Goal: Information Seeking & Learning: Learn about a topic

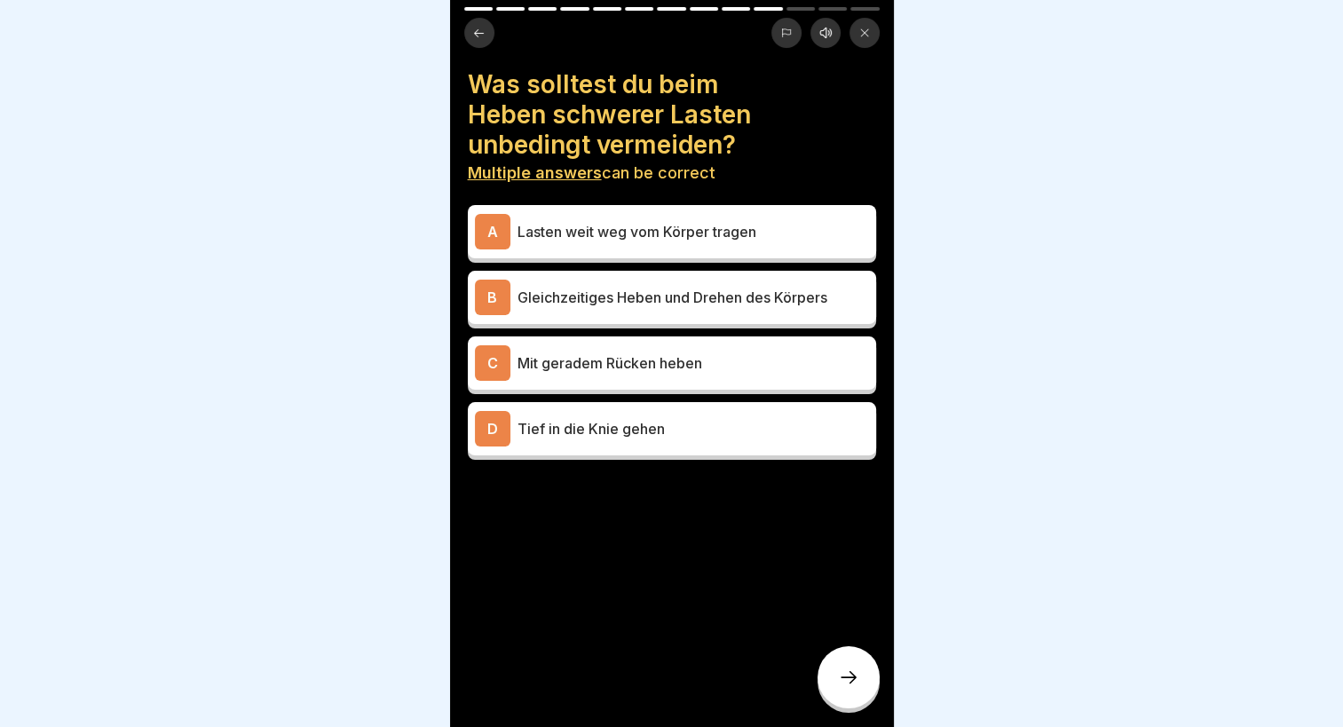
scroll to position [178, 0]
click at [614, 305] on p "Gleichzeitiges Heben und Drehen des Körpers" at bounding box center [694, 297] width 352 height 21
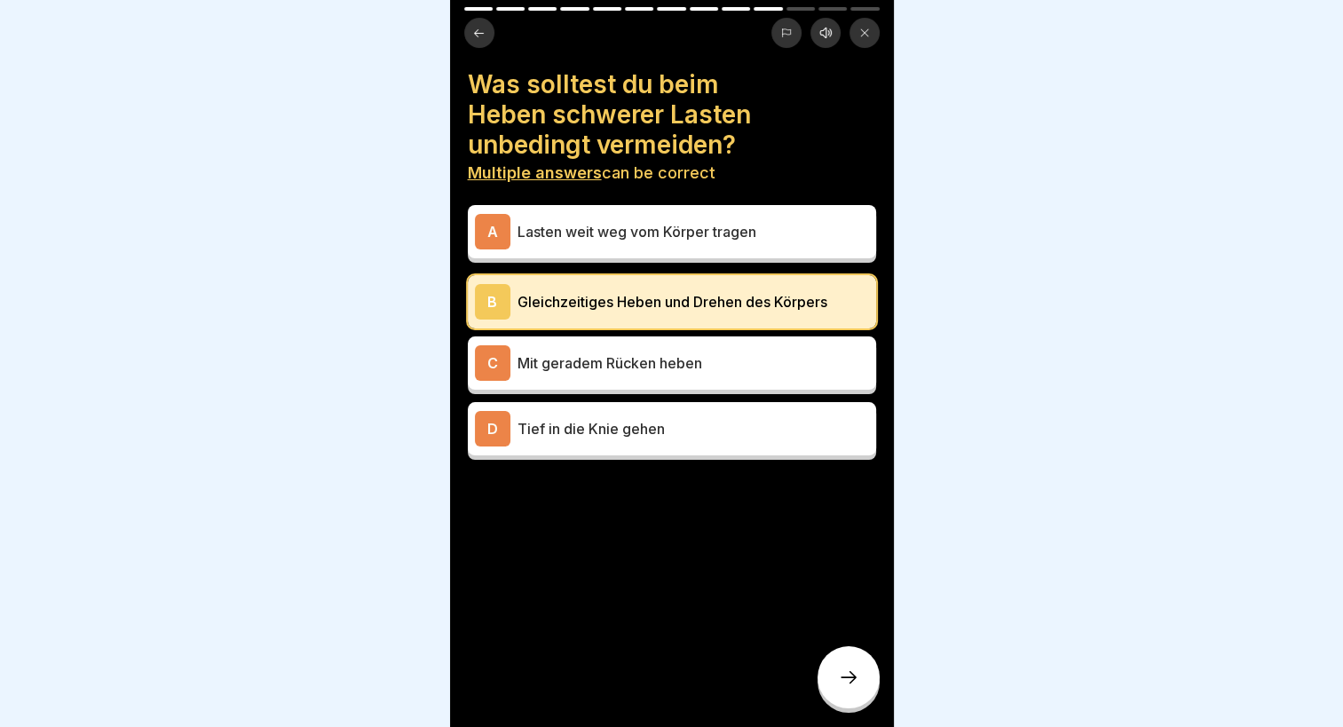
click at [647, 233] on p "Lasten weit weg vom Körper tragen" at bounding box center [694, 231] width 352 height 21
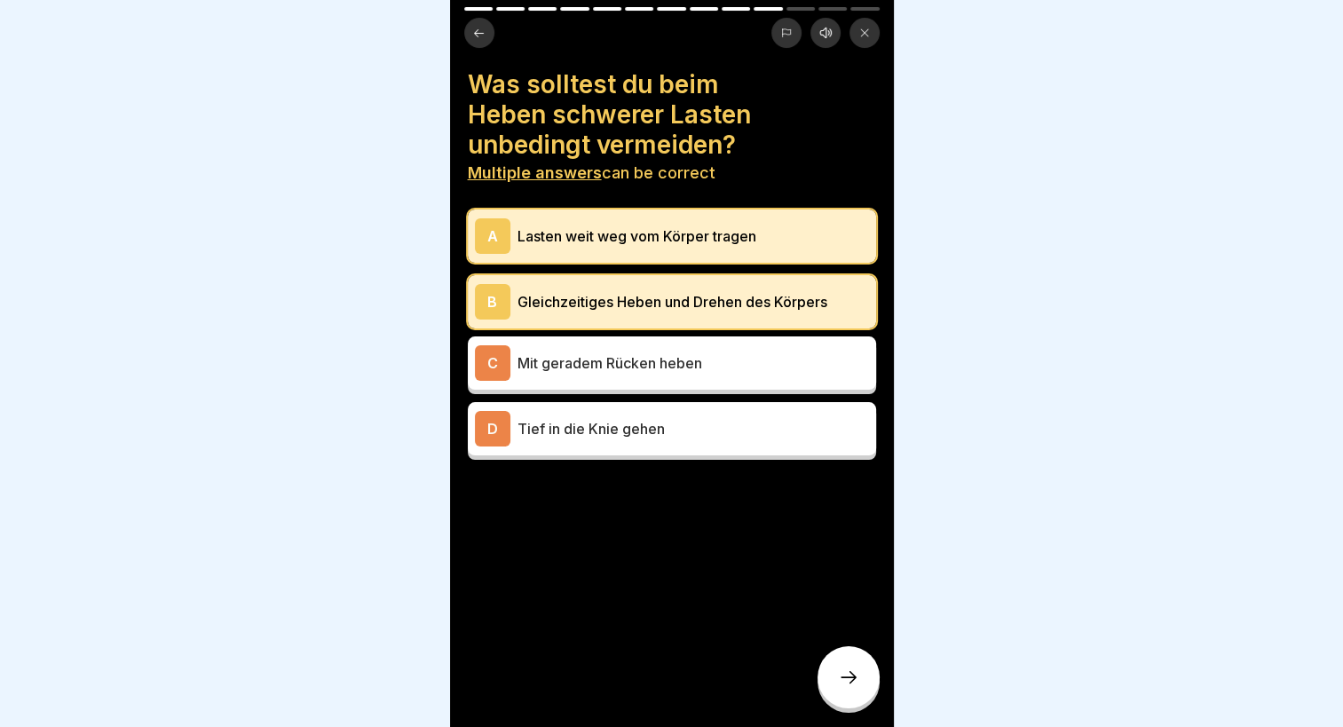
click at [841, 688] on icon at bounding box center [848, 677] width 21 height 21
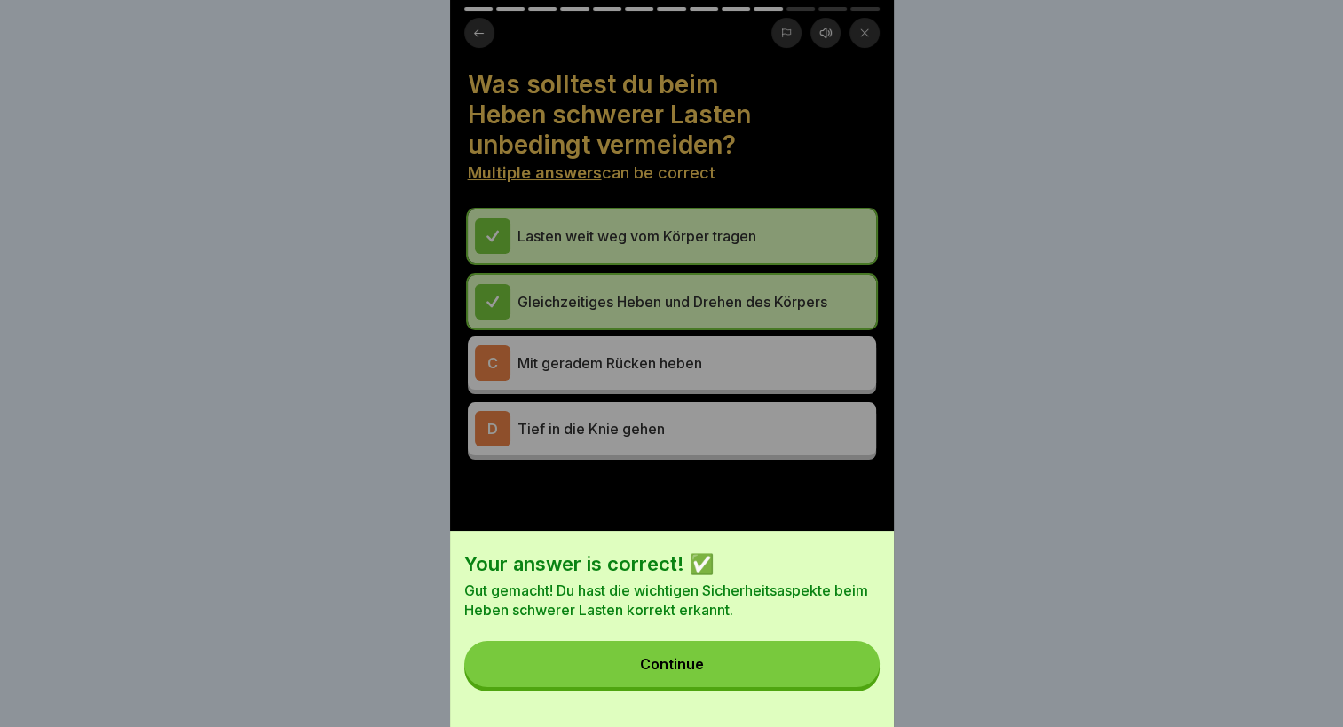
click at [729, 676] on button "Continue" at bounding box center [671, 664] width 415 height 46
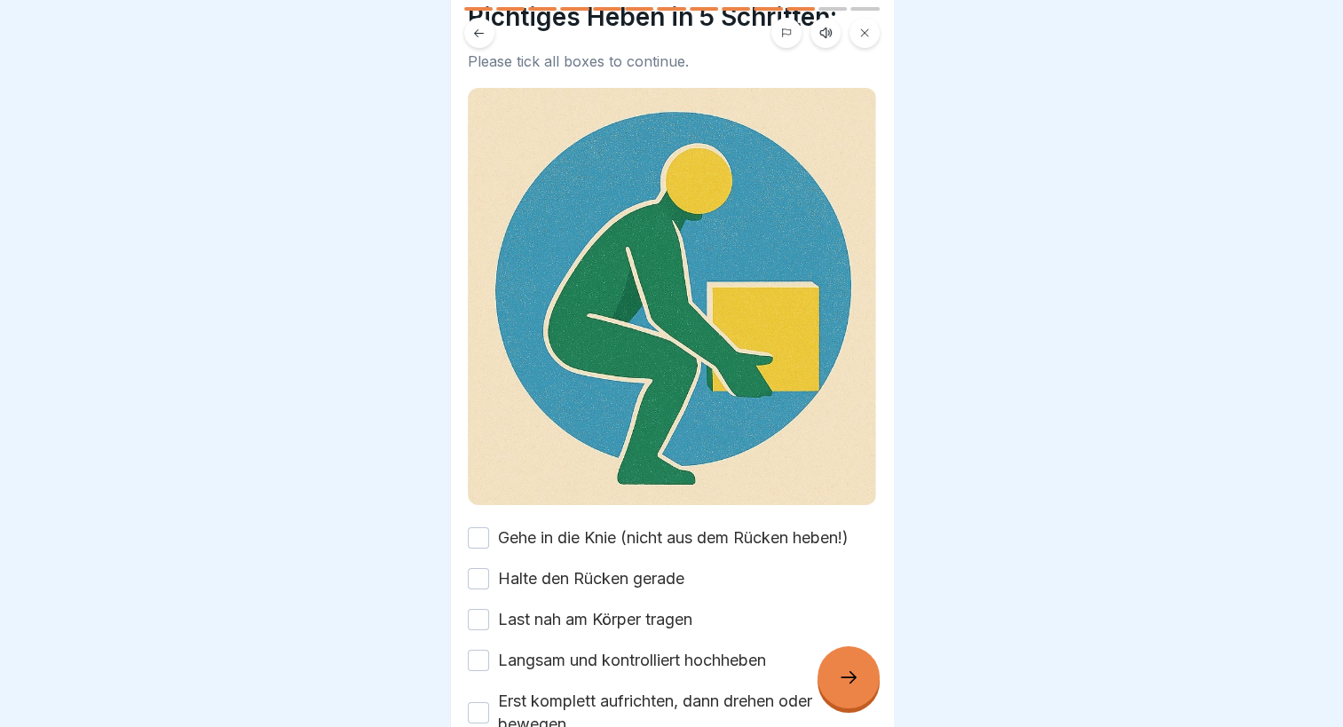
scroll to position [169, 0]
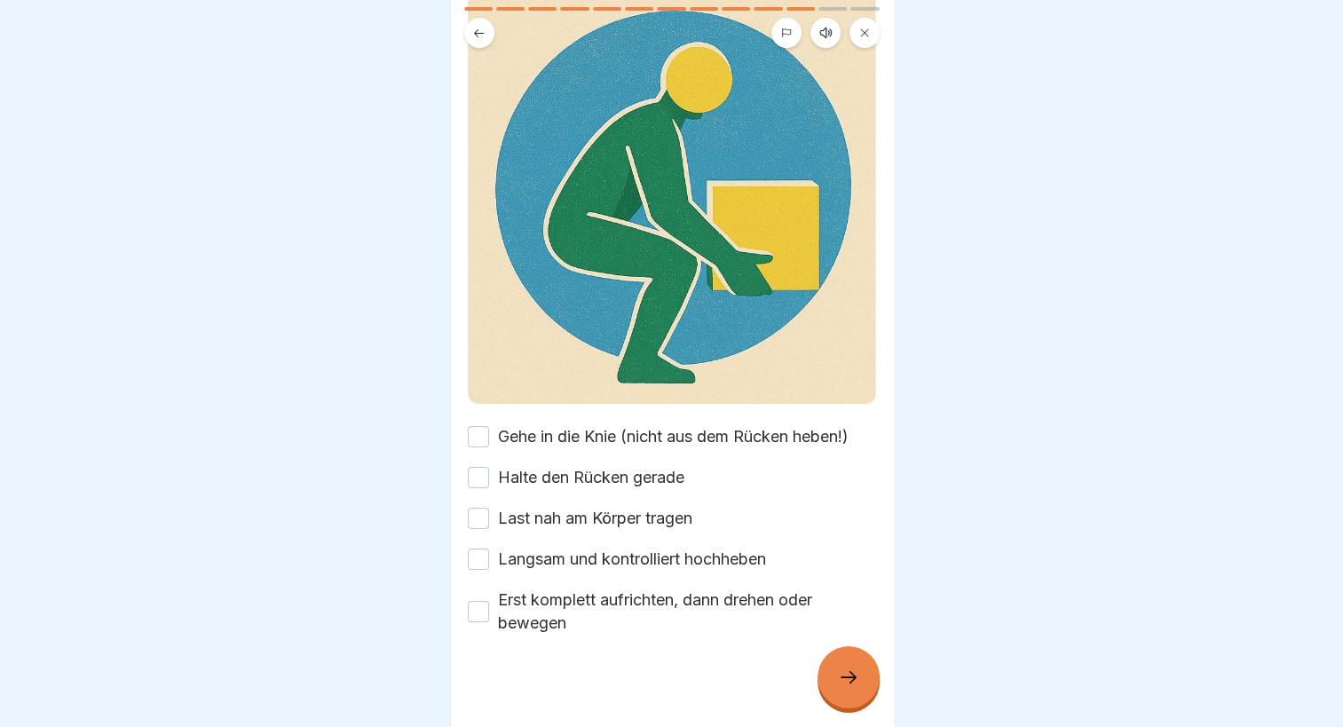
click at [536, 507] on label "Last nah am Körper tragen" at bounding box center [595, 518] width 194 height 23
click at [489, 508] on button "Last nah am Körper tragen" at bounding box center [478, 518] width 21 height 21
click at [543, 548] on label "Langsam und kontrolliert hochheben" at bounding box center [632, 559] width 268 height 23
click at [489, 549] on button "Langsam und kontrolliert hochheben" at bounding box center [478, 559] width 21 height 21
click at [531, 597] on label "Erst komplett aufrichten, dann drehen oder bewegen" at bounding box center [687, 612] width 378 height 46
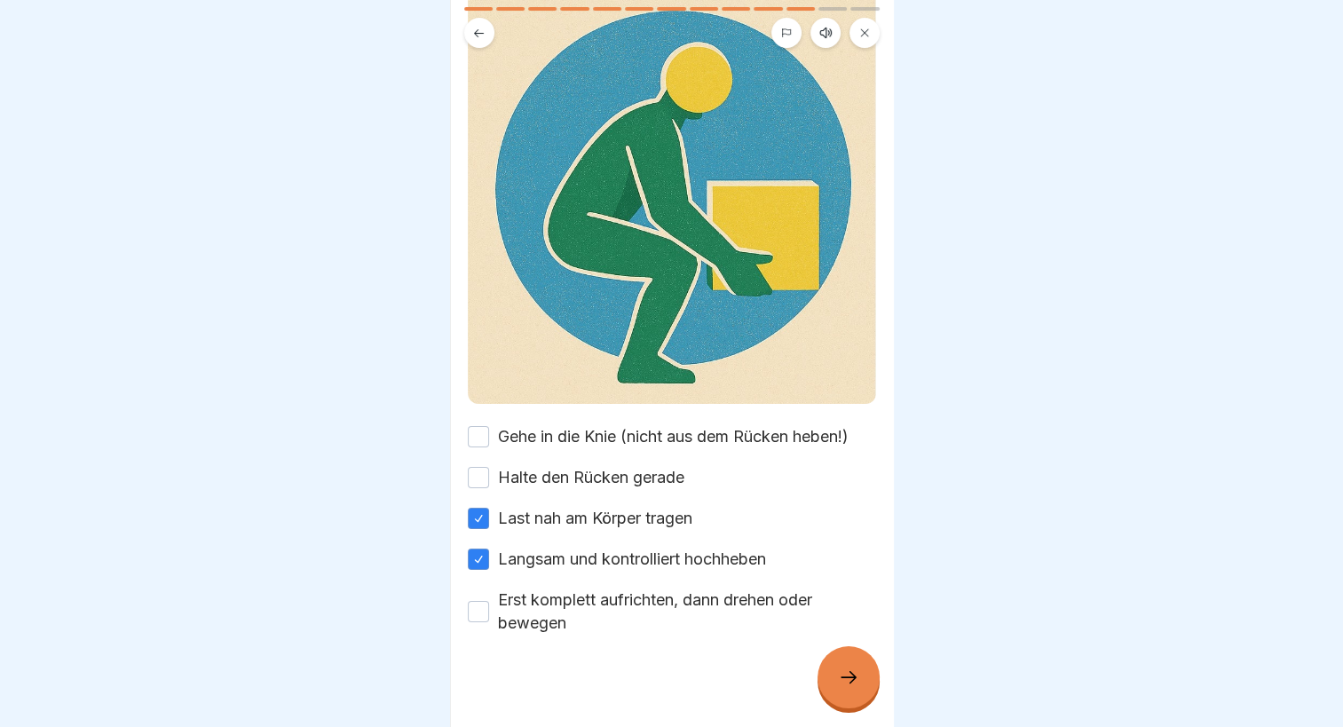
click at [489, 601] on button "Erst komplett aufrichten, dann drehen oder bewegen" at bounding box center [478, 611] width 21 height 21
click at [834, 674] on div at bounding box center [849, 677] width 62 height 62
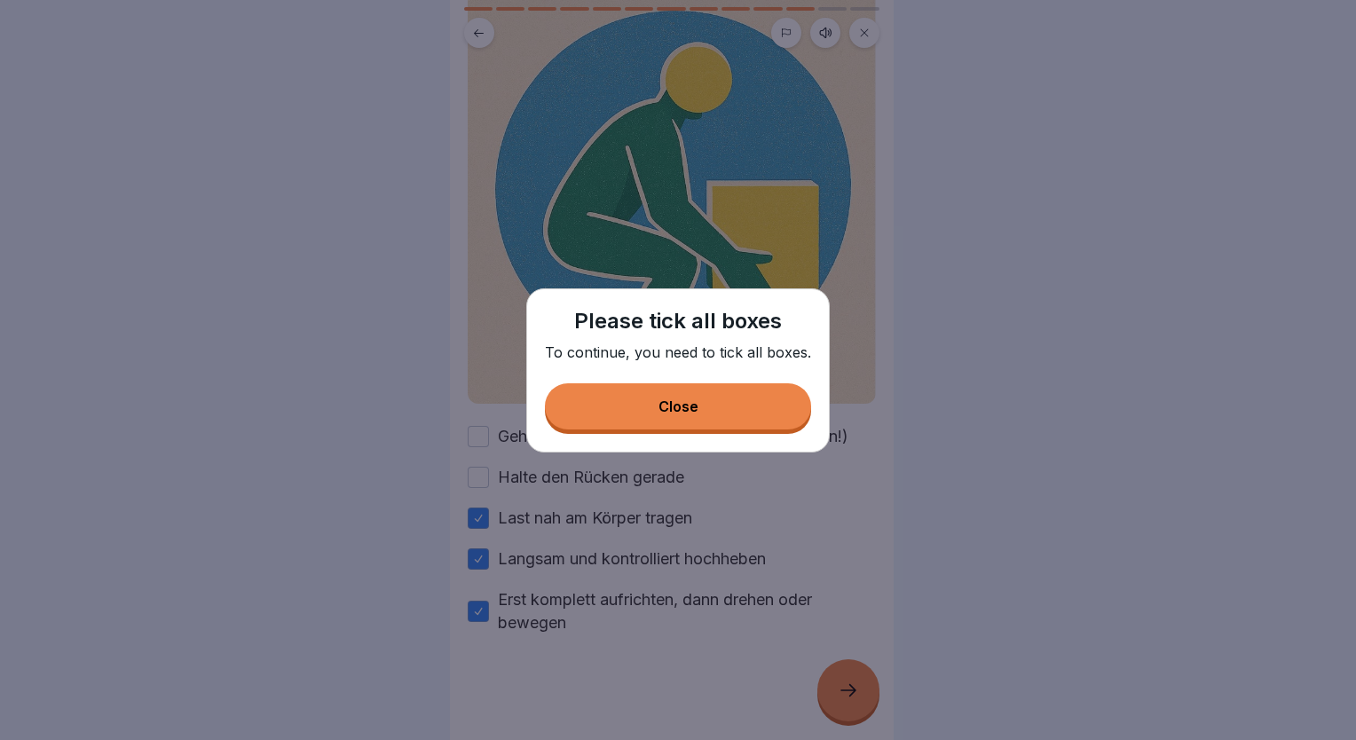
click at [750, 407] on button "Close" at bounding box center [678, 406] width 266 height 46
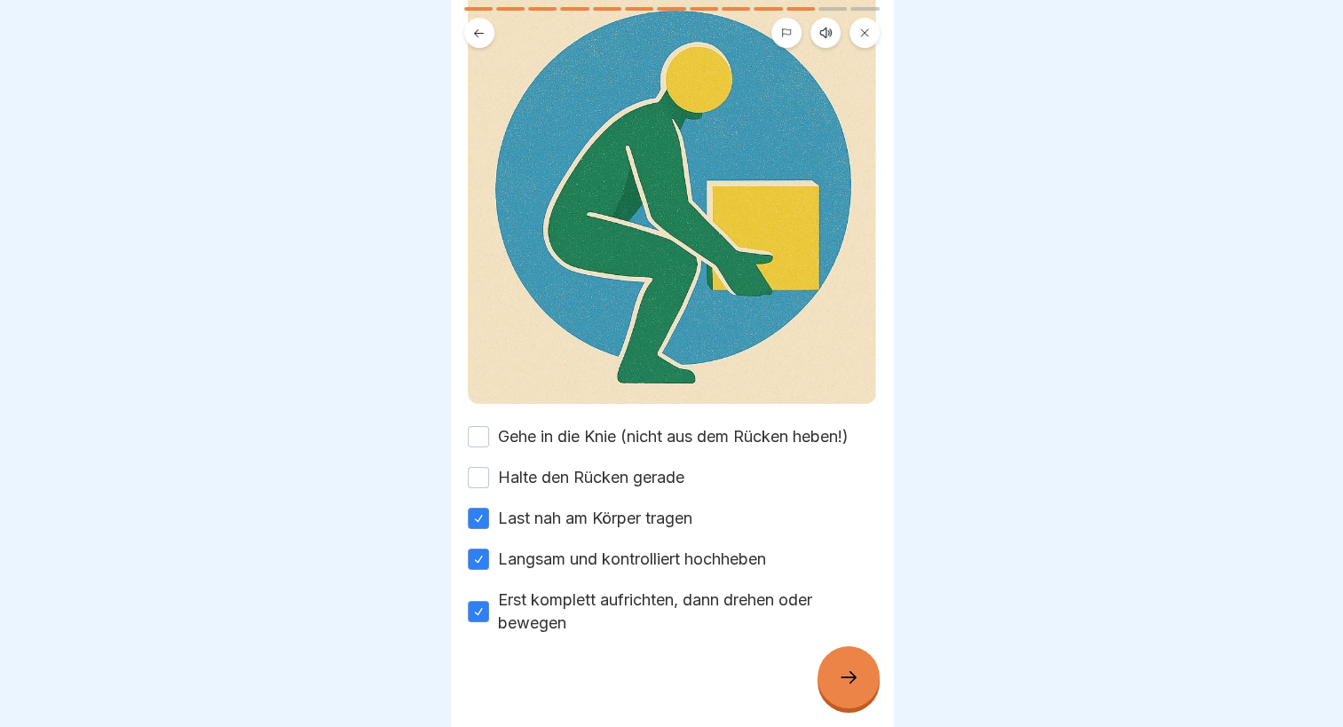
click at [575, 466] on label "Halte den Rücken gerade" at bounding box center [591, 477] width 186 height 23
click at [489, 467] on button "Halte den Rücken gerade" at bounding box center [478, 477] width 21 height 21
click at [549, 425] on label "Gehe in die Knie (nicht aus dem Rücken heben!)" at bounding box center [673, 436] width 351 height 23
click at [489, 426] on button "Gehe in die Knie (nicht aus dem Rücken heben!)" at bounding box center [478, 436] width 21 height 21
click at [854, 680] on div at bounding box center [849, 677] width 62 height 62
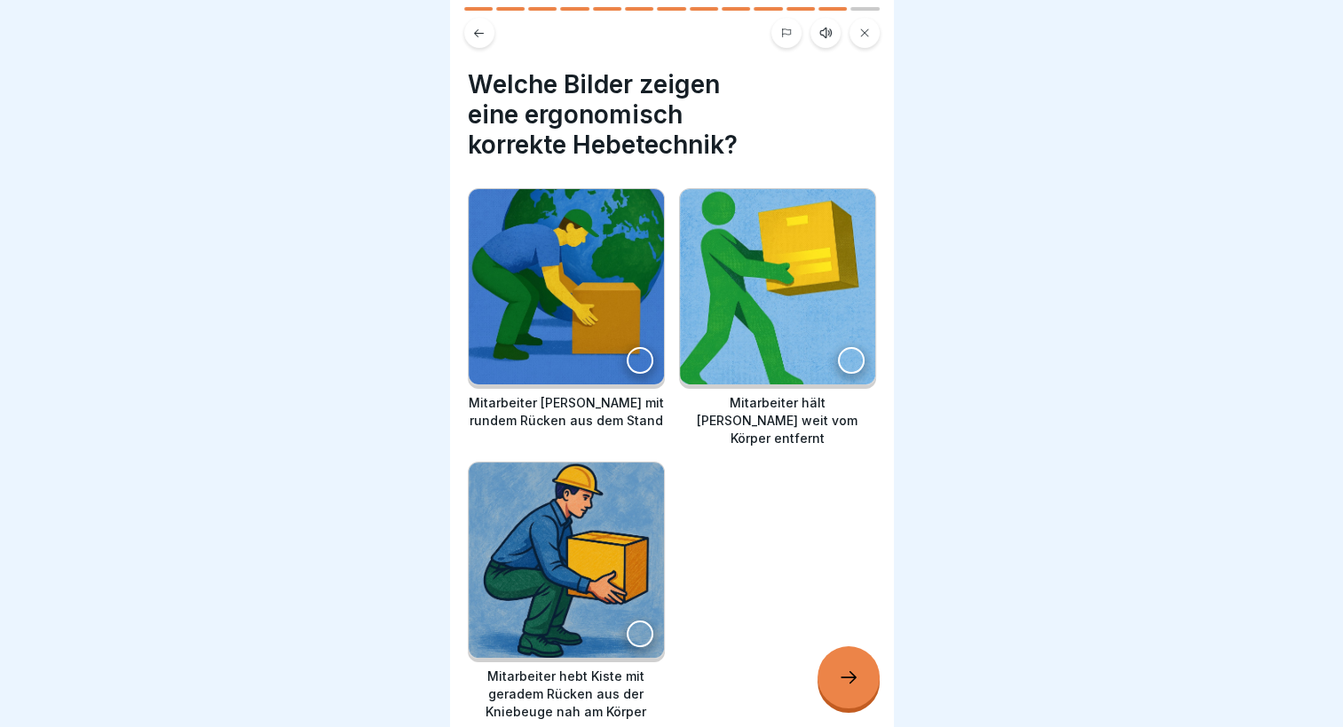
click at [627, 620] on div at bounding box center [640, 633] width 27 height 27
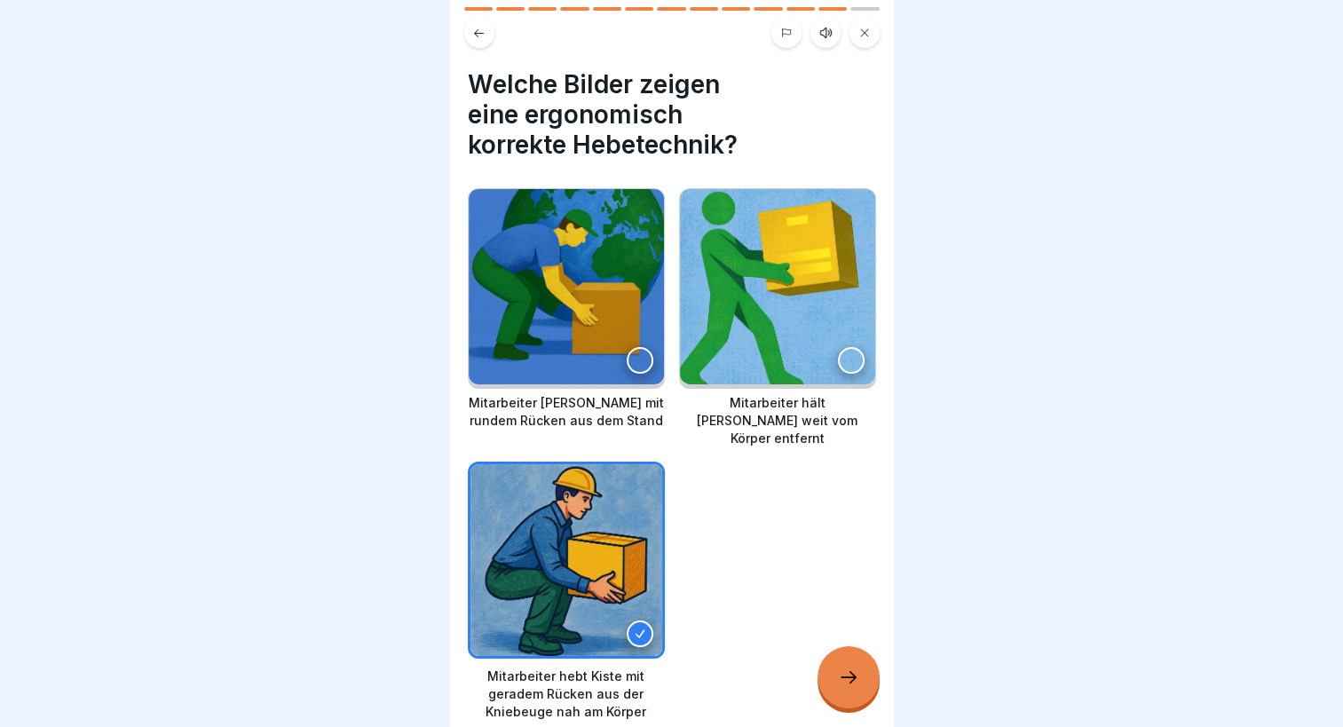
click at [874, 691] on div at bounding box center [849, 677] width 62 height 62
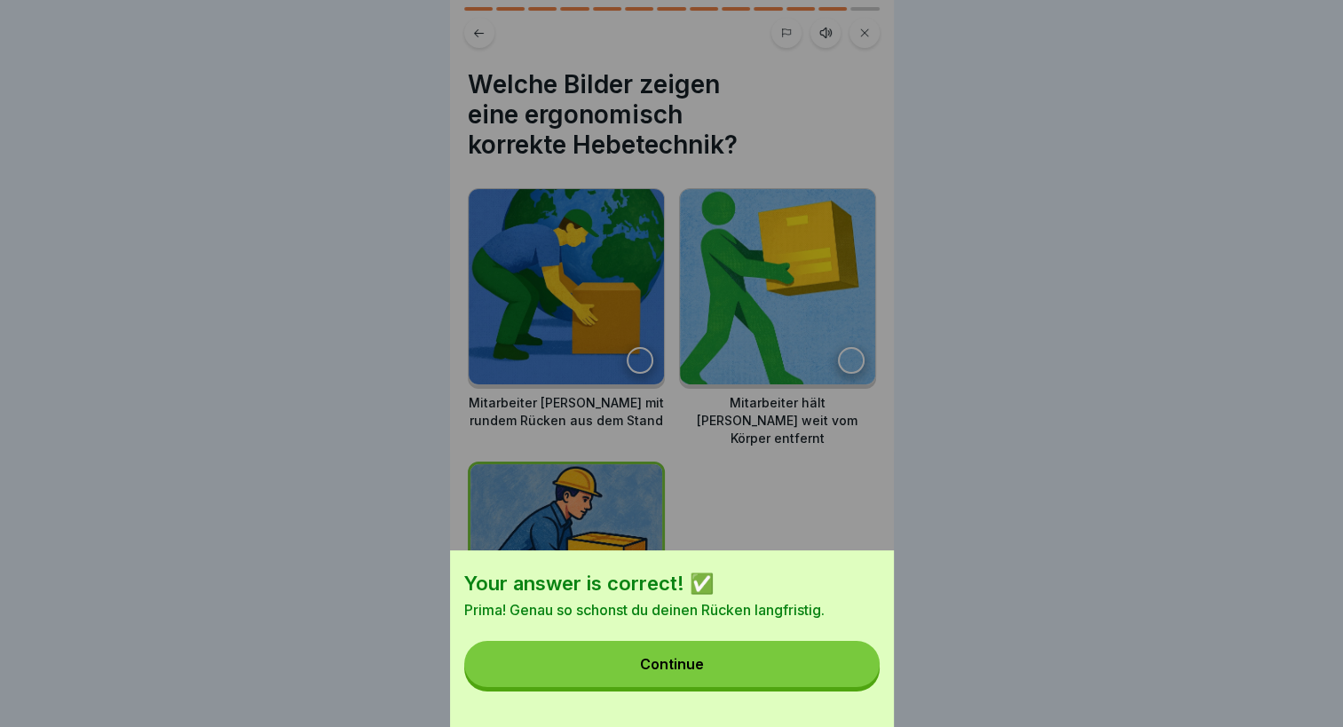
click at [738, 687] on button "Continue" at bounding box center [671, 664] width 415 height 46
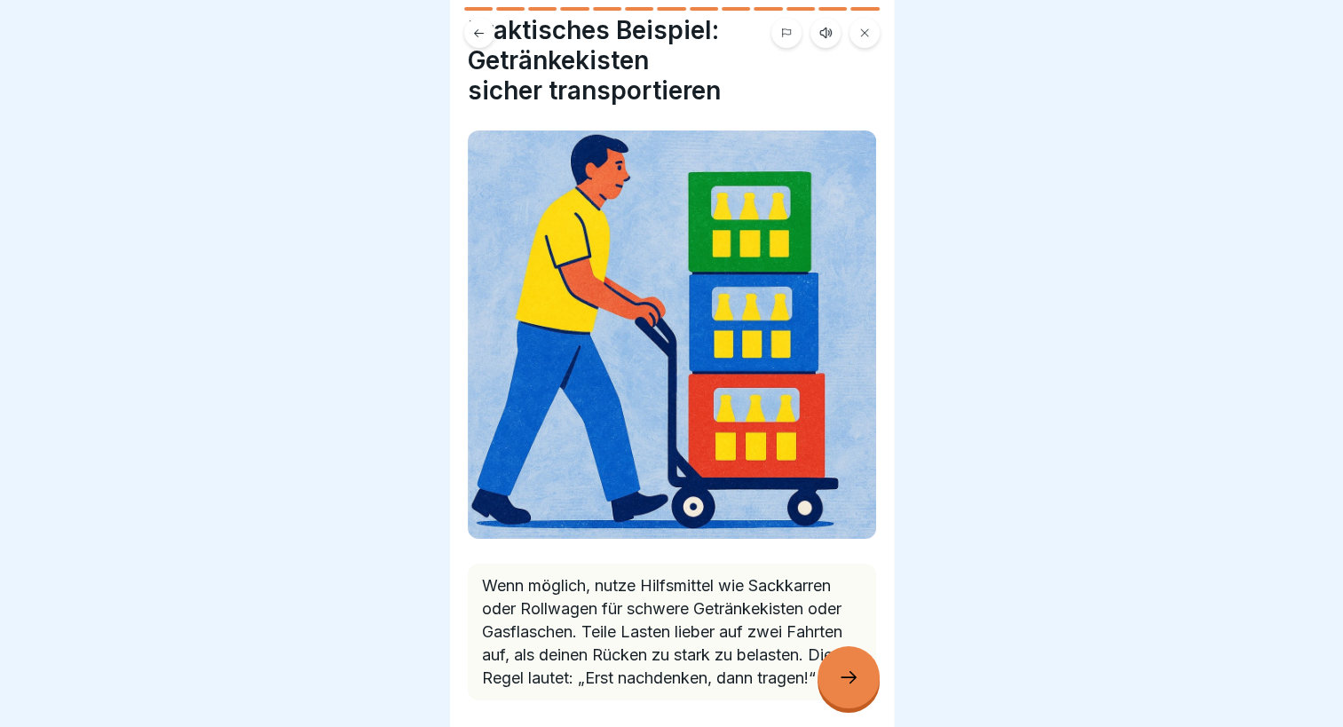
scroll to position [143, 0]
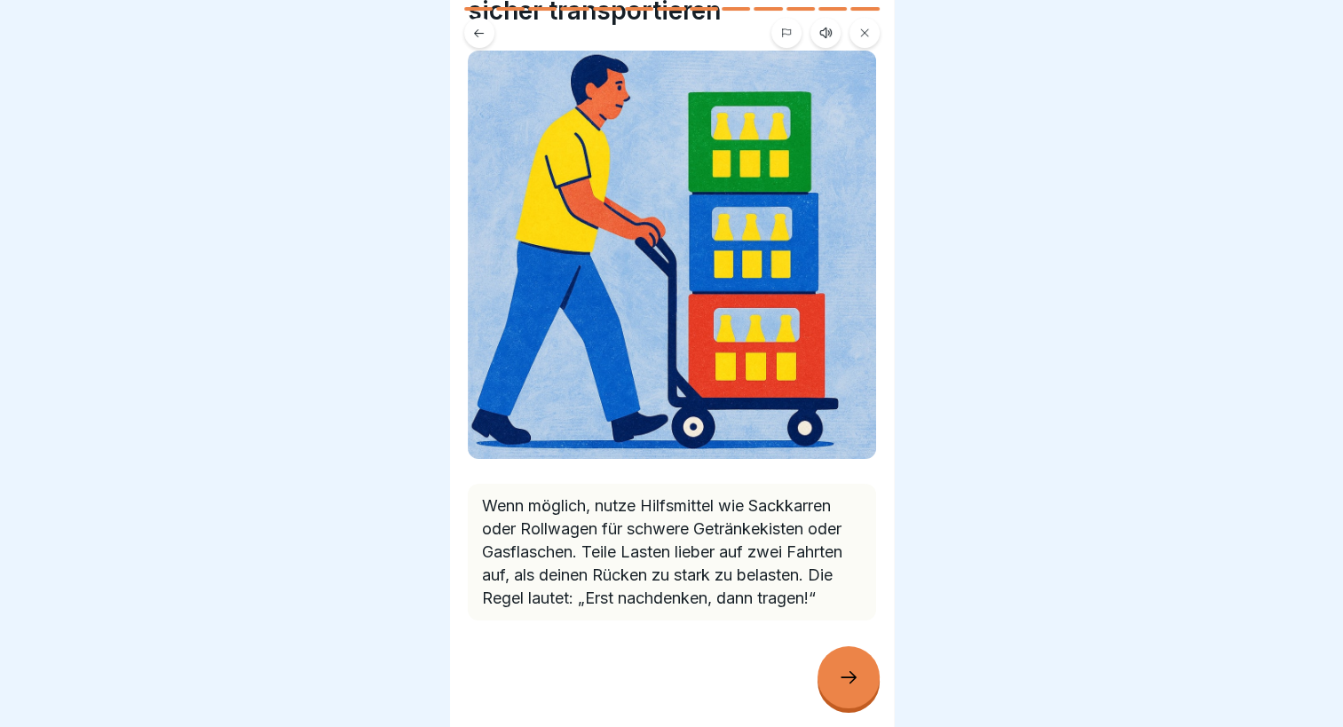
click at [852, 673] on div at bounding box center [849, 677] width 62 height 62
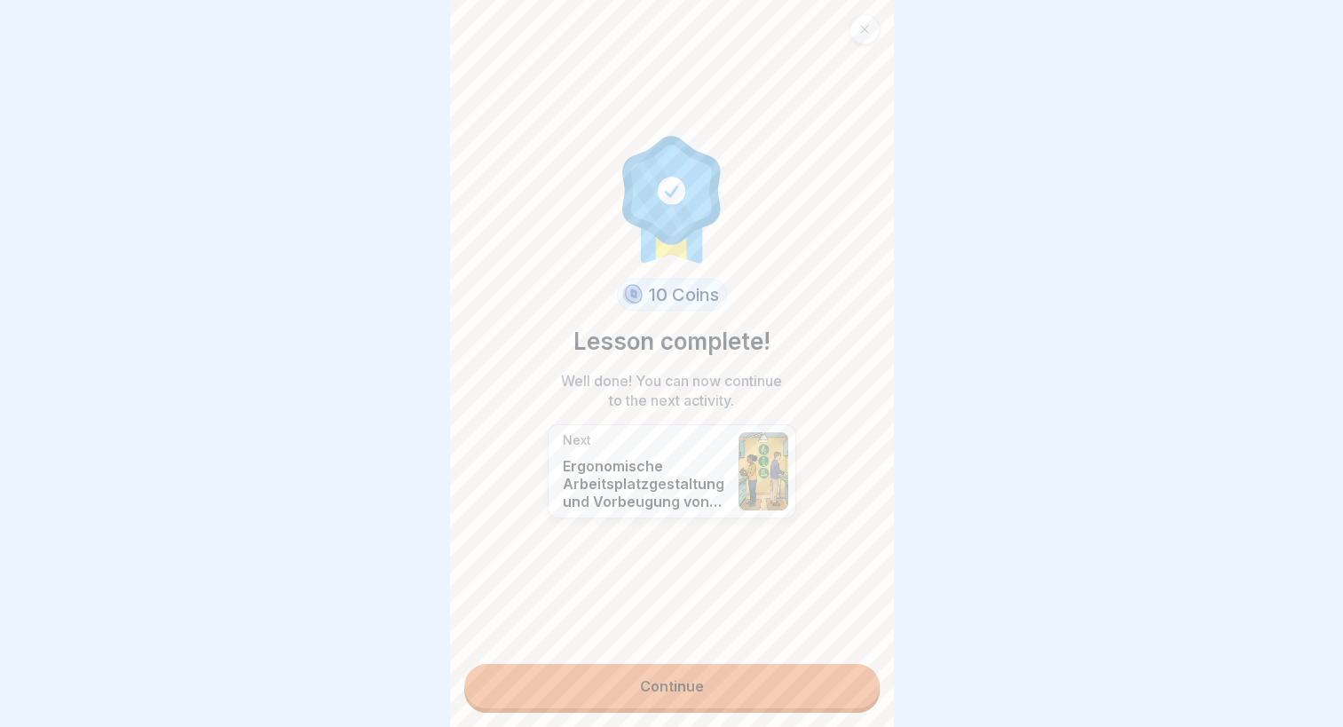
click at [728, 677] on link "Continue" at bounding box center [671, 686] width 415 height 44
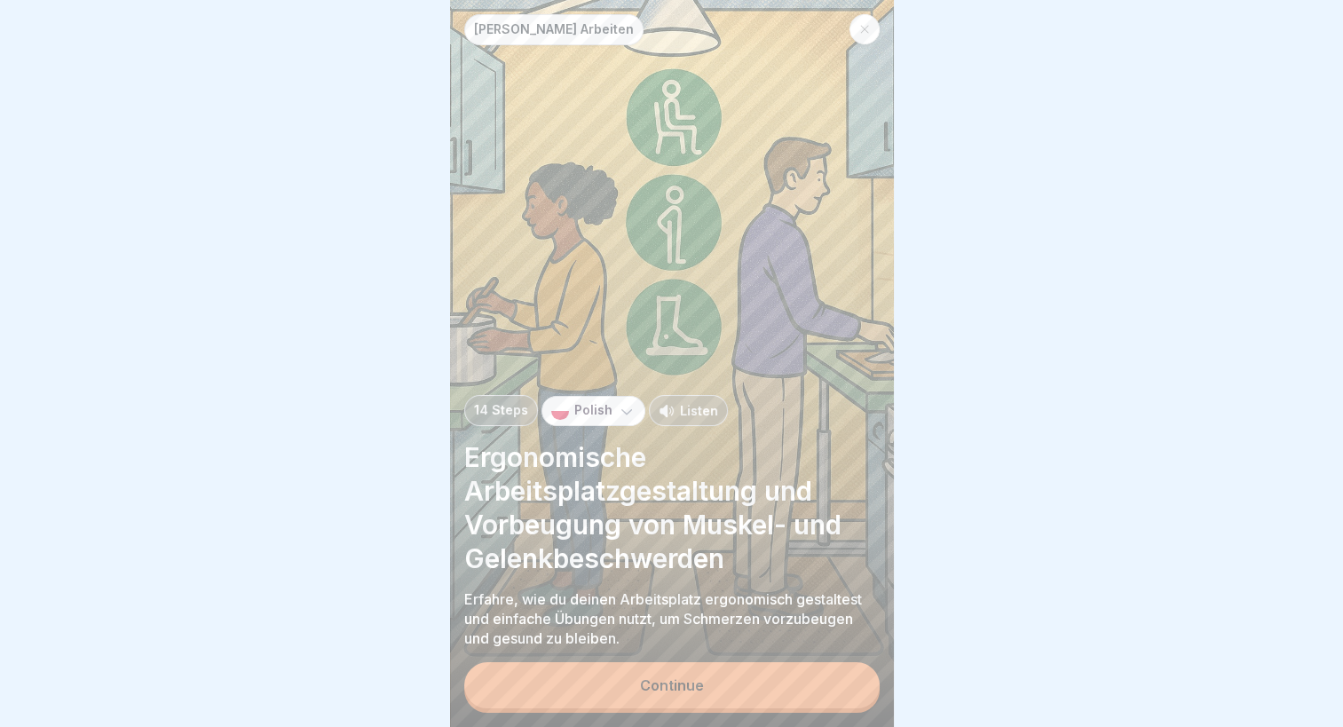
click at [724, 673] on div "Sicheres Arbeiten 14 Steps Polish Listen Ergonomische Arbeitsplatzgestaltung un…" at bounding box center [672, 363] width 444 height 727
click at [726, 684] on button "Continue" at bounding box center [671, 685] width 415 height 46
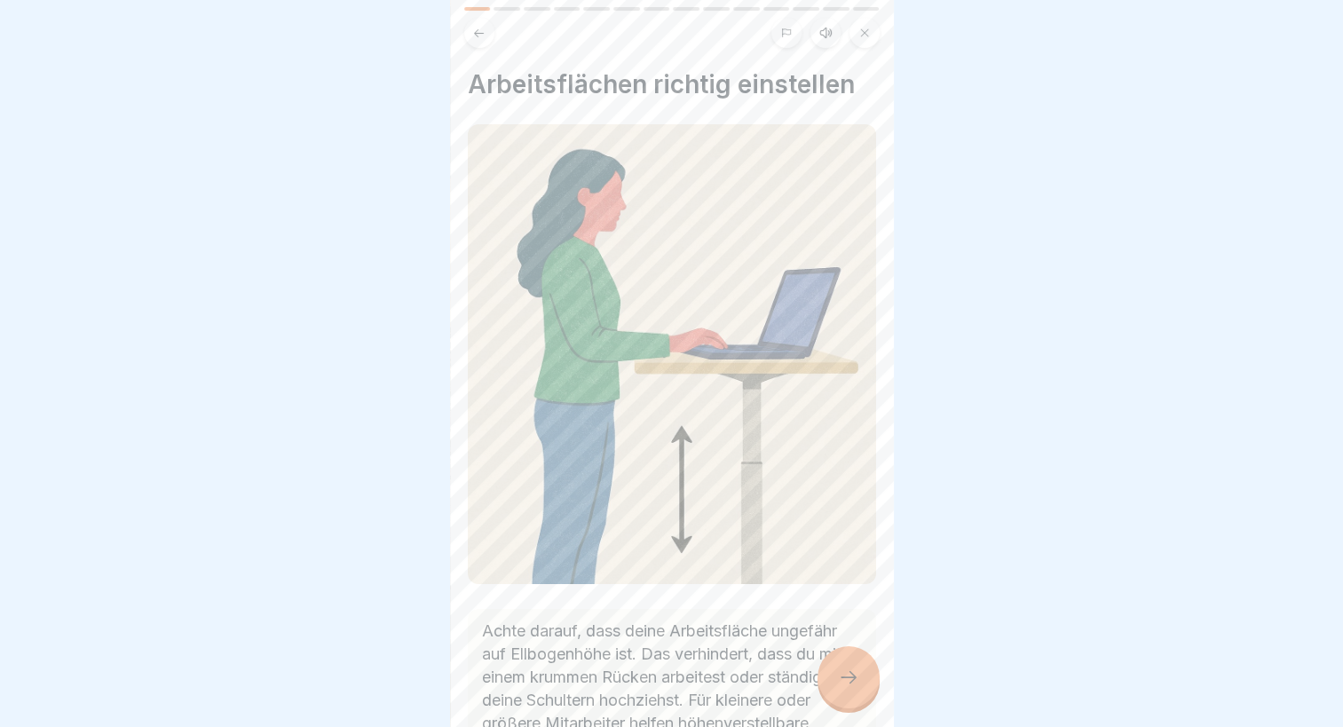
click at [870, 32] on button at bounding box center [865, 33] width 30 height 30
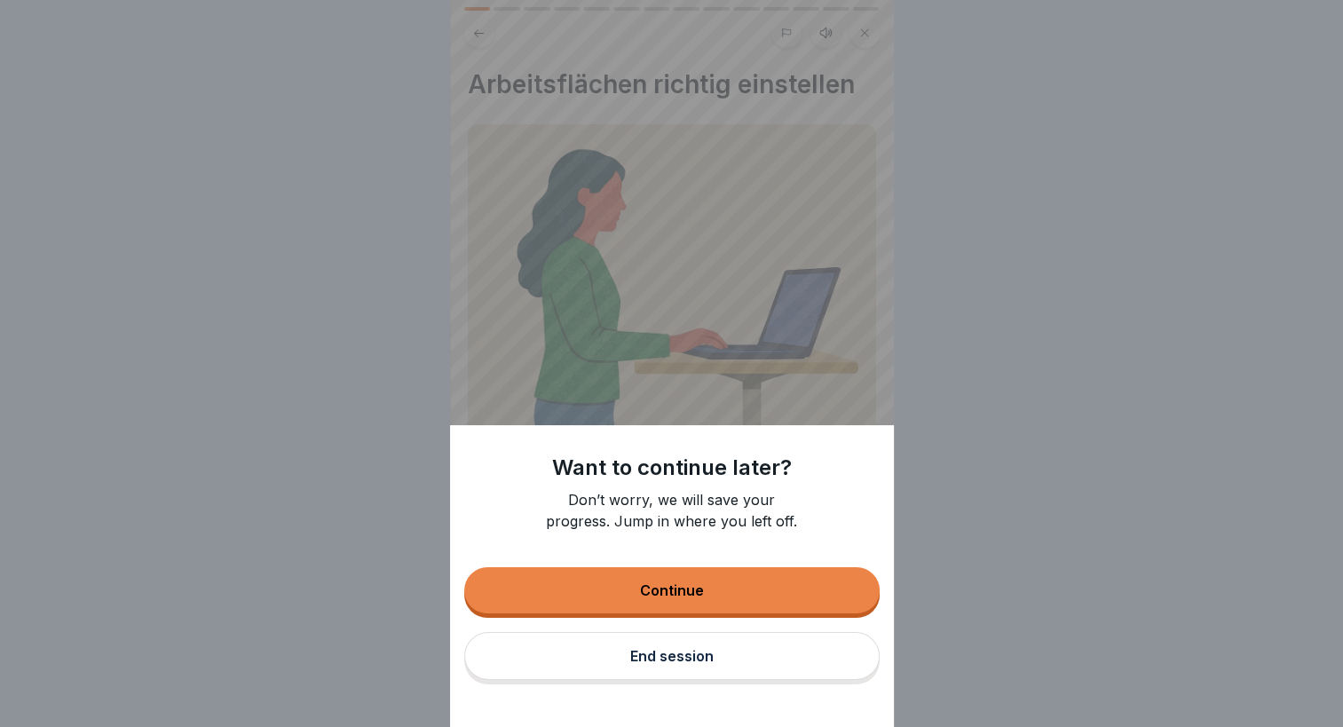
click at [716, 659] on button "End session" at bounding box center [671, 656] width 415 height 48
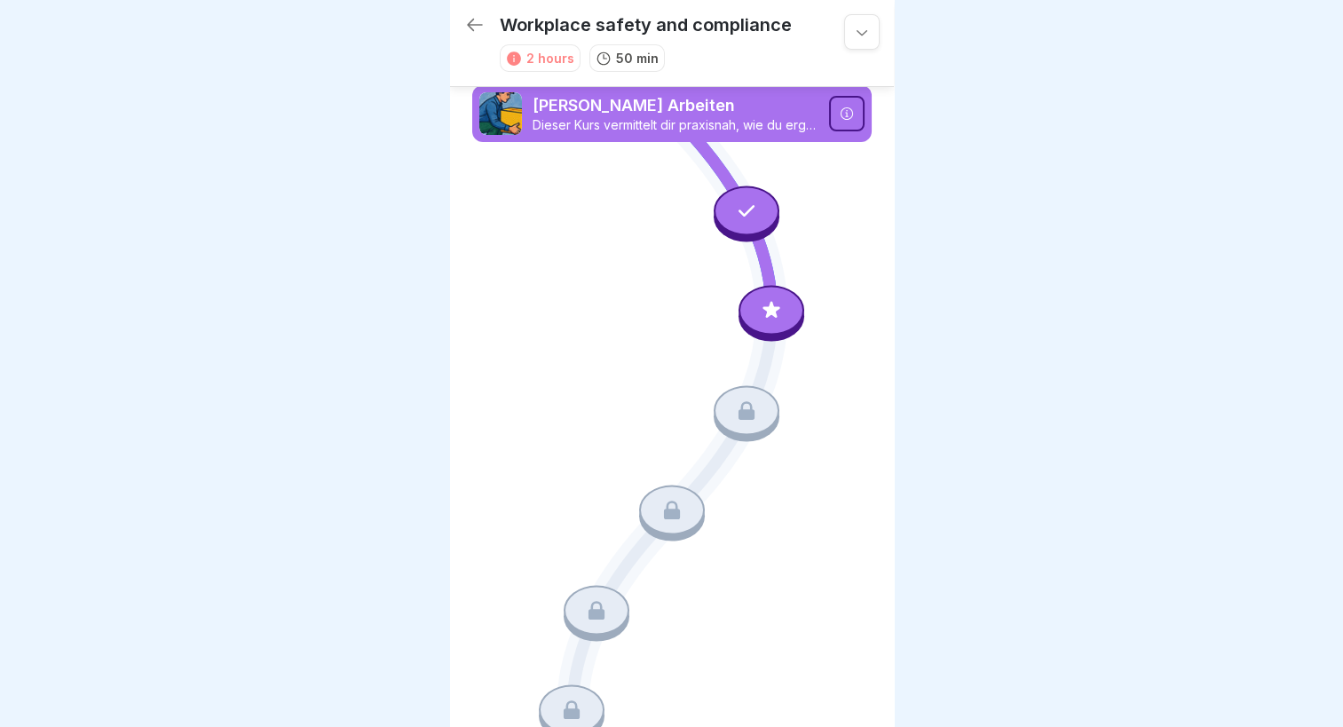
click at [760, 306] on icon at bounding box center [771, 310] width 23 height 23
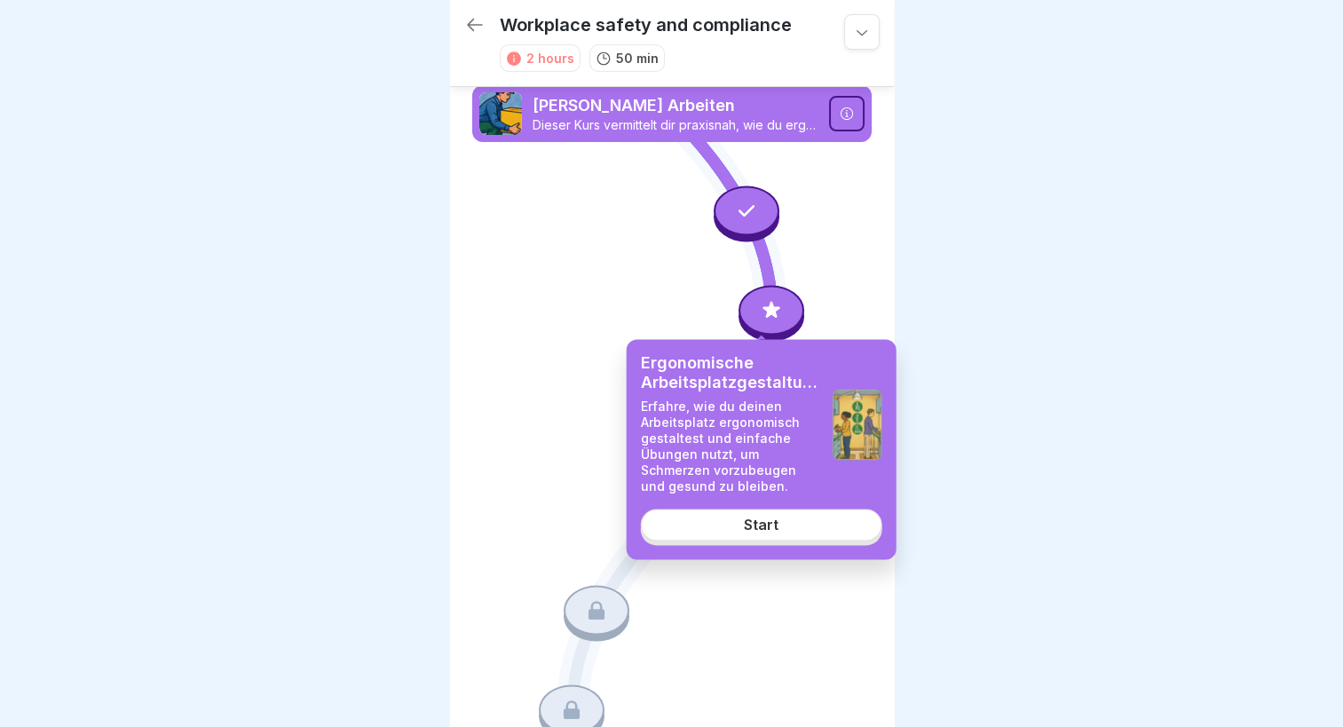
click at [754, 536] on link "Start" at bounding box center [761, 526] width 241 height 32
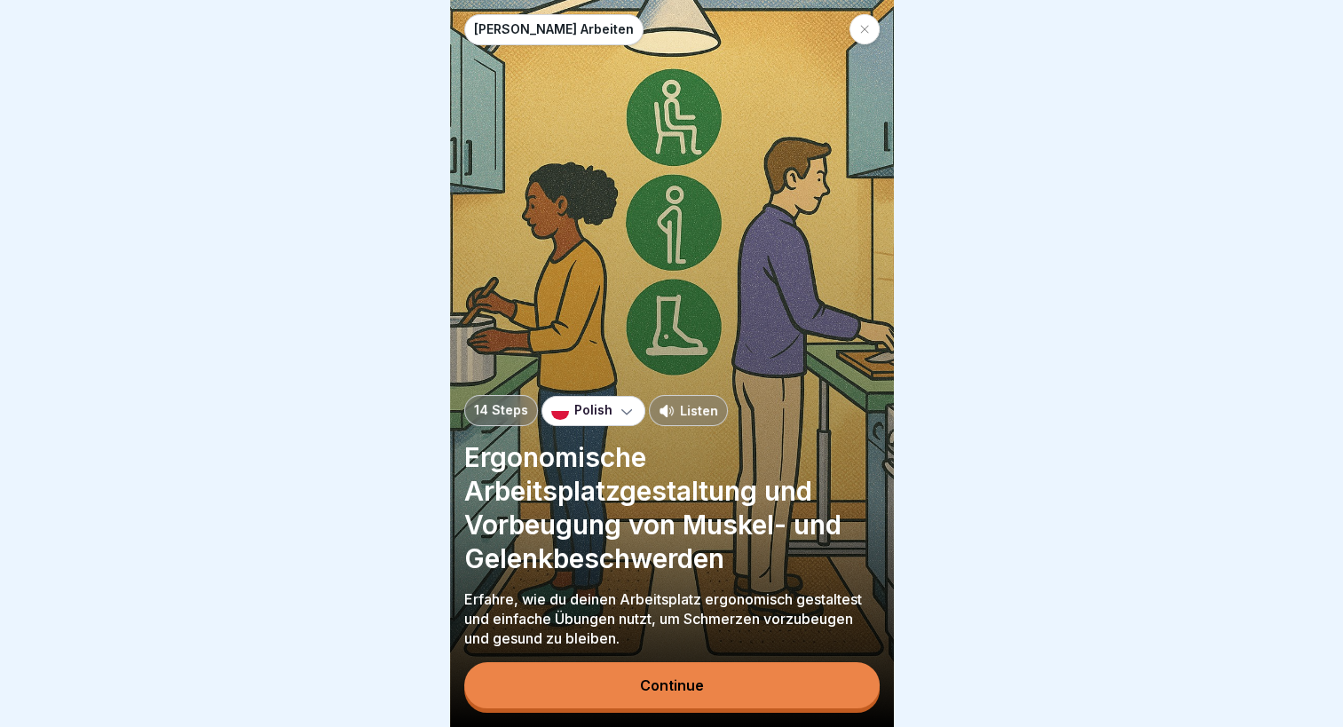
scroll to position [13, 0]
click at [710, 687] on button "Continue" at bounding box center [671, 685] width 415 height 46
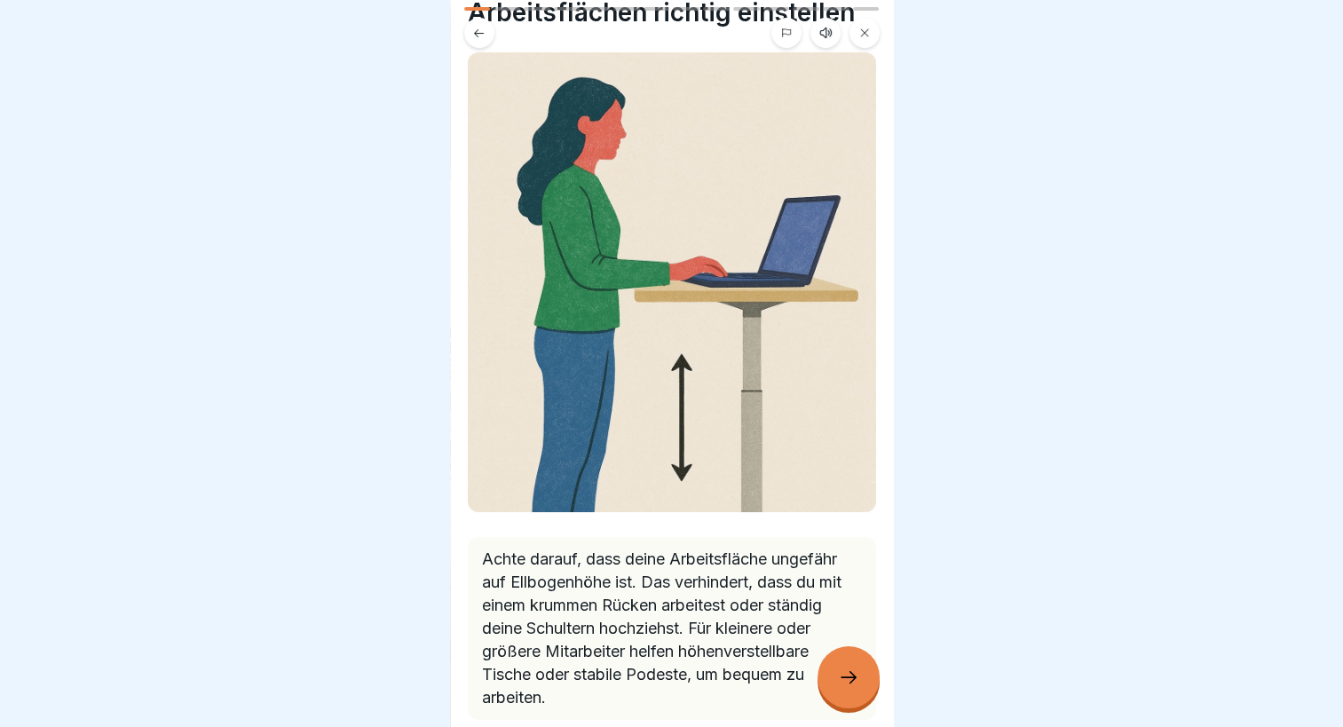
scroll to position [156, 0]
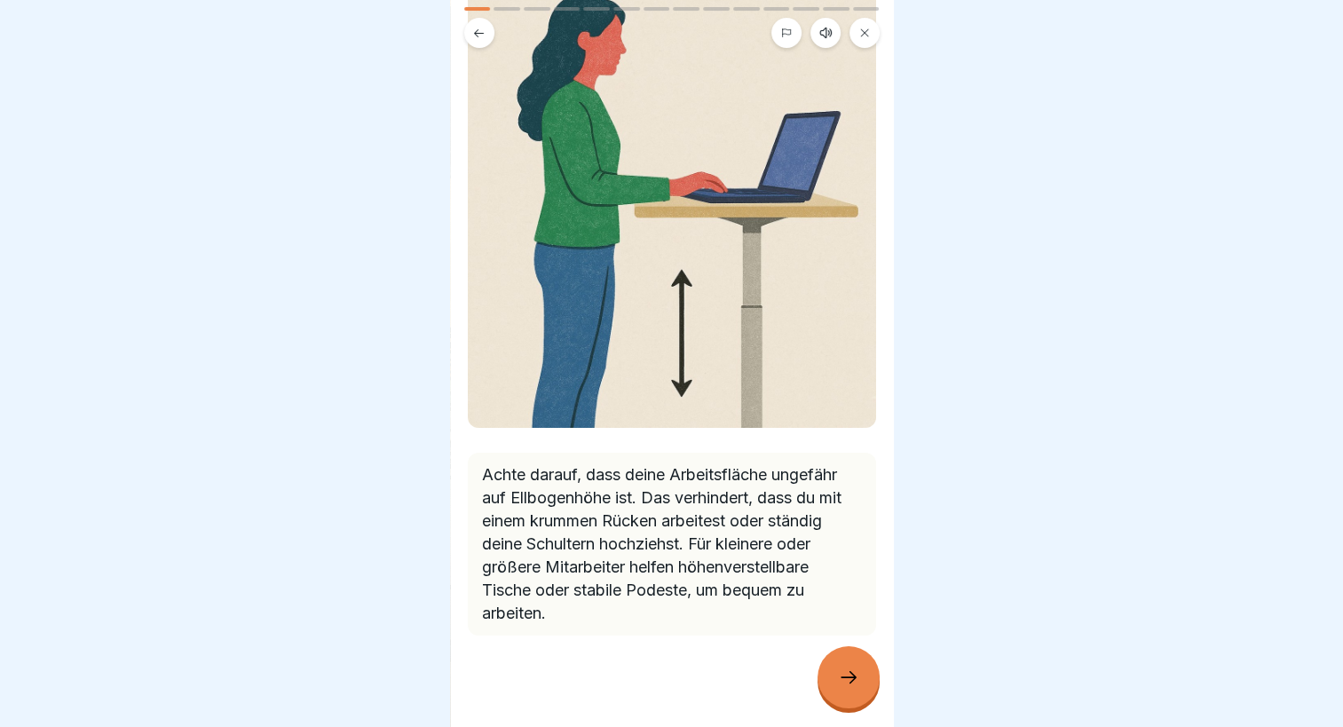
click at [851, 698] on div at bounding box center [849, 677] width 62 height 62
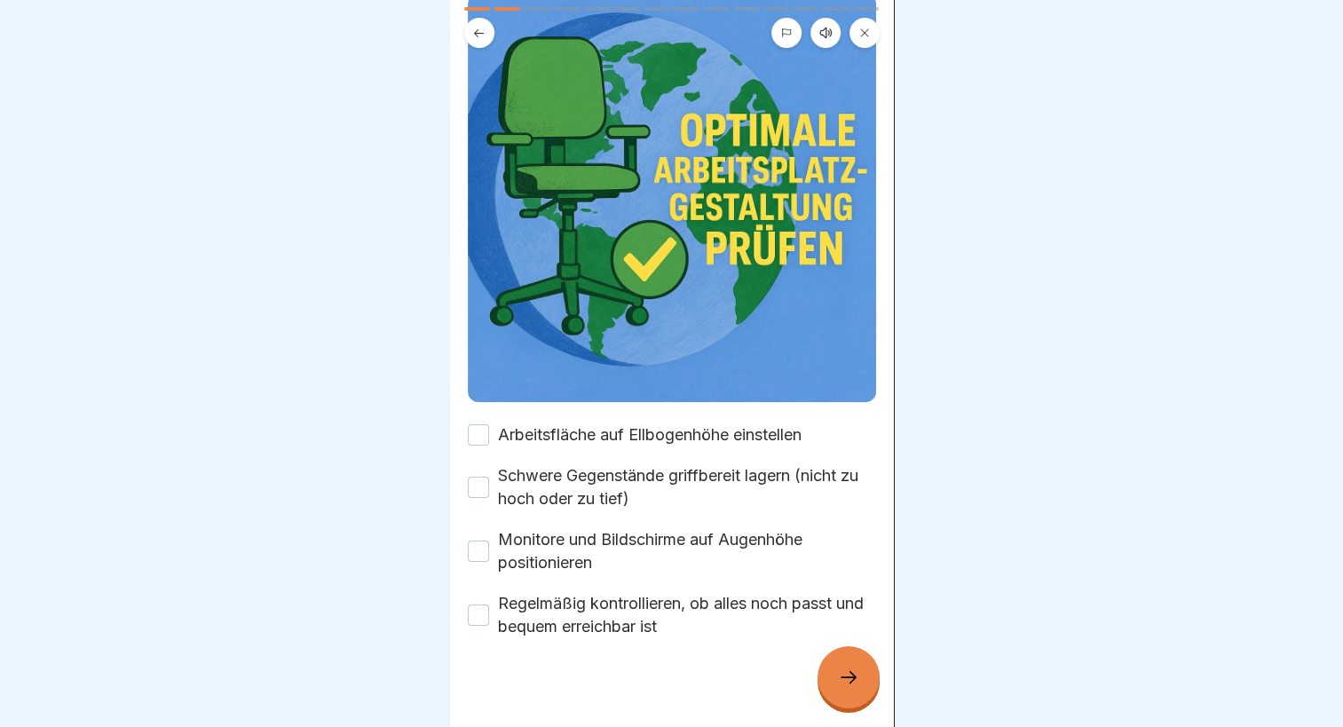
scroll to position [195, 0]
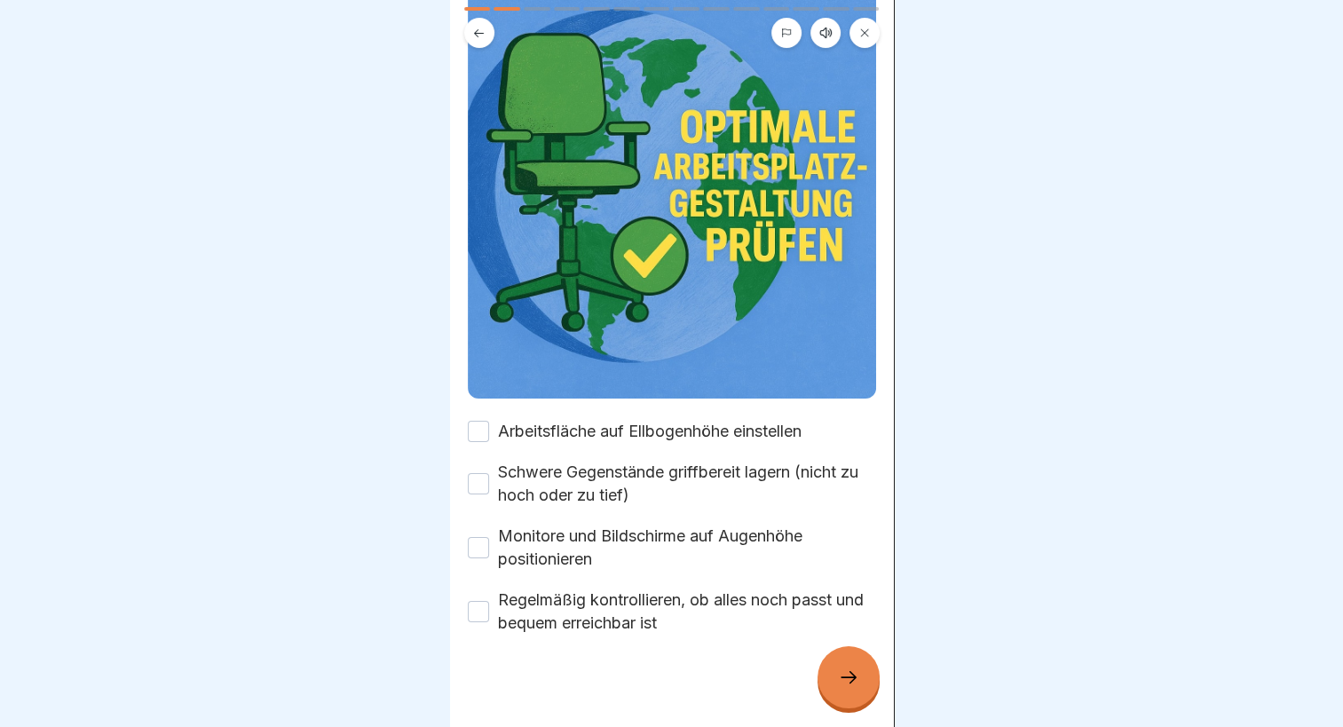
click at [716, 420] on label "Arbeitsfläche auf Ellbogenhöhe einstellen" at bounding box center [650, 431] width 304 height 23
click at [489, 421] on button "Arbeitsfläche auf Ellbogenhöhe einstellen" at bounding box center [478, 431] width 21 height 21
click at [692, 461] on label "Schwere Gegenstände griffbereit lagern (nicht zu hoch oder zu tief)" at bounding box center [687, 484] width 378 height 46
click at [489, 473] on button "Schwere Gegenstände griffbereit lagern (nicht zu hoch oder zu tief)" at bounding box center [478, 483] width 21 height 21
click at [652, 525] on label "Monitore und Bildschirme auf Augenhöhe positionieren" at bounding box center [687, 548] width 378 height 46
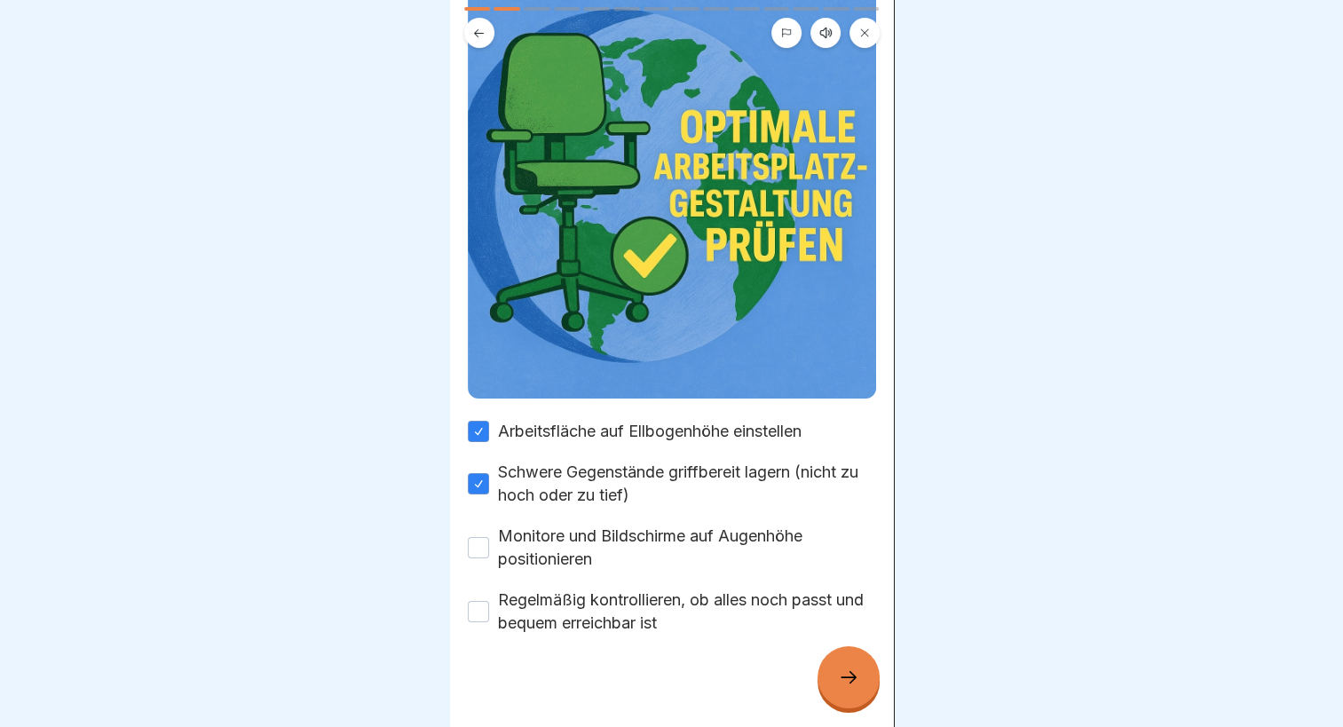
click at [489, 537] on button "Monitore und Bildschirme auf Augenhöhe positionieren" at bounding box center [478, 547] width 21 height 21
click at [641, 592] on label "Regelmäßig kontrollieren, ob alles noch passt und bequem erreichbar ist" at bounding box center [687, 612] width 378 height 46
click at [489, 601] on button "Regelmäßig kontrollieren, ob alles noch passt und bequem erreichbar ist" at bounding box center [478, 611] width 21 height 21
click at [859, 690] on div at bounding box center [849, 677] width 62 height 62
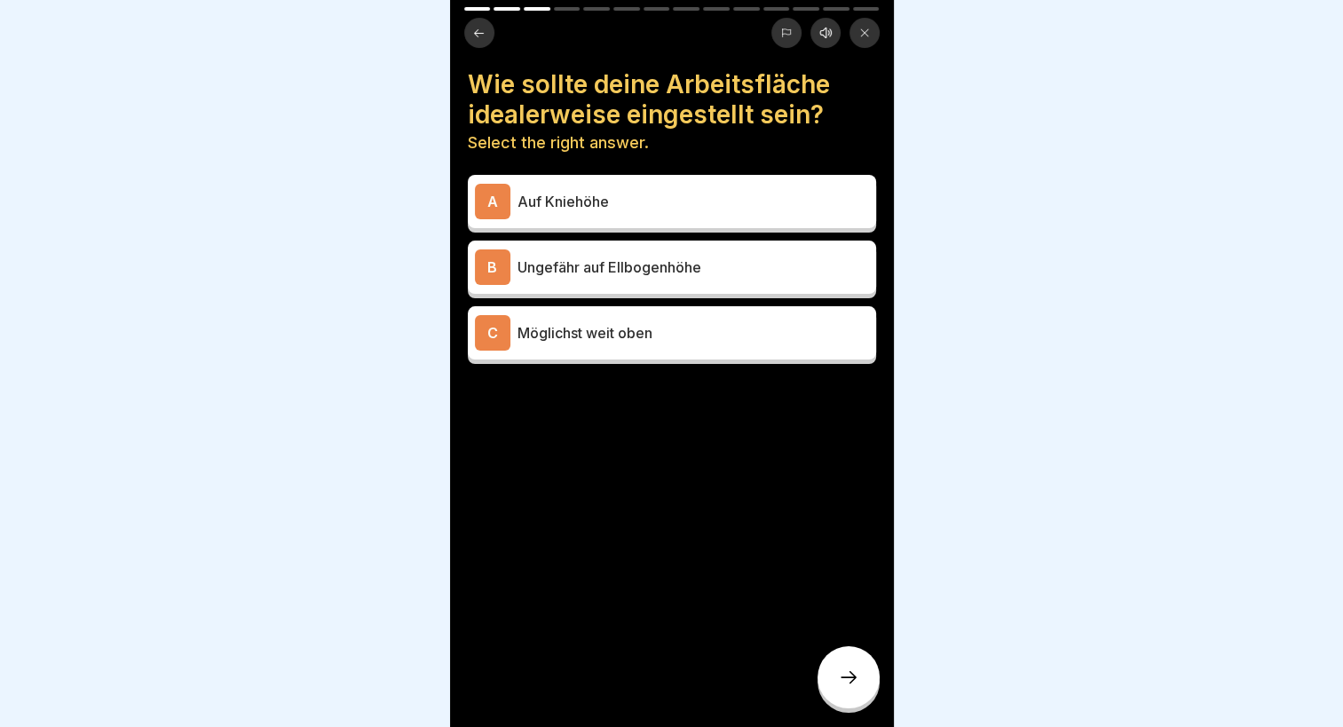
click at [664, 257] on p "Ungefähr auf Ellbogenhöhe" at bounding box center [694, 267] width 352 height 21
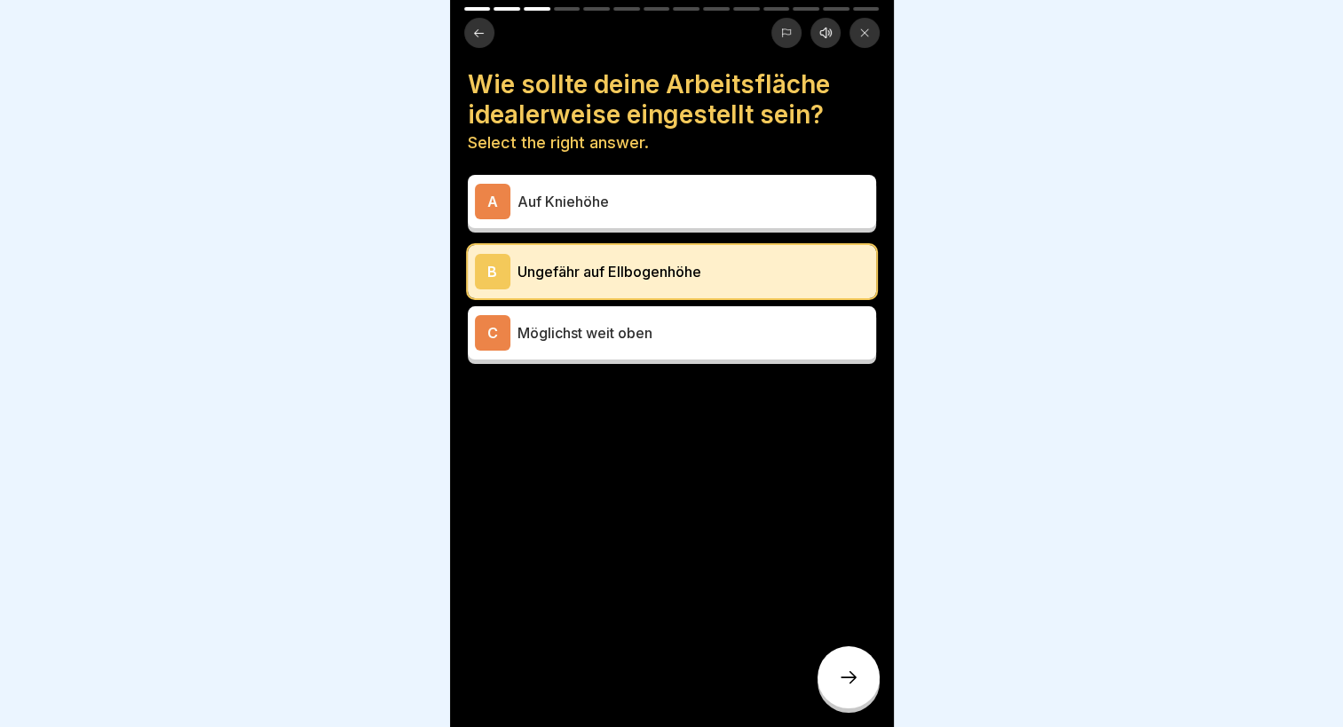
click at [845, 689] on div at bounding box center [849, 677] width 62 height 62
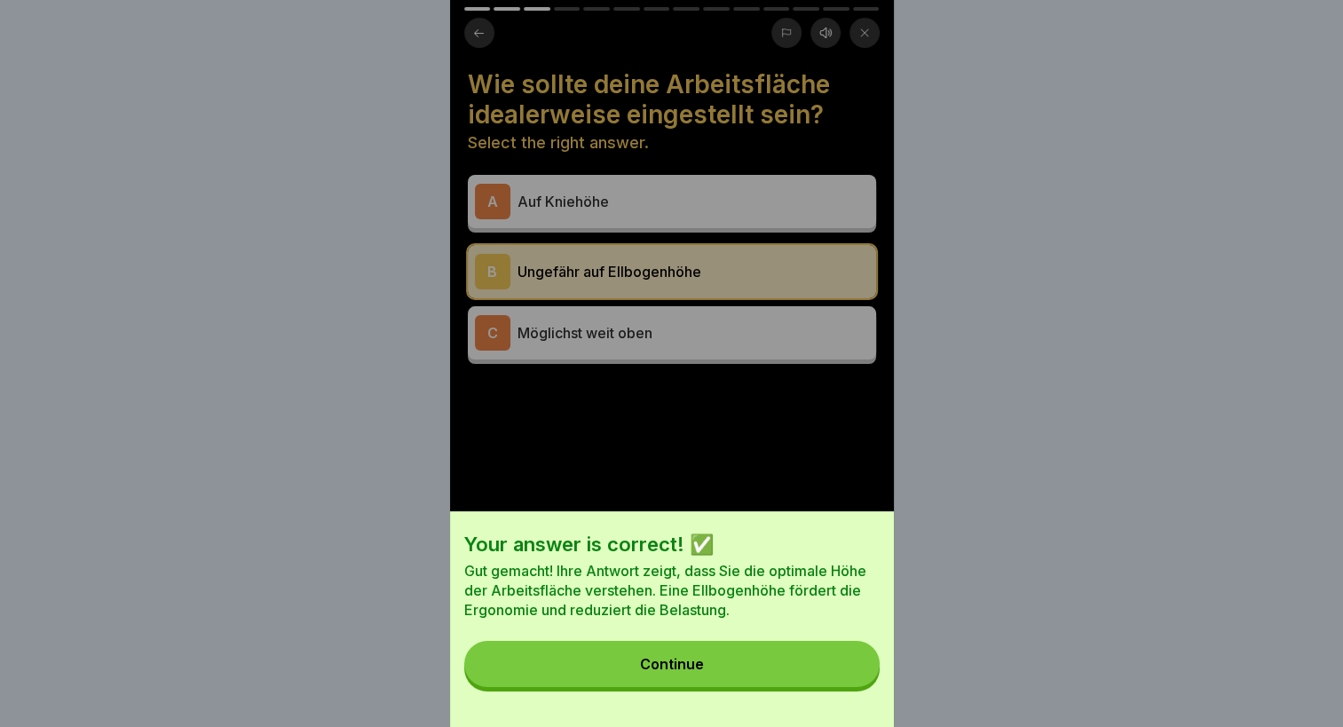
click at [739, 655] on div "Your answer is correct! ✅ Gut gemacht! Ihre Antwort zeigt, dass Sie die optimal…" at bounding box center [672, 619] width 444 height 216
click at [729, 685] on button "Continue" at bounding box center [671, 664] width 415 height 46
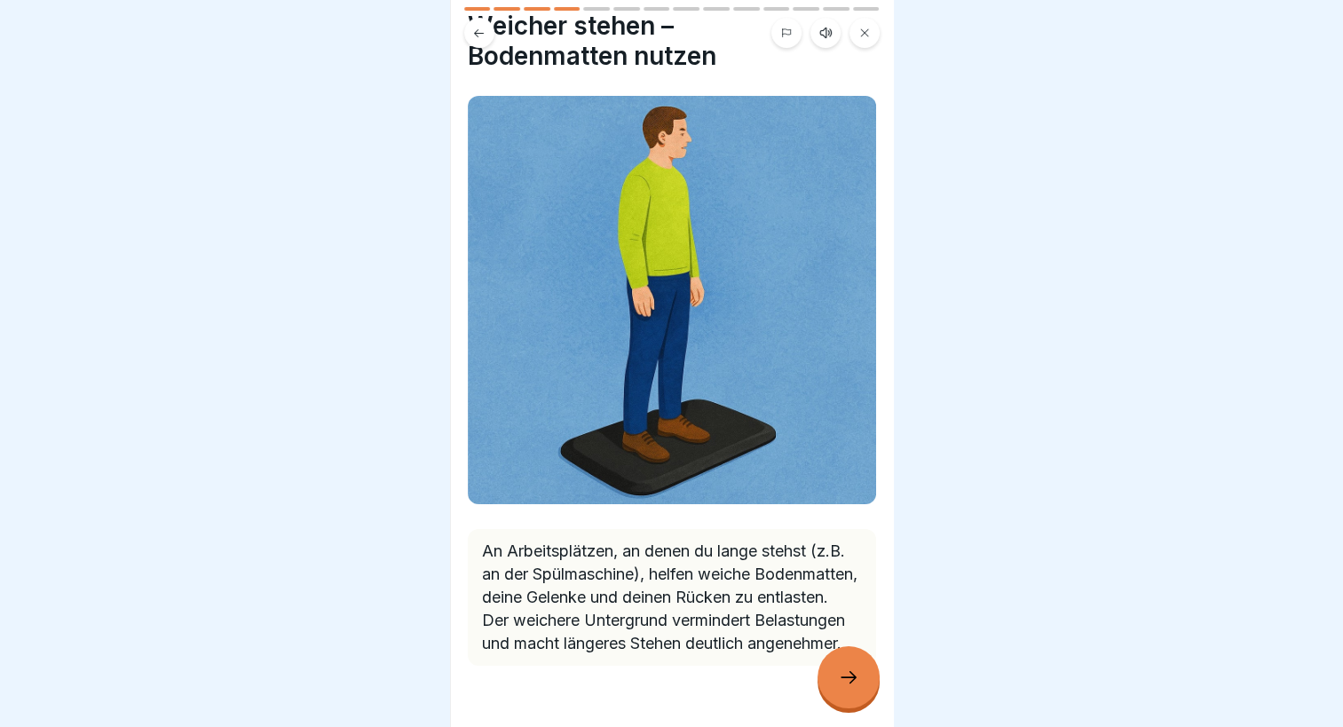
scroll to position [114, 0]
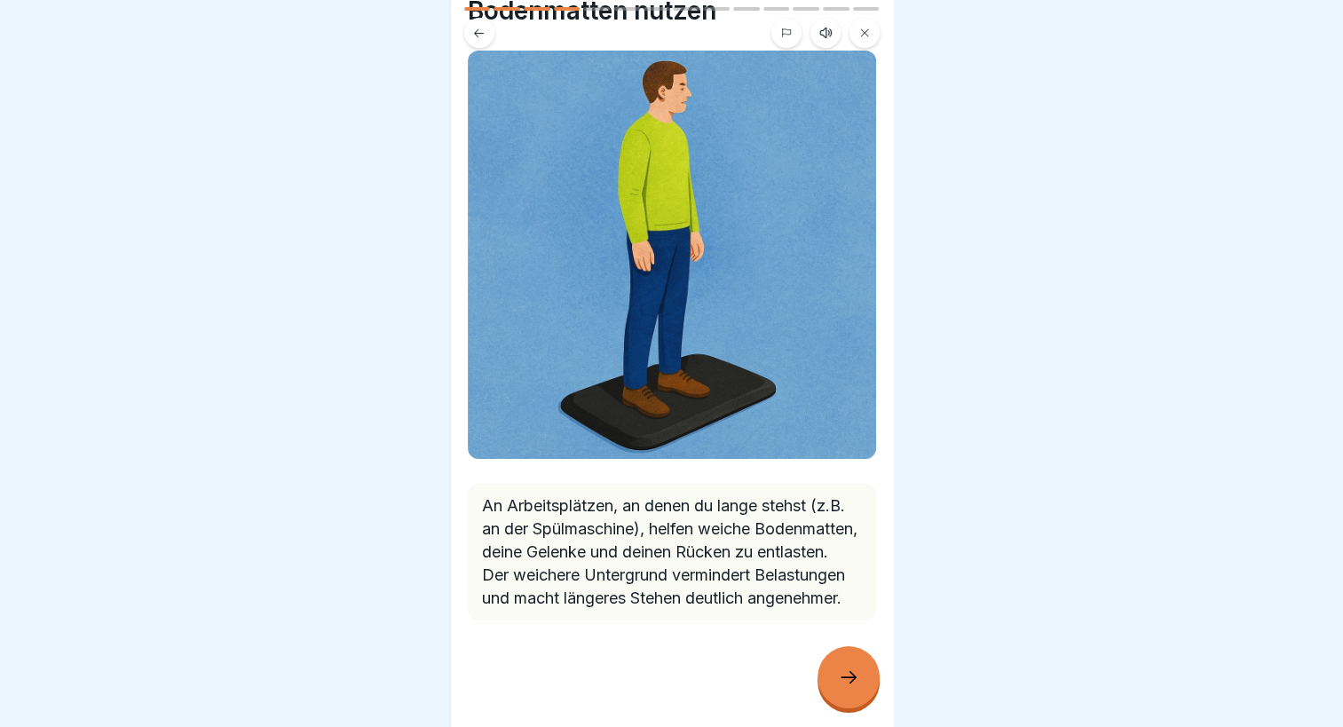
click at [845, 664] on div at bounding box center [849, 677] width 62 height 62
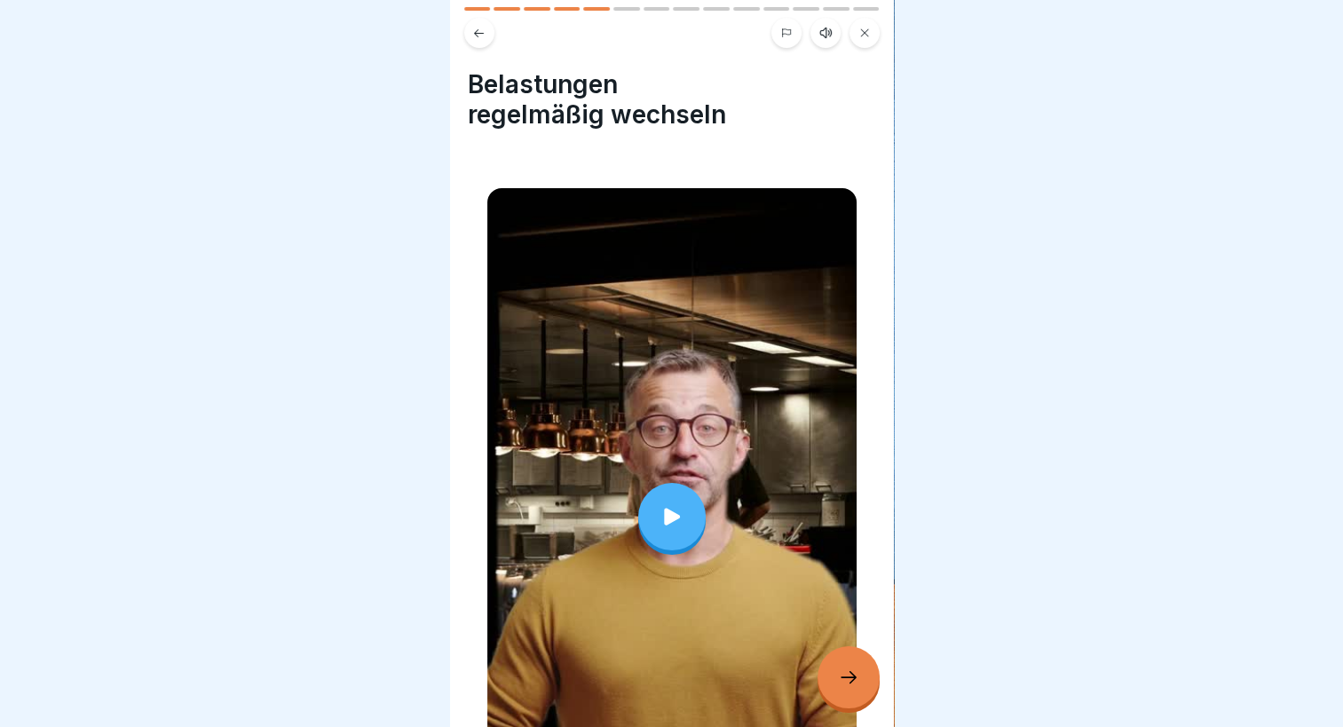
click at [842, 663] on div at bounding box center [849, 677] width 62 height 62
click at [847, 657] on div at bounding box center [849, 677] width 62 height 62
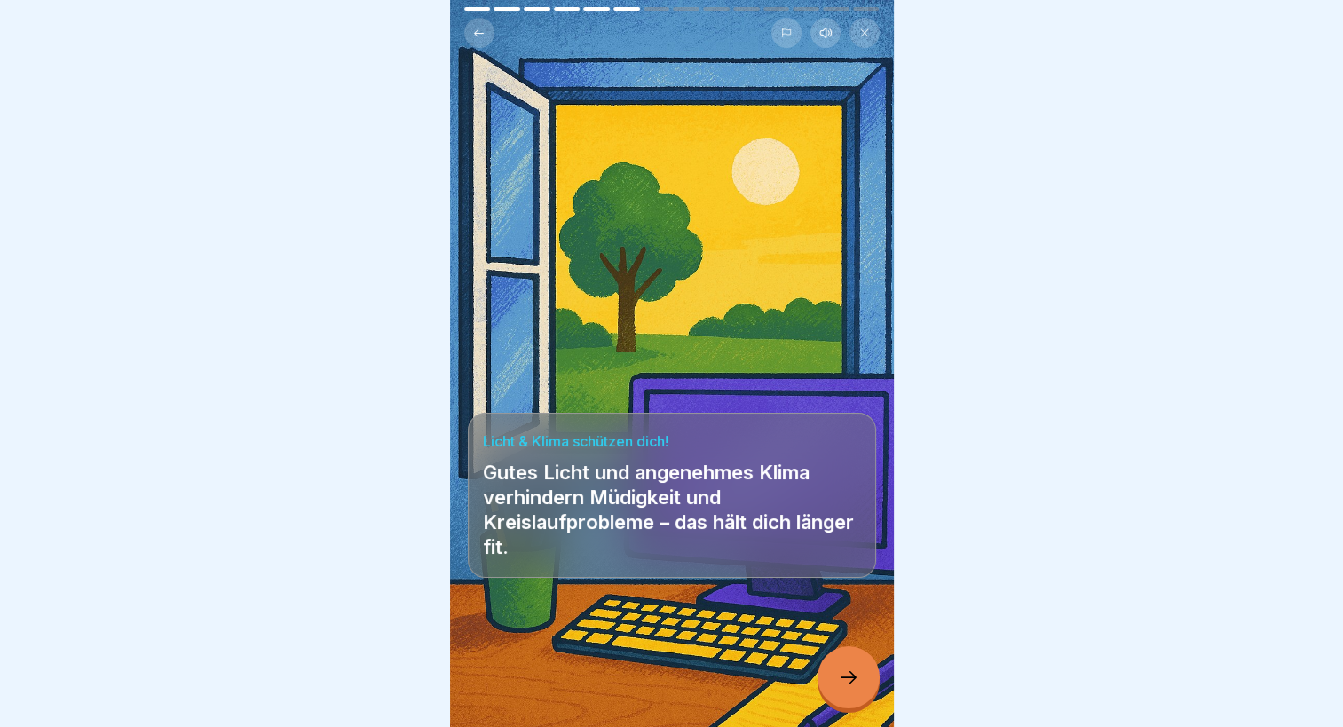
click at [847, 698] on div at bounding box center [849, 677] width 62 height 62
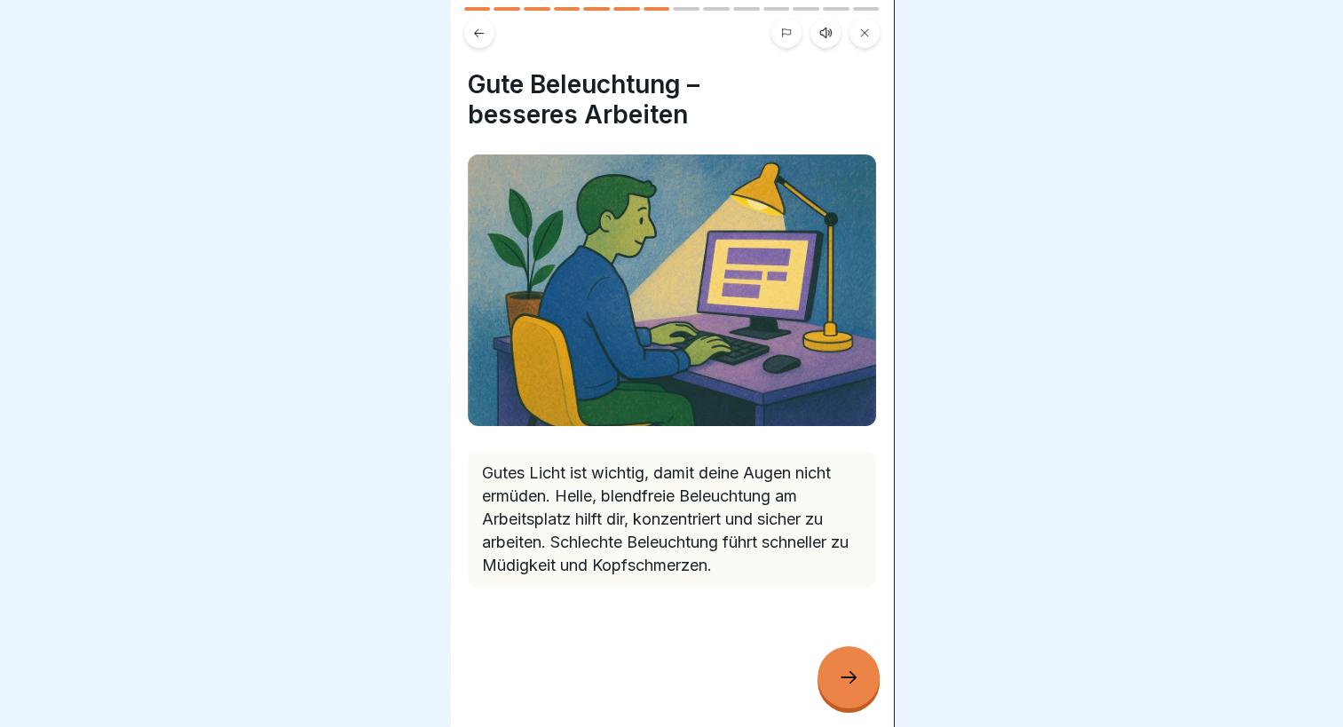
click at [849, 683] on icon at bounding box center [848, 677] width 21 height 21
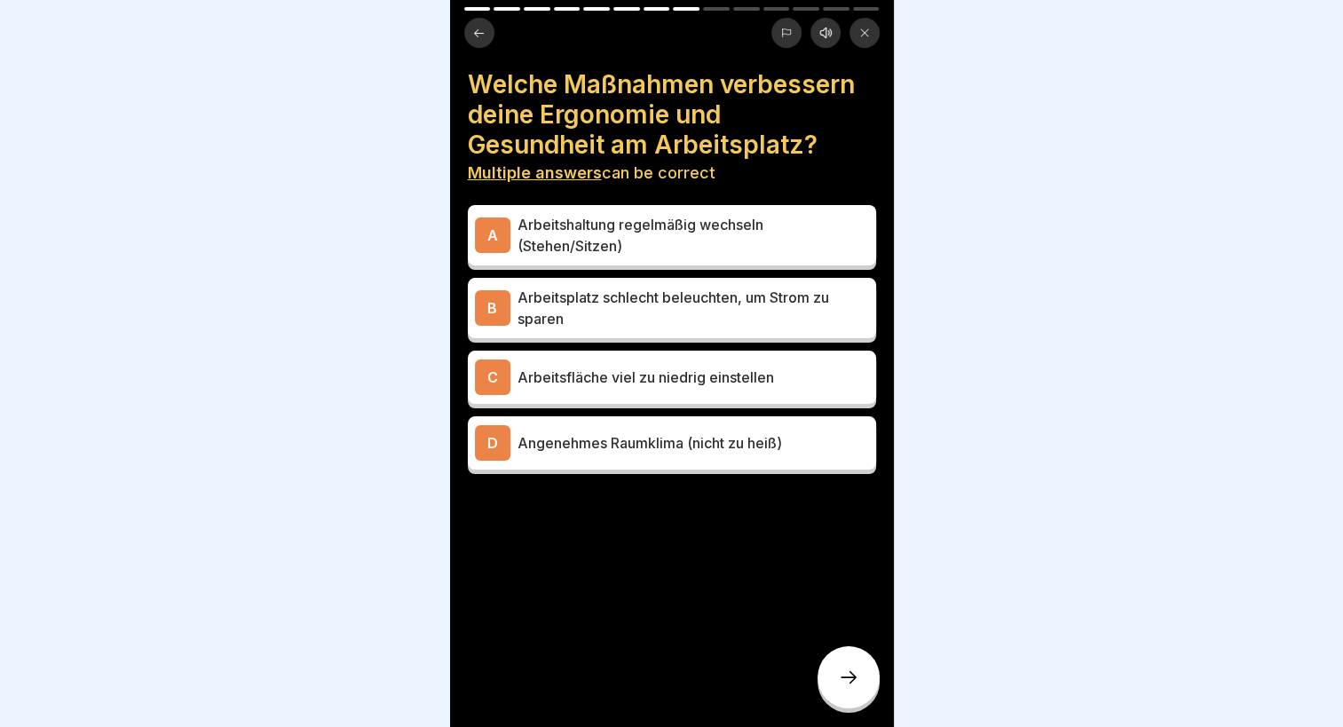
click at [660, 215] on p "Arbeitshaltung regelmäßig wechseln (Stehen/Sitzen)" at bounding box center [694, 235] width 352 height 43
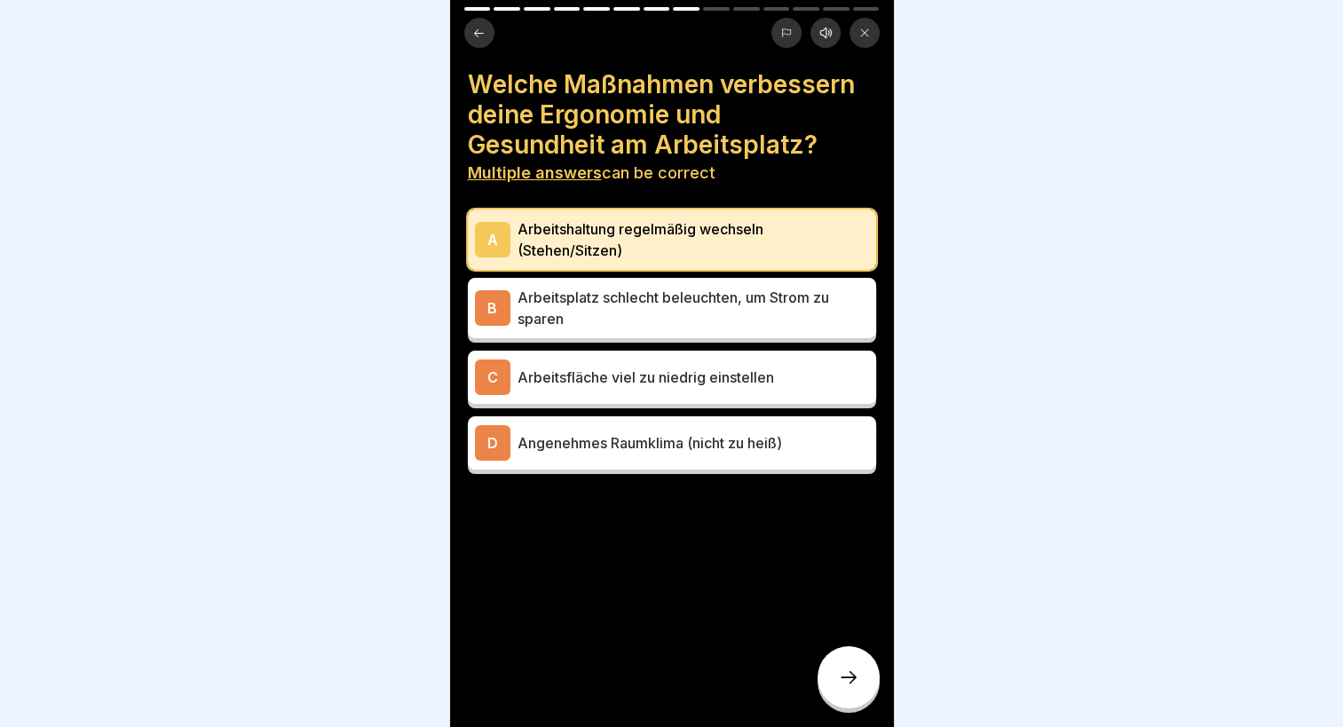
click at [603, 442] on div "D Angenehmes Raumklima (nicht zu heiß)" at bounding box center [672, 443] width 394 height 36
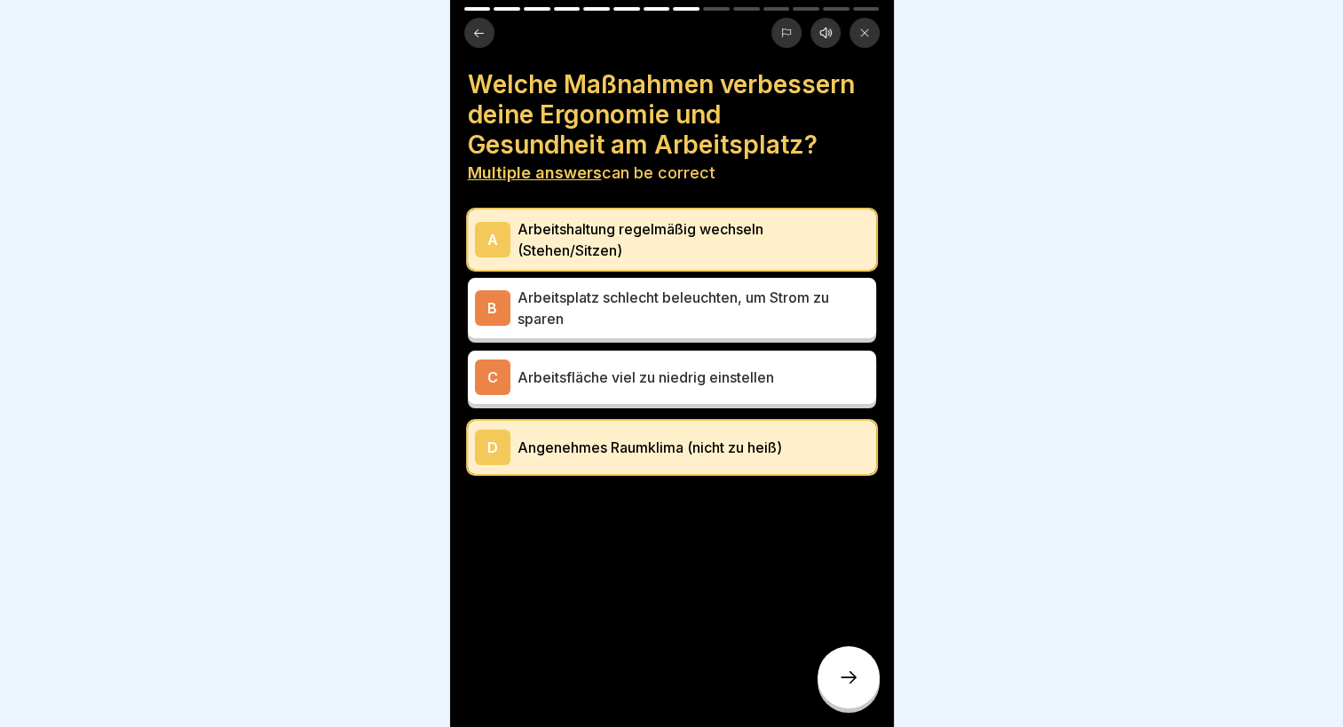
click at [857, 659] on div at bounding box center [849, 677] width 62 height 62
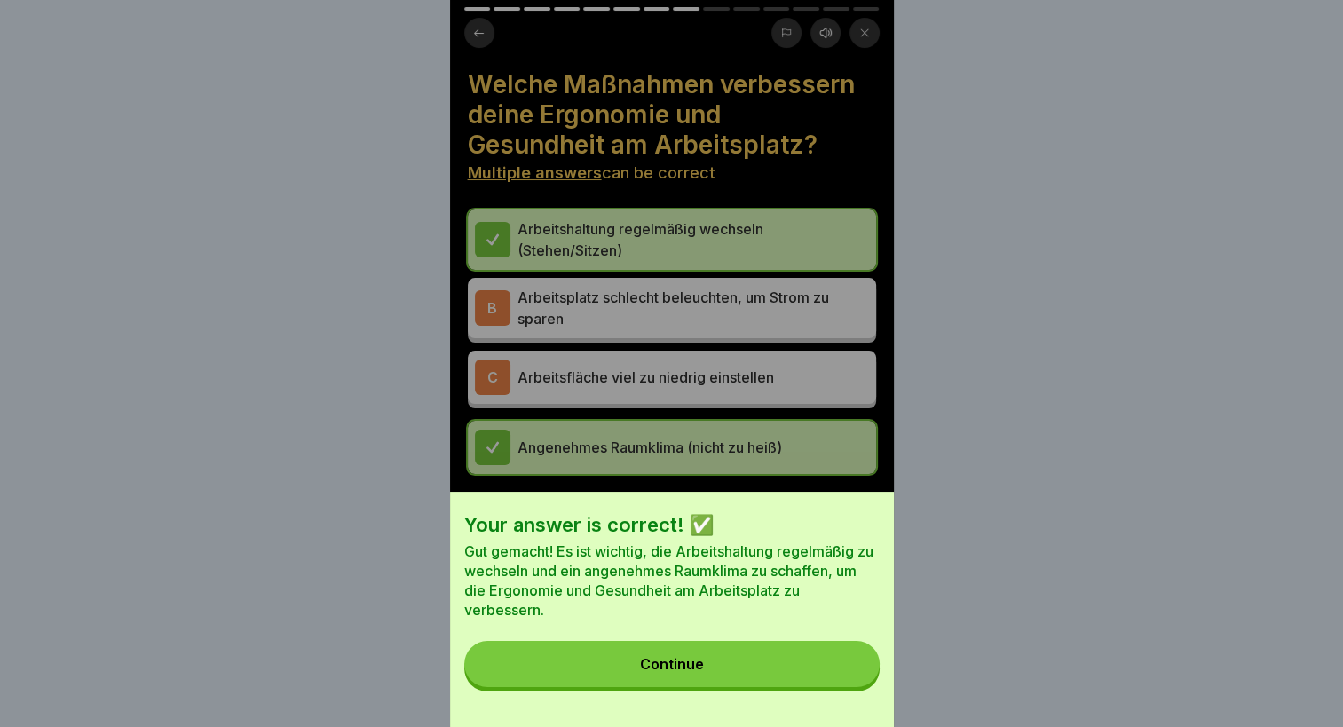
click at [739, 668] on button "Continue" at bounding box center [671, 664] width 415 height 46
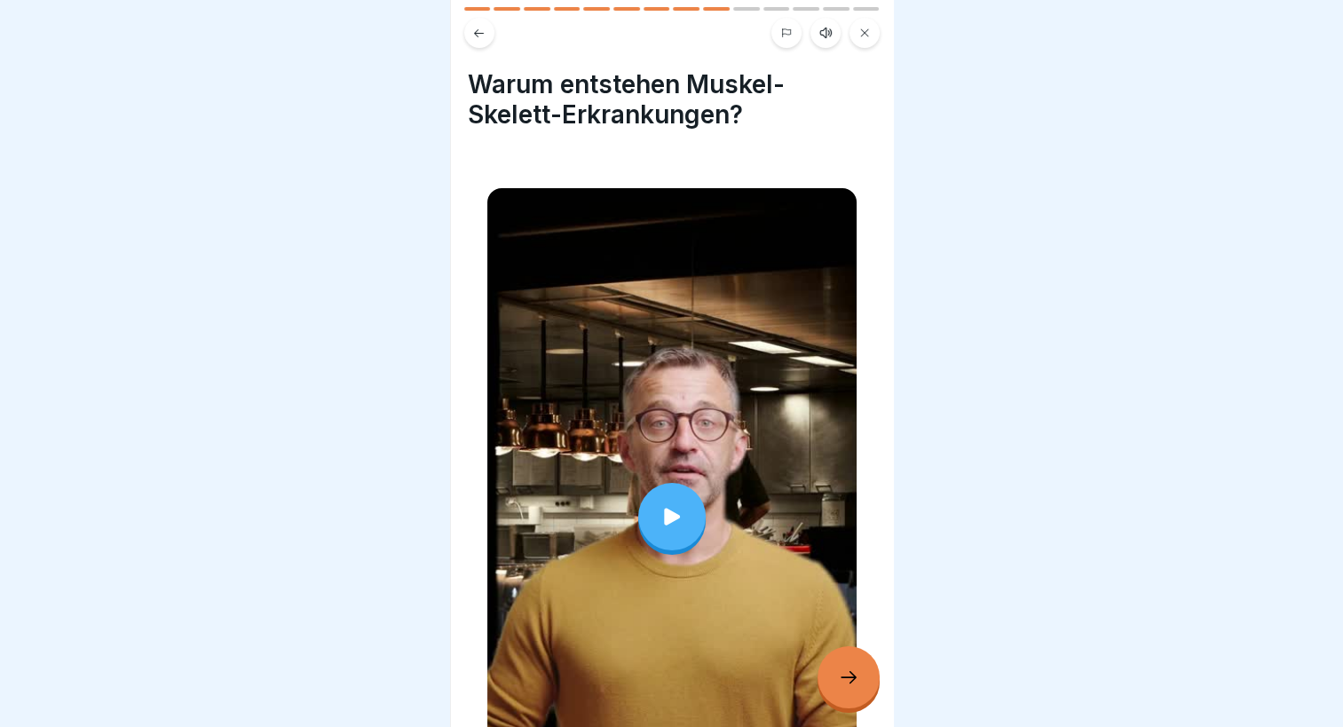
click at [842, 701] on div at bounding box center [849, 677] width 62 height 62
click at [867, 676] on div at bounding box center [849, 677] width 62 height 62
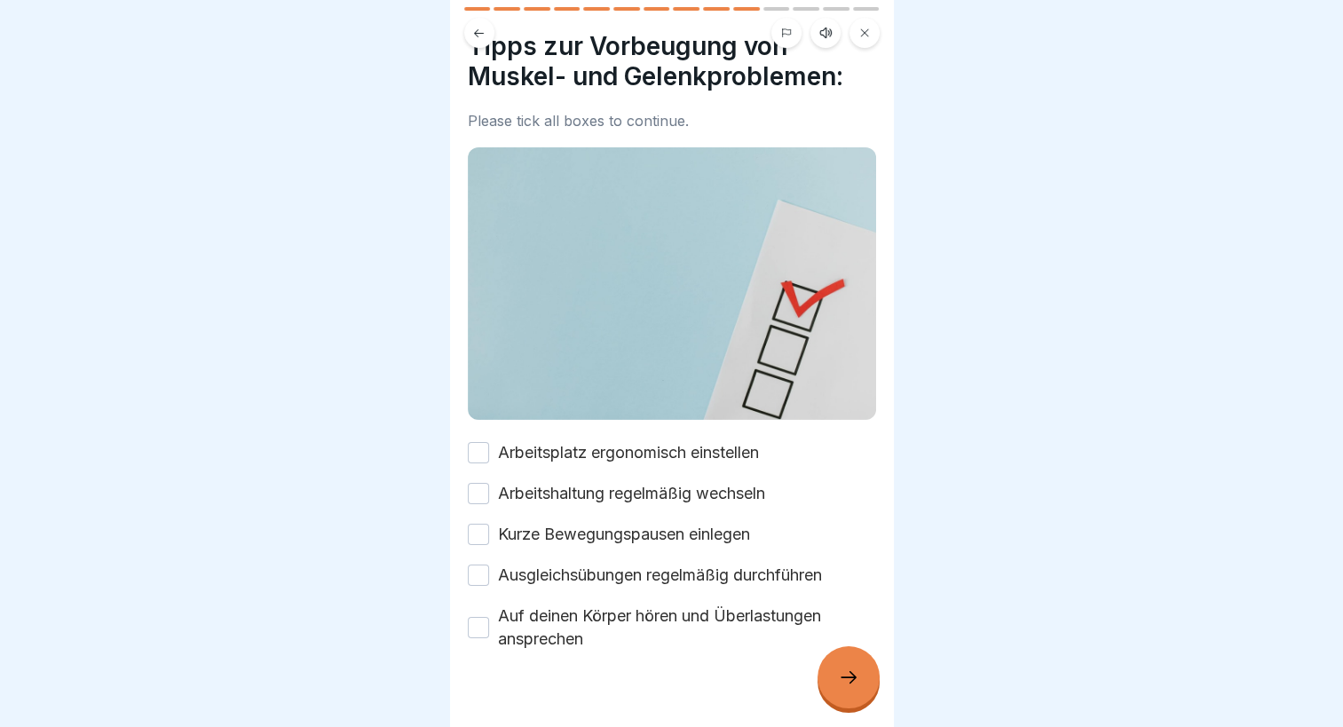
scroll to position [59, 0]
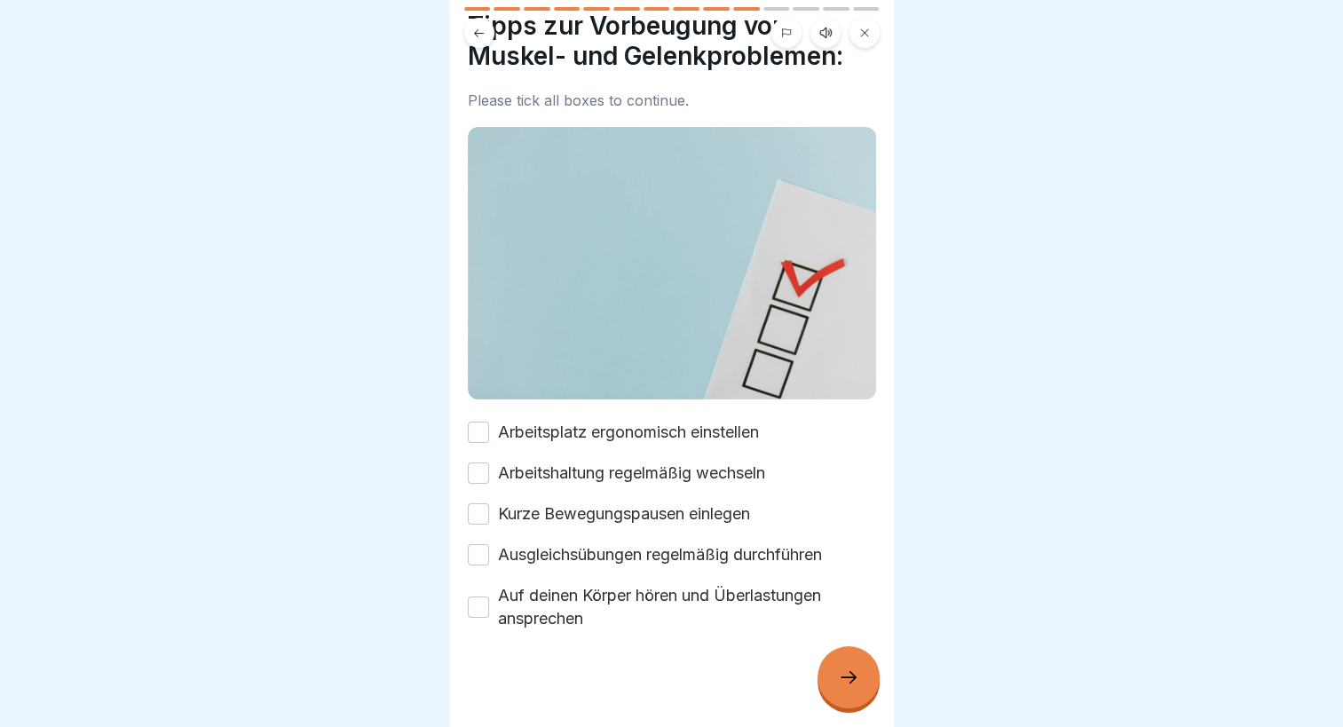
click at [676, 421] on label "Arbeitsplatz ergonomisch einstellen" at bounding box center [628, 432] width 261 height 23
click at [489, 422] on button "Arbeitsplatz ergonomisch einstellen" at bounding box center [478, 432] width 21 height 21
click at [667, 462] on label "Arbeitshaltung regelmäßig wechseln" at bounding box center [631, 473] width 267 height 23
click at [489, 462] on button "Arbeitshaltung regelmäßig wechseln" at bounding box center [478, 472] width 21 height 21
click at [659, 502] on label "Kurze Bewegungspausen einlegen" at bounding box center [624, 513] width 252 height 23
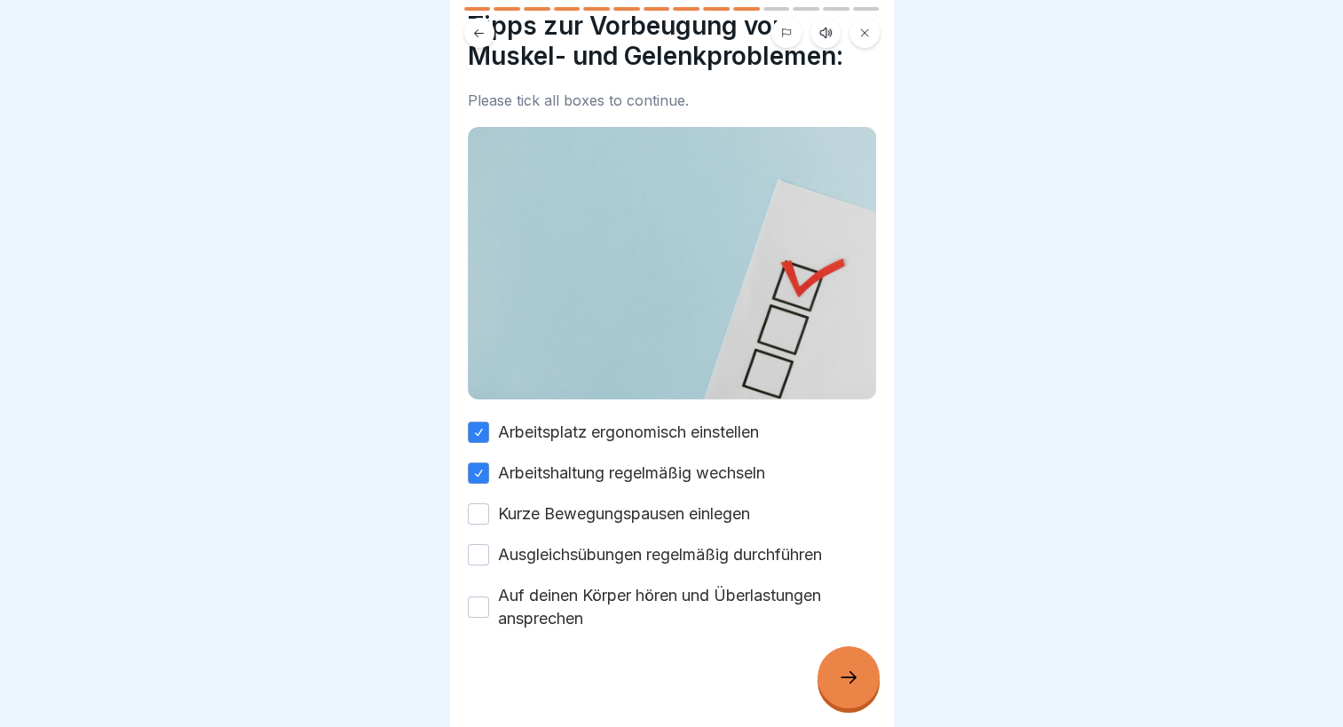
click at [489, 503] on button "Kurze Bewegungspausen einlegen" at bounding box center [478, 513] width 21 height 21
click at [648, 543] on label "Ausgleichsübungen regelmäßig durchführen" at bounding box center [660, 554] width 324 height 23
click at [489, 544] on button "Ausgleichsübungen regelmäßig durchführen" at bounding box center [478, 554] width 21 height 21
click at [639, 584] on label "Auf deinen Körper hören und Überlastungen ansprechen" at bounding box center [687, 607] width 378 height 46
click at [489, 597] on button "Auf deinen Körper hören und Überlastungen ansprechen" at bounding box center [478, 607] width 21 height 21
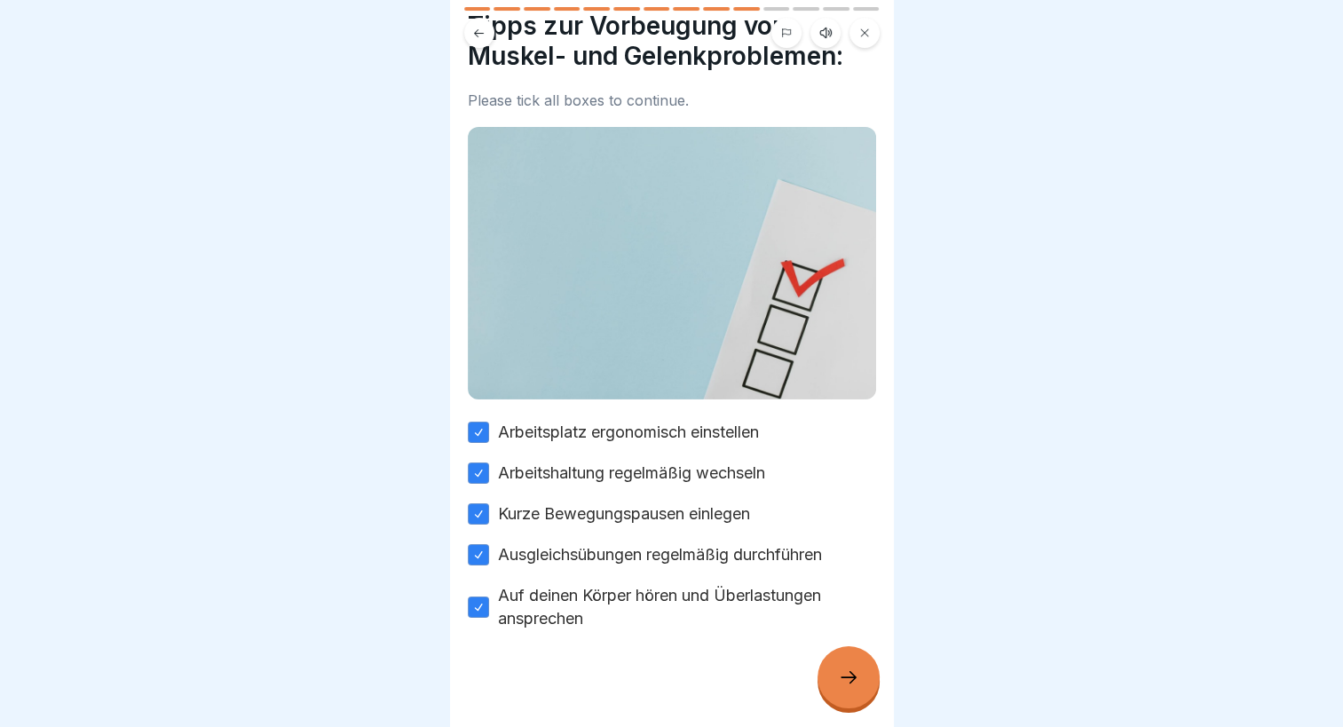
click at [863, 666] on div at bounding box center [849, 677] width 62 height 62
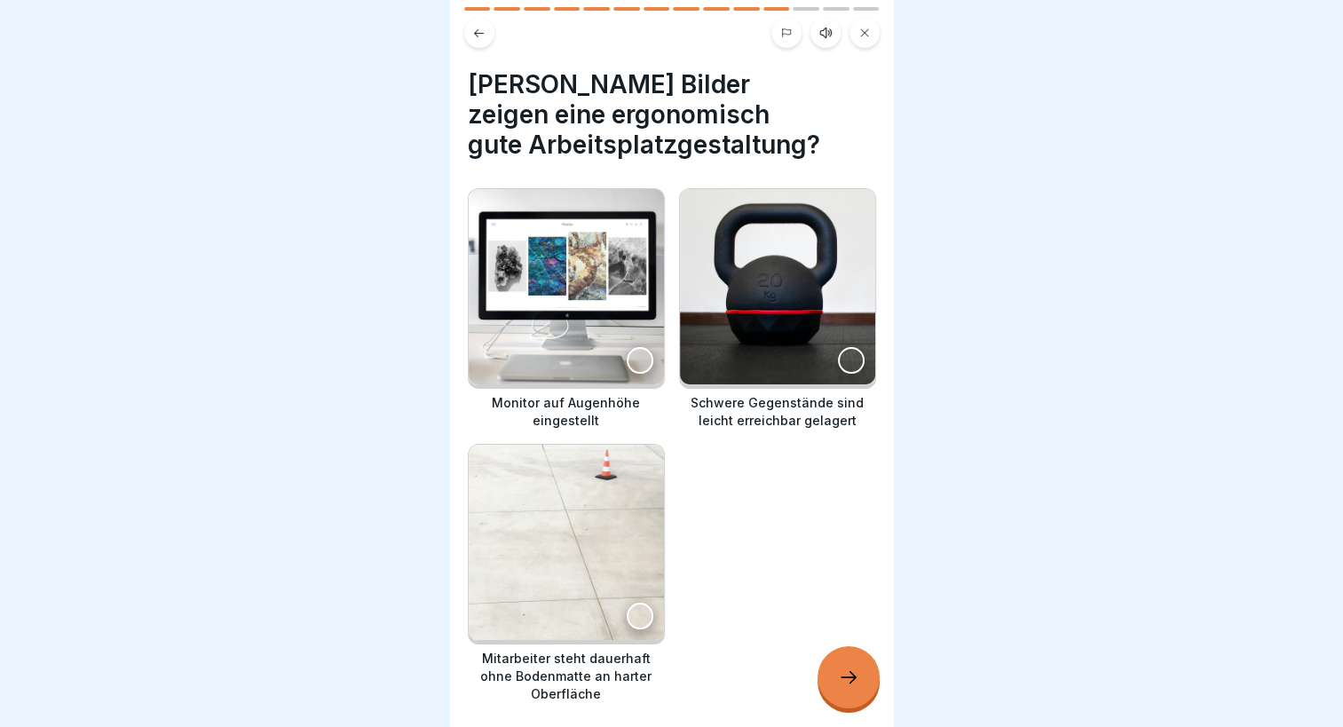
click at [629, 347] on div at bounding box center [640, 360] width 27 height 27
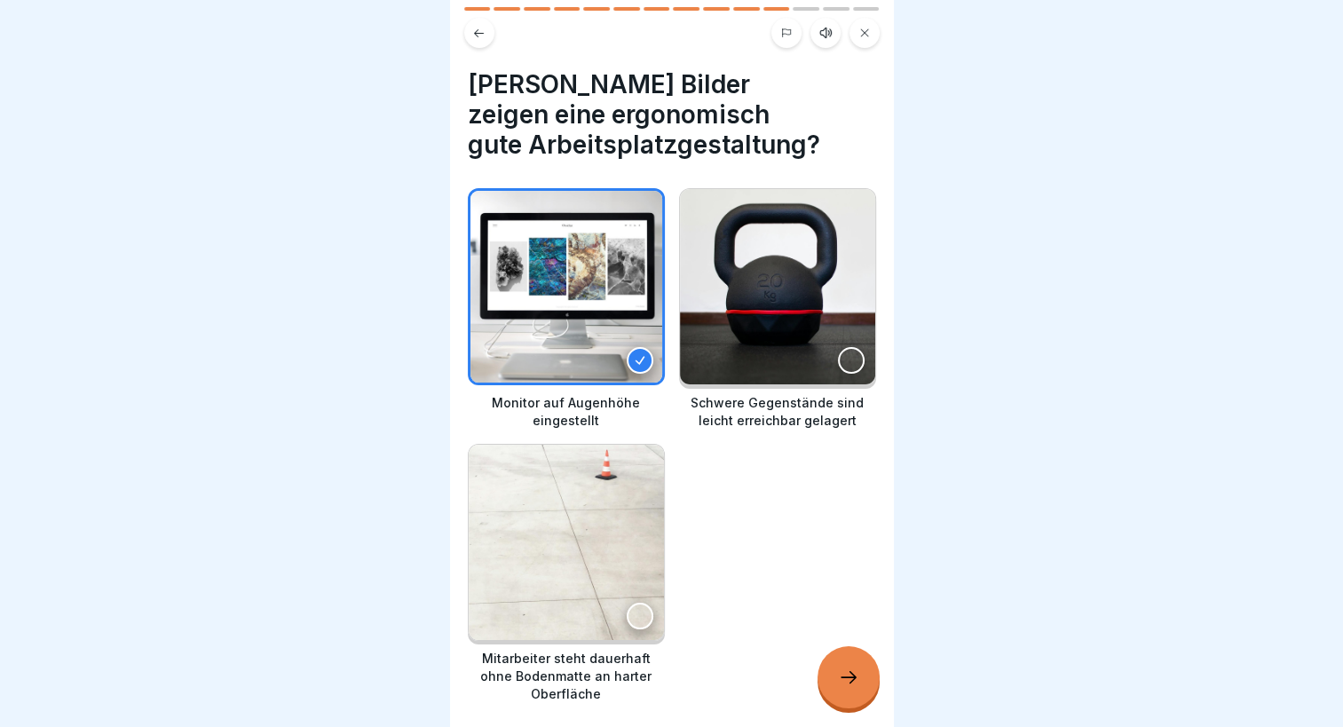
click at [842, 347] on div at bounding box center [851, 360] width 27 height 27
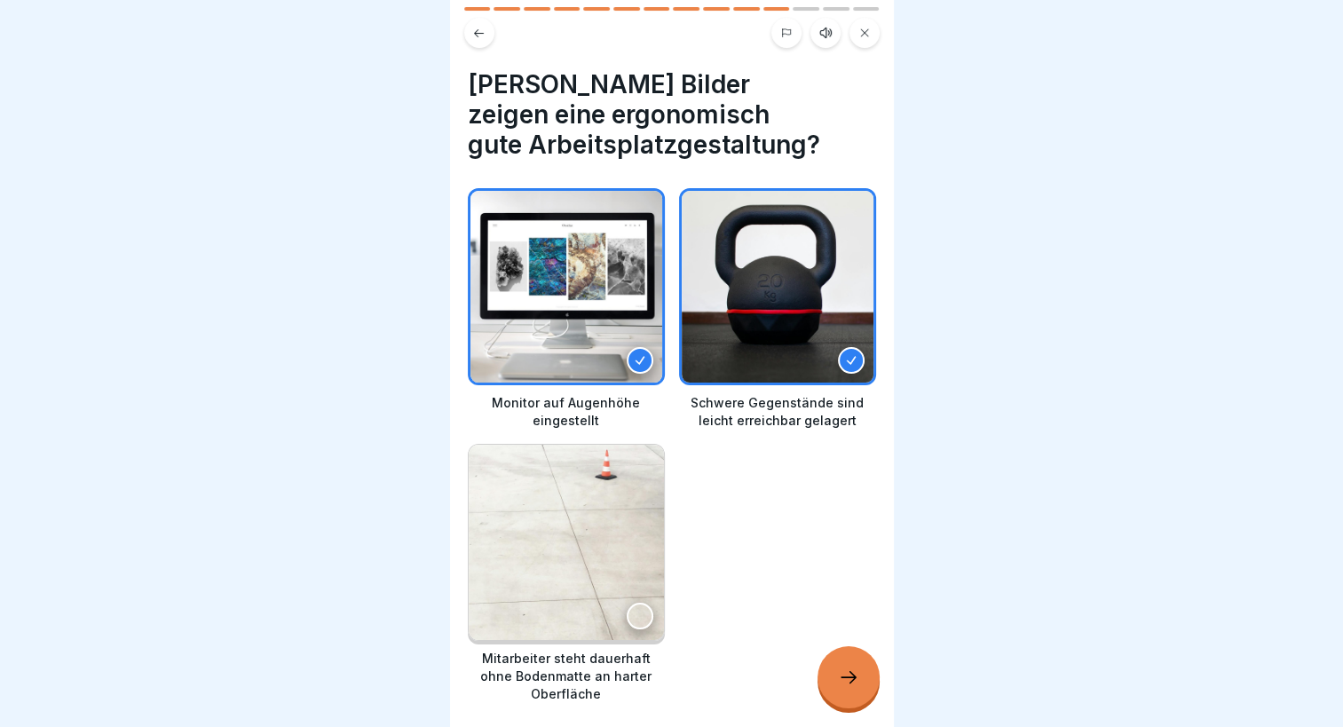
scroll to position [0, 0]
click at [843, 688] on icon at bounding box center [848, 677] width 21 height 21
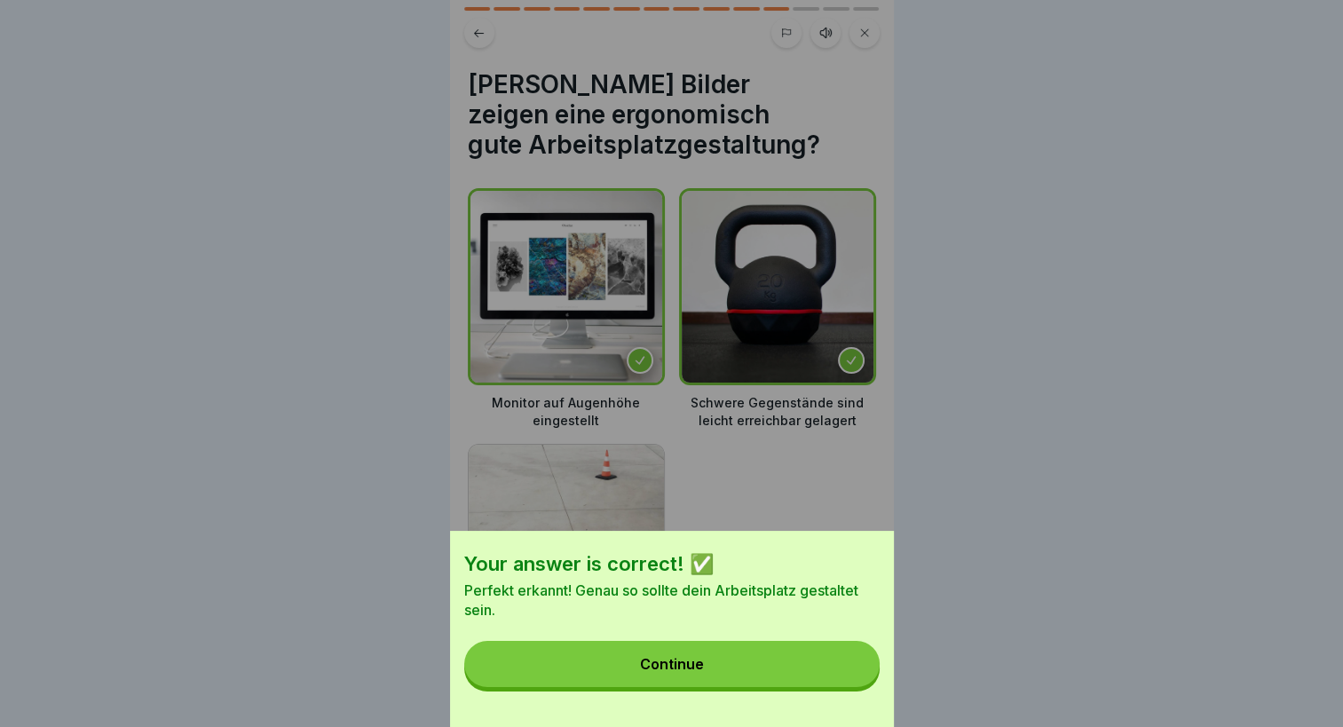
click at [735, 681] on button "Continue" at bounding box center [671, 664] width 415 height 46
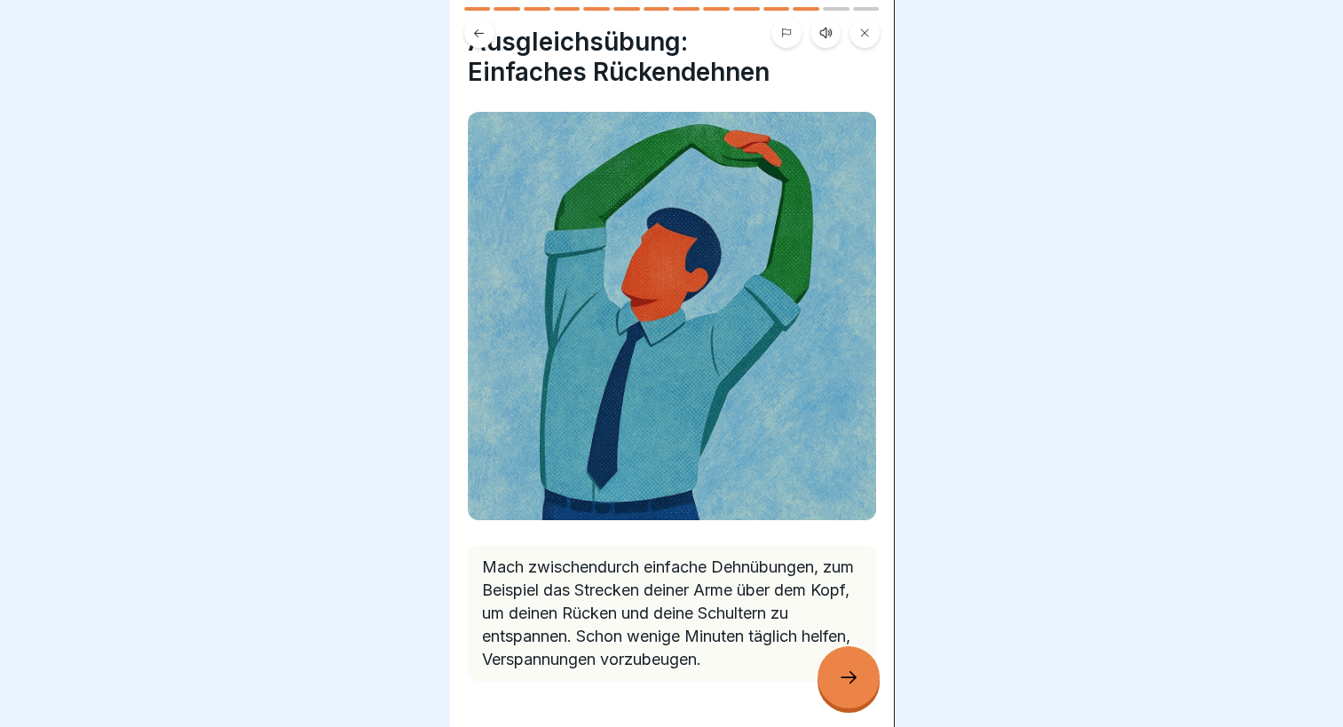
scroll to position [114, 0]
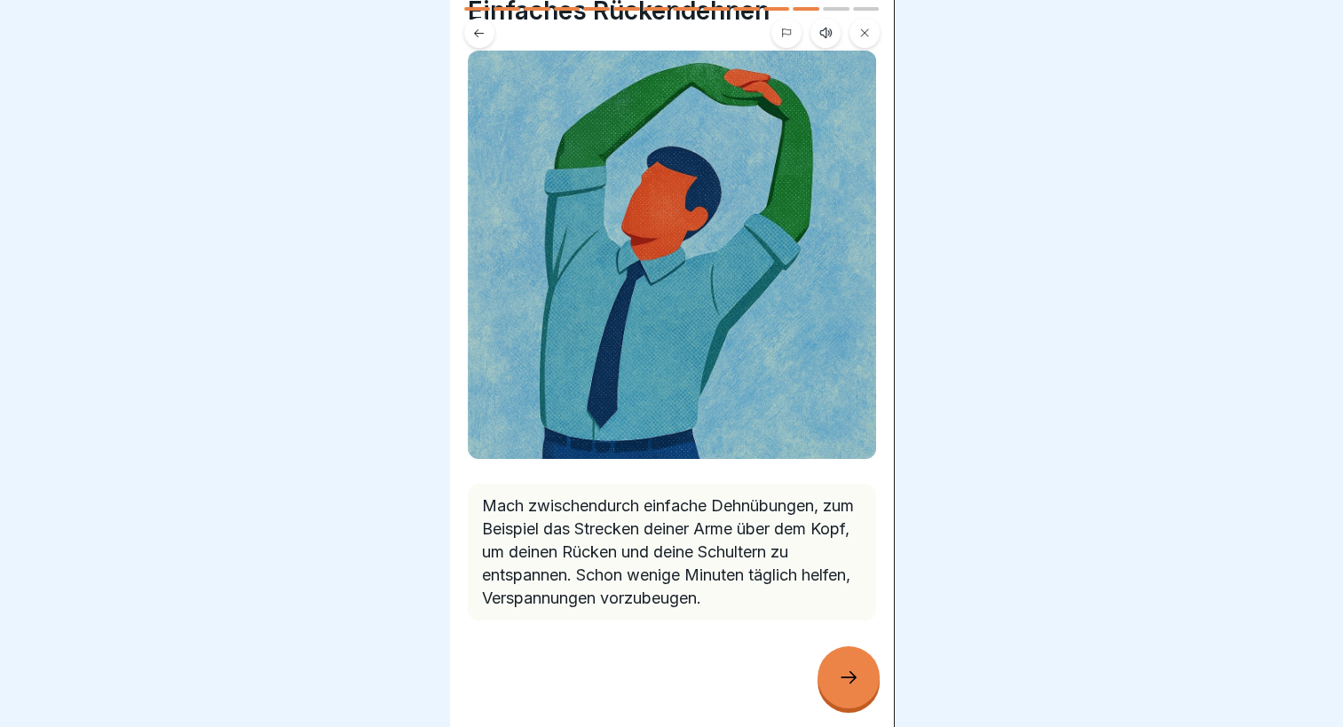
click at [848, 688] on icon at bounding box center [848, 677] width 21 height 21
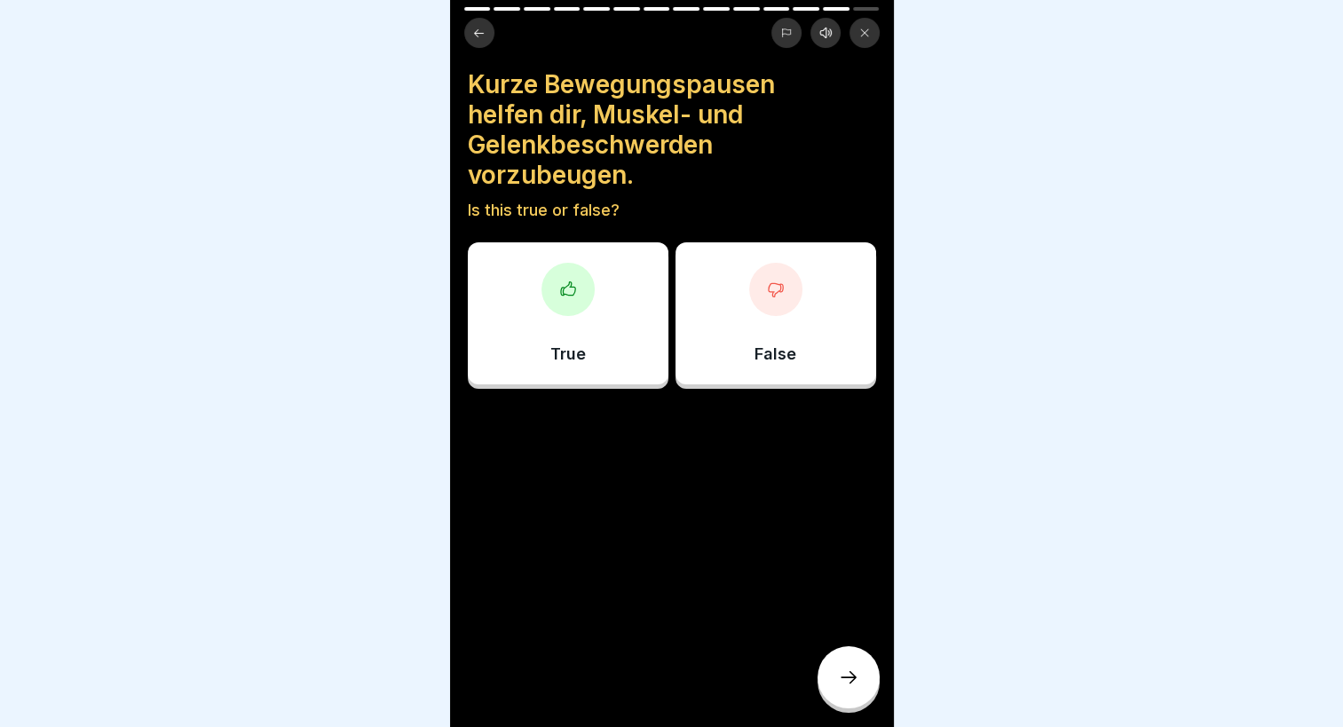
click at [541, 339] on div "True" at bounding box center [568, 313] width 201 height 142
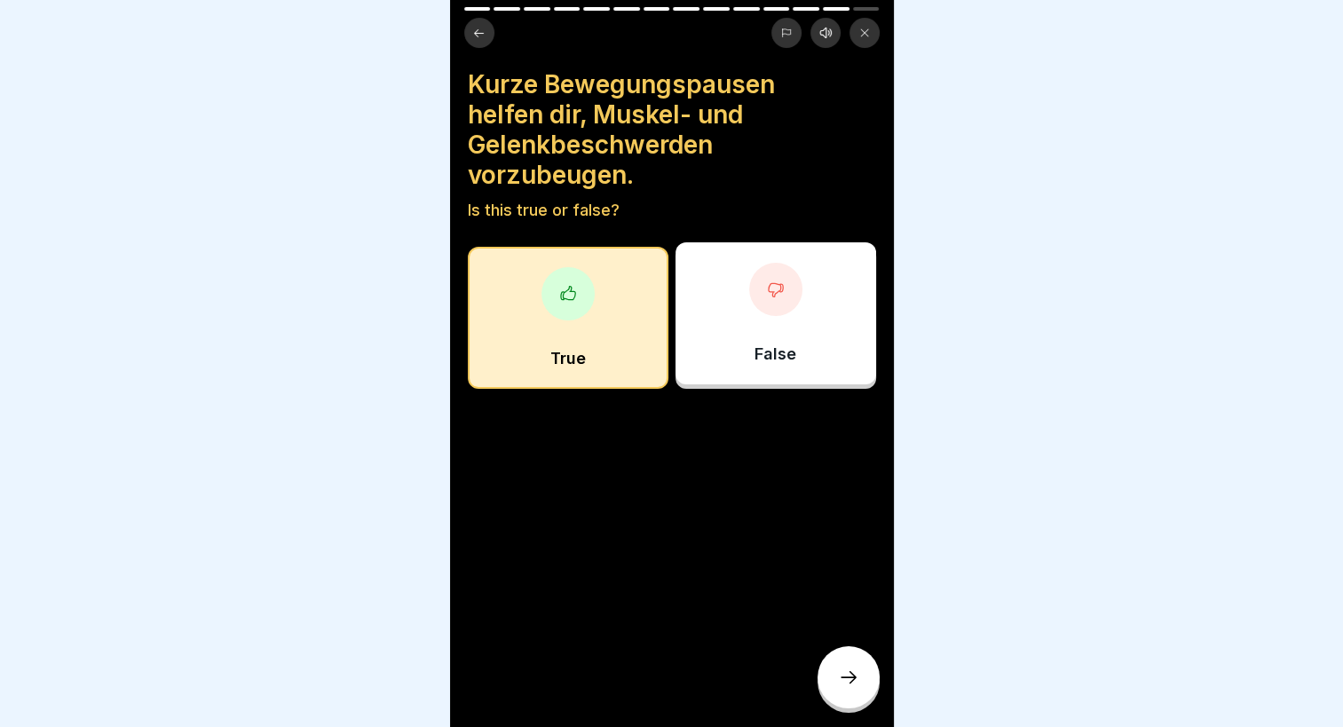
click at [841, 685] on icon at bounding box center [848, 677] width 21 height 21
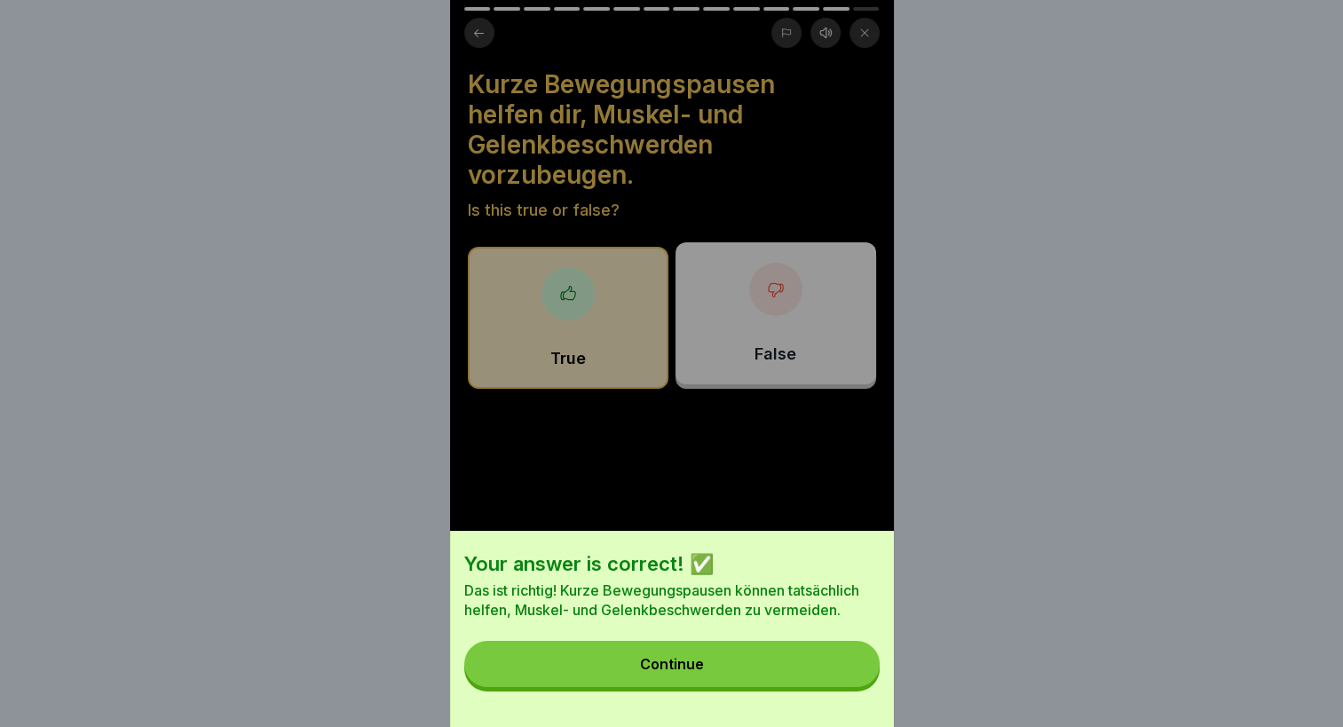
click at [690, 672] on div "Continue" at bounding box center [672, 664] width 64 height 16
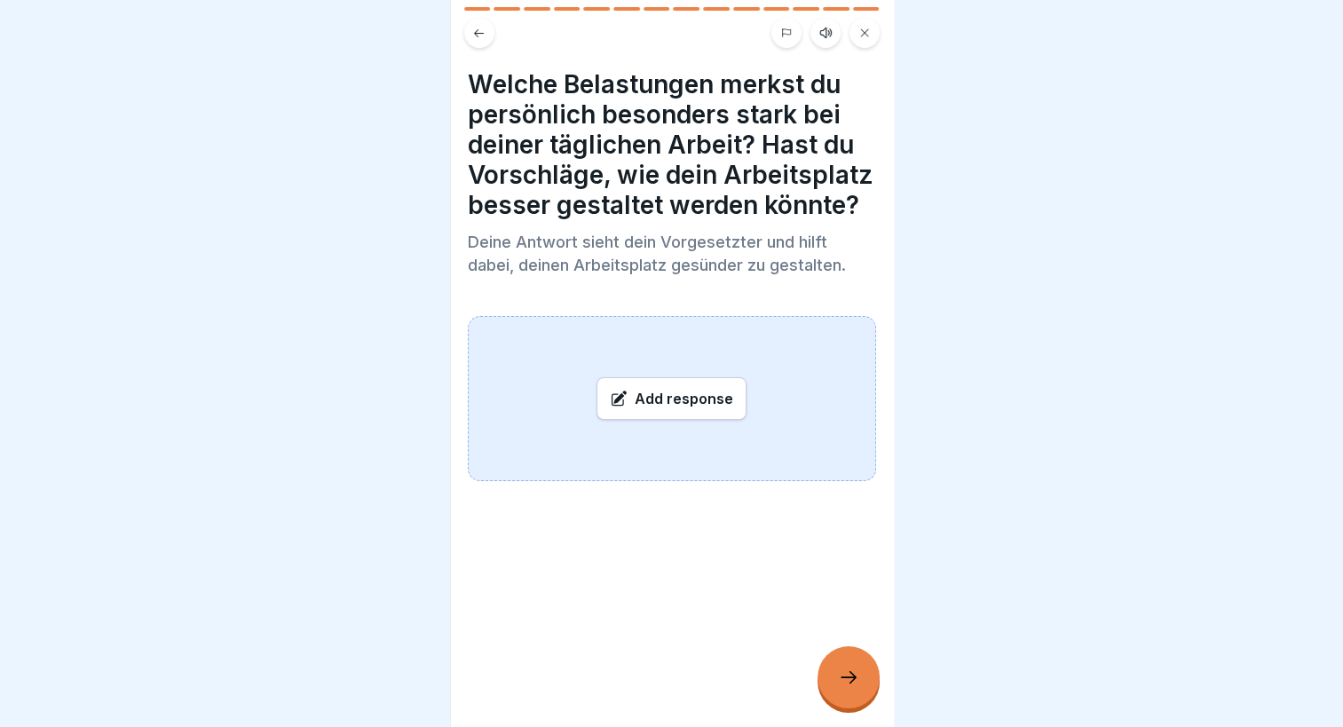
click at [662, 420] on div "Add response" at bounding box center [672, 398] width 150 height 43
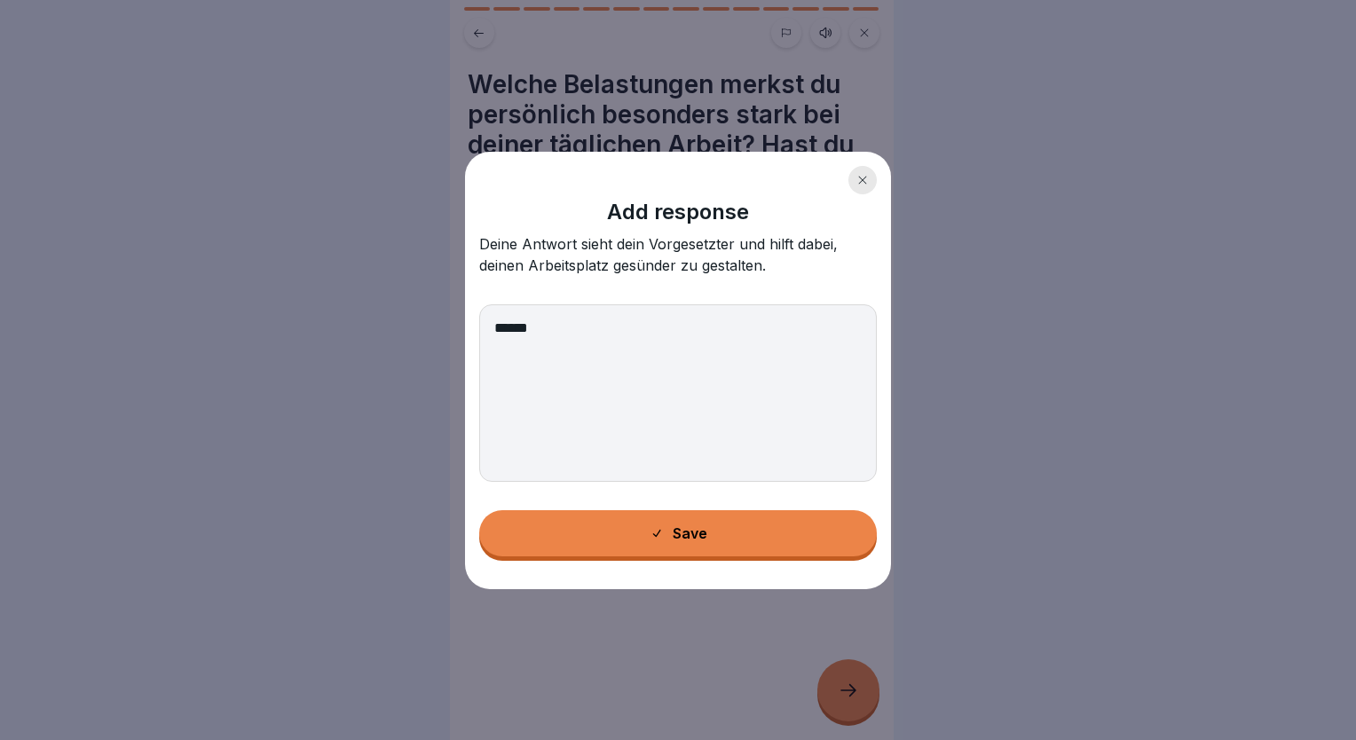
type textarea "******"
click at [701, 524] on button "Save" at bounding box center [678, 533] width 398 height 46
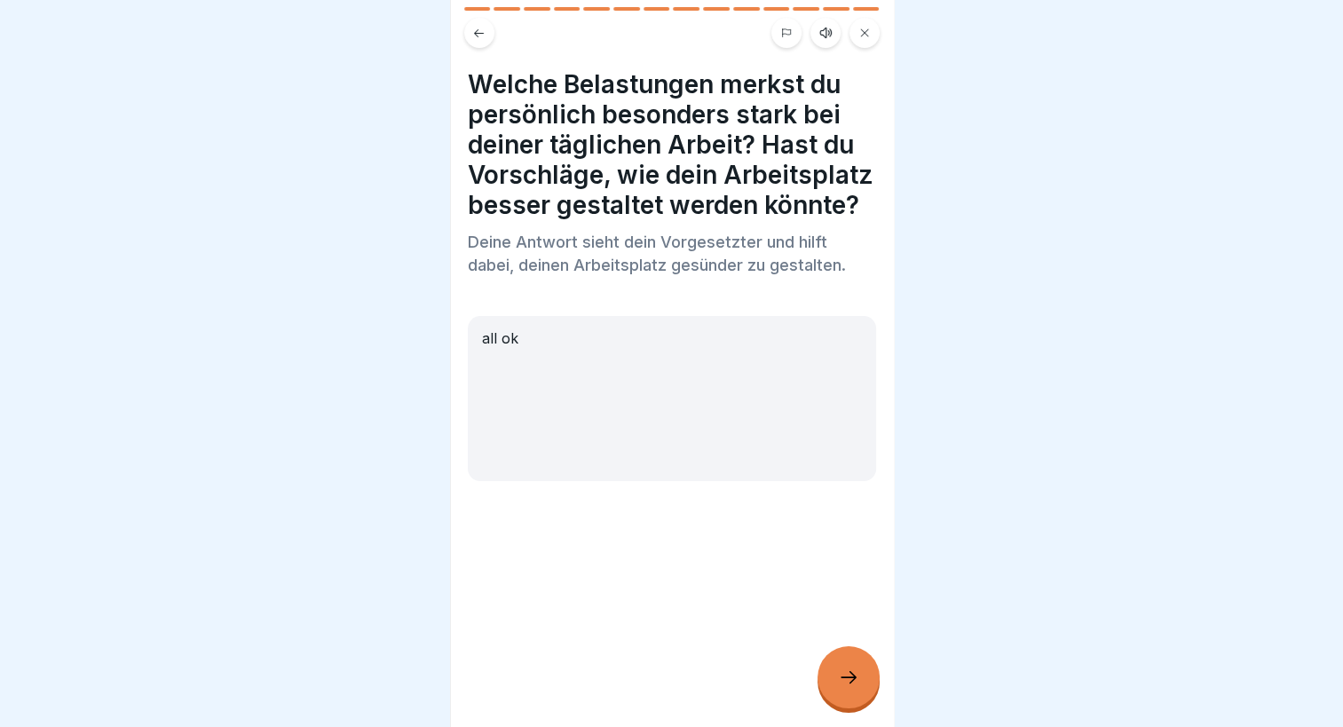
click at [852, 683] on icon at bounding box center [848, 677] width 21 height 21
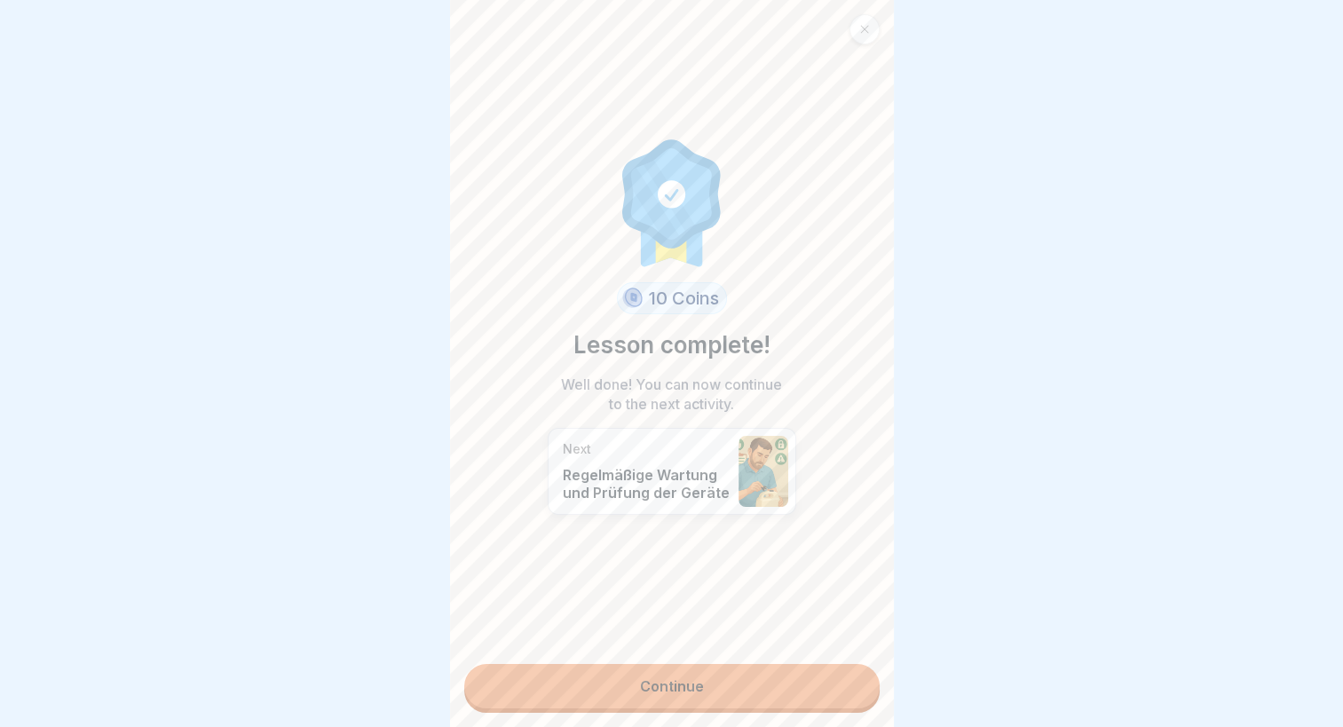
click at [768, 673] on link "Continue" at bounding box center [671, 686] width 415 height 44
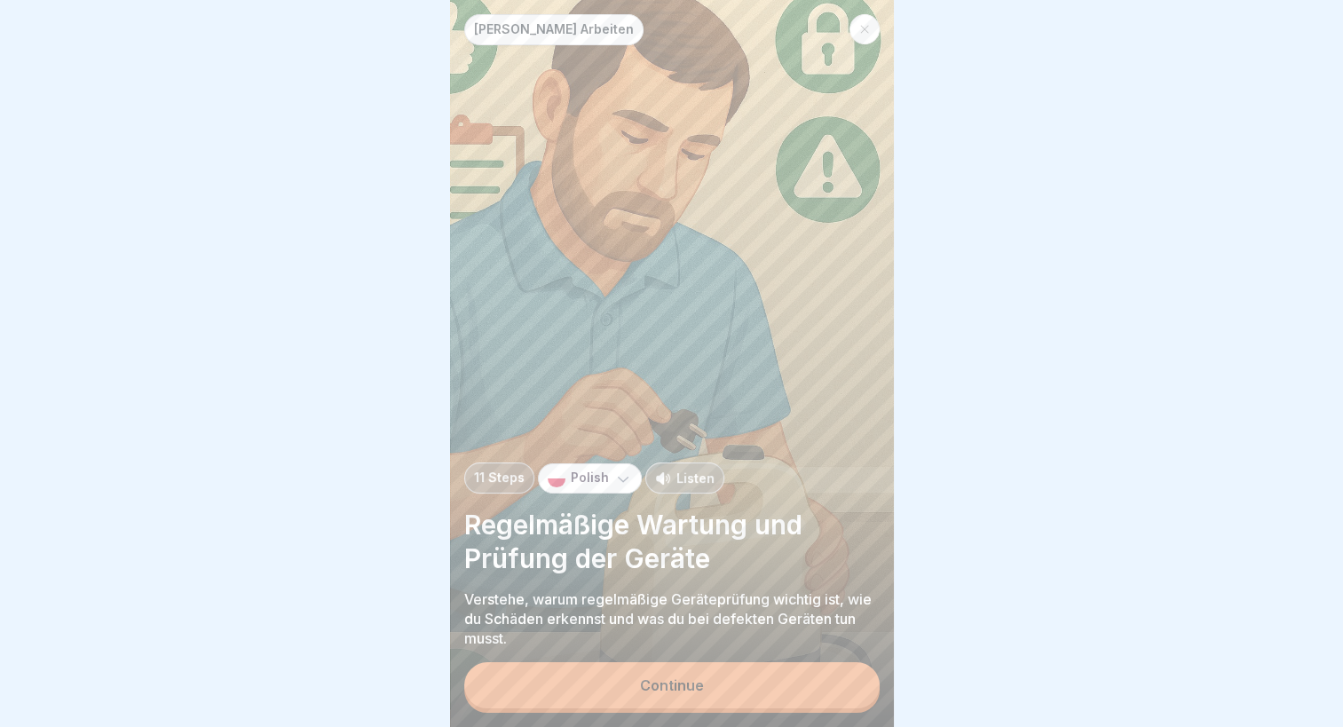
click at [676, 675] on div "[PERSON_NAME] Arbeiten 11 Steps Polish Listen Regelmäßige Wartung und Prüfung d…" at bounding box center [672, 363] width 444 height 727
click at [678, 687] on button "Continue" at bounding box center [671, 685] width 415 height 46
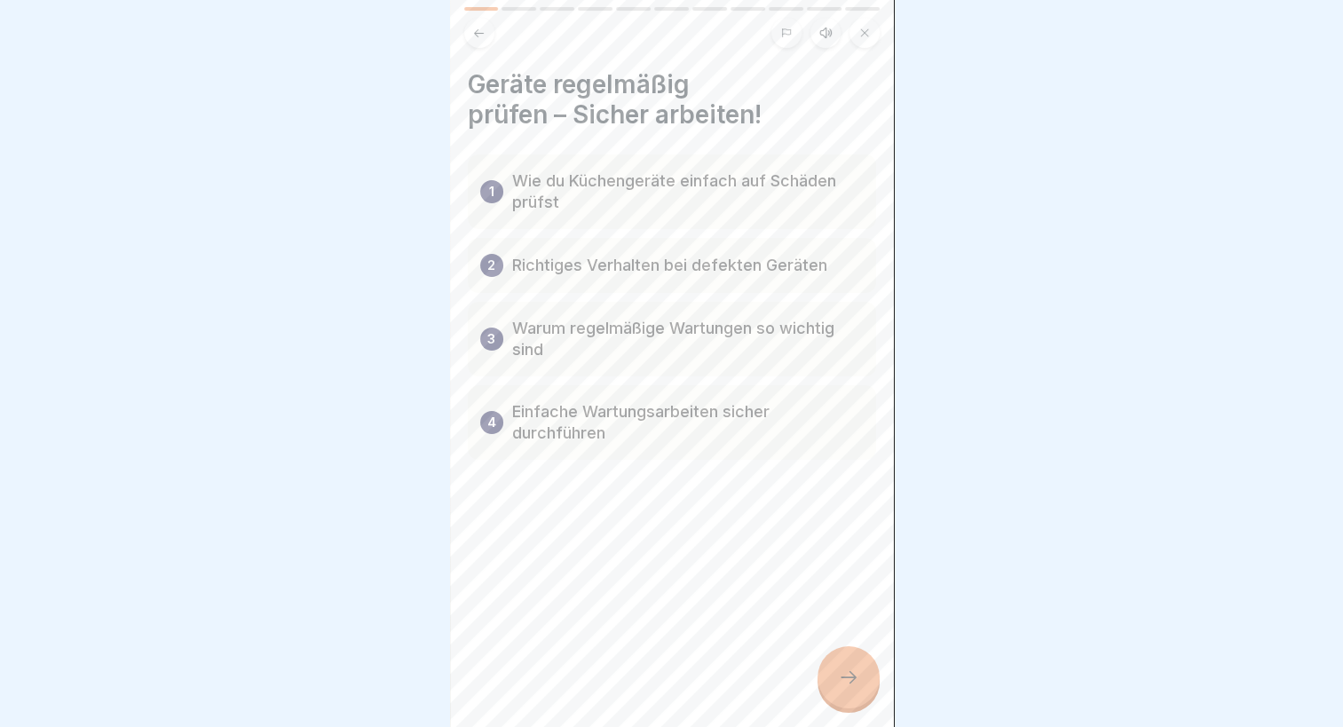
click at [864, 724] on div "Geräte regelmäßig prüfen – Sicher arbeiten! 1 Wie du Küchengeräte einfach auf S…" at bounding box center [672, 363] width 444 height 727
click at [856, 708] on div at bounding box center [849, 677] width 62 height 62
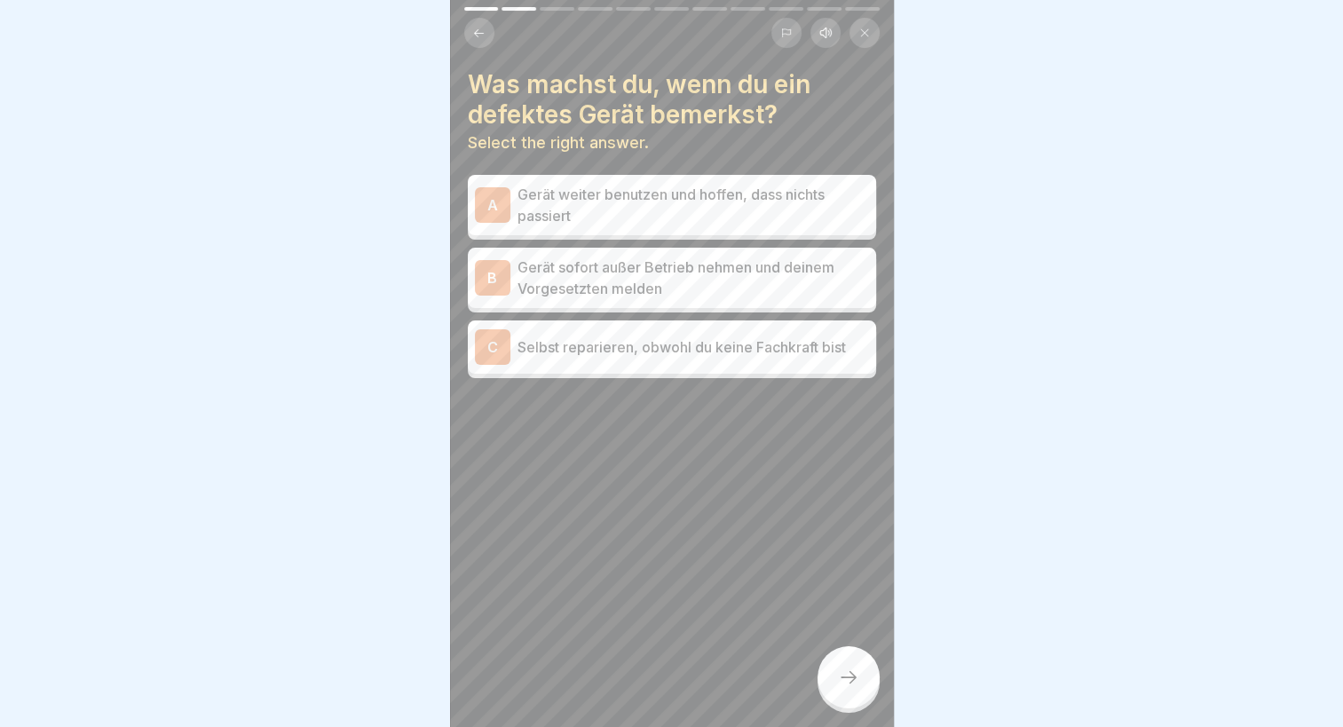
click at [644, 281] on p "Gerät sofort außer Betrieb nehmen und deinem Vorgesetzten melden" at bounding box center [694, 278] width 352 height 43
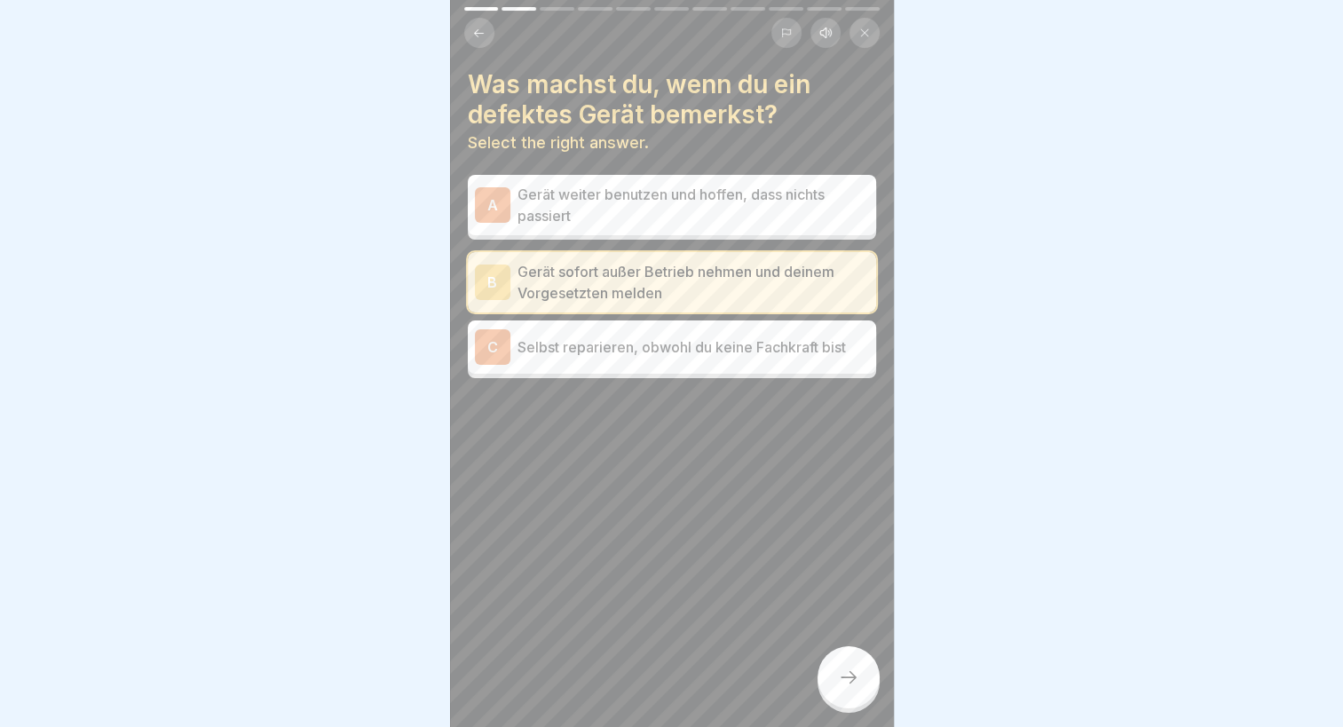
click at [856, 673] on div at bounding box center [849, 677] width 62 height 62
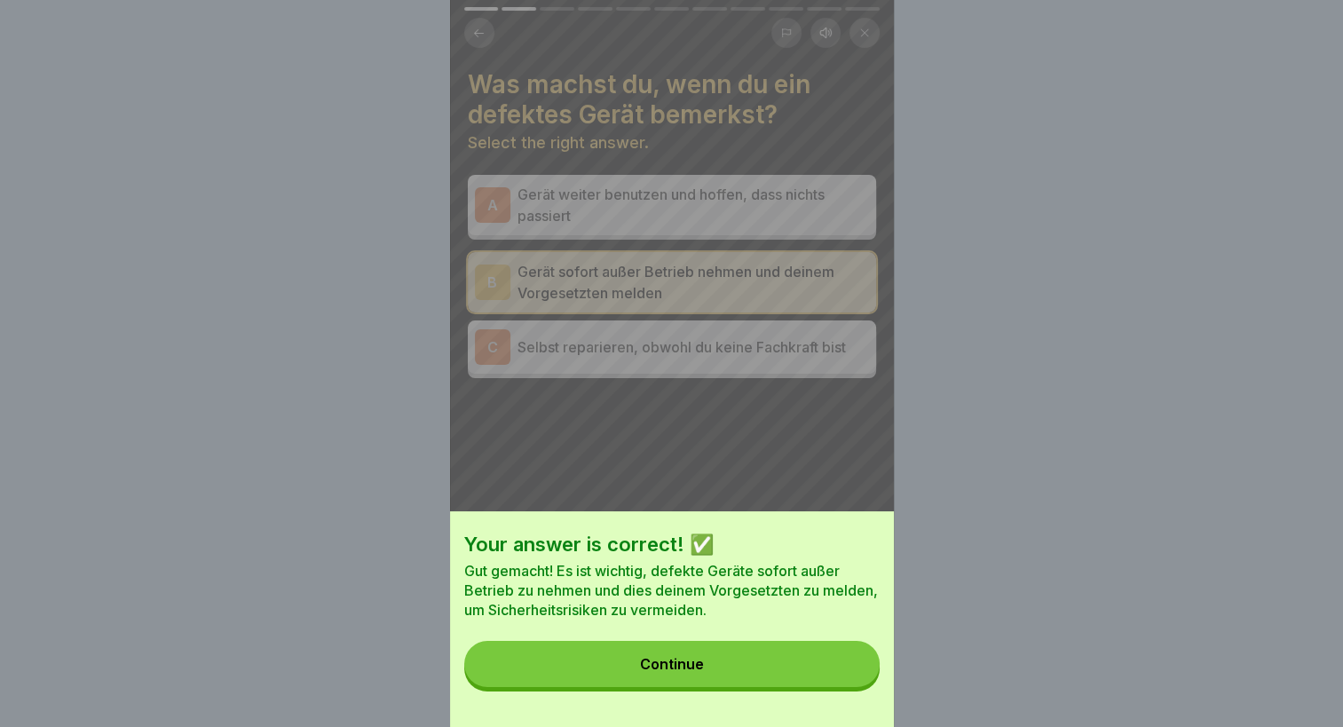
click at [783, 687] on button "Continue" at bounding box center [671, 664] width 415 height 46
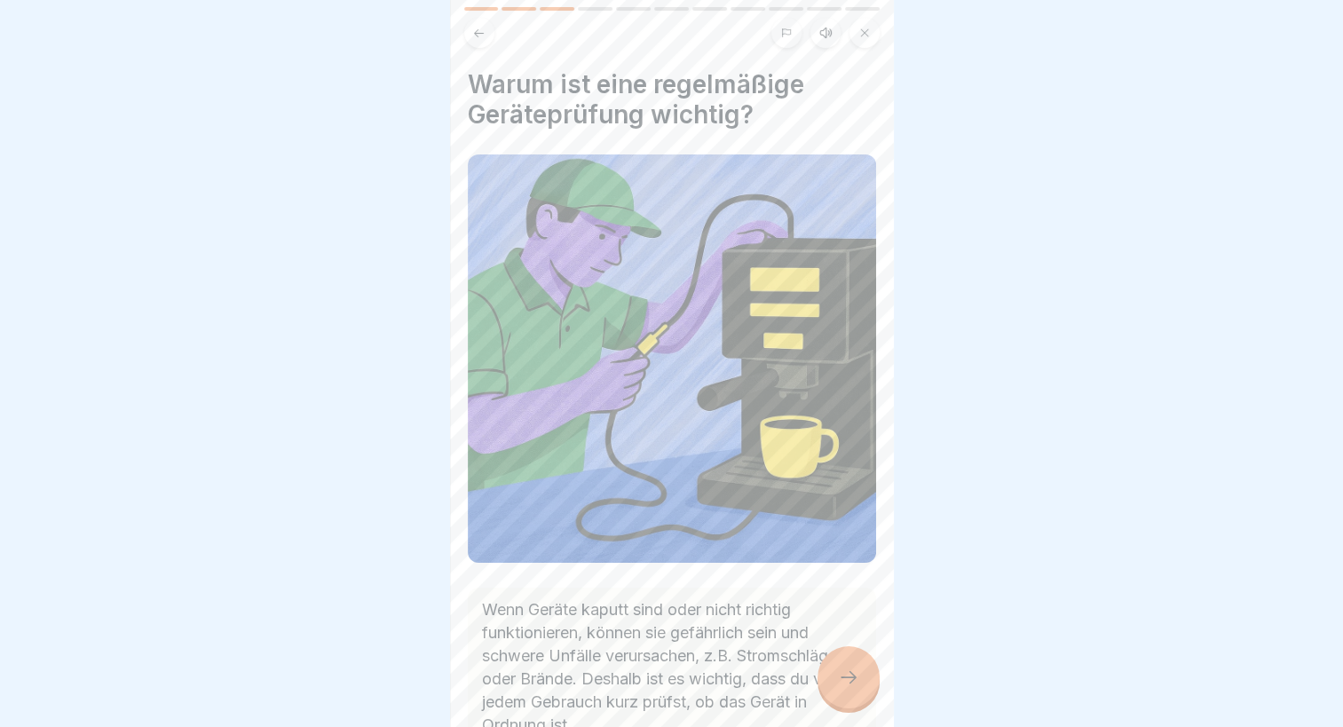
click at [871, 707] on div at bounding box center [849, 677] width 62 height 62
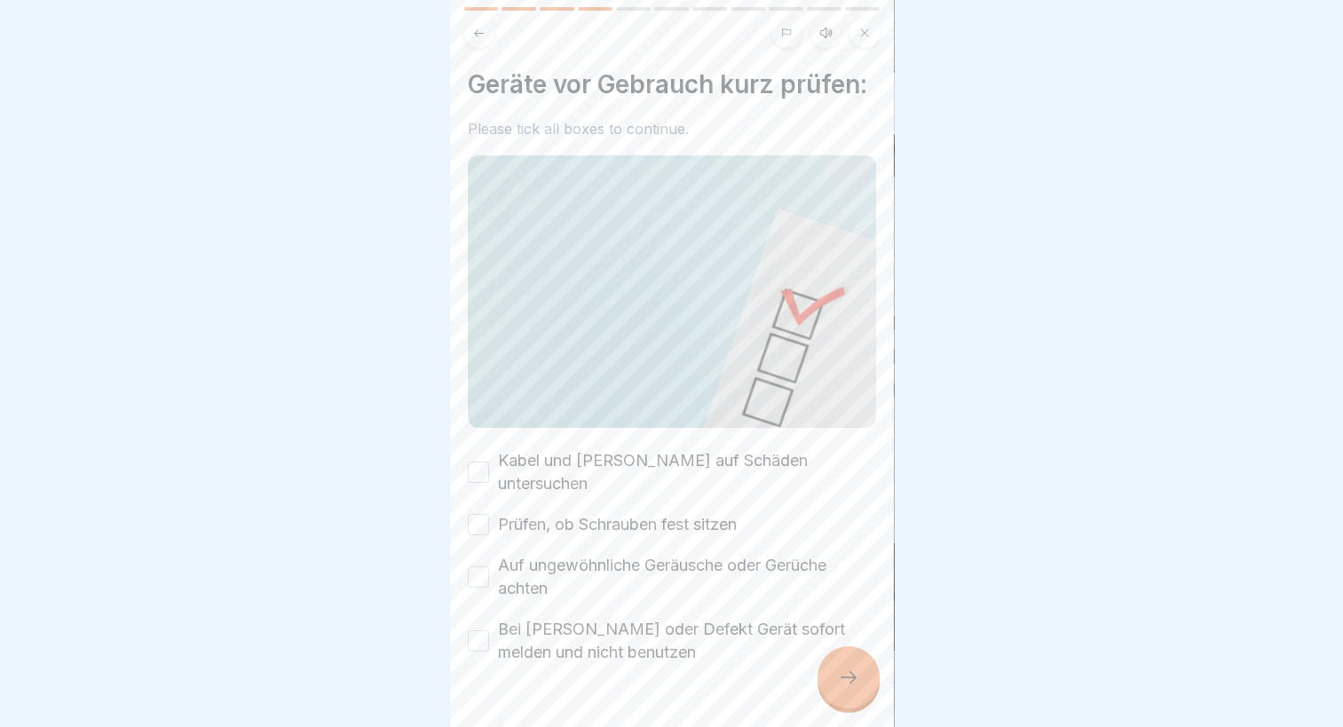
click at [561, 485] on label "Kabel und [PERSON_NAME] auf Schäden untersuchen" at bounding box center [687, 472] width 378 height 46
click at [489, 483] on button "Kabel und [PERSON_NAME] auf Schäden untersuchen" at bounding box center [478, 472] width 21 height 21
click at [556, 521] on label "Prüfen, ob Schrauben fest sitzen" at bounding box center [617, 524] width 239 height 23
click at [489, 521] on button "Prüfen, ob Schrauben fest sitzen" at bounding box center [478, 524] width 21 height 21
click at [549, 564] on label "Auf ungewöhnliche Geräusche oder Gerüche achten" at bounding box center [687, 577] width 378 height 46
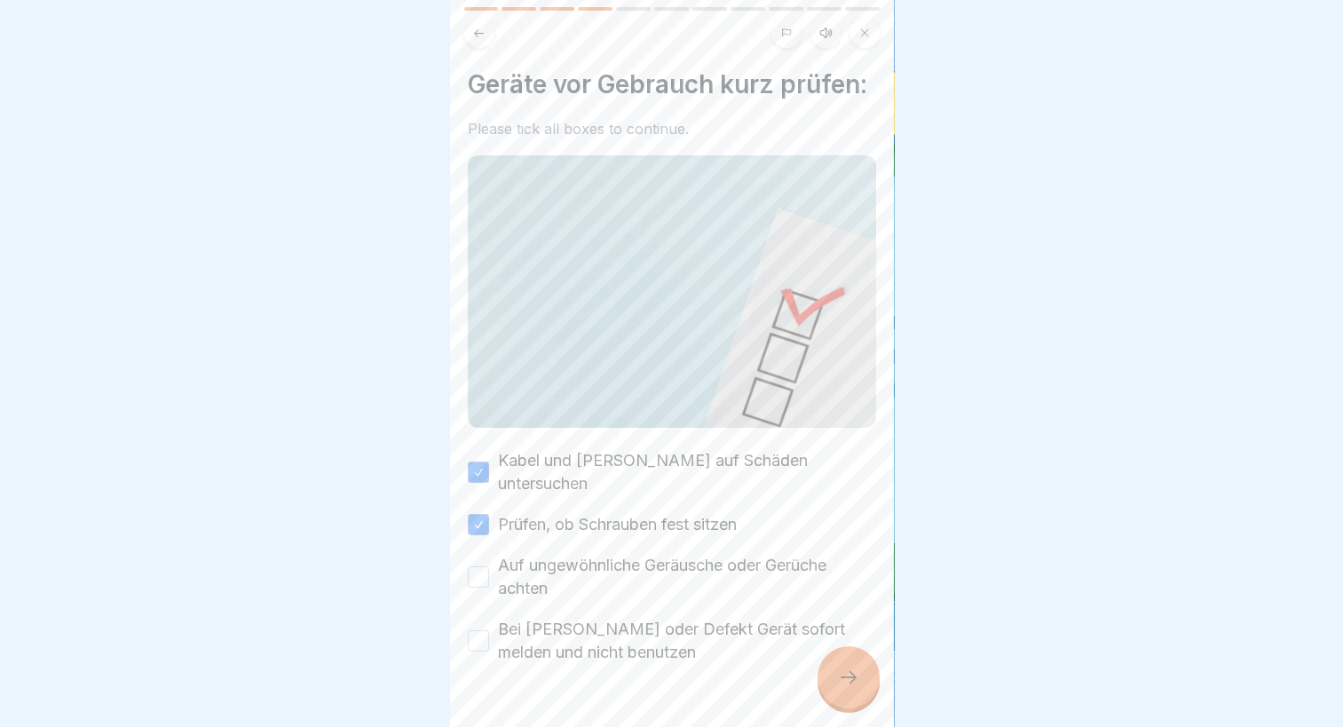
click at [489, 566] on button "Auf ungewöhnliche Geräusche oder Gerüche achten" at bounding box center [478, 576] width 21 height 21
click at [549, 624] on label "Bei [PERSON_NAME] oder Defekt Gerät sofort melden und nicht benutzen" at bounding box center [687, 641] width 378 height 46
click at [489, 630] on button "Bei [PERSON_NAME] oder Defekt Gerät sofort melden und nicht benutzen" at bounding box center [478, 640] width 21 height 21
click at [853, 688] on icon at bounding box center [848, 677] width 21 height 21
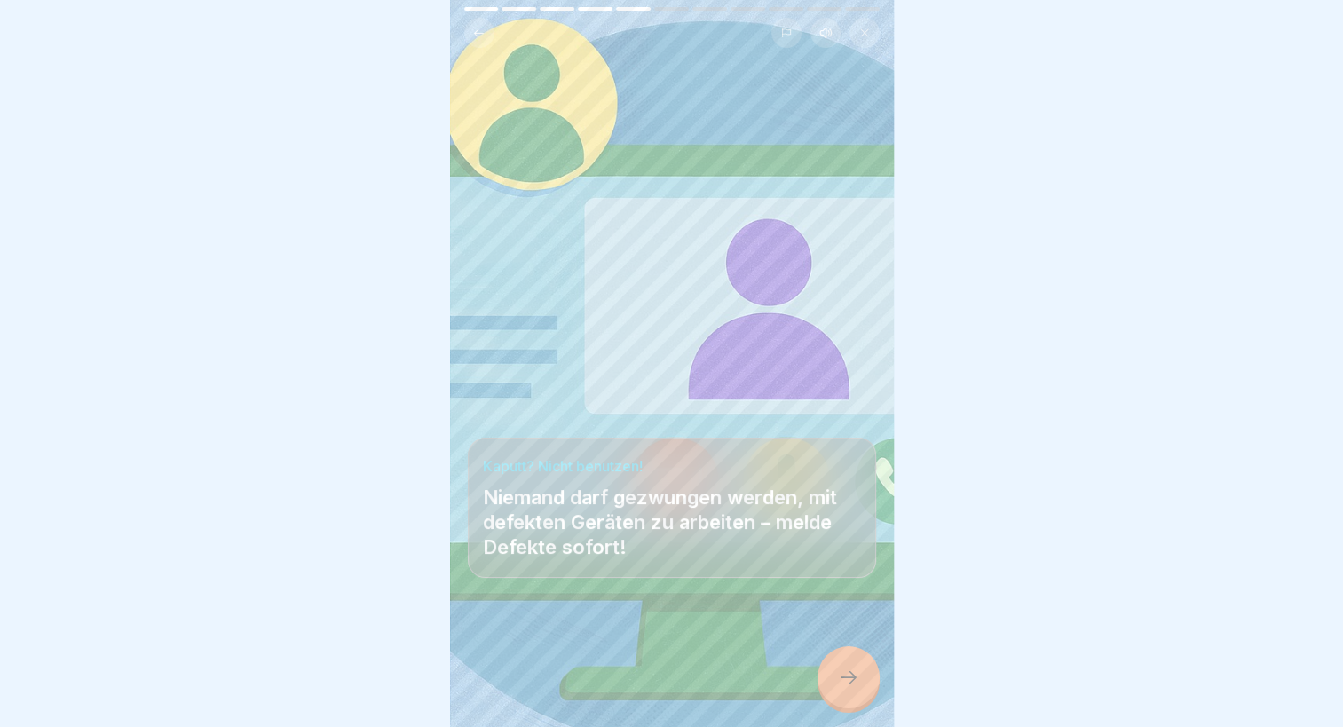
click at [845, 674] on div at bounding box center [849, 677] width 62 height 62
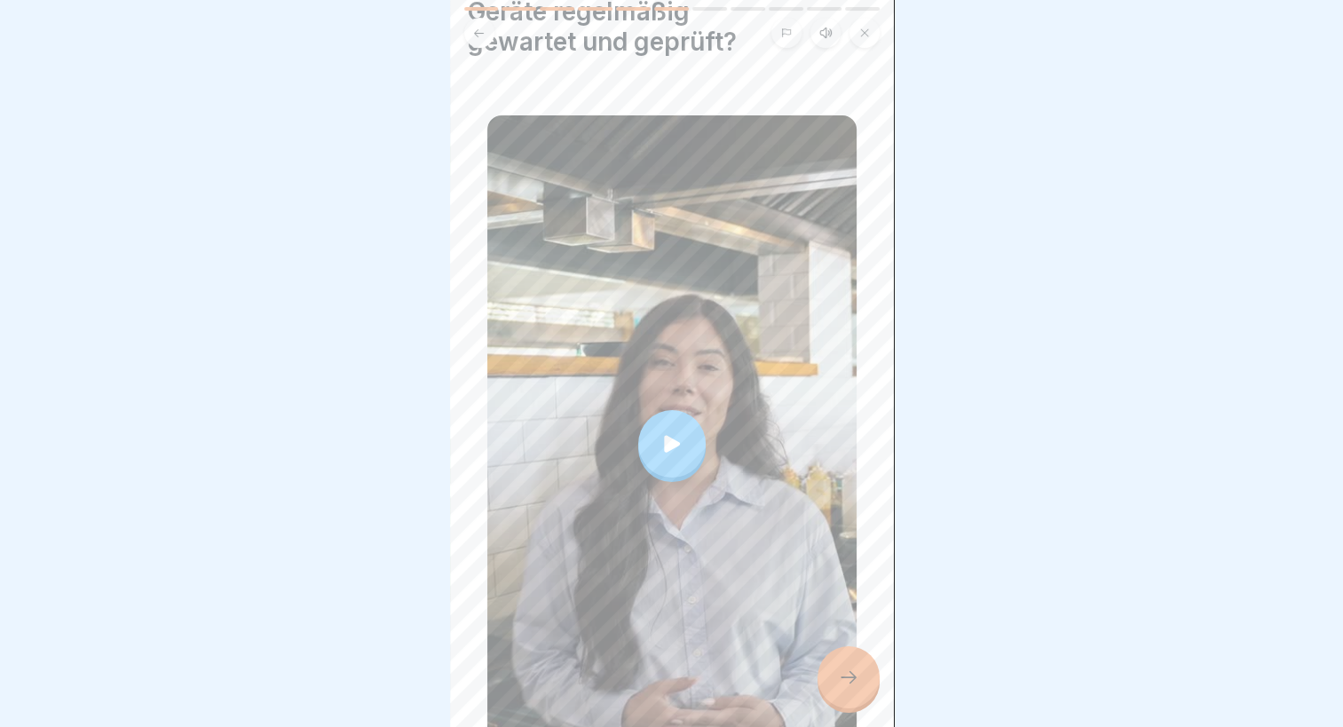
scroll to position [230, 0]
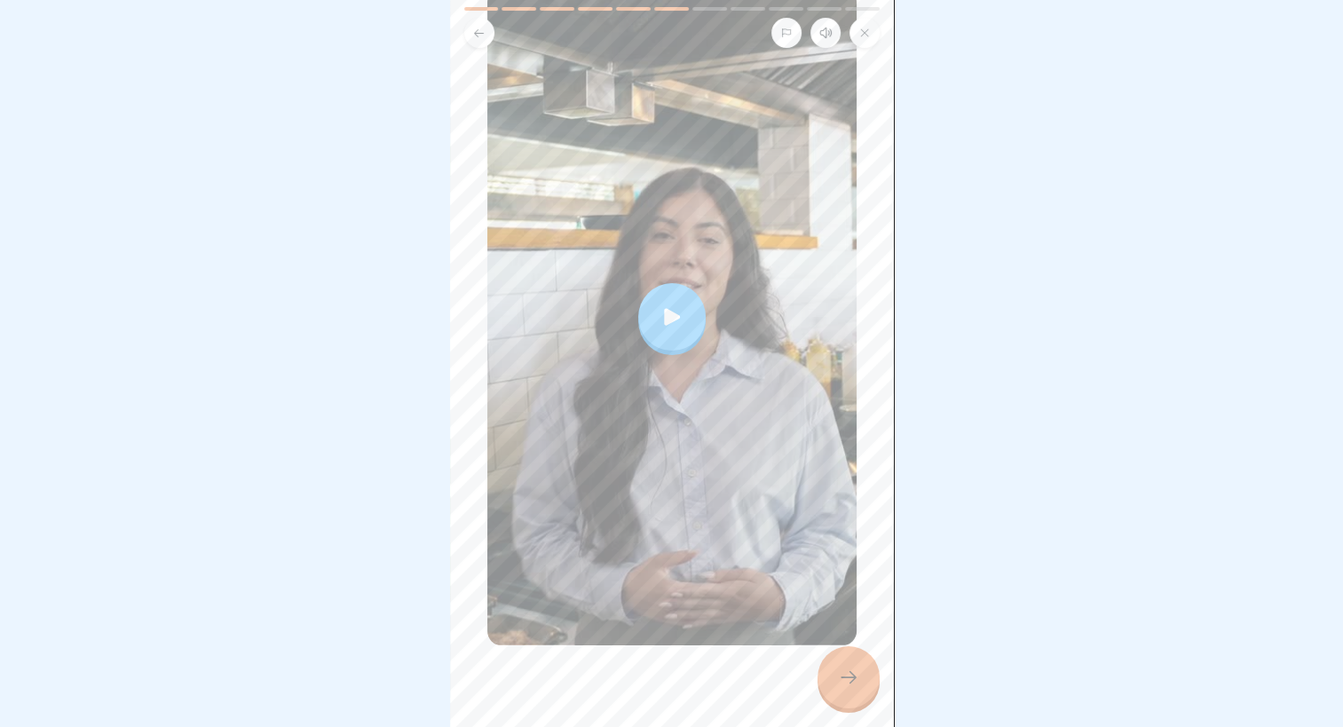
click at [845, 708] on div at bounding box center [849, 677] width 62 height 62
click at [855, 684] on icon at bounding box center [848, 677] width 21 height 21
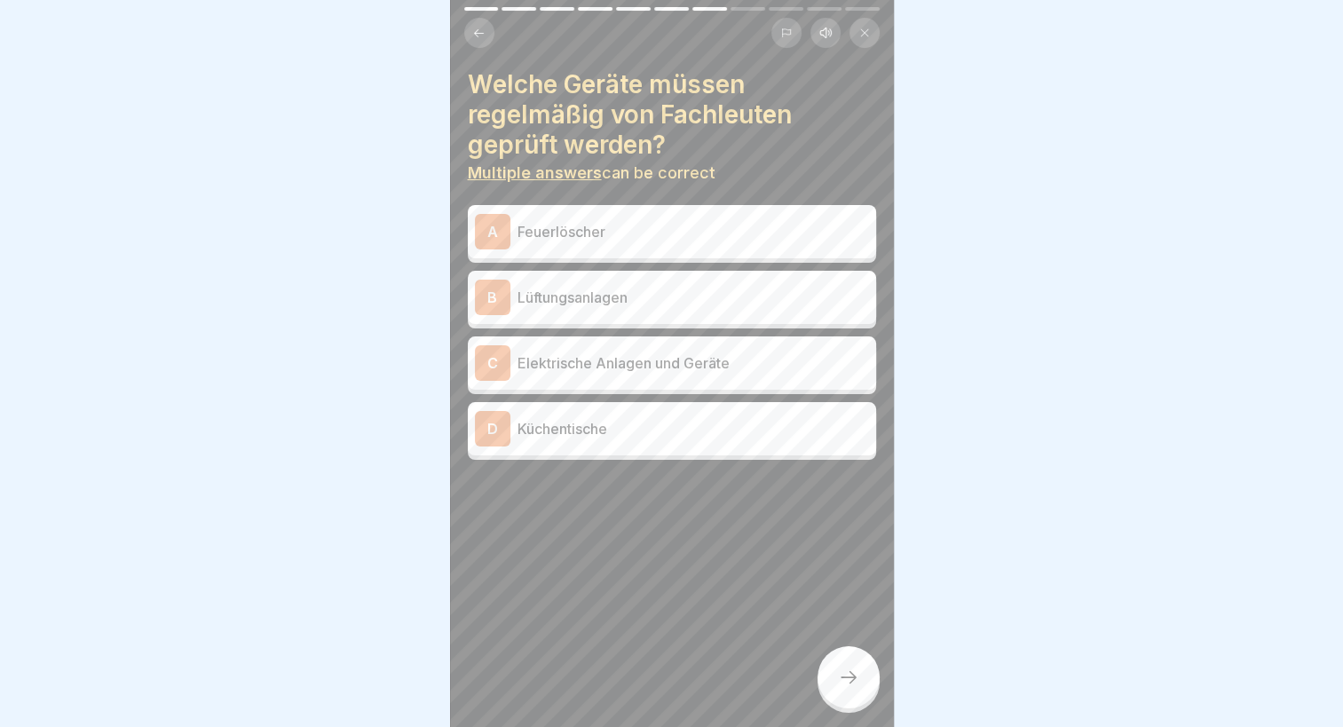
click at [612, 246] on div "A Feuerlöscher" at bounding box center [672, 232] width 394 height 36
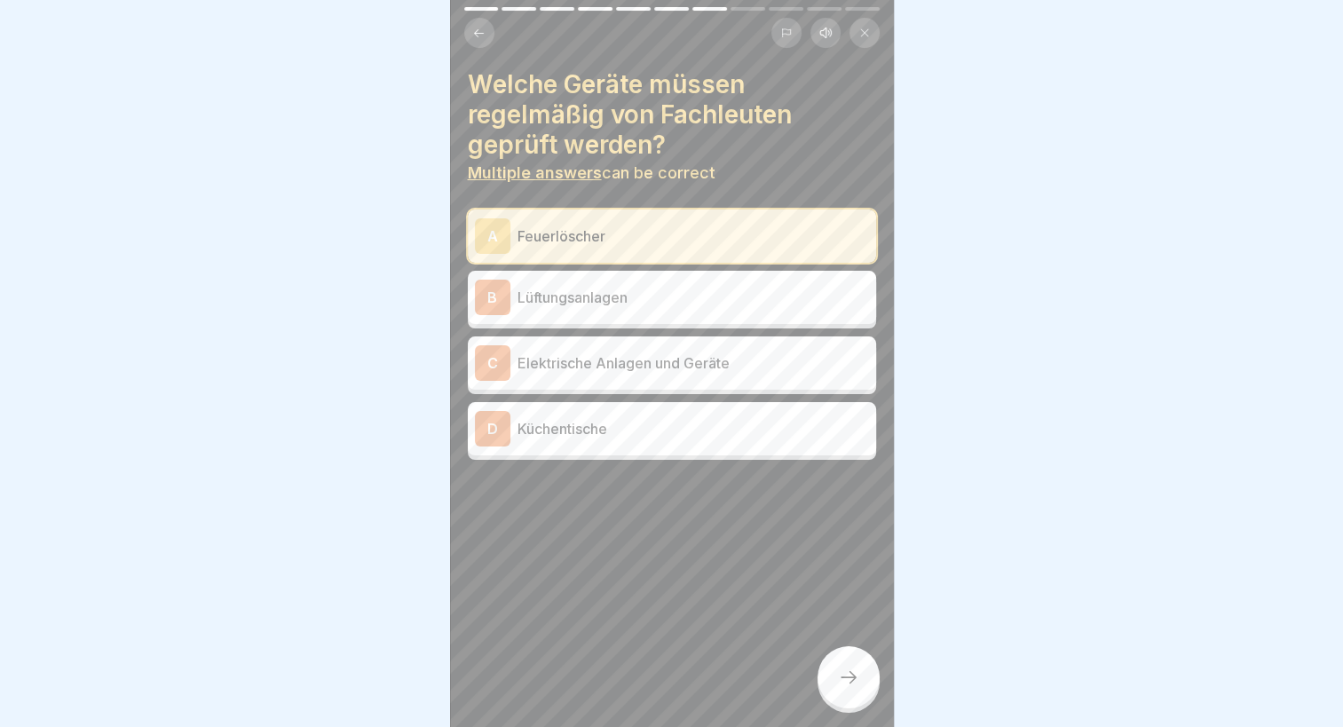
click at [592, 293] on p "Lüftungsanlagen" at bounding box center [694, 297] width 352 height 21
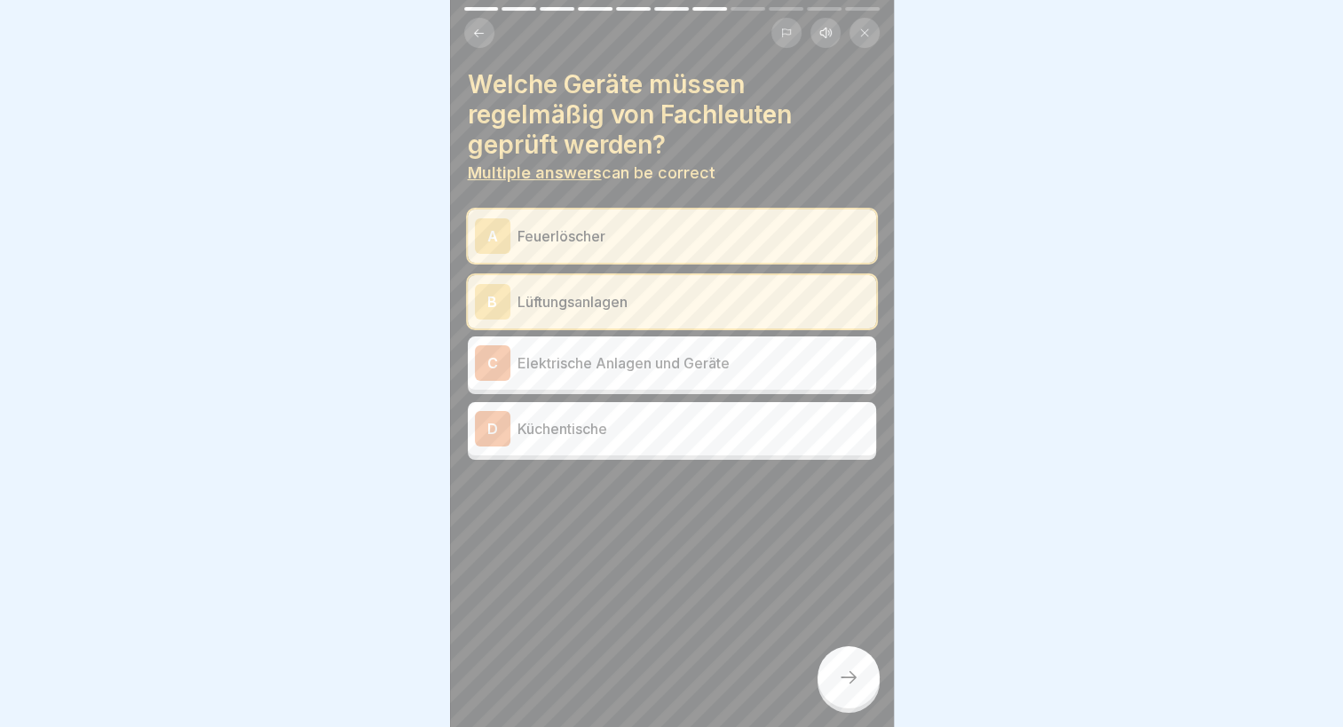
click at [579, 346] on div "C Elektrische Anlagen und Geräte" at bounding box center [672, 363] width 394 height 36
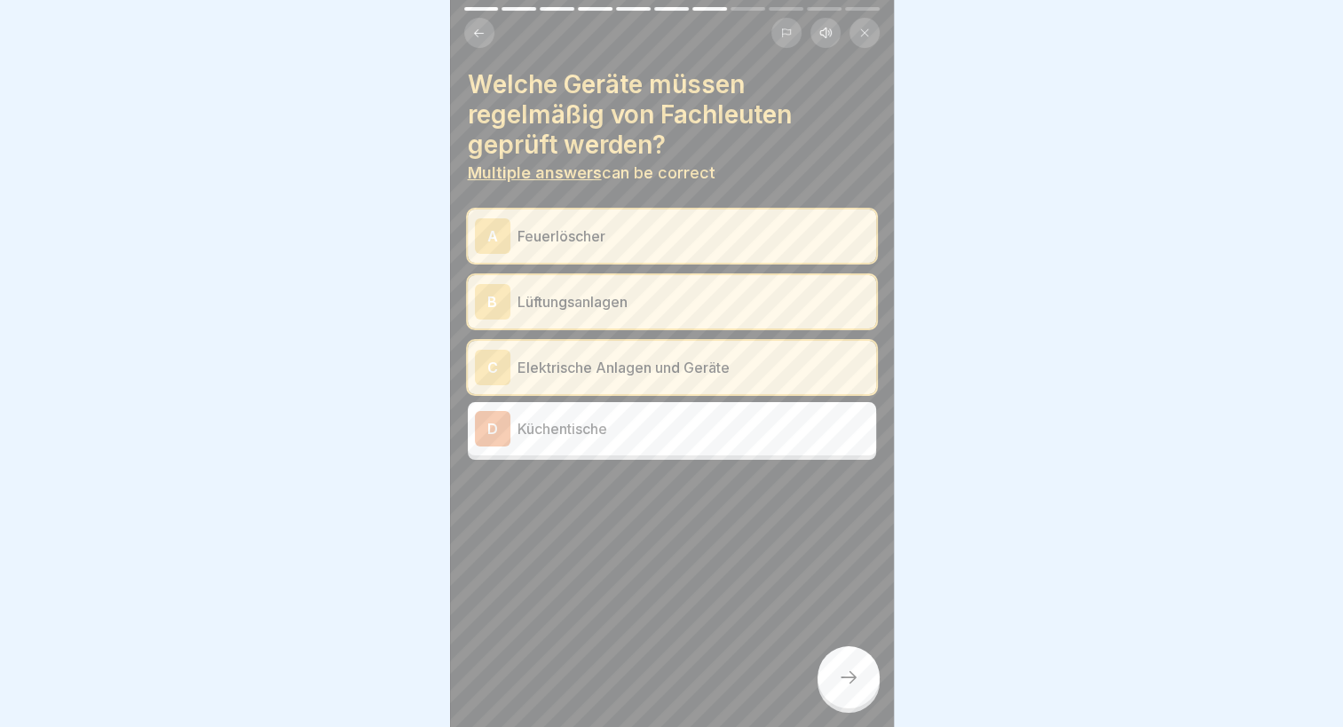
click at [861, 660] on div "Welche Geräte müssen regelmäßig von Fachleuten geprüft werden? Multiple answers…" at bounding box center [672, 363] width 444 height 727
click at [862, 680] on div at bounding box center [849, 677] width 62 height 62
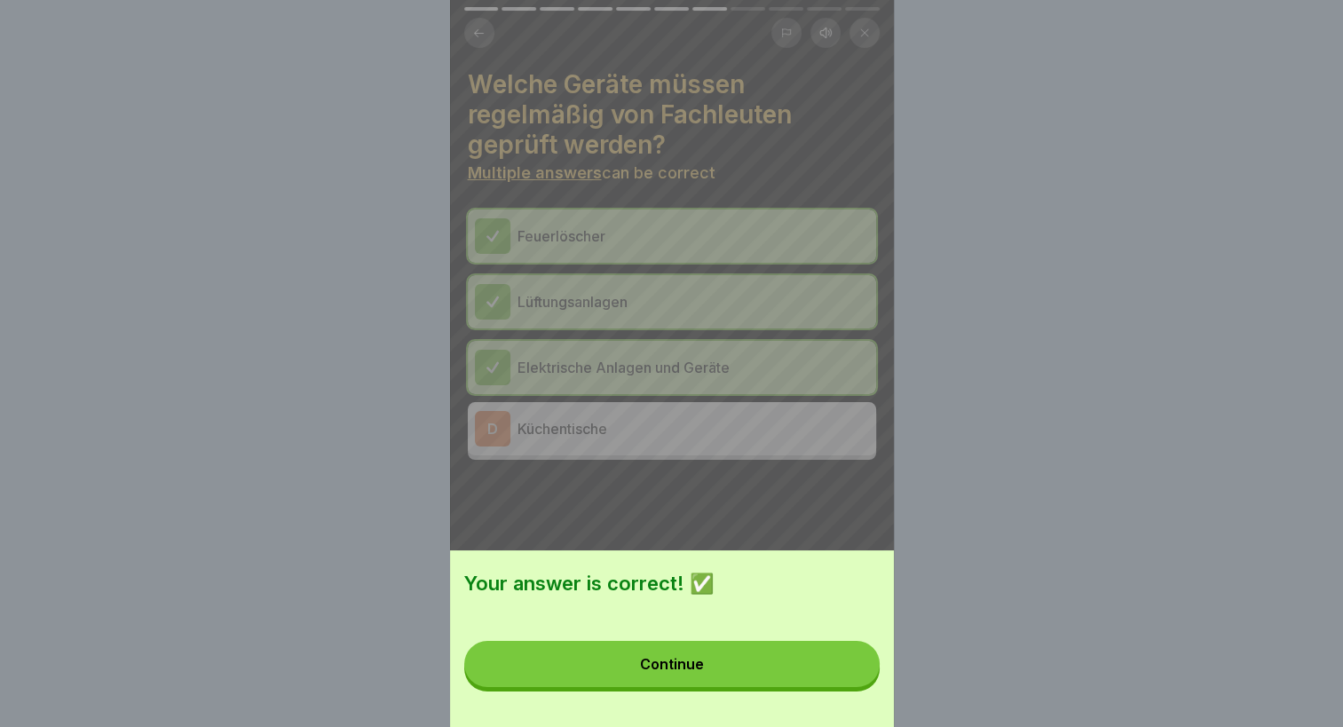
click at [671, 687] on button "Continue" at bounding box center [671, 664] width 415 height 46
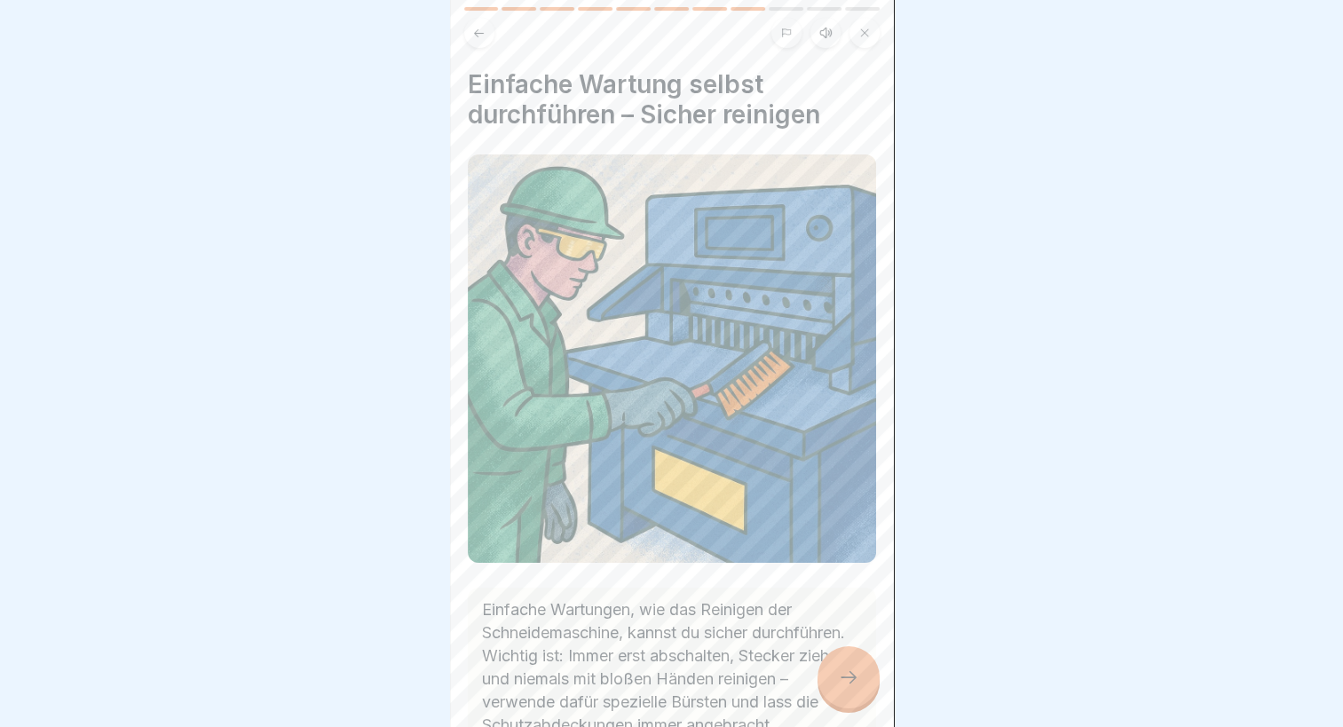
scroll to position [136, 0]
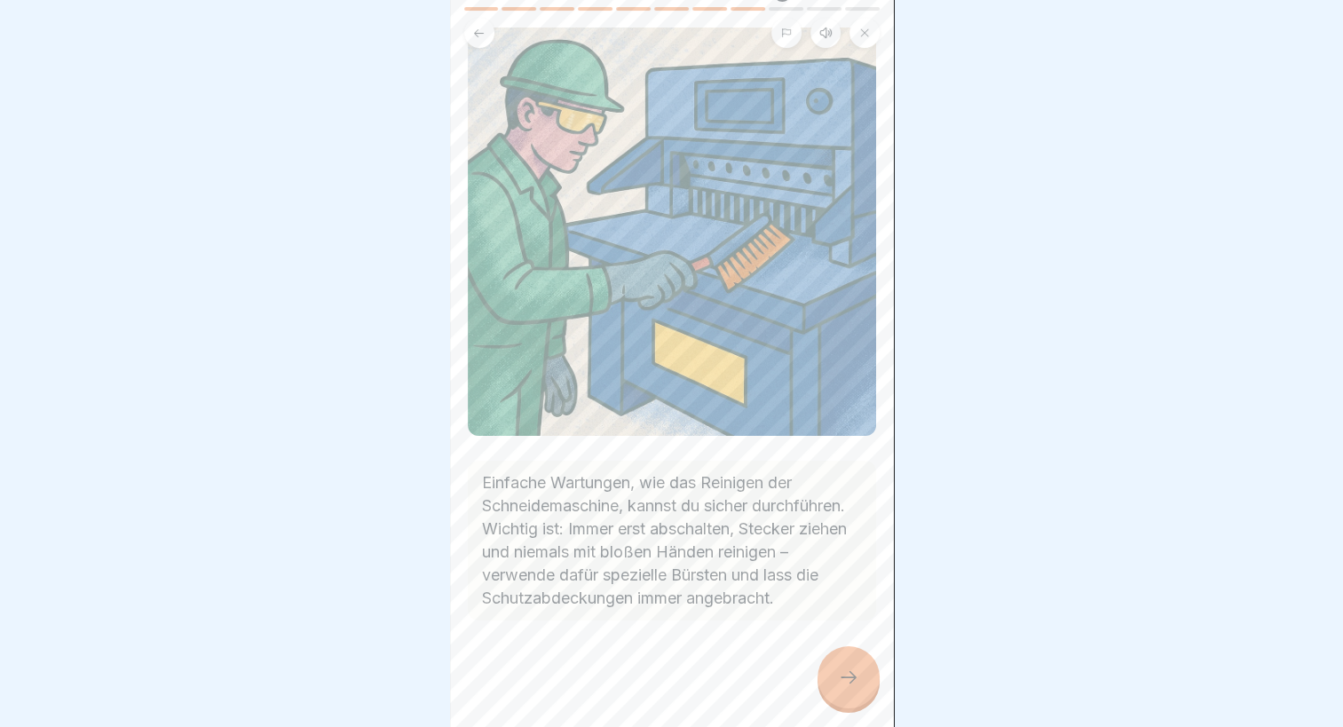
click at [846, 680] on icon at bounding box center [848, 677] width 21 height 21
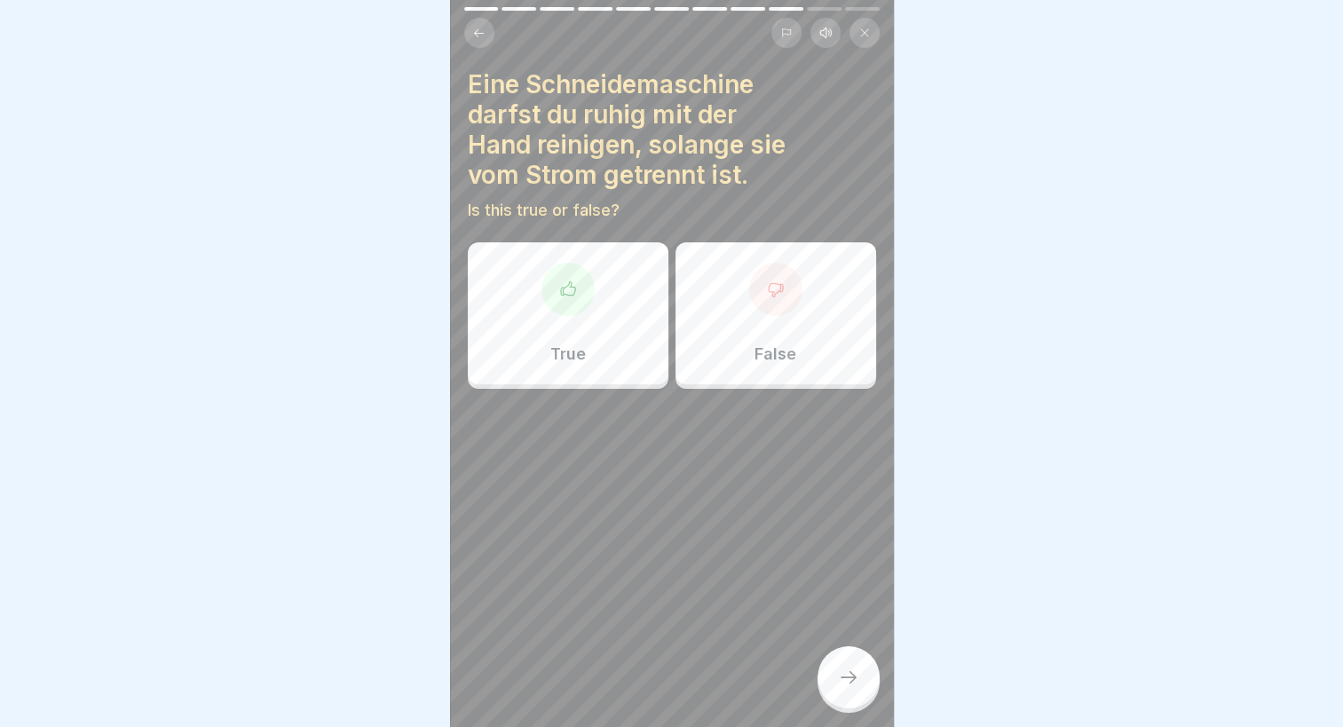
click at [829, 324] on div "False" at bounding box center [776, 313] width 201 height 142
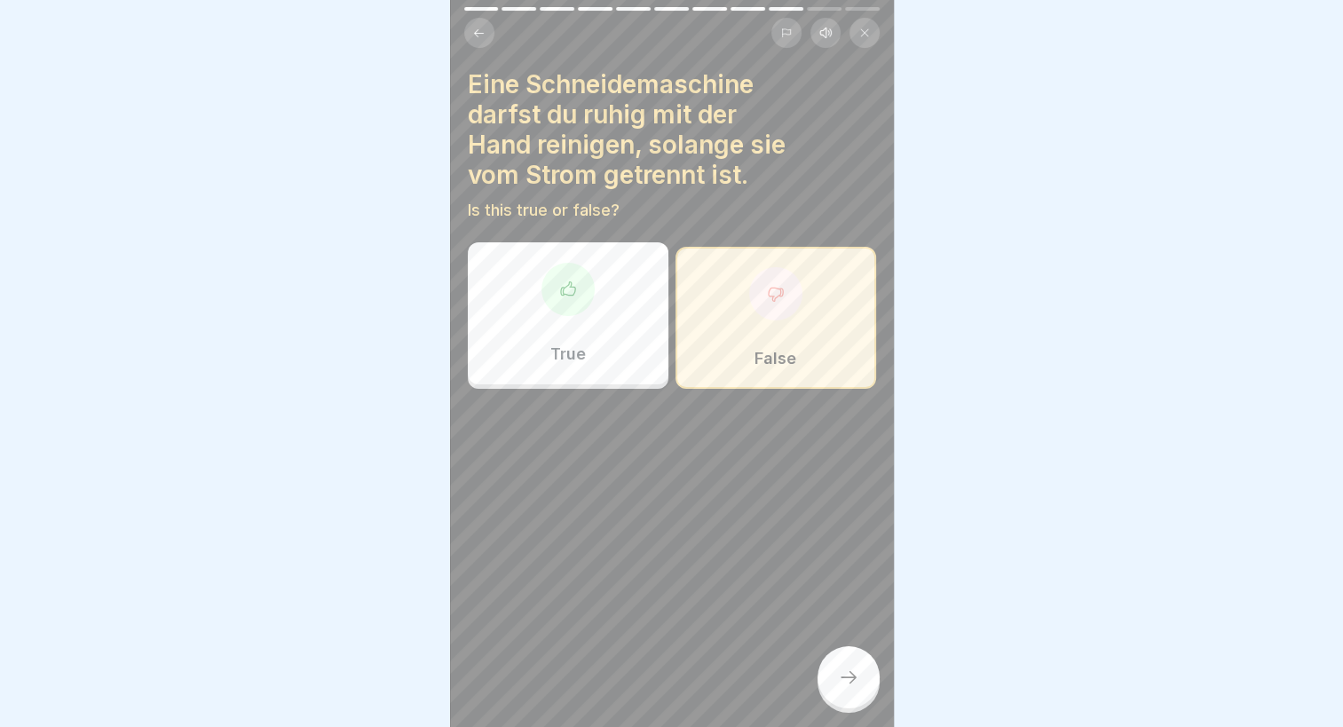
click at [768, 296] on icon at bounding box center [775, 294] width 14 height 13
click at [850, 688] on icon at bounding box center [848, 677] width 21 height 21
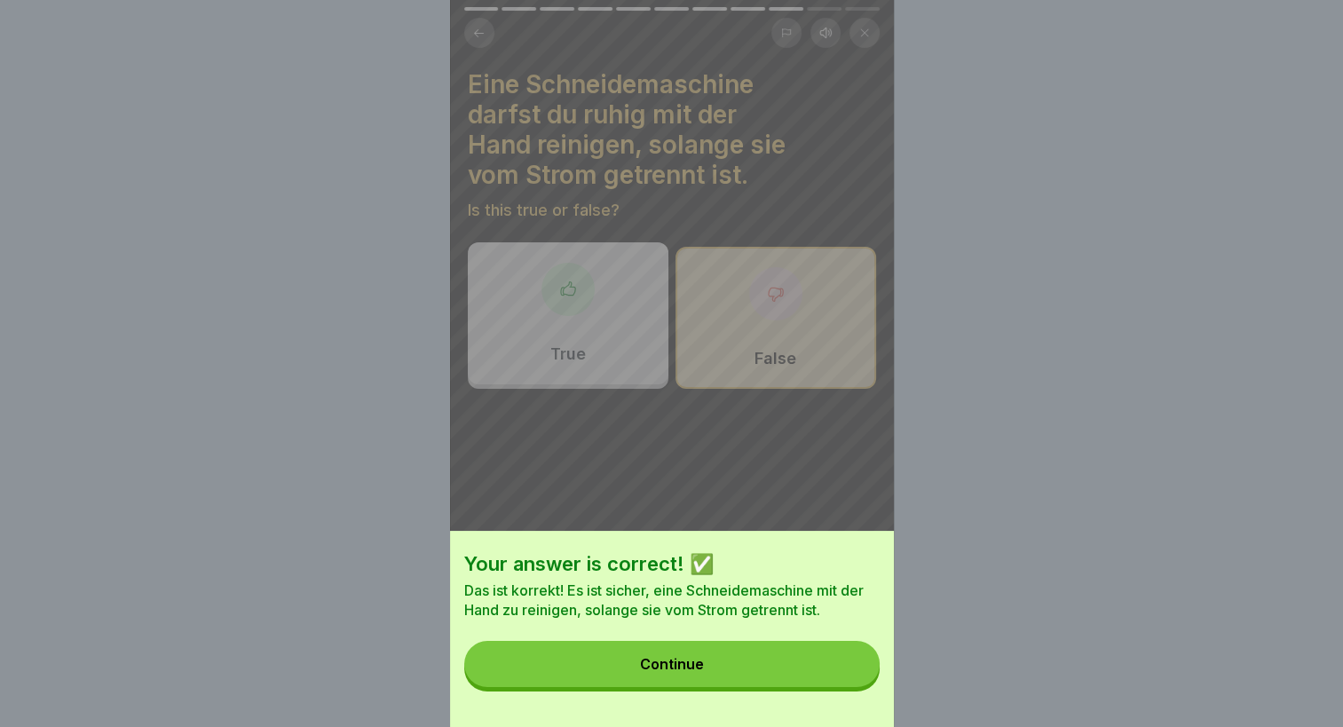
click at [699, 670] on button "Continue" at bounding box center [671, 664] width 415 height 46
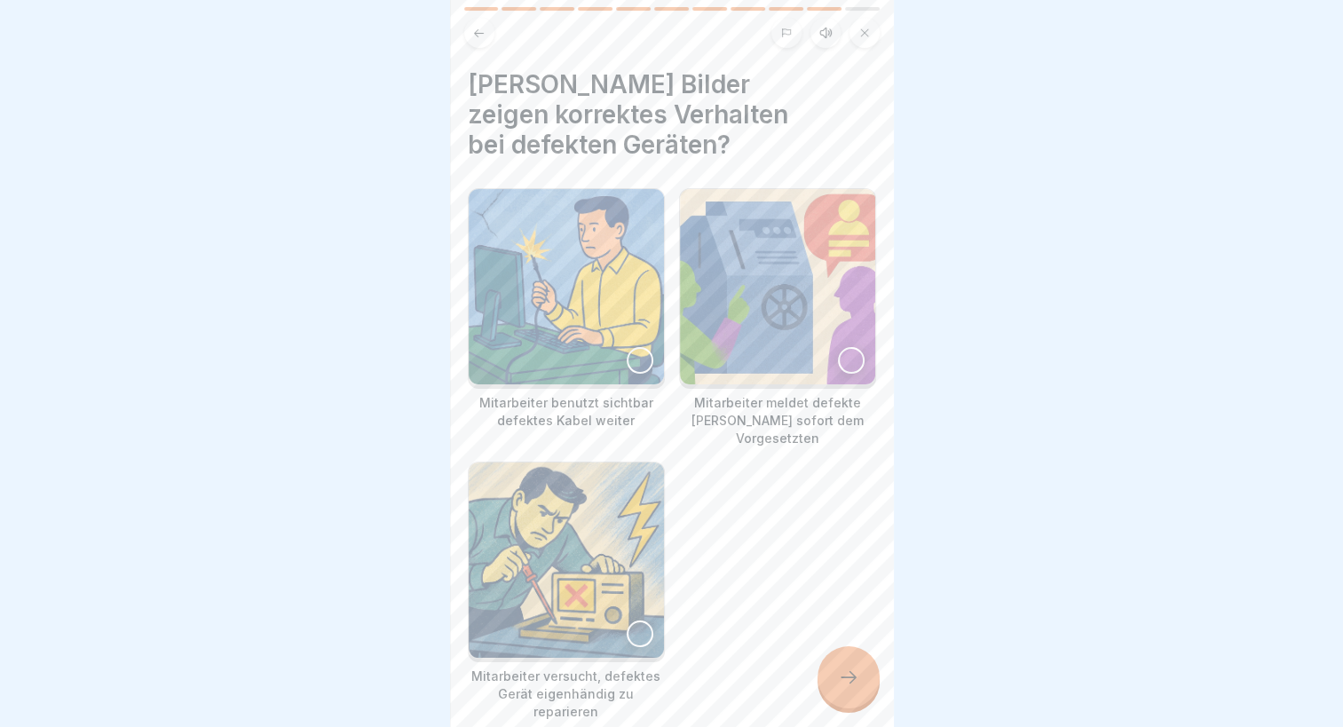
click at [838, 347] on div at bounding box center [851, 360] width 27 height 27
click at [849, 705] on div at bounding box center [849, 677] width 62 height 62
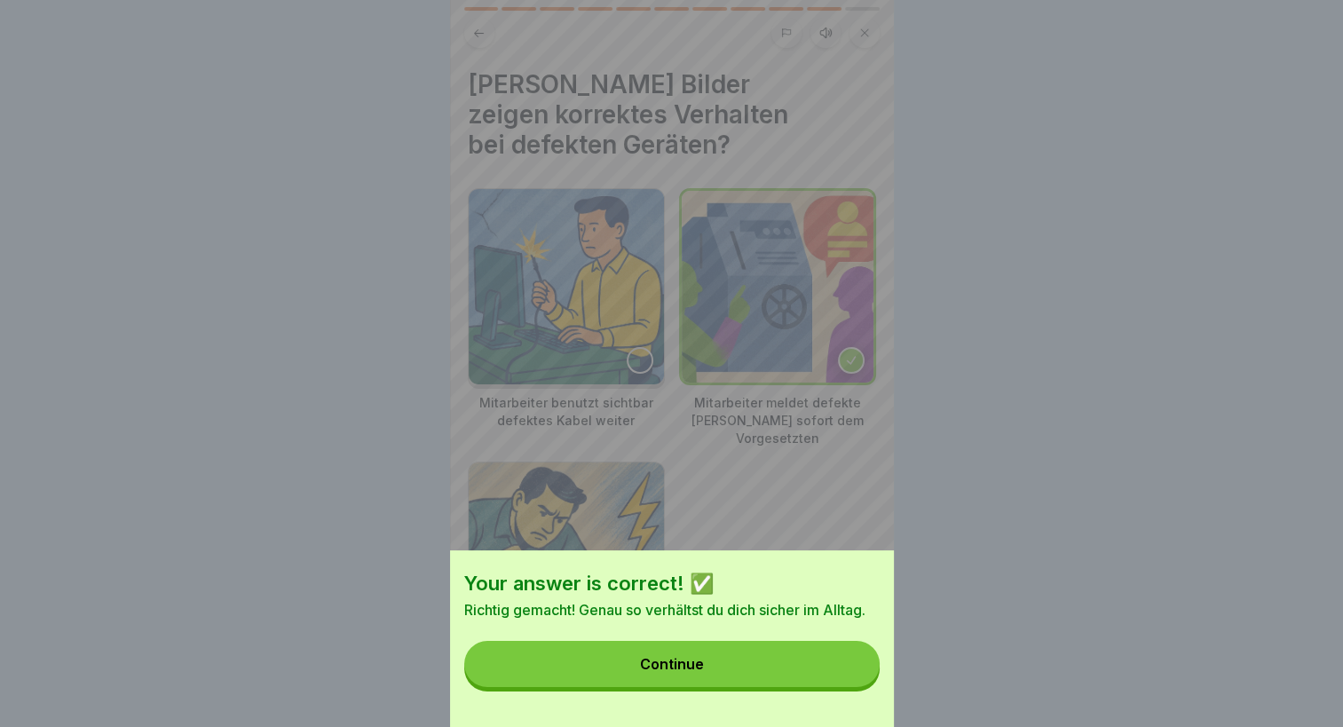
click at [731, 678] on button "Continue" at bounding box center [671, 664] width 415 height 46
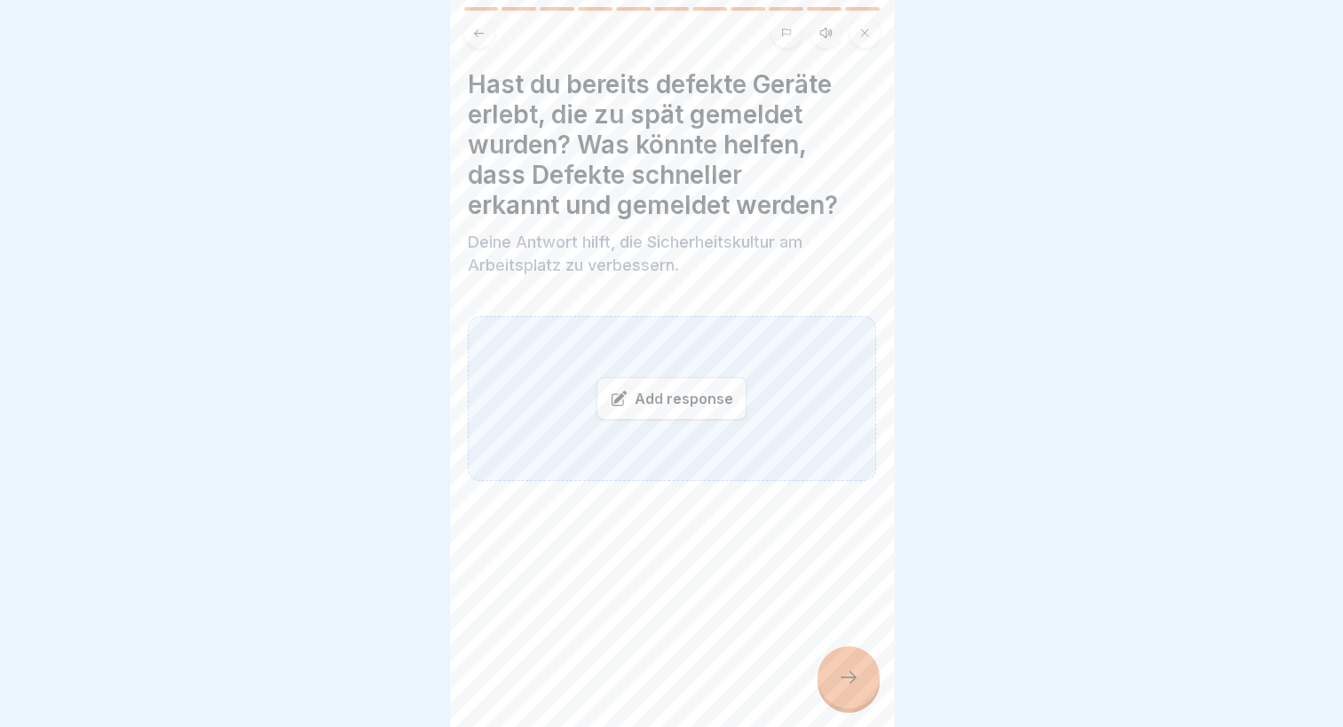
click at [655, 392] on div "Add response" at bounding box center [672, 398] width 150 height 43
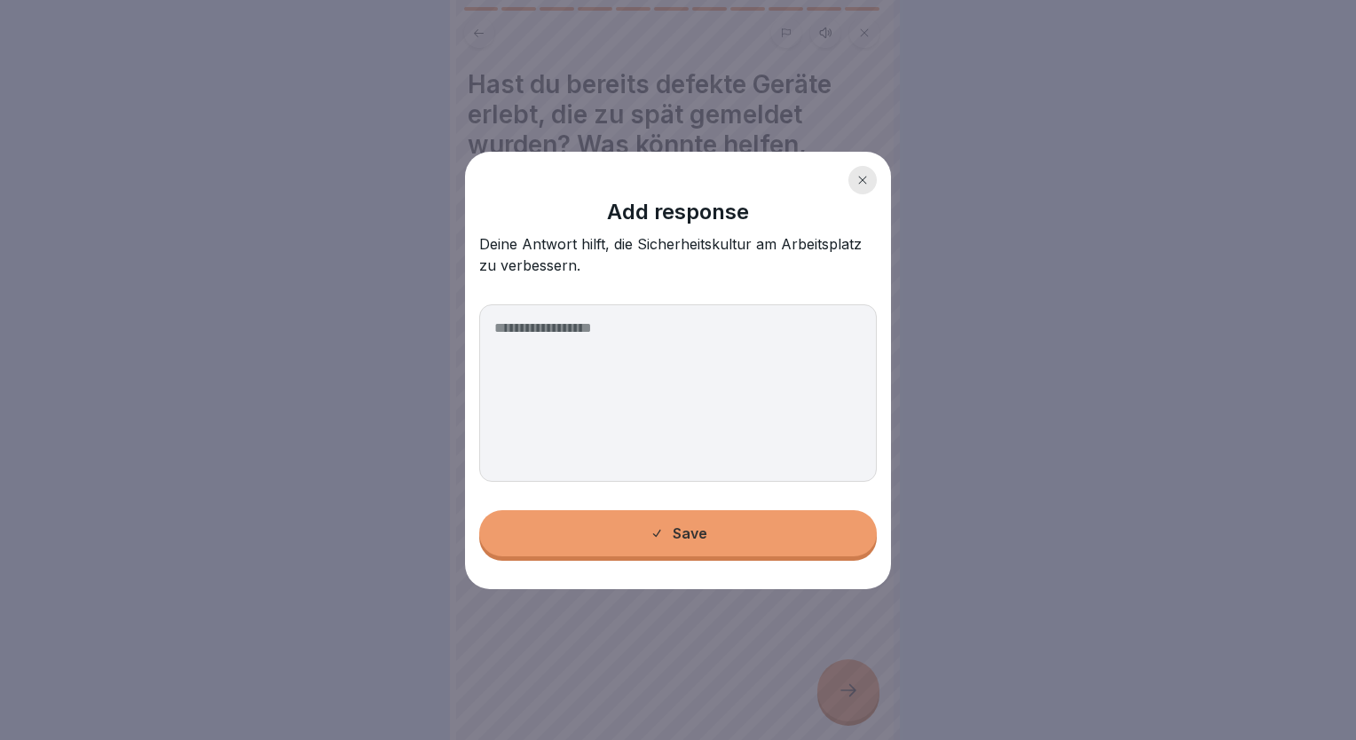
click at [608, 399] on textarea at bounding box center [678, 393] width 398 height 178
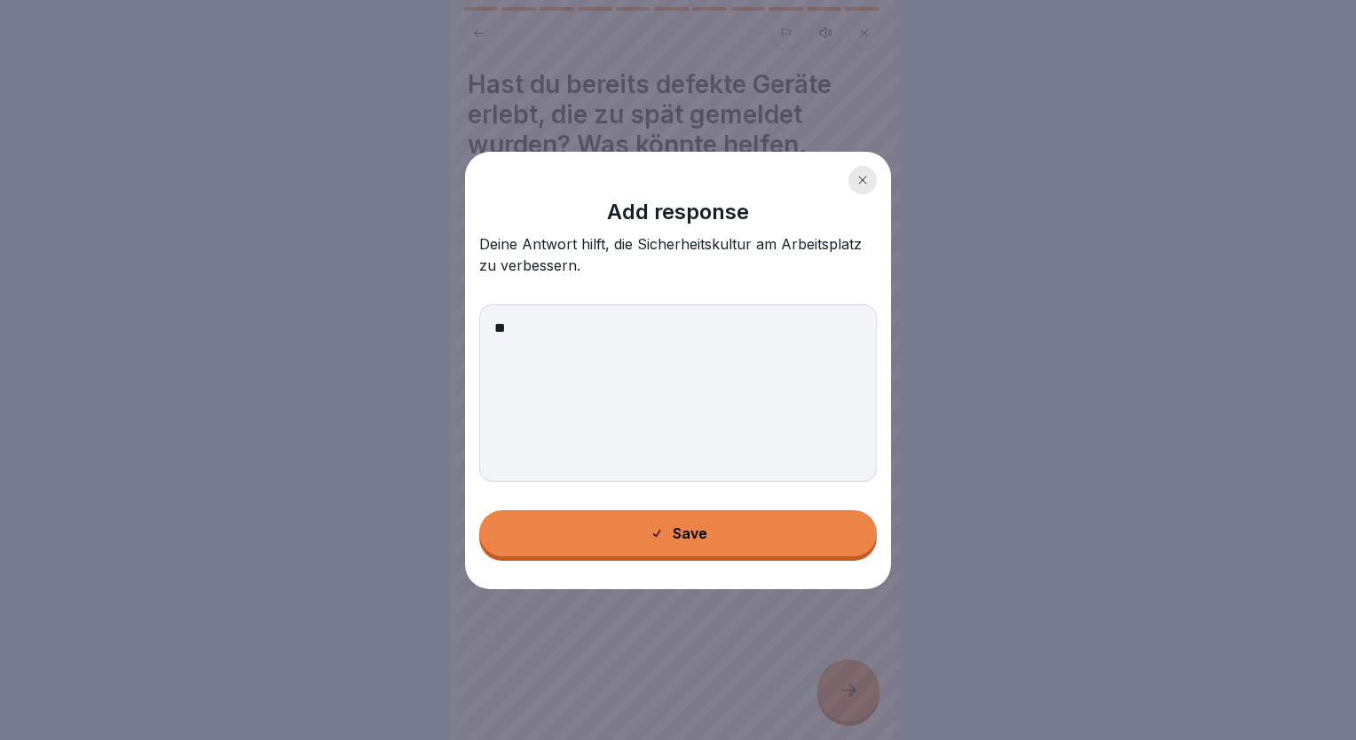
type textarea "**"
click at [595, 525] on button "Save" at bounding box center [678, 533] width 398 height 46
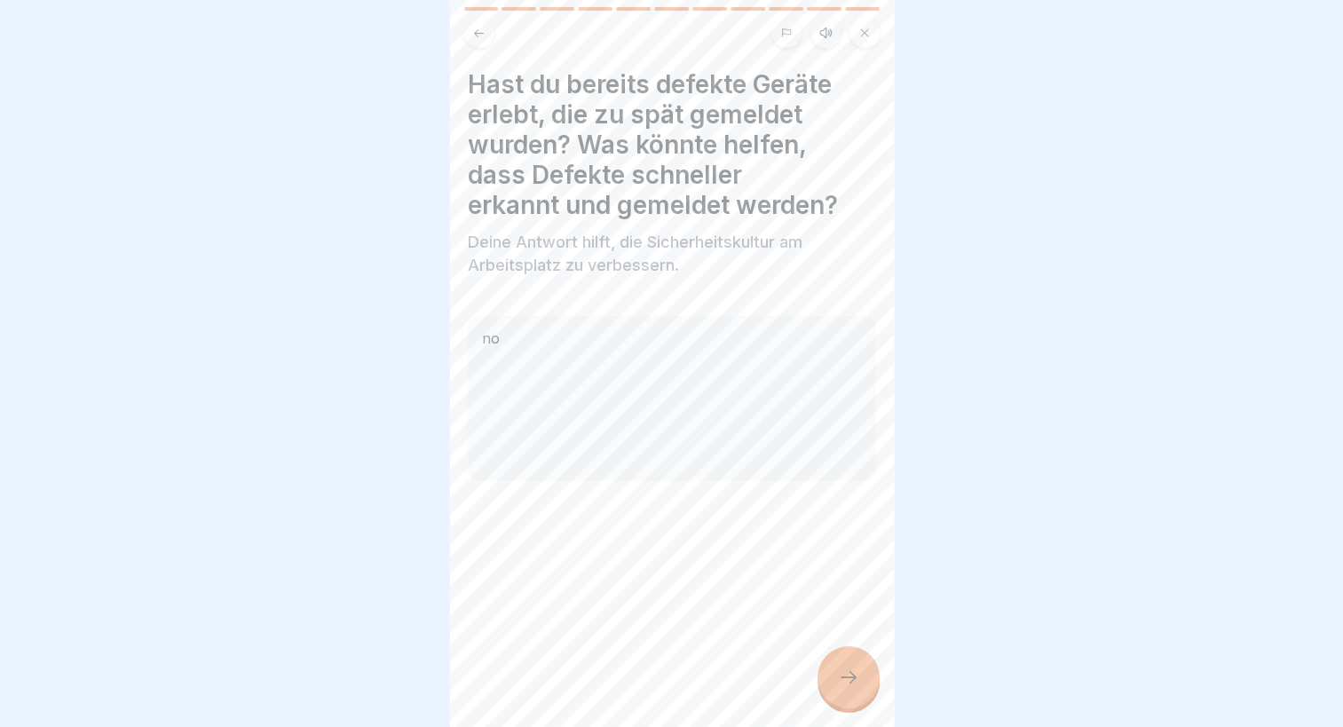
click at [840, 665] on div at bounding box center [849, 677] width 62 height 62
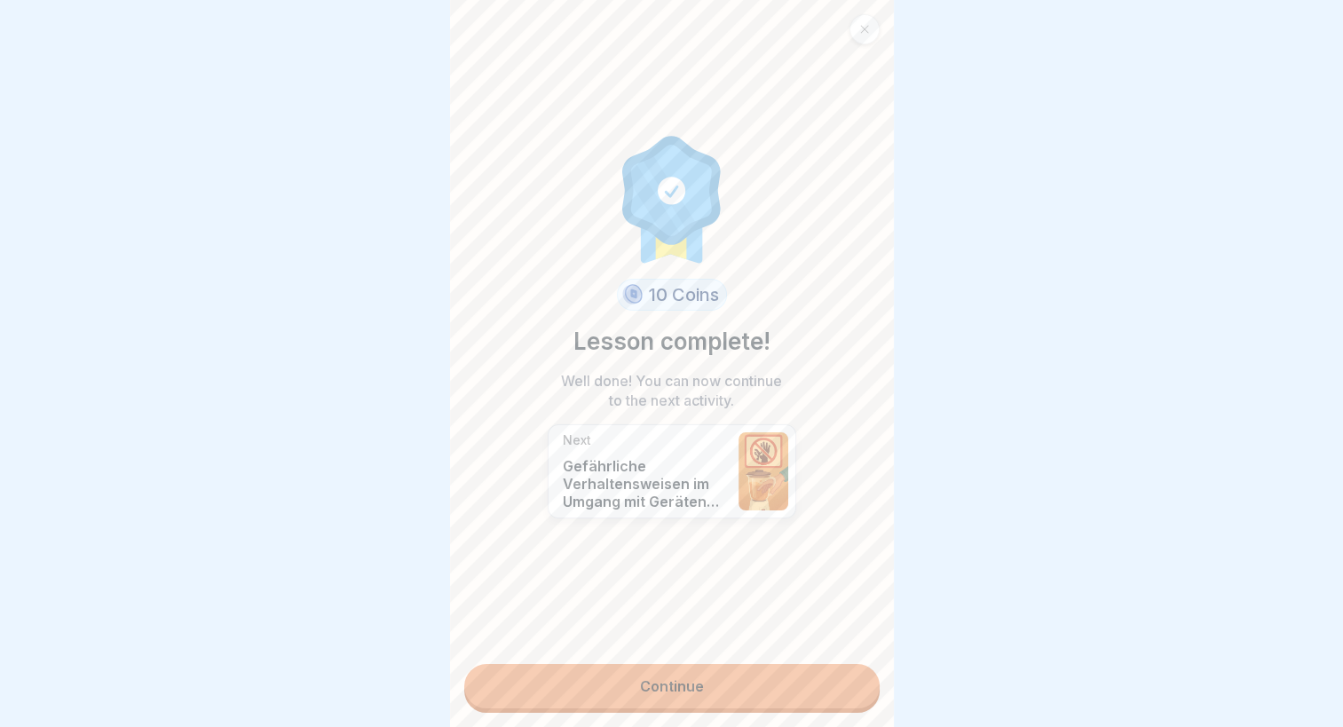
click at [699, 708] on link "Continue" at bounding box center [671, 686] width 415 height 44
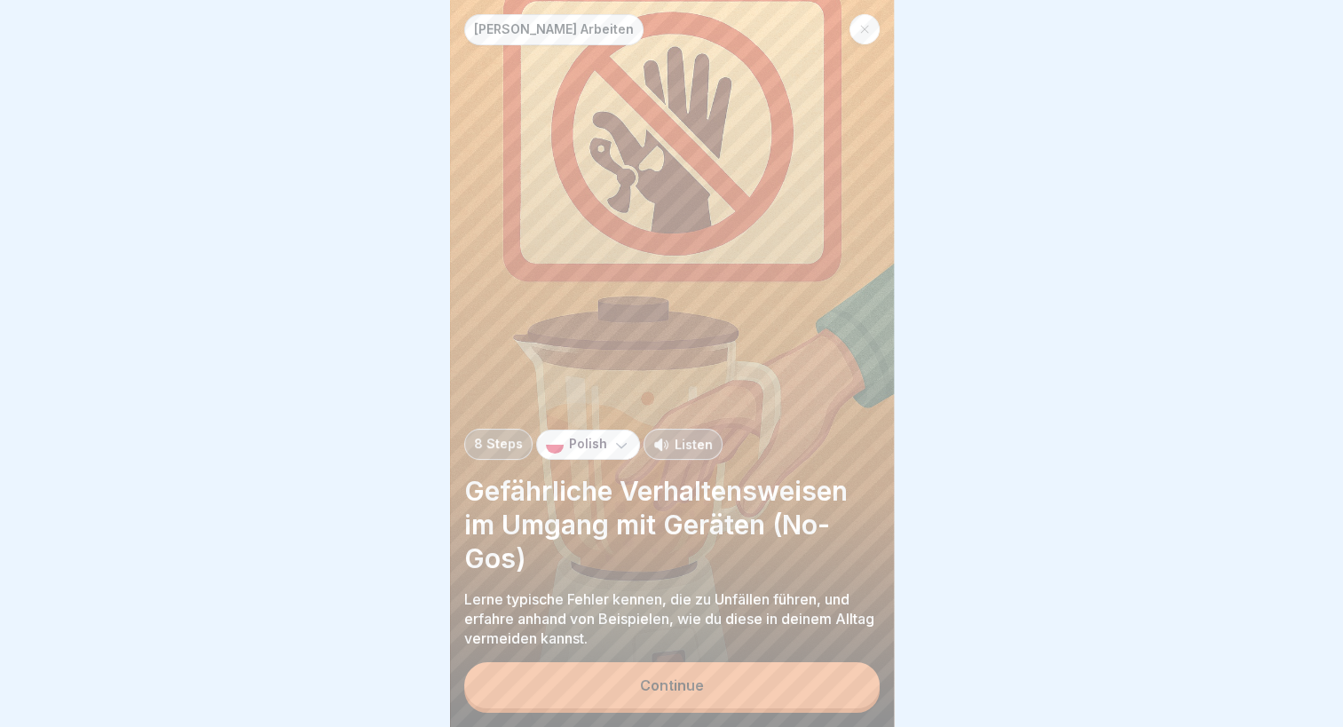
click at [693, 693] on div "Continue" at bounding box center [672, 685] width 64 height 16
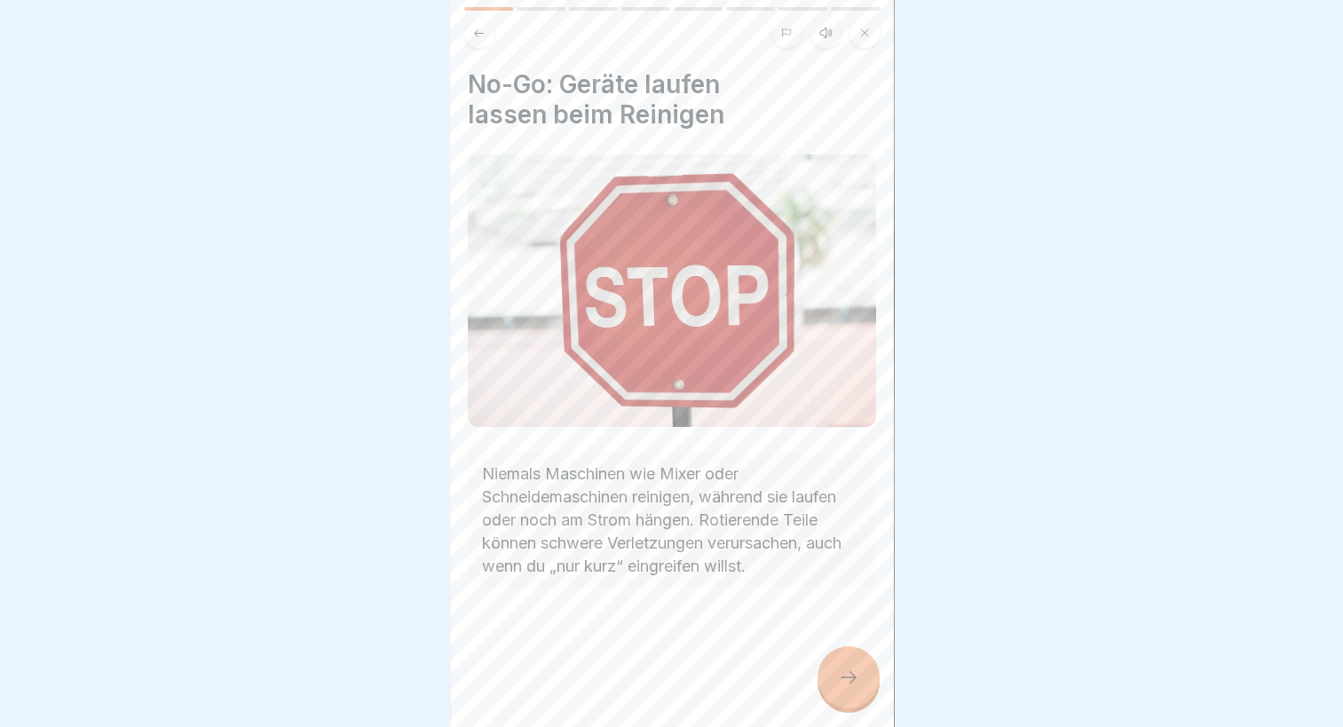
click at [842, 722] on div "No-Go: Geräte laufen lassen beim Reinigen Niemals Maschinen wie Mixer oder Schn…" at bounding box center [672, 363] width 444 height 727
click at [842, 688] on icon at bounding box center [848, 677] width 21 height 21
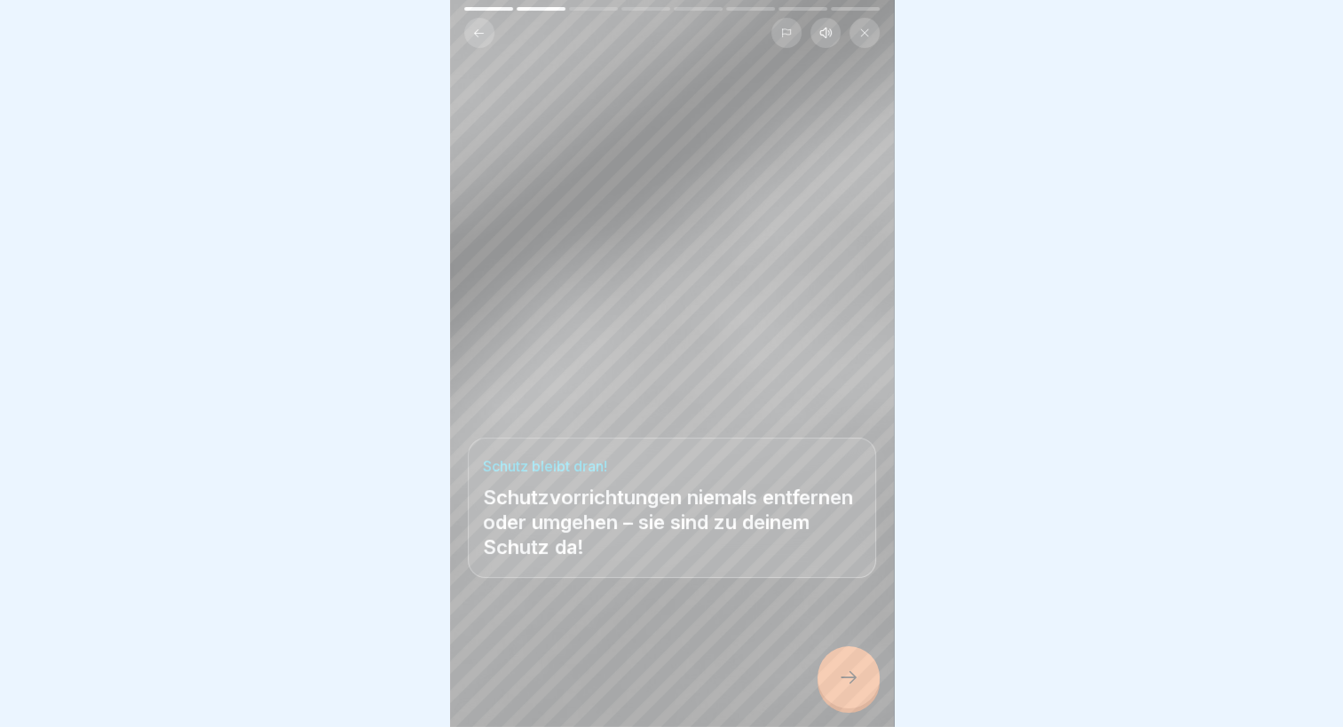
click at [857, 688] on icon at bounding box center [848, 677] width 21 height 21
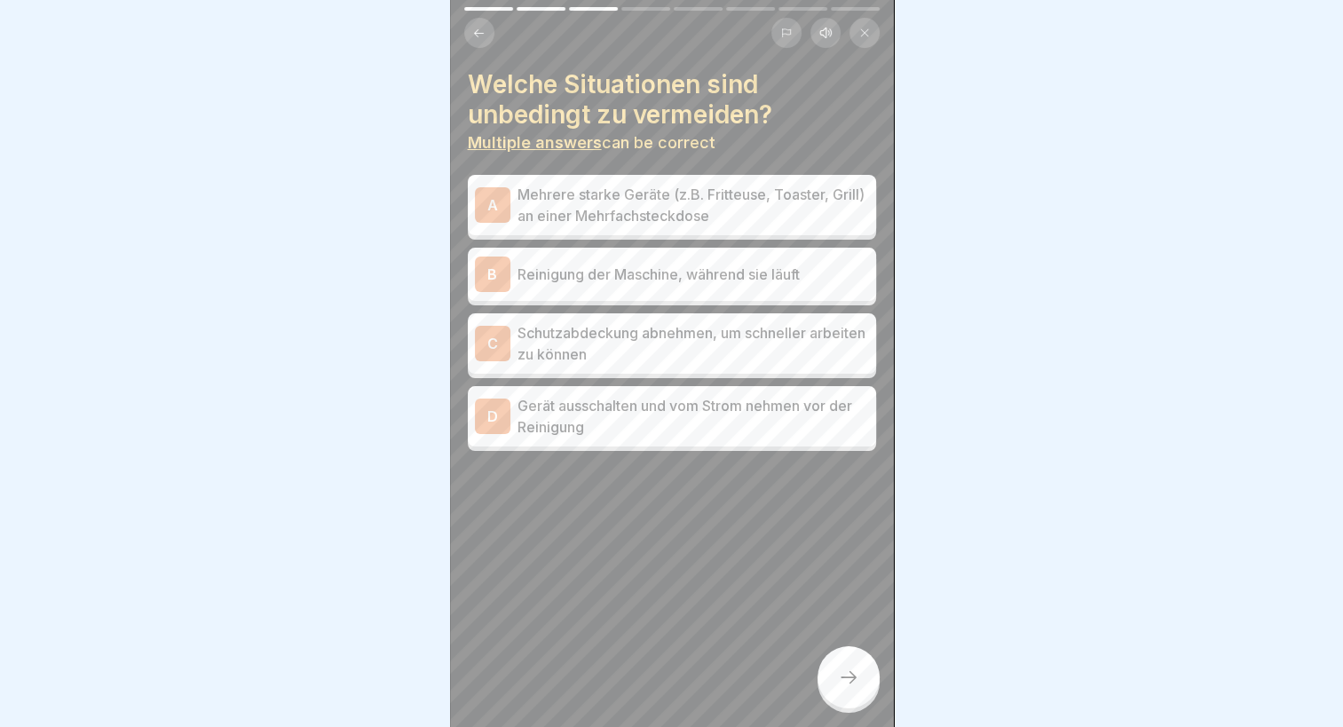
click at [591, 212] on p "Mehrere starke Geräte (z.B. Fritteuse, Toaster, Grill) an einer Mehrfachsteckdo…" at bounding box center [694, 205] width 352 height 43
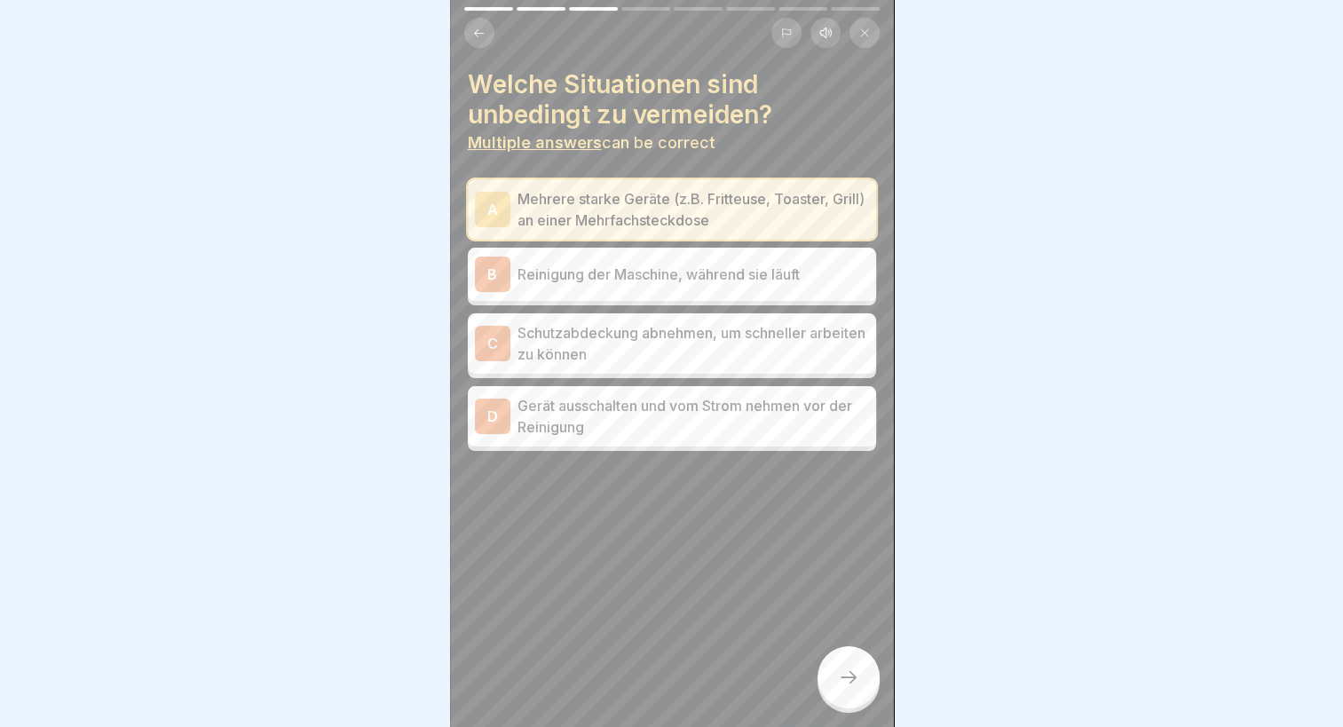
click at [582, 269] on p "Reinigung der Maschine, während sie läuft" at bounding box center [694, 274] width 352 height 21
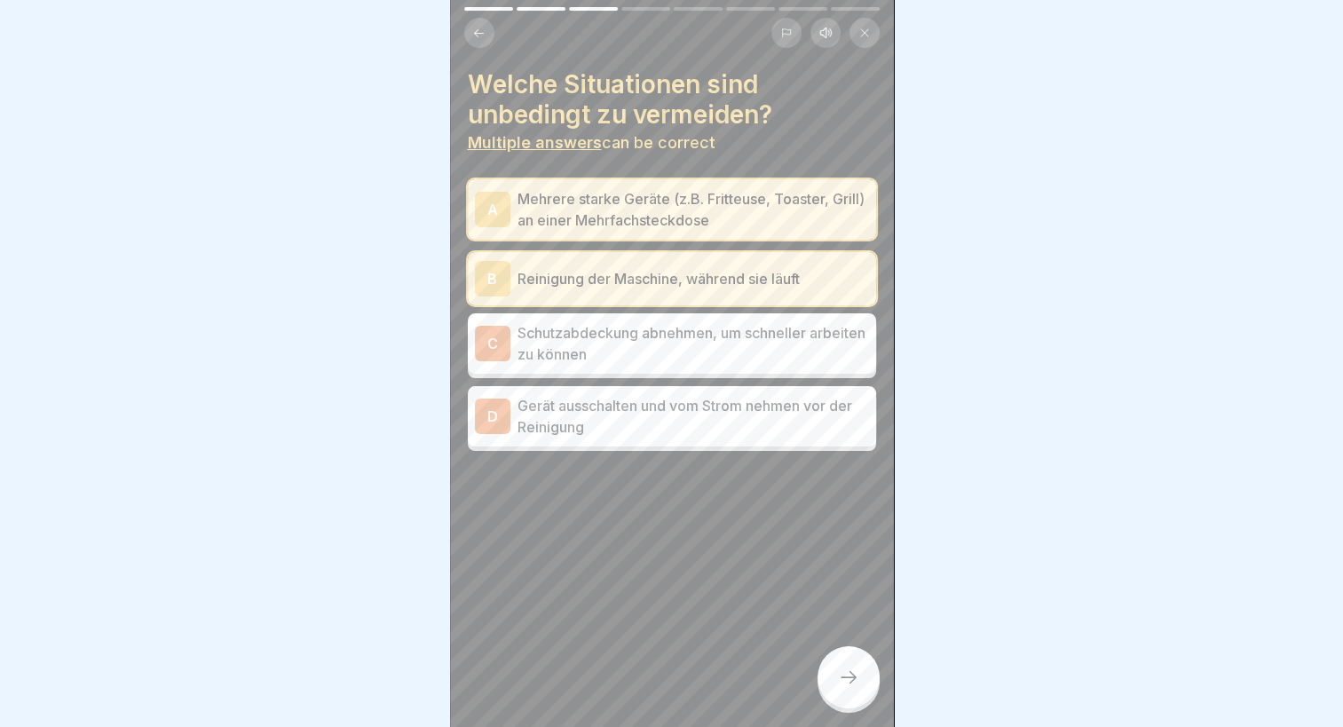
click at [580, 326] on p "Schutzabdeckung abnehmen, um schneller arbeiten zu können" at bounding box center [694, 343] width 352 height 43
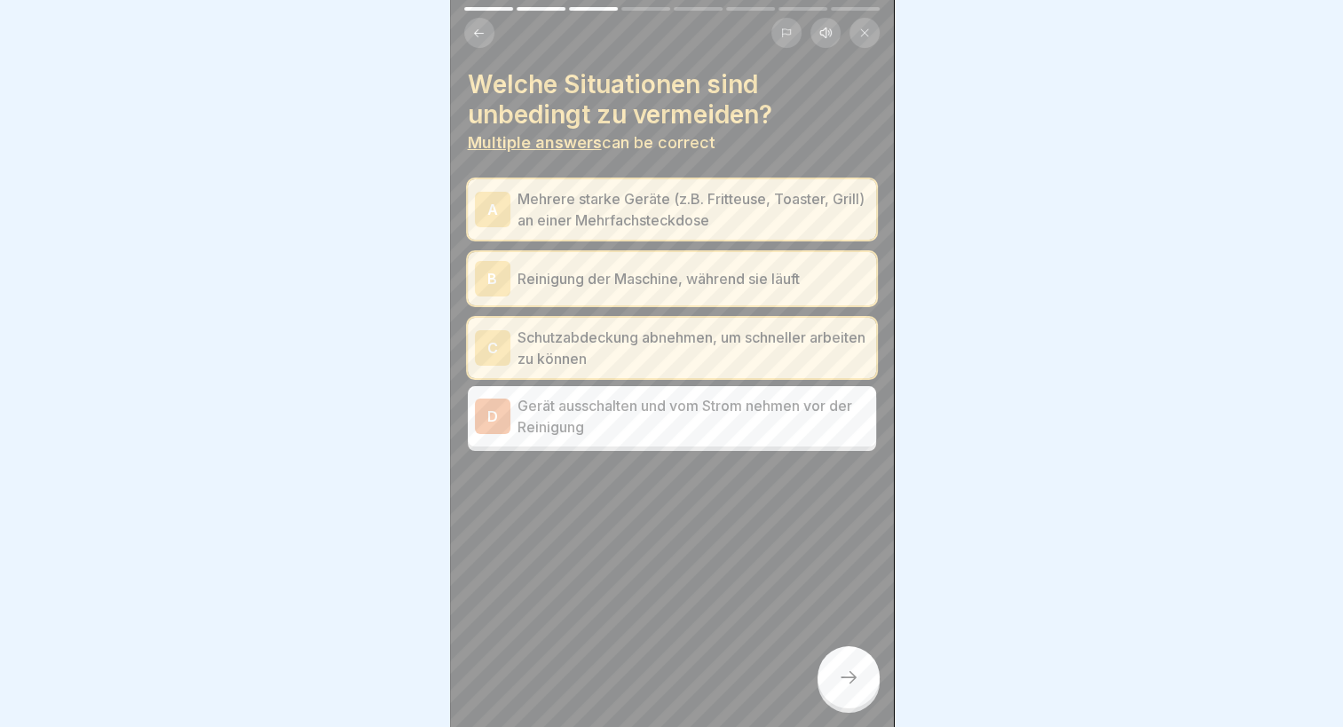
click at [838, 676] on div at bounding box center [849, 677] width 62 height 62
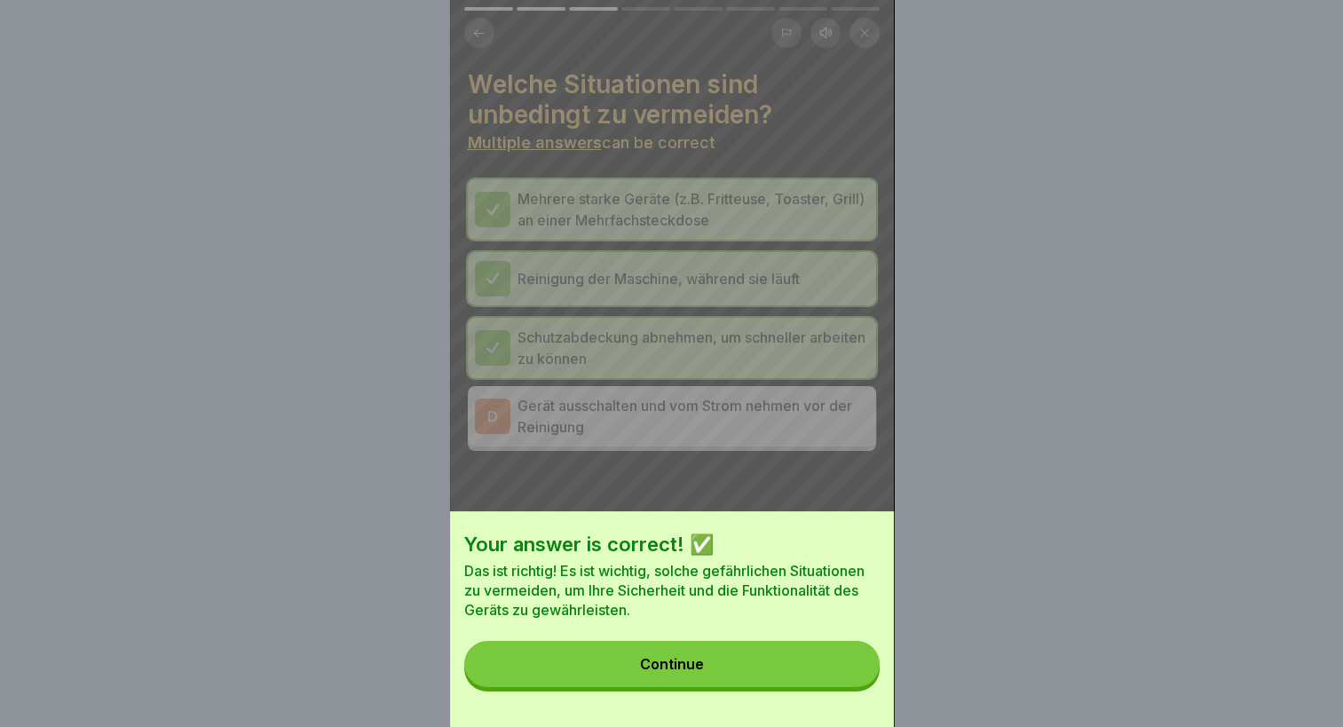
click at [706, 668] on button "Continue" at bounding box center [671, 664] width 415 height 46
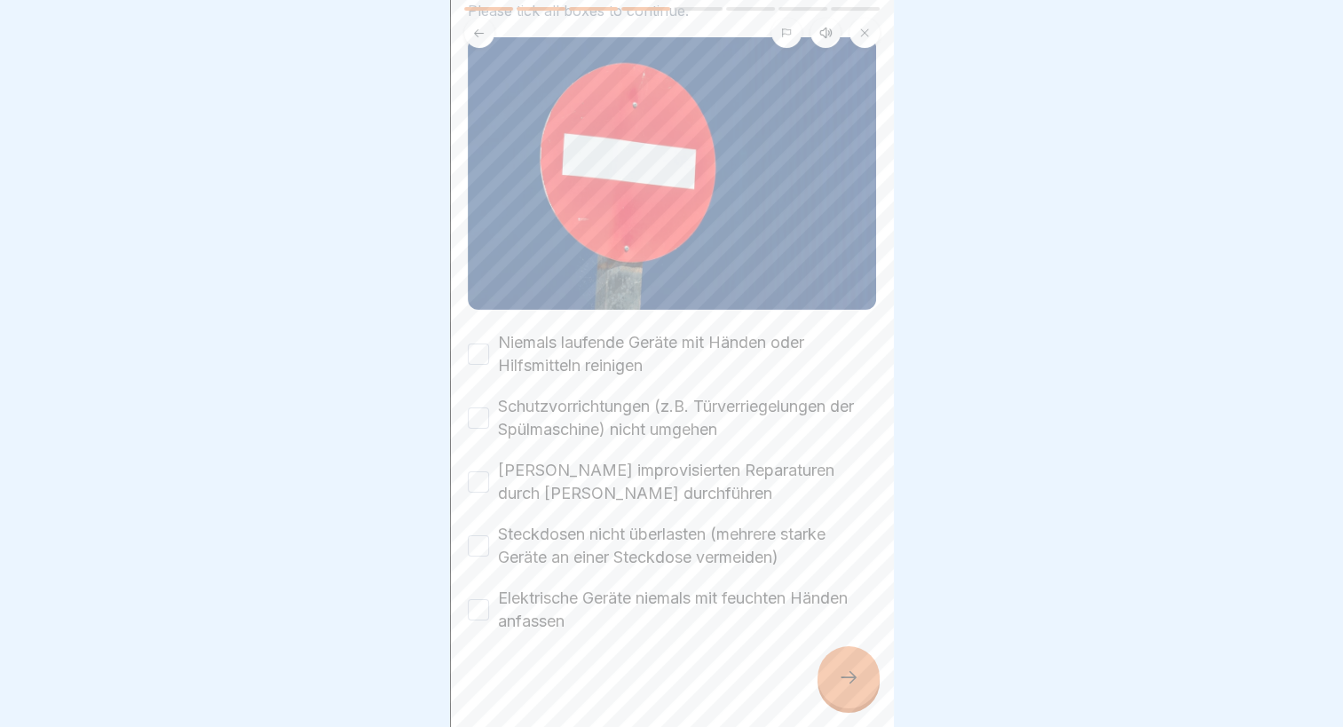
scroll to position [121, 0]
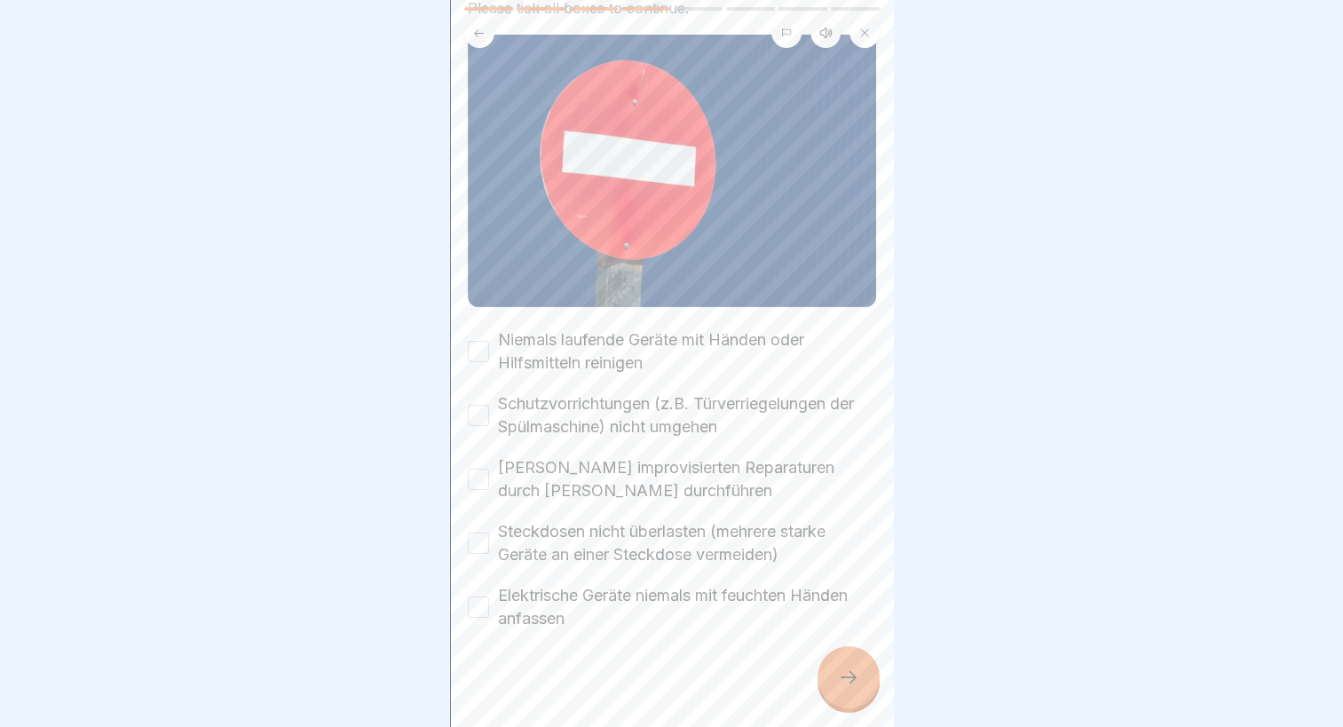
click at [598, 335] on label "Niemals laufende Geräte mit Händen oder Hilfsmitteln reinigen" at bounding box center [687, 351] width 378 height 46
click at [489, 341] on button "Niemals laufende Geräte mit Händen oder Hilfsmitteln reinigen" at bounding box center [478, 351] width 21 height 21
click at [583, 414] on label "Schutzvorrichtungen (z.B. Türverriegelungen der Spülmaschine) nicht umgehen" at bounding box center [687, 415] width 378 height 46
click at [489, 414] on button "Schutzvorrichtungen (z.B. Türverriegelungen der Spülmaschine) nicht umgehen" at bounding box center [478, 415] width 21 height 21
click at [578, 474] on label "[PERSON_NAME] improvisierten Reparaturen durch [PERSON_NAME] durchführen" at bounding box center [687, 479] width 378 height 46
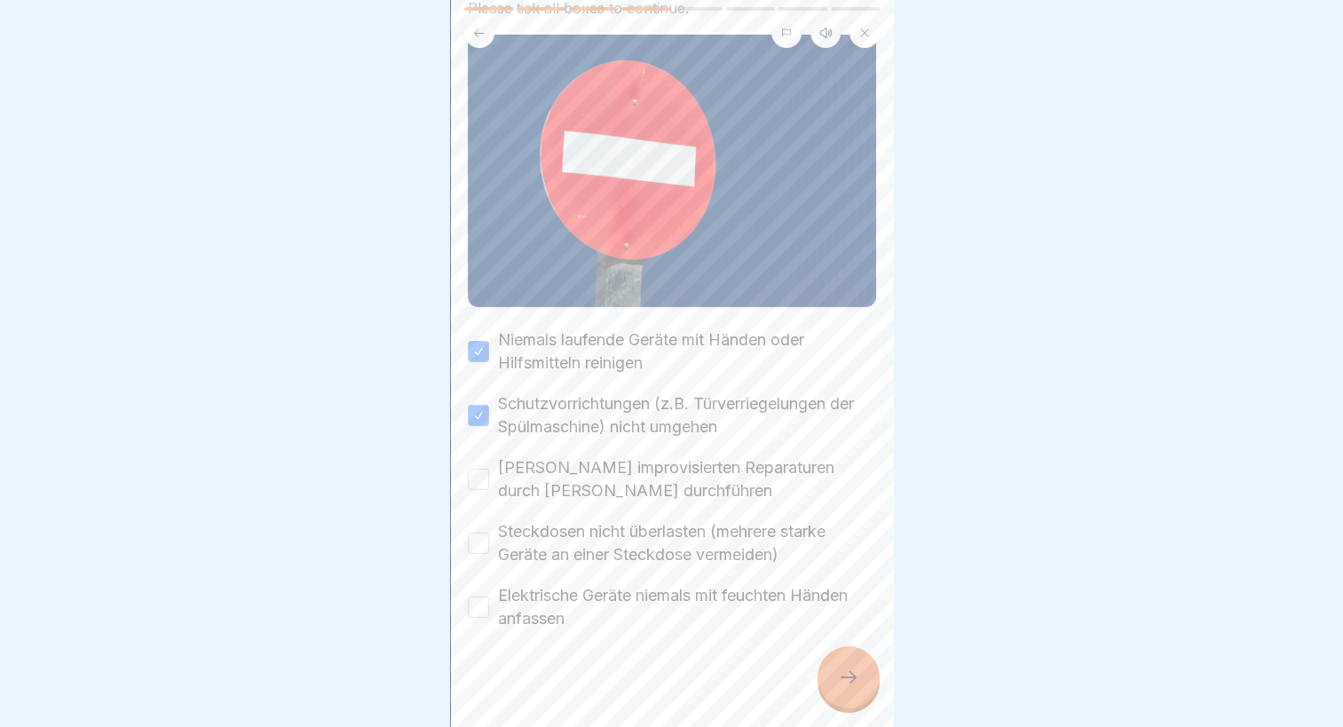
click at [489, 474] on button "[PERSON_NAME] improvisierten Reparaturen durch [PERSON_NAME] durchführen" at bounding box center [478, 479] width 21 height 21
click at [578, 524] on label "Steckdosen nicht überlasten (mehrere starke Geräte an einer Steckdose vermeiden)" at bounding box center [687, 543] width 378 height 46
click at [489, 533] on button "Steckdosen nicht überlasten (mehrere starke Geräte an einer Steckdose vermeiden)" at bounding box center [478, 543] width 21 height 21
click at [572, 589] on label "Elektrische Geräte niemals mit feuchten Händen anfassen" at bounding box center [687, 607] width 378 height 46
click at [489, 597] on button "Elektrische Geräte niemals mit feuchten Händen anfassen" at bounding box center [478, 607] width 21 height 21
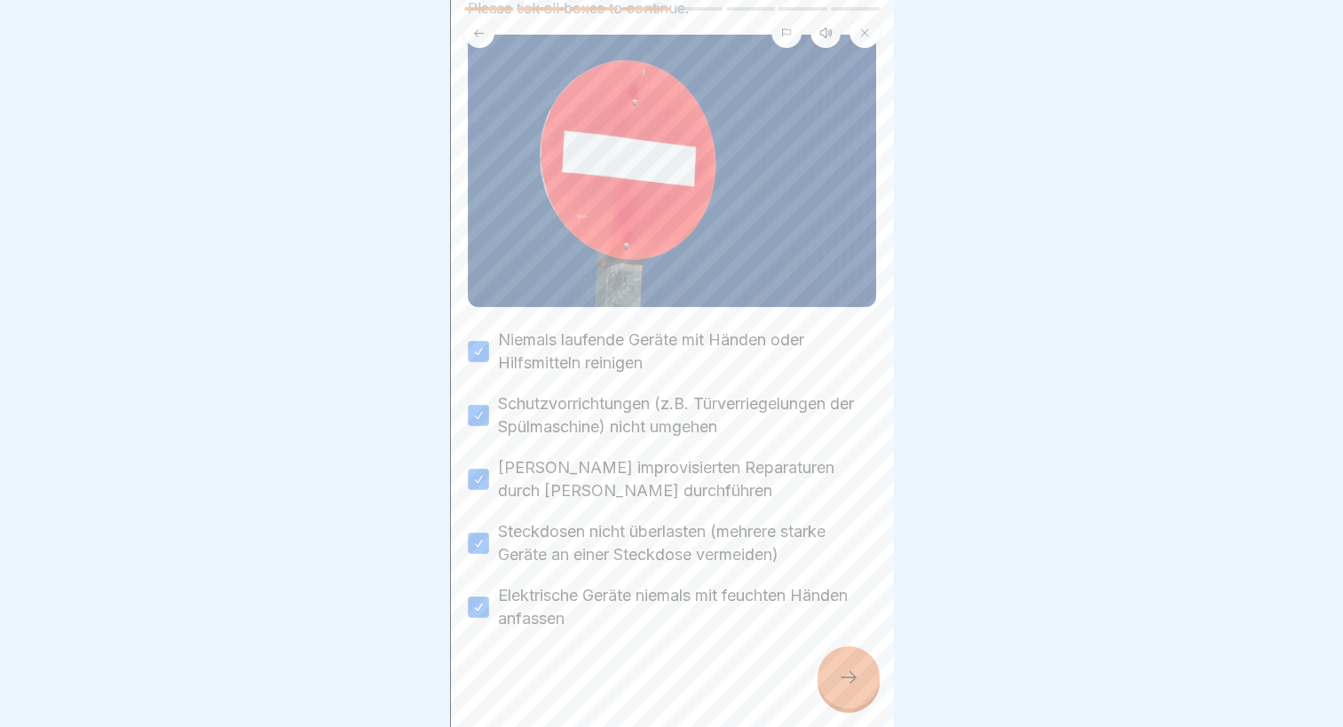
click at [846, 684] on icon at bounding box center [848, 677] width 21 height 21
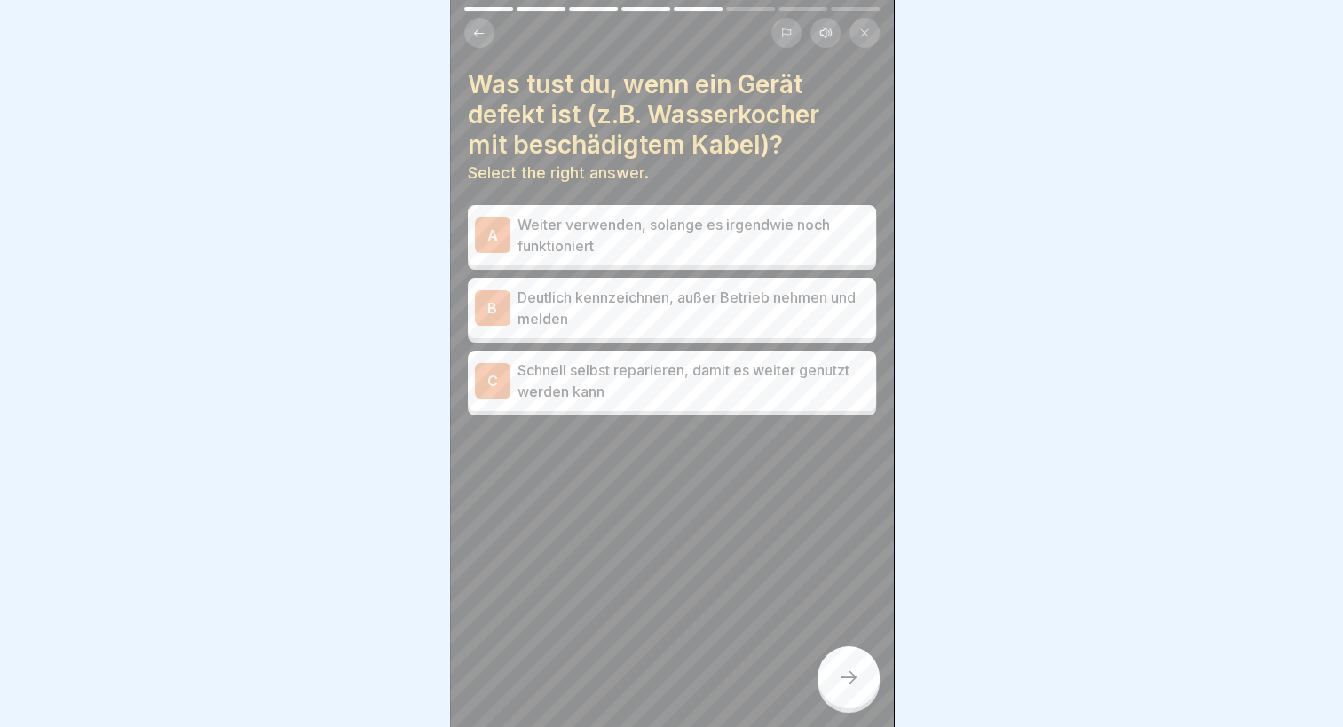
click at [658, 311] on p "Deutlich kennzeichnen, außer Betrieb nehmen und melden" at bounding box center [694, 308] width 352 height 43
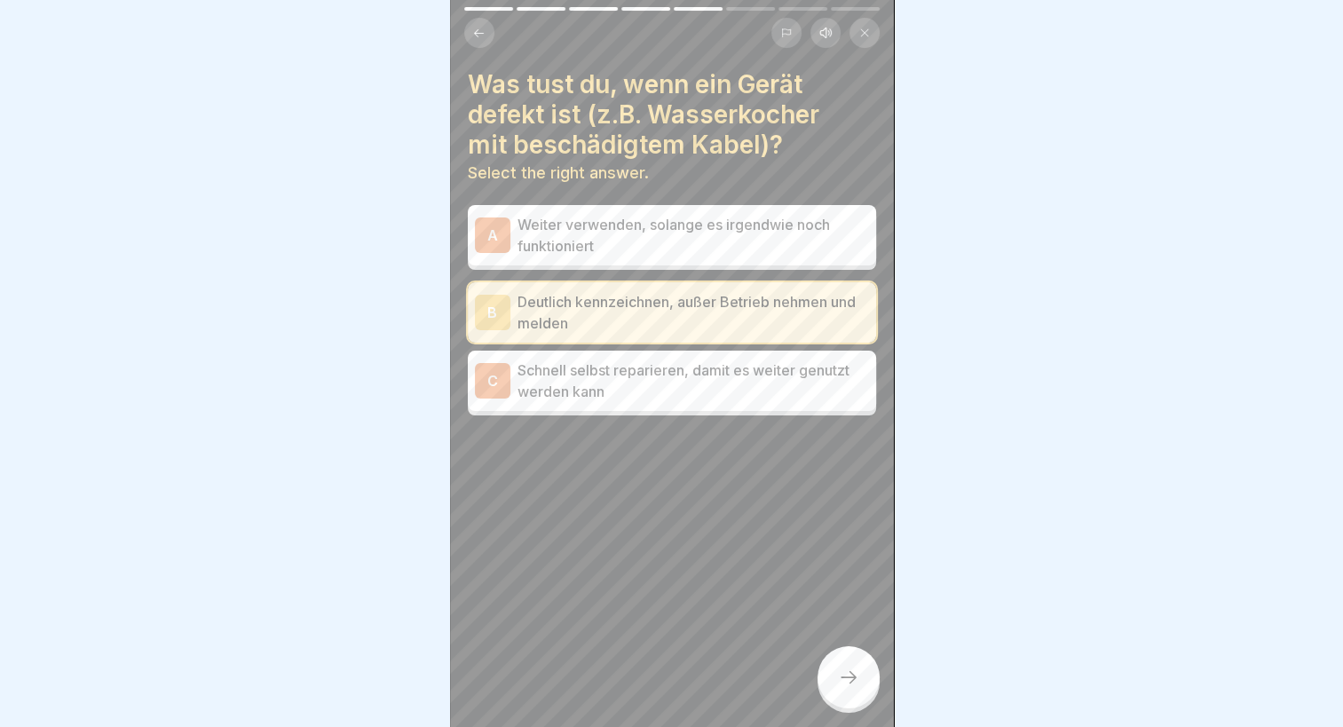
click at [868, 687] on div at bounding box center [849, 677] width 62 height 62
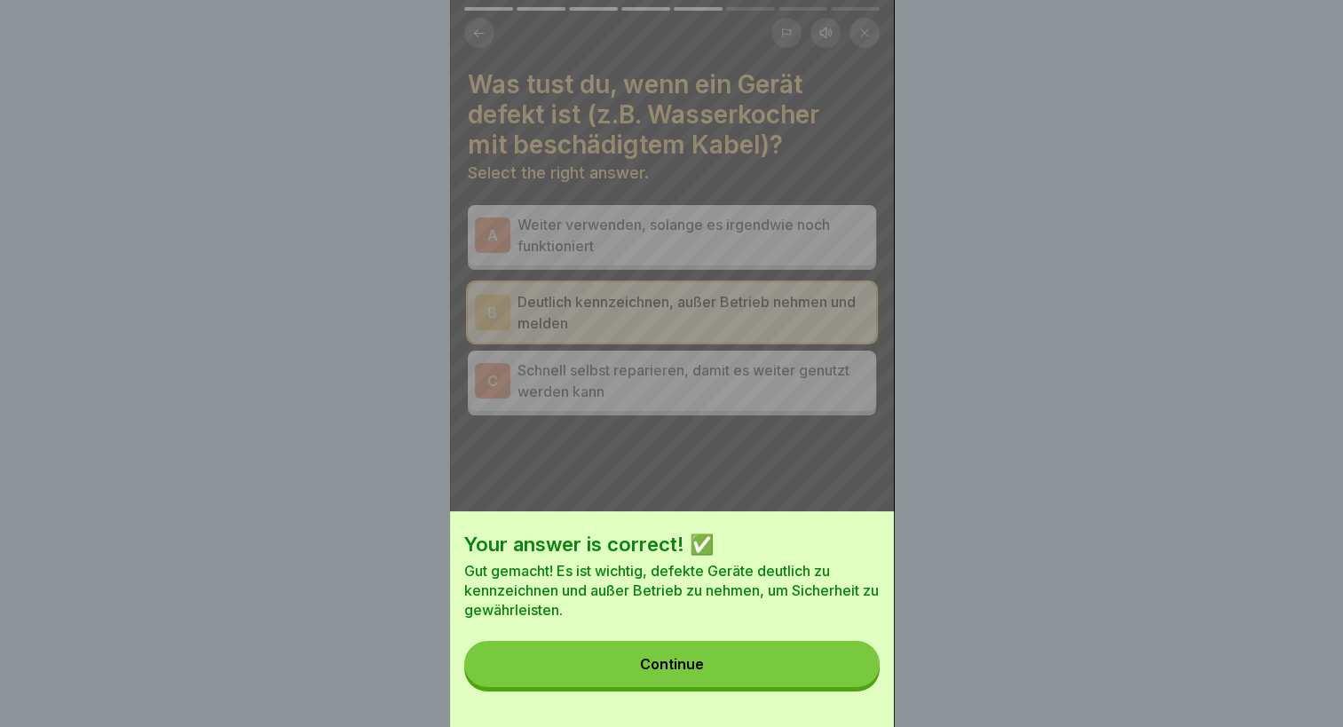
click at [785, 687] on button "Continue" at bounding box center [671, 664] width 415 height 46
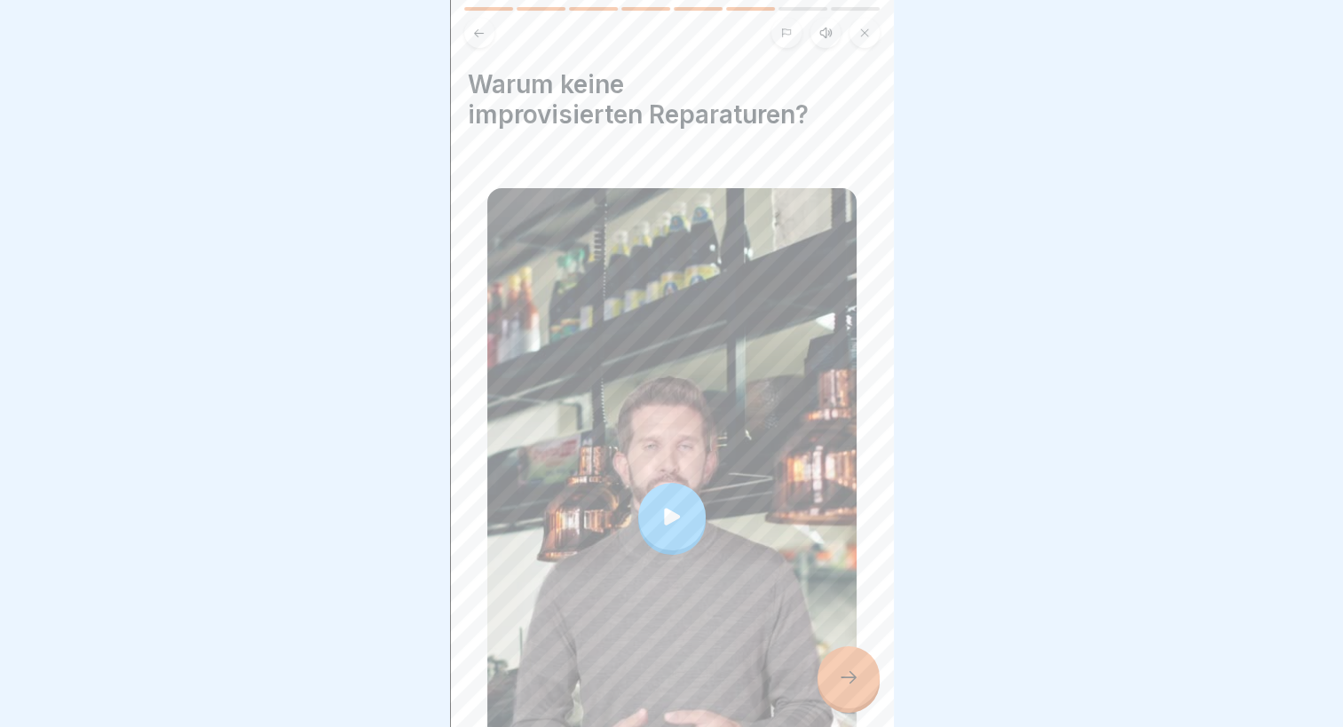
click at [864, 695] on div at bounding box center [849, 677] width 62 height 62
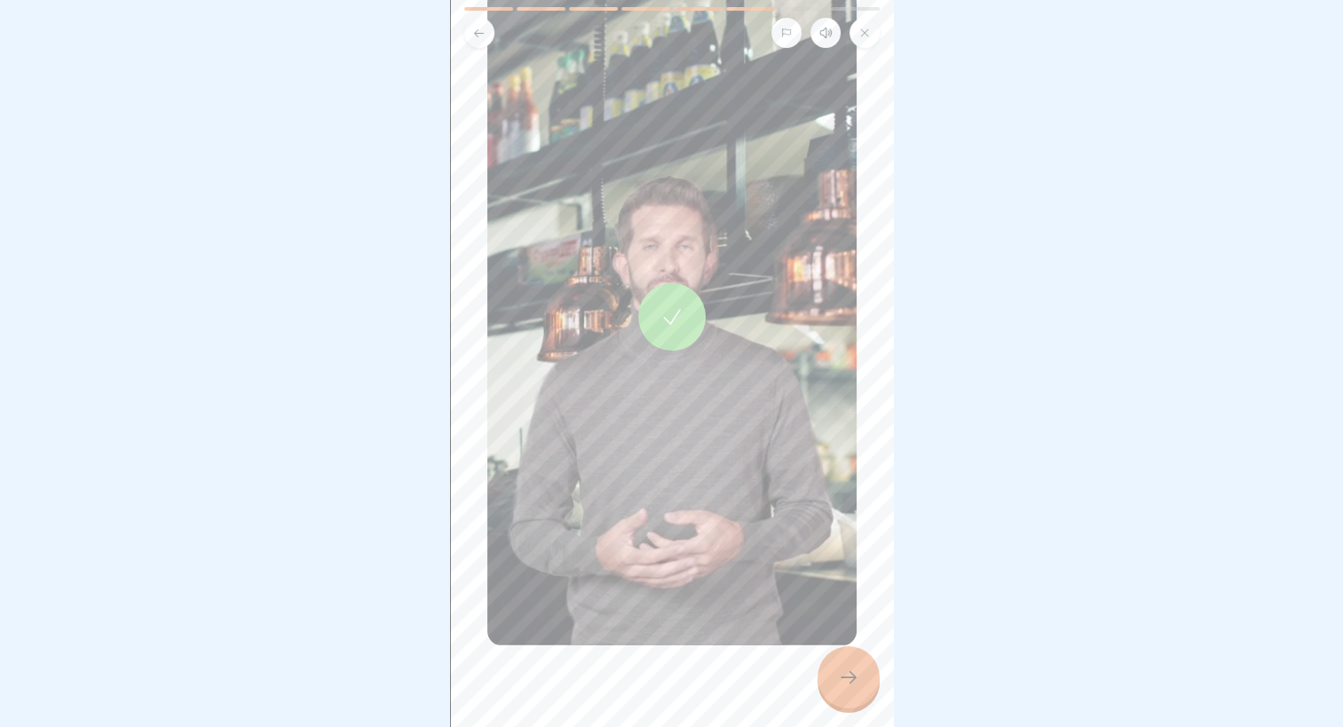
click at [859, 700] on div at bounding box center [849, 677] width 62 height 62
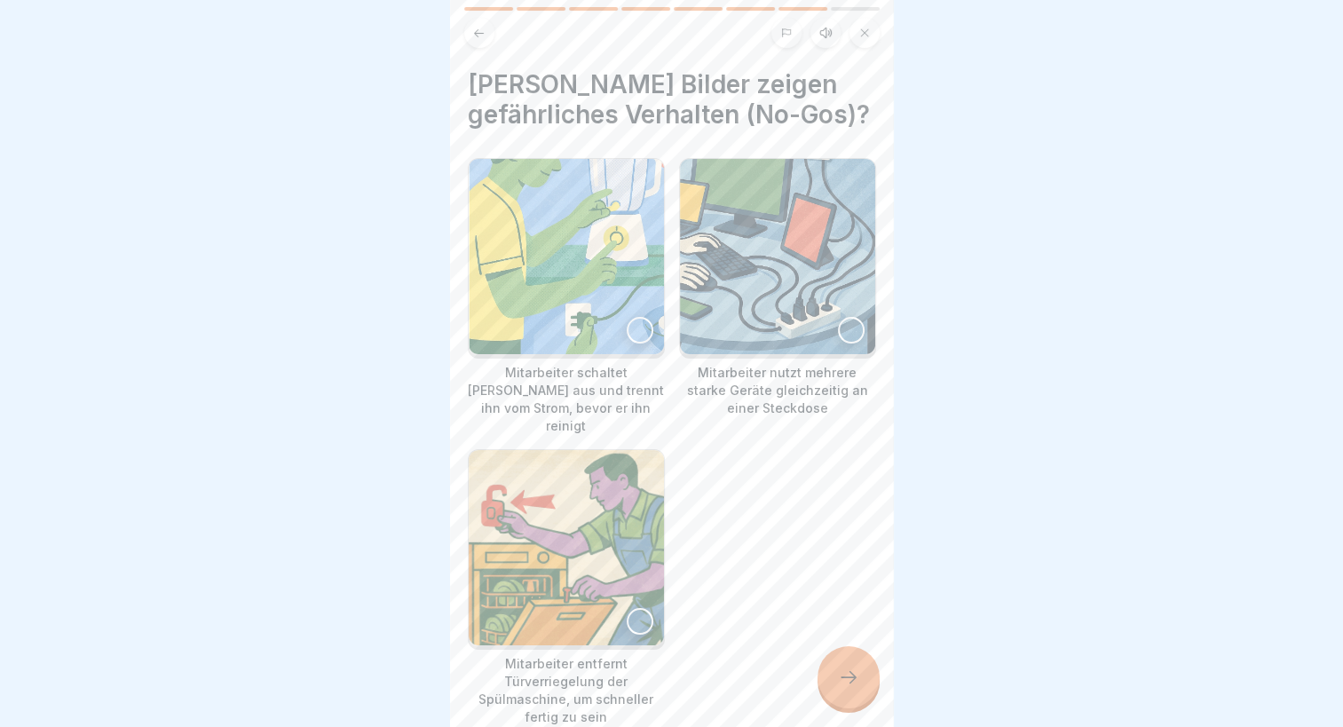
click at [629, 343] on div at bounding box center [640, 330] width 27 height 27
click at [834, 687] on div at bounding box center [849, 677] width 62 height 62
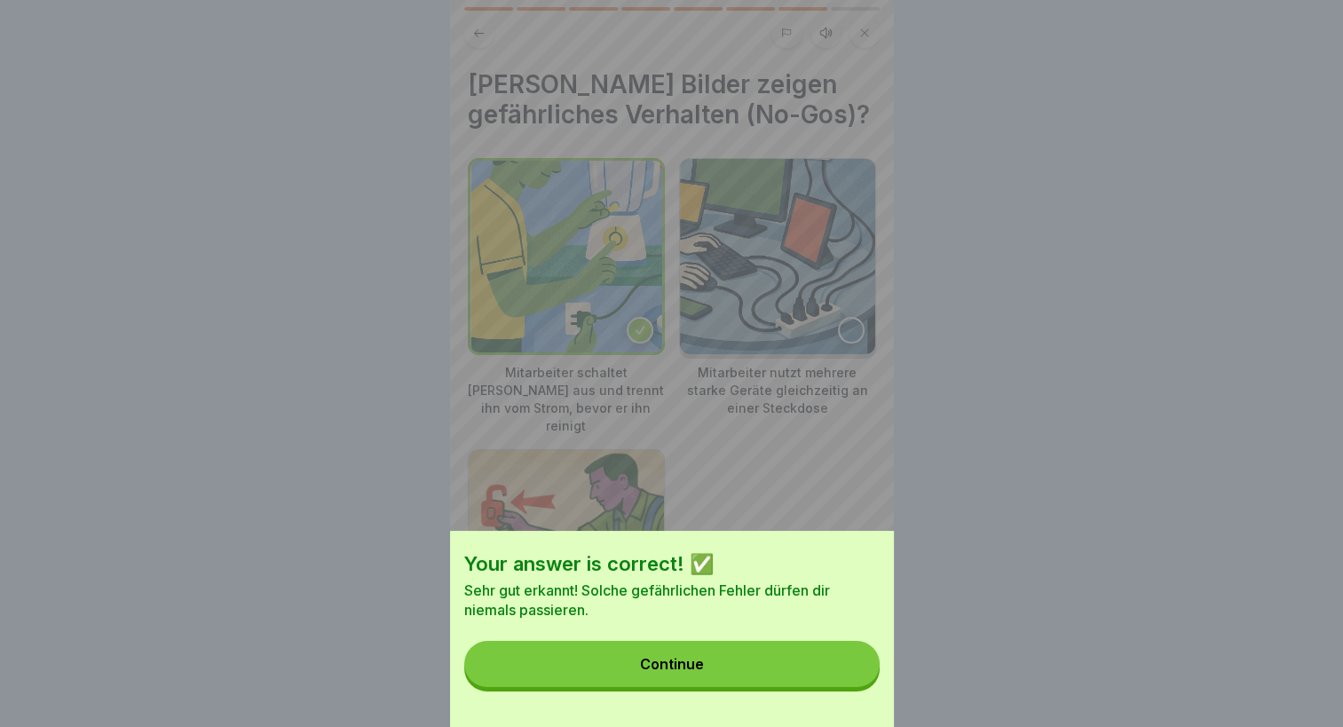
click at [740, 680] on button "Continue" at bounding box center [671, 664] width 415 height 46
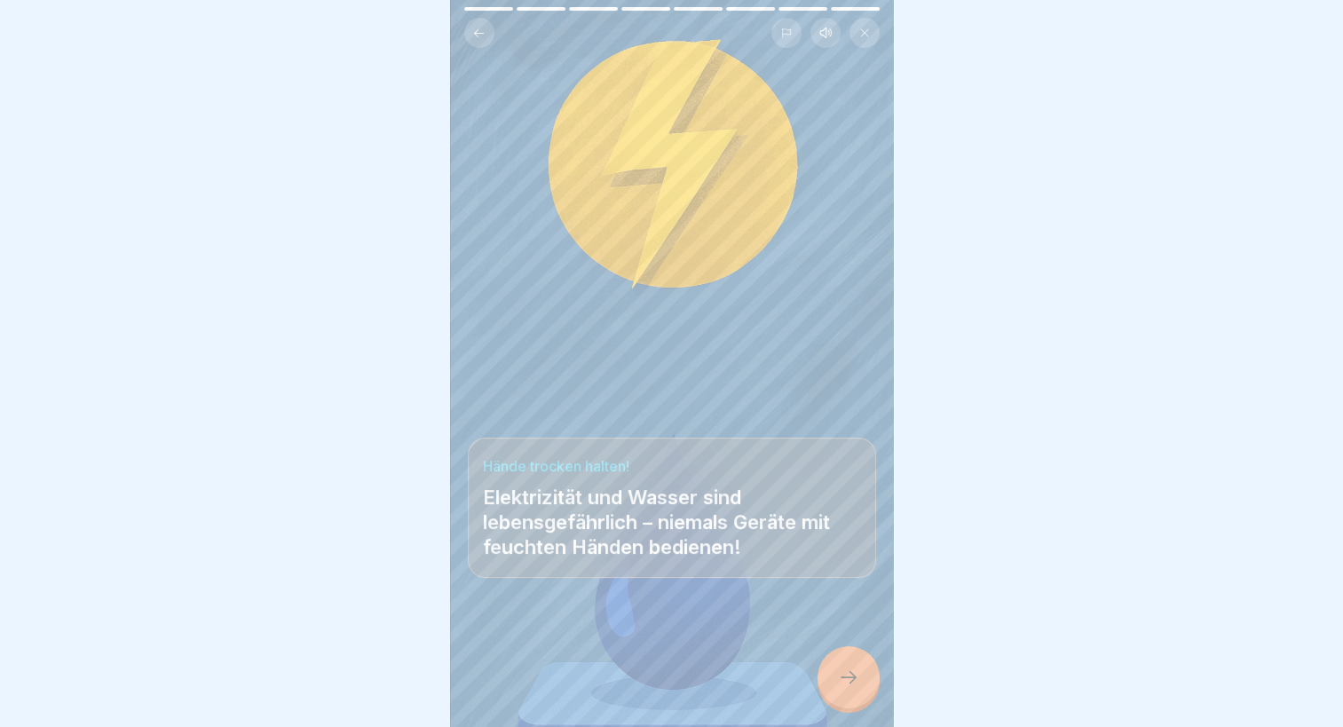
click at [852, 688] on icon at bounding box center [848, 677] width 21 height 21
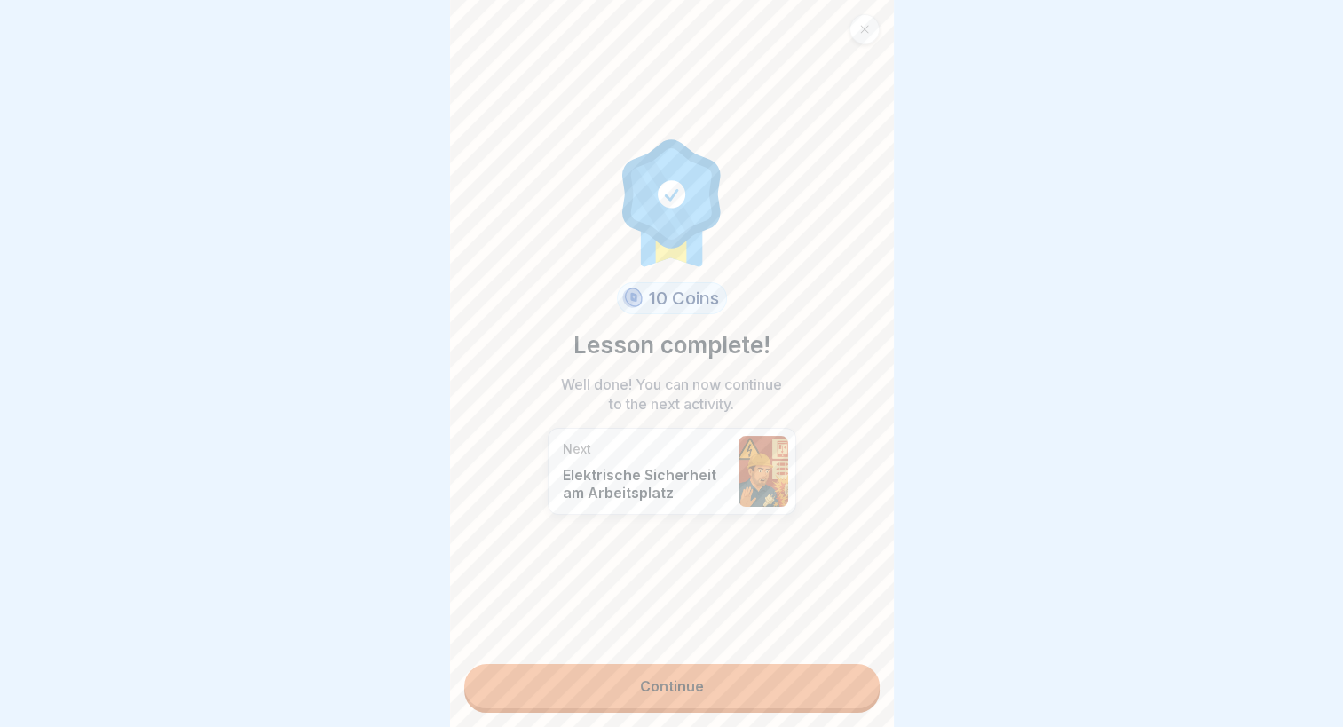
click at [758, 694] on link "Continue" at bounding box center [671, 686] width 415 height 44
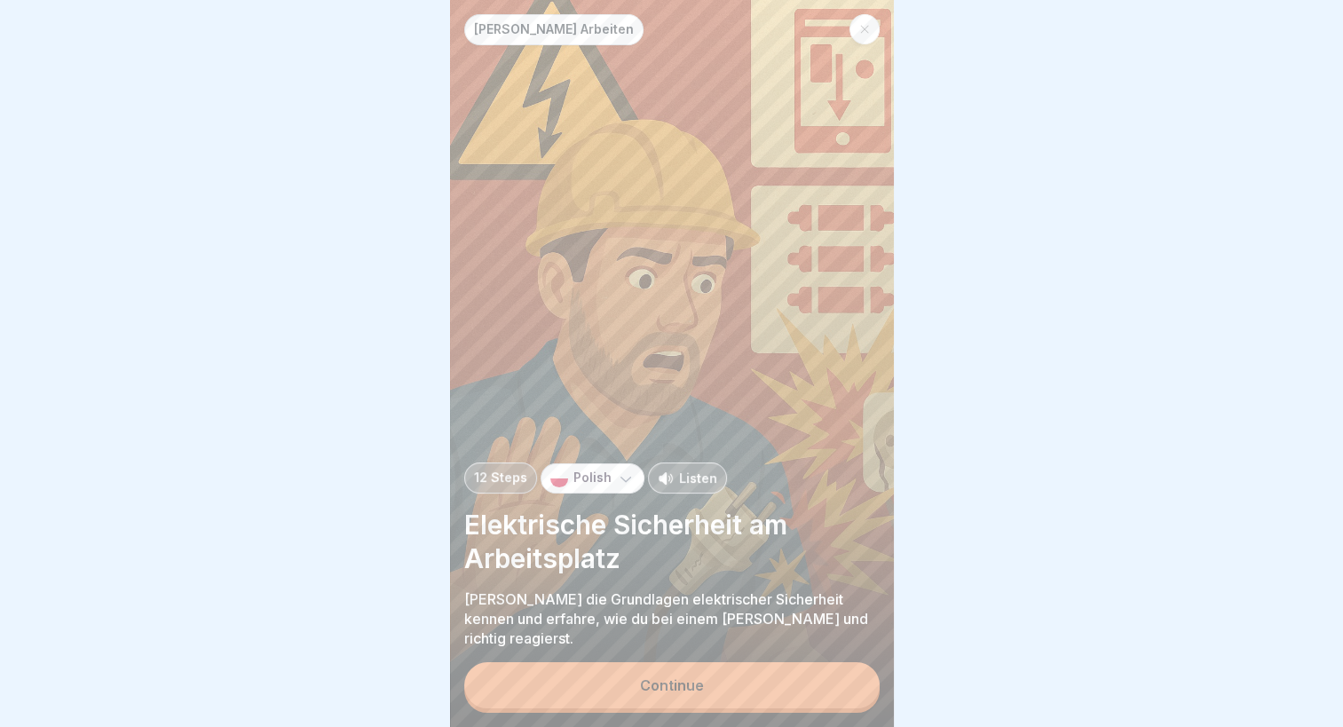
scroll to position [13, 0]
click at [742, 697] on button "Continue" at bounding box center [671, 685] width 415 height 46
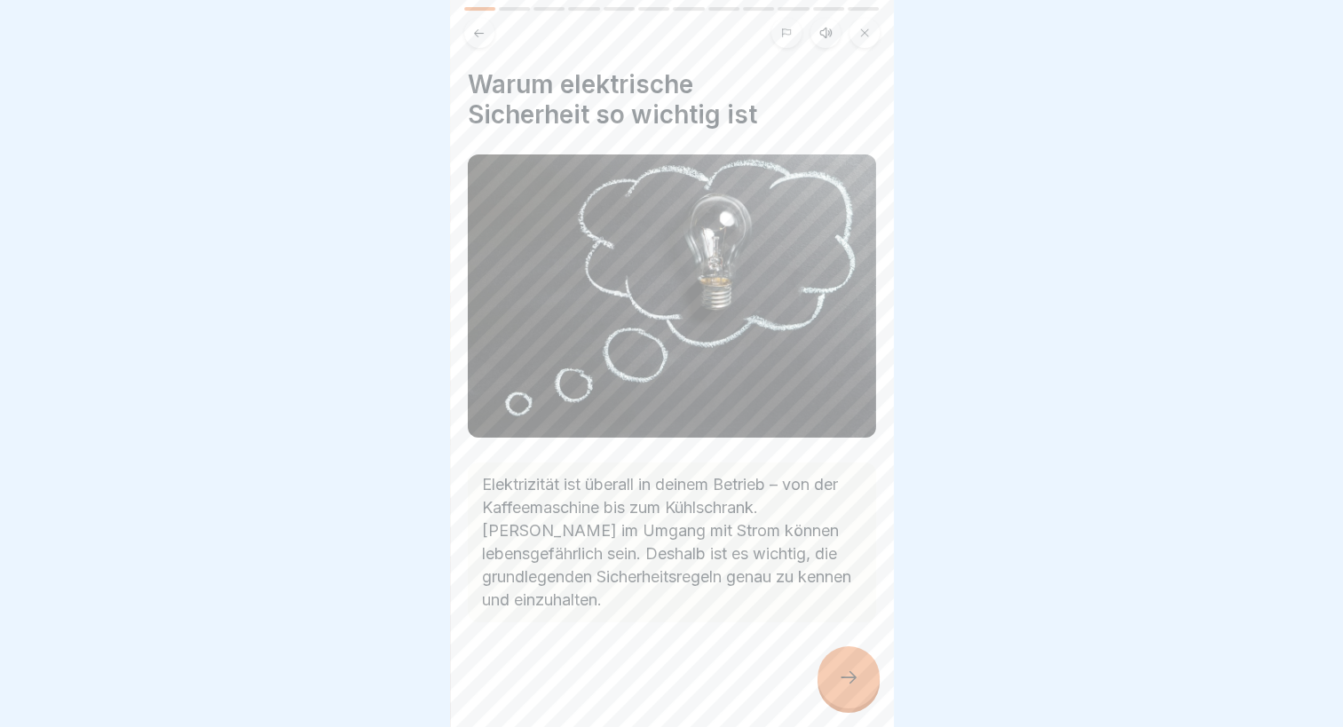
click at [854, 701] on div at bounding box center [849, 677] width 62 height 62
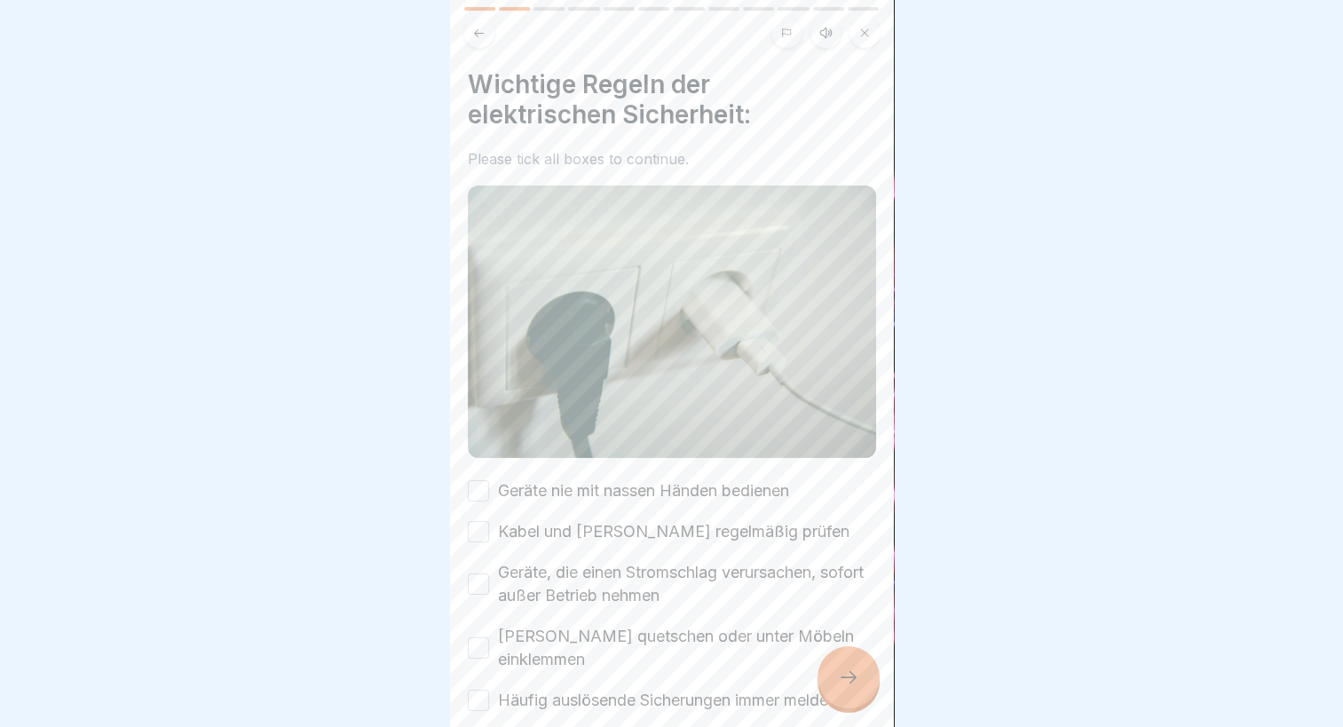
click at [649, 479] on label "Geräte nie mit nassen Händen bedienen" at bounding box center [643, 490] width 291 height 23
click at [489, 480] on button "Geräte nie mit nassen Händen bedienen" at bounding box center [478, 490] width 21 height 21
click at [644, 520] on label "Kabel und [PERSON_NAME] regelmäßig prüfen" at bounding box center [674, 531] width 352 height 23
click at [489, 521] on button "Kabel und [PERSON_NAME] regelmäßig prüfen" at bounding box center [478, 531] width 21 height 21
click at [628, 561] on label "Geräte, die einen Stromschlag verursachen, sofort außer Betrieb nehmen" at bounding box center [687, 584] width 378 height 46
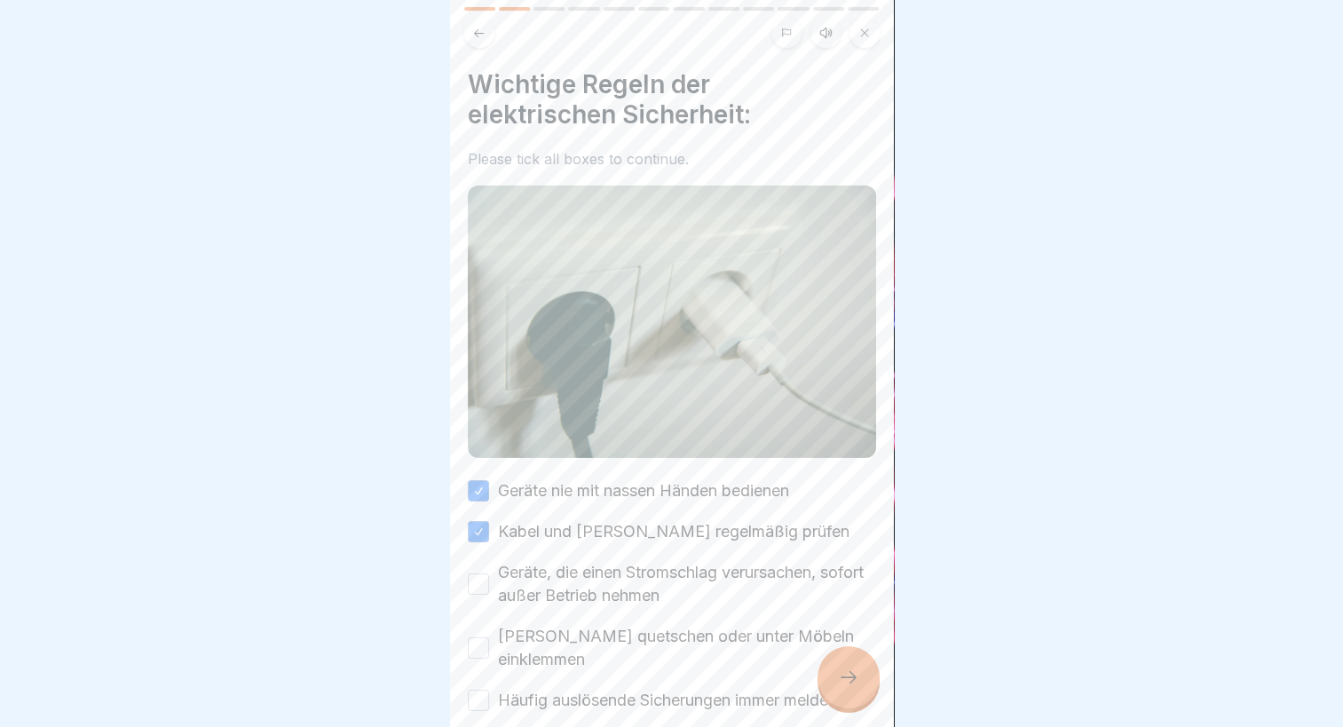
click at [489, 573] on button "Geräte, die einen Stromschlag verursachen, sofort außer Betrieb nehmen" at bounding box center [478, 583] width 21 height 21
click at [623, 625] on label "[PERSON_NAME] quetschen oder unter Möbeln einklemmen" at bounding box center [687, 648] width 378 height 46
click at [489, 637] on button "[PERSON_NAME] quetschen oder unter Möbeln einklemmen" at bounding box center [478, 647] width 21 height 21
click at [618, 652] on div "Geräte nie mit nassen Händen bedienen Kabel und [PERSON_NAME] regelmäßig prüfen…" at bounding box center [672, 595] width 408 height 233
click at [620, 689] on label "Häufig auslösende Sicherungen immer melden" at bounding box center [667, 700] width 339 height 23
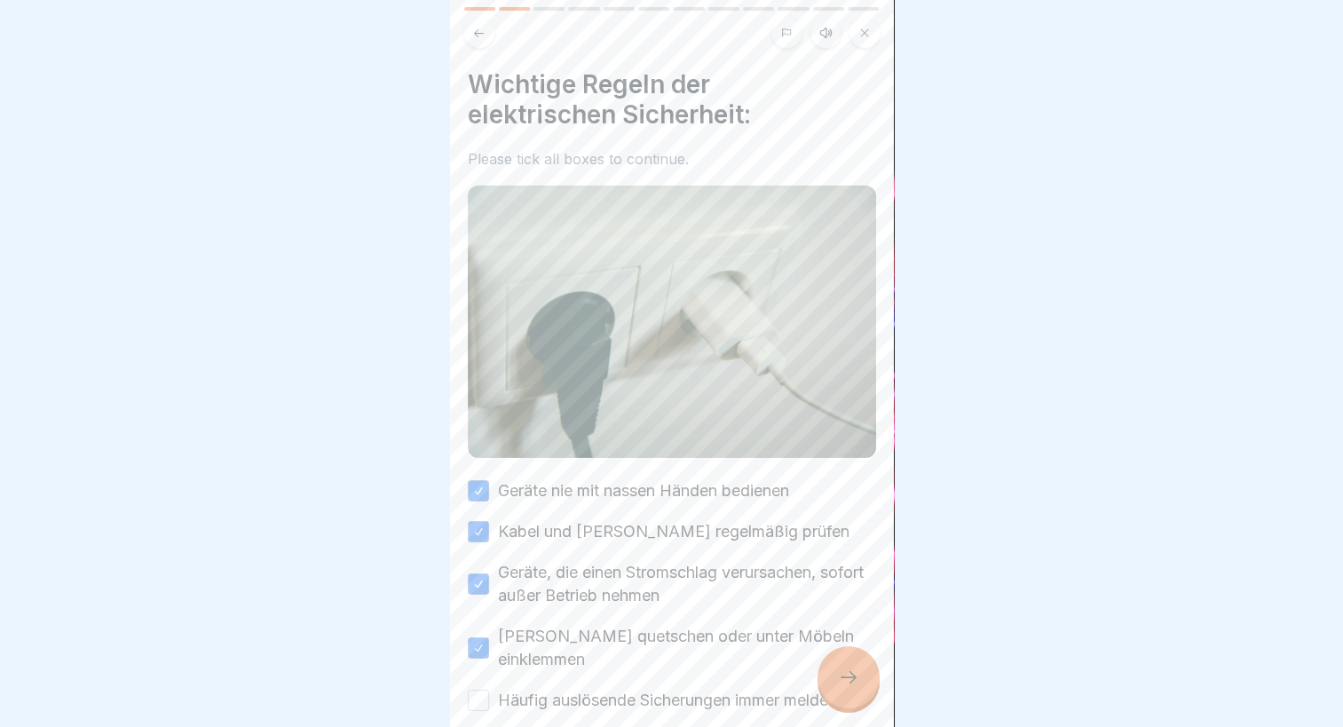
click at [489, 690] on button "Häufig auslösende Sicherungen immer melden" at bounding box center [478, 700] width 21 height 21
click at [855, 673] on icon at bounding box center [848, 677] width 21 height 21
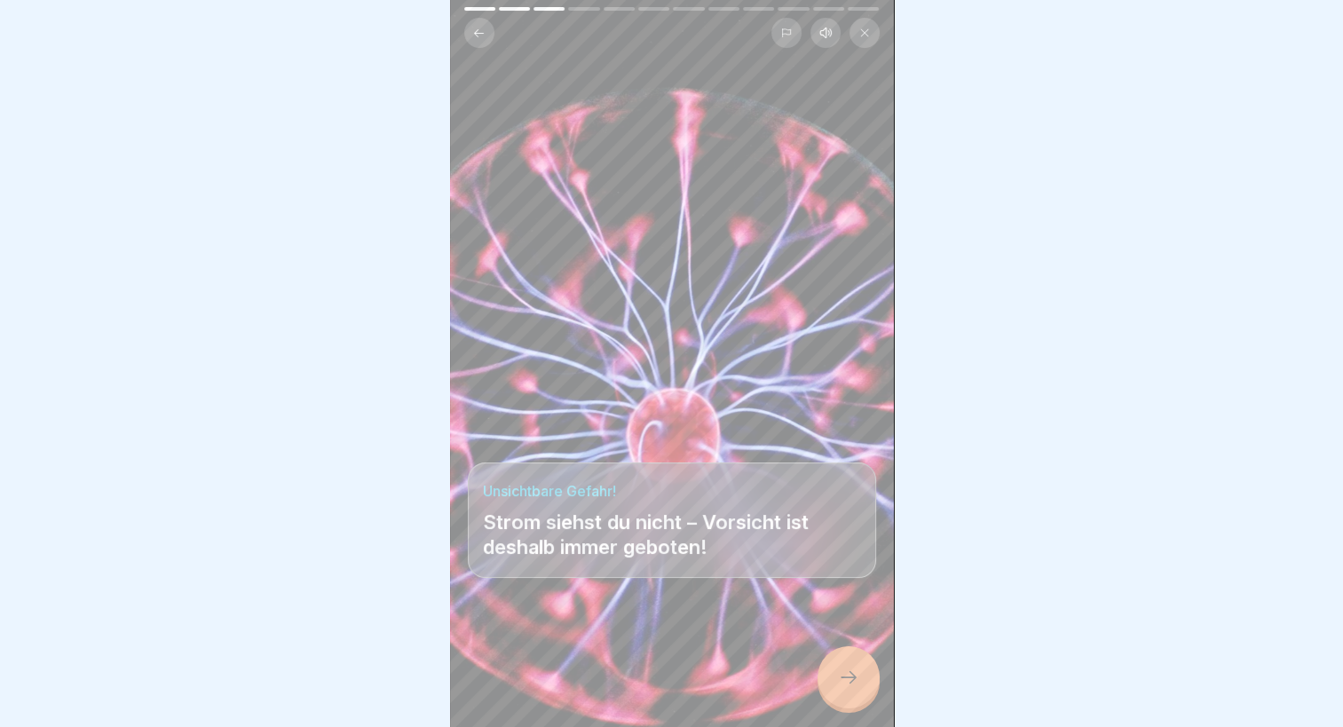
click at [853, 678] on icon at bounding box center [848, 677] width 21 height 21
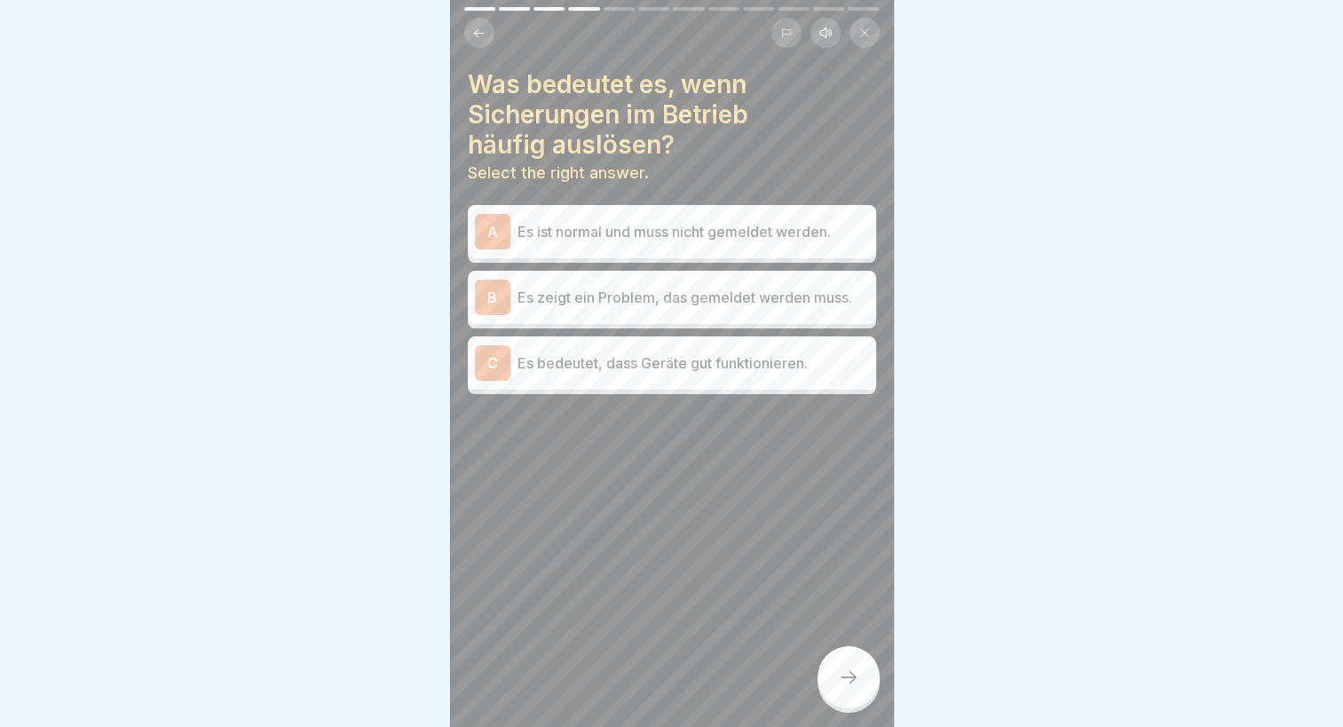
click at [678, 287] on p "Es zeigt ein Problem, das gemeldet werden muss." at bounding box center [694, 297] width 352 height 21
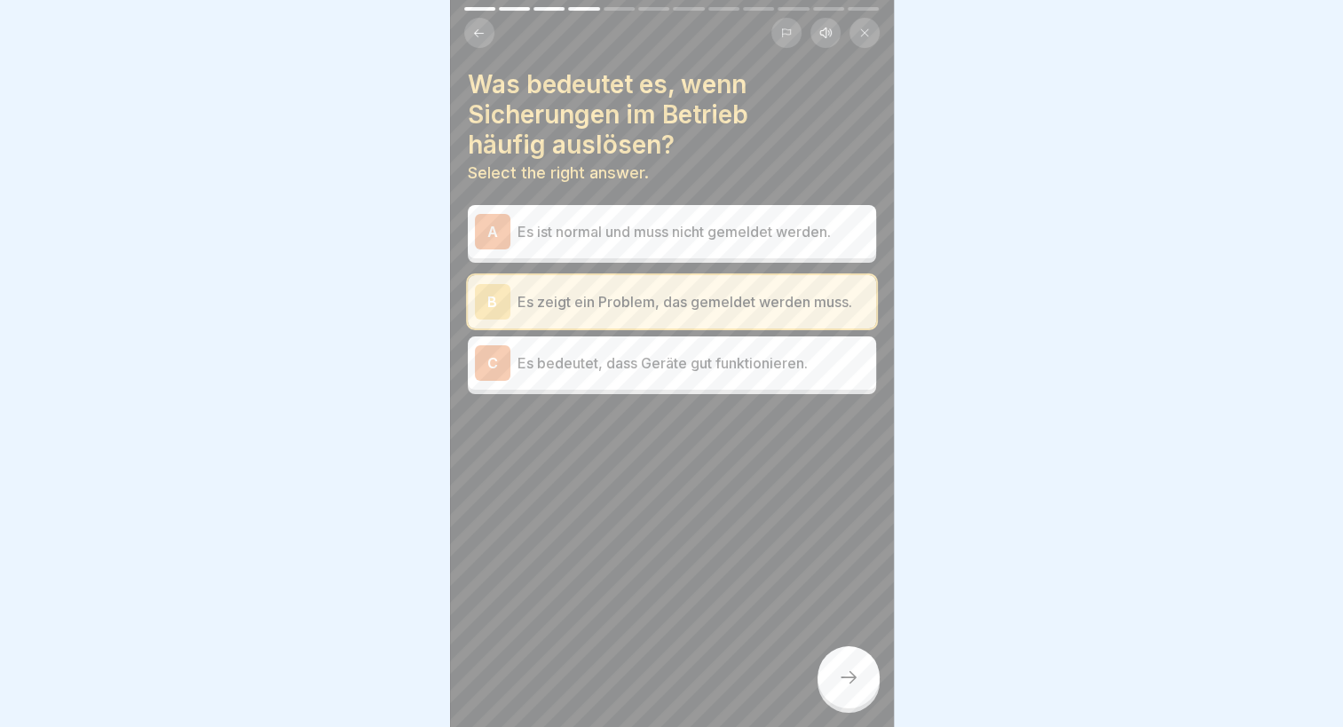
click at [844, 691] on div at bounding box center [849, 677] width 62 height 62
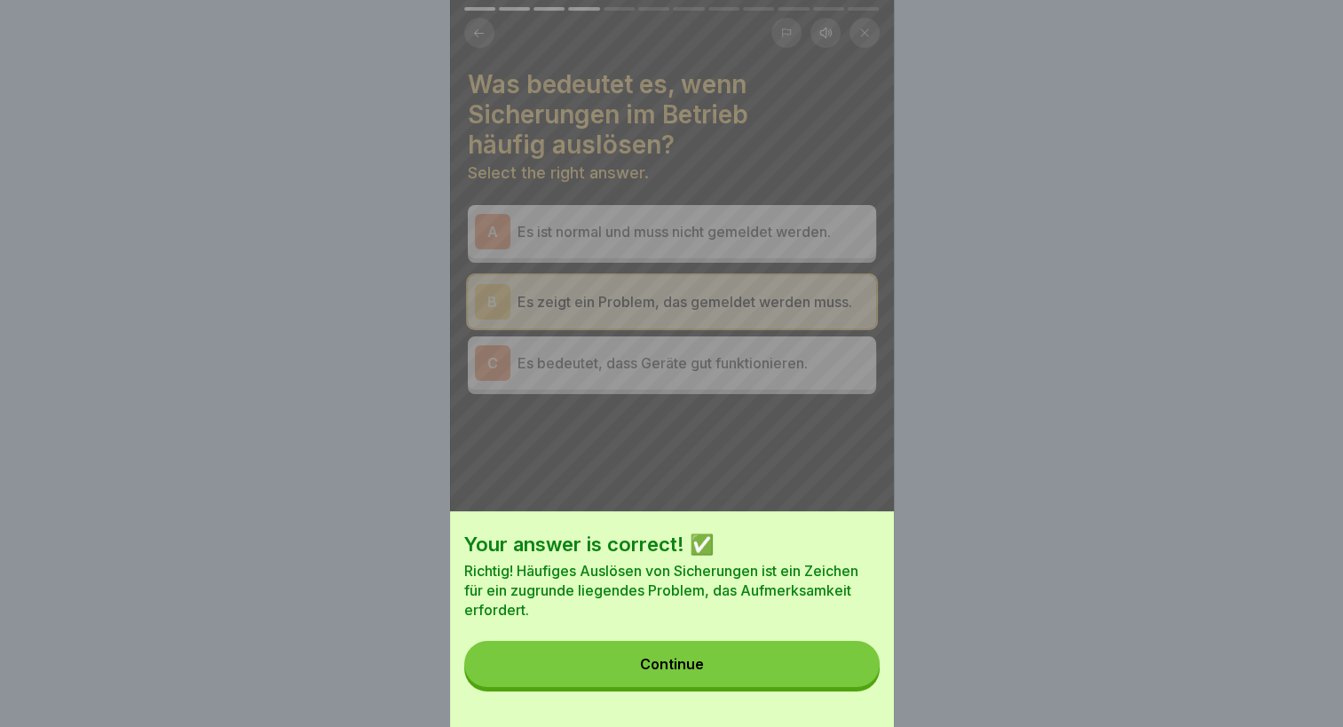
click at [806, 677] on button "Continue" at bounding box center [671, 664] width 415 height 46
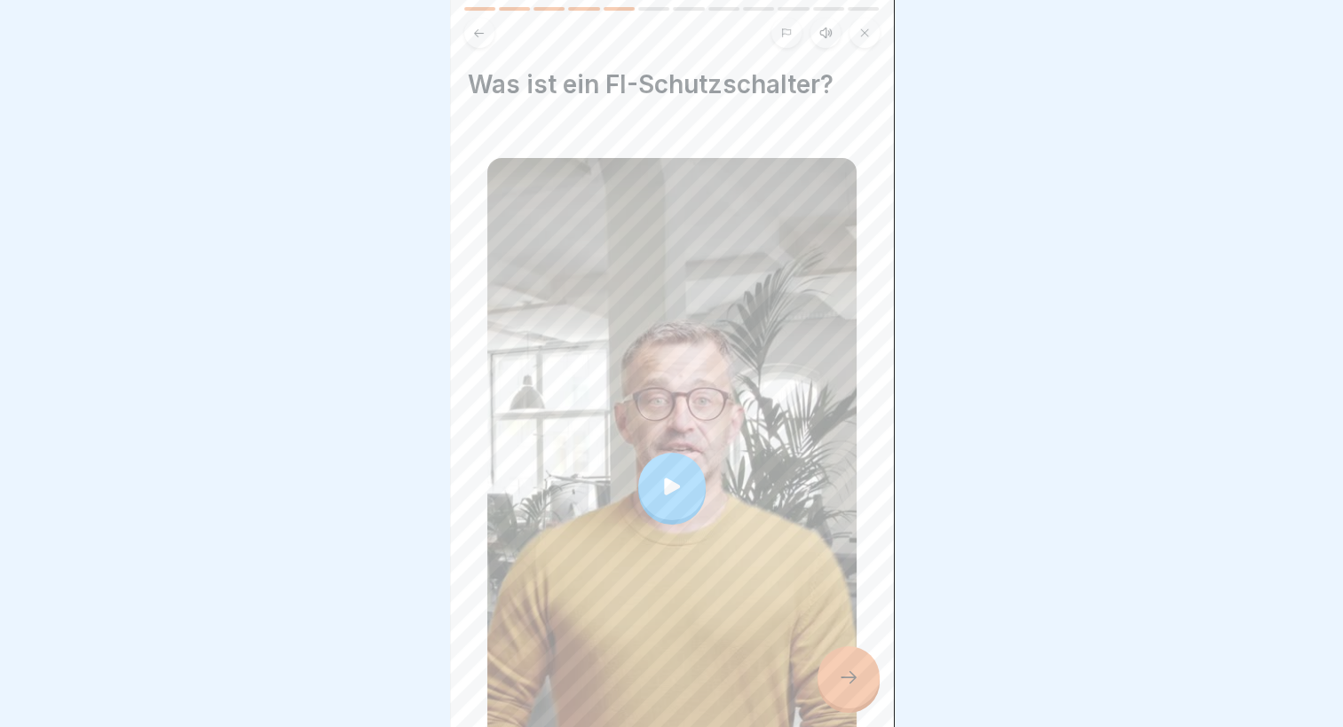
click at [838, 676] on icon at bounding box center [848, 677] width 21 height 21
click at [848, 683] on icon at bounding box center [848, 677] width 21 height 21
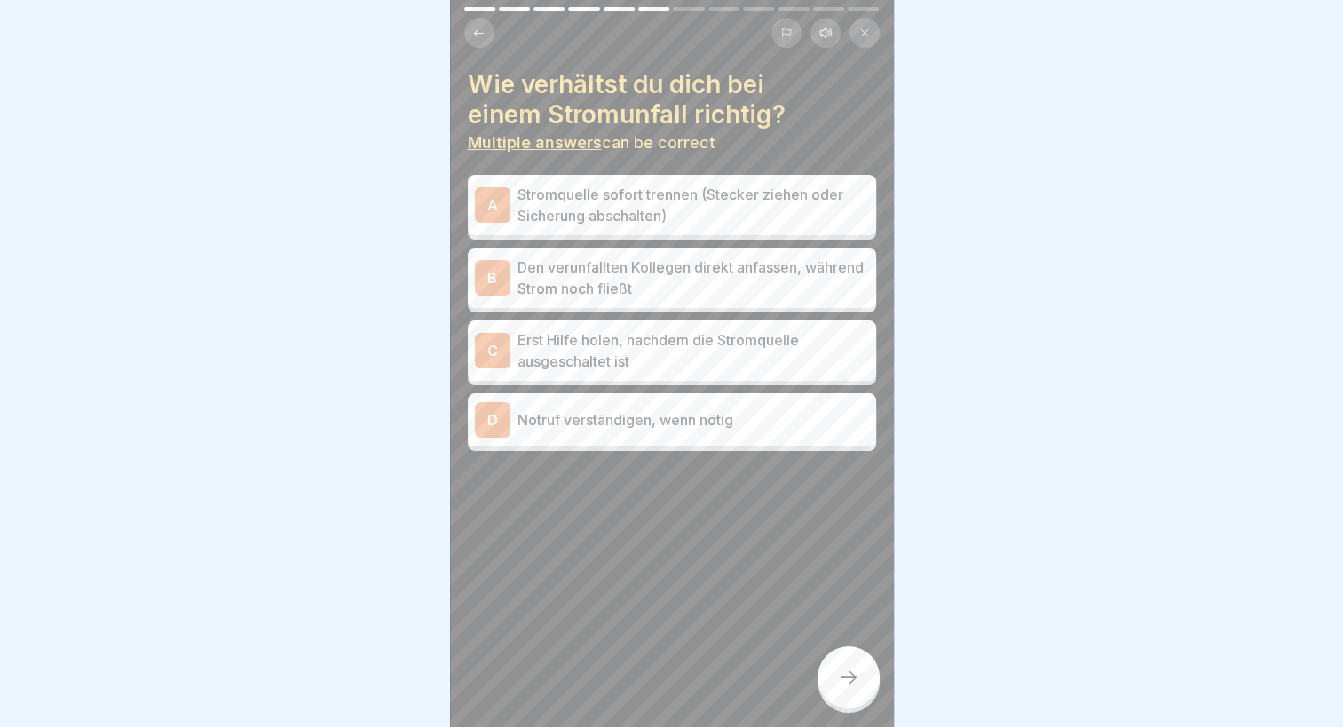
click at [604, 211] on p "Stromquelle sofort trennen (Stecker ziehen oder Sicherung abschalten)" at bounding box center [694, 205] width 352 height 43
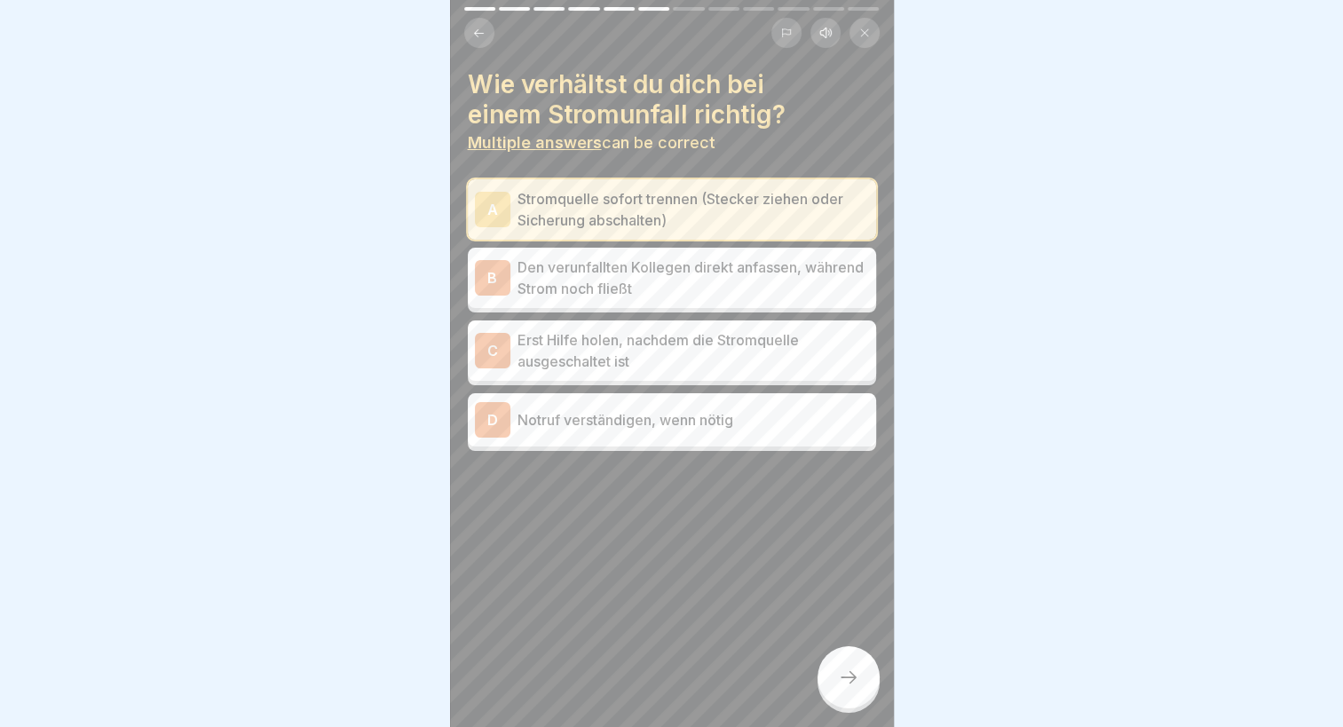
click at [589, 329] on p "Erst Hilfe holen, nachdem die Stromquelle ausgeschaltet ist" at bounding box center [694, 350] width 352 height 43
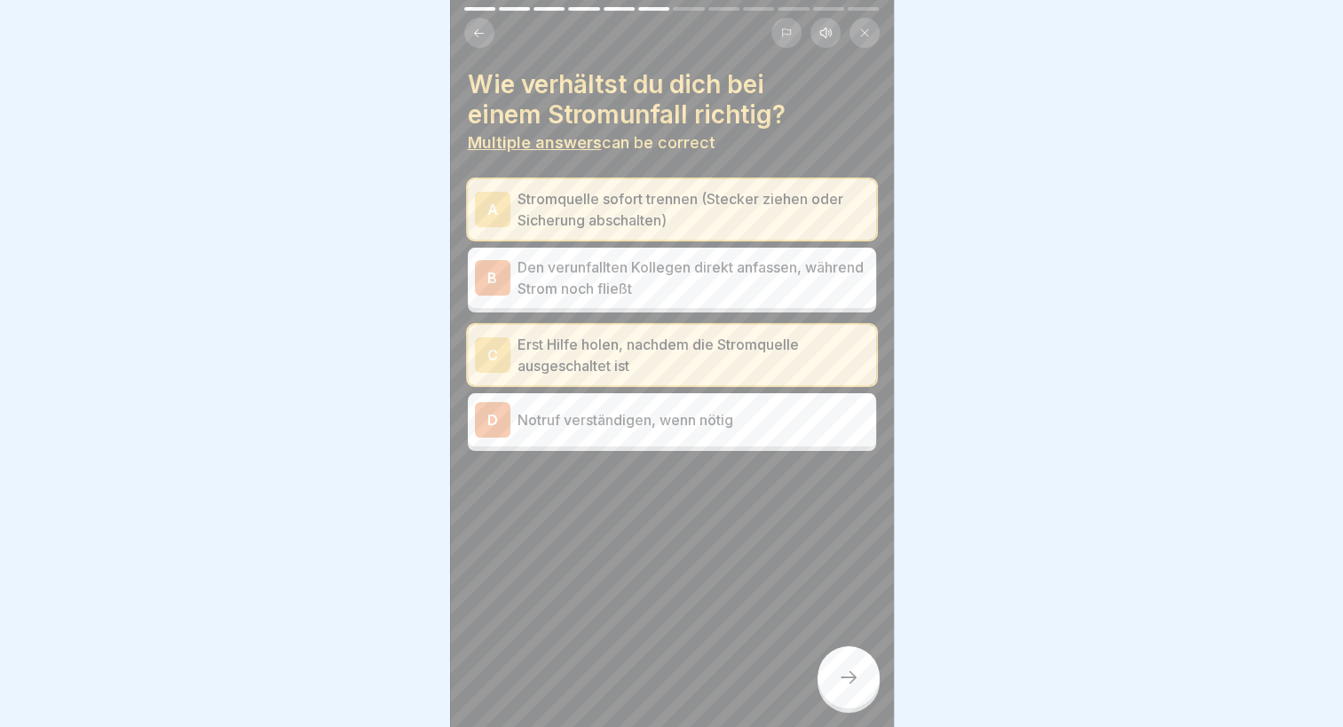
click at [585, 393] on div "D Notruf verständigen, wenn nötig" at bounding box center [672, 419] width 408 height 53
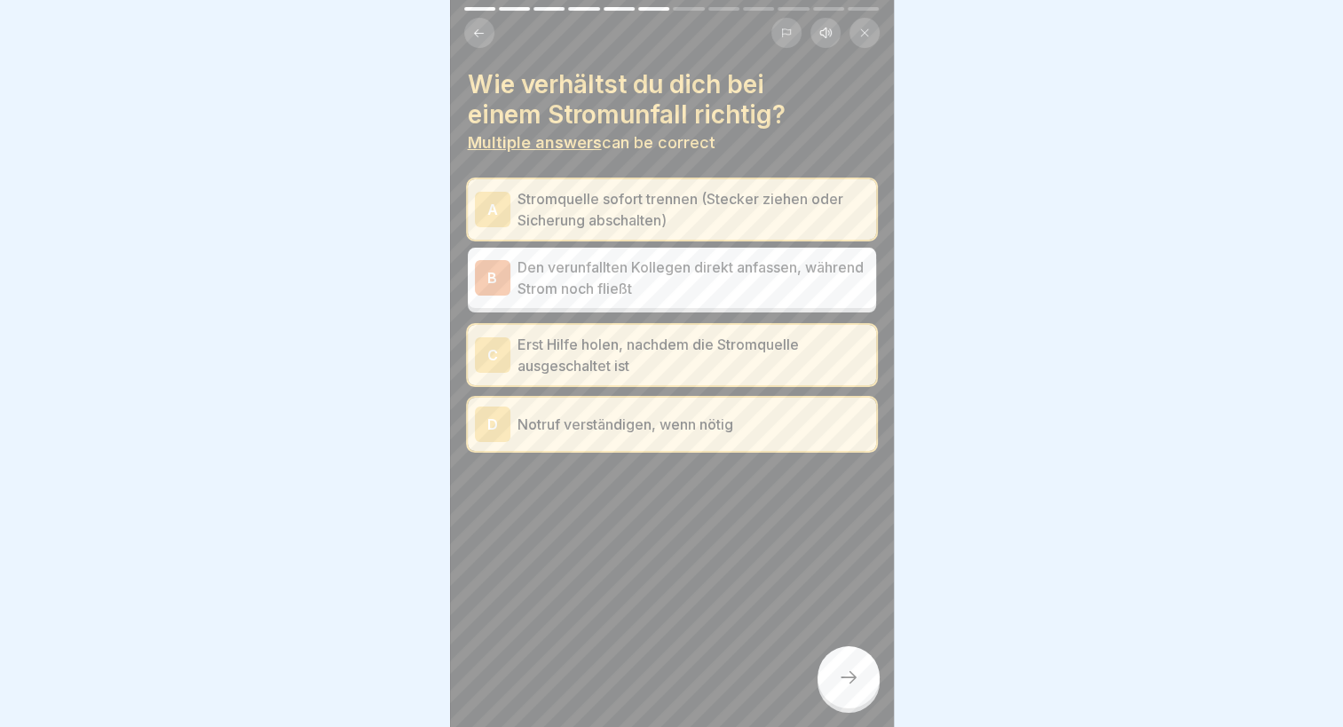
click at [838, 676] on icon at bounding box center [848, 677] width 21 height 21
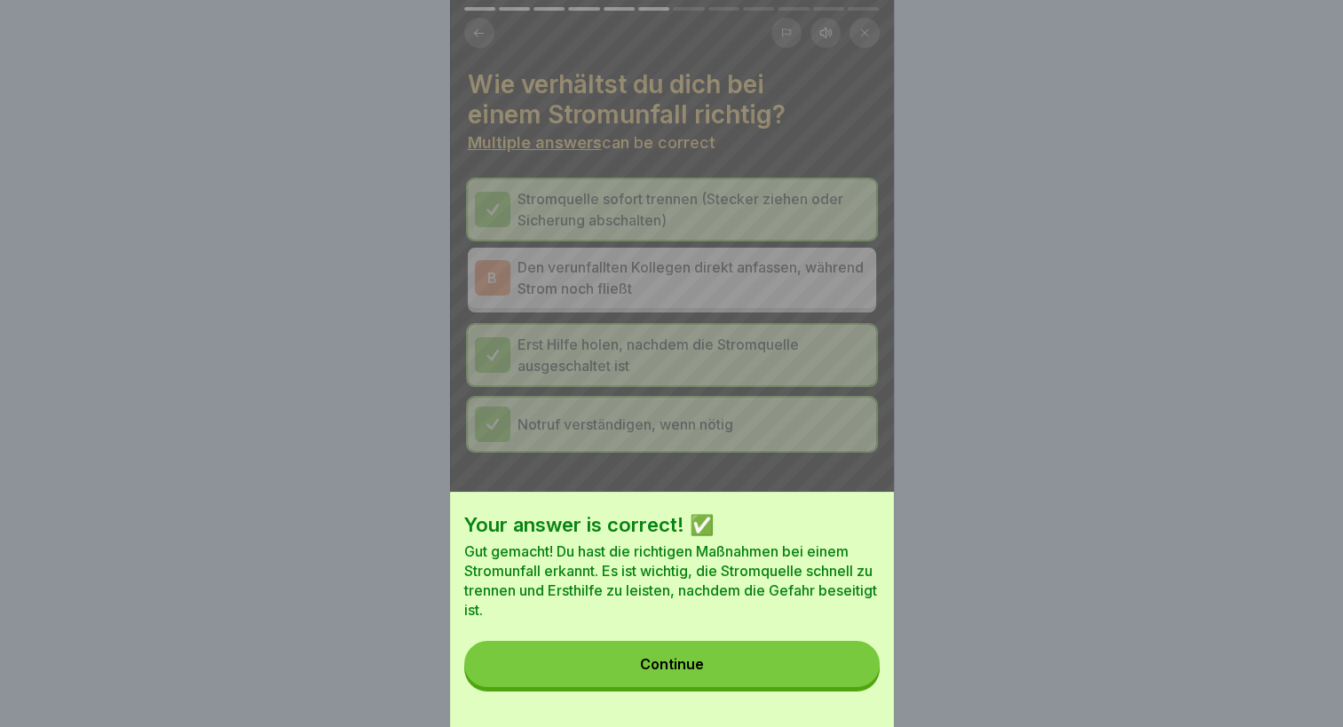
click at [718, 687] on button "Continue" at bounding box center [671, 664] width 415 height 46
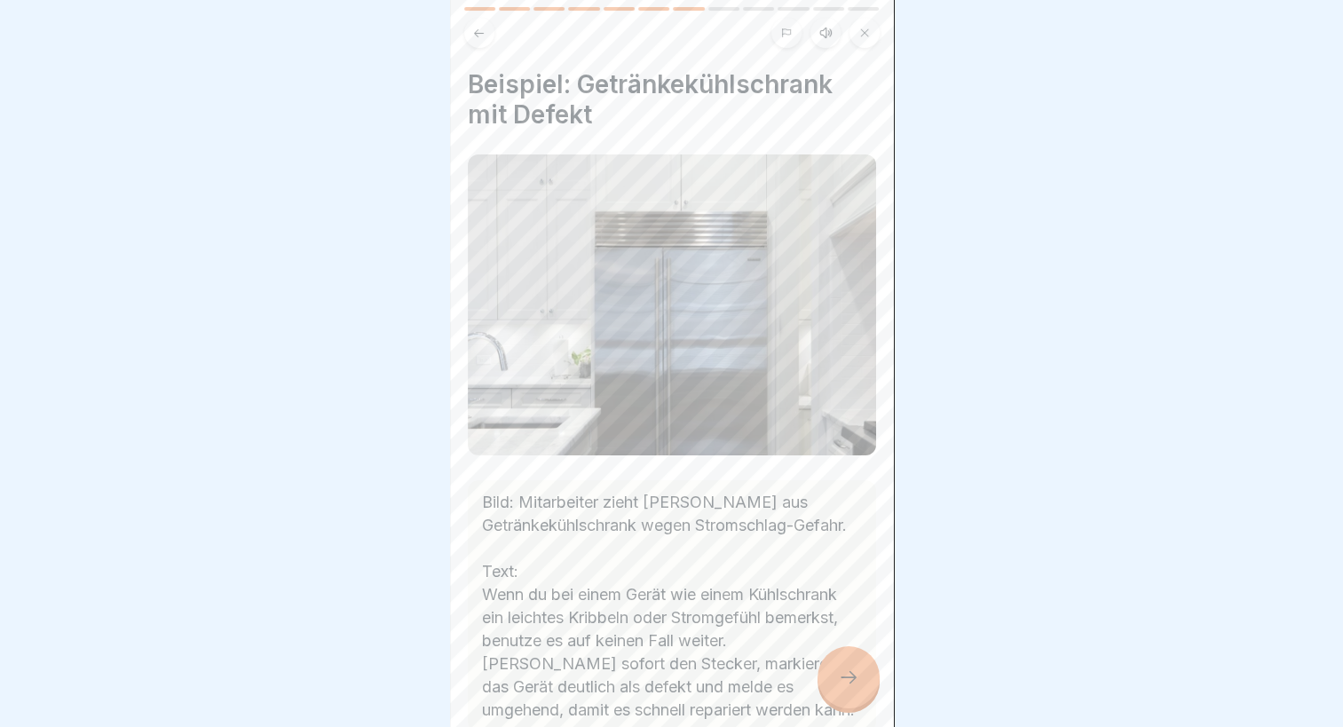
click at [831, 679] on div at bounding box center [849, 677] width 62 height 62
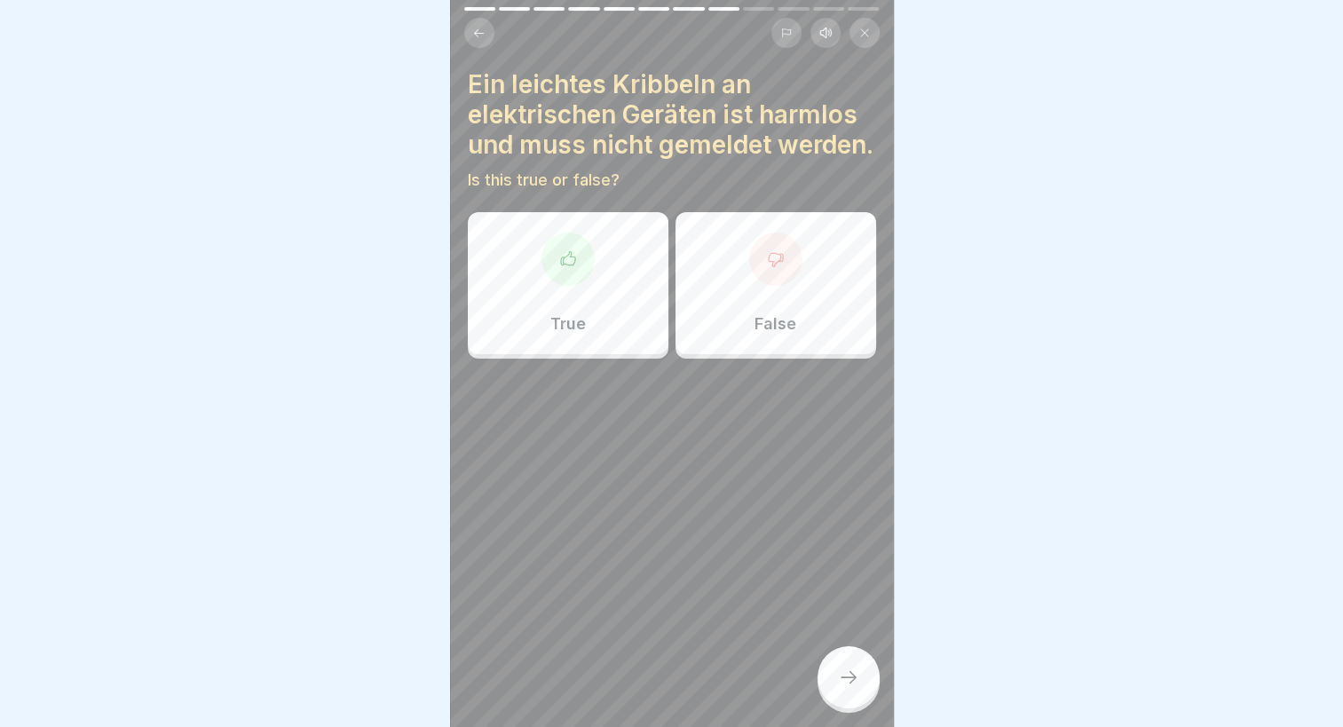
click at [758, 334] on p "False" at bounding box center [776, 324] width 42 height 20
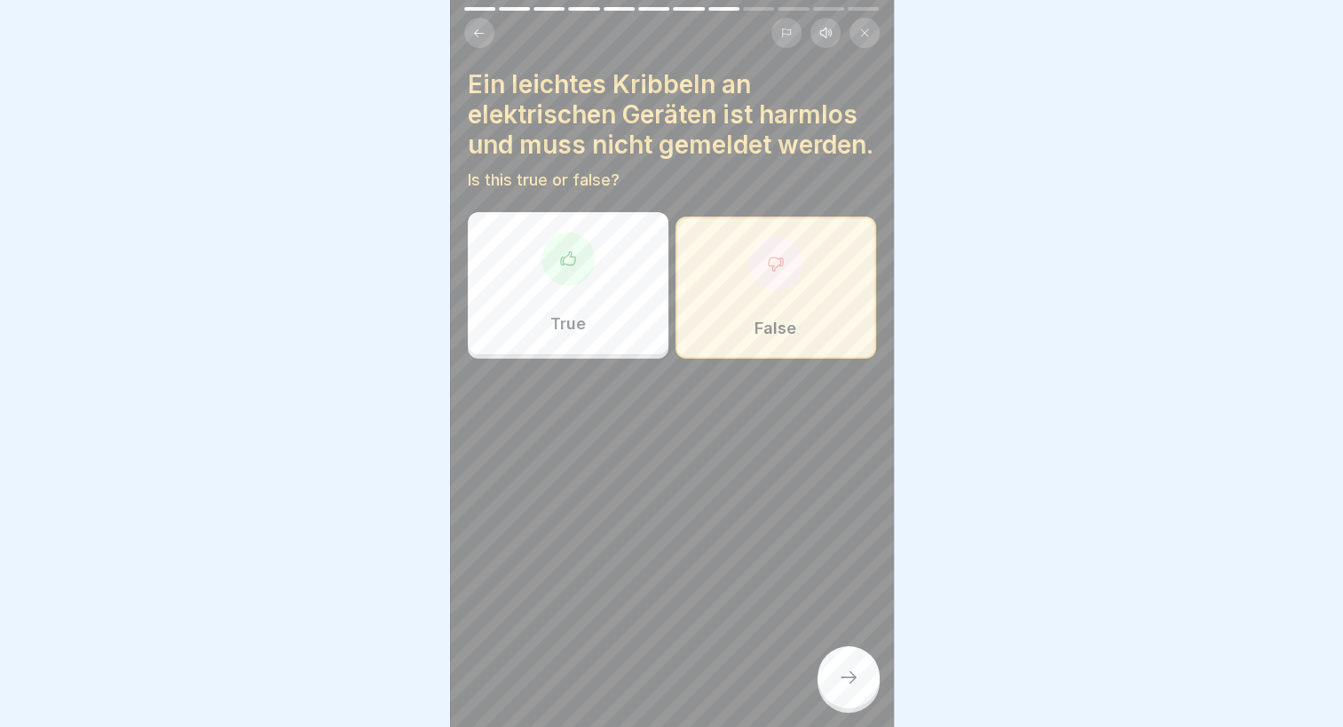
click at [845, 689] on div at bounding box center [849, 677] width 62 height 62
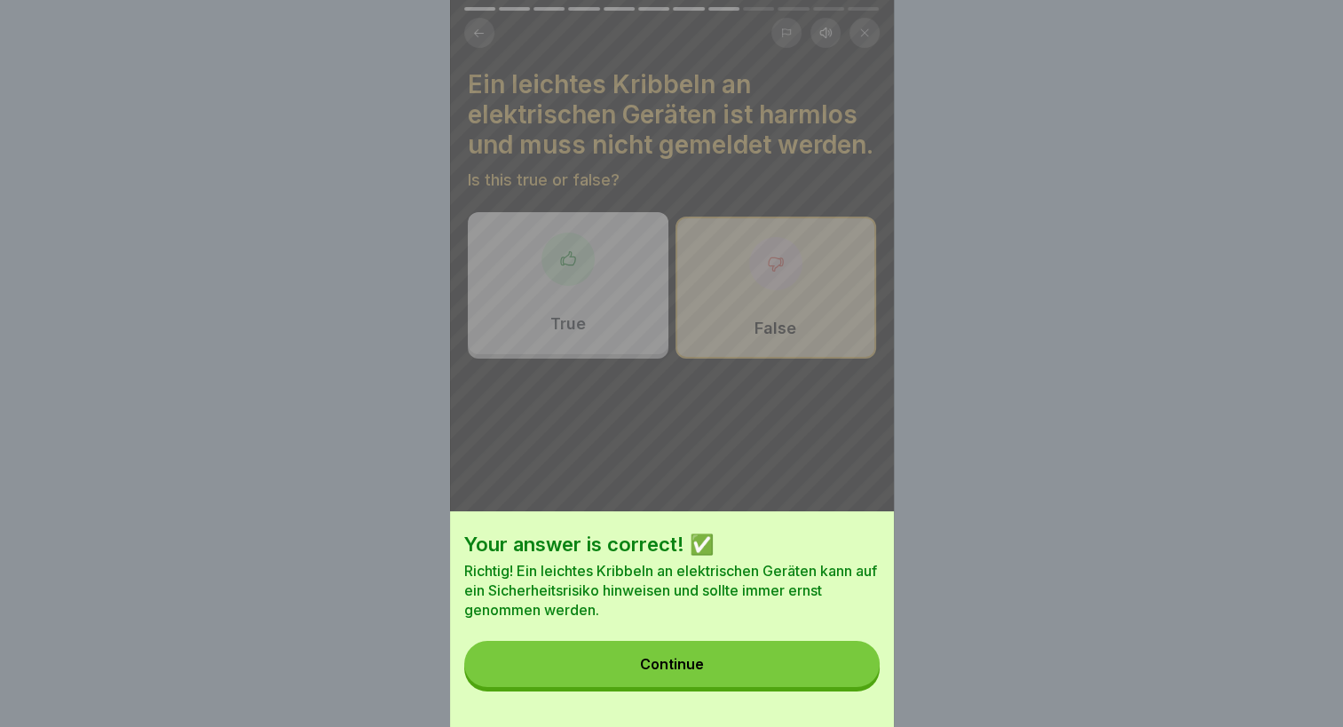
click at [717, 680] on button "Continue" at bounding box center [671, 664] width 415 height 46
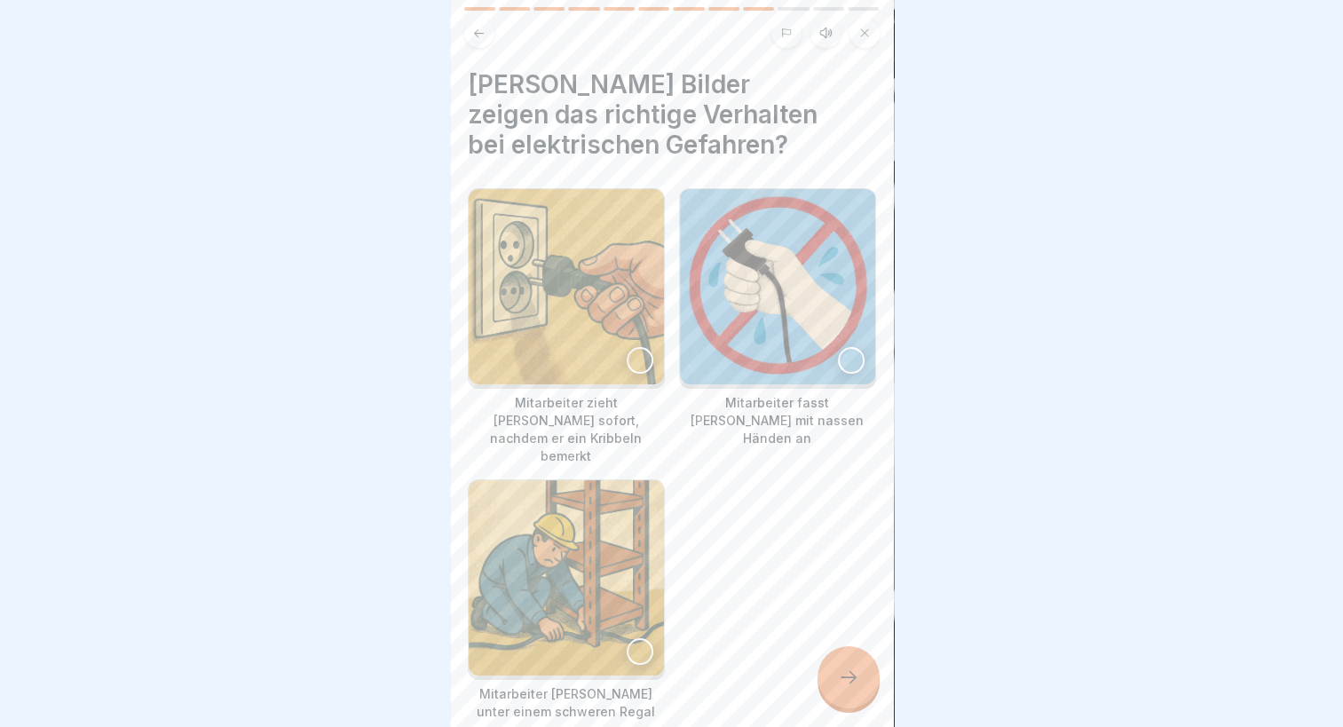
click at [630, 347] on div at bounding box center [640, 360] width 27 height 27
click at [845, 701] on div at bounding box center [849, 677] width 62 height 62
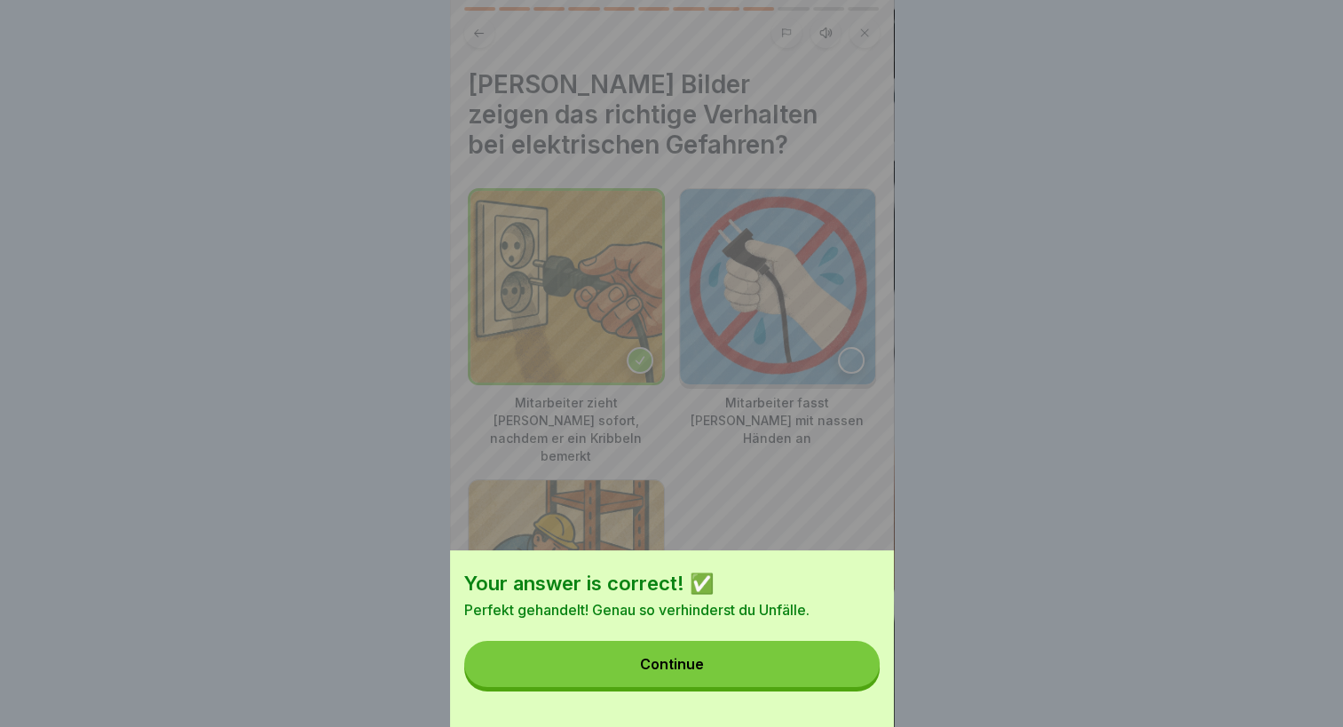
click at [795, 684] on button "Continue" at bounding box center [671, 664] width 415 height 46
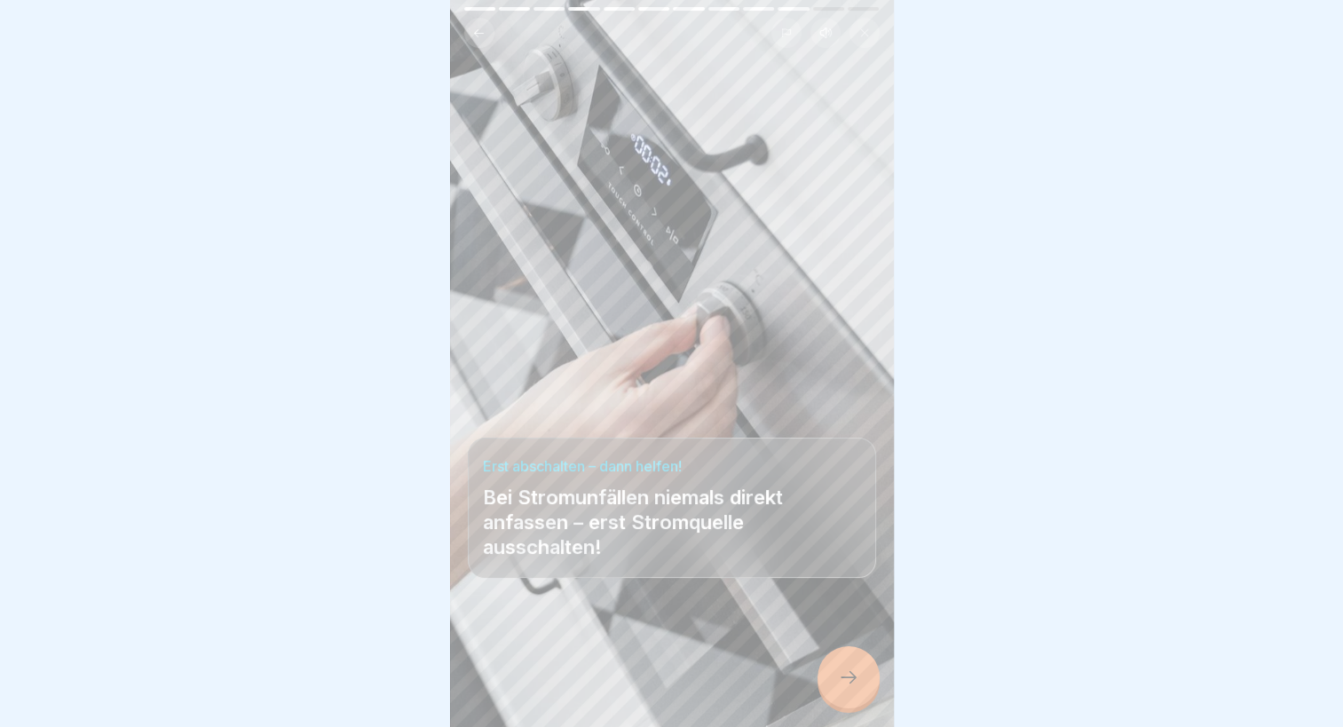
click at [845, 667] on div at bounding box center [849, 677] width 62 height 62
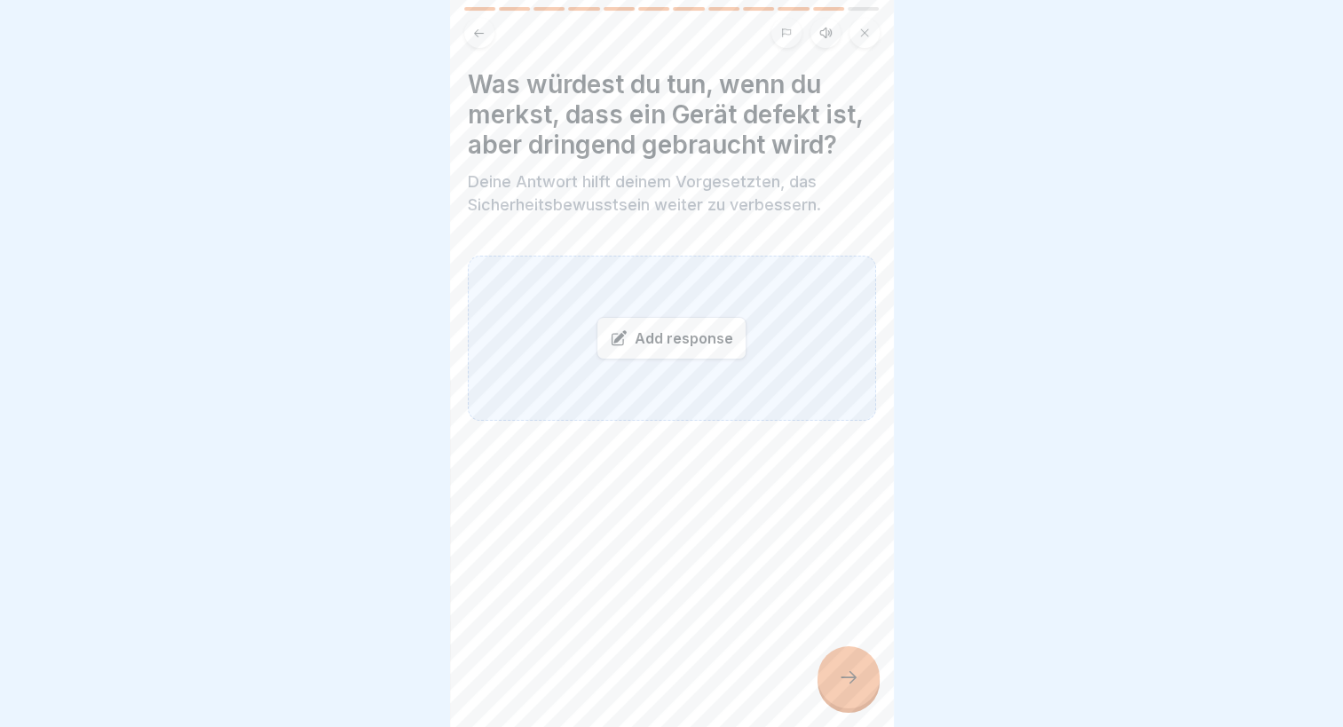
click at [707, 349] on div "Add response" at bounding box center [672, 338] width 150 height 43
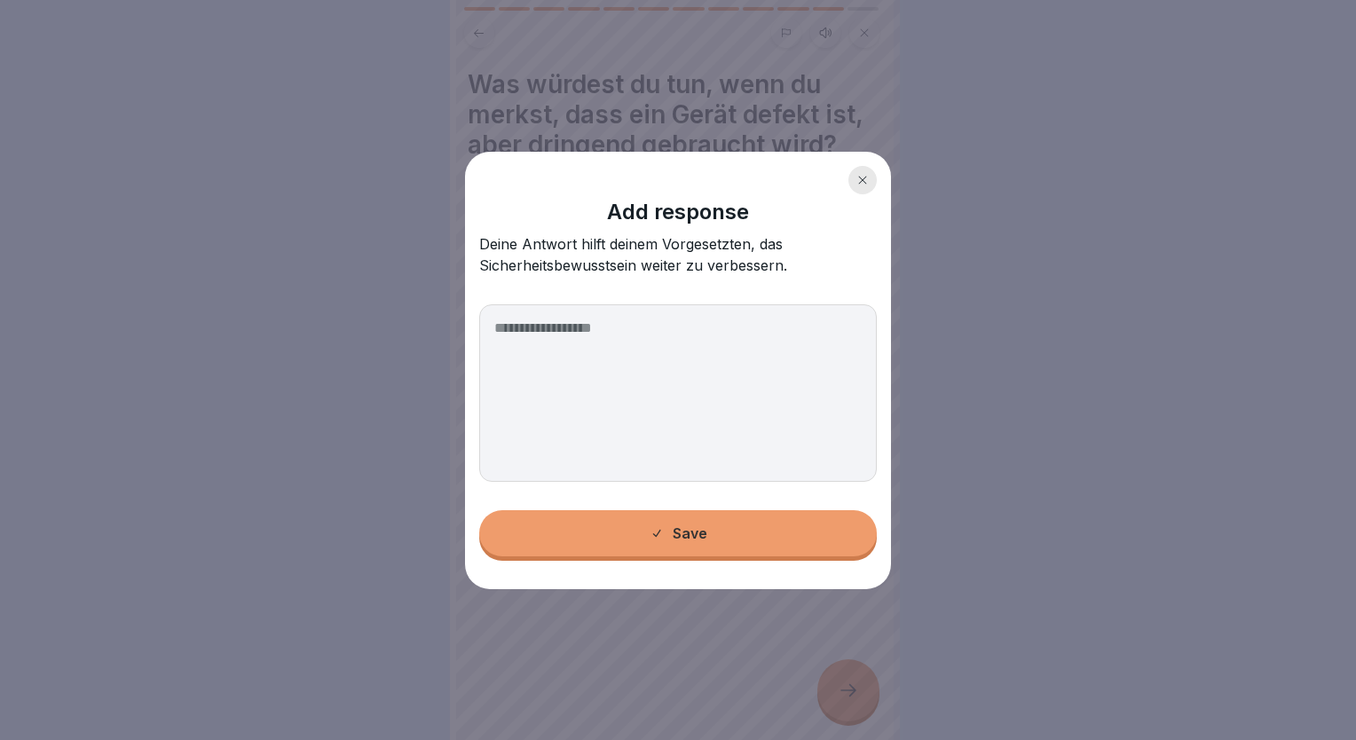
click at [707, 349] on textarea at bounding box center [678, 393] width 398 height 178
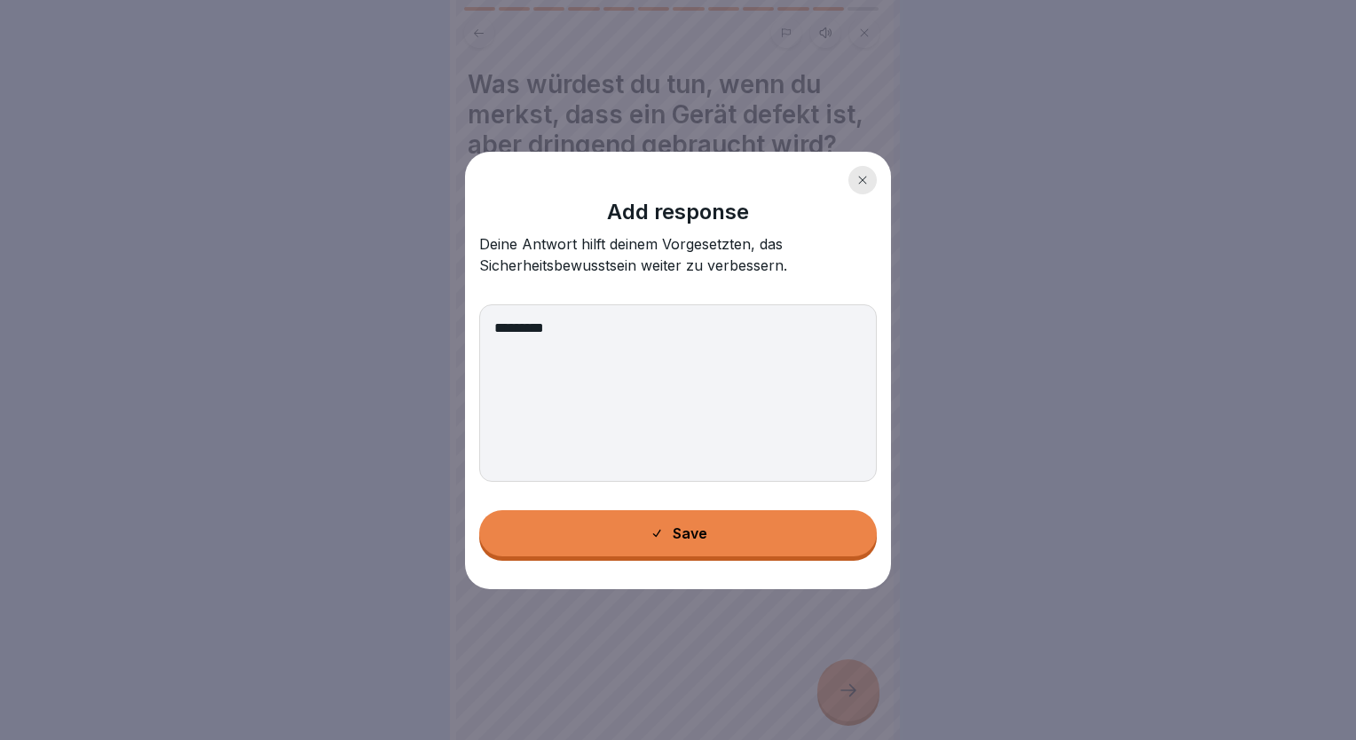
type textarea "*********"
click at [593, 545] on button "Save" at bounding box center [678, 533] width 398 height 46
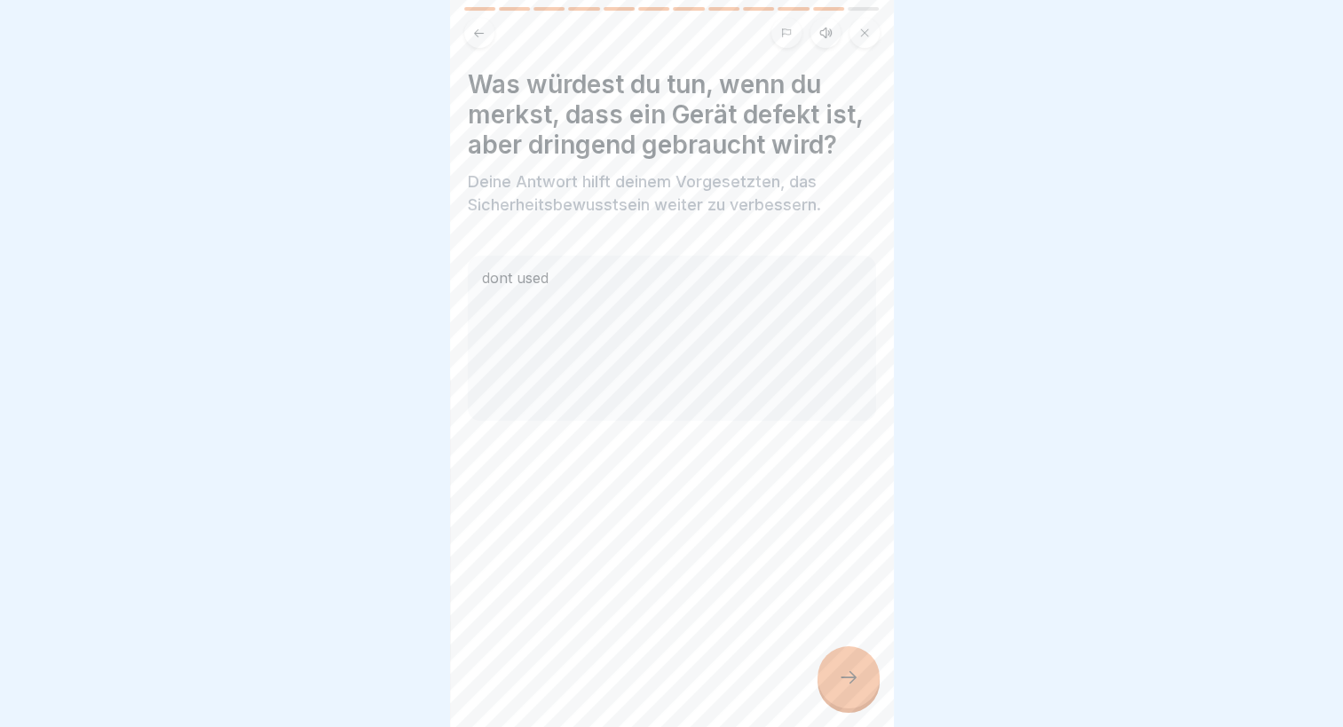
click at [828, 680] on div at bounding box center [849, 677] width 62 height 62
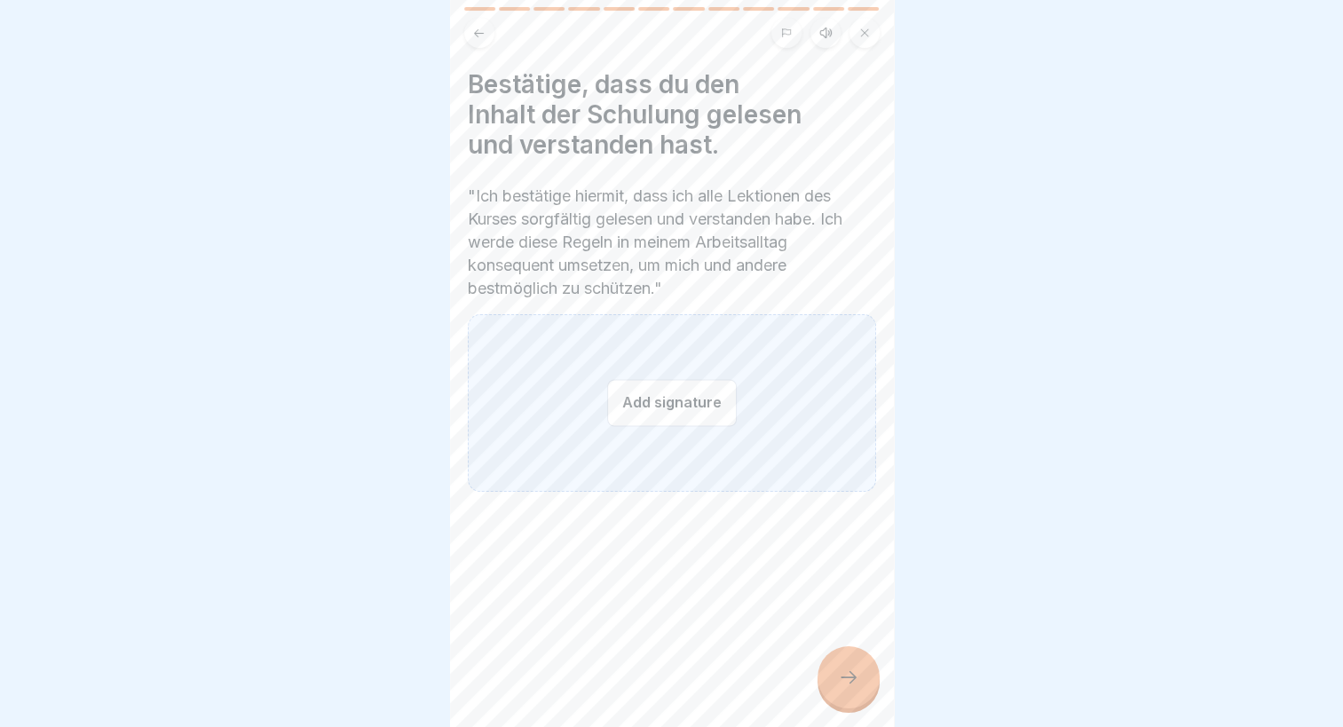
click at [671, 414] on button "Add signature" at bounding box center [672, 402] width 130 height 47
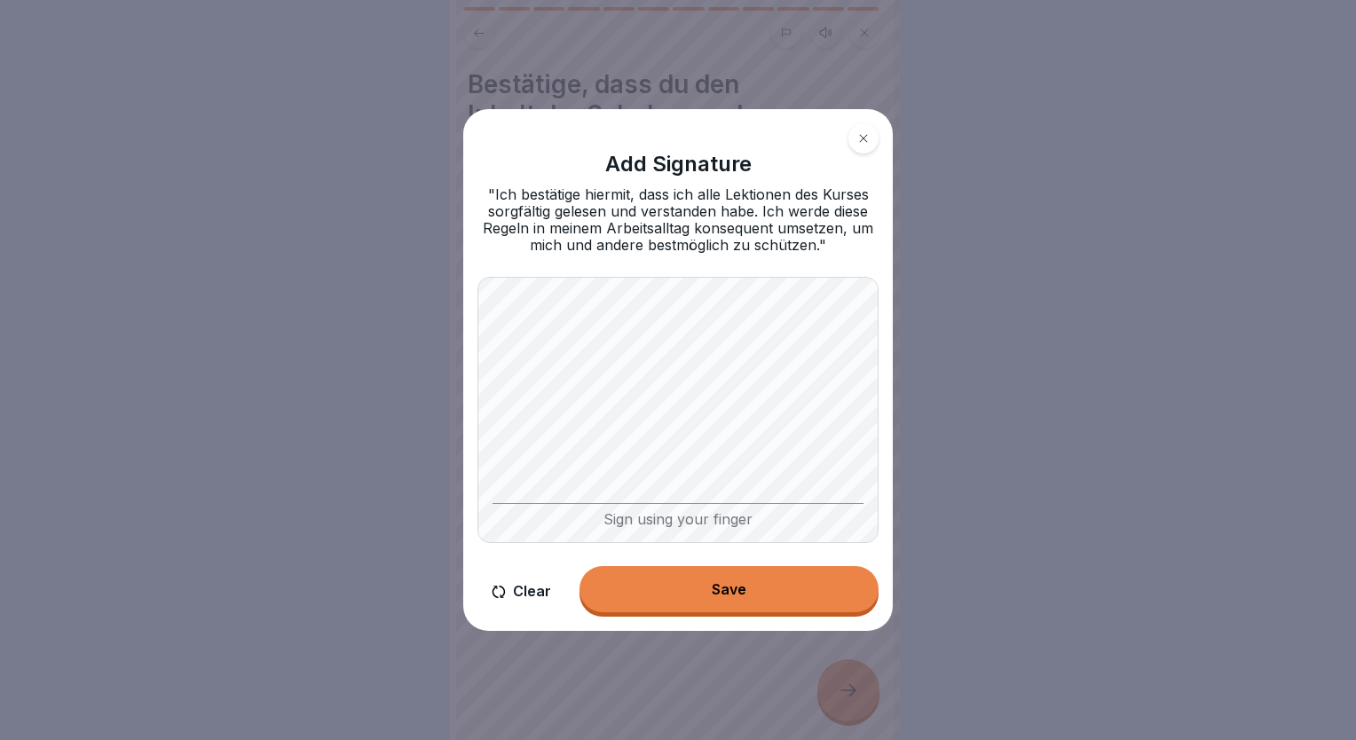
click at [735, 573] on button "Save" at bounding box center [729, 589] width 299 height 46
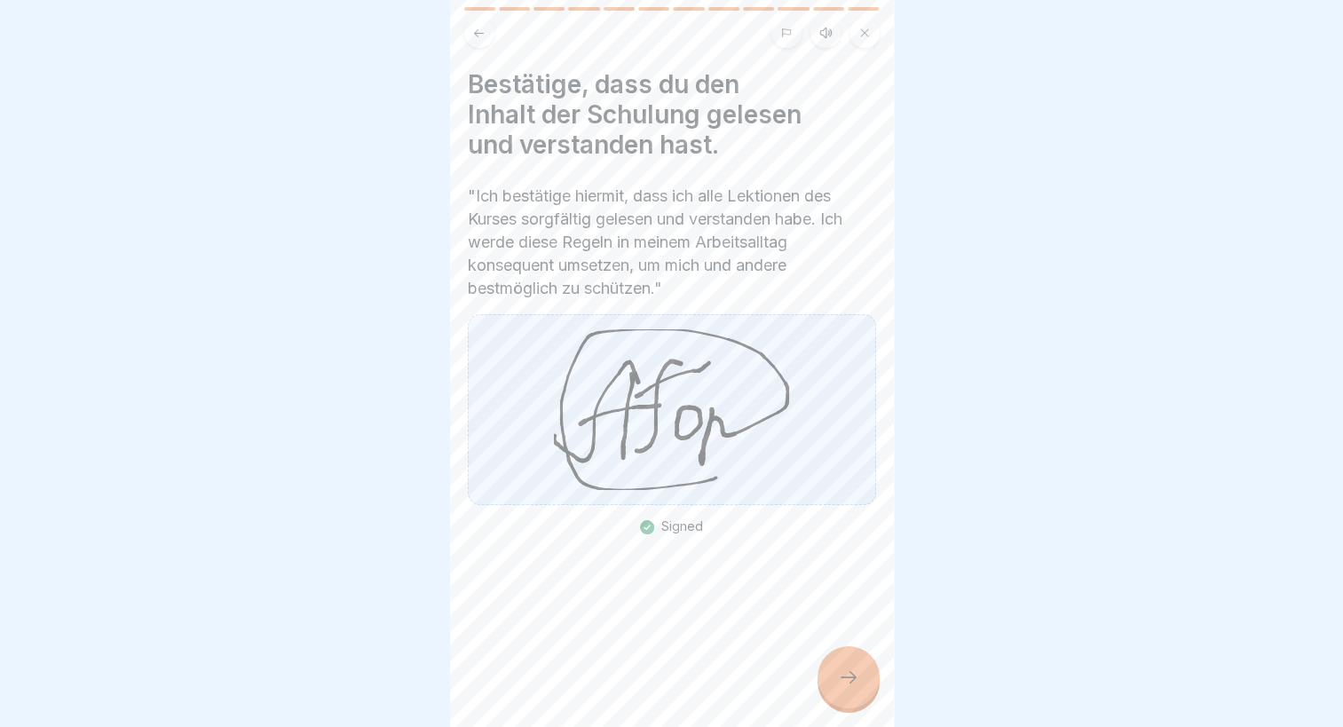
click at [831, 705] on div at bounding box center [849, 677] width 62 height 62
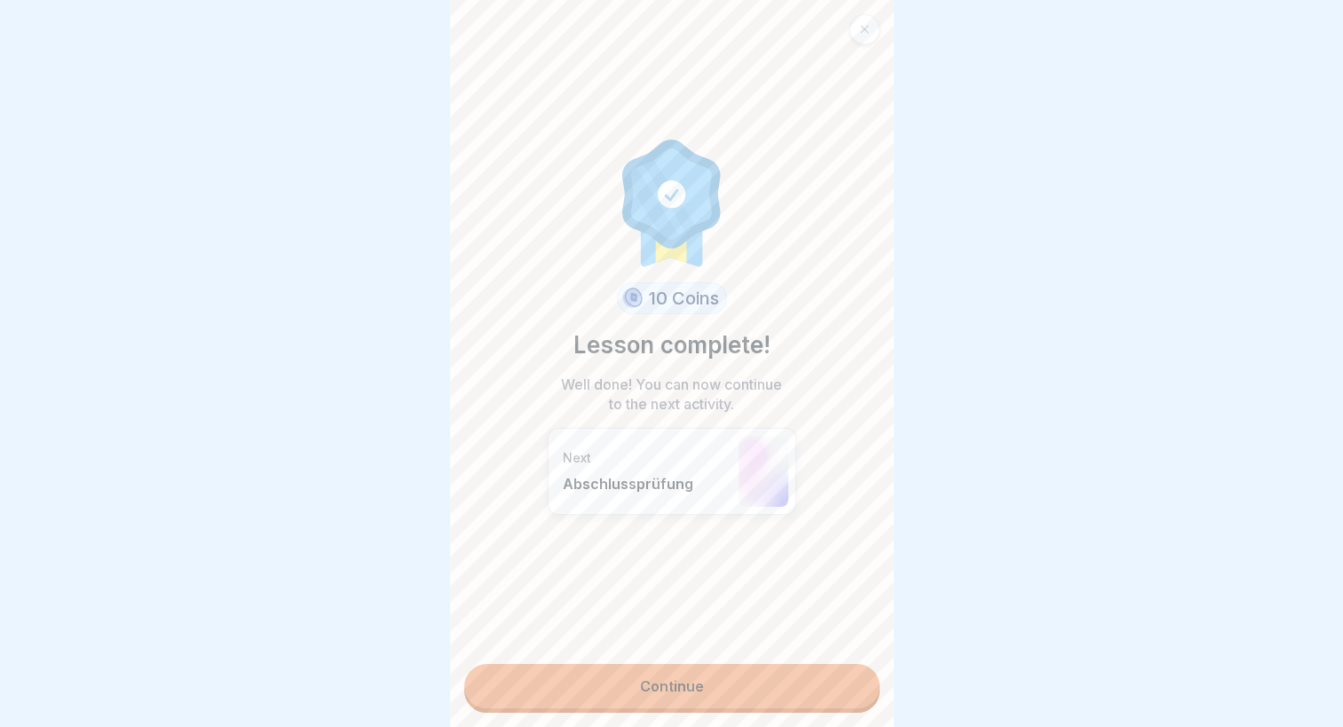
click at [707, 690] on link "Continue" at bounding box center [671, 686] width 415 height 44
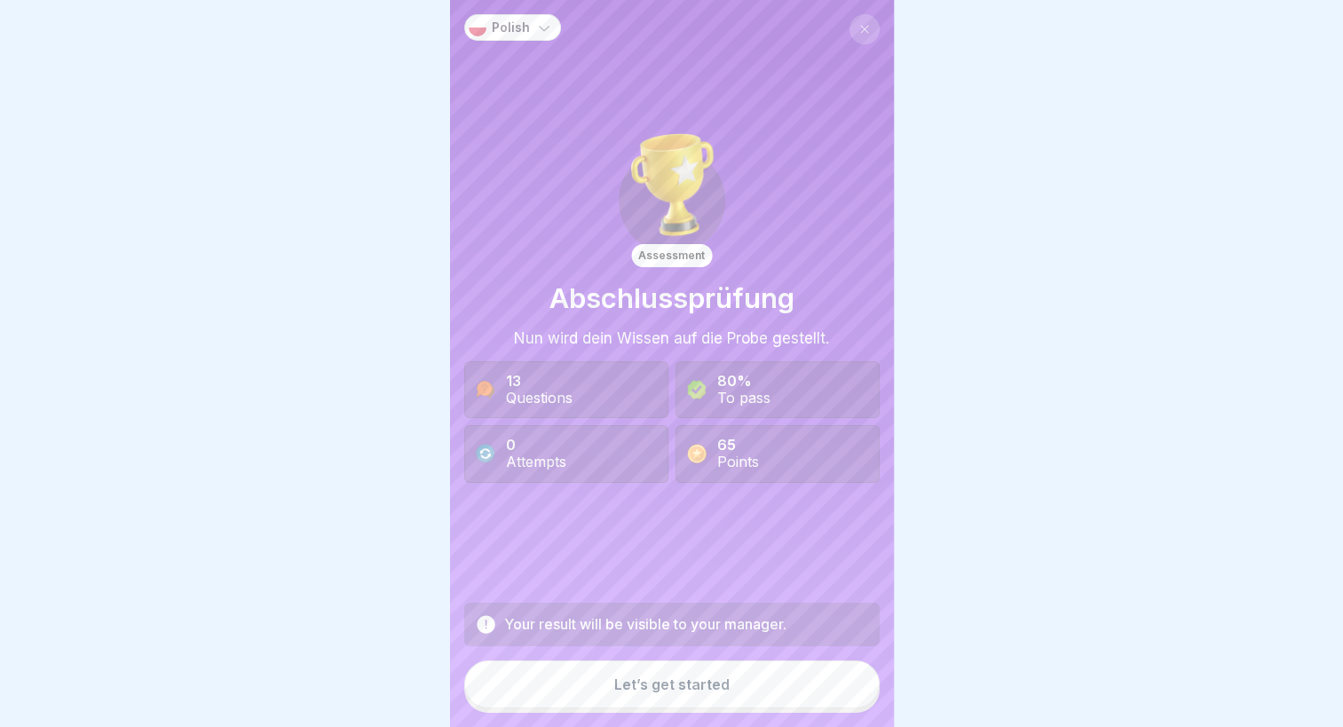
scroll to position [13, 0]
click at [667, 689] on div "Let’s get started" at bounding box center [671, 684] width 115 height 16
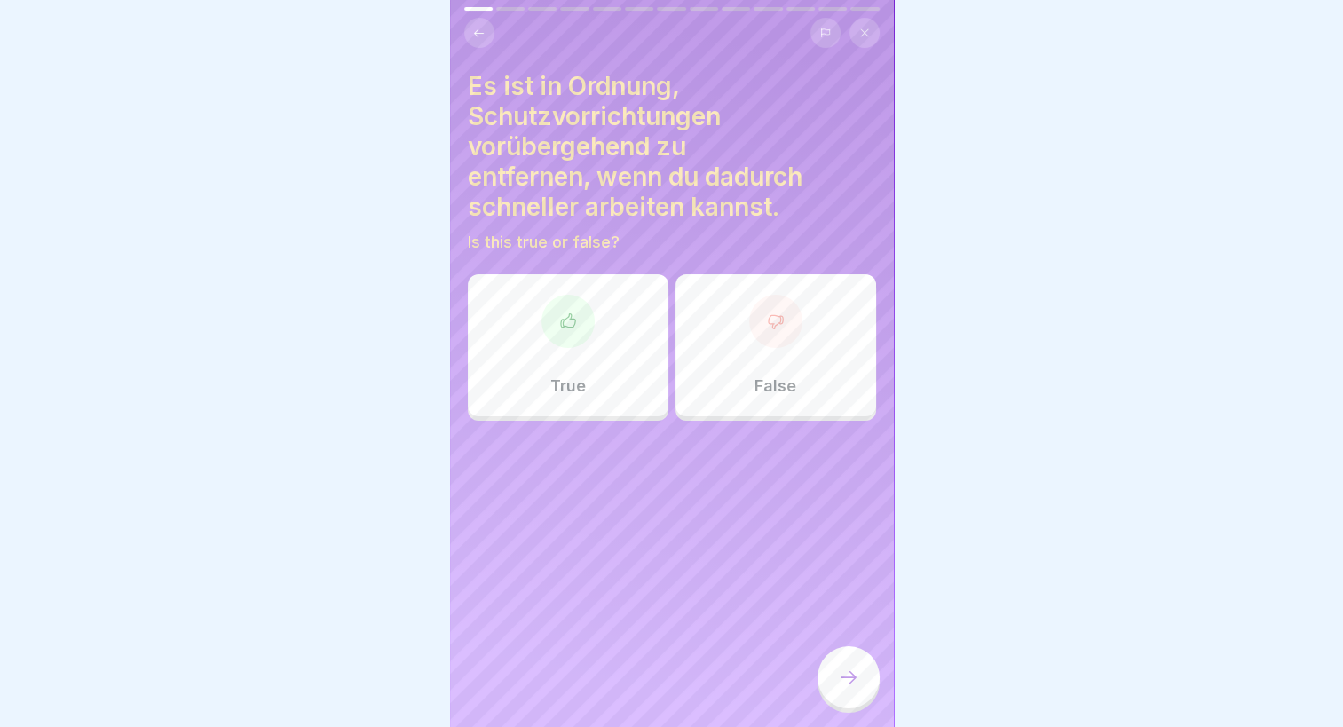
click at [755, 376] on p "False" at bounding box center [776, 386] width 42 height 20
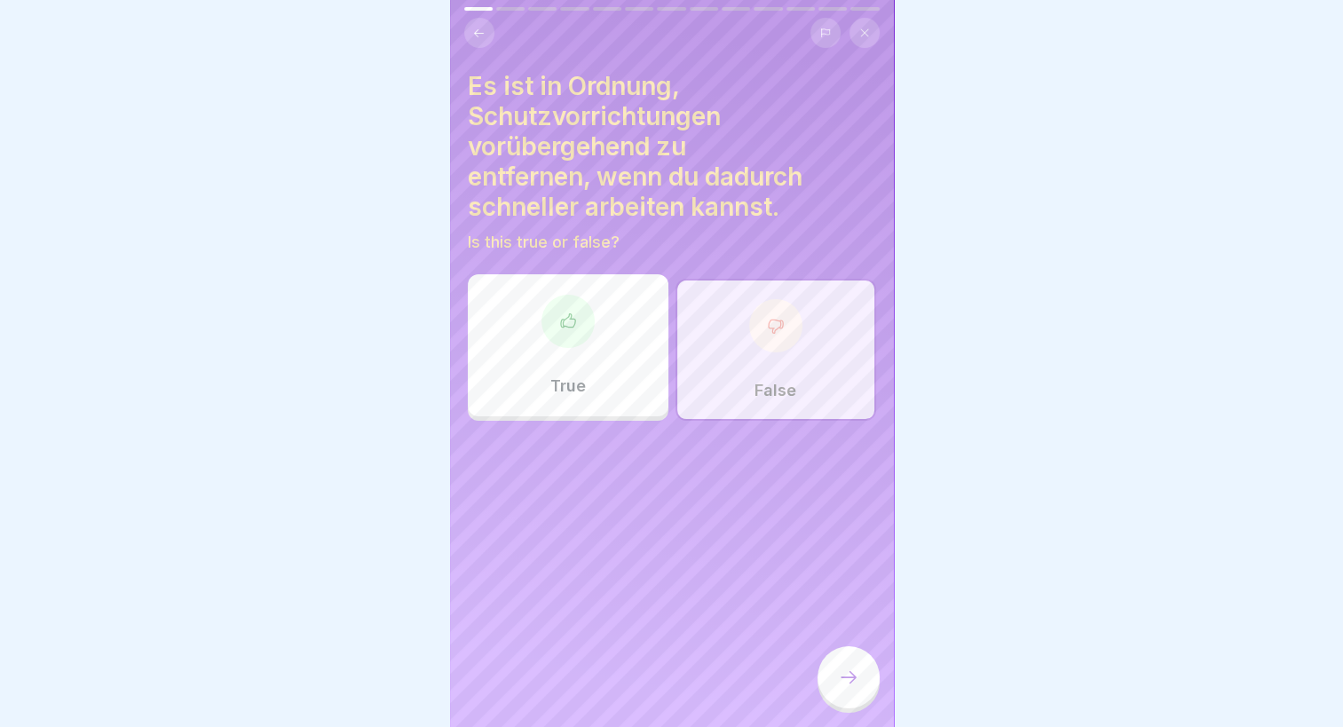
click at [830, 673] on div at bounding box center [849, 677] width 62 height 62
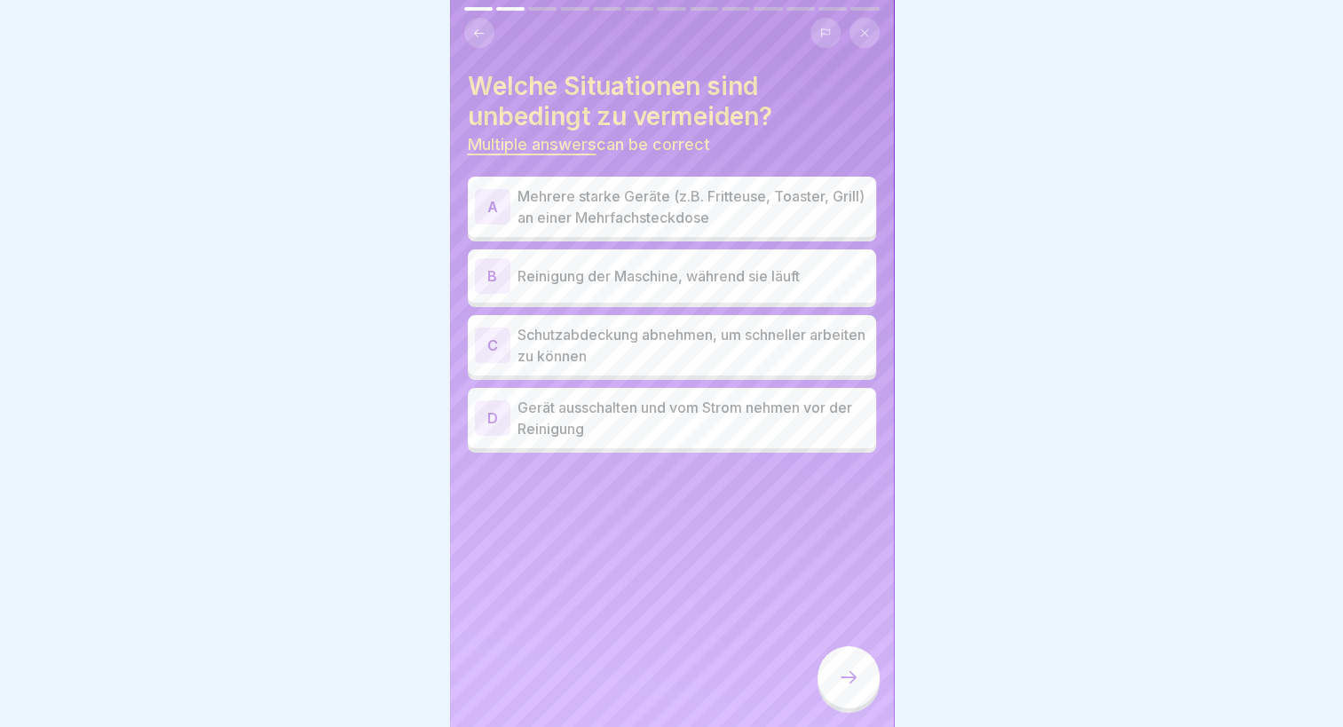
click at [774, 579] on div "Welche Situationen sind unbedingt zu vermeiden? Multiple answers can be correct…" at bounding box center [672, 363] width 444 height 727
click at [568, 265] on p "Reinigung der Maschine, während sie läuft" at bounding box center [694, 275] width 352 height 21
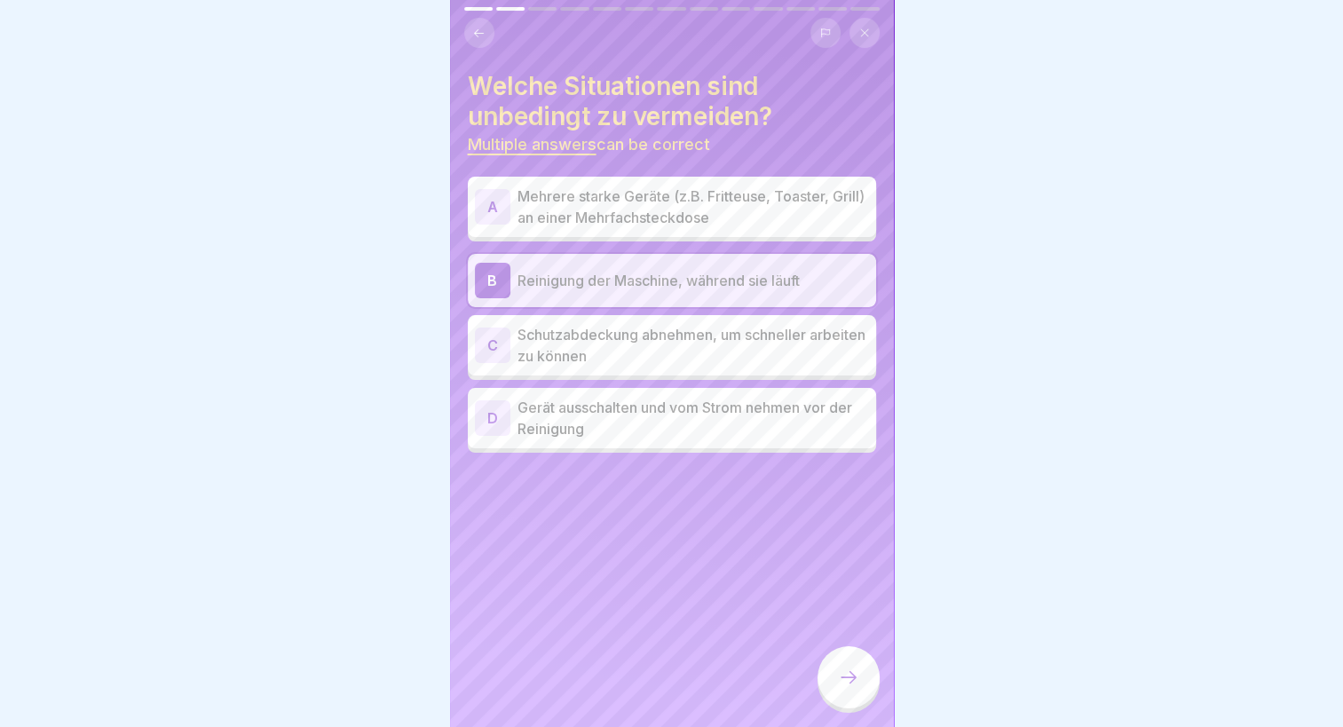
click at [587, 340] on p "Schutzabdeckung abnehmen, um schneller arbeiten zu können" at bounding box center [694, 345] width 352 height 43
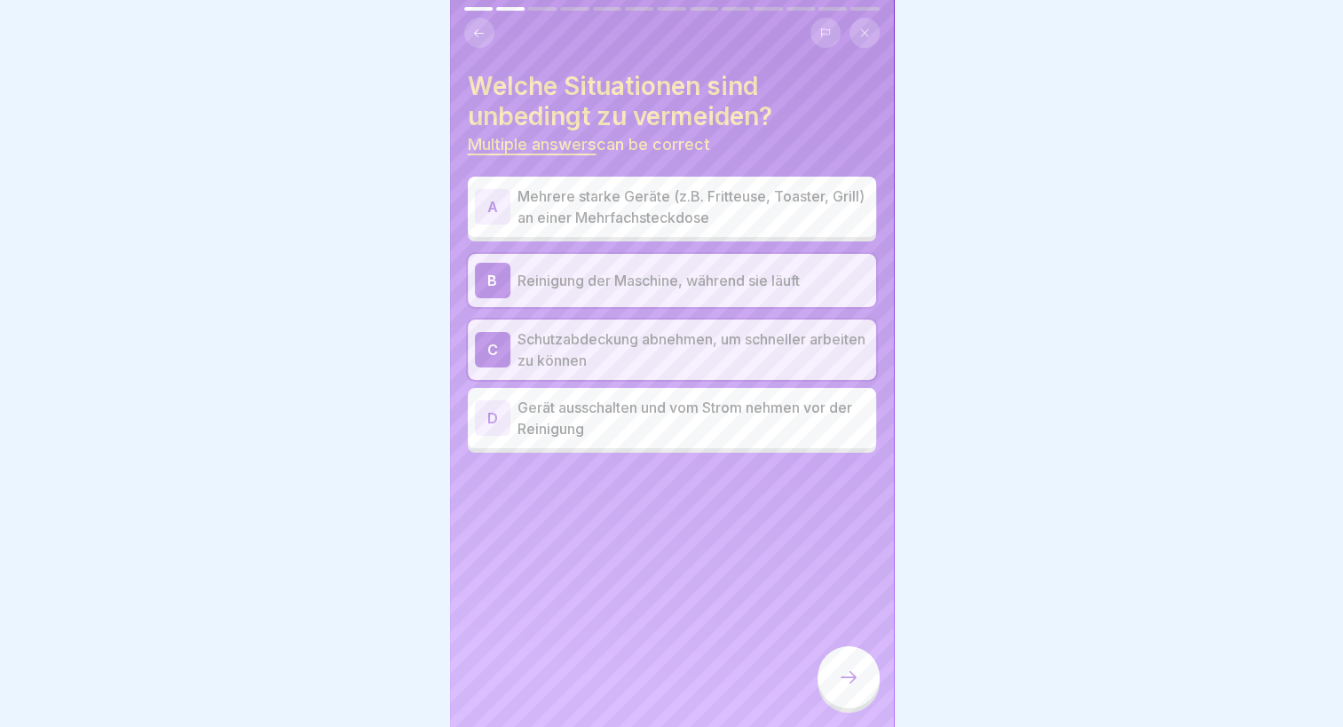
click at [615, 340] on p "Schutzabdeckung abnehmen, um schneller arbeiten zu können" at bounding box center [694, 349] width 352 height 43
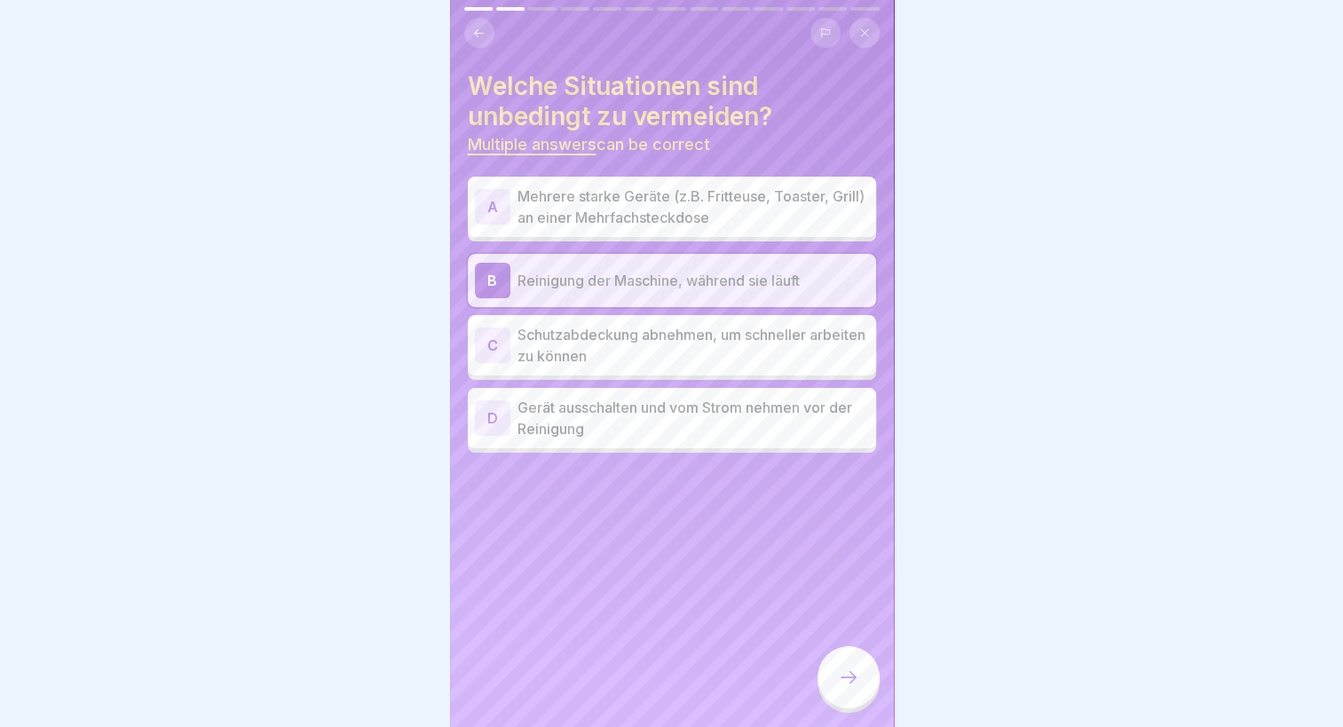
click at [543, 186] on p "Mehrere starke Geräte (z.B. Fritteuse, Toaster, Grill) an einer Mehrfachsteckdo…" at bounding box center [694, 207] width 352 height 43
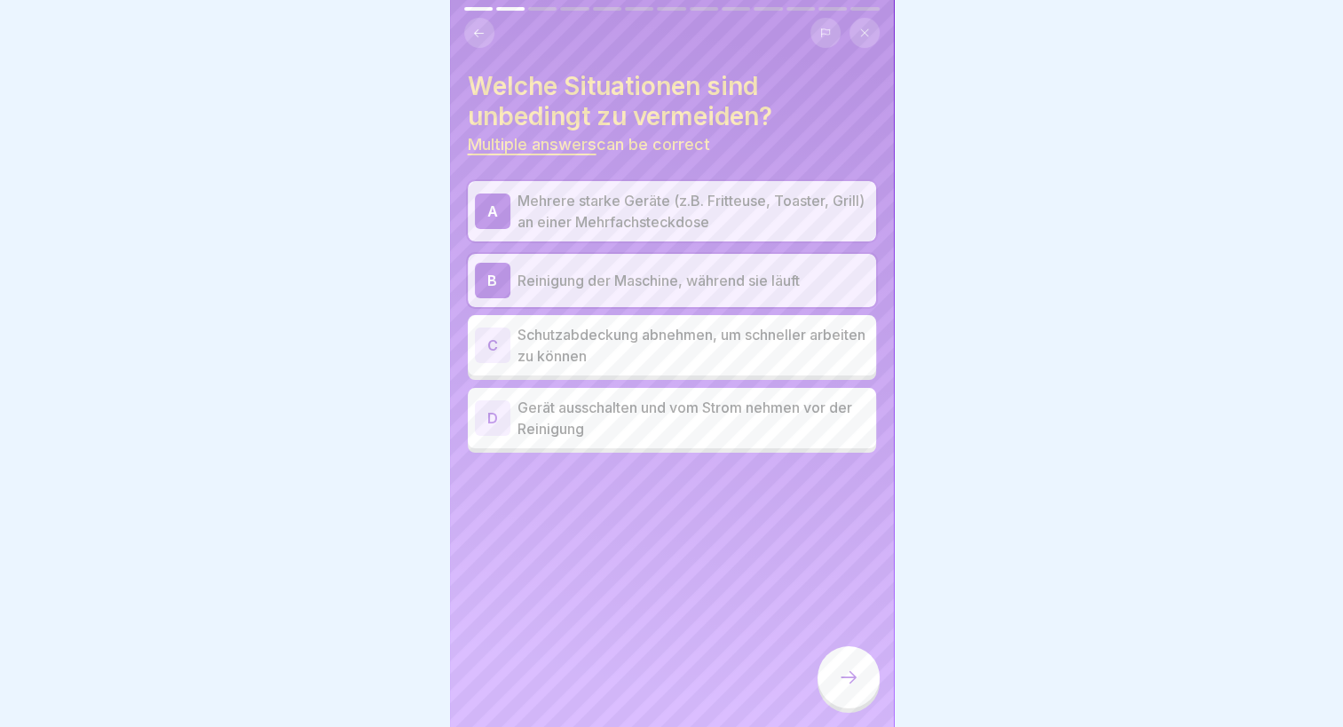
click at [548, 325] on p "Schutzabdeckung abnehmen, um schneller arbeiten zu können" at bounding box center [694, 345] width 352 height 43
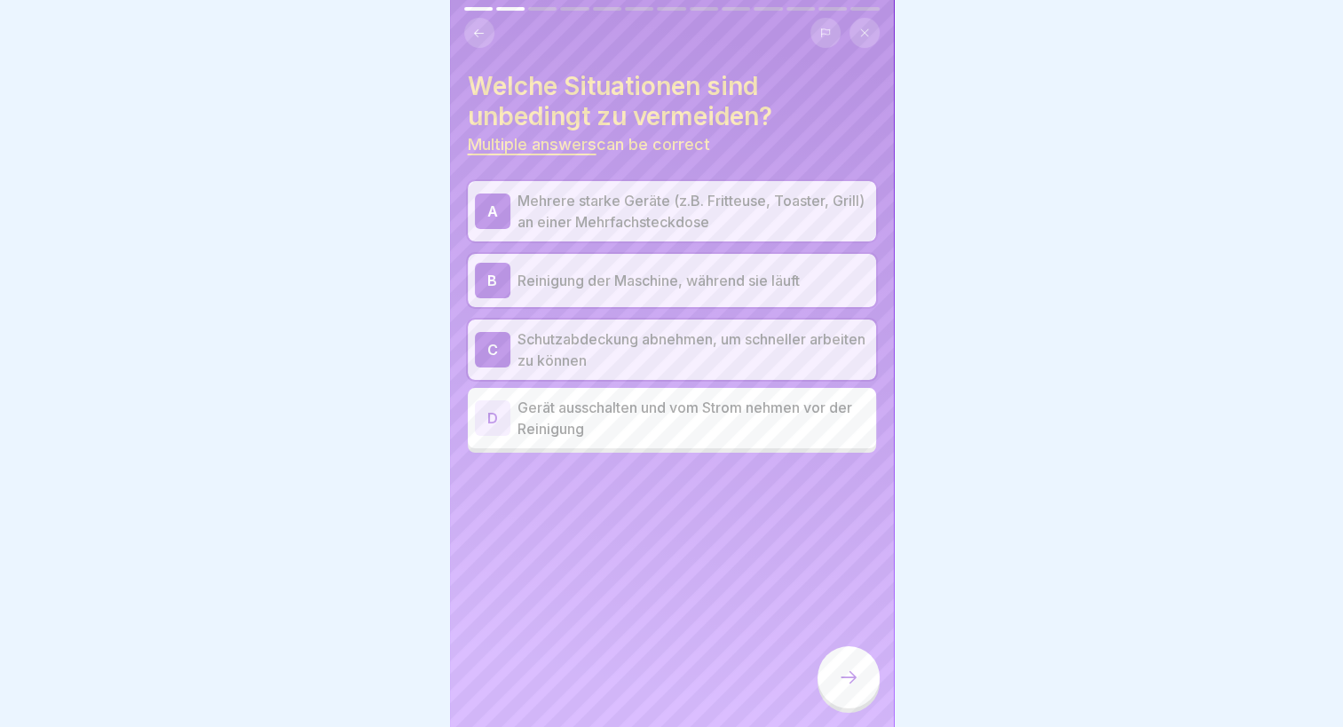
click at [855, 700] on div at bounding box center [849, 677] width 62 height 62
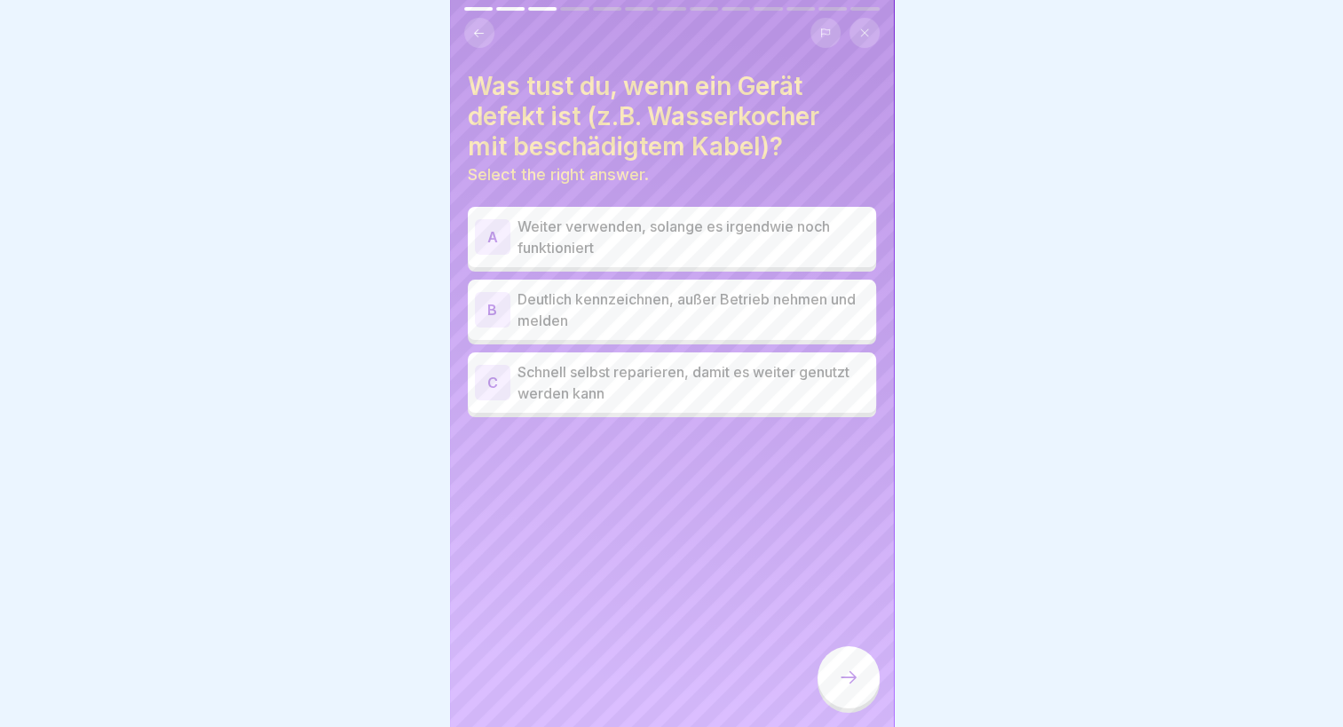
click at [643, 502] on div "Was tust du, wenn ein Gerät defekt ist (z.B. Wasserkocher mit beschädigtem Kabe…" at bounding box center [672, 363] width 444 height 727
click at [664, 304] on p "Deutlich kennzeichnen, außer Betrieb nehmen und melden" at bounding box center [694, 309] width 352 height 43
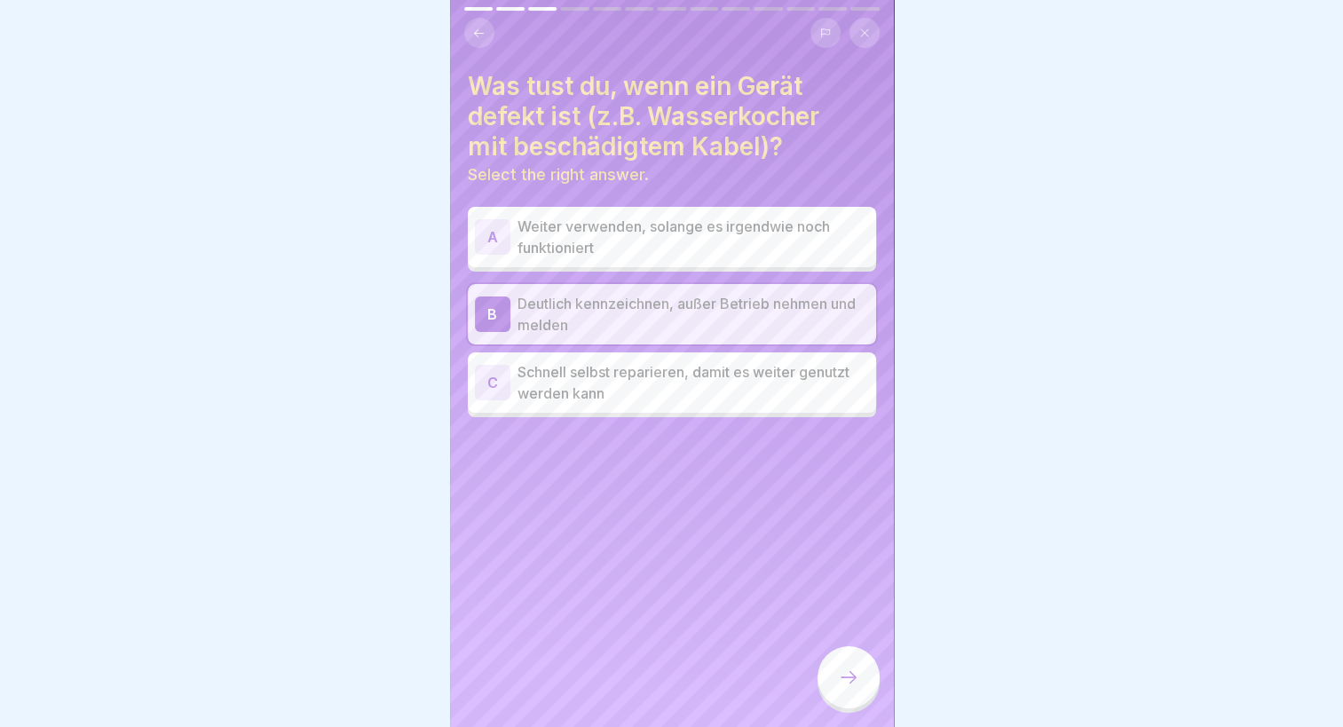
click at [847, 707] on div at bounding box center [849, 677] width 62 height 62
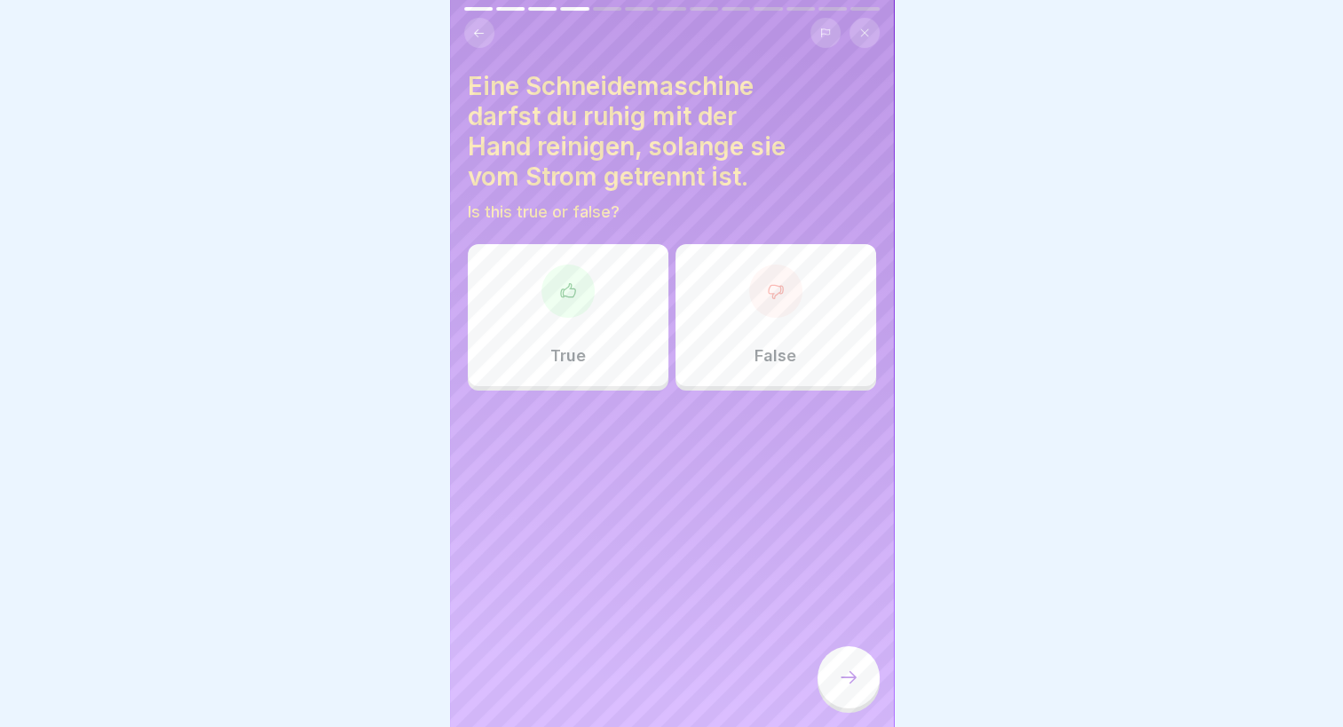
click at [719, 326] on div "False" at bounding box center [776, 315] width 201 height 142
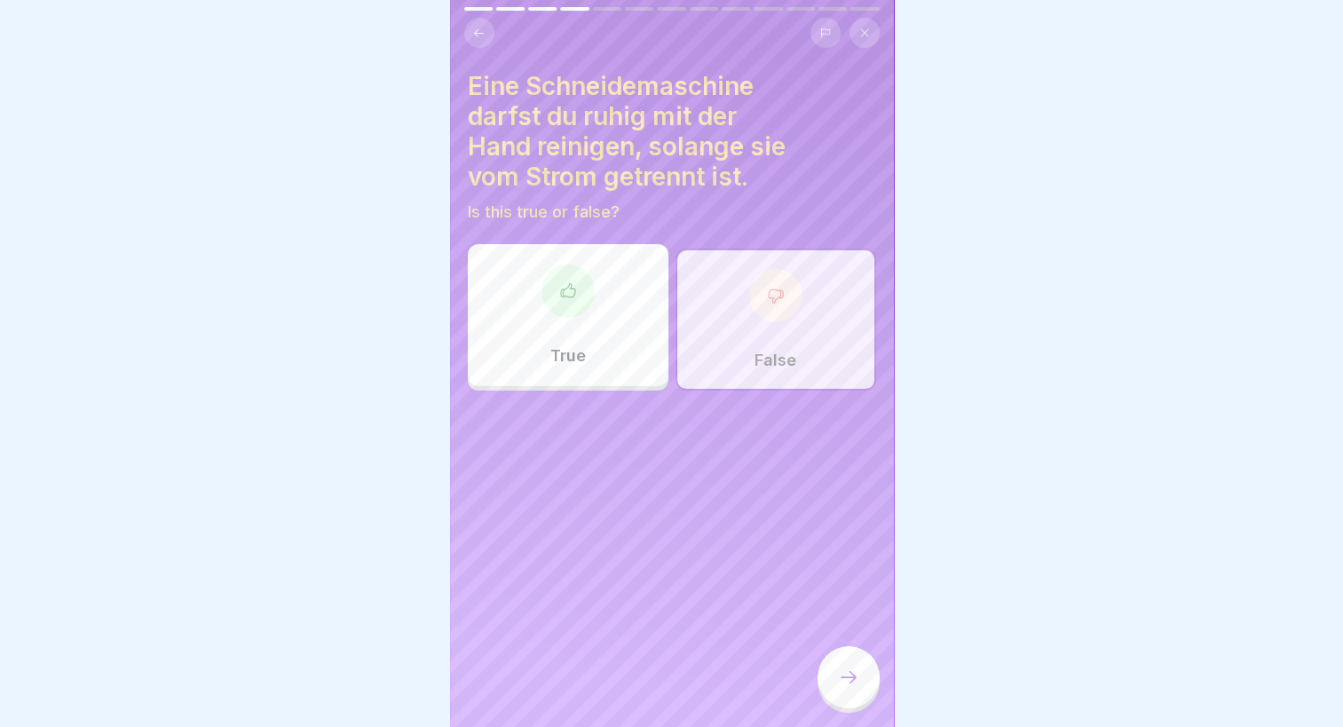
click at [842, 689] on div at bounding box center [849, 677] width 62 height 62
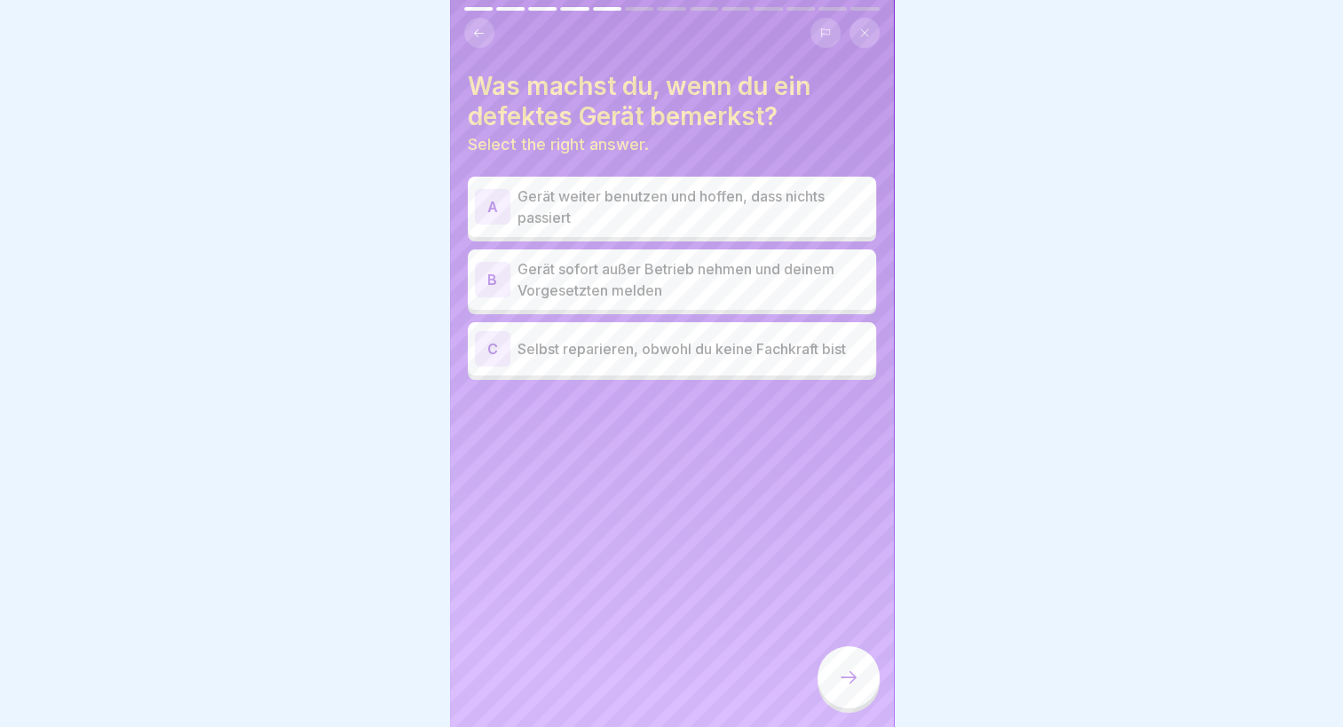
click at [646, 273] on p "Gerät sofort außer Betrieb nehmen und deinem Vorgesetzten melden" at bounding box center [694, 279] width 352 height 43
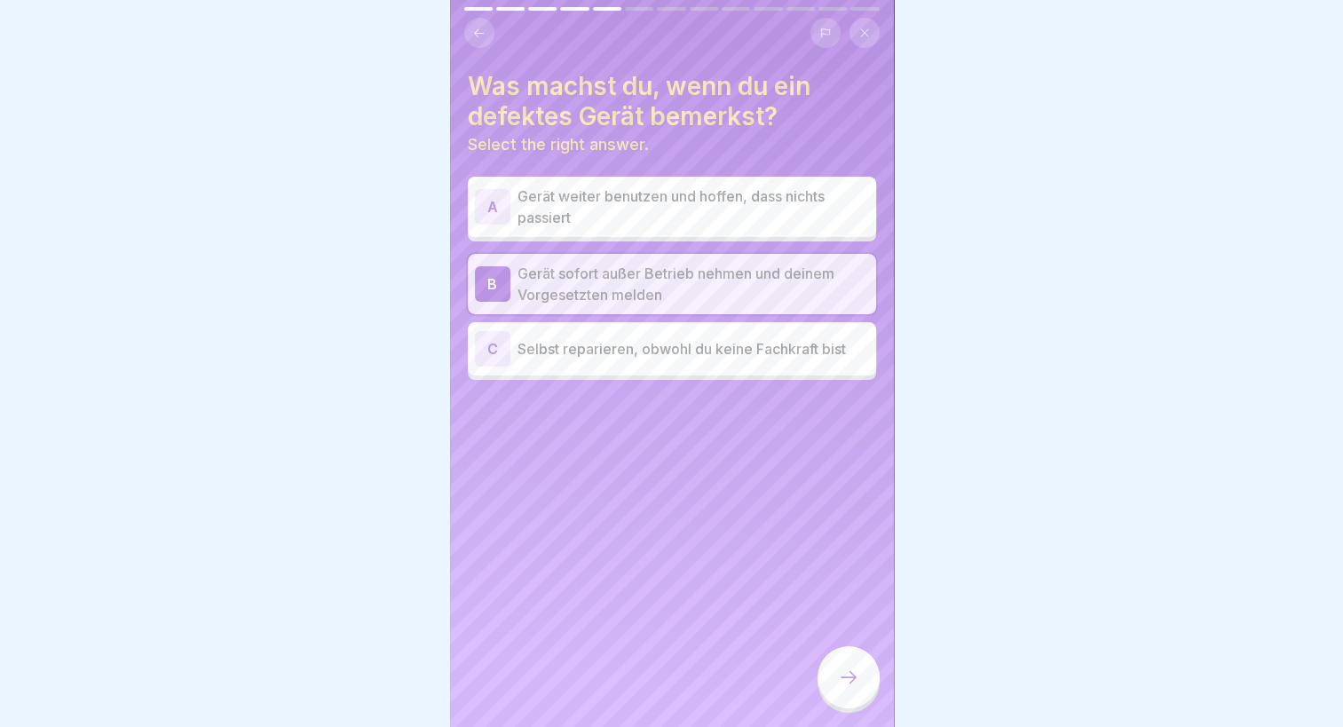
click at [841, 669] on icon at bounding box center [848, 677] width 21 height 21
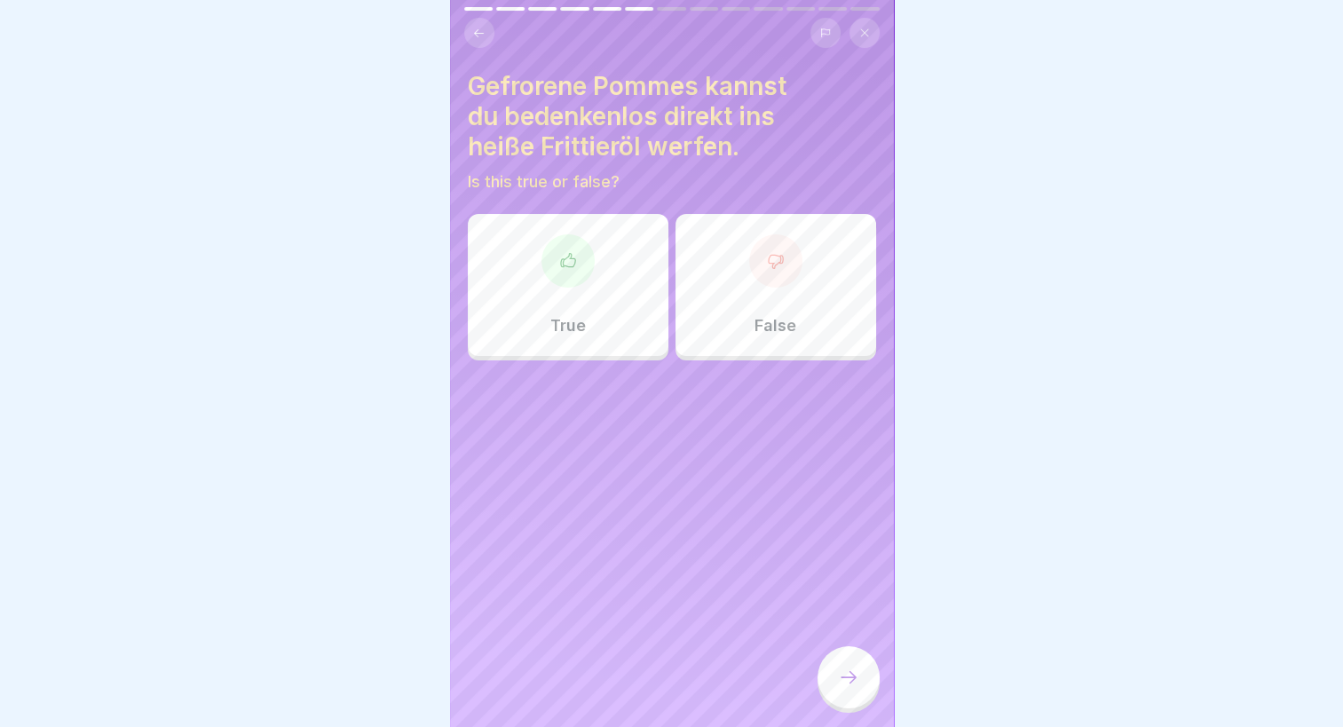
click at [749, 273] on div "False" at bounding box center [776, 285] width 201 height 142
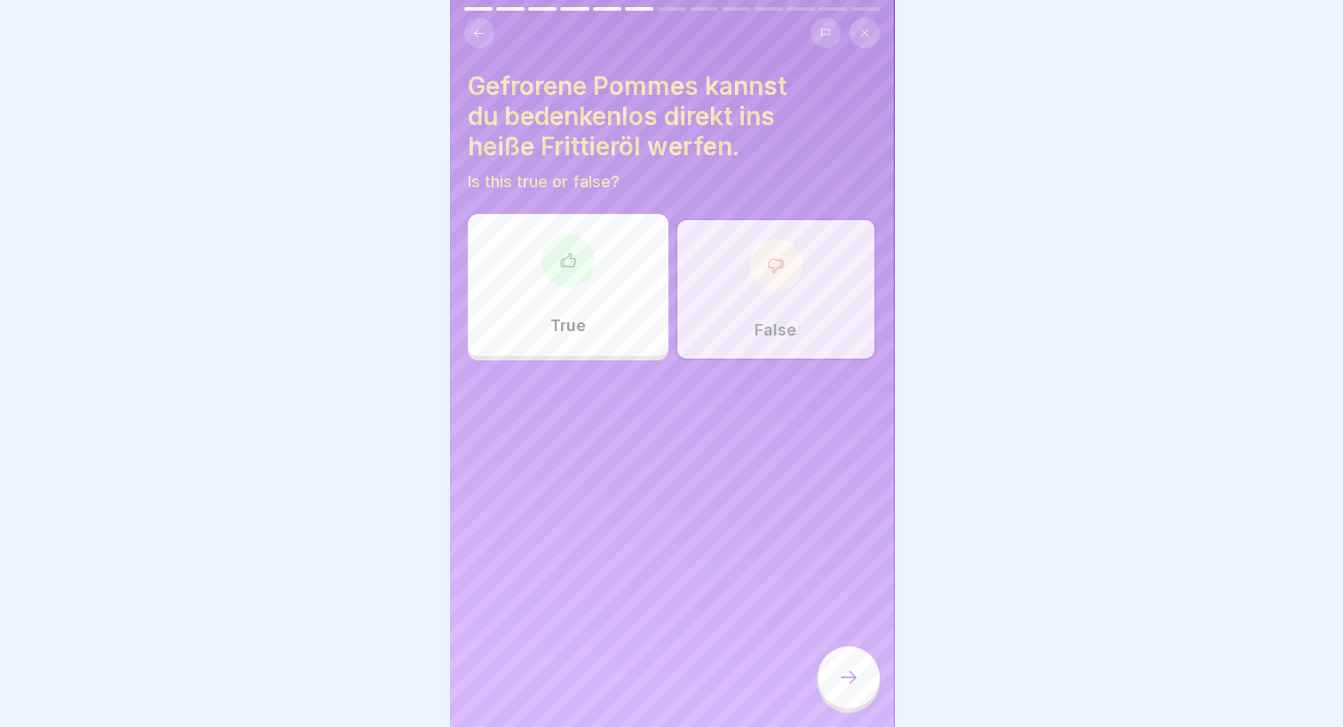
click at [652, 275] on div "True" at bounding box center [568, 285] width 201 height 142
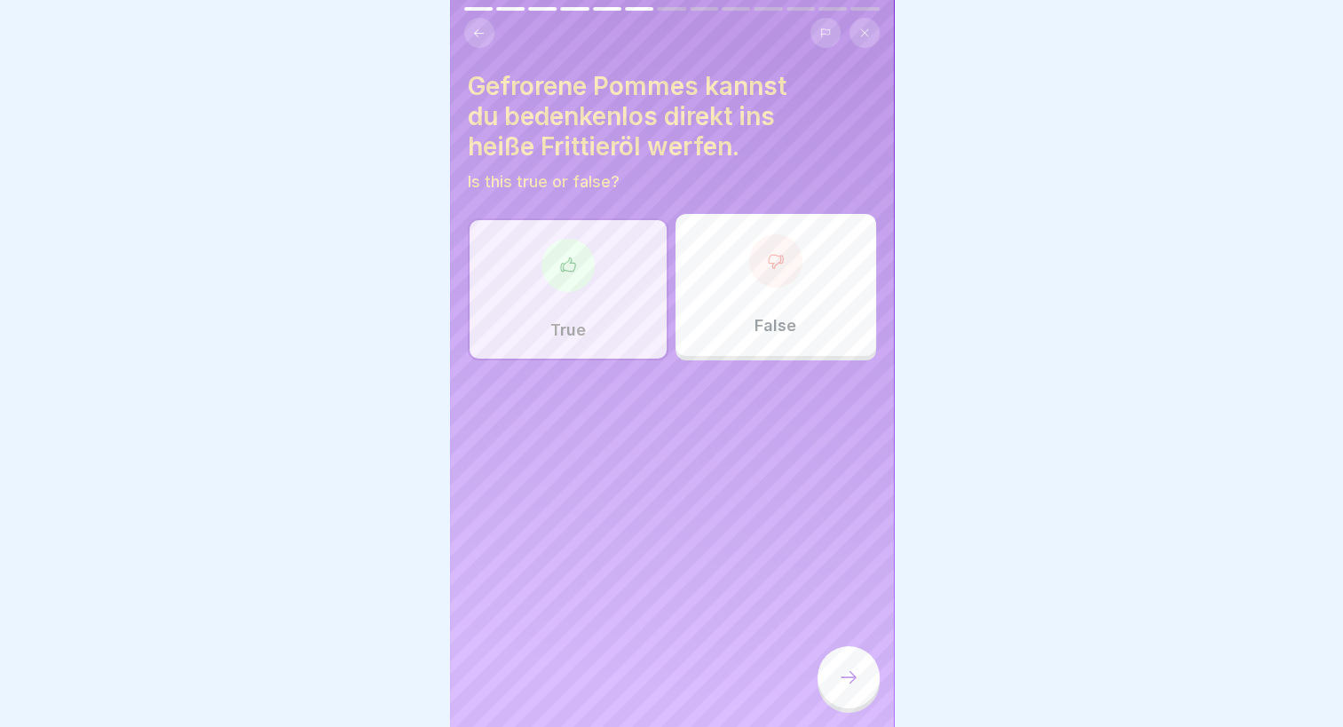
click at [846, 675] on icon at bounding box center [848, 677] width 21 height 21
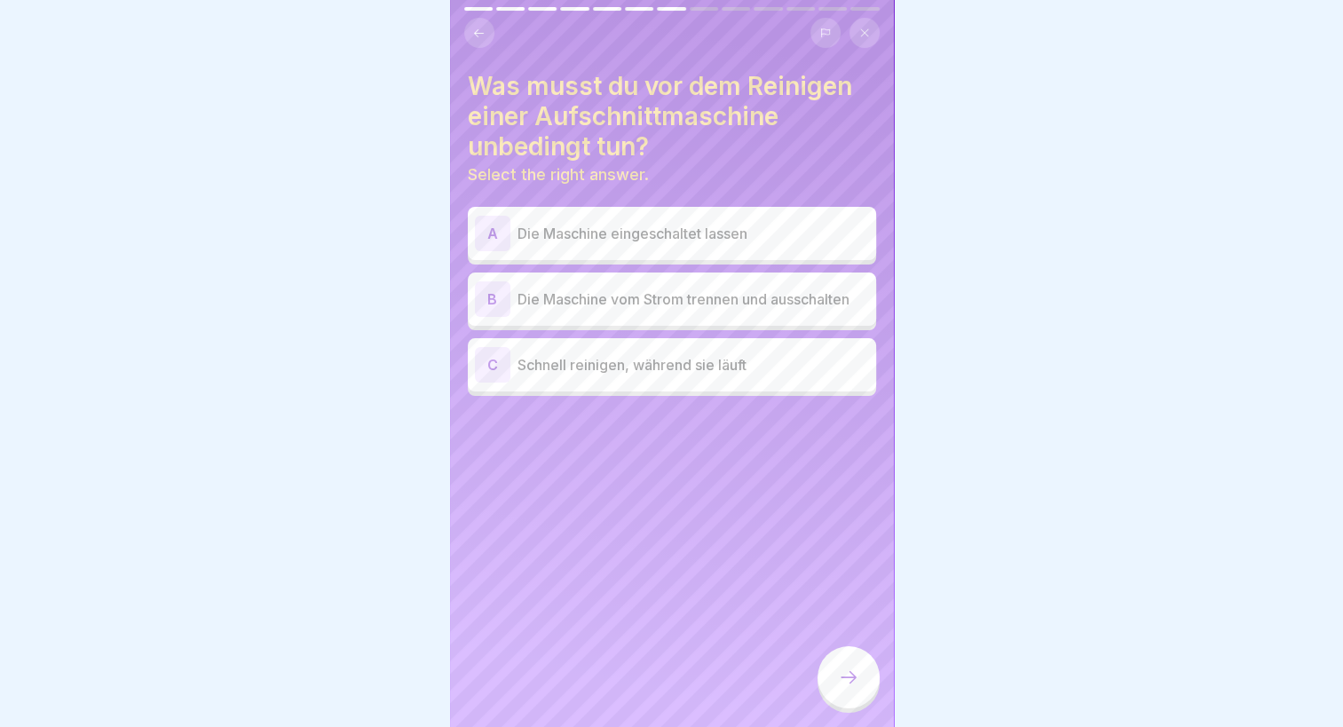
click at [724, 513] on div "Was musst du vor dem Reinigen einer Aufschnittmaschine unbedingt tun? Select th…" at bounding box center [672, 363] width 444 height 727
click at [723, 506] on div "Was musst du vor dem Reinigen einer Aufschnittmaschine unbedingt tun? Select th…" at bounding box center [672, 363] width 444 height 727
click at [621, 288] on p "Die Maschine vom Strom trennen und ausschalten" at bounding box center [694, 298] width 352 height 21
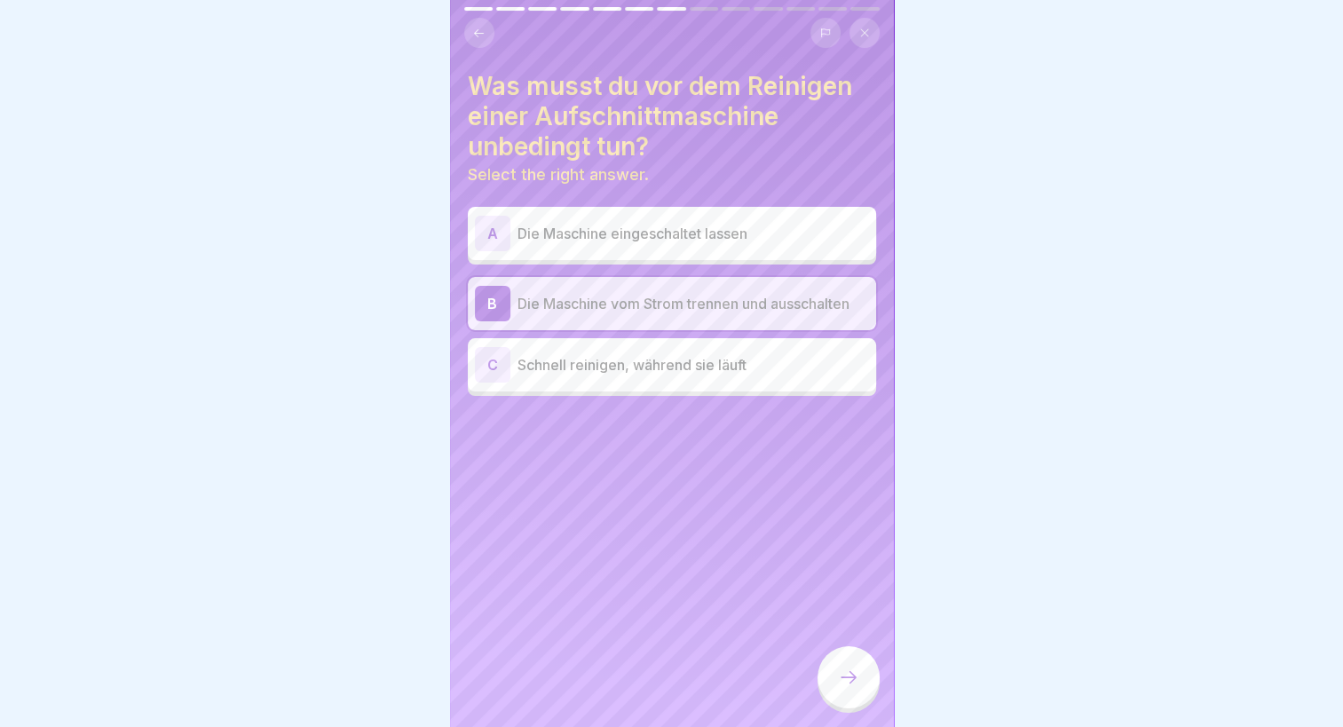
click at [838, 700] on div at bounding box center [849, 677] width 62 height 62
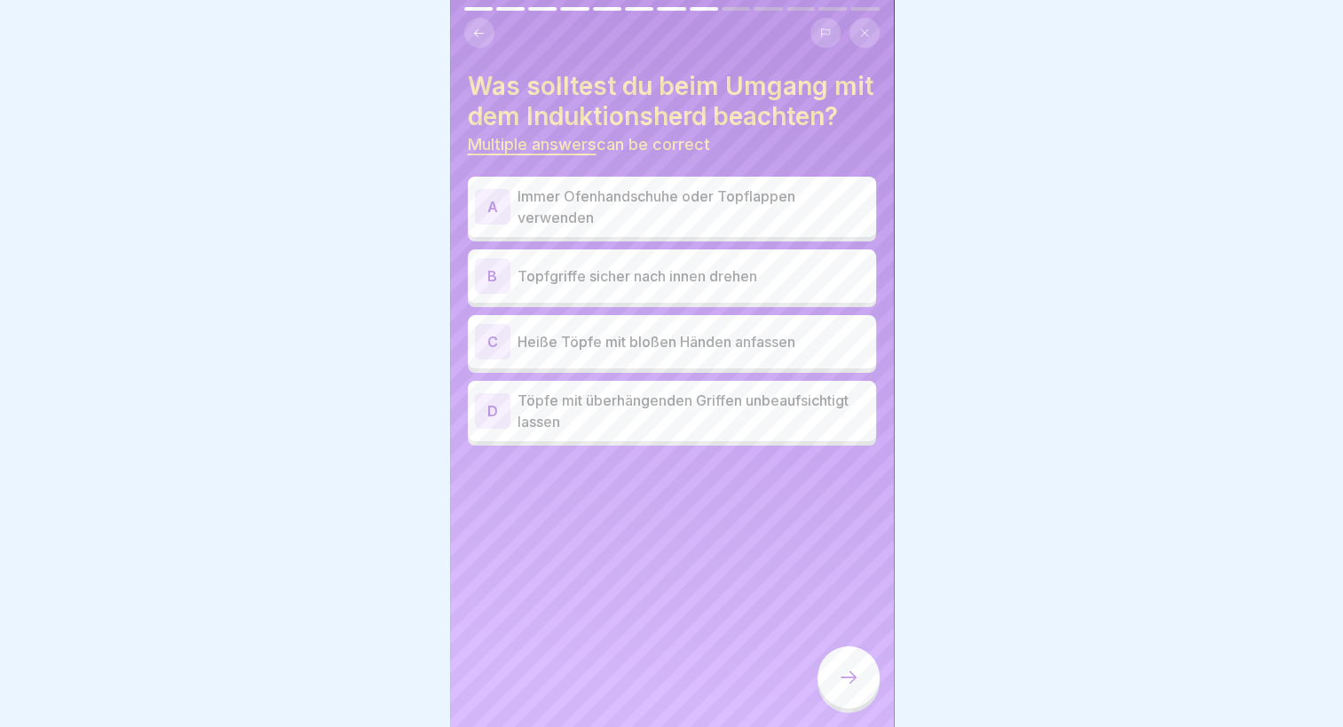
click at [684, 549] on div "Was solltest du beim Umgang mit dem Induktionsherd beachten? Multiple answers c…" at bounding box center [672, 363] width 444 height 727
click at [668, 226] on p "Immer Ofenhandschuhe oder Topflappen verwenden" at bounding box center [694, 207] width 352 height 43
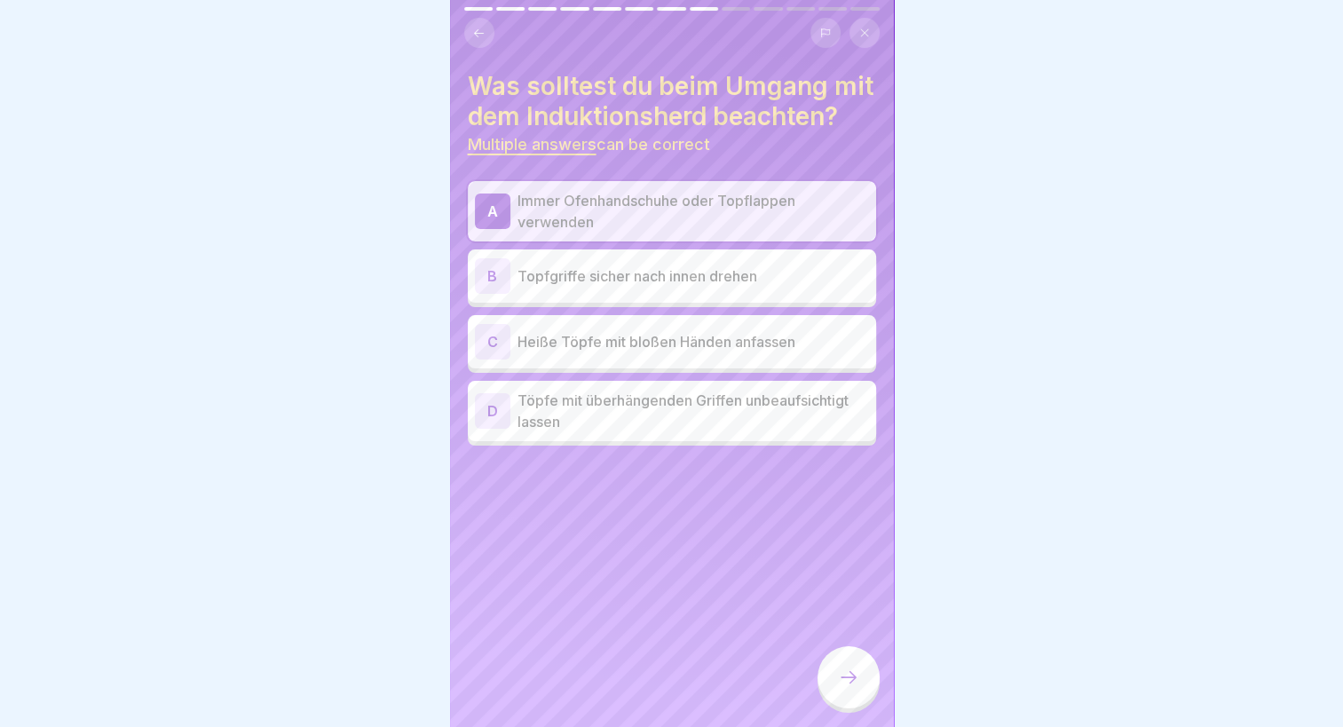
click at [634, 274] on div "B Topfgriffe sicher nach innen drehen" at bounding box center [672, 276] width 394 height 36
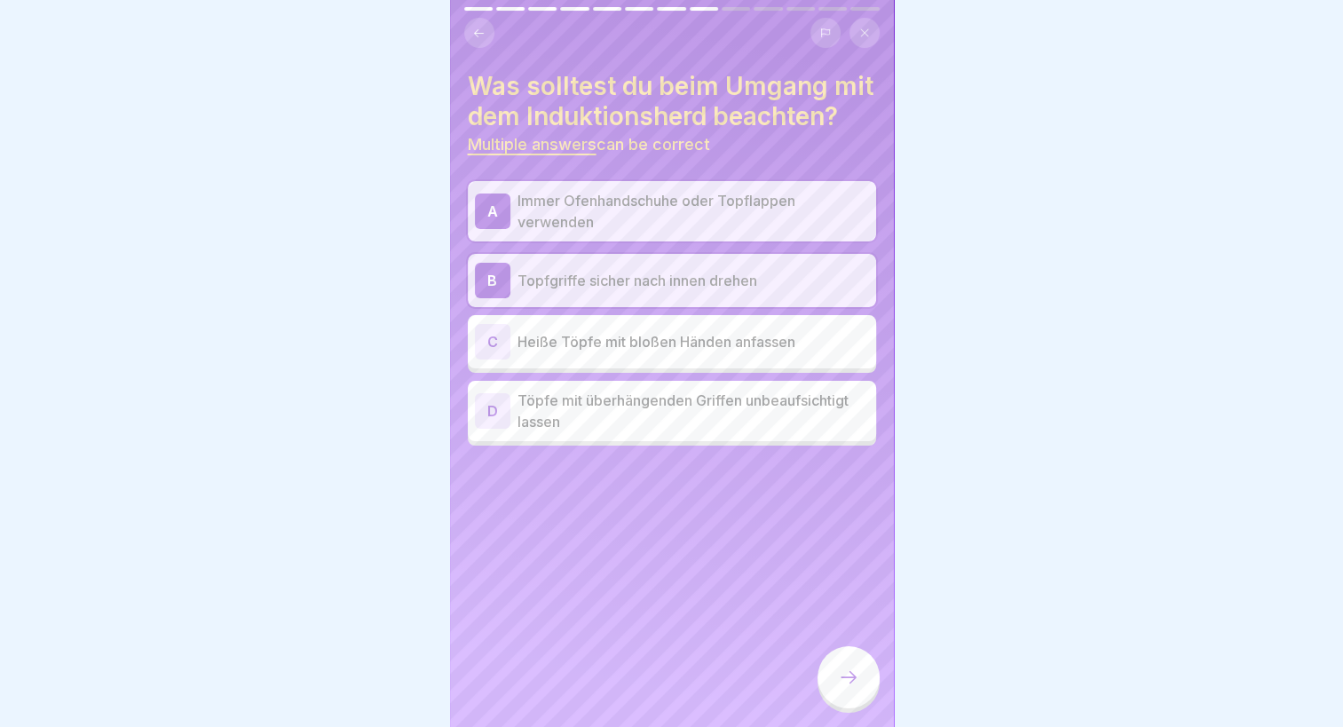
click at [834, 700] on div at bounding box center [849, 677] width 62 height 62
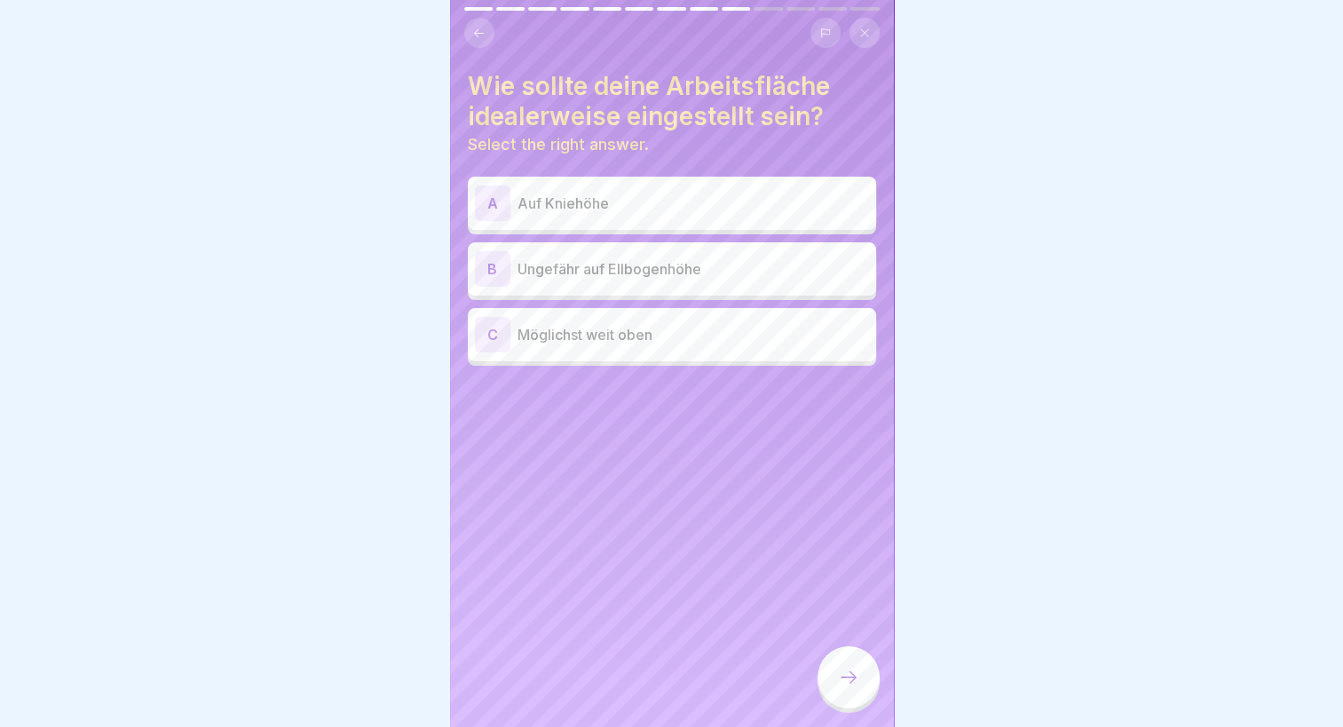
click at [644, 258] on p "Ungefähr auf Ellbogenhöhe" at bounding box center [694, 268] width 352 height 21
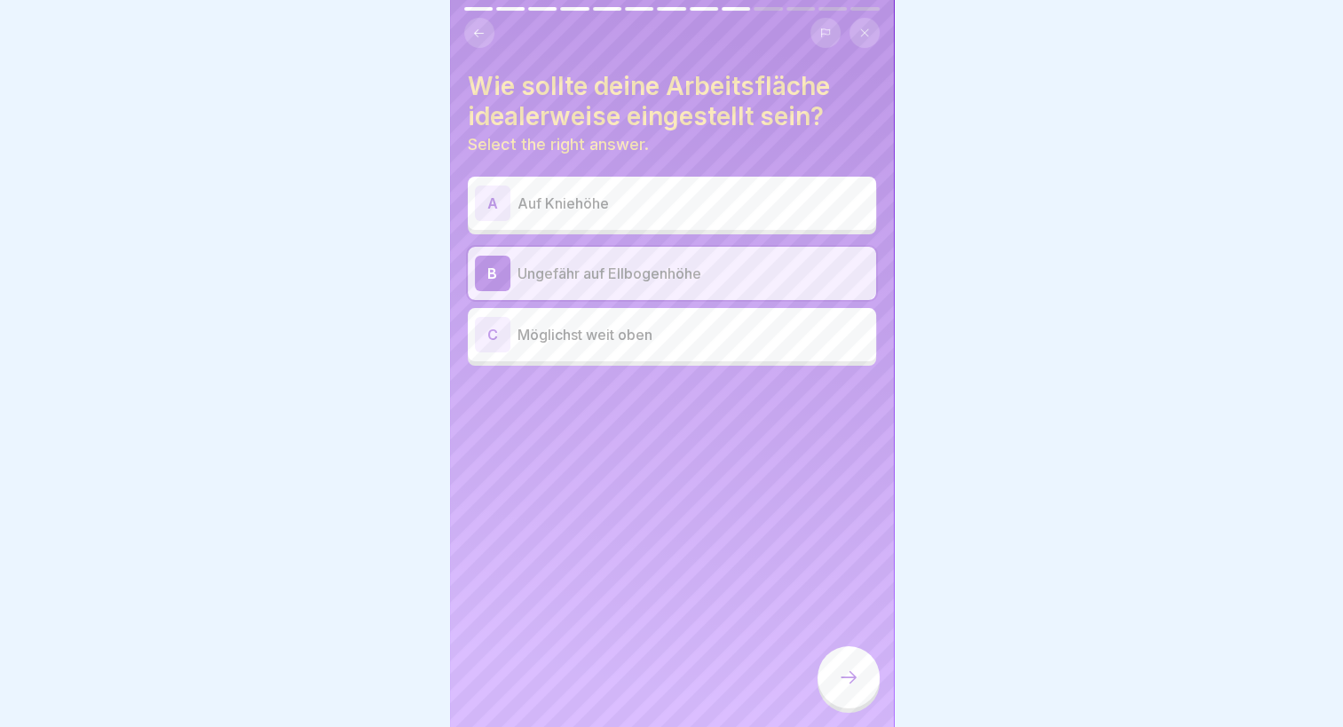
click at [842, 698] on div at bounding box center [849, 677] width 62 height 62
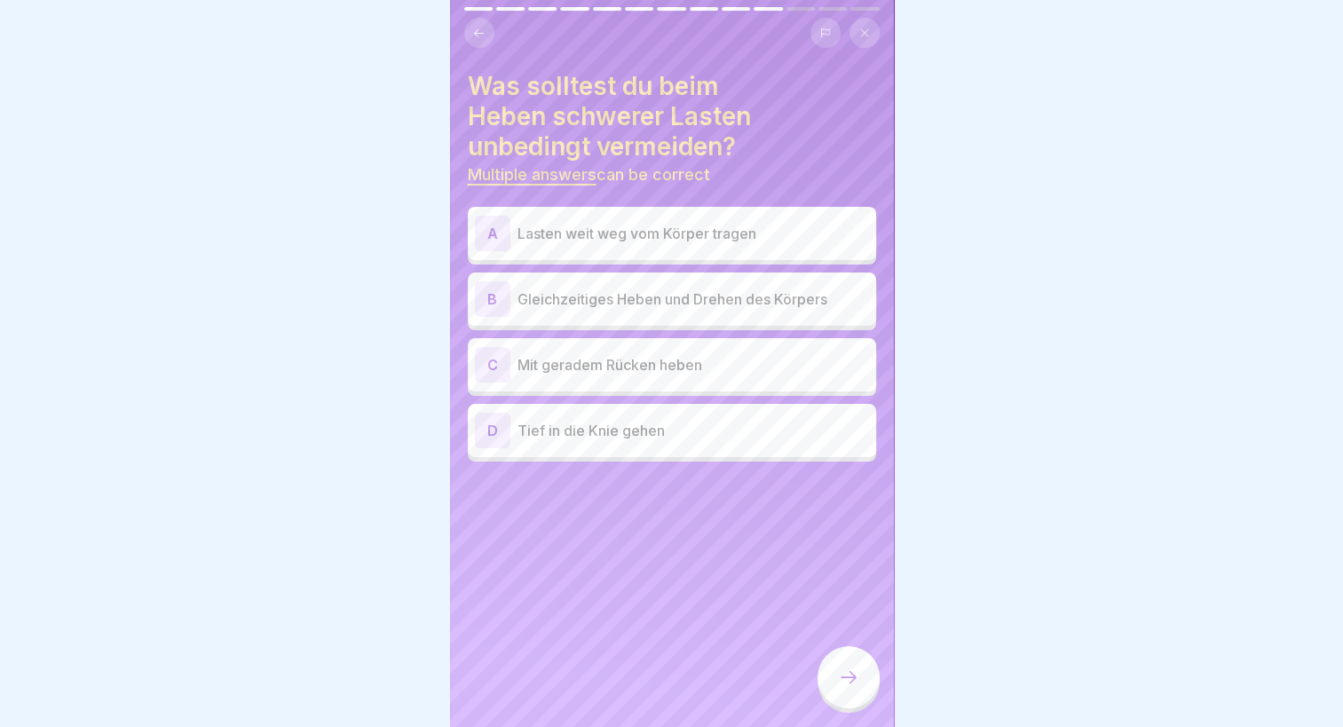
click at [715, 488] on div "Was solltest du beim Heben schwerer Lasten unbedingt vermeiden? Multiple answer…" at bounding box center [672, 363] width 444 height 727
click at [646, 289] on p "Gleichzeitiges Heben und Drehen des Körpers" at bounding box center [694, 298] width 352 height 21
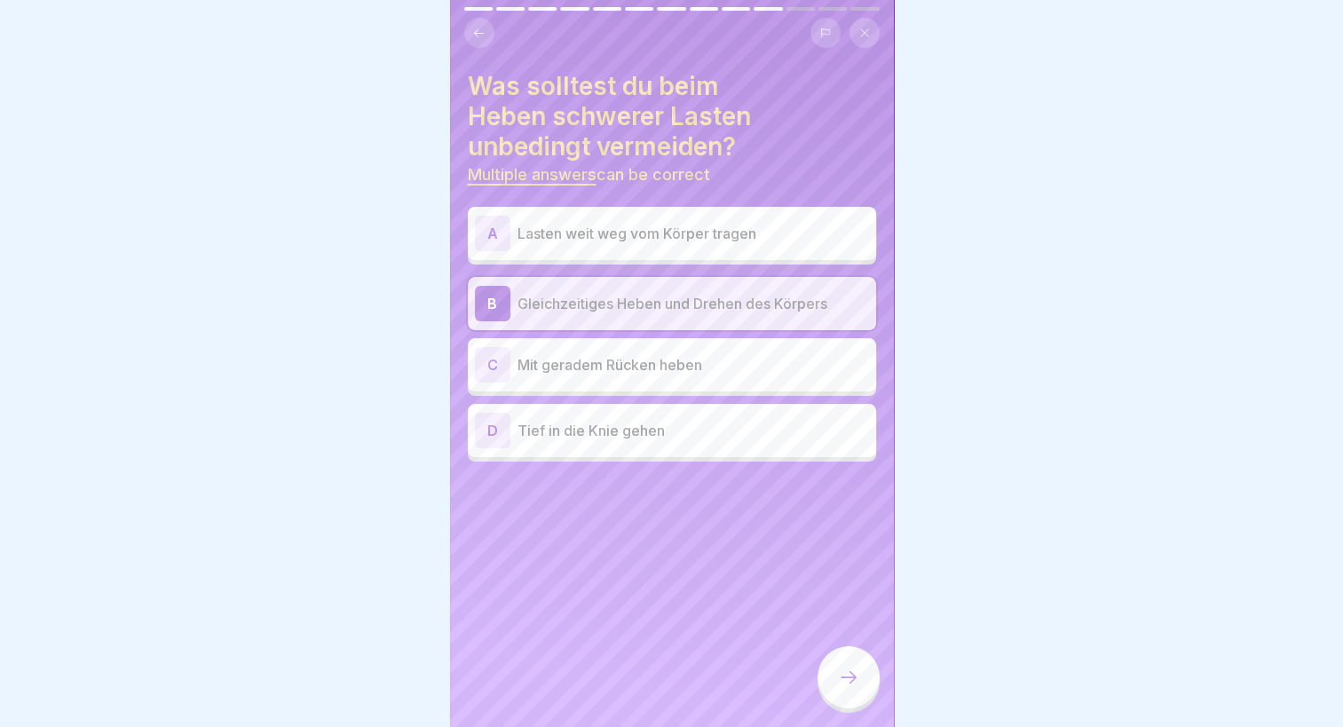
click at [632, 232] on div "A Lasten weit weg vom Körper tragen" at bounding box center [672, 234] width 394 height 36
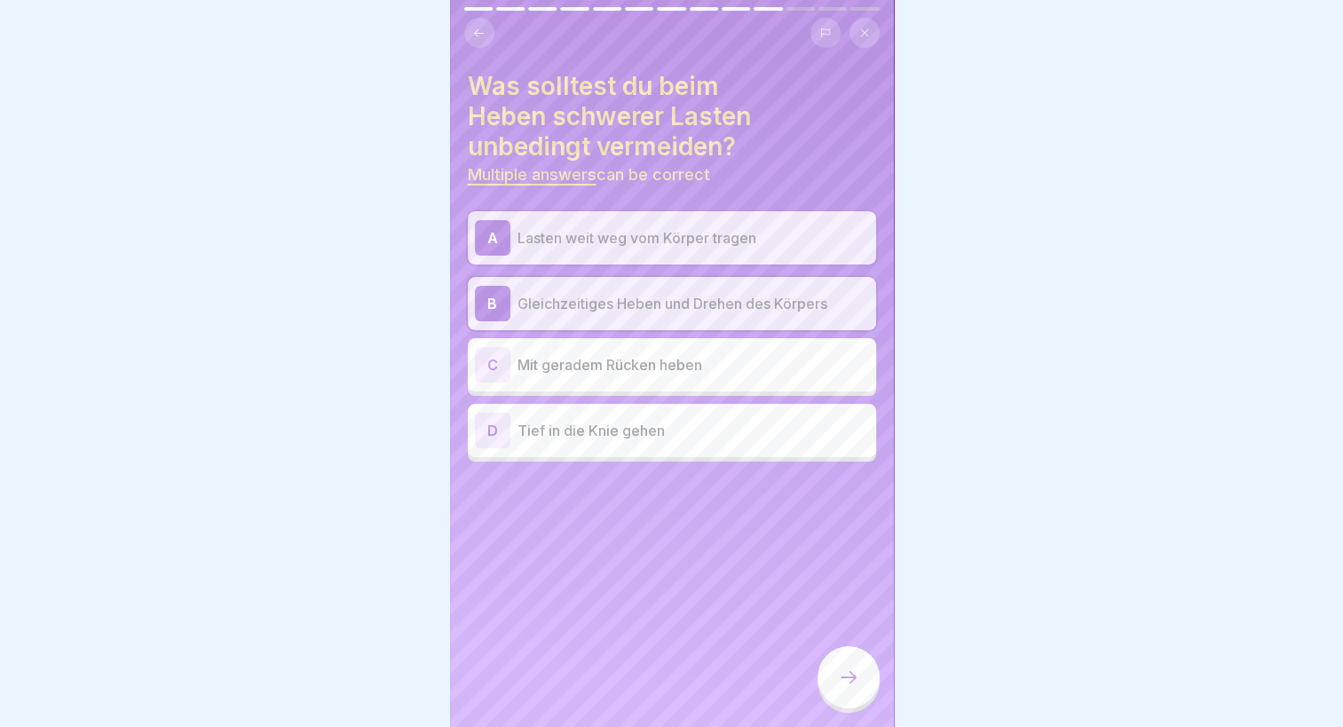
click at [848, 703] on div at bounding box center [849, 677] width 62 height 62
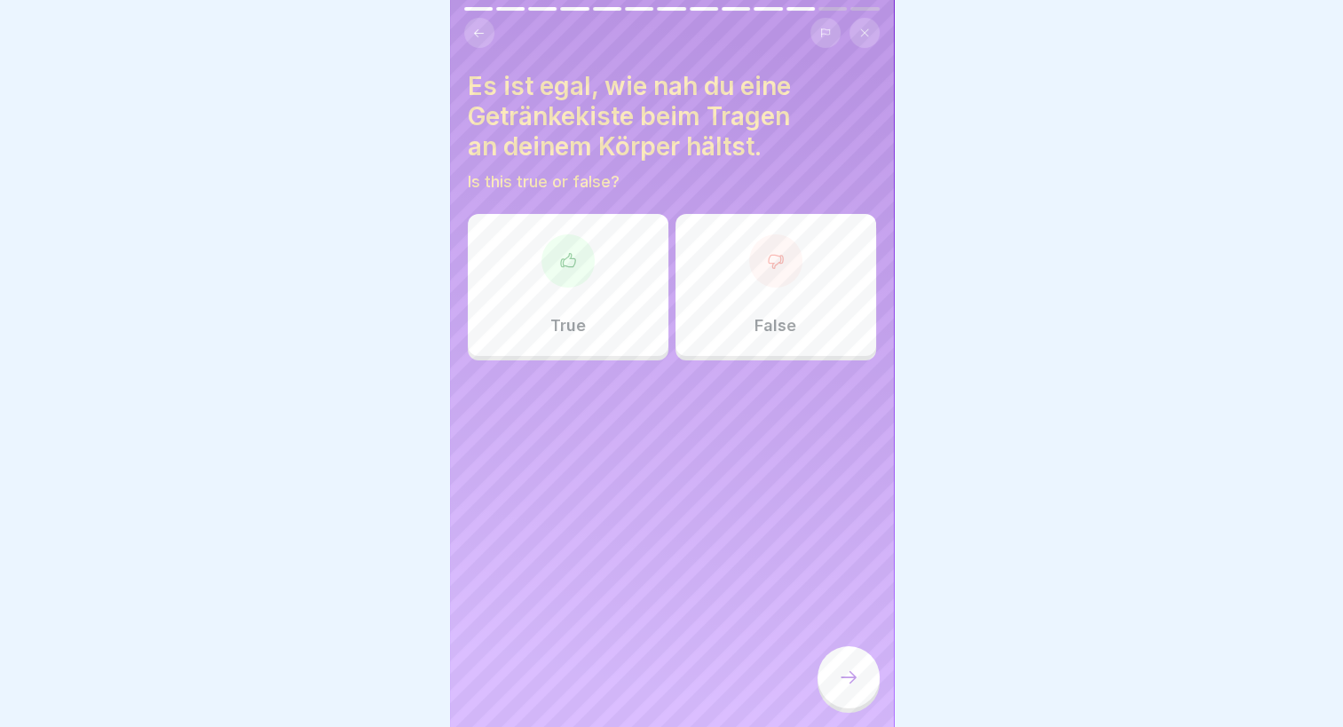
click at [739, 515] on div "Es ist egal, wie nah du eine Getränkekiste beim Tragen an deinem Körper hältst.…" at bounding box center [672, 363] width 444 height 727
click at [720, 288] on div "False" at bounding box center [776, 285] width 201 height 142
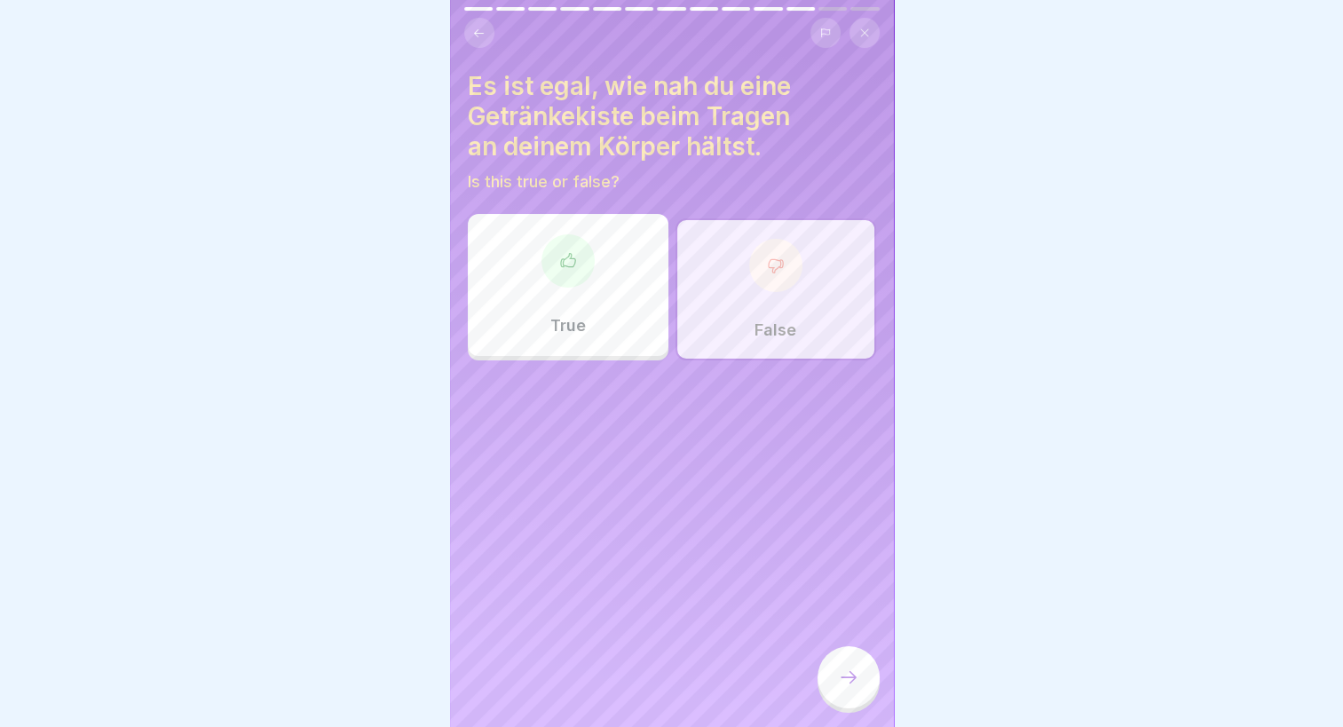
click at [830, 692] on div at bounding box center [849, 677] width 62 height 62
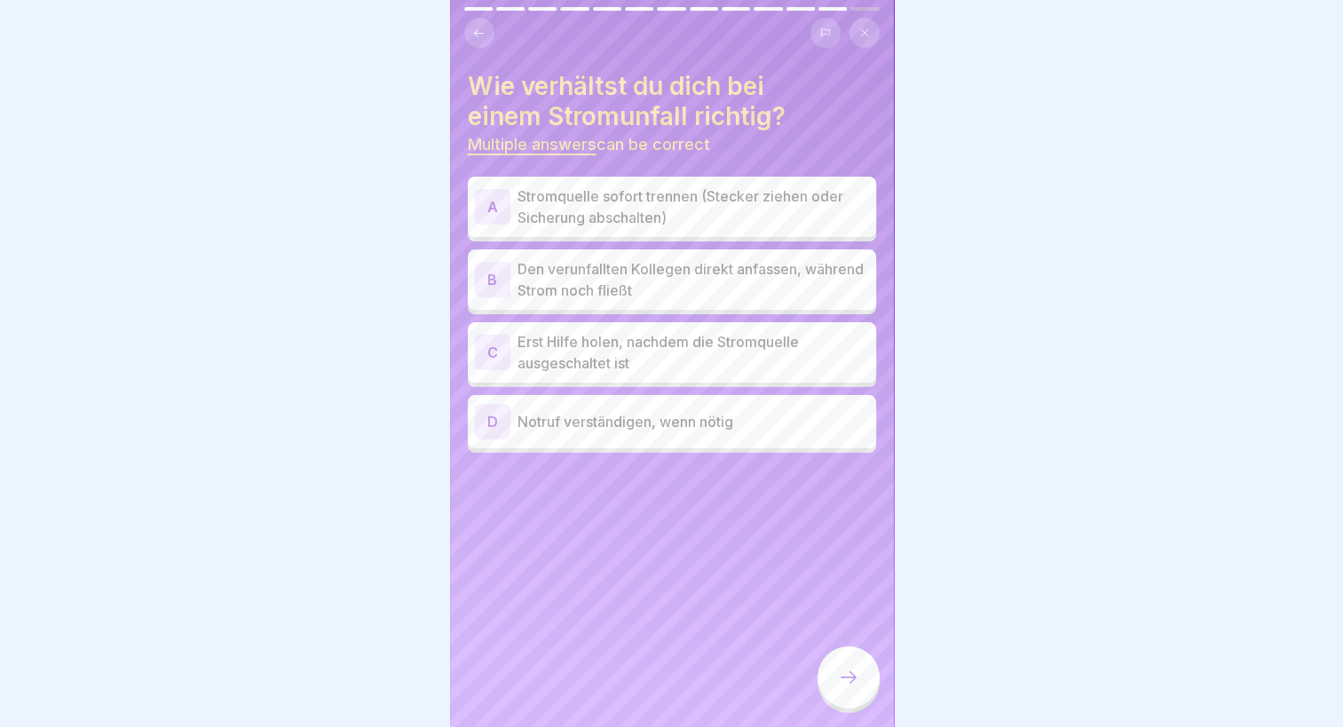
click at [798, 411] on p "Notruf verständigen, wenn nötig" at bounding box center [694, 421] width 352 height 21
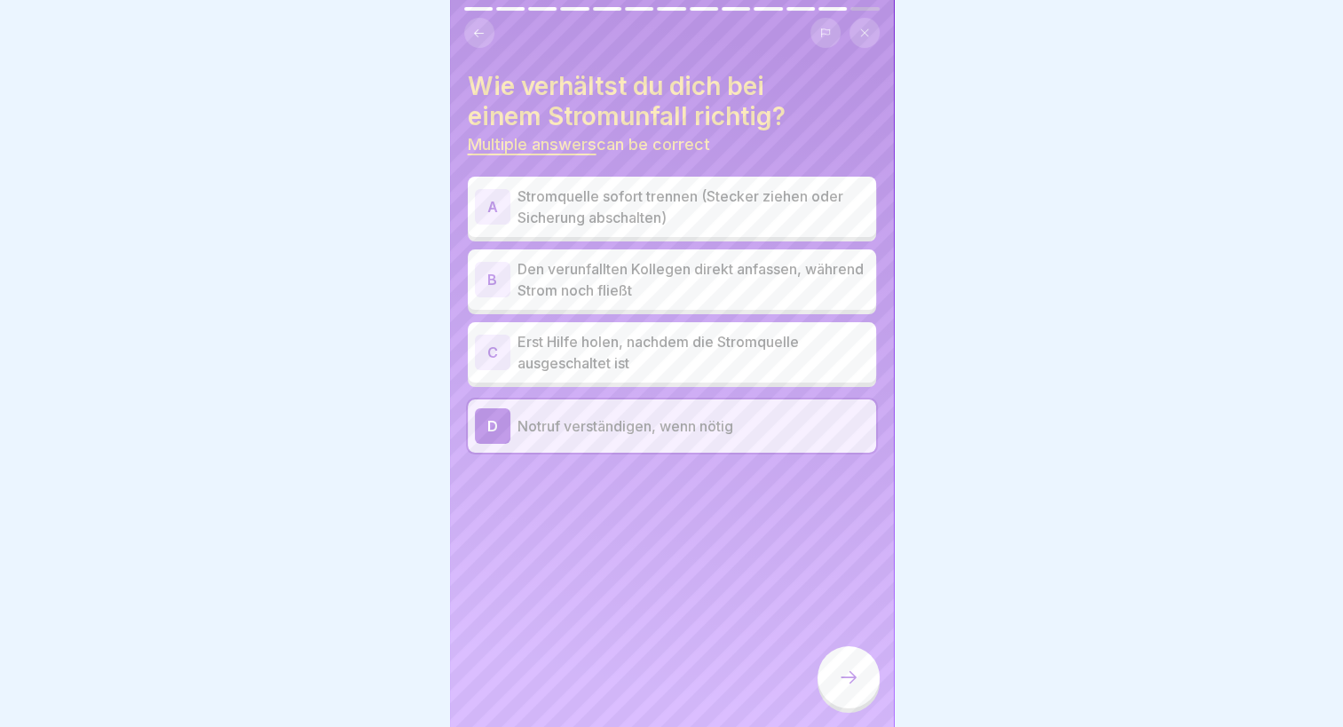
click at [712, 208] on p "Stromquelle sofort trennen (Stecker ziehen oder Sicherung abschalten)" at bounding box center [694, 207] width 352 height 43
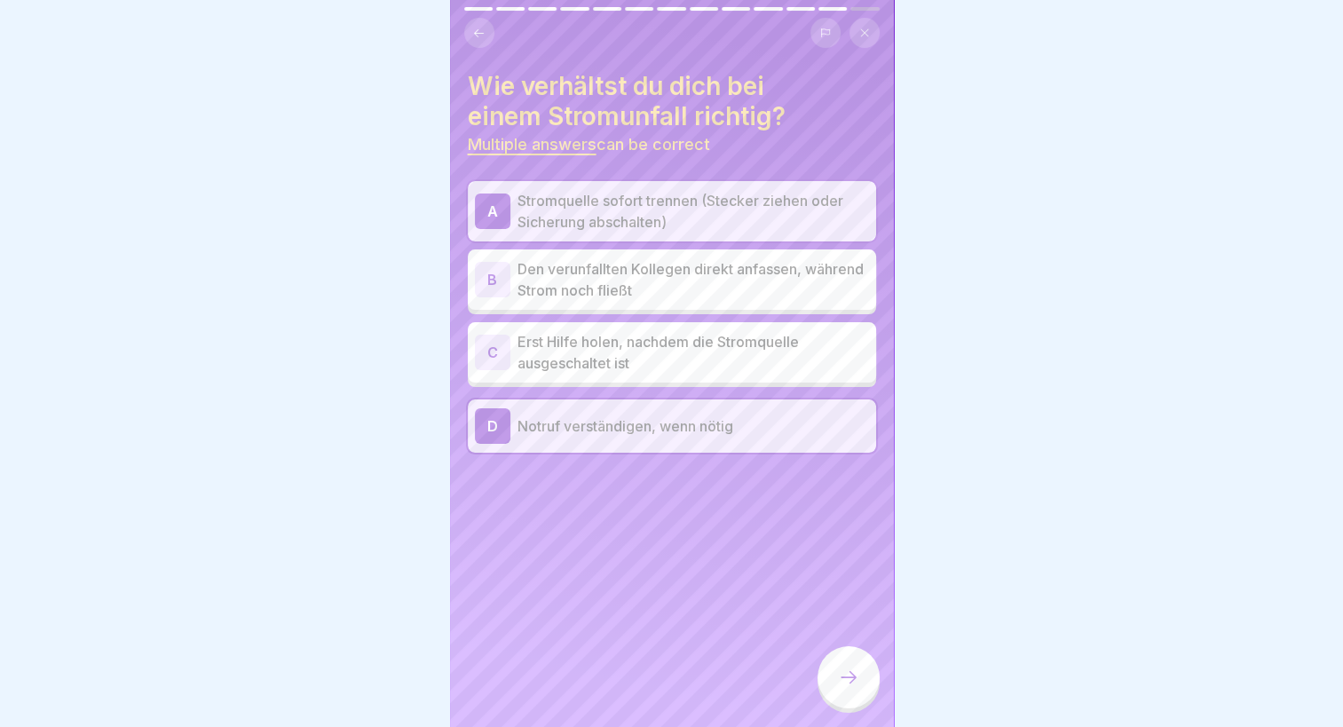
click at [863, 670] on div at bounding box center [849, 677] width 62 height 62
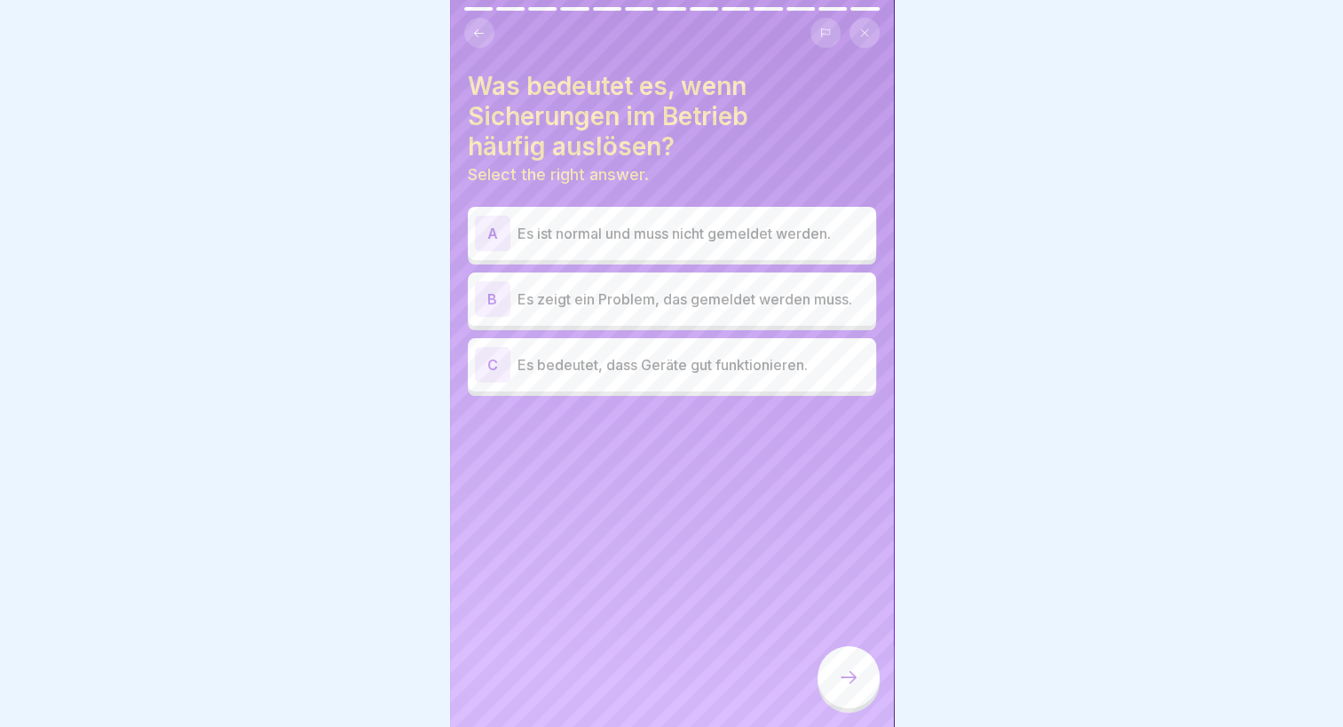
click at [747, 420] on div "Was bedeutet es, wenn Sicherungen im Betrieb häufig auslösen? Select the right …" at bounding box center [672, 363] width 444 height 727
click at [695, 288] on p "Es zeigt ein Problem, das gemeldet werden muss." at bounding box center [694, 298] width 352 height 21
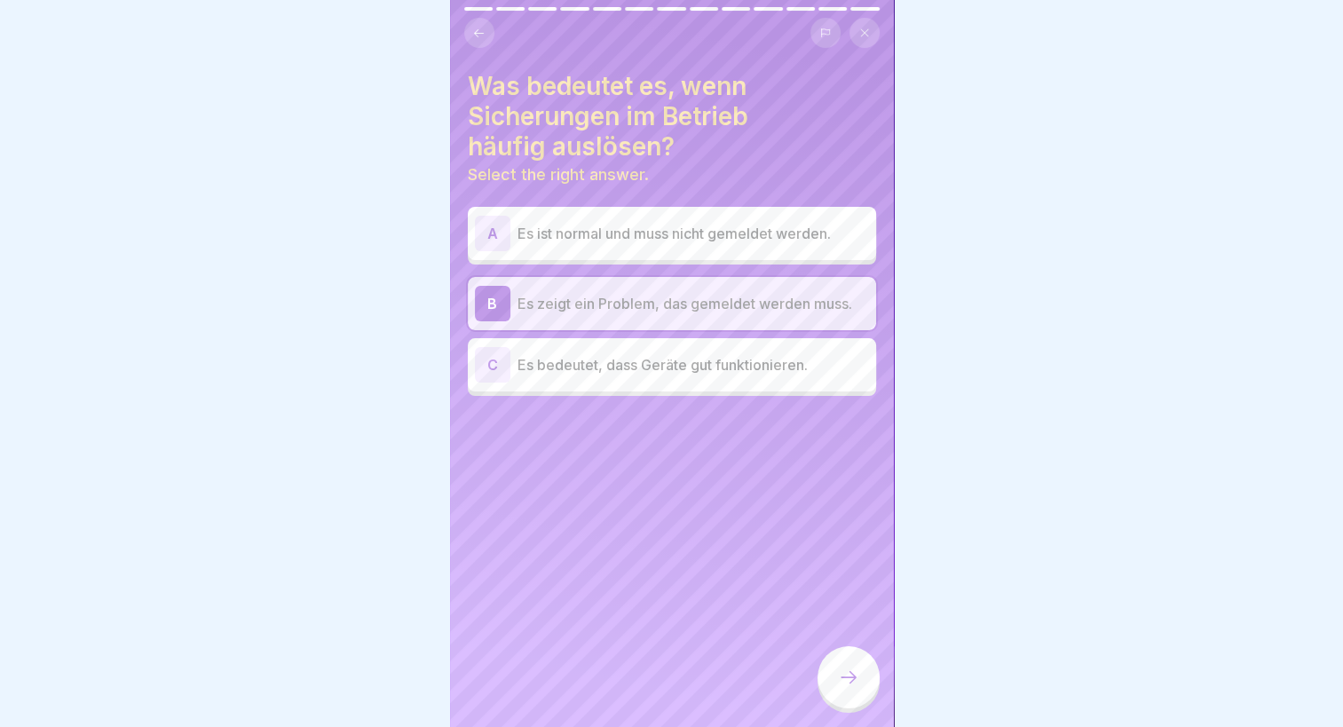
click at [838, 684] on icon at bounding box center [848, 677] width 21 height 21
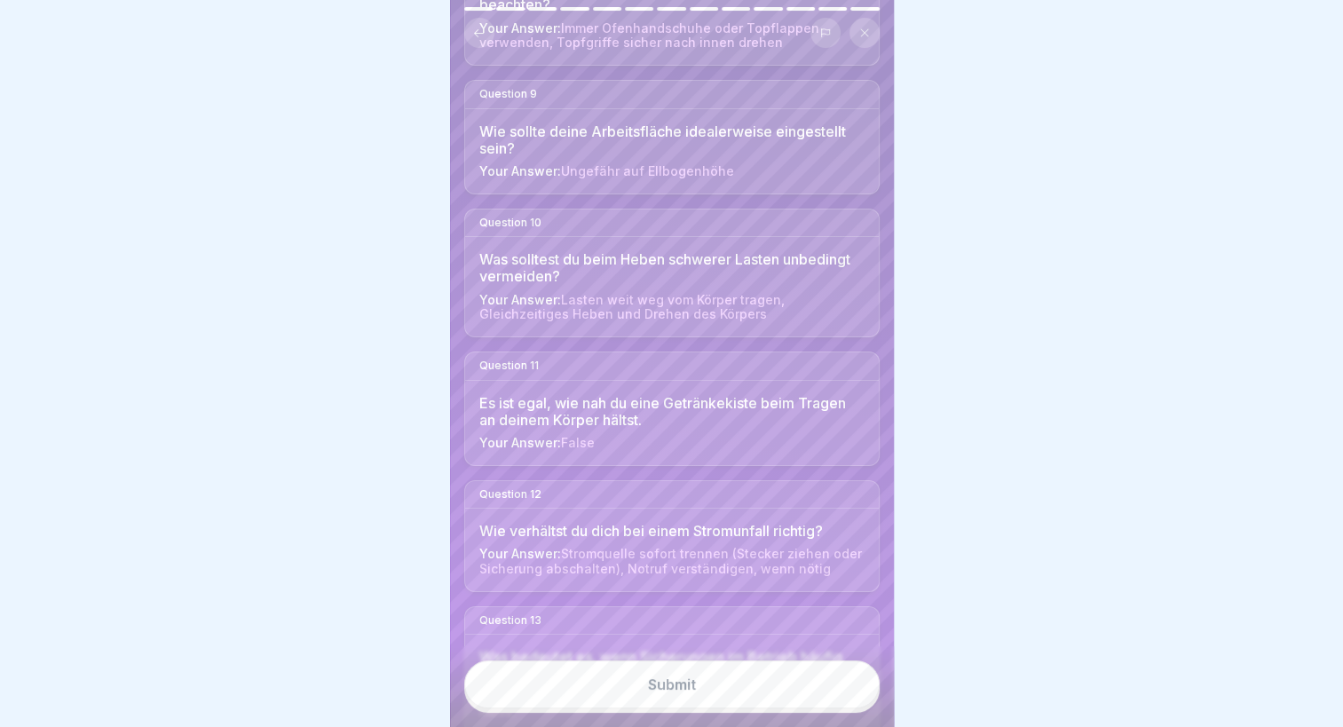
scroll to position [1314, 0]
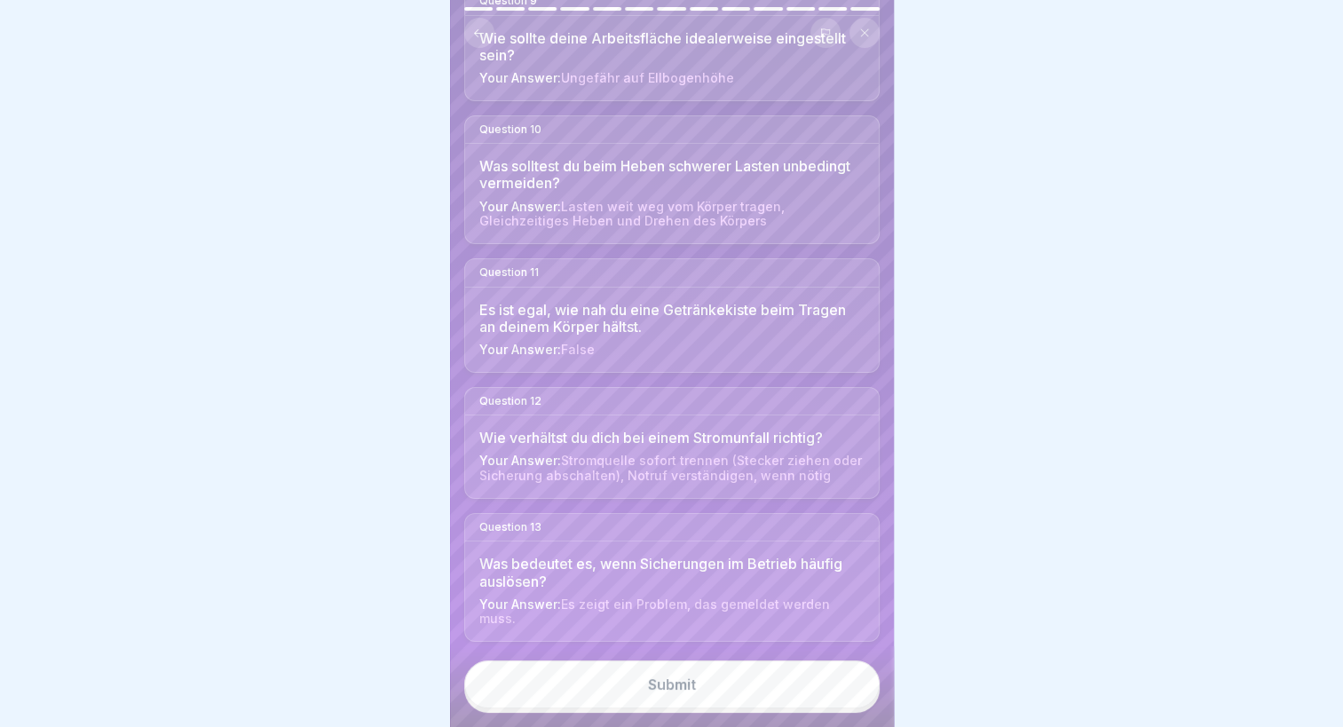
click at [675, 682] on div "Submit" at bounding box center [672, 684] width 48 height 16
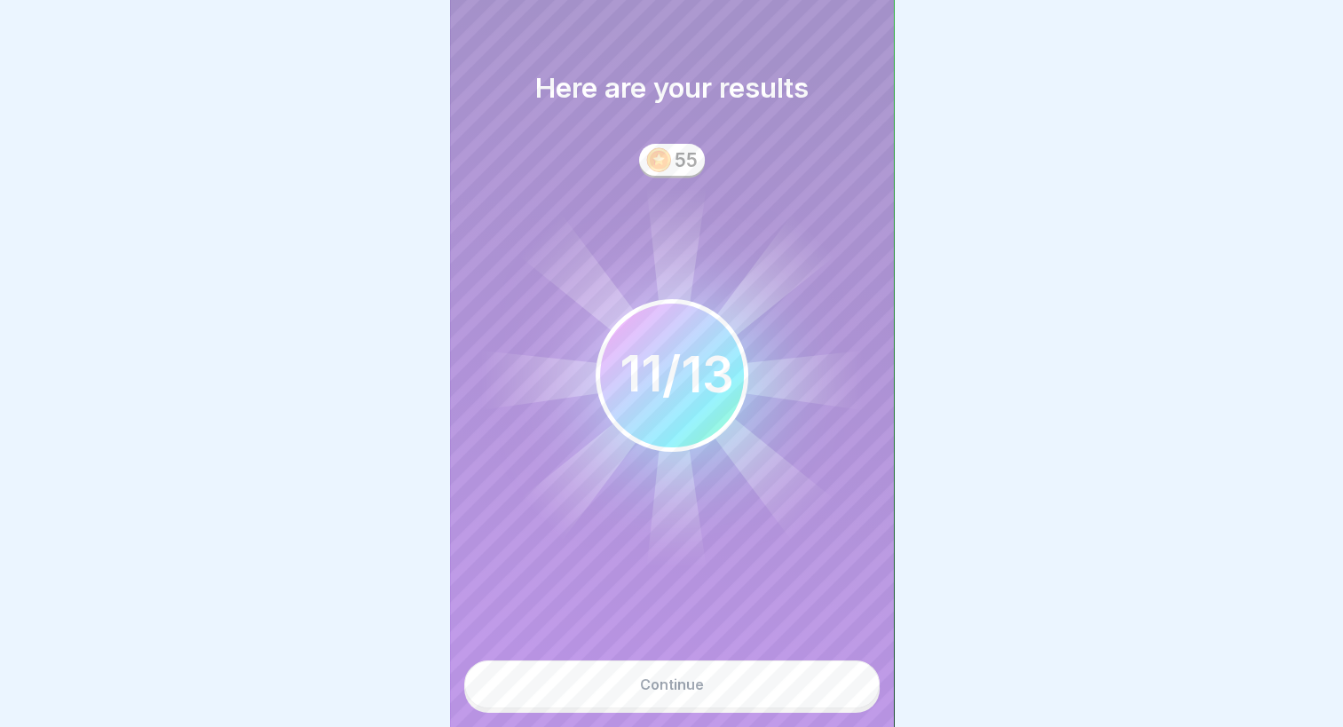
click at [675, 682] on div "Continue" at bounding box center [672, 684] width 64 height 16
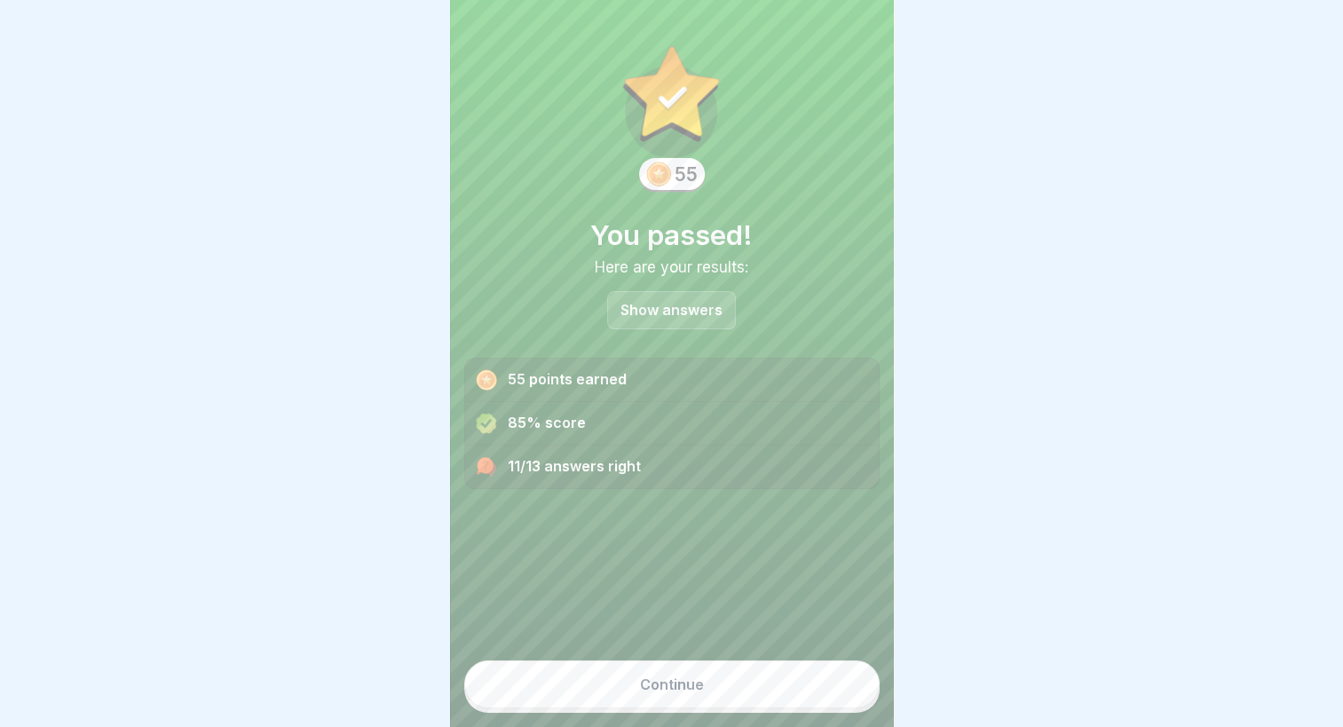
click at [678, 683] on div "Continue" at bounding box center [672, 684] width 64 height 16
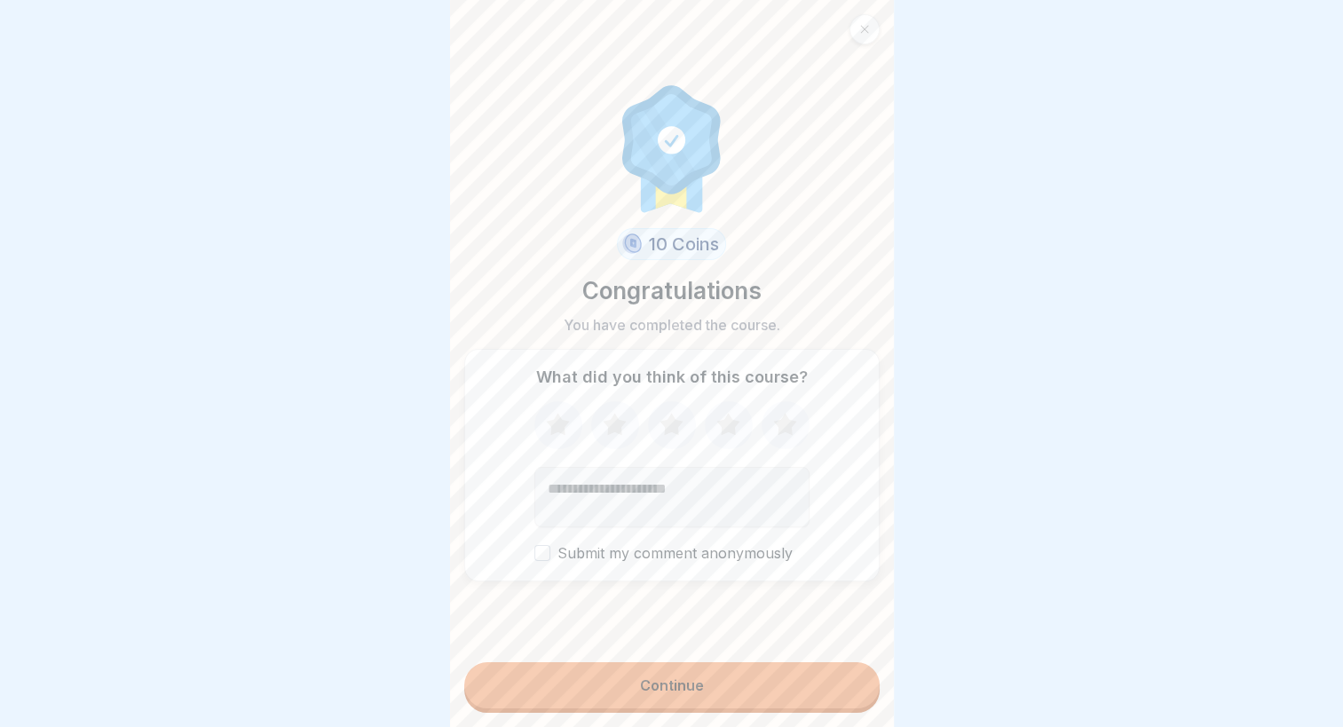
click at [657, 678] on button "Continue" at bounding box center [671, 685] width 415 height 46
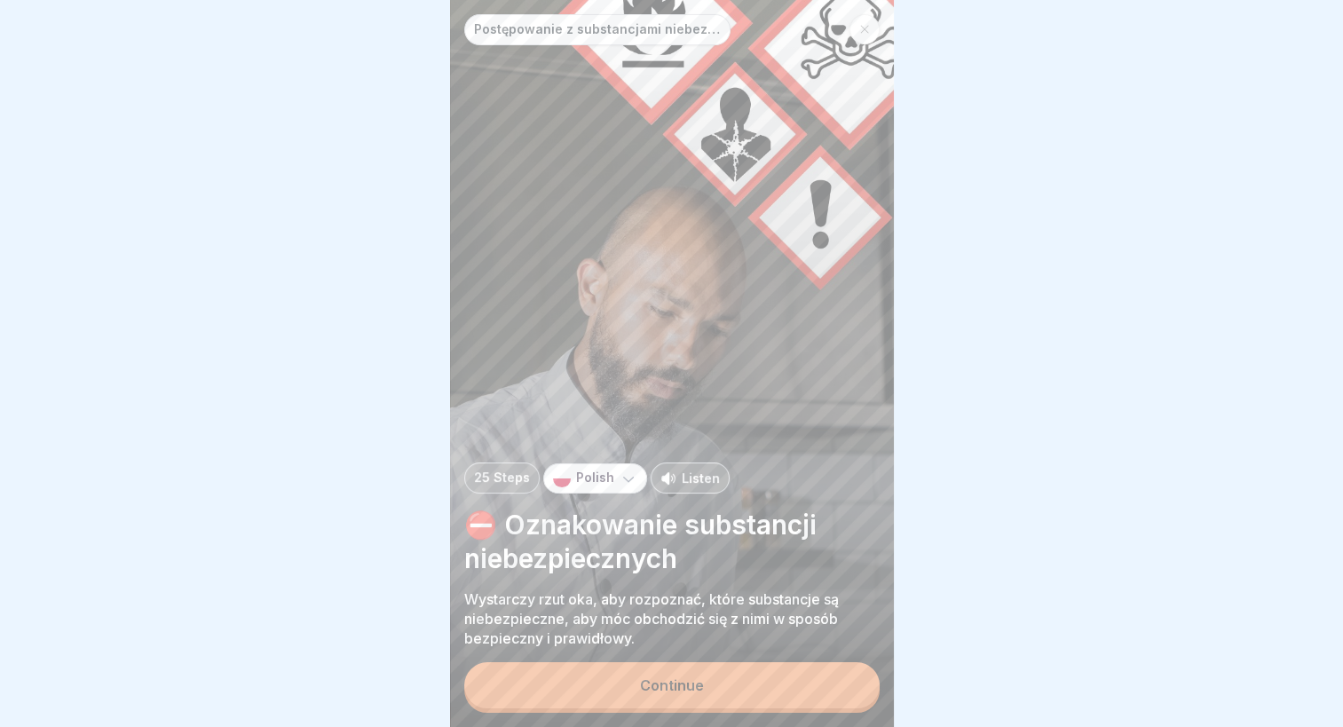
click at [717, 694] on button "Continue" at bounding box center [671, 685] width 415 height 46
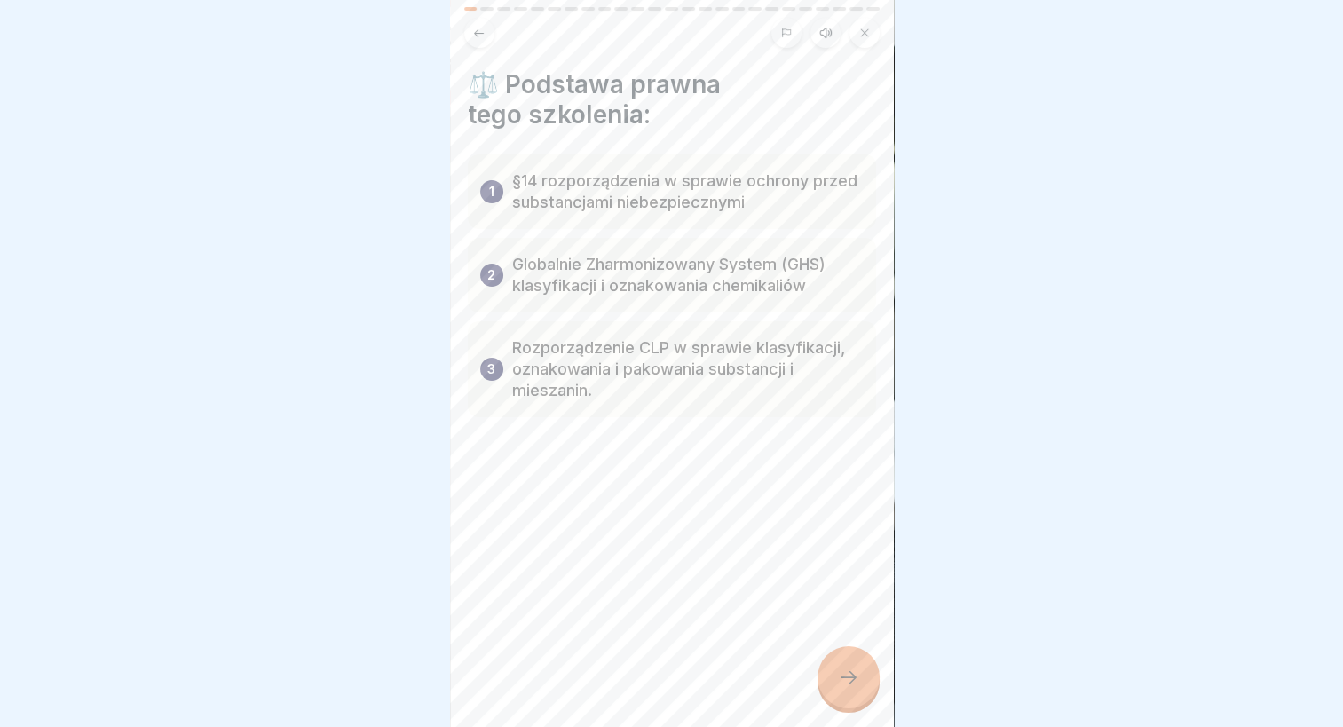
click at [856, 698] on div at bounding box center [849, 677] width 62 height 62
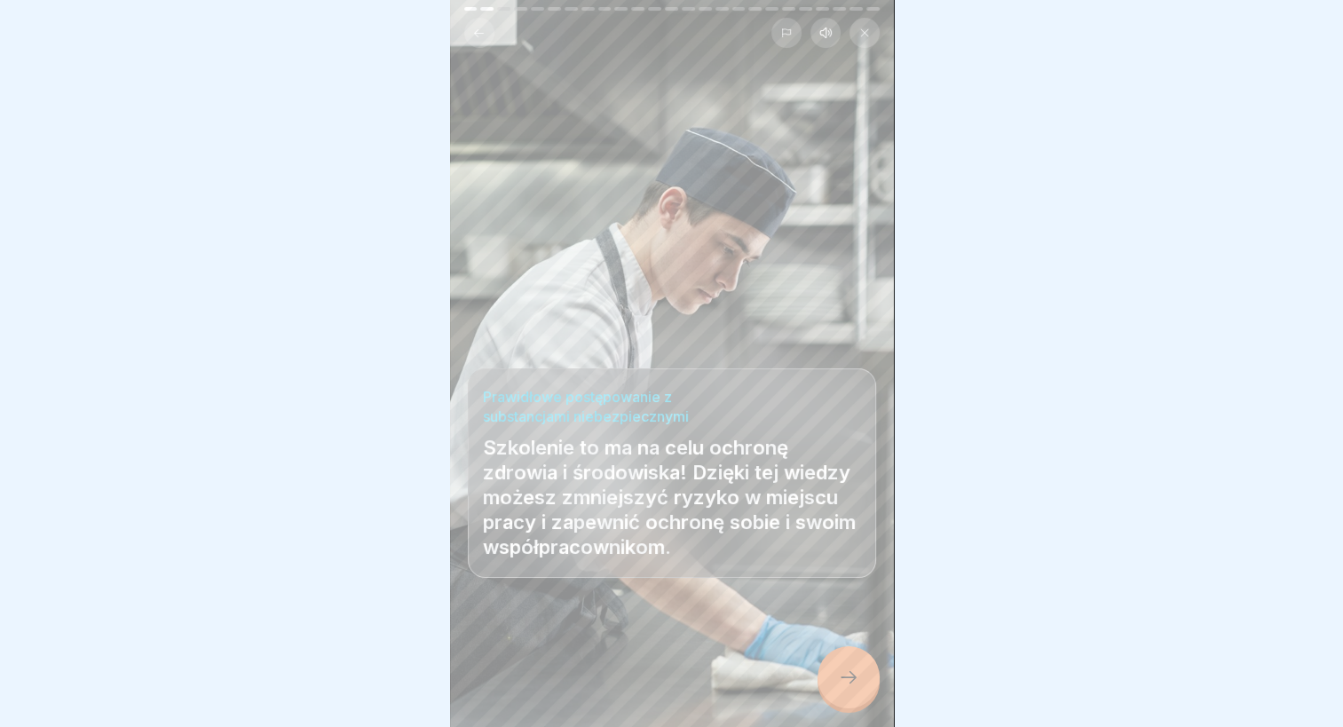
click at [850, 695] on div at bounding box center [849, 677] width 62 height 62
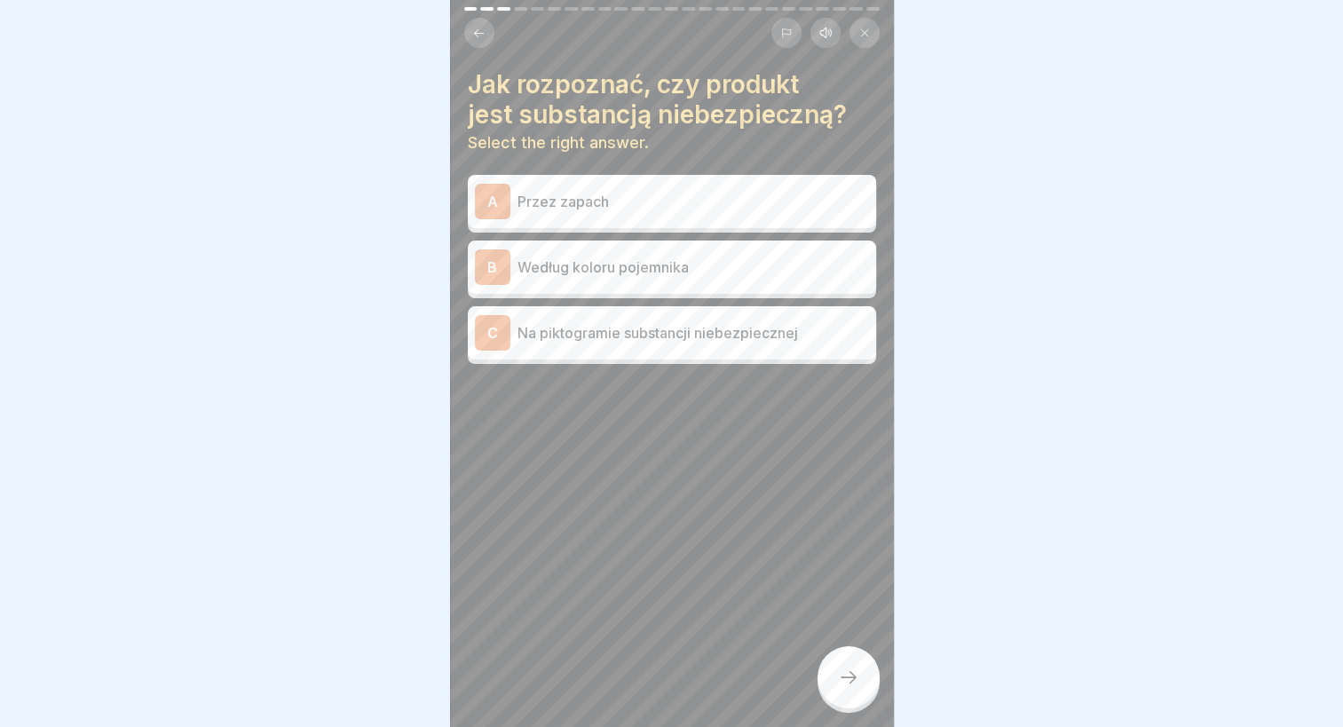
click at [633, 322] on p "Na piktogramie substancji niebezpiecznej" at bounding box center [694, 332] width 352 height 21
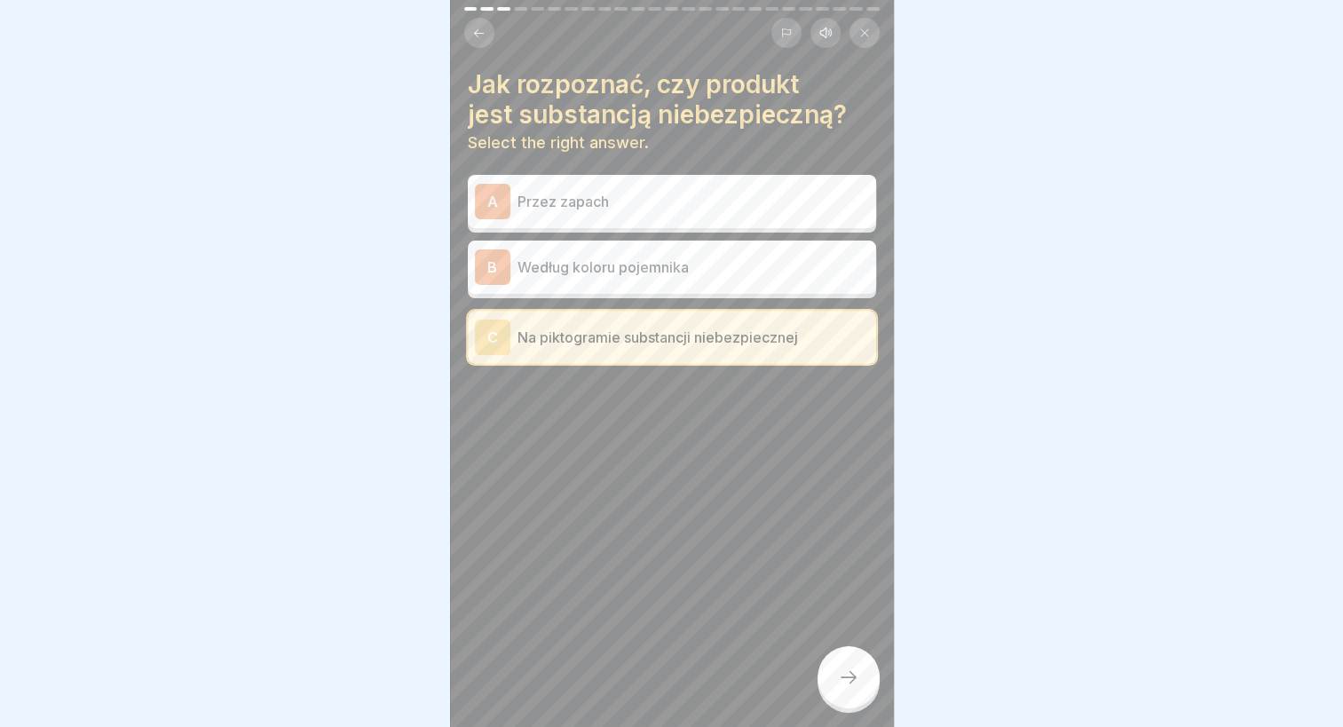
click at [859, 669] on div at bounding box center [849, 677] width 62 height 62
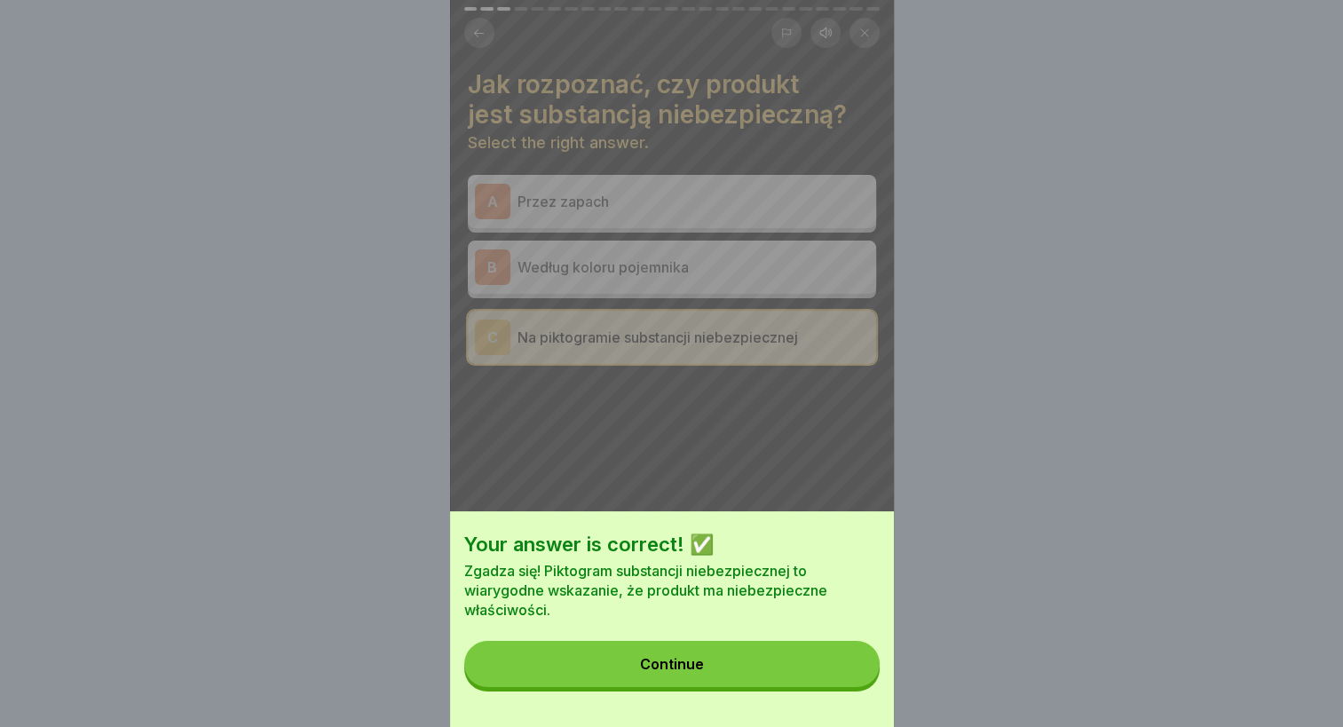
click at [749, 669] on button "Continue" at bounding box center [671, 664] width 415 height 46
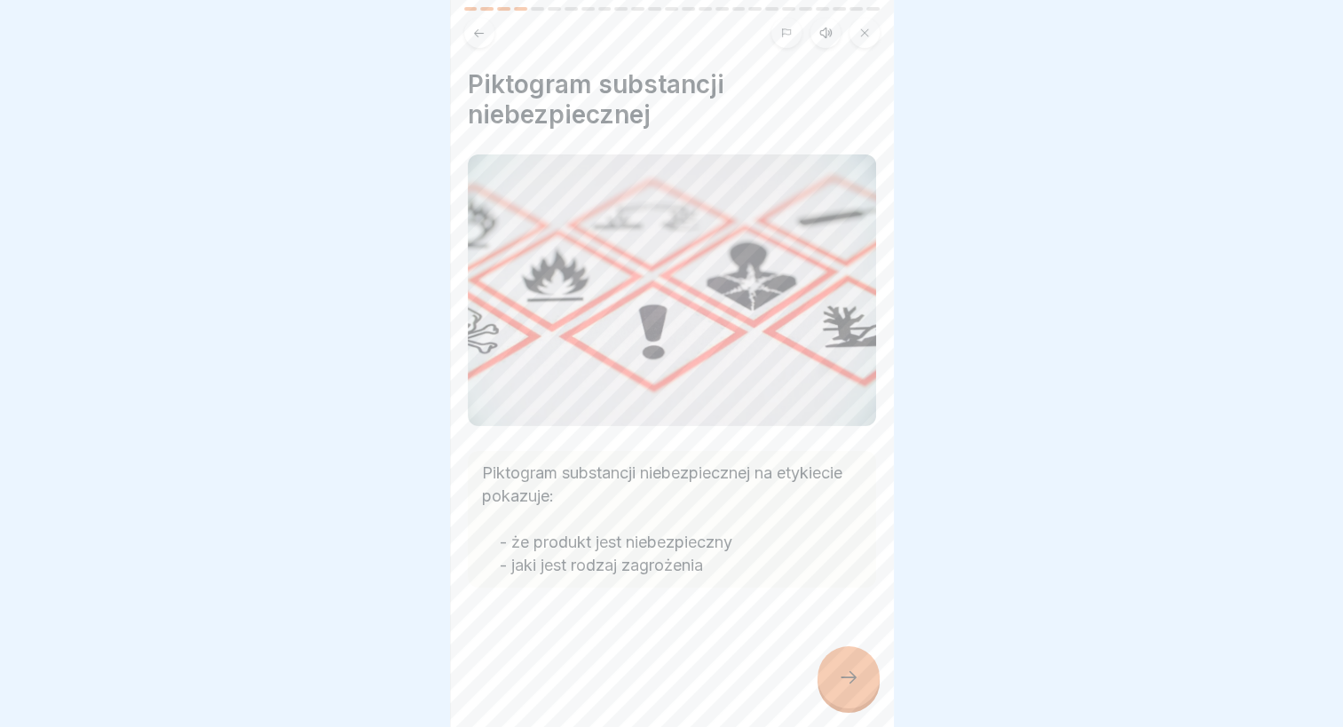
click at [842, 666] on div at bounding box center [849, 677] width 62 height 62
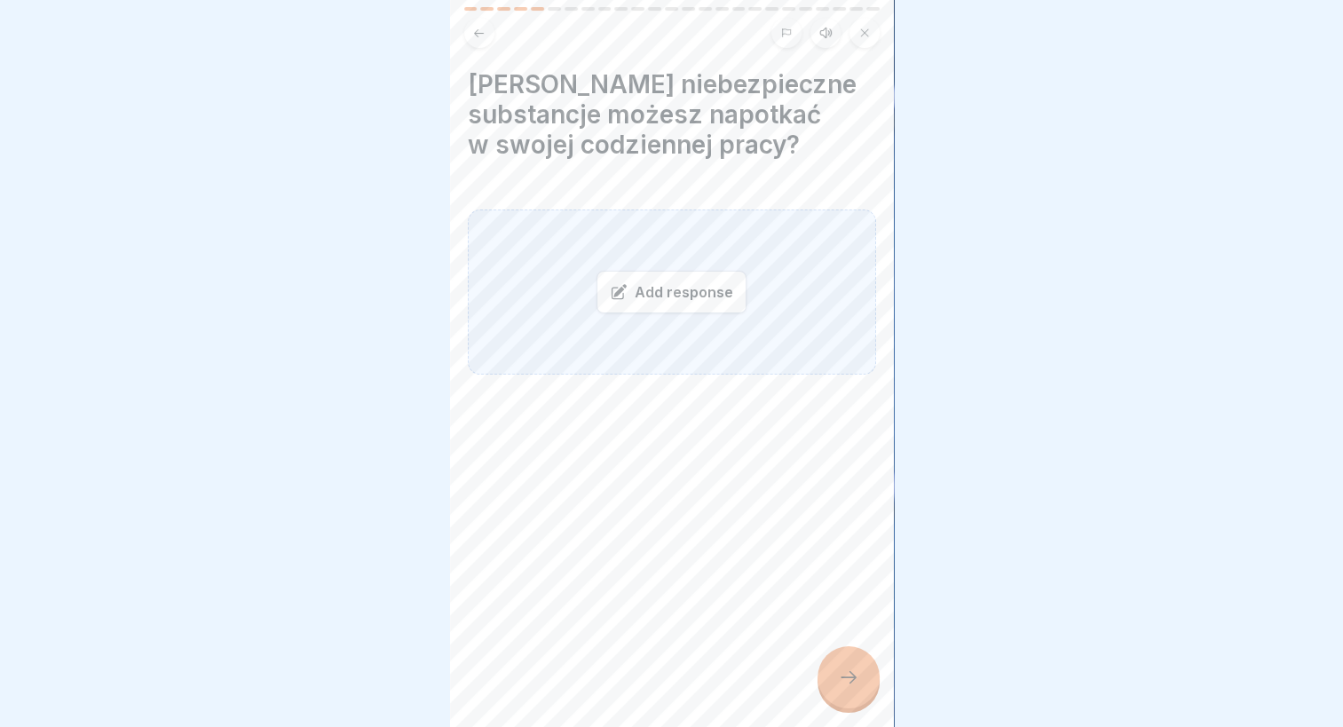
click at [695, 271] on div "Add response" at bounding box center [672, 292] width 150 height 43
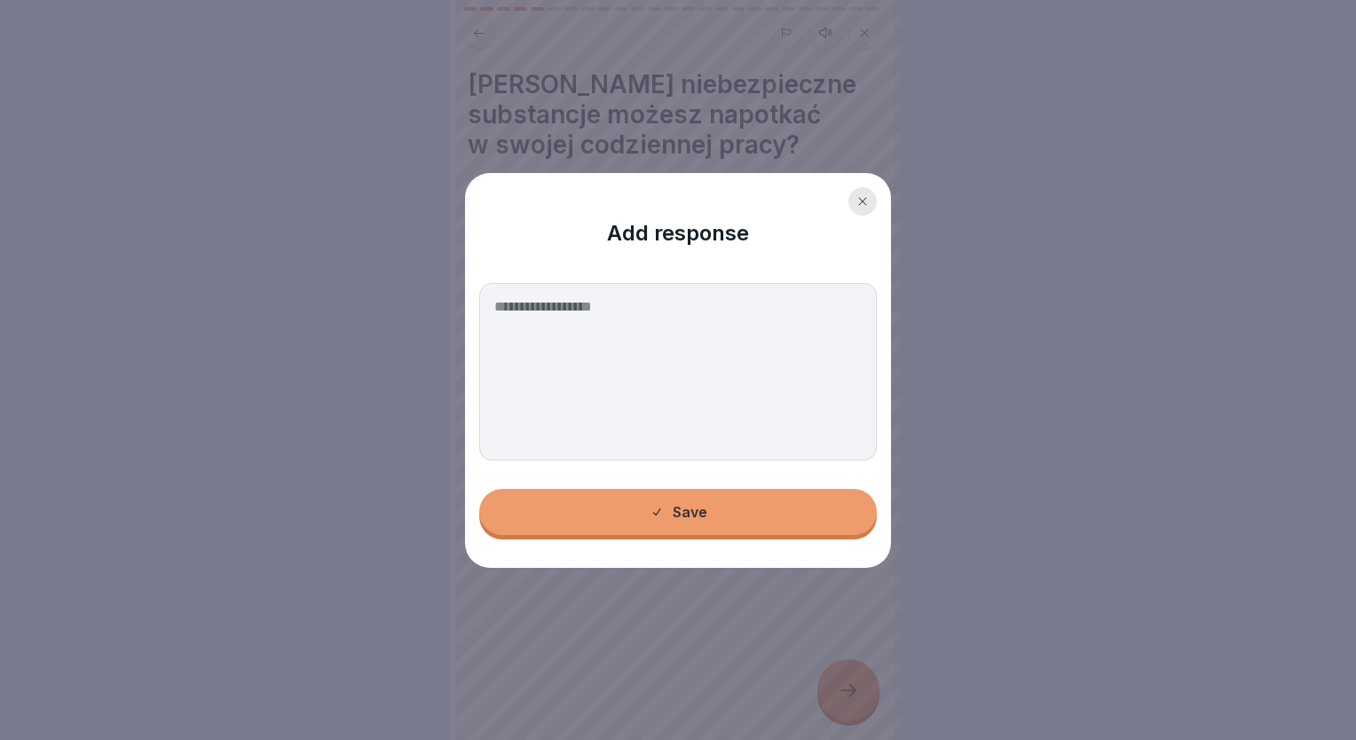
click at [572, 345] on textarea at bounding box center [678, 372] width 398 height 178
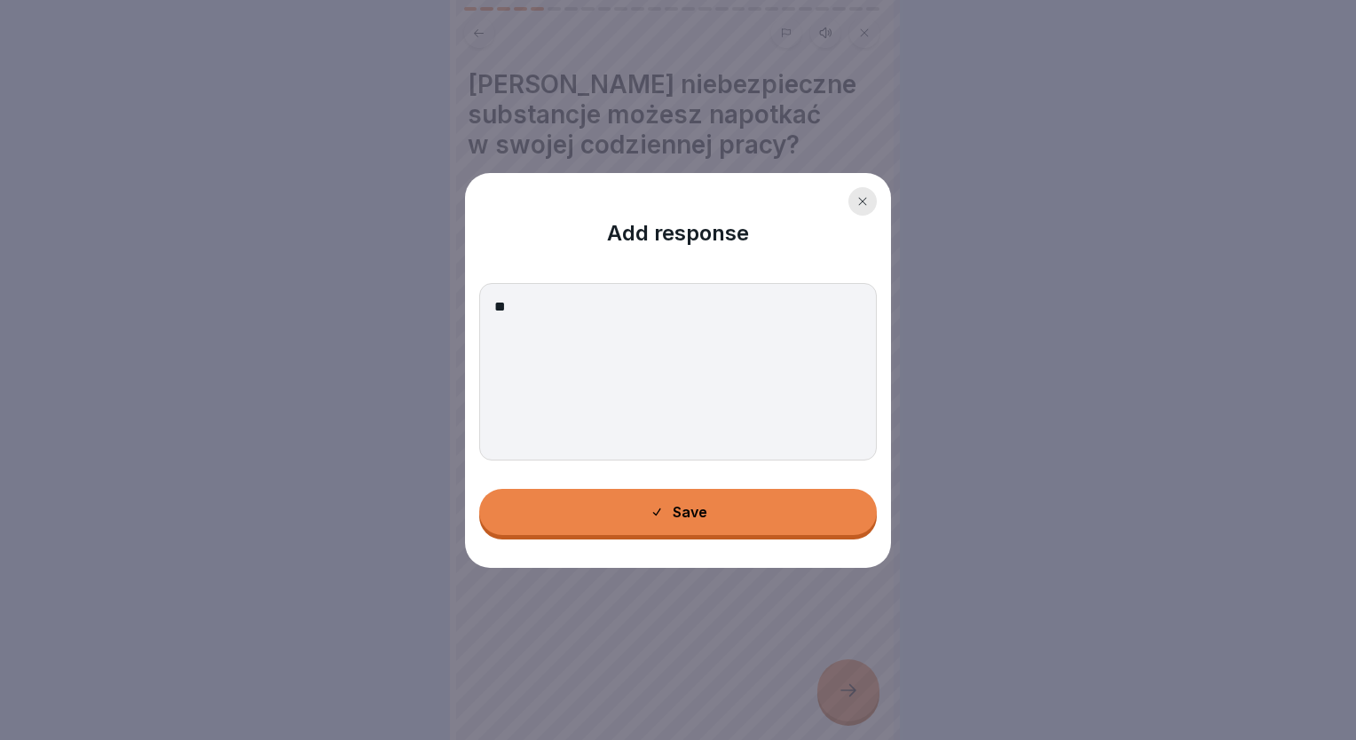
type textarea "*"
type textarea "**********"
click at [663, 531] on button "Save" at bounding box center [678, 512] width 398 height 46
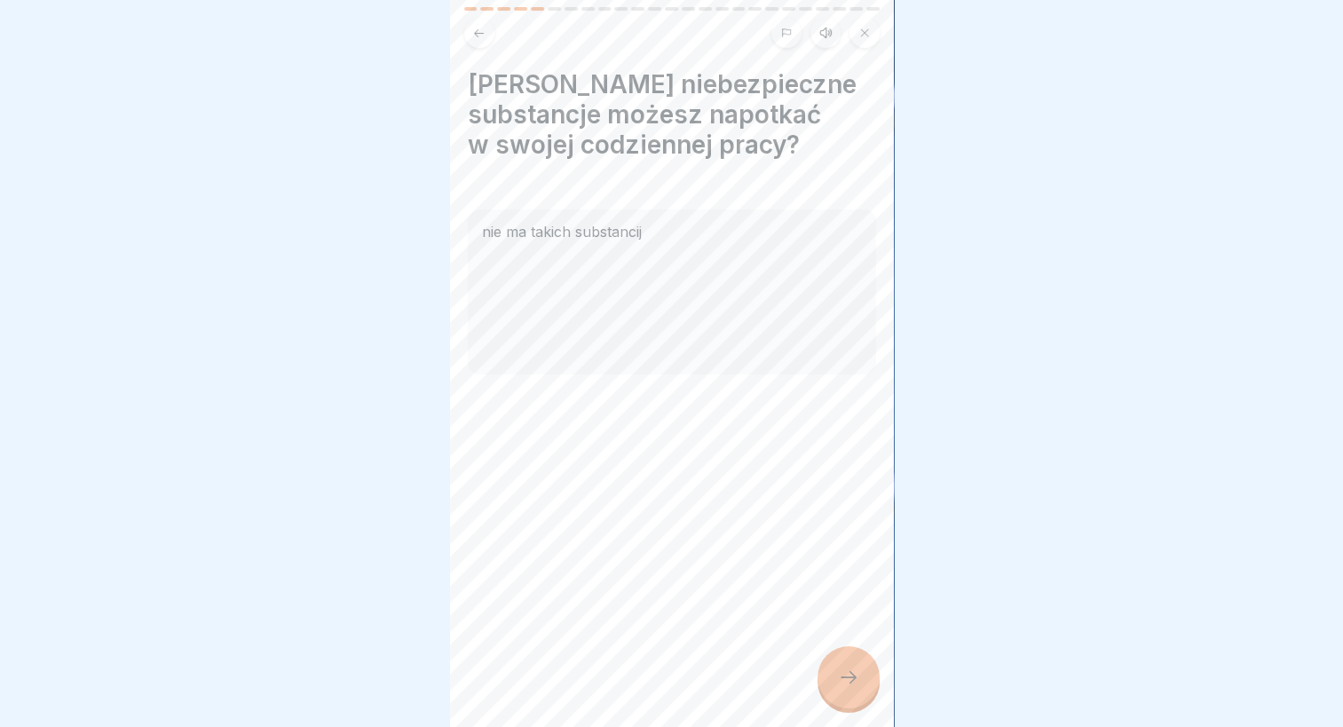
click at [854, 688] on icon at bounding box center [848, 677] width 21 height 21
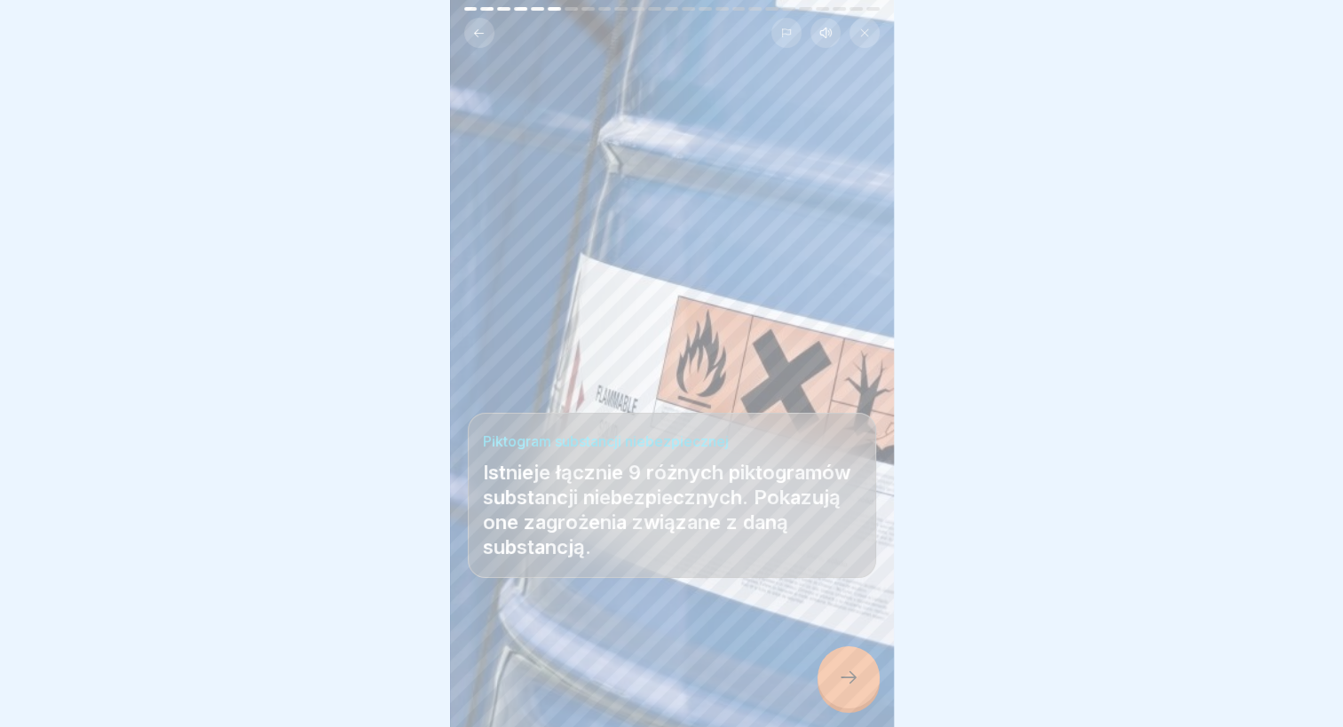
click at [837, 708] on div at bounding box center [849, 677] width 62 height 62
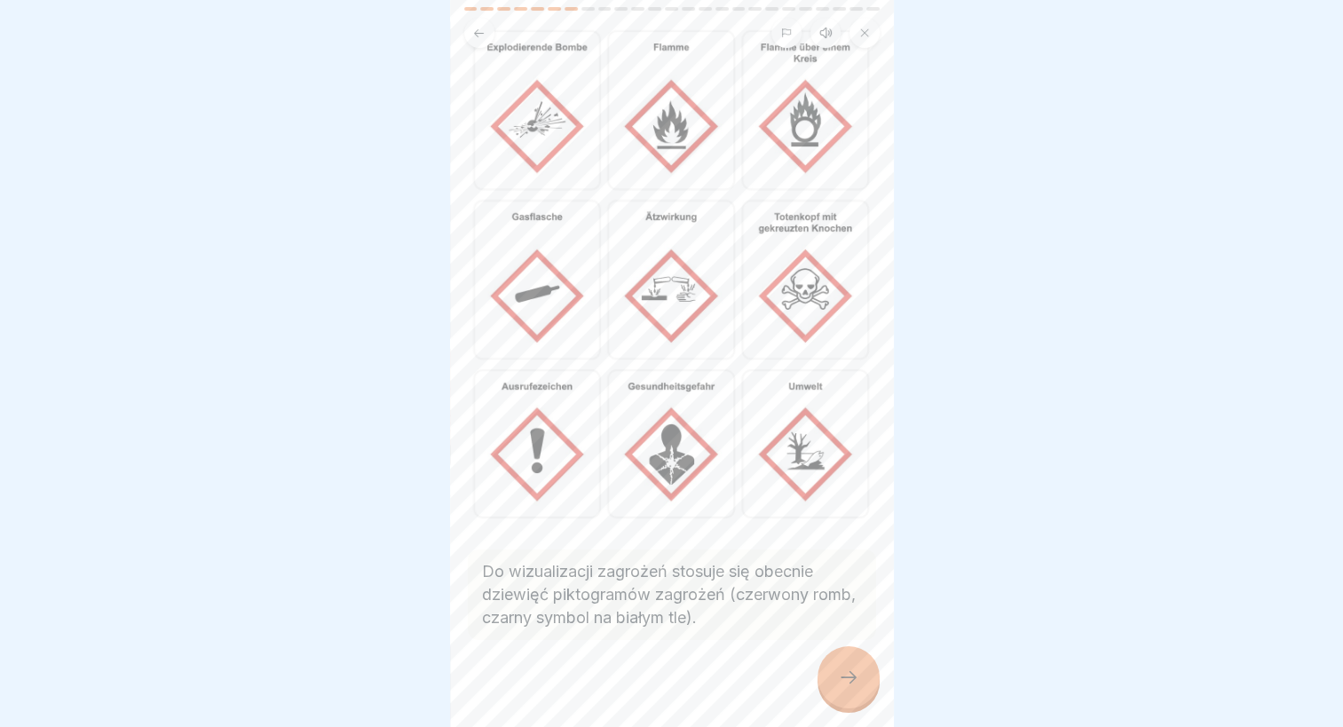
scroll to position [104, 0]
click at [848, 688] on icon at bounding box center [848, 677] width 21 height 21
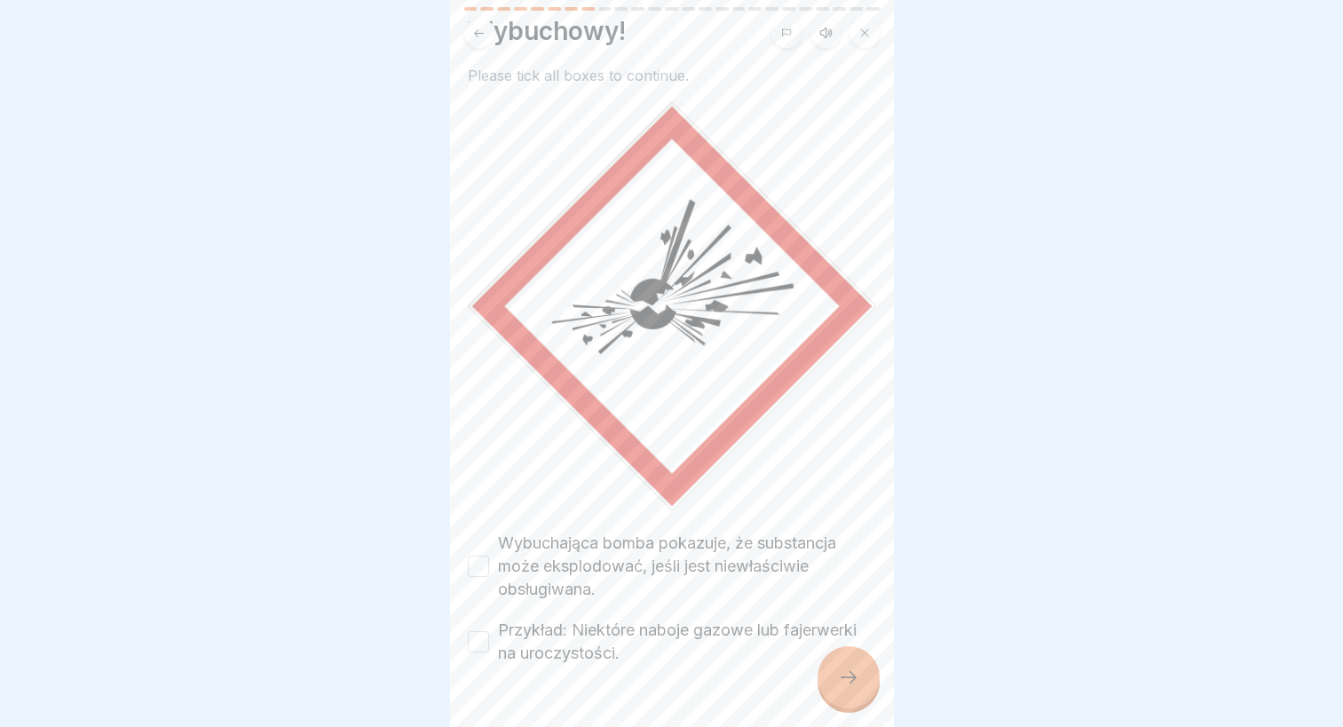
scroll to position [84, 0]
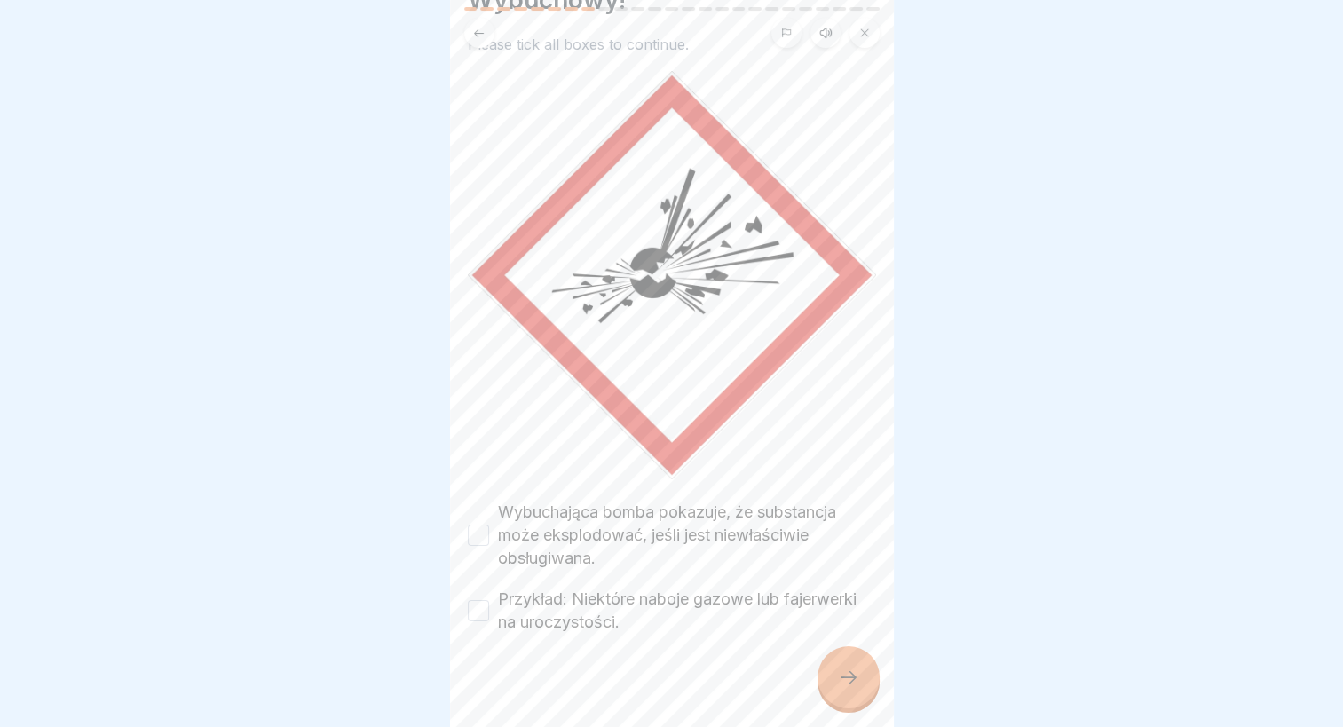
click at [689, 524] on label "Wybuchająca bomba pokazuje, że substancja może eksplodować, jeśli jest niewłaśc…" at bounding box center [687, 535] width 378 height 69
click at [489, 525] on button "Wybuchająca bomba pokazuje, że substancja może eksplodować, jeśli jest niewłaśc…" at bounding box center [478, 535] width 21 height 21
click at [658, 592] on label "Przykład: Niektóre naboje gazowe lub fajerwerki na uroczystości." at bounding box center [687, 611] width 378 height 46
click at [489, 600] on button "Przykład: Niektóre naboje gazowe lub fajerwerki na uroczystości." at bounding box center [478, 610] width 21 height 21
click at [846, 688] on icon at bounding box center [848, 677] width 21 height 21
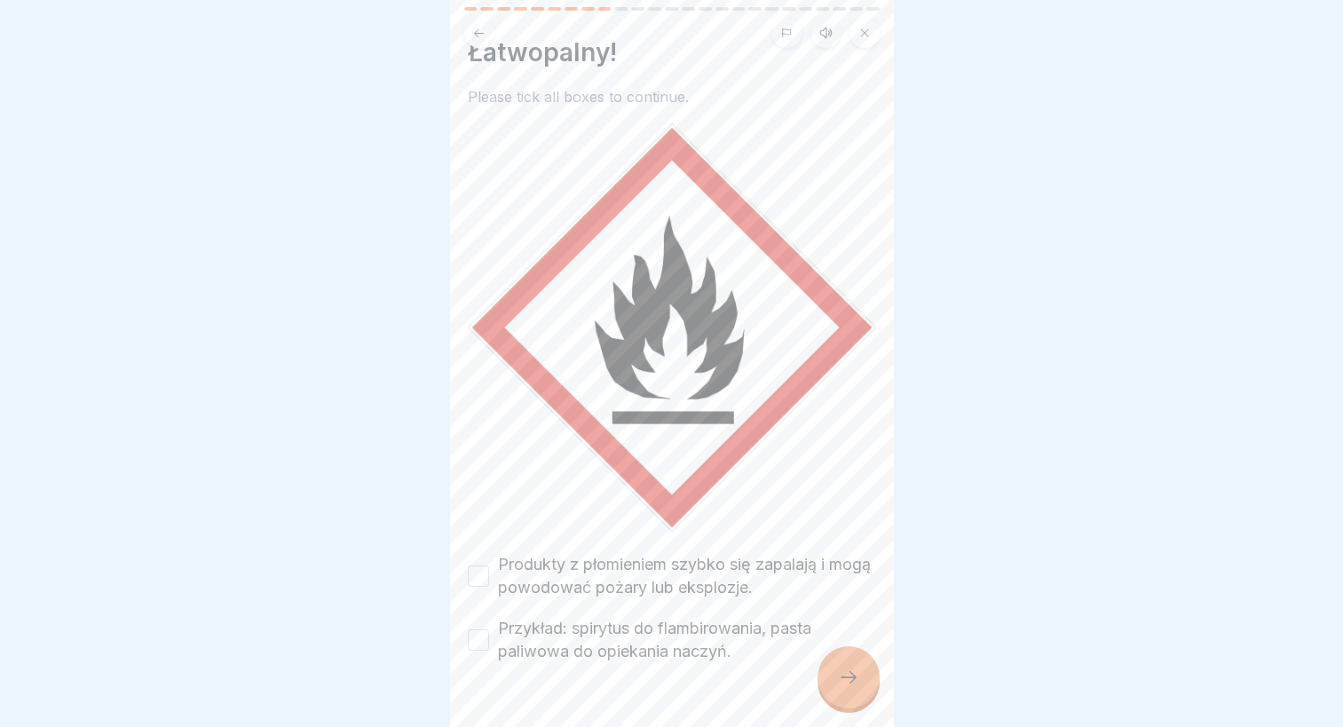
scroll to position [60, 0]
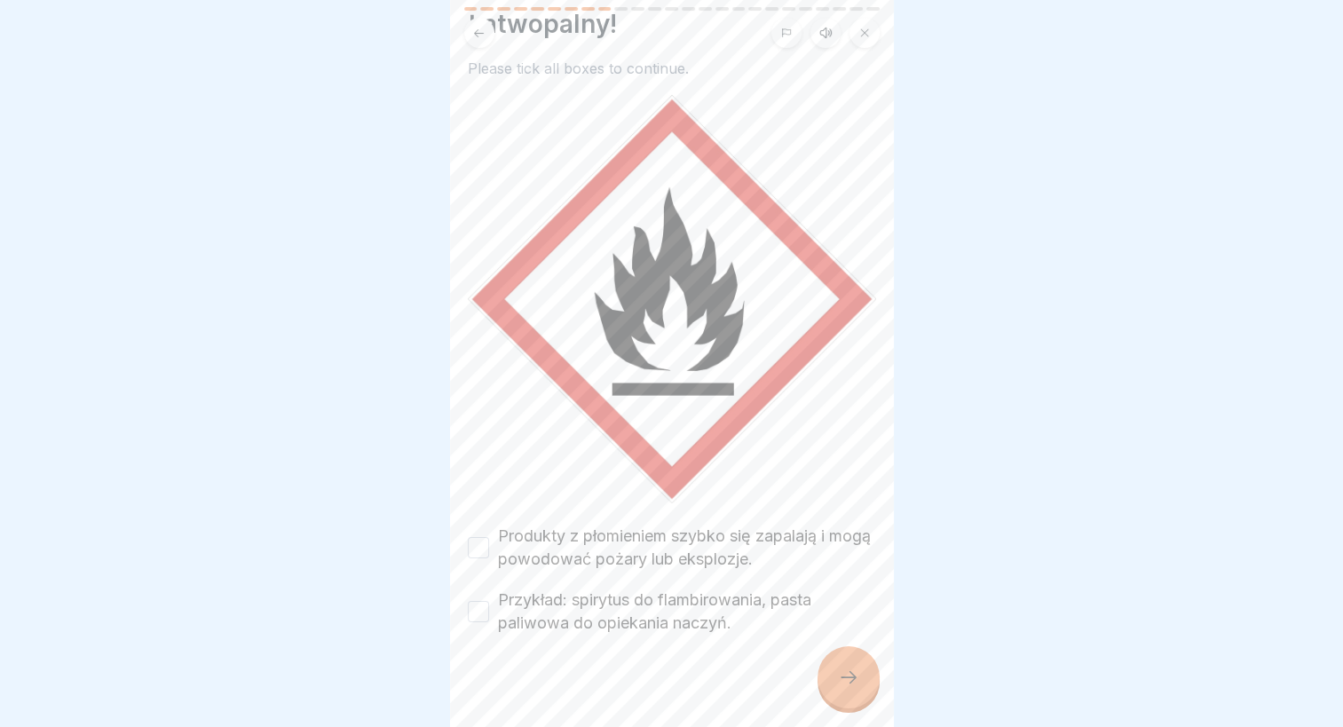
click at [731, 525] on label "Produkty z płomieniem szybko się zapalają i mogą powodować pożary lub eksplozje." at bounding box center [687, 548] width 378 height 46
click at [489, 537] on button "Produkty z płomieniem szybko się zapalają i mogą powodować pożary lub eksplozje." at bounding box center [478, 547] width 21 height 21
click at [686, 589] on label "Przykład: spirytus do flambirowania, pasta paliwowa do opiekania naczyń." at bounding box center [687, 612] width 378 height 46
click at [489, 601] on button "Przykład: spirytus do flambirowania, pasta paliwowa do opiekania naczyń." at bounding box center [478, 611] width 21 height 21
click at [842, 688] on icon at bounding box center [848, 677] width 21 height 21
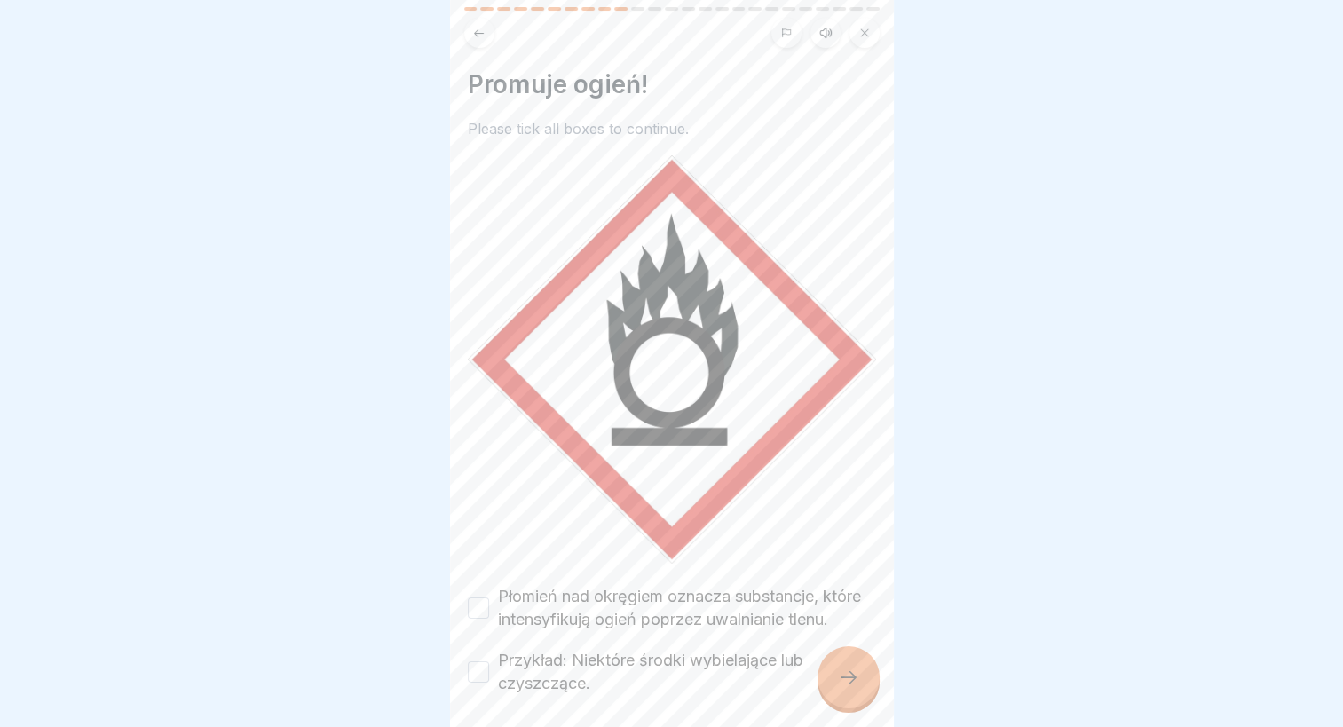
click at [660, 600] on label "Płomień nad okręgiem oznacza substancje, które intensyfikują ogień poprzez uwal…" at bounding box center [687, 608] width 378 height 46
click at [489, 600] on button "Płomień nad okręgiem oznacza substancje, które intensyfikują ogień poprzez uwal…" at bounding box center [478, 607] width 21 height 21
click at [623, 668] on label "Przykład: Niektóre środki wybielające lub czyszczące." at bounding box center [687, 672] width 378 height 46
click at [489, 668] on button "Przykład: Niektóre środki wybielające lub czyszczące." at bounding box center [478, 671] width 21 height 21
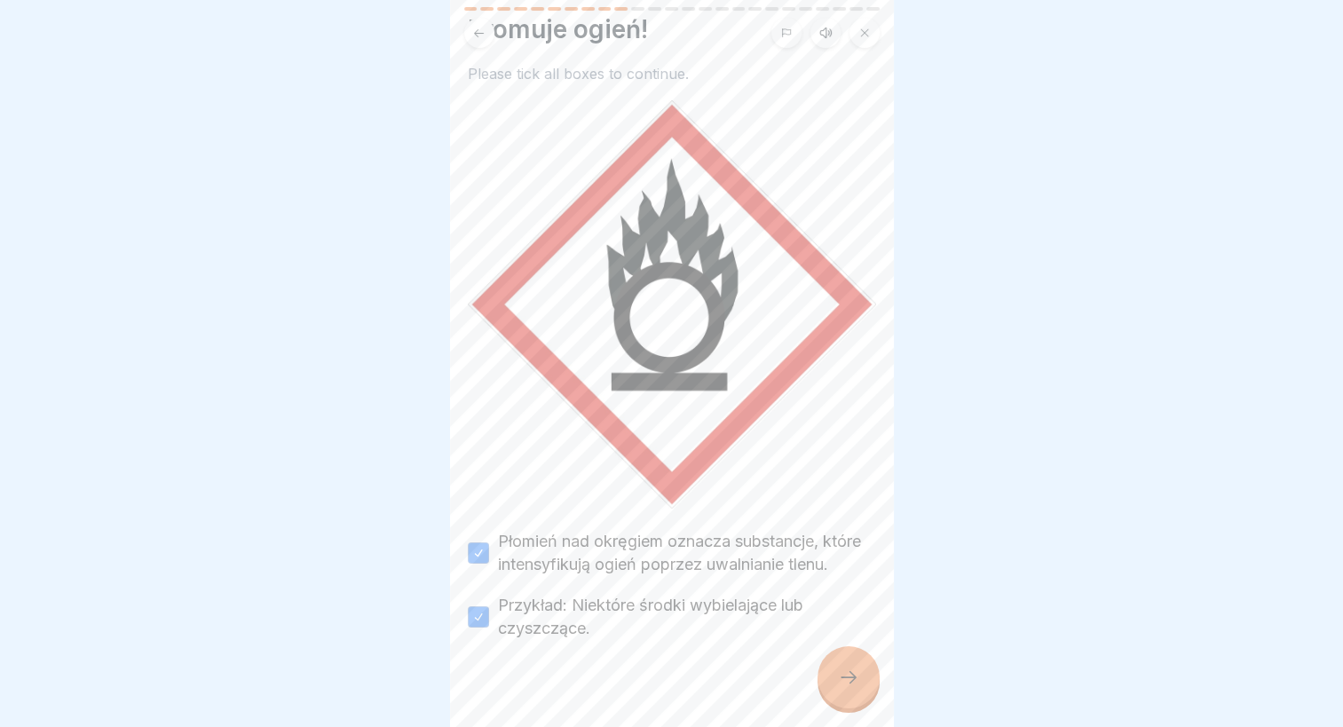
scroll to position [84, 0]
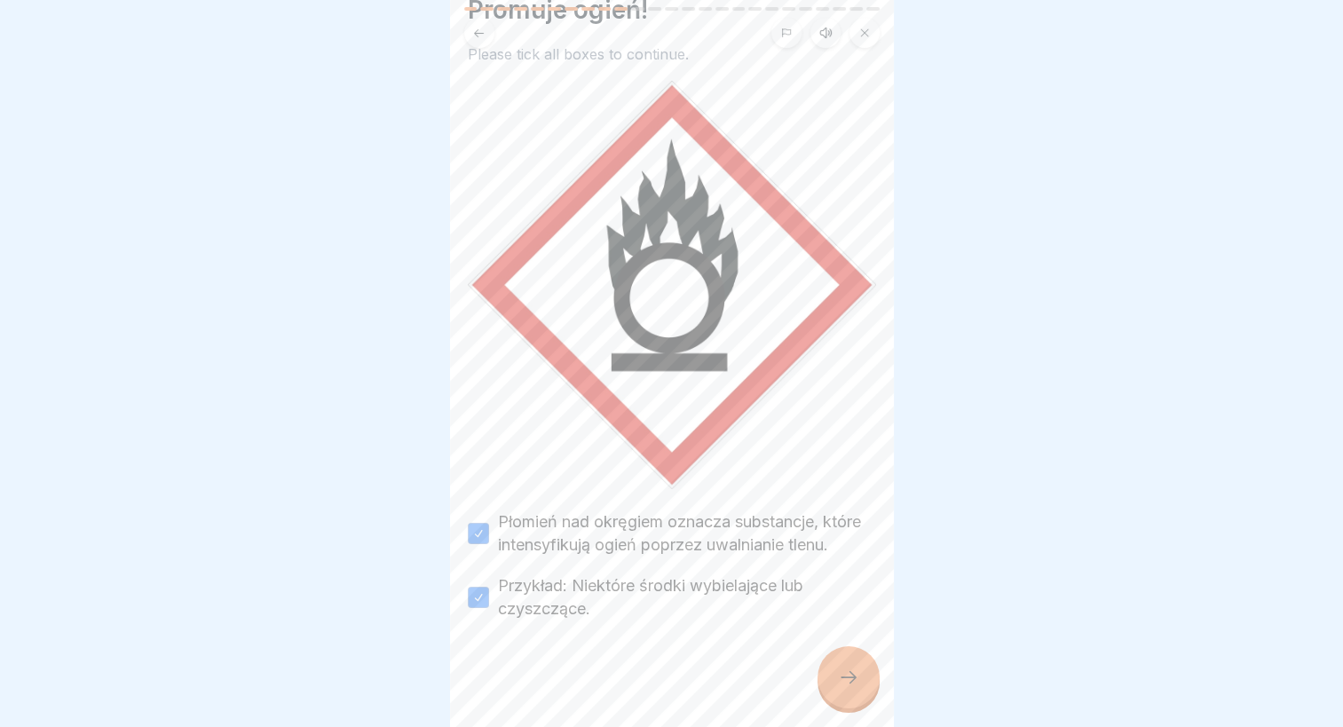
click at [852, 684] on icon at bounding box center [849, 677] width 16 height 12
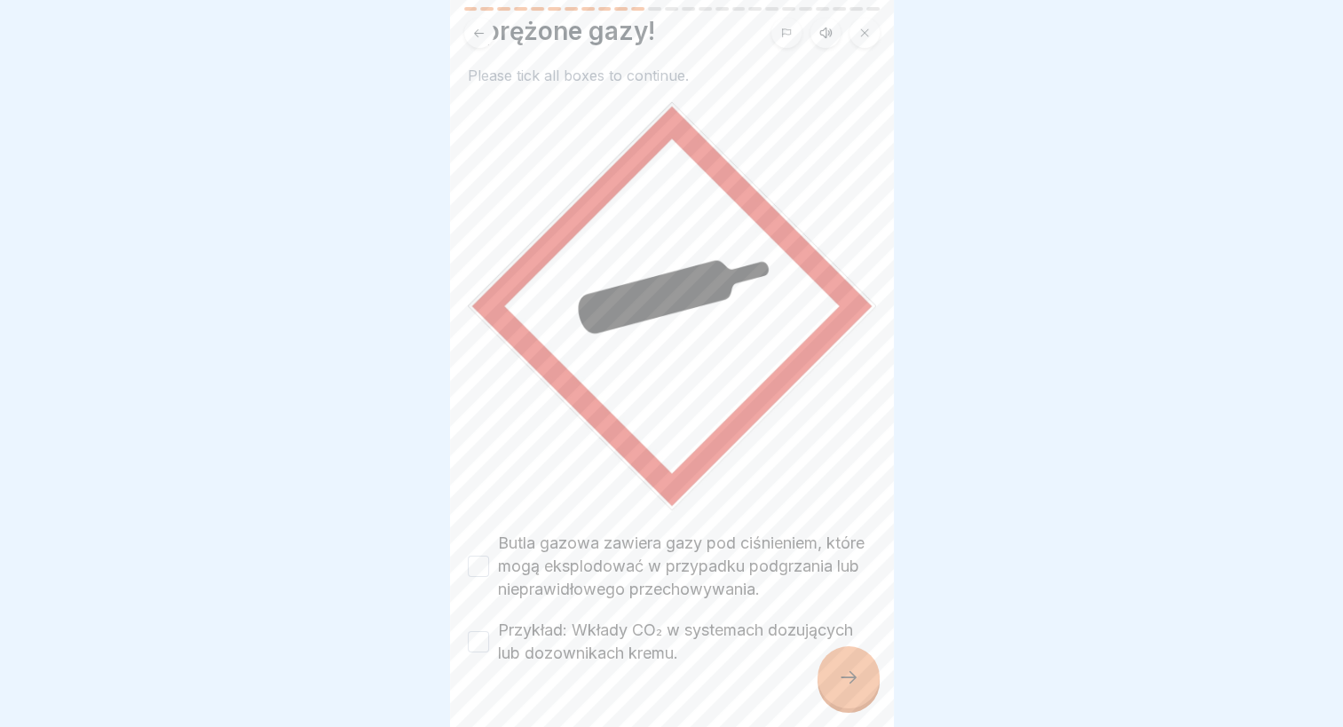
scroll to position [107, 0]
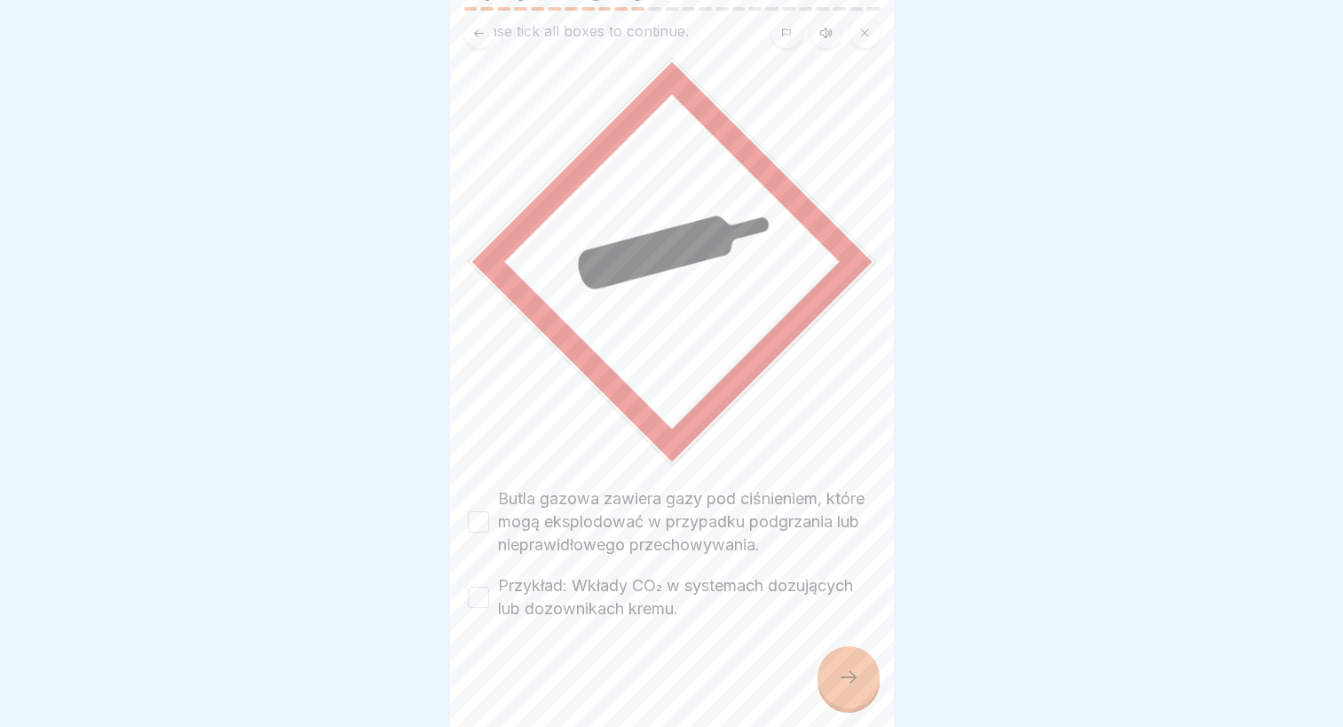
click at [672, 497] on label "Butla gazowa zawiera gazy pod ciśnieniem, które mogą eksplodować w przypadku po…" at bounding box center [687, 521] width 378 height 69
click at [489, 511] on button "Butla gazowa zawiera gazy pod ciśnieniem, które mogą eksplodować w przypadku po…" at bounding box center [478, 521] width 21 height 21
click at [627, 591] on label "Przykład: Wkłady CO₂ w systemach dozujących lub dozownikach kremu." at bounding box center [687, 597] width 378 height 46
click at [489, 591] on button "Przykład: Wkłady CO₂ w systemach dozujących lub dozownikach kremu." at bounding box center [478, 597] width 21 height 21
click at [855, 688] on icon at bounding box center [848, 677] width 21 height 21
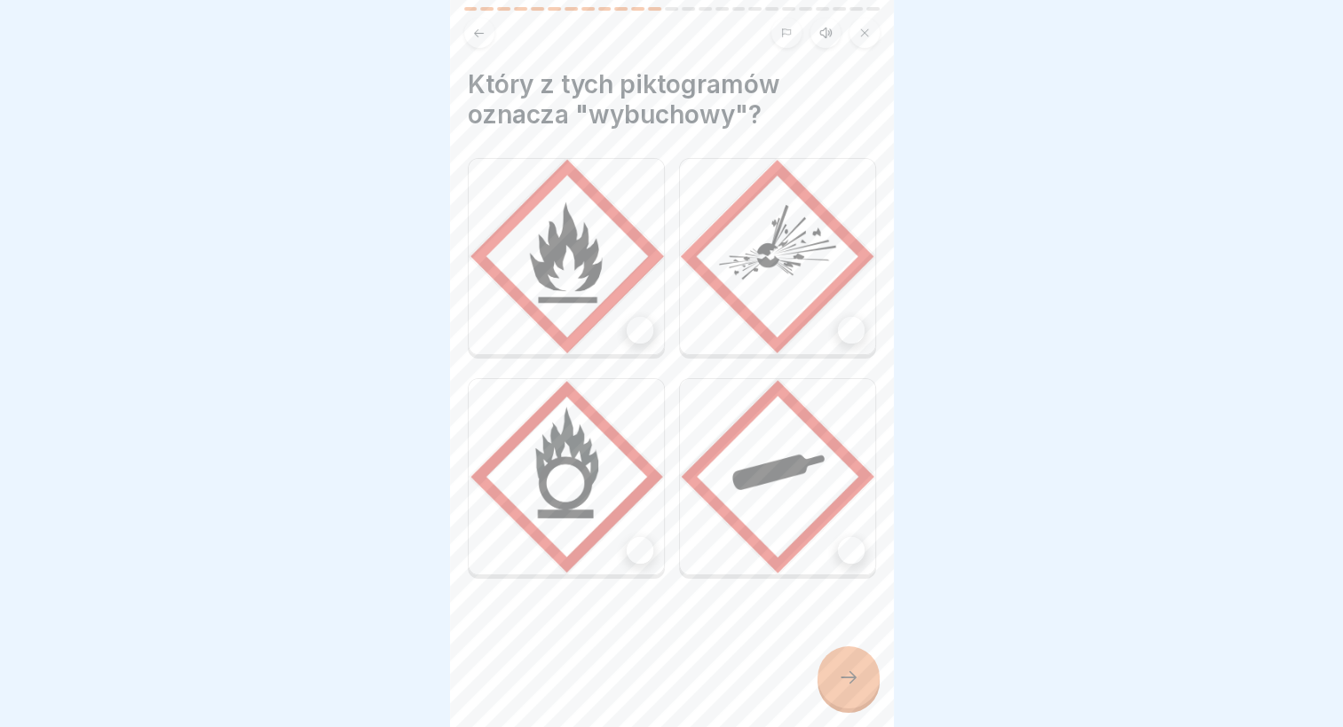
click at [838, 317] on div at bounding box center [851, 330] width 27 height 27
click at [842, 686] on icon at bounding box center [848, 677] width 21 height 21
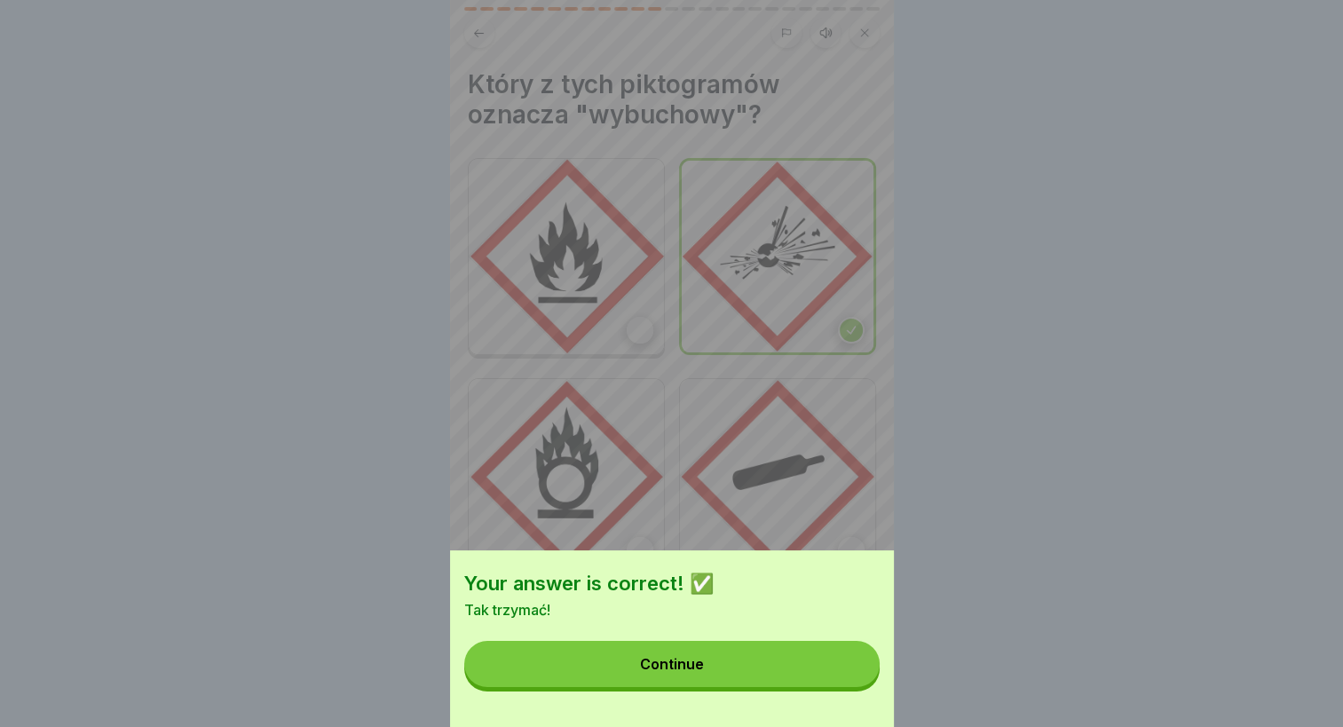
click at [779, 659] on button "Continue" at bounding box center [671, 664] width 415 height 46
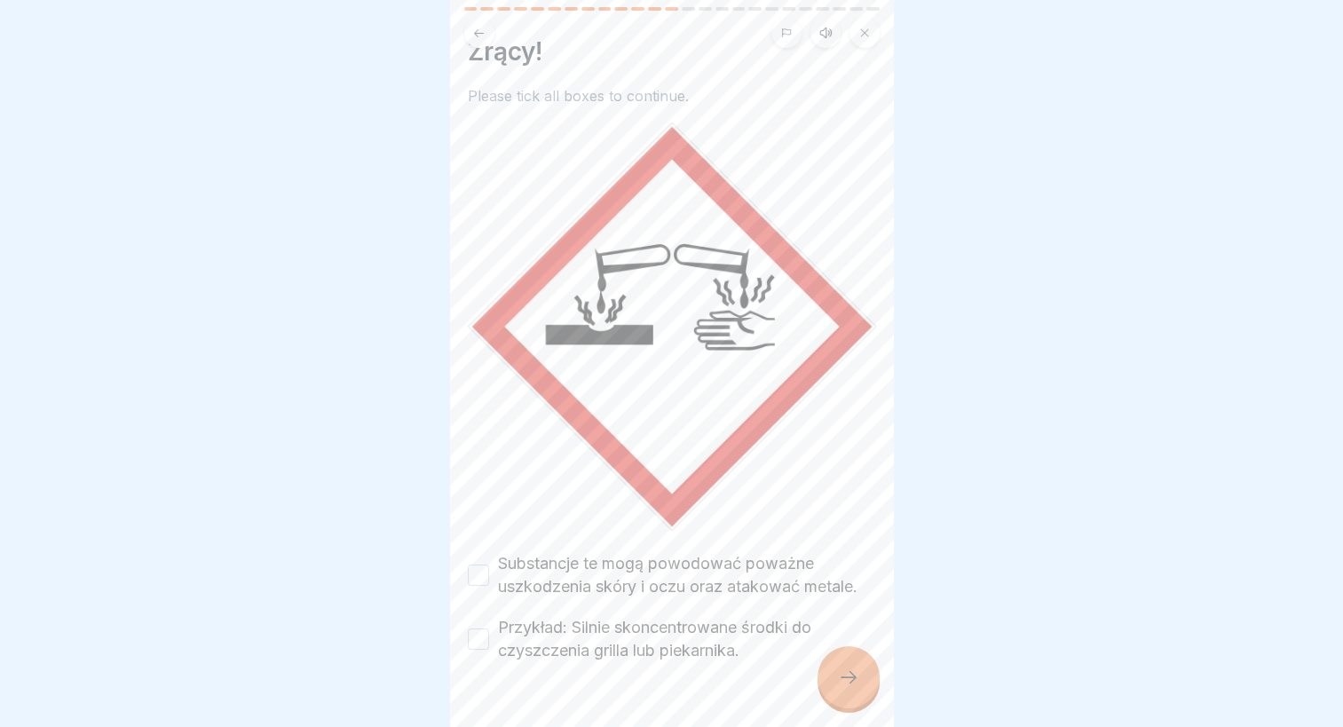
scroll to position [84, 0]
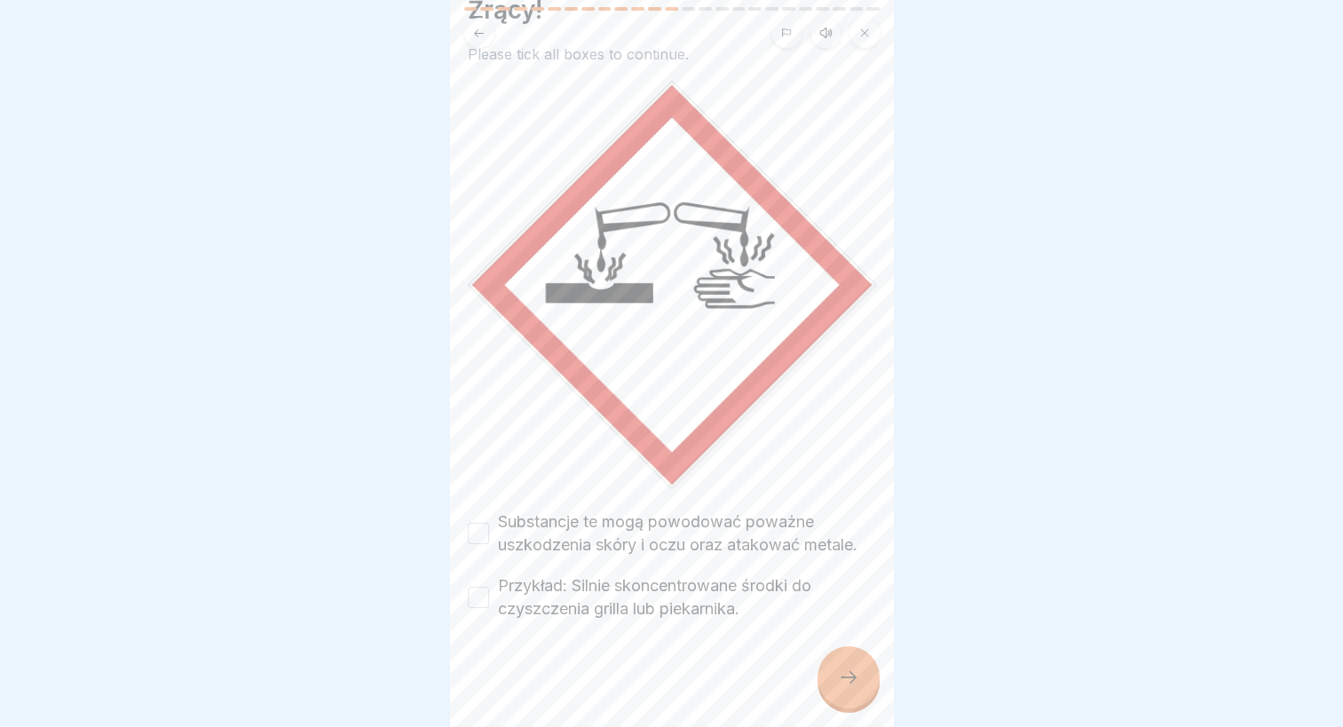
click at [674, 521] on label "Substancje te mogą powodować poważne uszkodzenia skóry i oczu oraz atakować met…" at bounding box center [687, 533] width 378 height 46
click at [489, 523] on button "Substancje te mogą powodować poważne uszkodzenia skóry i oczu oraz atakować met…" at bounding box center [478, 533] width 21 height 21
click at [655, 592] on label "Przykład: Silnie skoncentrowane środki do czyszczenia grilla lub piekarnika." at bounding box center [687, 597] width 378 height 46
click at [489, 592] on button "Przykład: Silnie skoncentrowane środki do czyszczenia grilla lub piekarnika." at bounding box center [478, 597] width 21 height 21
click at [870, 692] on div at bounding box center [849, 677] width 62 height 62
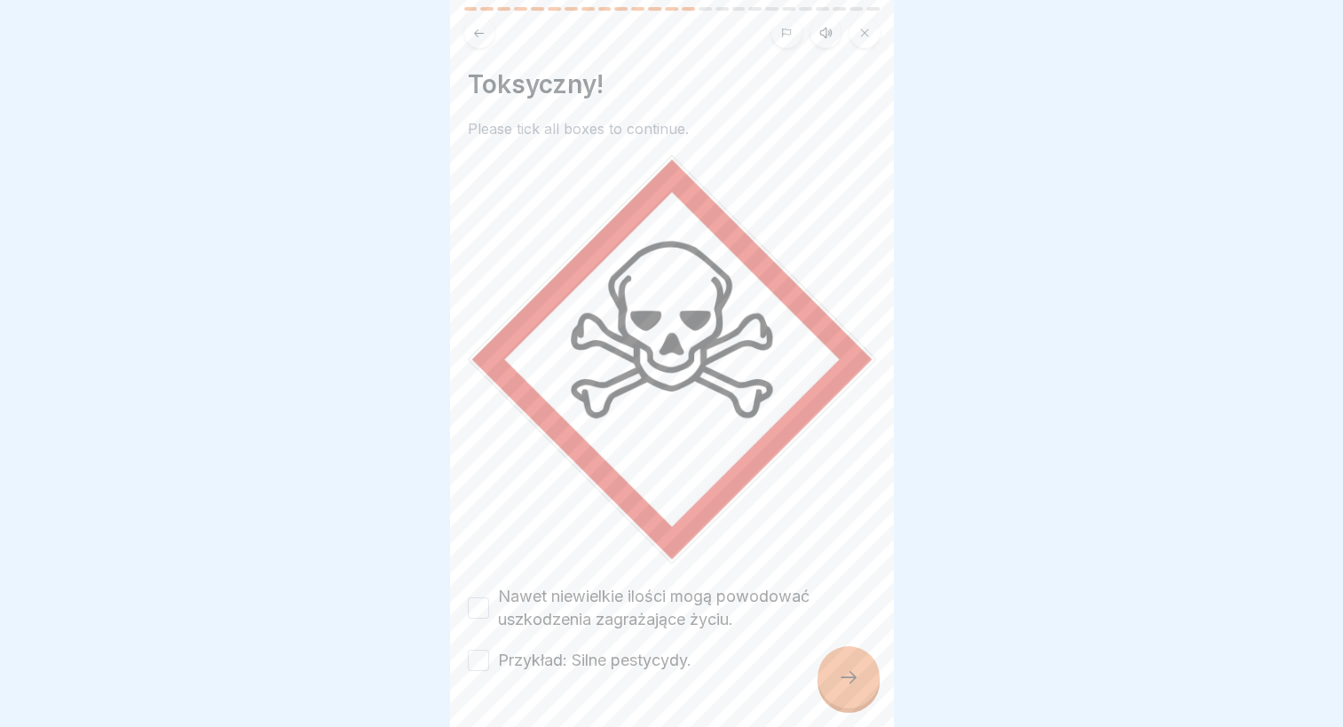
click at [664, 604] on label "Nawet niewielkie ilości mogą powodować uszkodzenia zagrażające życiu." at bounding box center [687, 608] width 378 height 46
click at [489, 604] on button "Nawet niewielkie ilości mogą powodować uszkodzenia zagrażające życiu." at bounding box center [478, 607] width 21 height 21
click at [650, 649] on label "Przykład: Silne pestycydy." at bounding box center [595, 660] width 194 height 23
click at [489, 650] on button "Przykład: Silne pestycydy." at bounding box center [478, 660] width 21 height 21
click at [854, 688] on icon at bounding box center [848, 677] width 21 height 21
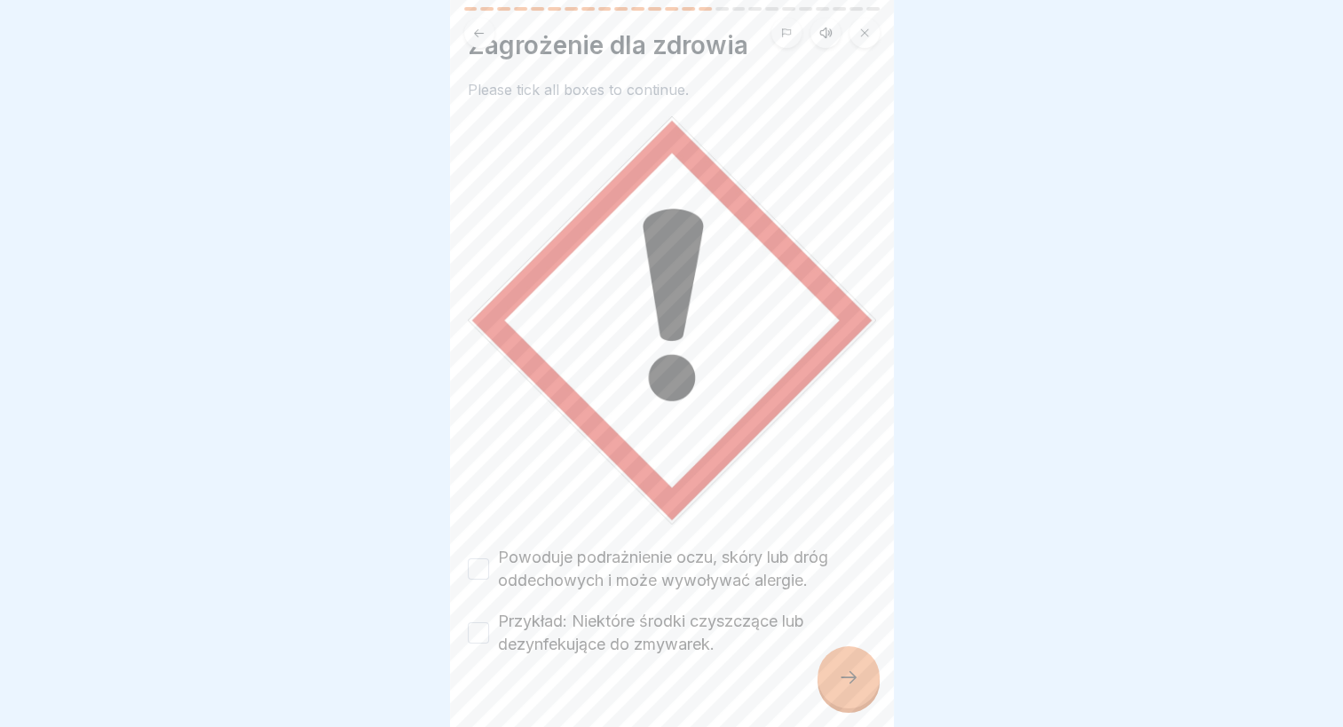
scroll to position [60, 0]
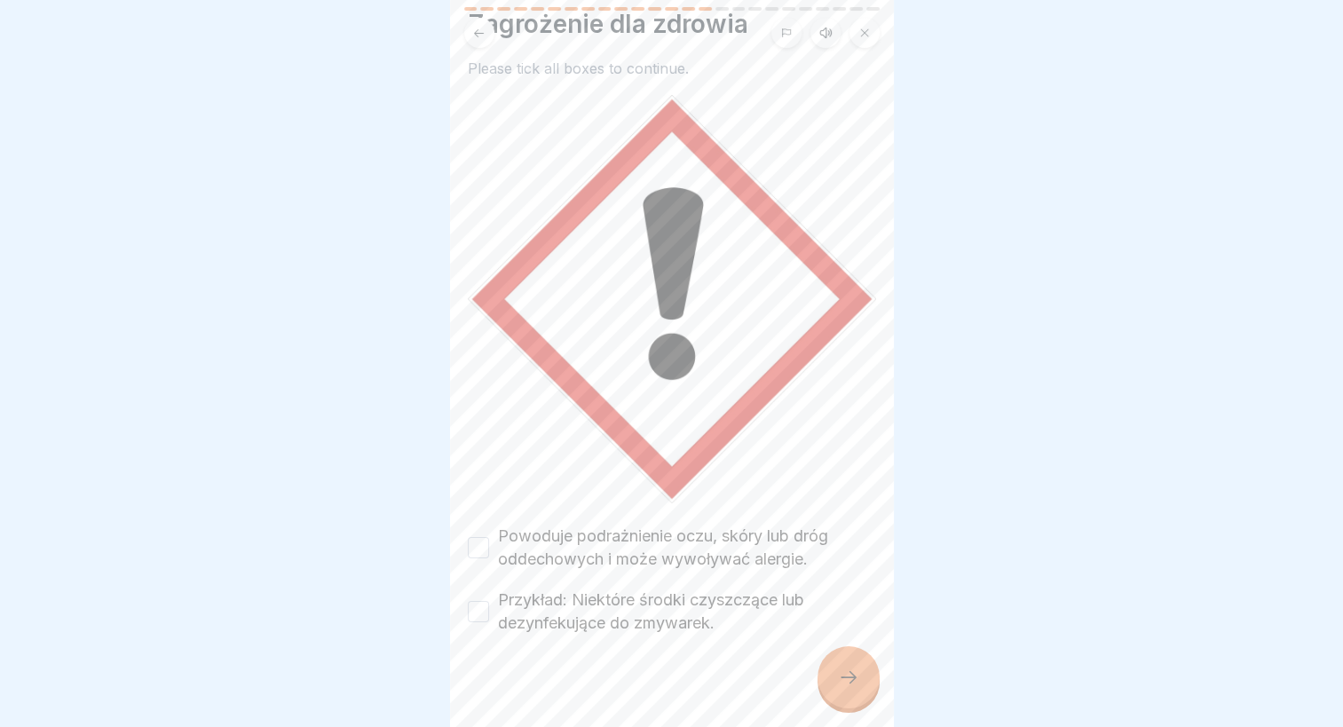
click at [649, 528] on label "Powoduje podrażnienie oczu, skóry lub dróg oddechowych i może wywoływać alergie." at bounding box center [687, 548] width 378 height 46
click at [489, 537] on button "Powoduje podrażnienie oczu, skóry lub dróg oddechowych i może wywoływać alergie." at bounding box center [478, 547] width 21 height 21
click at [642, 600] on label "Przykład: Niektóre środki czyszczące lub dezynfekujące do zmywarek." at bounding box center [687, 612] width 378 height 46
click at [489, 601] on button "Przykład: Niektóre środki czyszczące lub dezynfekujące do zmywarek." at bounding box center [478, 611] width 21 height 21
click at [833, 688] on div at bounding box center [849, 677] width 62 height 62
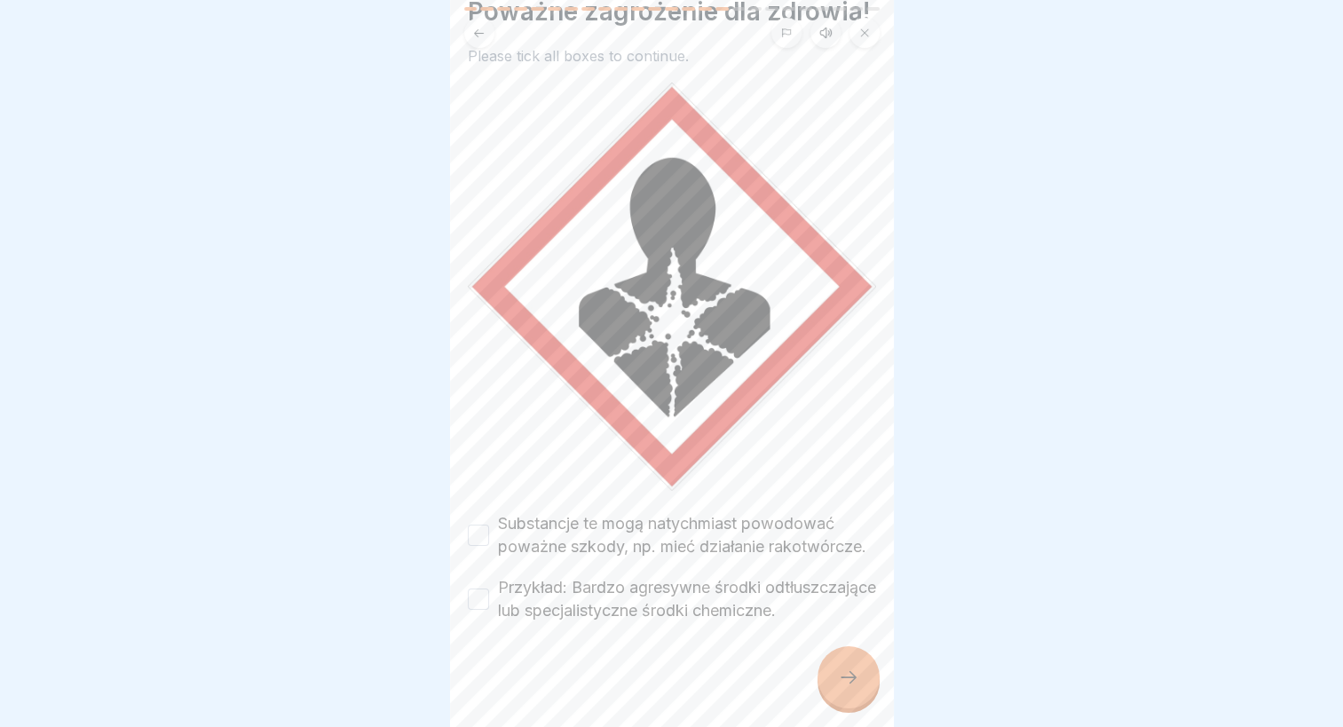
scroll to position [138, 0]
click at [608, 510] on label "Substancje te mogą natychmiast powodować poważne szkody, np. mieć działanie rak…" at bounding box center [687, 533] width 378 height 46
click at [489, 523] on button "Substancje te mogą natychmiast powodować poważne szkody, np. mieć działanie rak…" at bounding box center [478, 533] width 21 height 21
click at [604, 574] on label "Przykład: Bardzo agresywne środki odtłuszczające lub specjalistyczne środki che…" at bounding box center [687, 597] width 378 height 46
click at [489, 587] on button "Przykład: Bardzo agresywne środki odtłuszczające lub specjalistyczne środki che…" at bounding box center [478, 597] width 21 height 21
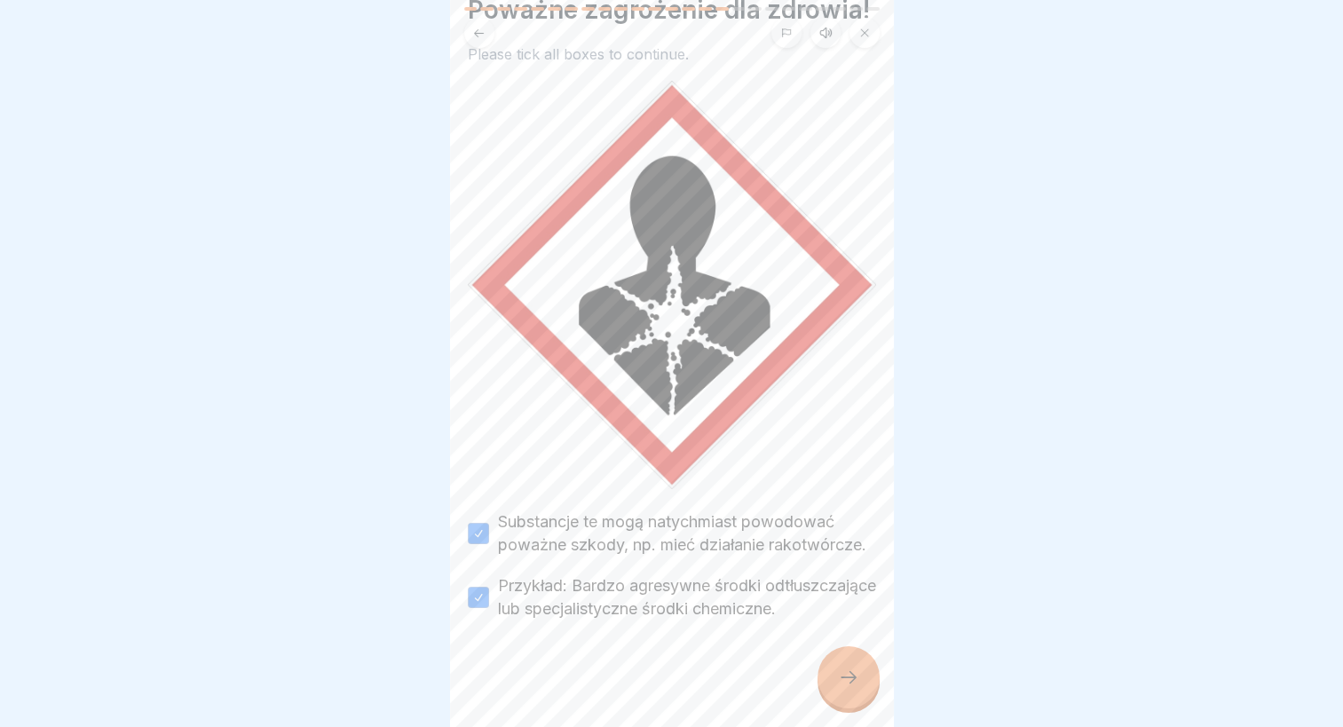
click at [873, 681] on div at bounding box center [849, 677] width 62 height 62
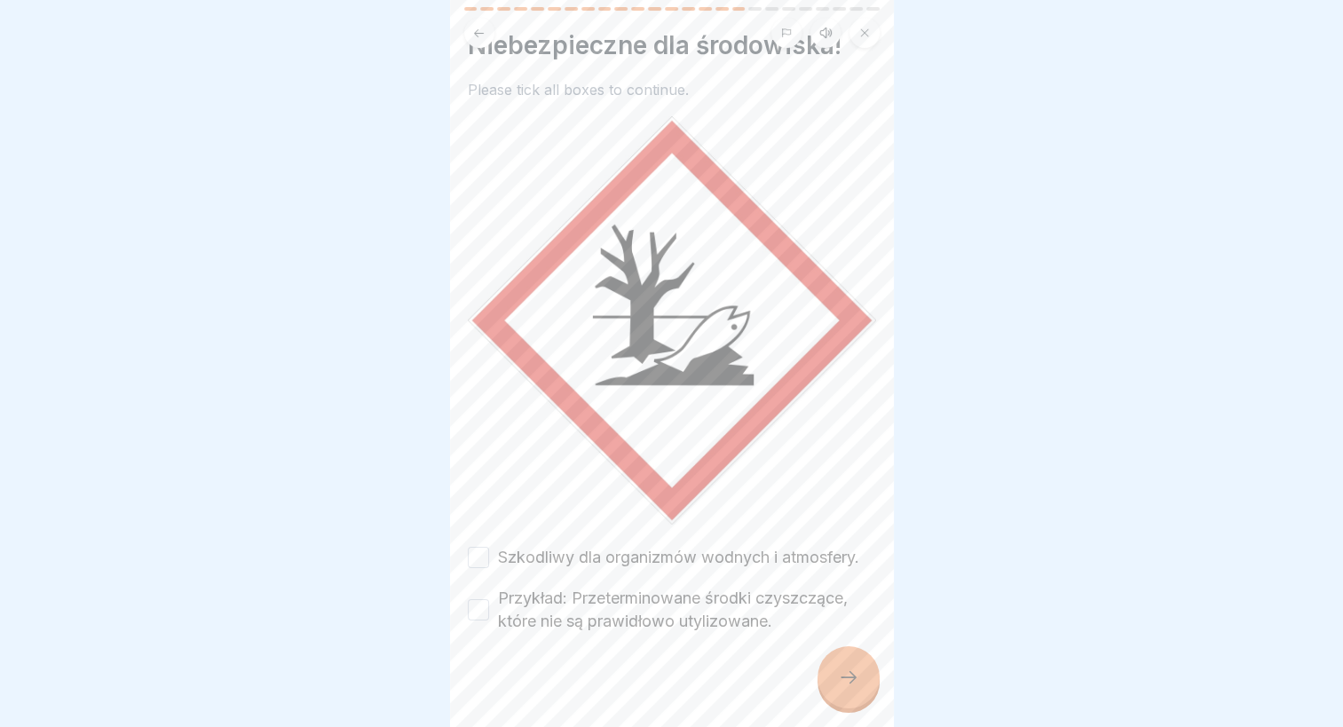
scroll to position [60, 0]
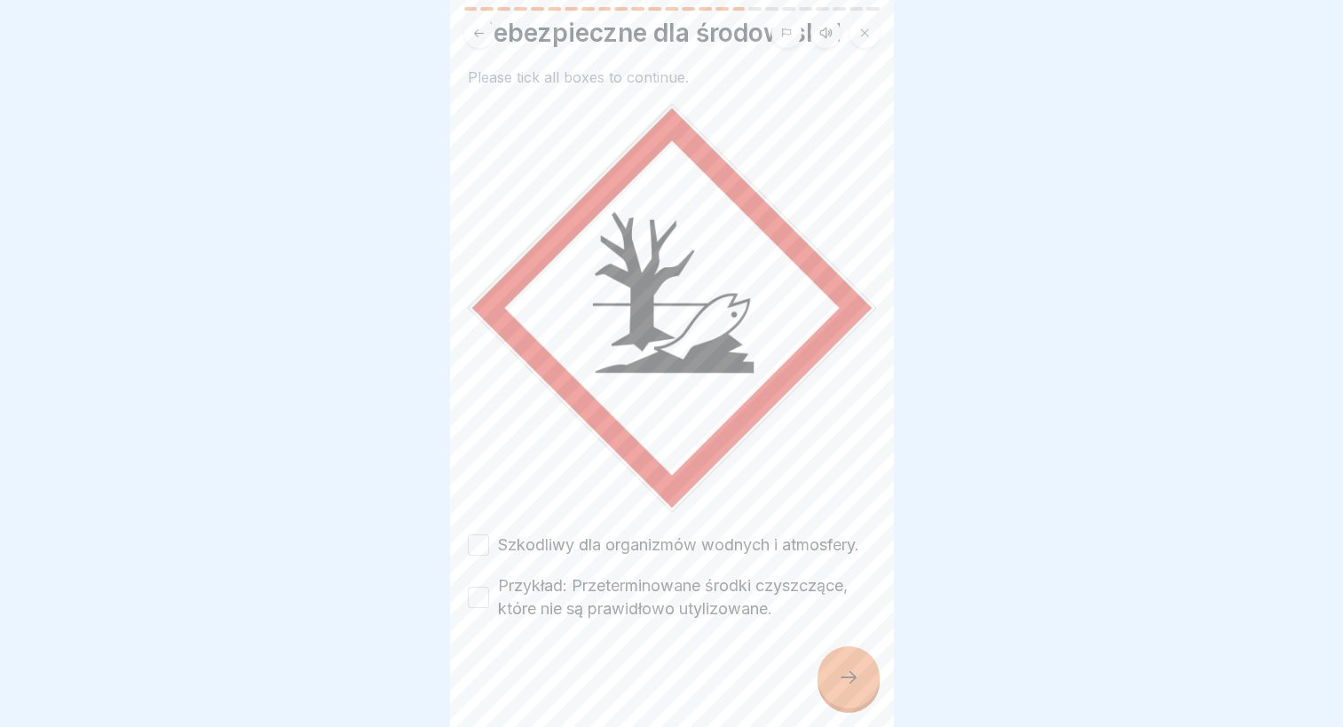
click at [634, 501] on div "Niebezpieczne dla środowiska! Please tick all boxes to continue. Szkodliwy dla …" at bounding box center [672, 319] width 408 height 603
click at [625, 533] on label "Szkodliwy dla organizmów wodnych i atmosfery." at bounding box center [678, 544] width 361 height 23
click at [489, 534] on button "Szkodliwy dla organizmów wodnych i atmosfery." at bounding box center [478, 544] width 21 height 21
click at [605, 605] on label "Przykład: Przeterminowane środki czyszczące, które nie są prawidłowo utylizowan…" at bounding box center [687, 597] width 378 height 46
click at [489, 605] on button "Przykład: Przeterminowane środki czyszczące, które nie są prawidłowo utylizowan…" at bounding box center [478, 597] width 21 height 21
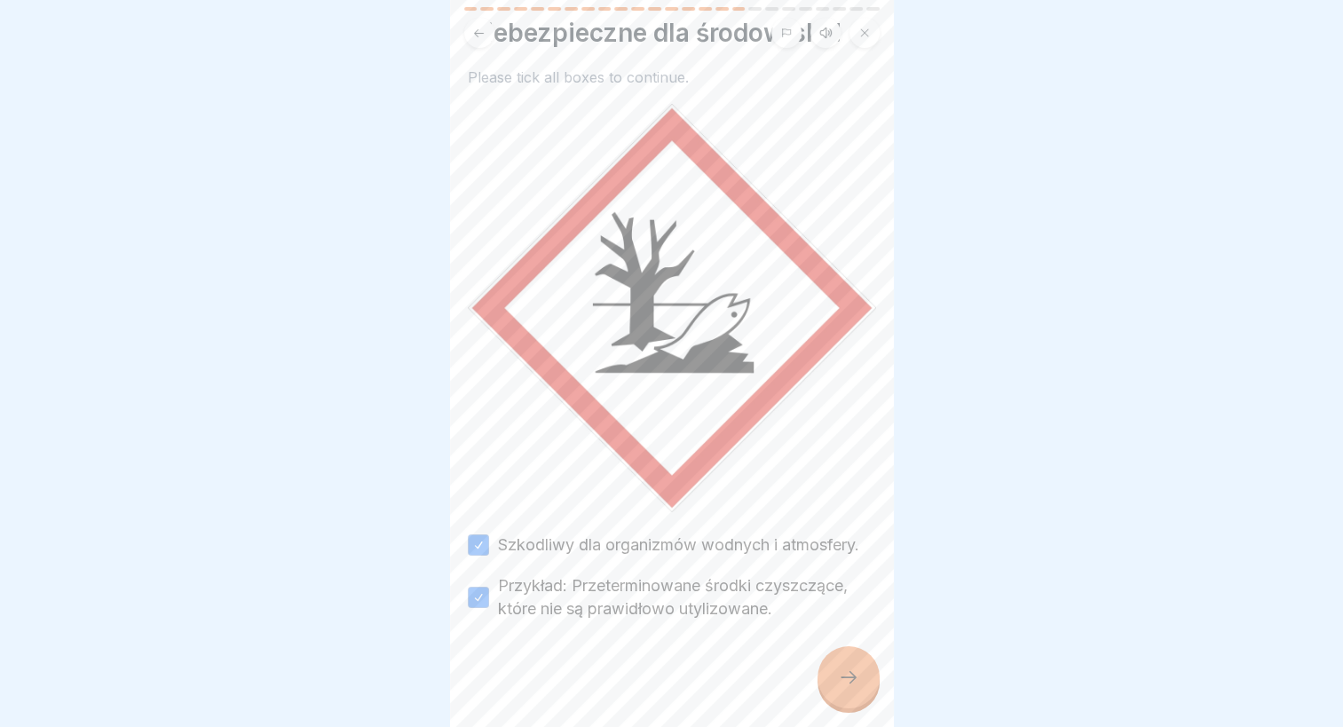
click at [848, 684] on icon at bounding box center [848, 677] width 21 height 21
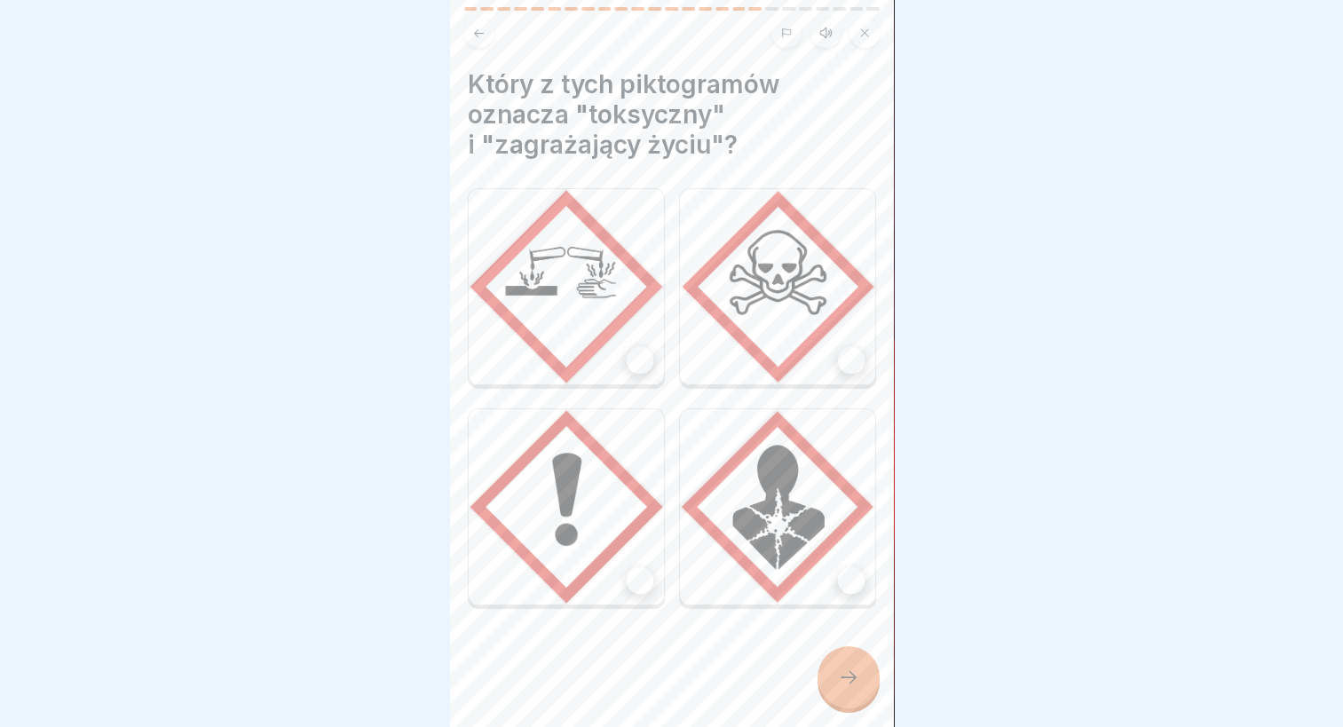
click at [843, 360] on div at bounding box center [851, 360] width 27 height 27
click at [854, 708] on div at bounding box center [849, 677] width 62 height 62
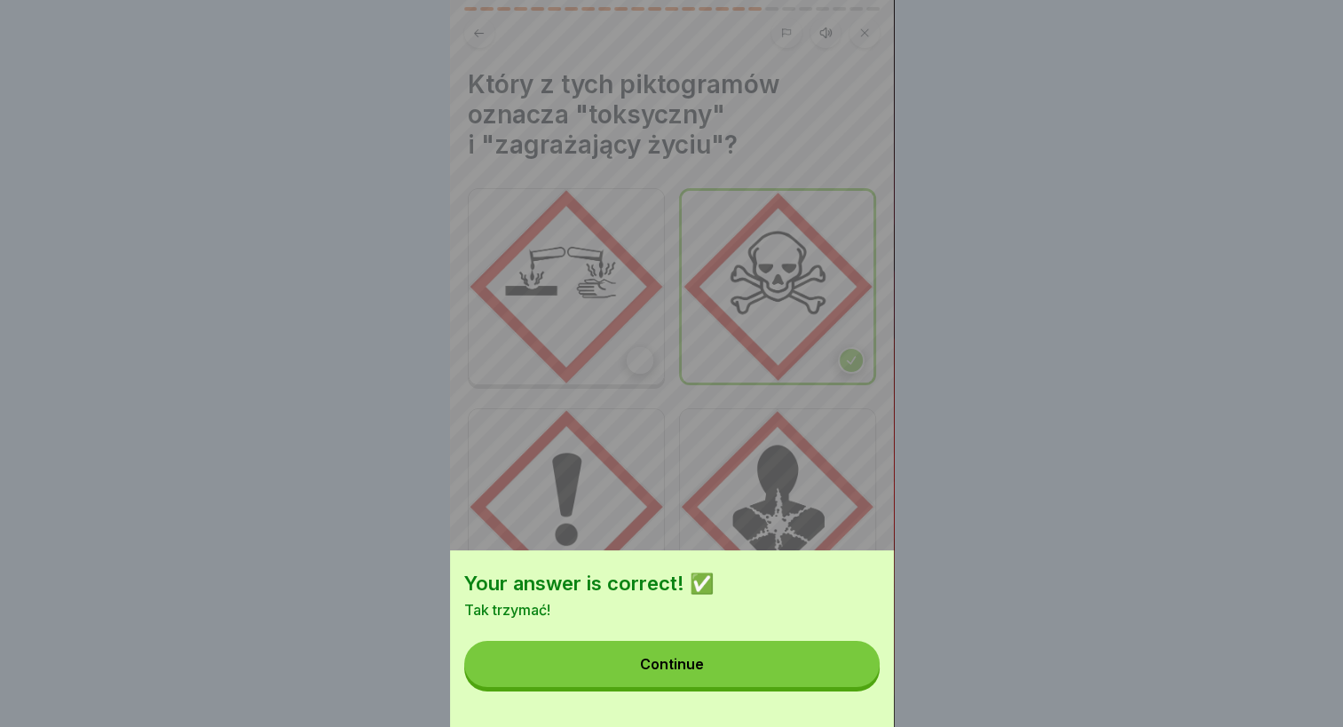
click at [751, 686] on button "Continue" at bounding box center [671, 664] width 415 height 46
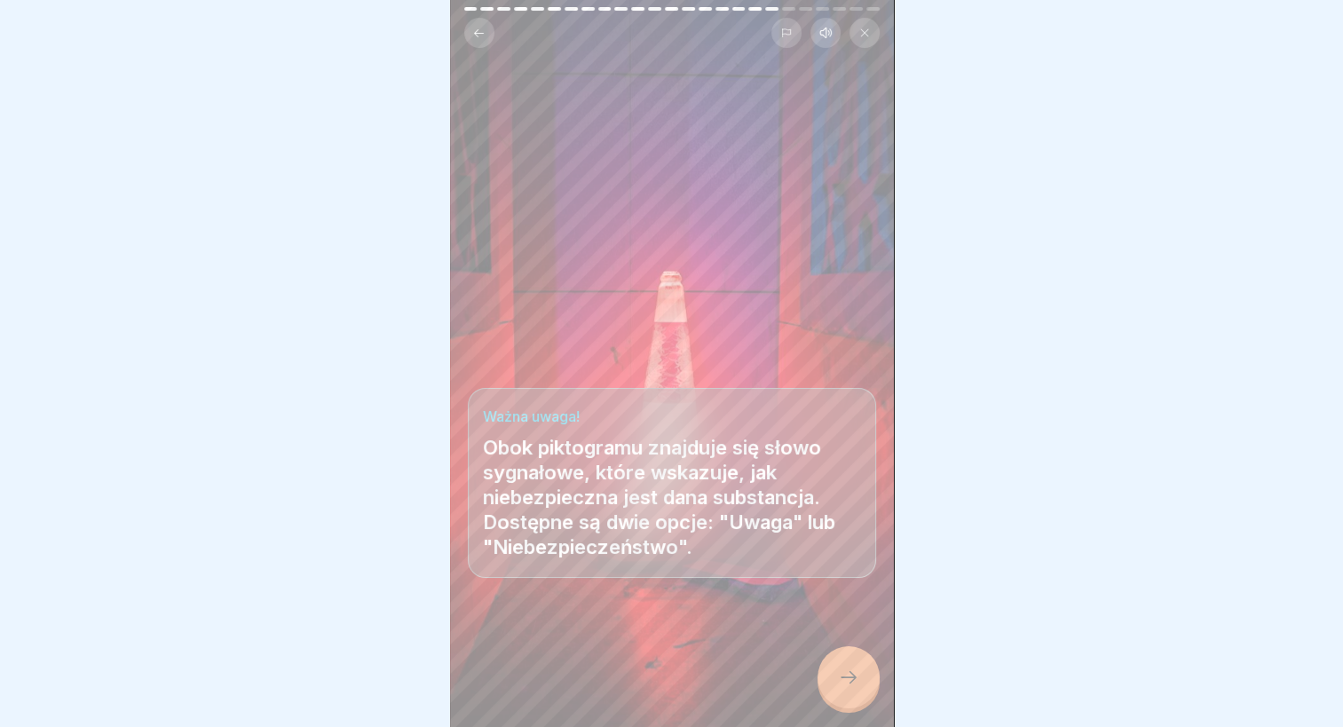
scroll to position [13, 0]
click at [853, 688] on div at bounding box center [849, 677] width 62 height 62
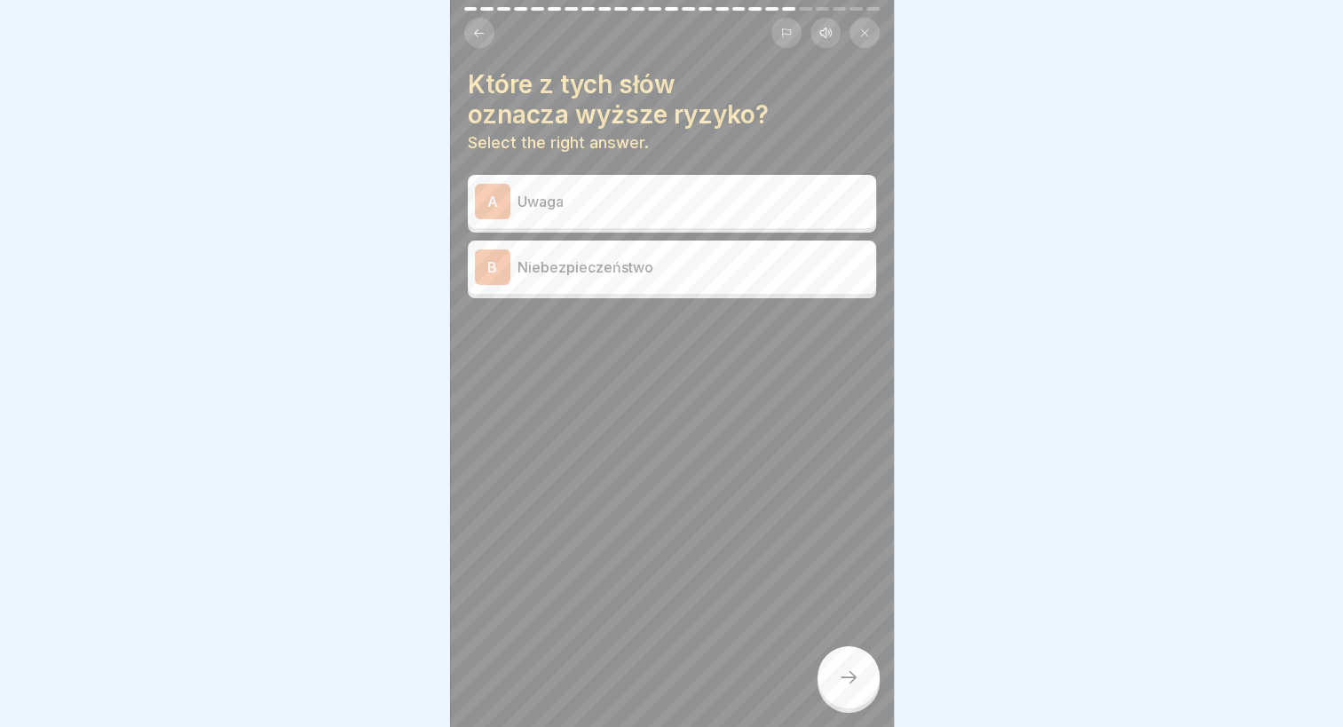
scroll to position [0, 0]
click at [661, 275] on p "Niebezpieczeństwo" at bounding box center [694, 267] width 352 height 21
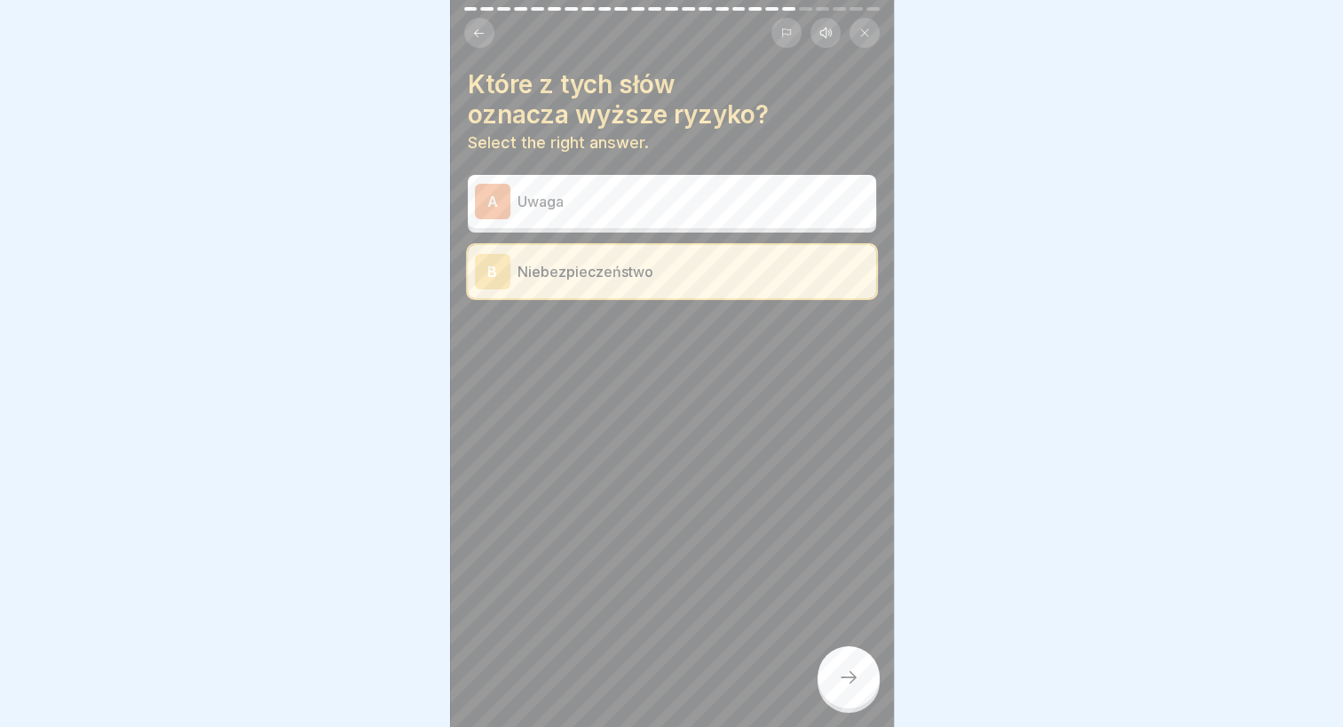
click at [850, 673] on div at bounding box center [849, 677] width 62 height 62
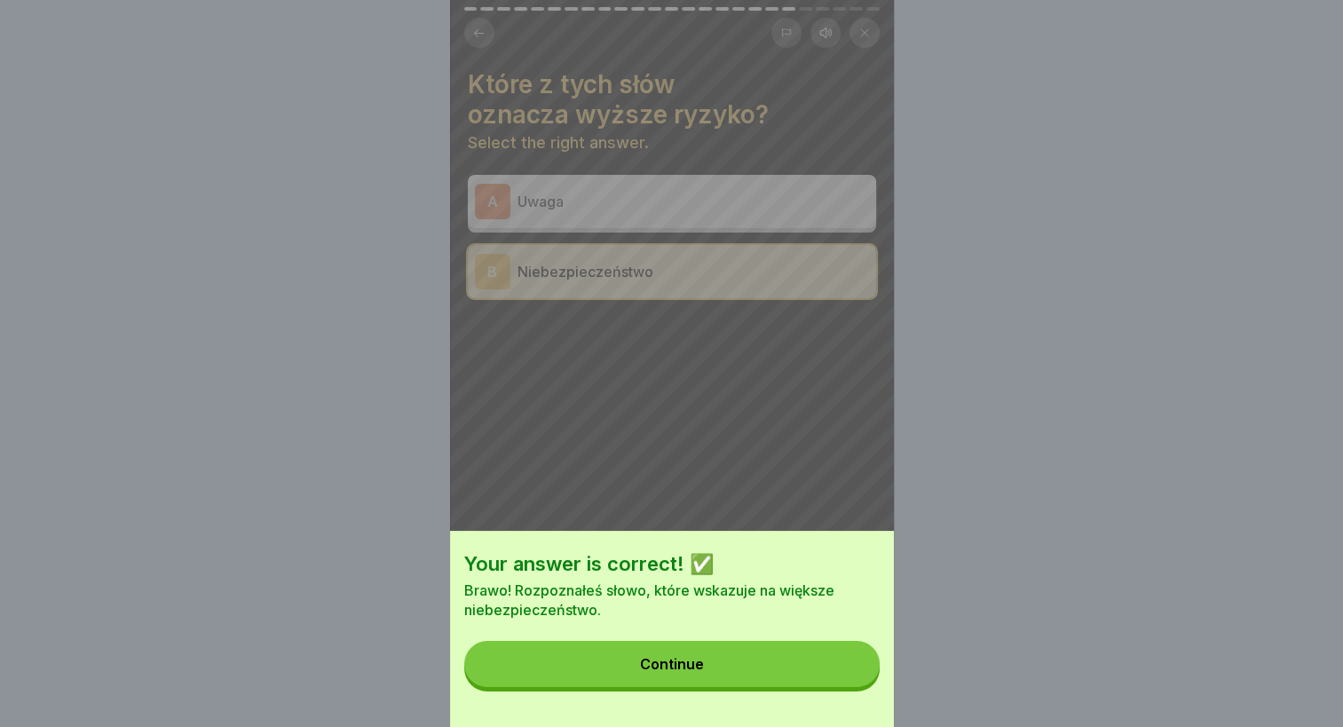
click at [693, 662] on button "Continue" at bounding box center [671, 664] width 415 height 46
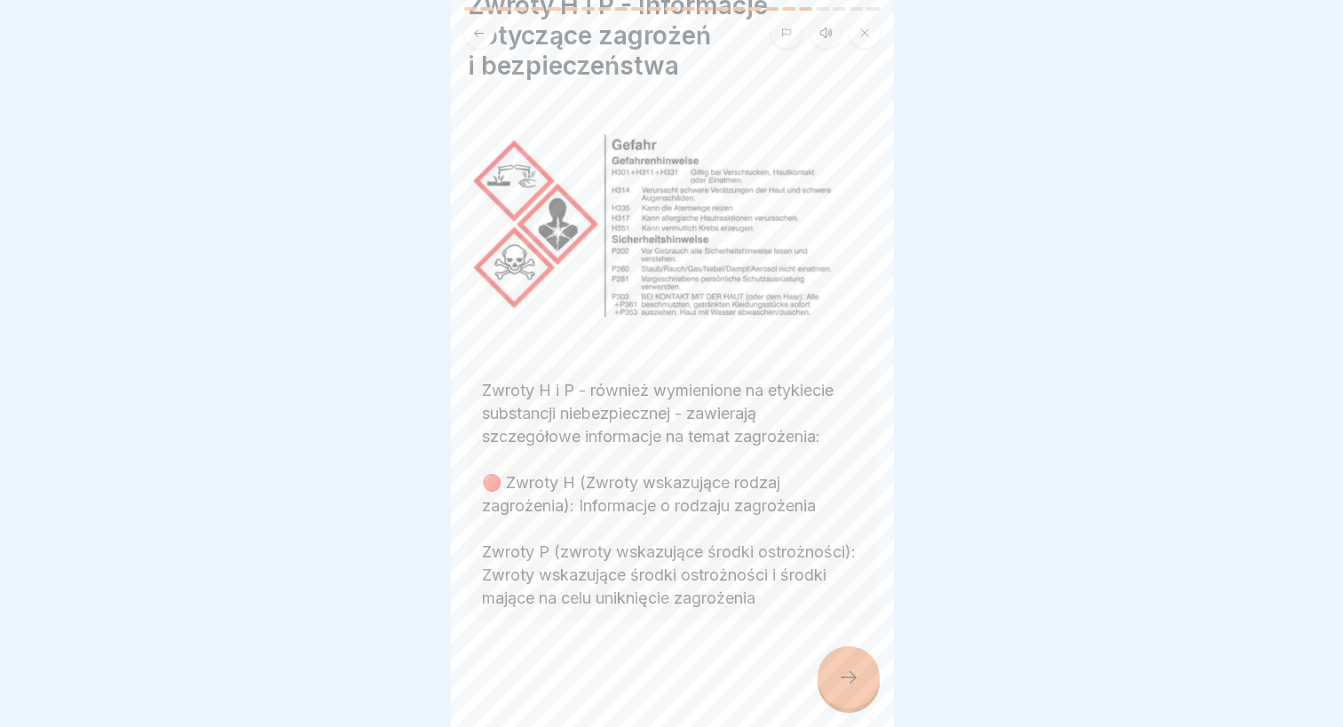
scroll to position [94, 0]
click at [853, 673] on div at bounding box center [849, 677] width 62 height 62
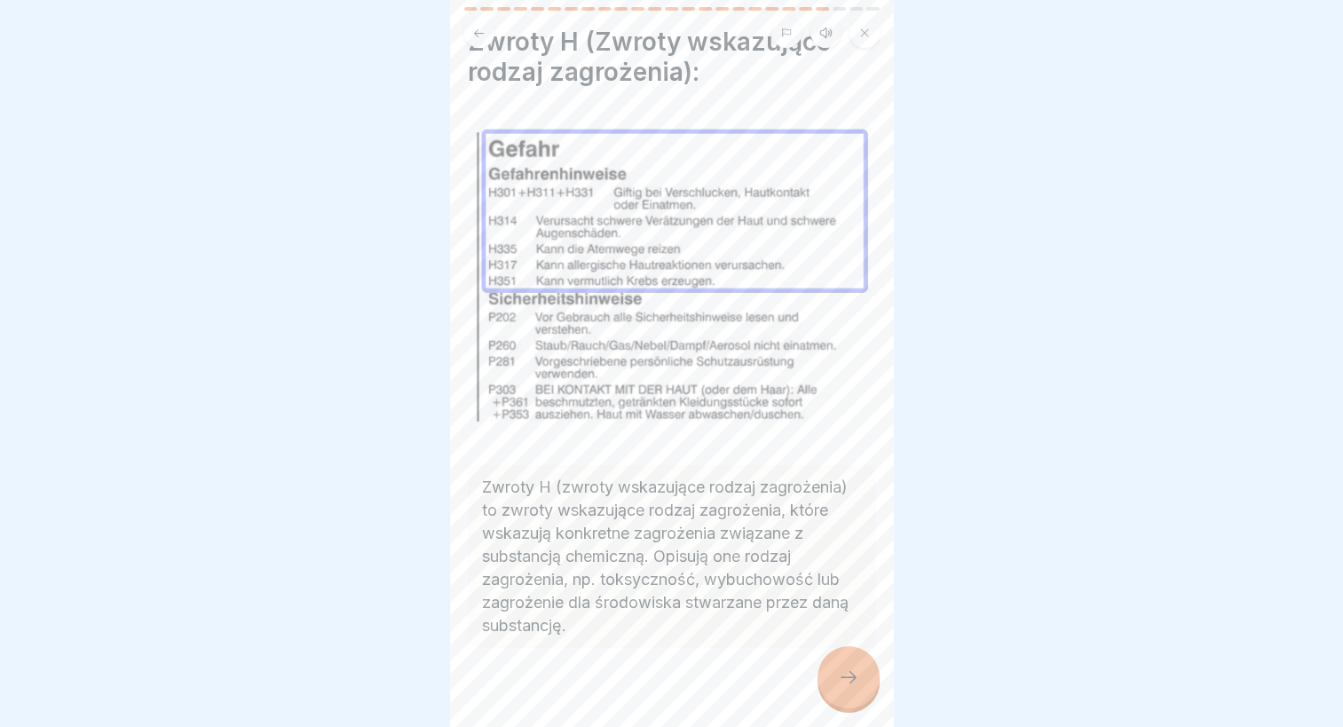
scroll to position [59, 0]
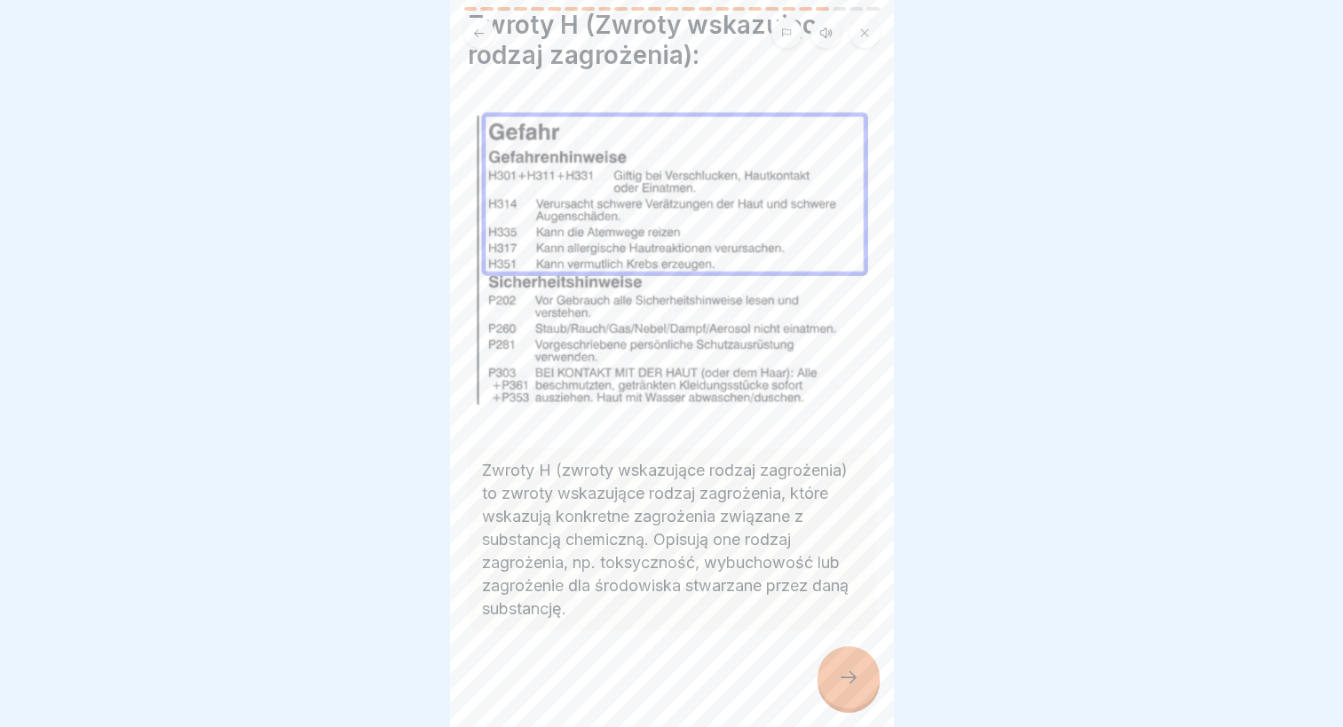
click at [849, 684] on icon at bounding box center [848, 677] width 21 height 21
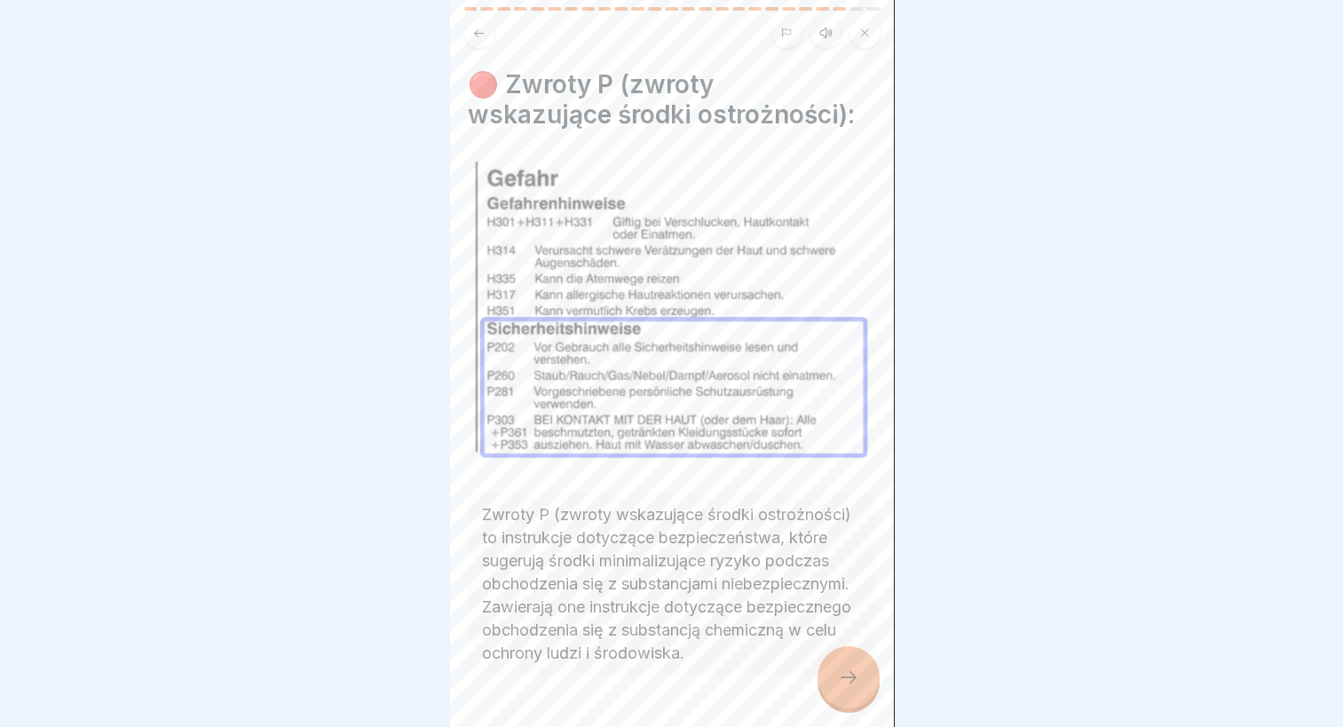
click at [849, 684] on icon at bounding box center [848, 677] width 21 height 21
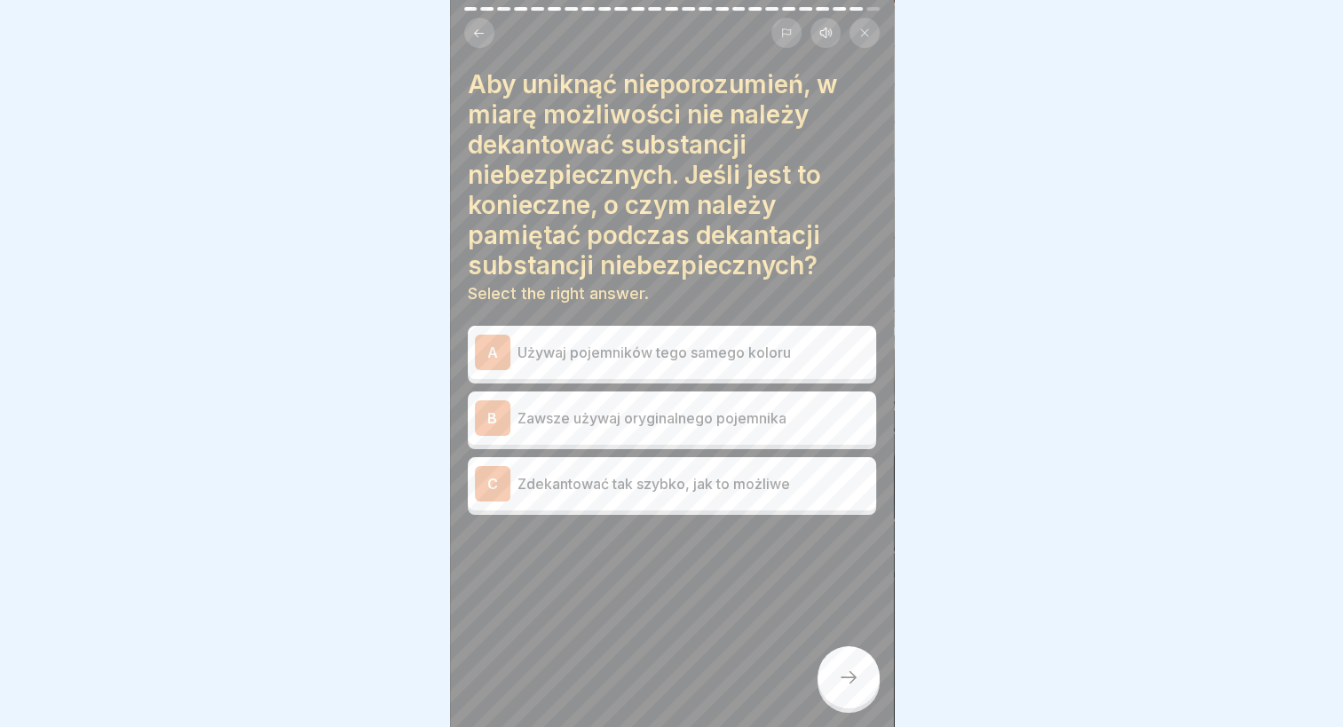
click at [629, 412] on p "Zawsze używaj oryginalnego pojemnika" at bounding box center [694, 417] width 352 height 21
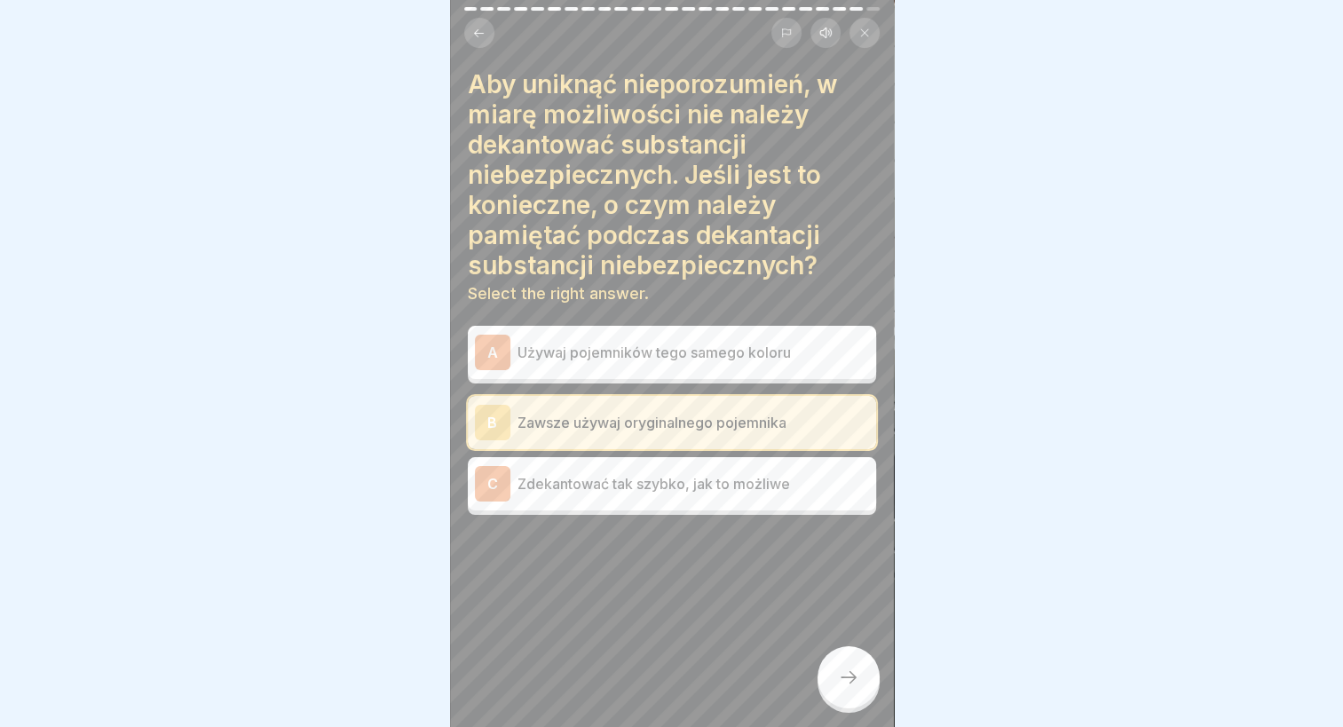
click at [844, 684] on icon at bounding box center [848, 677] width 21 height 21
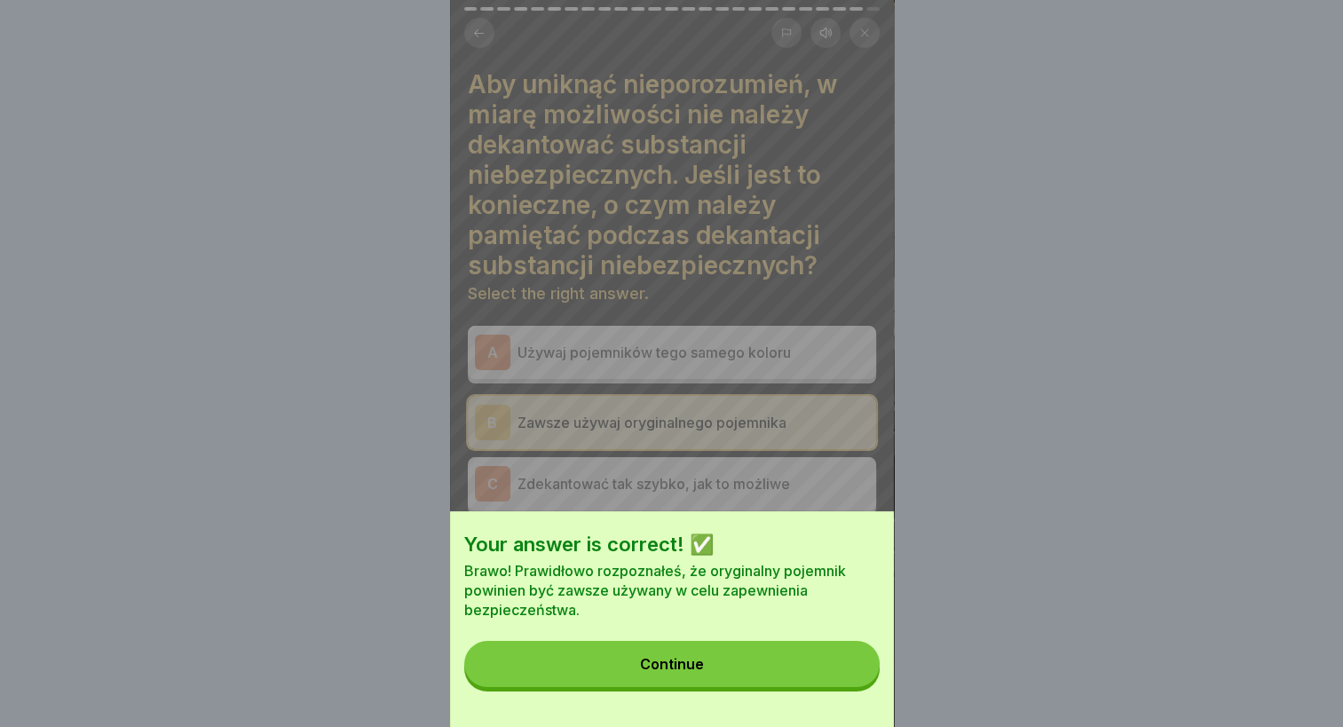
click at [791, 675] on button "Continue" at bounding box center [671, 664] width 415 height 46
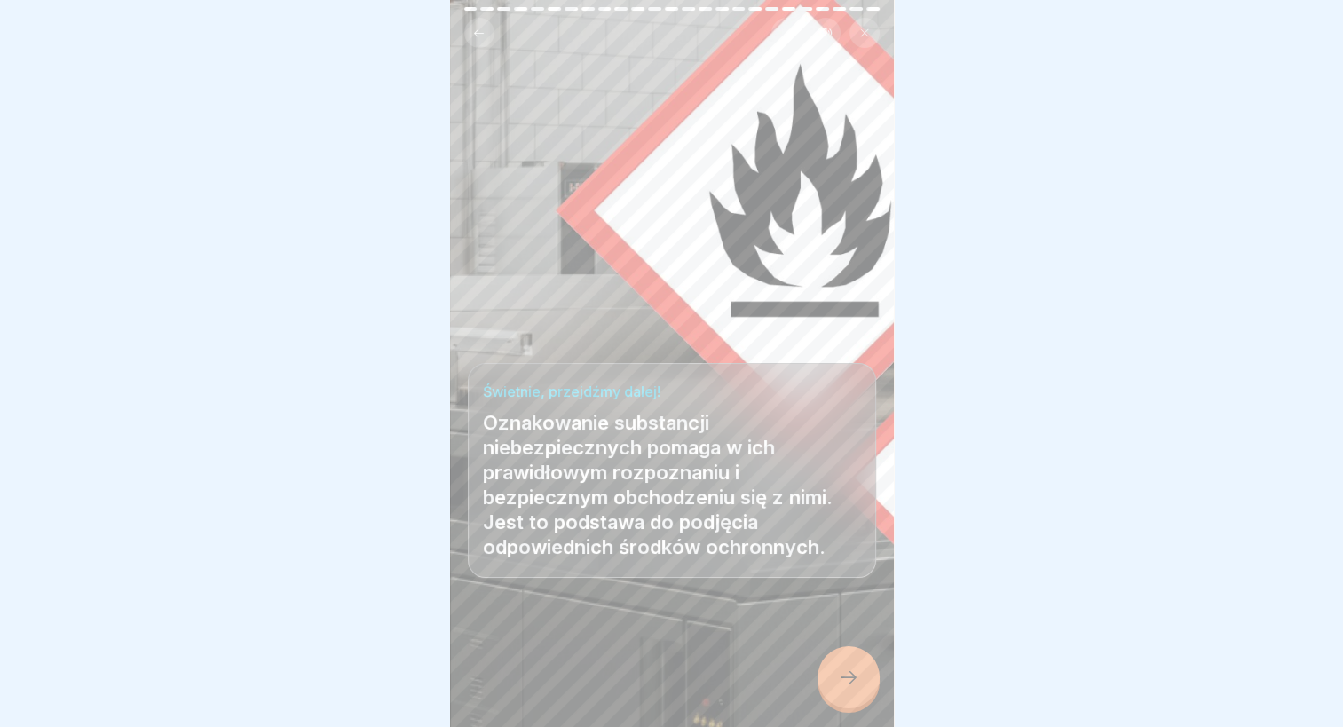
click at [832, 680] on div at bounding box center [849, 677] width 62 height 62
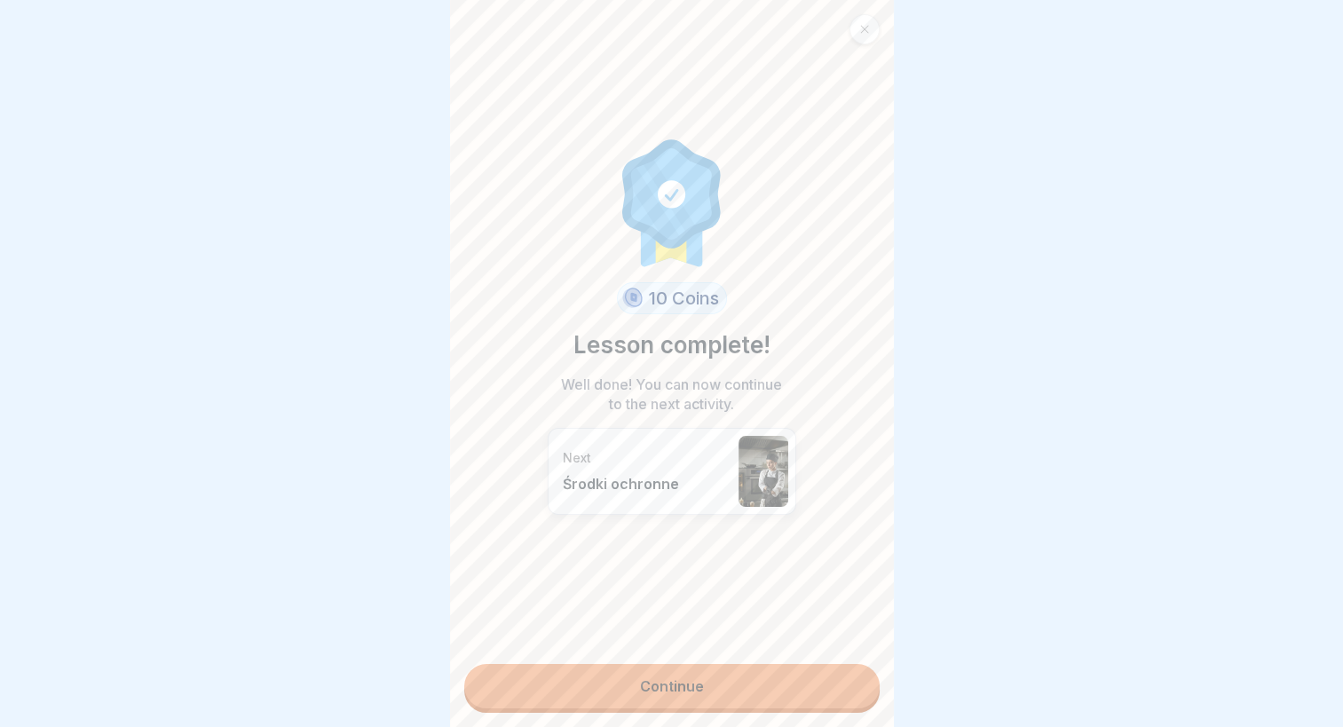
click at [763, 674] on link "Continue" at bounding box center [671, 686] width 415 height 44
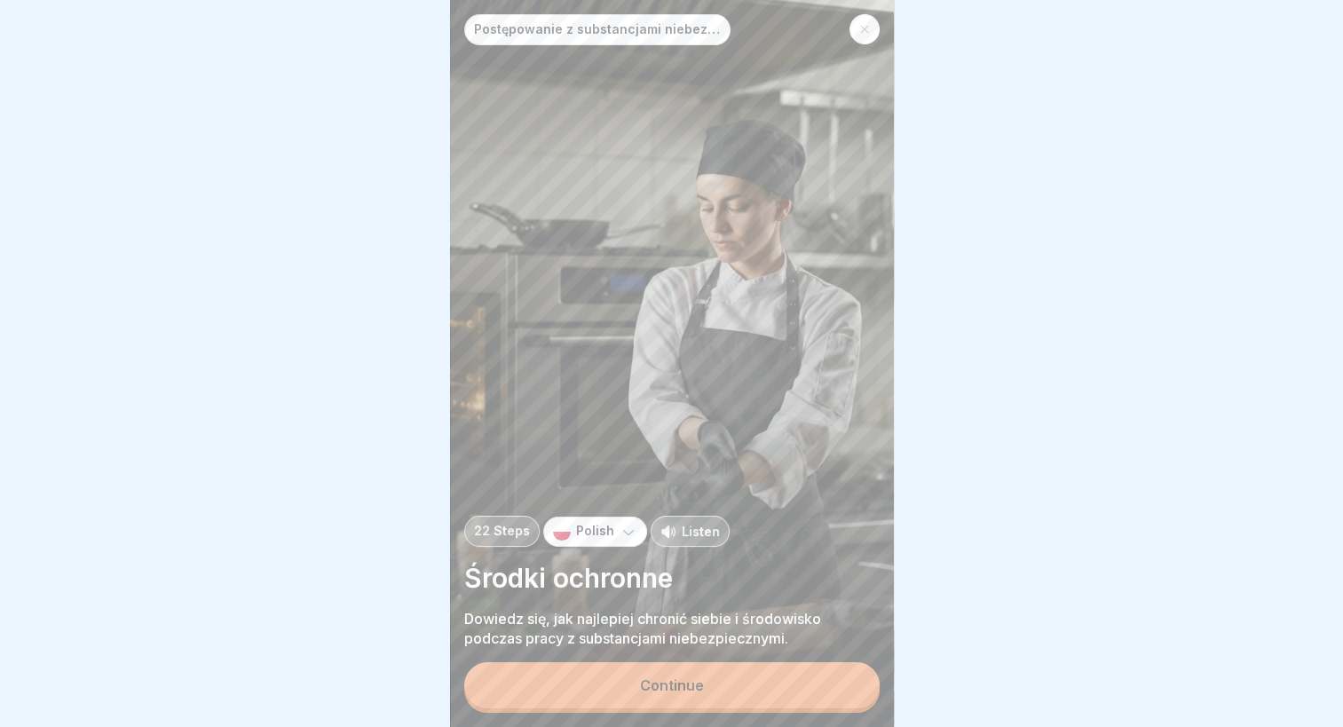
click at [735, 684] on button "Continue" at bounding box center [671, 685] width 415 height 46
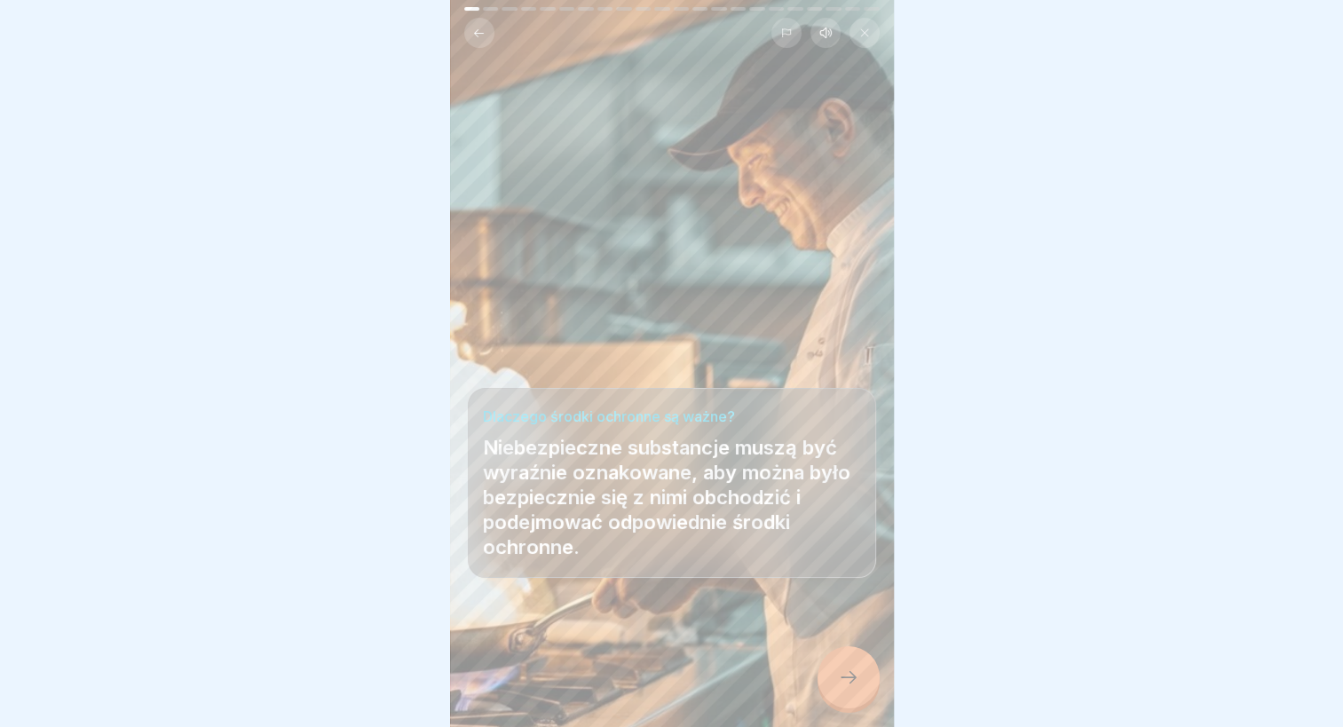
scroll to position [13, 0]
click at [824, 691] on div at bounding box center [849, 677] width 62 height 62
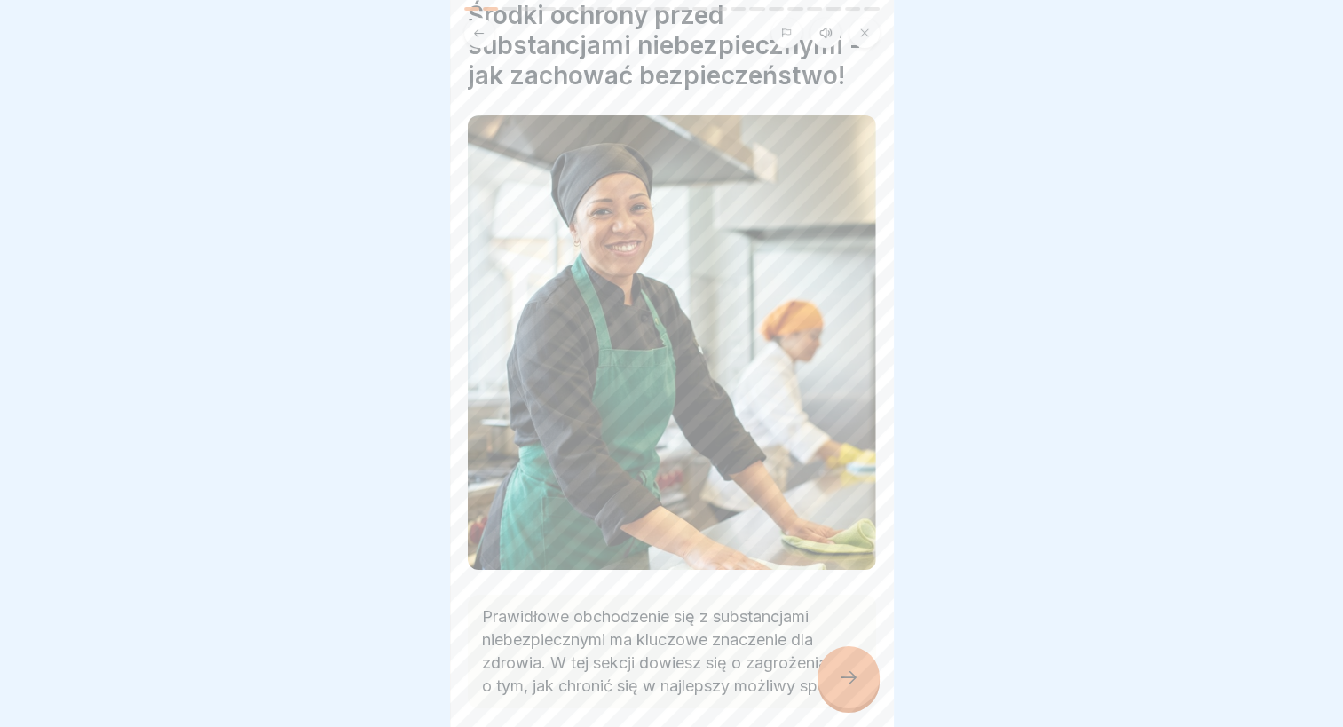
scroll to position [164, 0]
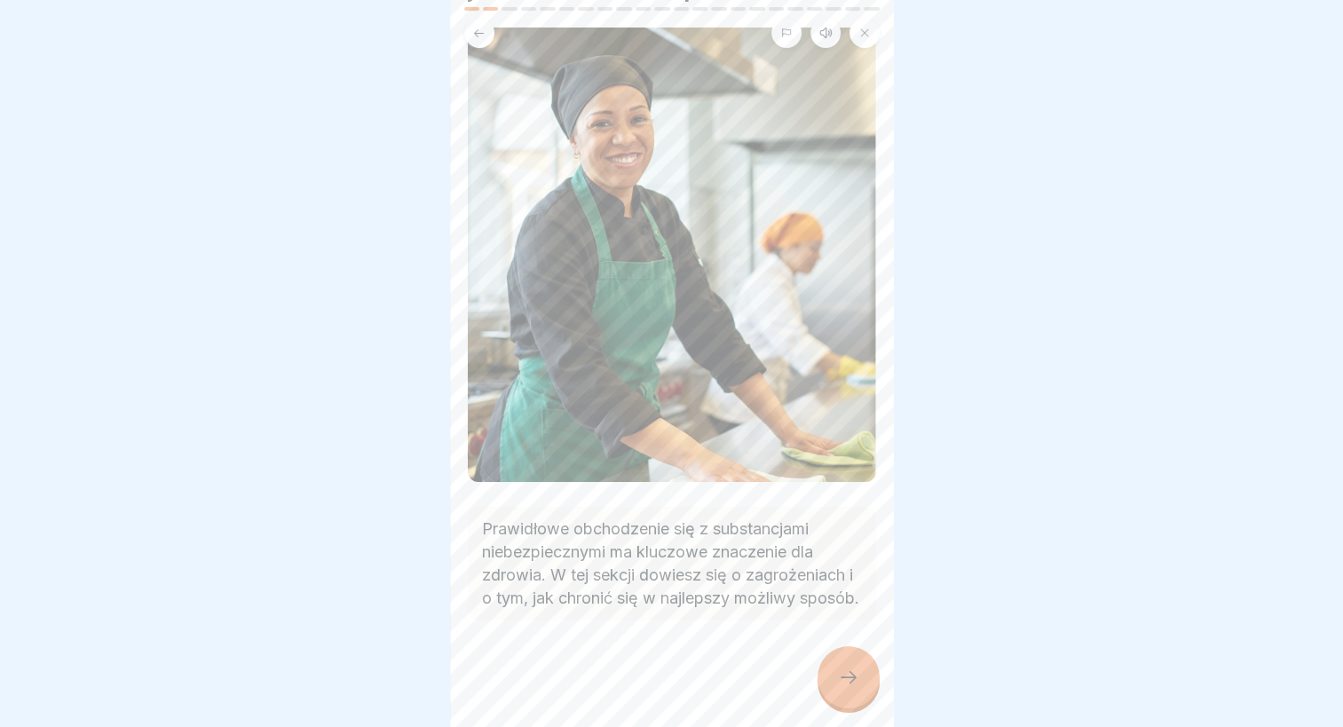
click at [845, 649] on div at bounding box center [849, 677] width 62 height 62
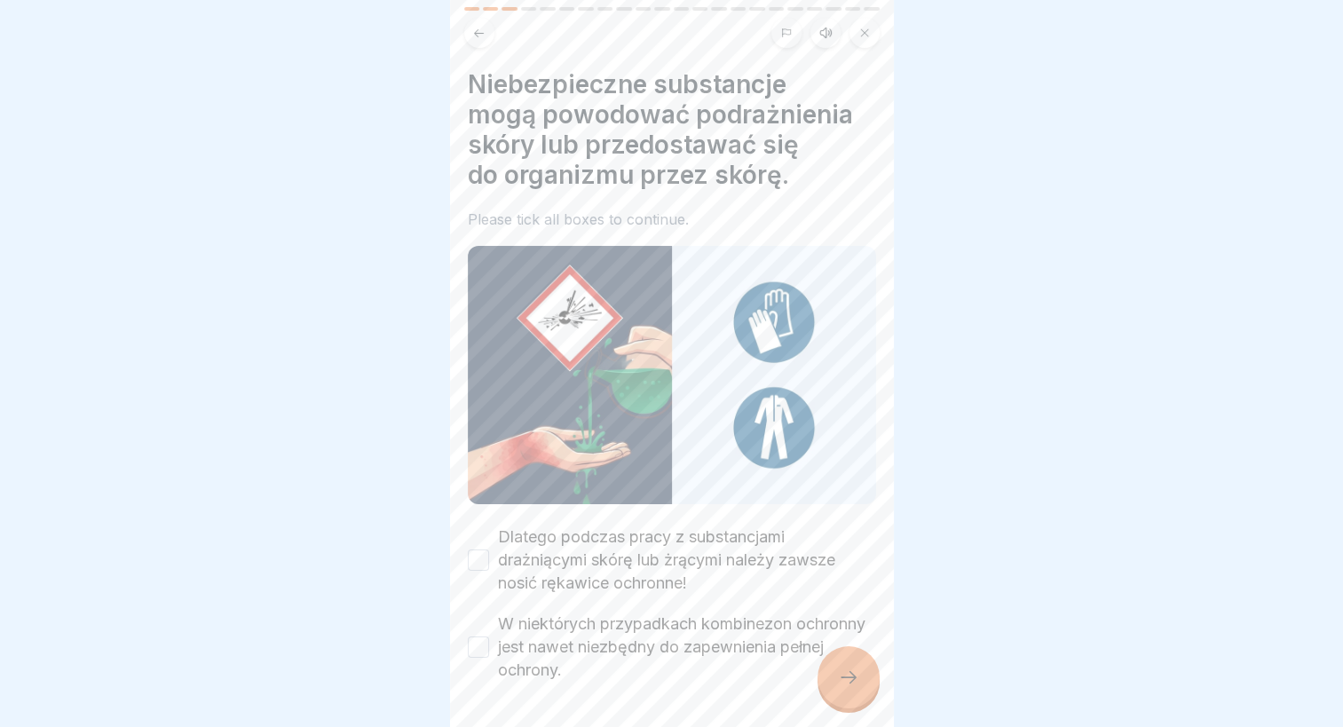
click at [692, 545] on label "Dlatego podczas pracy z substancjami drażniącymi skórę lub żrącymi należy zawsz…" at bounding box center [687, 560] width 378 height 69
click at [489, 549] on button "Dlatego podczas pracy z substancjami drażniącymi skórę lub żrącymi należy zawsz…" at bounding box center [478, 559] width 21 height 21
click at [689, 622] on label "W niektórych przypadkach kombinezon ochronny jest nawet niezbędny do zapewnieni…" at bounding box center [687, 646] width 378 height 69
click at [489, 636] on button "W niektórych przypadkach kombinezon ochronny jest nawet niezbędny do zapewnieni…" at bounding box center [478, 646] width 21 height 21
click at [858, 694] on div at bounding box center [849, 677] width 62 height 62
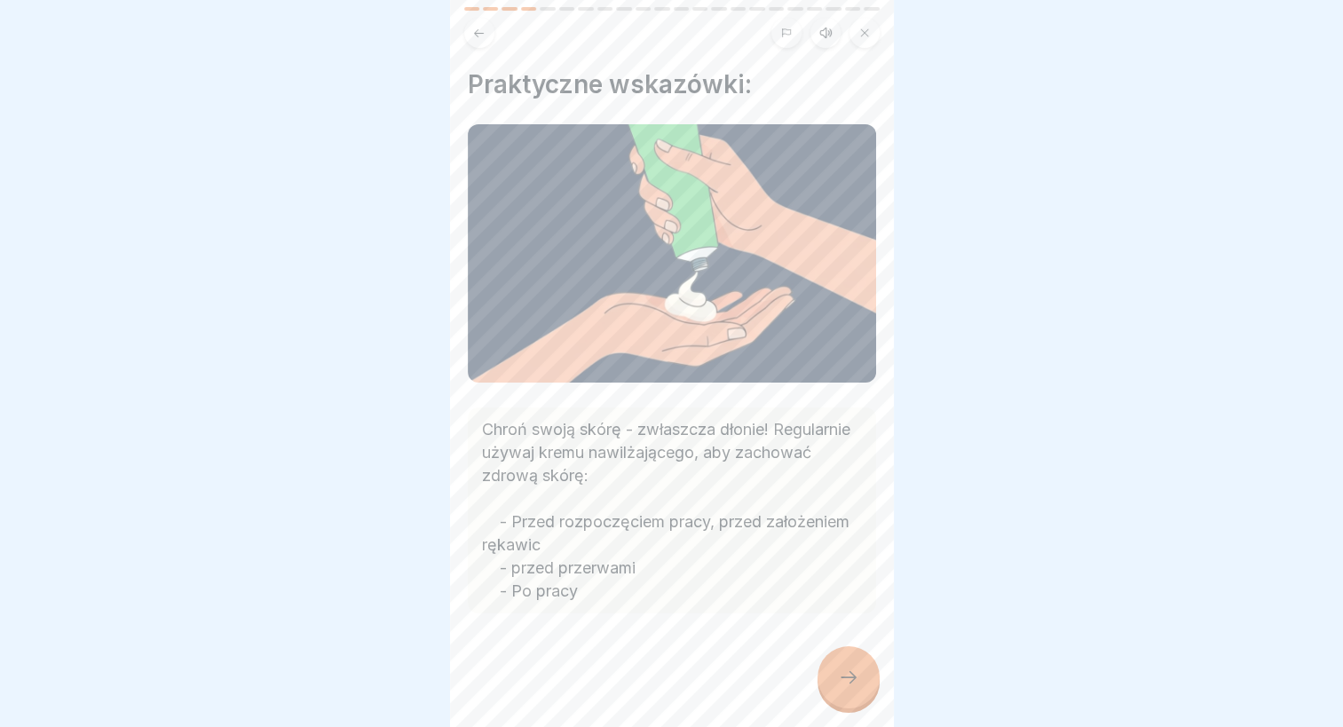
click at [850, 667] on div at bounding box center [849, 677] width 62 height 62
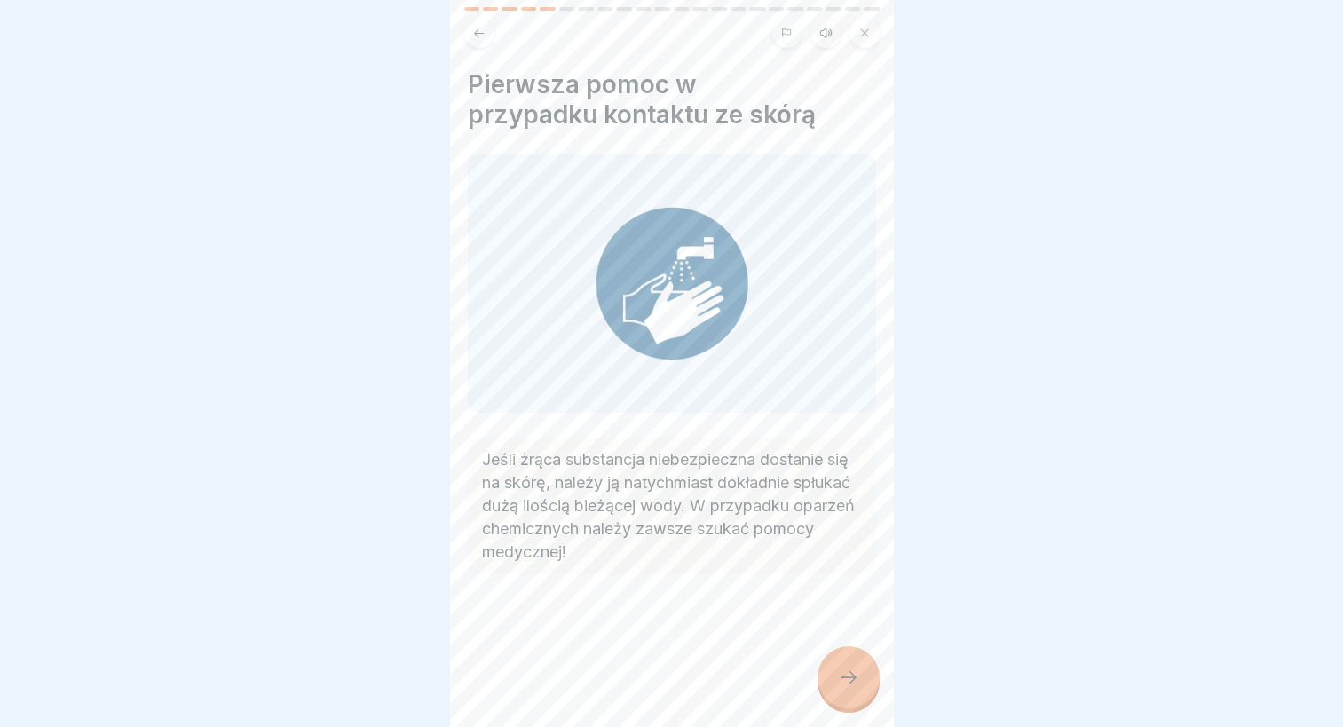
click at [860, 673] on div at bounding box center [849, 677] width 62 height 62
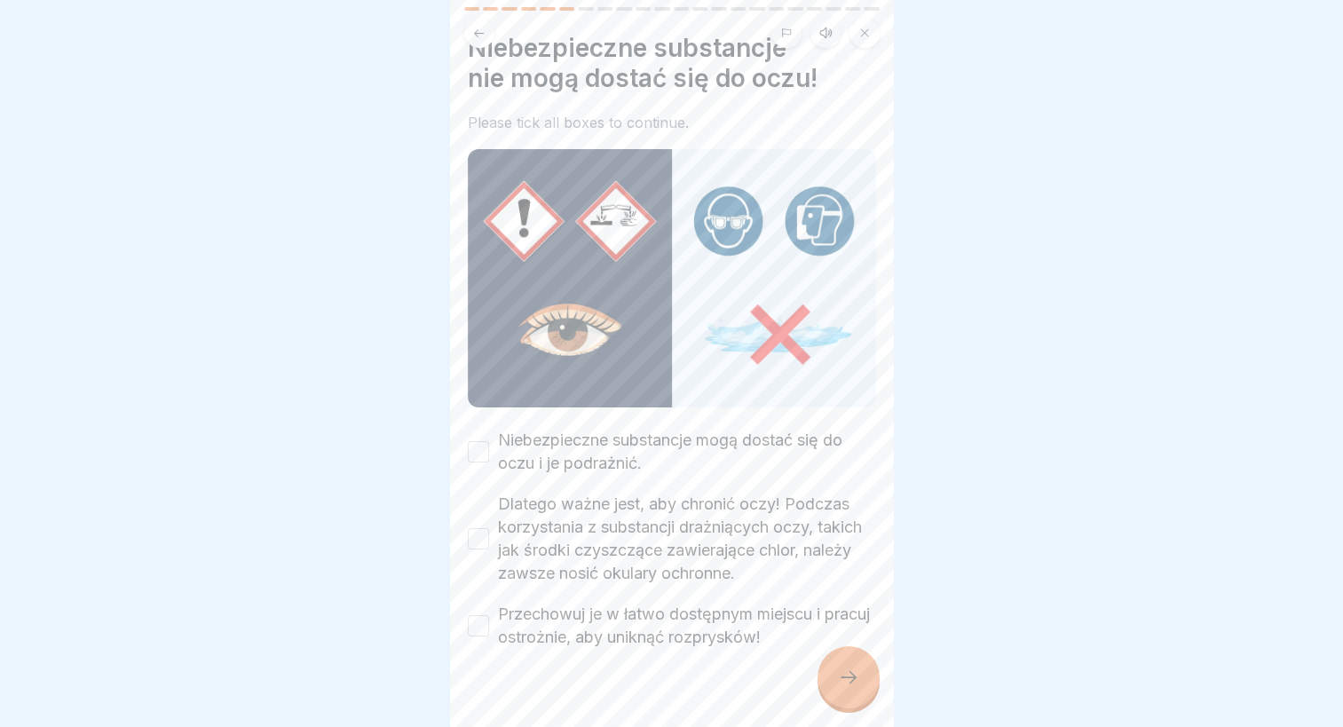
scroll to position [56, 0]
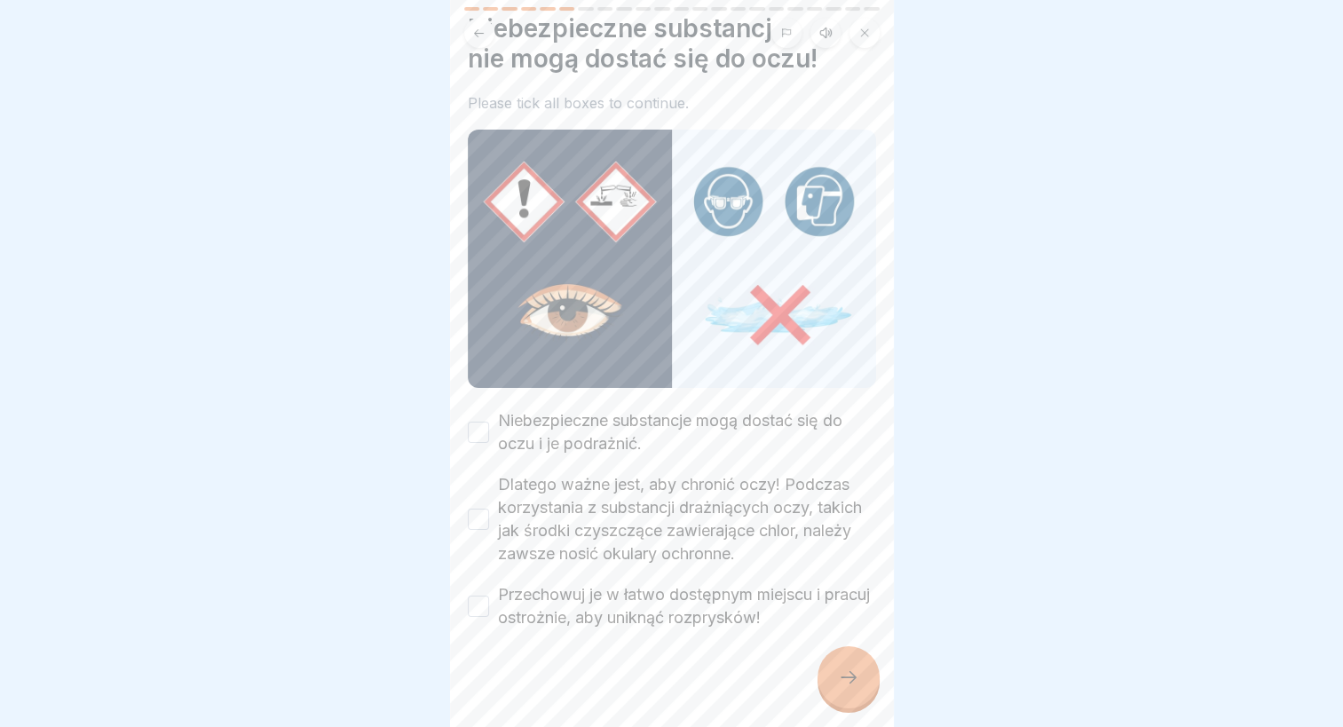
click at [646, 409] on label "Niebezpieczne substancje mogą dostać się do oczu i je podrażnić." at bounding box center [687, 432] width 378 height 46
click at [489, 422] on button "Niebezpieczne substancje mogą dostać się do oczu i je podrażnić." at bounding box center [478, 432] width 21 height 21
click at [628, 488] on label "Dlatego ważne jest, aby chronić oczy! Podczas korzystania z substancji drażniąc…" at bounding box center [687, 519] width 378 height 92
click at [489, 509] on button "Dlatego ważne jest, aby chronić oczy! Podczas korzystania z substancji drażniąc…" at bounding box center [478, 519] width 21 height 21
click at [632, 583] on label "Przechowuj je w łatwo dostępnym miejscu i pracuj ostrożnie, aby uniknąć rozprys…" at bounding box center [687, 606] width 378 height 46
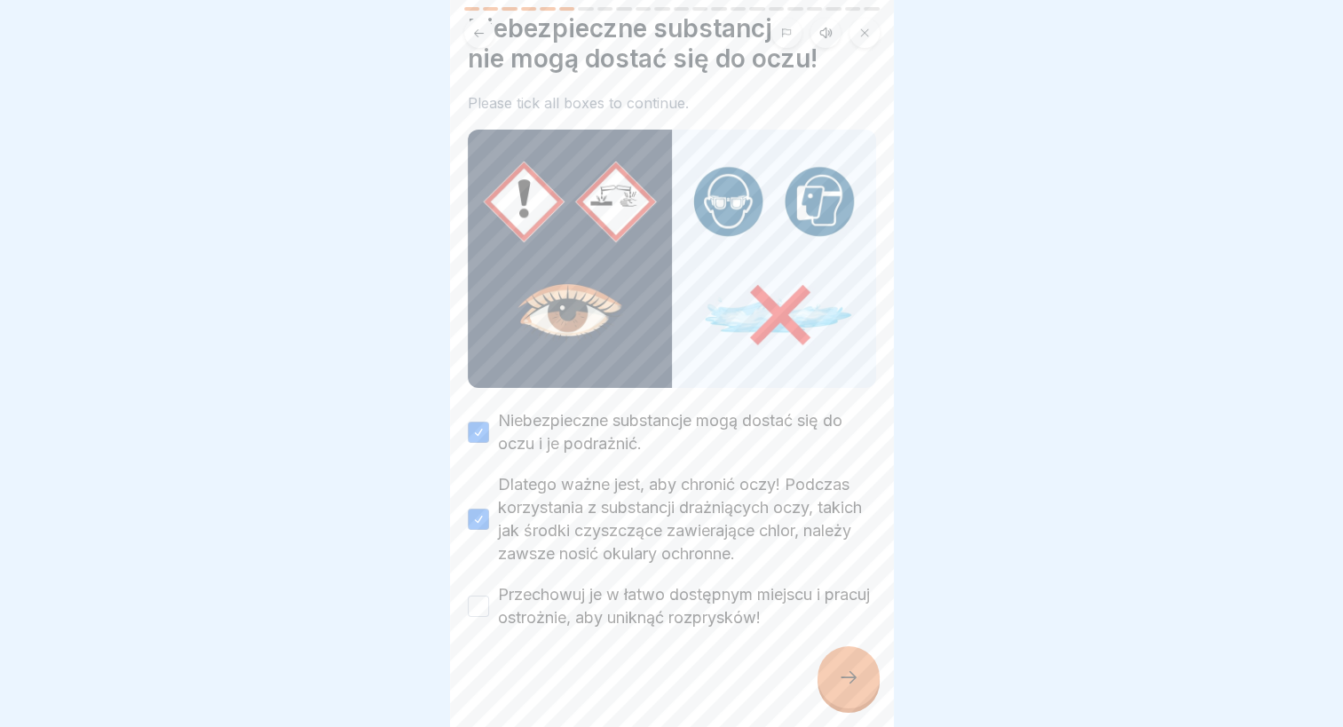
click at [489, 596] on button "Przechowuj je w łatwo dostępnym miejscu i pracuj ostrożnie, aby uniknąć rozprys…" at bounding box center [478, 606] width 21 height 21
click at [839, 657] on div at bounding box center [849, 677] width 62 height 62
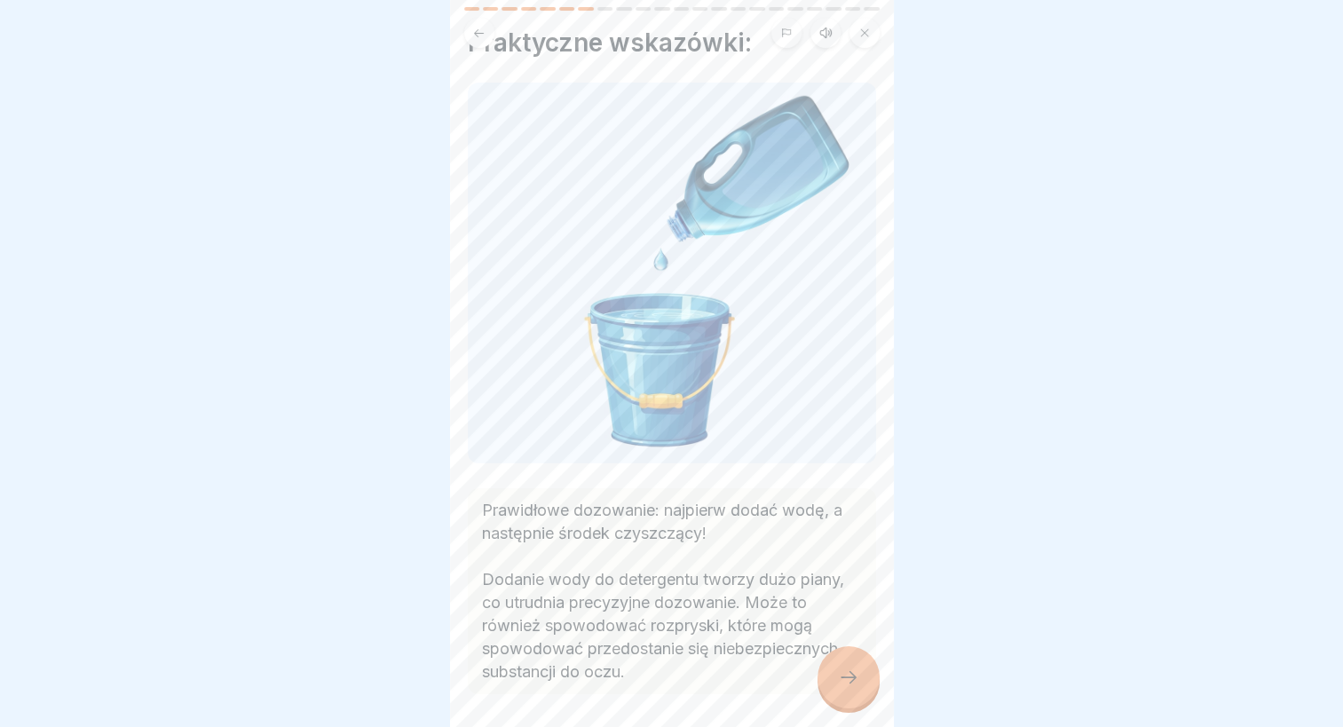
scroll to position [103, 0]
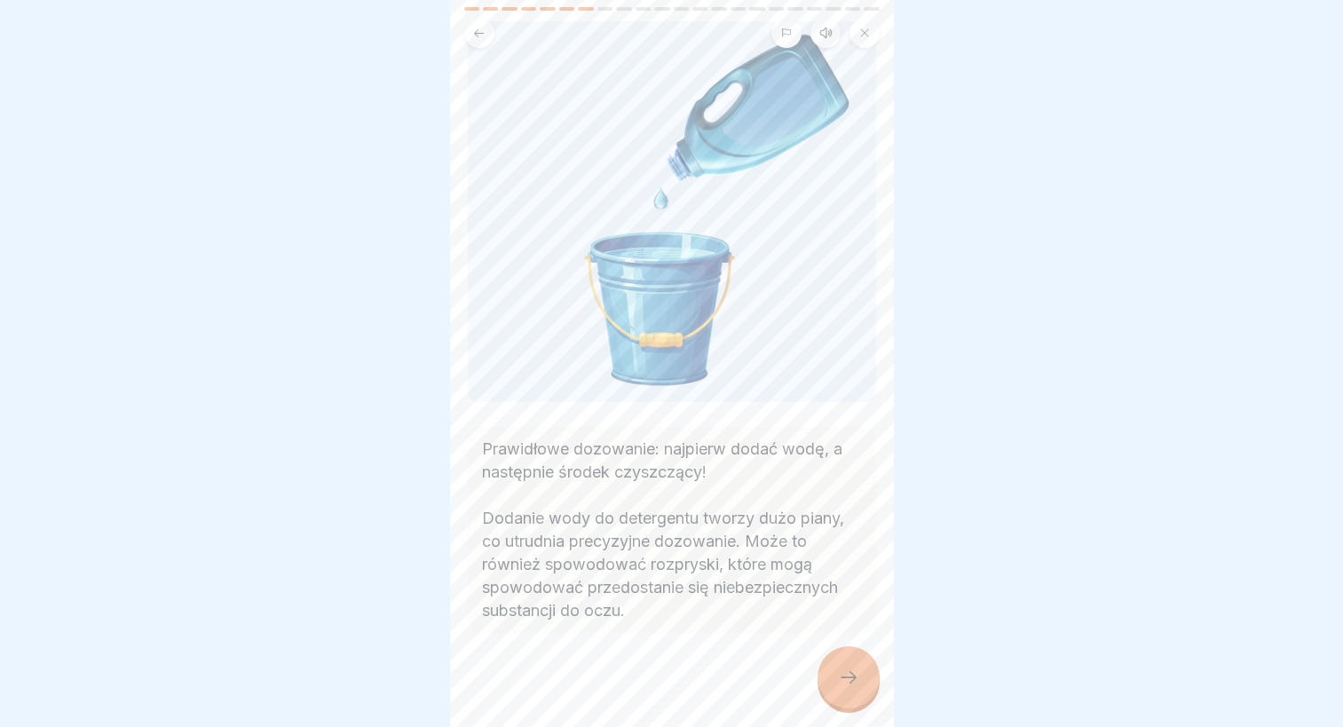
click at [856, 670] on icon at bounding box center [848, 677] width 21 height 21
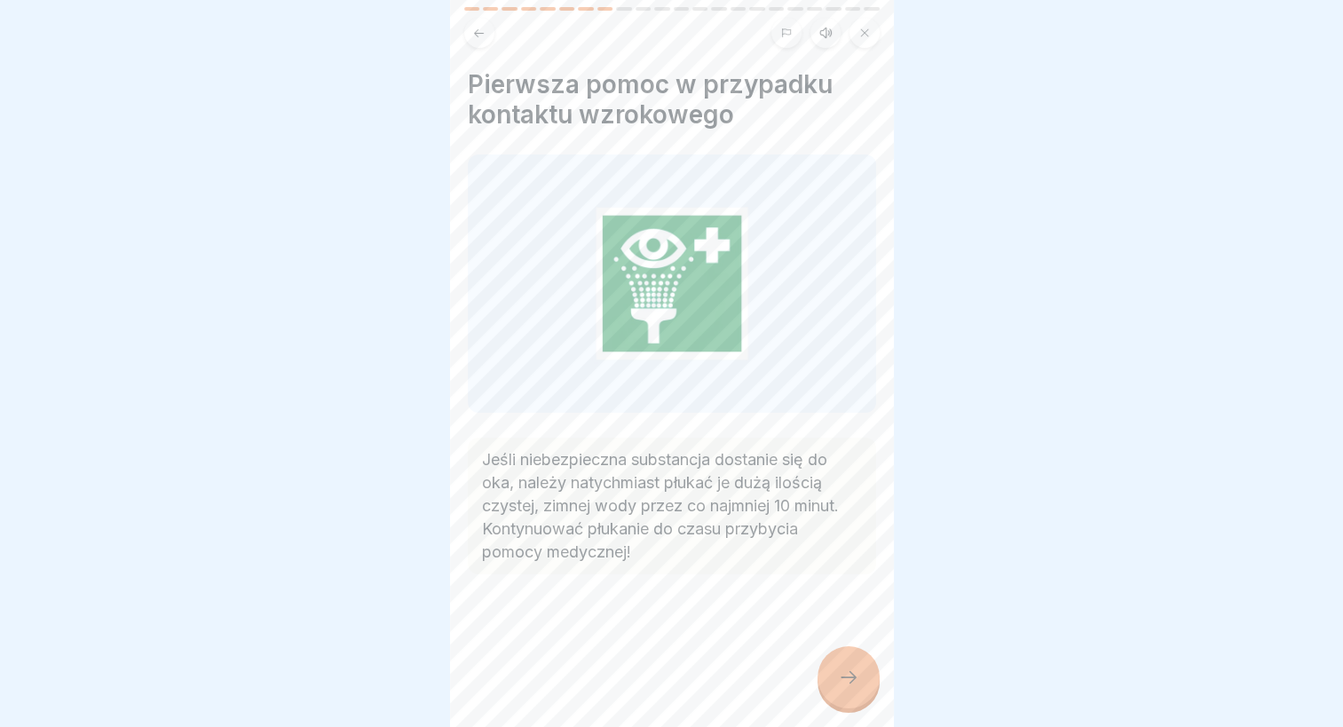
click at [866, 655] on div at bounding box center [849, 677] width 62 height 62
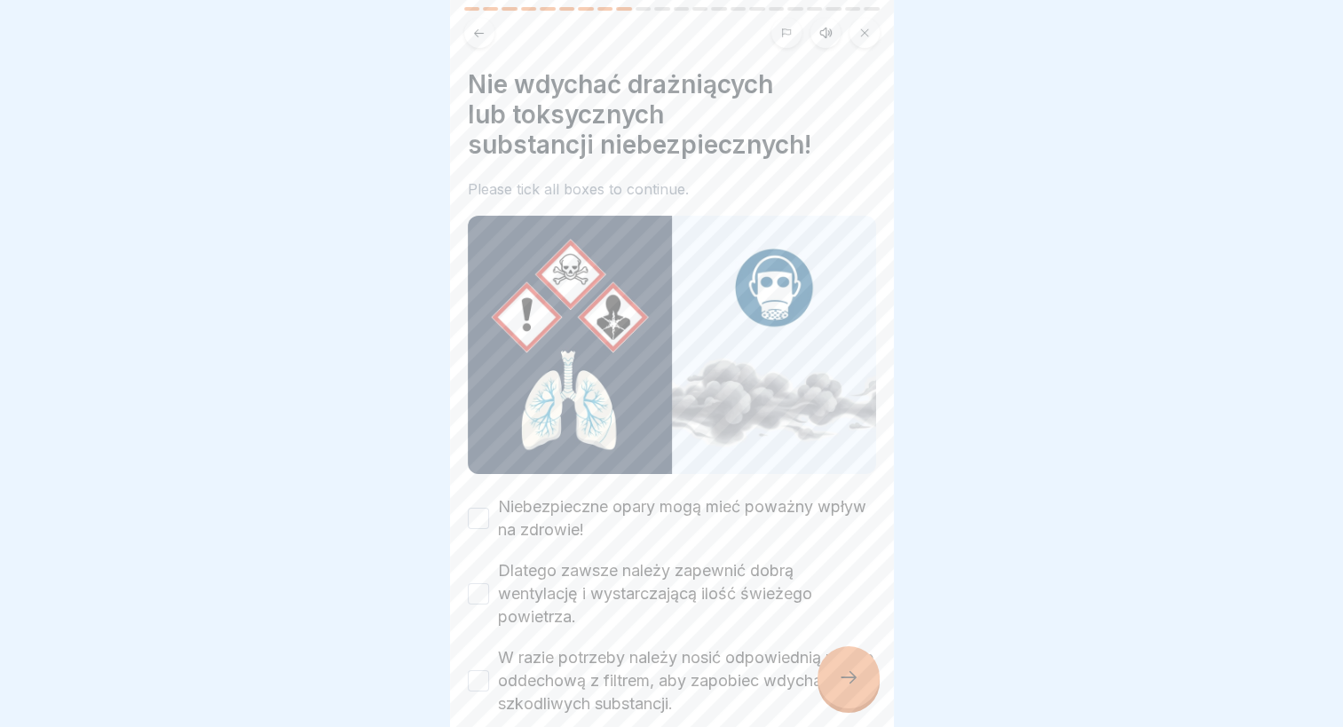
click at [684, 507] on label "Niebezpieczne opary mogą mieć poważny wpływ na zdrowie!" at bounding box center [687, 518] width 378 height 46
click at [489, 508] on button "Niebezpieczne opary mogą mieć poważny wpływ na zdrowie!" at bounding box center [478, 518] width 21 height 21
click at [653, 561] on label "Dlatego zawsze należy zapewnić dobrą wentylację i wystarczającą ilość świeżego …" at bounding box center [687, 593] width 378 height 69
click at [489, 583] on button "Dlatego zawsze należy zapewnić dobrą wentylację i wystarczającą ilość świeżego …" at bounding box center [478, 593] width 21 height 21
click at [639, 646] on label "W razie potrzeby należy nosić odpowiednią maskę oddechową z filtrem, aby zapobi…" at bounding box center [687, 680] width 378 height 69
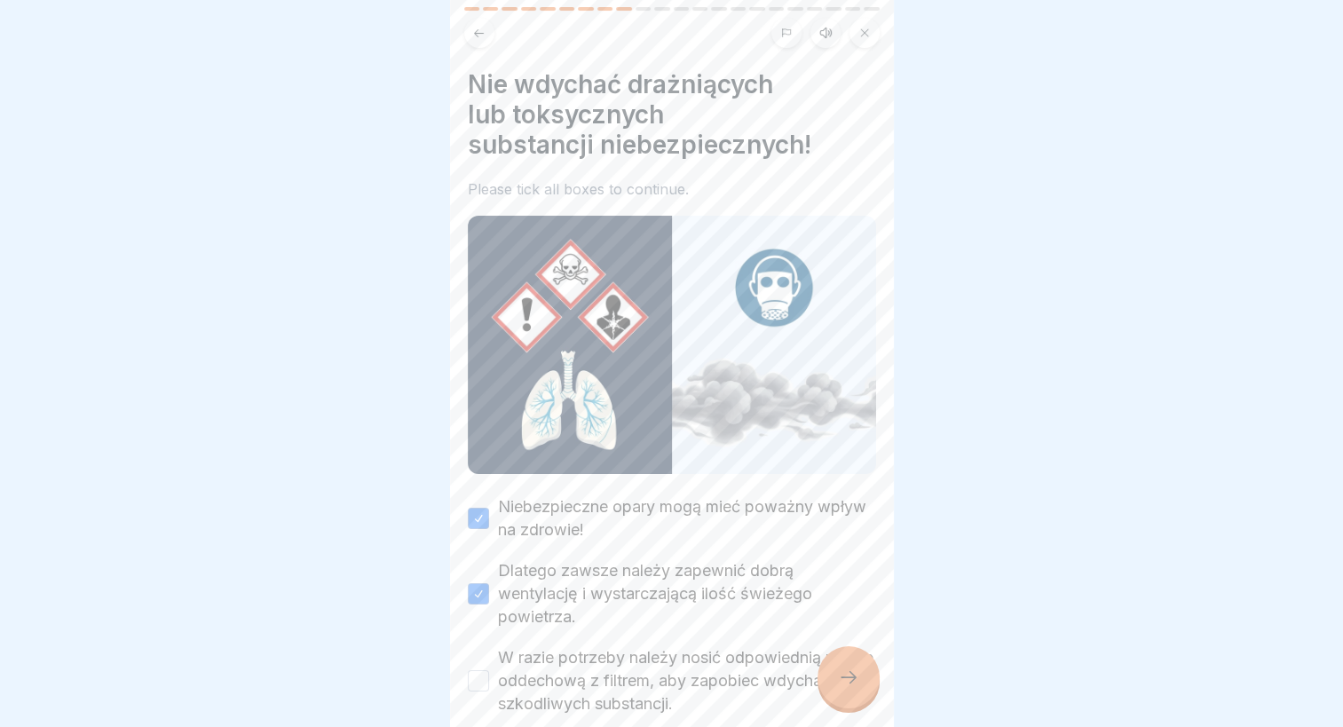
click at [489, 670] on button "W razie potrzeby należy nosić odpowiednią maskę oddechową z filtrem, aby zapobi…" at bounding box center [478, 680] width 21 height 21
click at [845, 668] on icon at bounding box center [848, 677] width 21 height 21
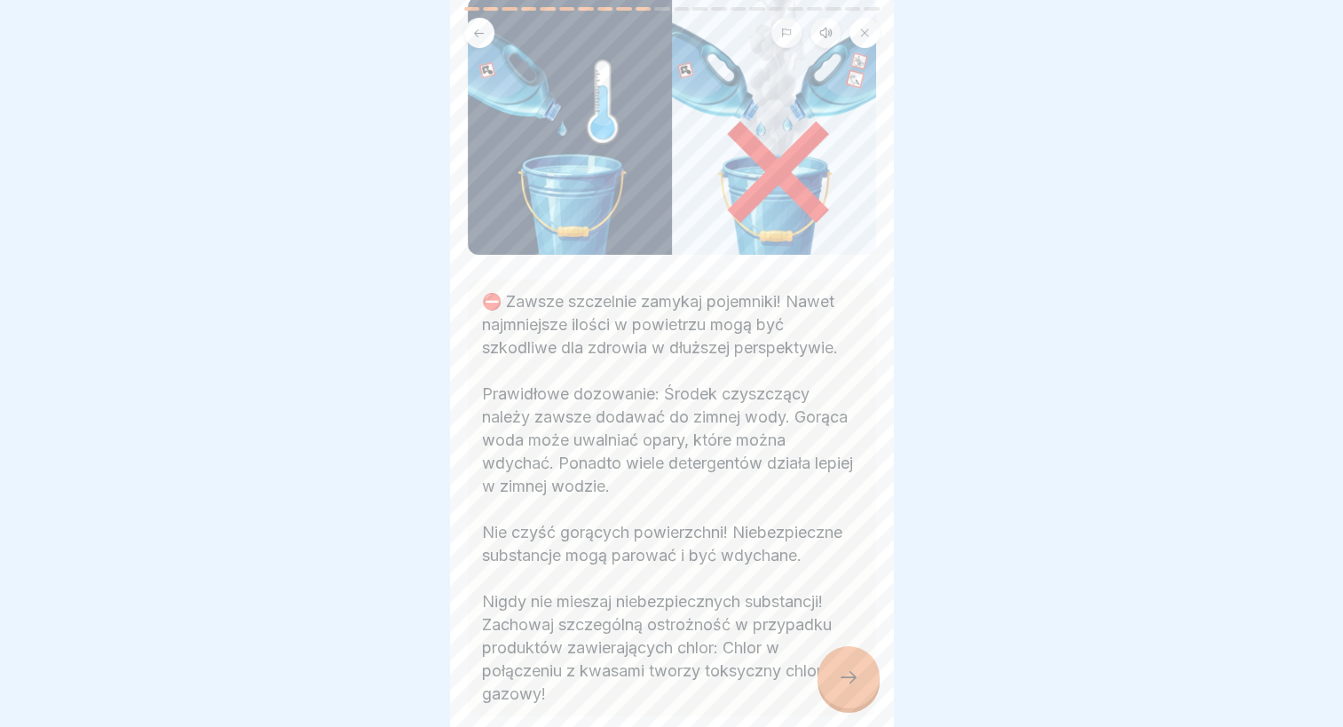
scroll to position [238, 0]
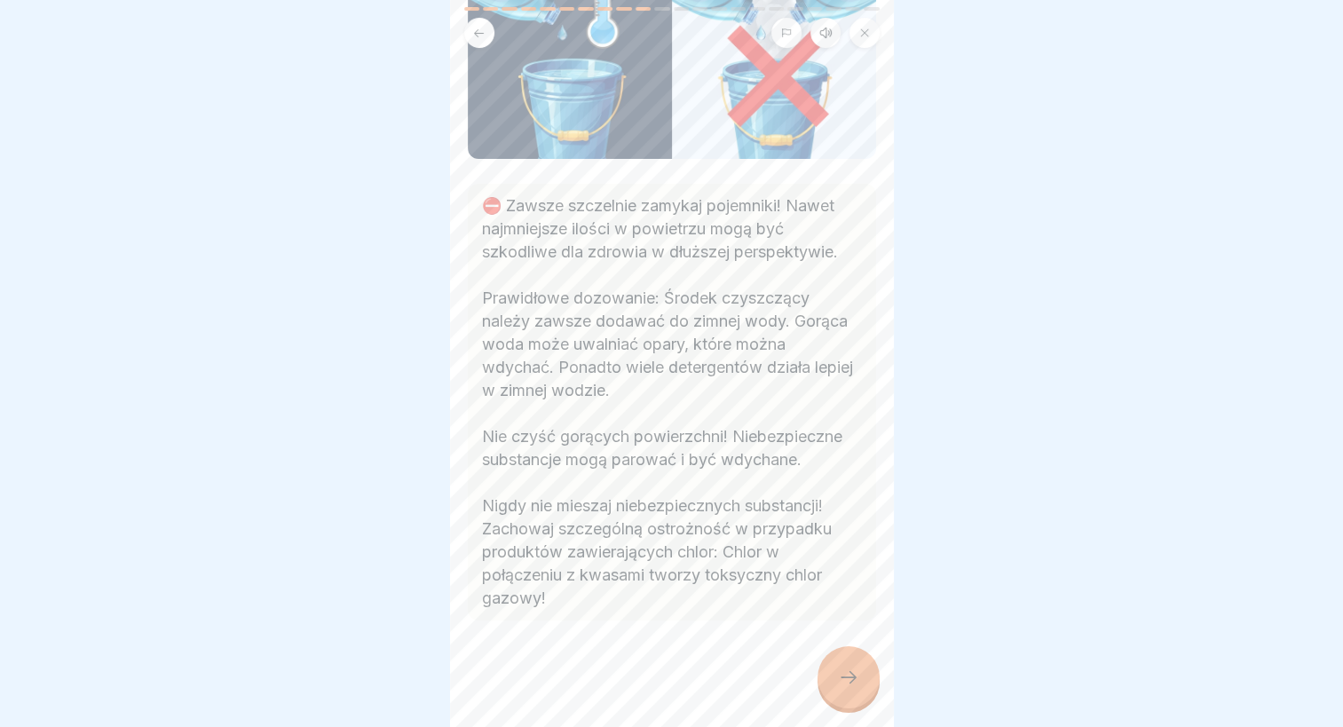
click at [852, 669] on icon at bounding box center [848, 677] width 21 height 21
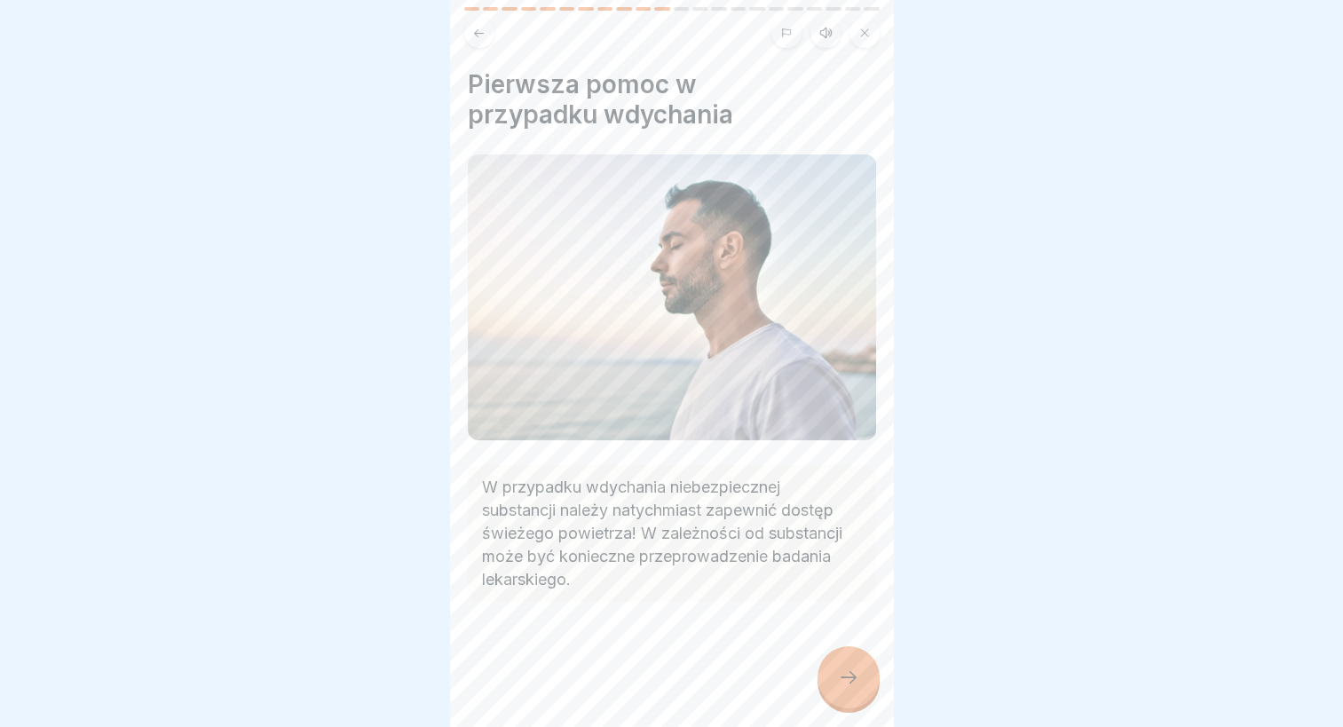
click at [863, 677] on div at bounding box center [849, 677] width 62 height 62
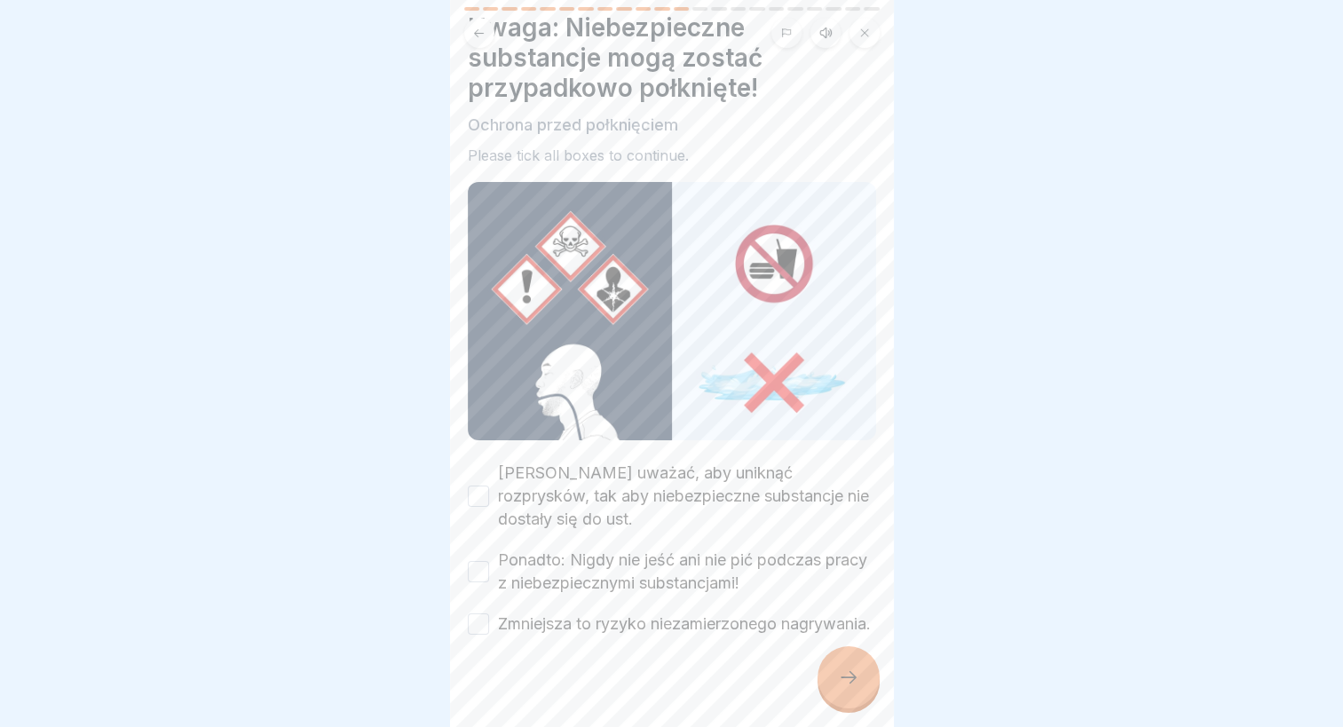
scroll to position [85, 0]
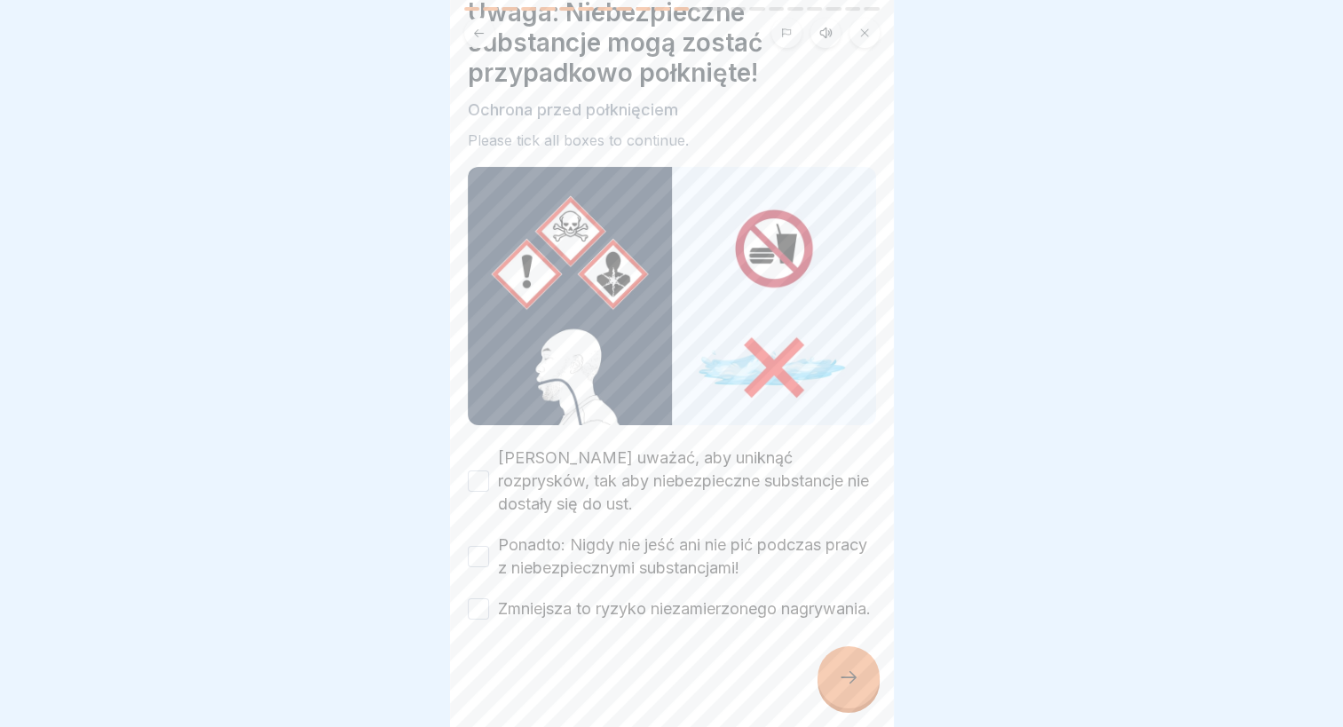
click at [652, 447] on label "[PERSON_NAME] uważać, aby uniknąć rozprysków, tak aby niebezpieczne substancje …" at bounding box center [687, 481] width 378 height 69
click at [489, 470] on button "[PERSON_NAME] uważać, aby uniknąć rozprysków, tak aby niebezpieczne substancje …" at bounding box center [478, 480] width 21 height 21
click at [643, 533] on label "Ponadto: Nigdy nie jeść ani nie pić podczas pracy z niebezpiecznymi substancjam…" at bounding box center [687, 556] width 378 height 46
click at [489, 546] on button "Ponadto: Nigdy nie jeść ani nie pić podczas pracy z niebezpiecznymi substancjam…" at bounding box center [478, 556] width 21 height 21
click at [653, 597] on label "Zmniejsza to ryzyko niezamierzonego nagrywania." at bounding box center [684, 608] width 373 height 23
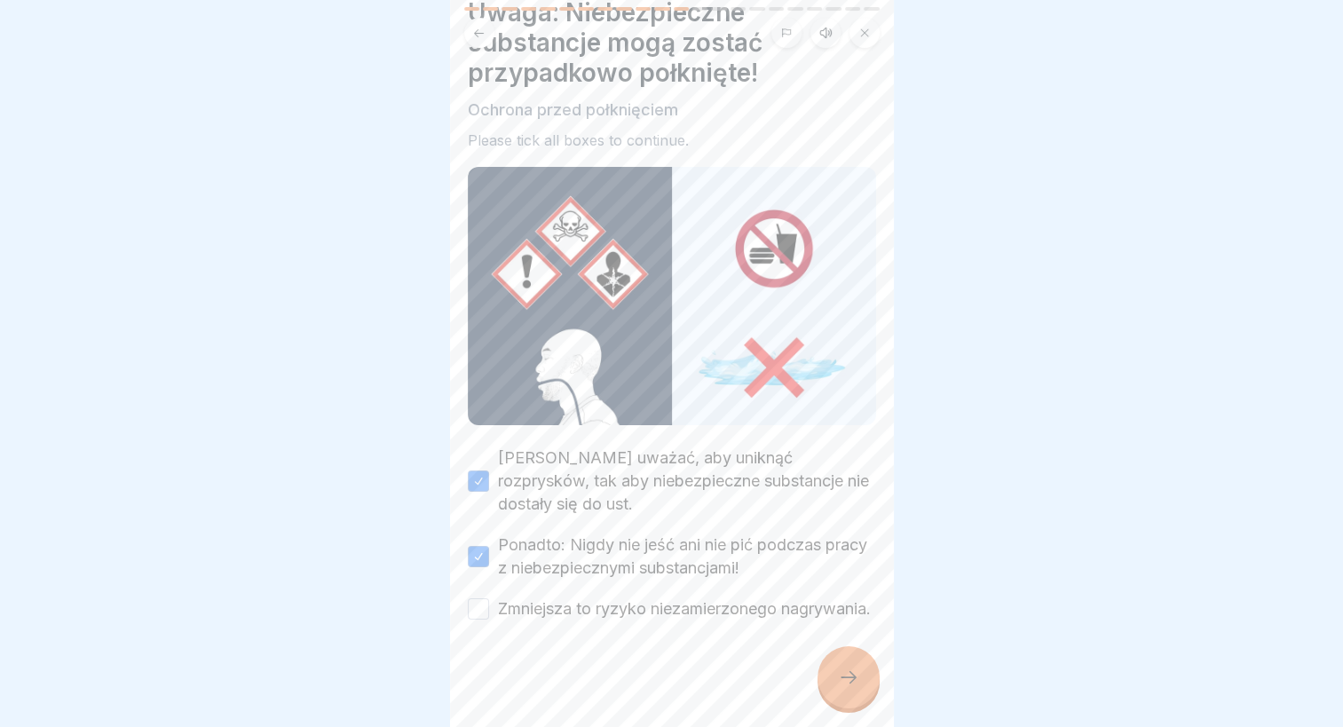
click at [489, 598] on button "Zmniejsza to ryzyko niezamierzonego nagrywania." at bounding box center [478, 608] width 21 height 21
click at [865, 689] on div at bounding box center [849, 677] width 62 height 62
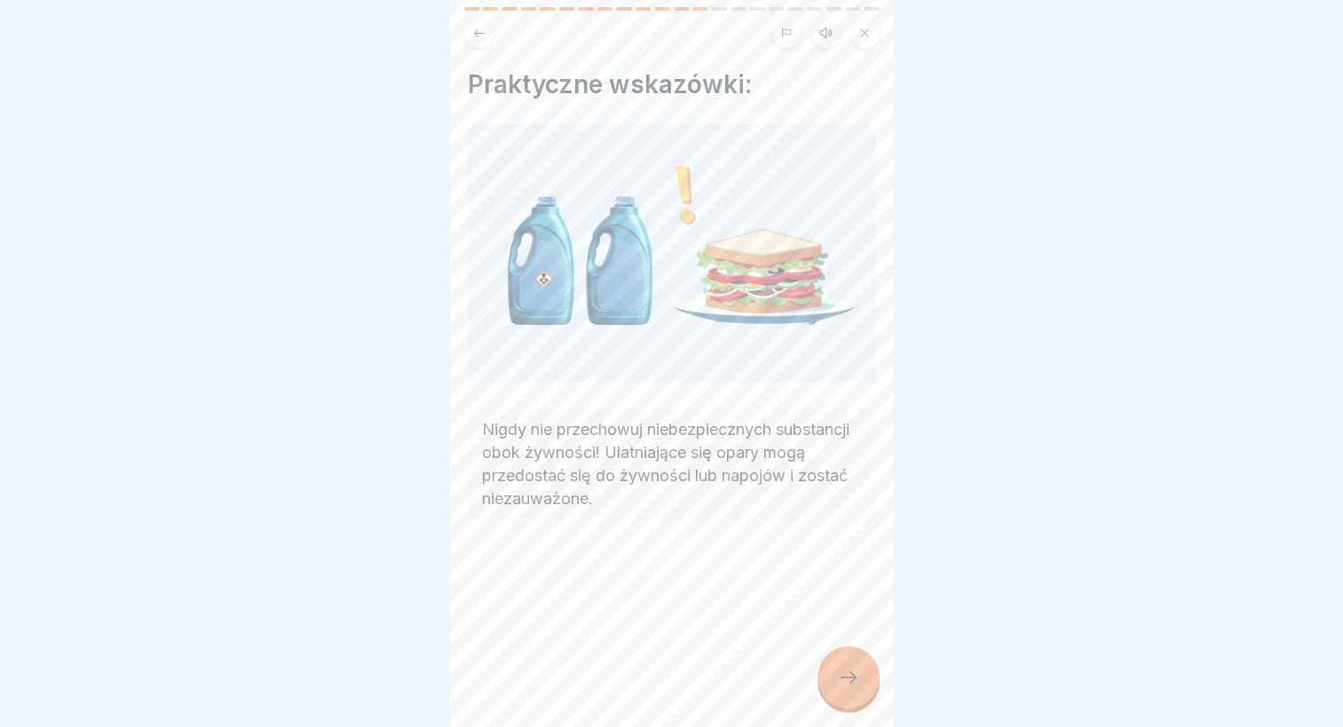
drag, startPoint x: 859, startPoint y: 686, endPoint x: 859, endPoint y: 668, distance: 18.6
click at [859, 685] on div at bounding box center [849, 677] width 62 height 62
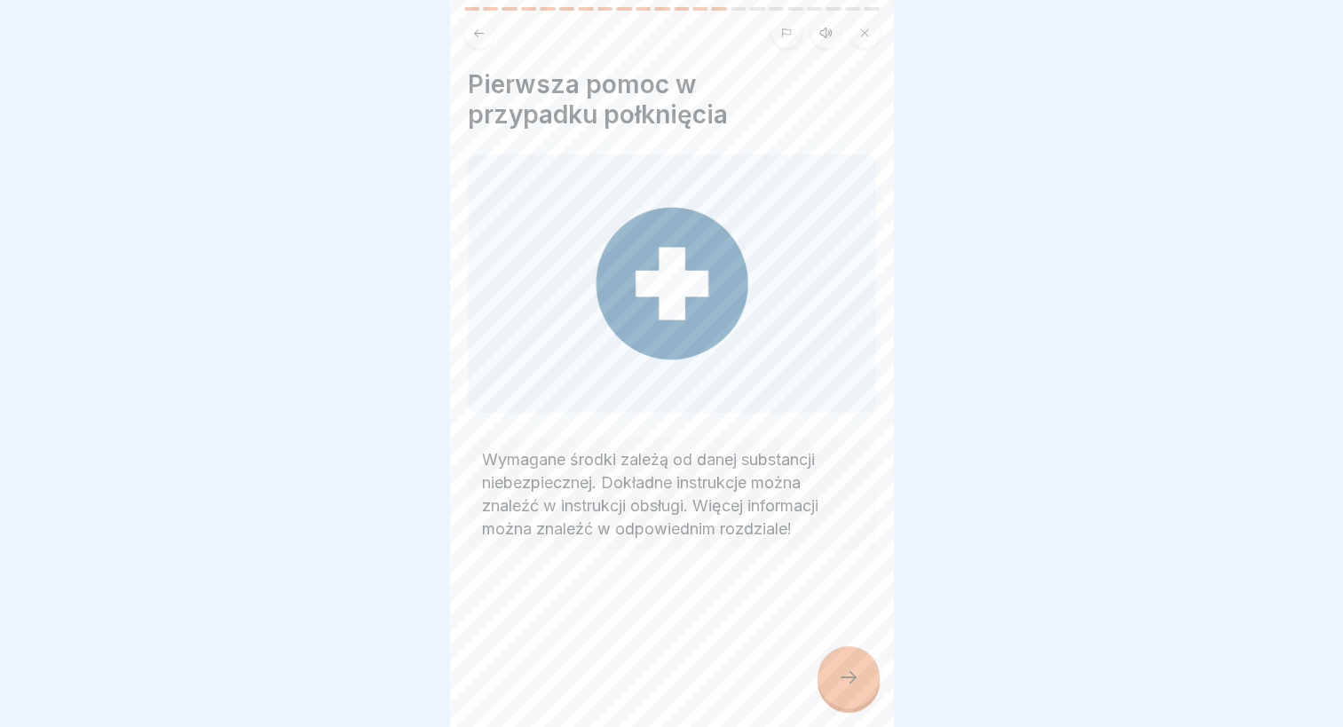
click at [849, 682] on icon at bounding box center [848, 677] width 21 height 21
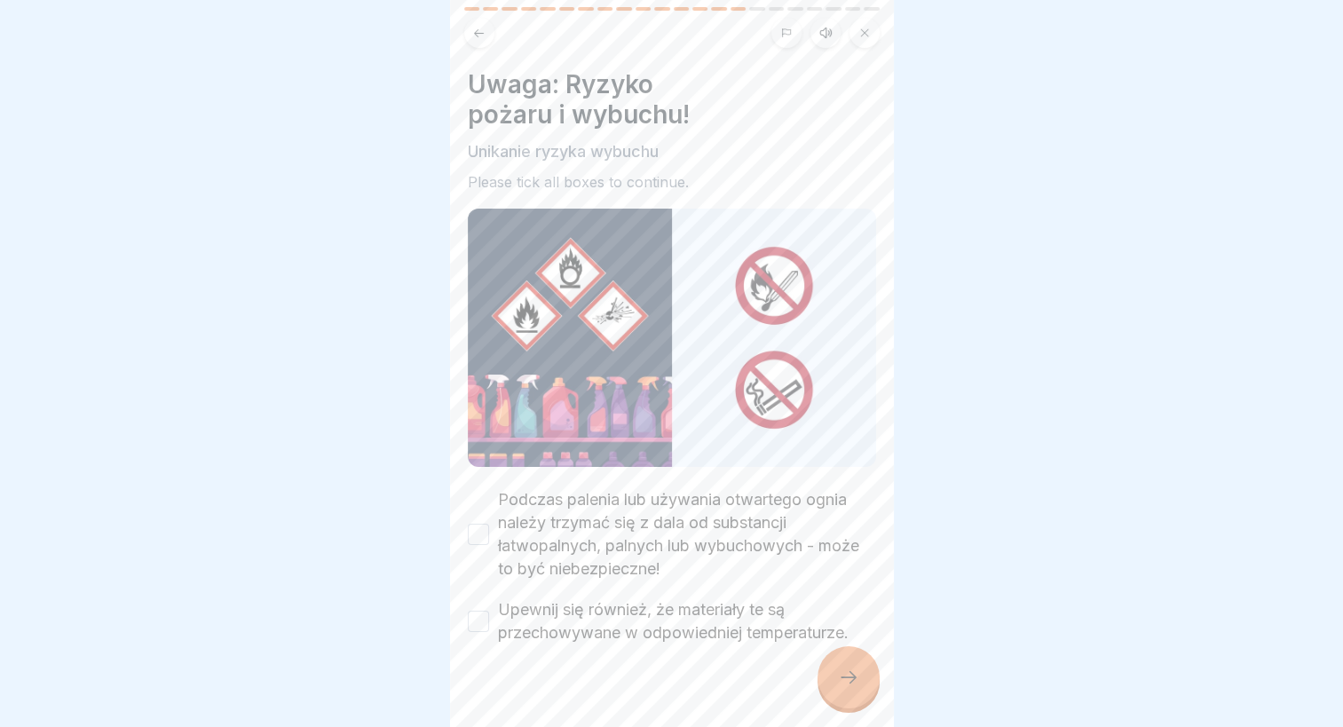
click at [637, 489] on label "Podczas palenia lub używania otwartego ognia należy trzymać się z dala od subst…" at bounding box center [687, 534] width 378 height 92
click at [489, 524] on button "Podczas palenia lub używania otwartego ognia należy trzymać się z dala od subst…" at bounding box center [478, 534] width 21 height 21
click at [642, 605] on label "Upewnij się również, że materiały te są przechowywane w odpowiedniej temperatur…" at bounding box center [687, 621] width 378 height 46
click at [489, 611] on button "Upewnij się również, że materiały te są przechowywane w odpowiedniej temperatur…" at bounding box center [478, 621] width 21 height 21
click at [870, 654] on div "Postępowanie z substancjami niebezpiecznymi 22 Steps Polish Listen Środki ochro…" at bounding box center [672, 363] width 444 height 727
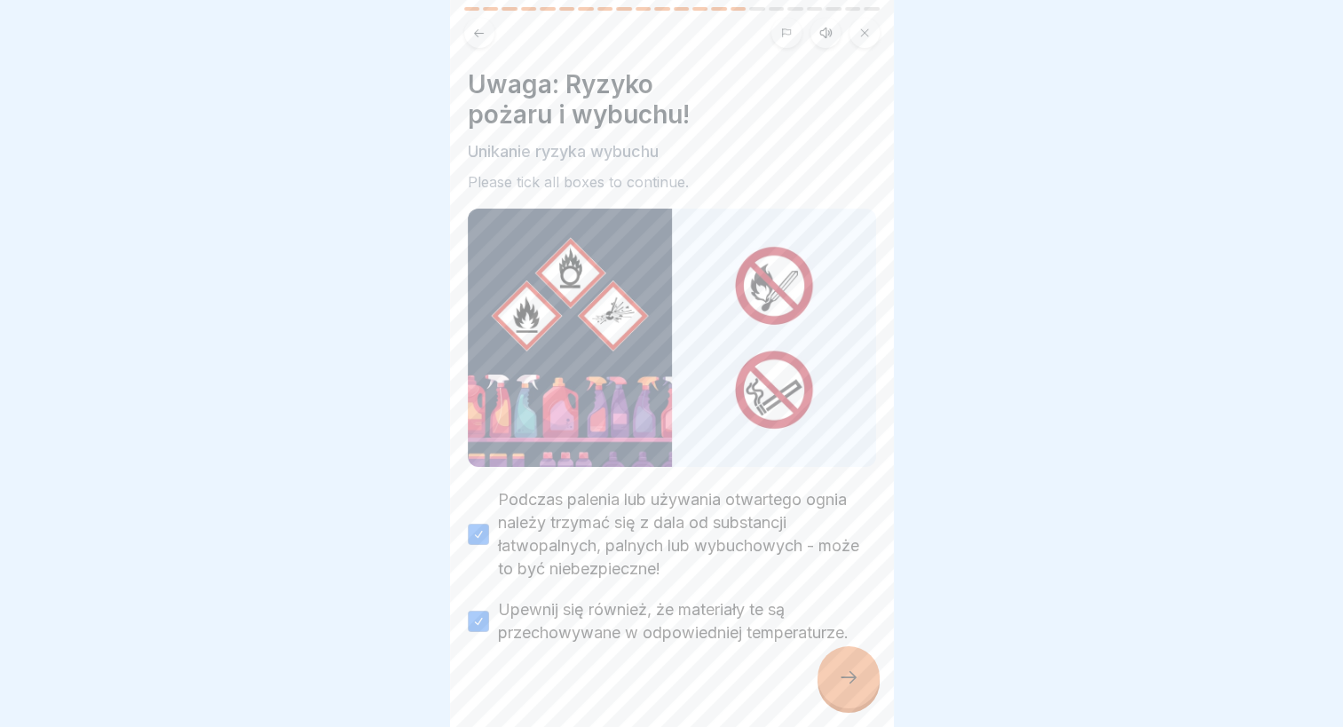
click at [852, 668] on div at bounding box center [849, 677] width 62 height 62
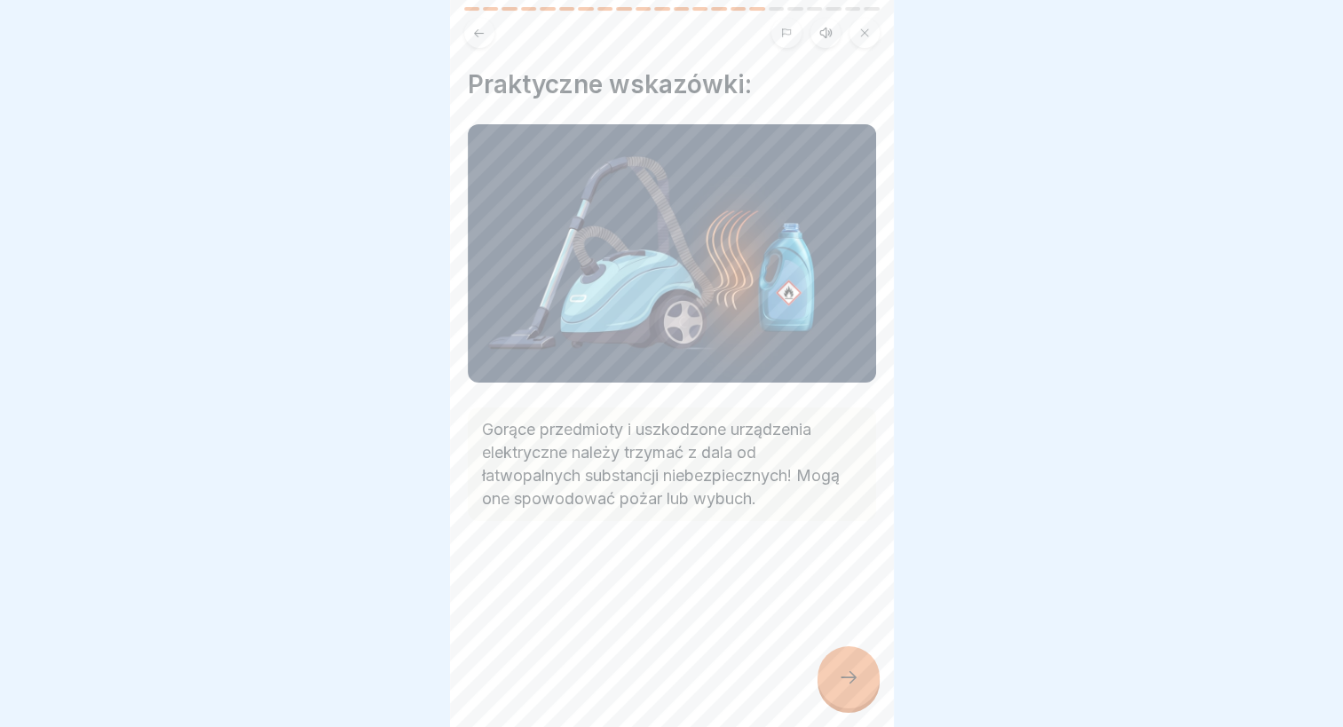
click at [843, 676] on icon at bounding box center [848, 677] width 21 height 21
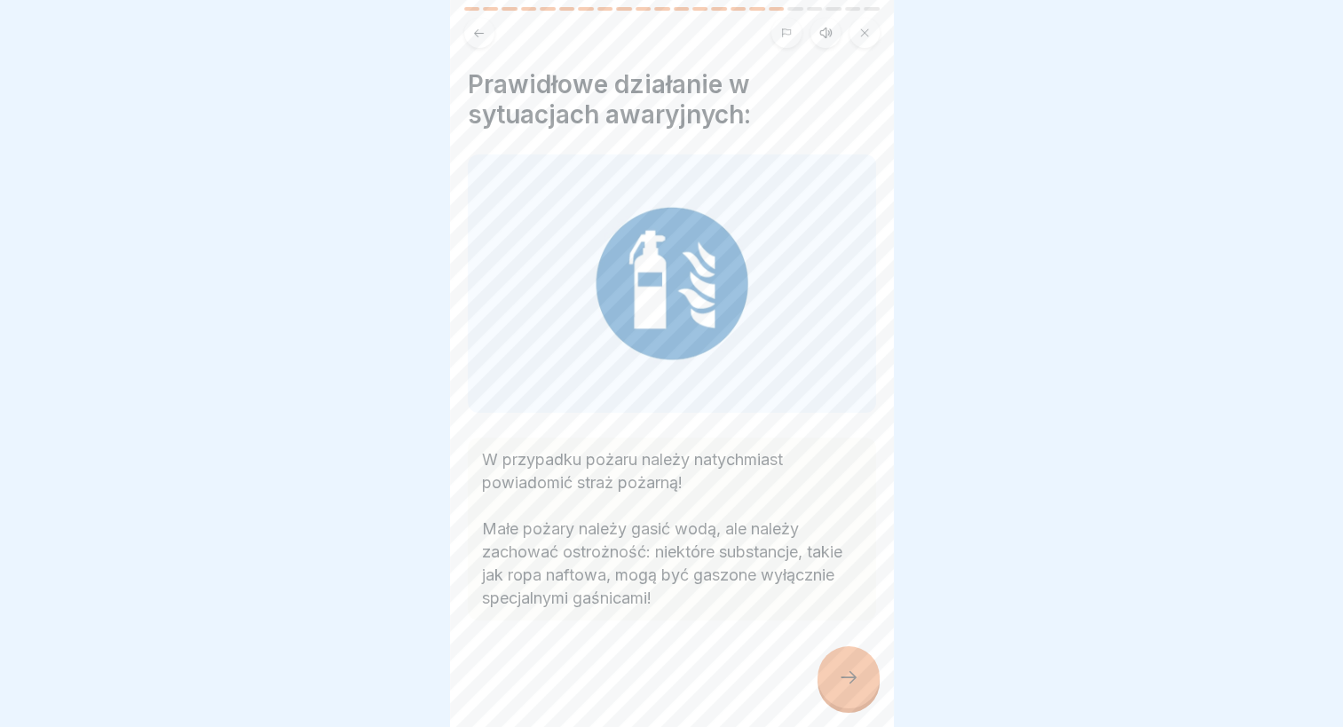
click at [864, 704] on div at bounding box center [849, 677] width 62 height 62
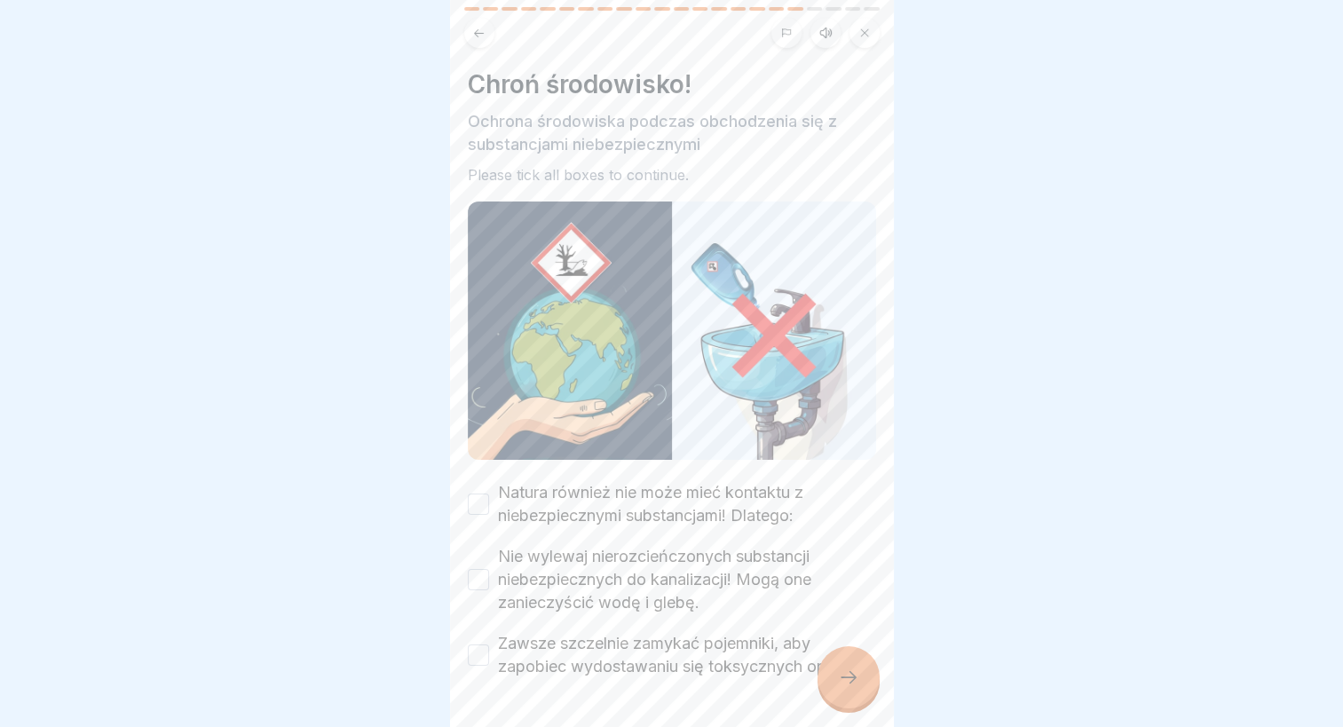
click at [646, 489] on label "Natura również nie może mieć kontaktu z niebezpiecznymi substancjami! Dlatego:" at bounding box center [687, 504] width 378 height 46
click at [489, 494] on button "Natura również nie może mieć kontaktu z niebezpiecznymi substancjami! Dlatego:" at bounding box center [478, 504] width 21 height 21
click at [638, 565] on label "Nie wylewaj nierozcieńczonych substancji niebezpiecznych do kanalizacji! Mogą o…" at bounding box center [687, 579] width 378 height 69
click at [489, 569] on button "Nie wylewaj nierozcieńczonych substancji niebezpiecznych do kanalizacji! Mogą o…" at bounding box center [478, 579] width 21 height 21
click at [643, 640] on label "Zawsze szczelnie zamykać pojemniki, aby zapobiec wydostawaniu się toksycznych o…" at bounding box center [687, 655] width 378 height 46
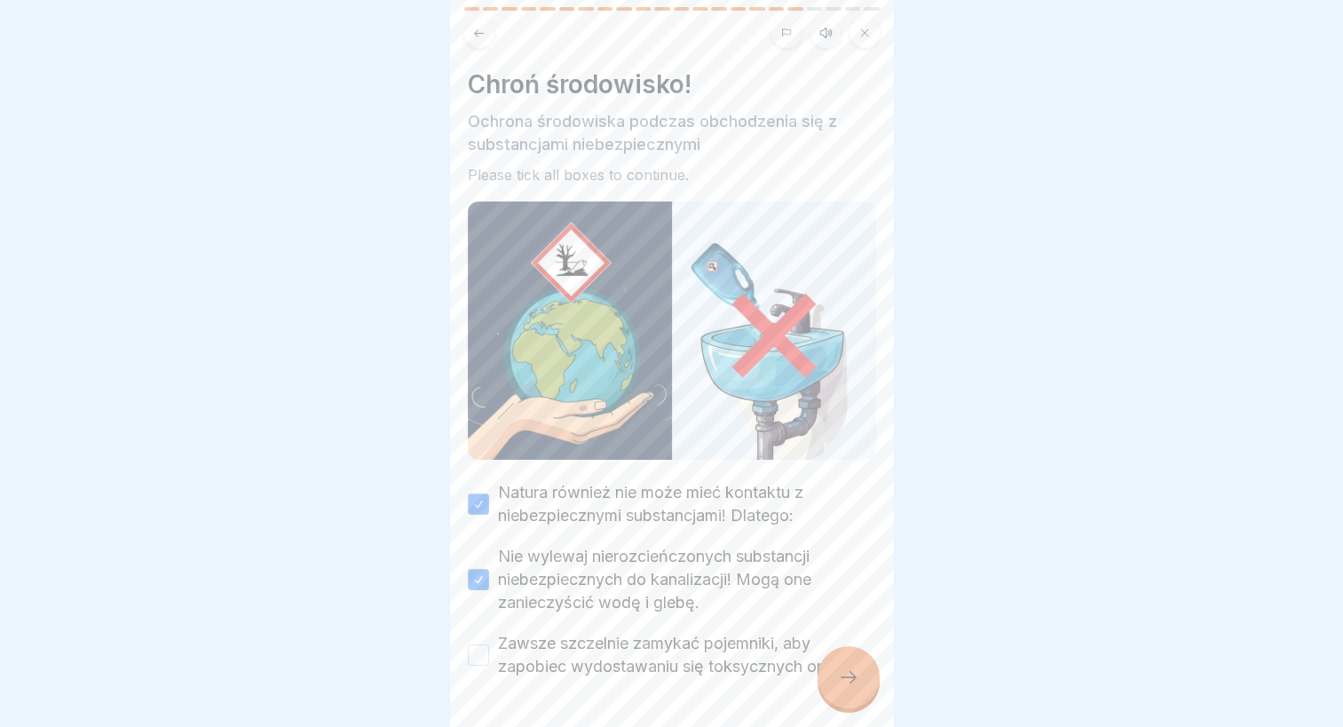
click at [489, 644] on button "Zawsze szczelnie zamykać pojemniki, aby zapobiec wydostawaniu się toksycznych o…" at bounding box center [478, 654] width 21 height 21
click at [833, 664] on div at bounding box center [849, 677] width 62 height 62
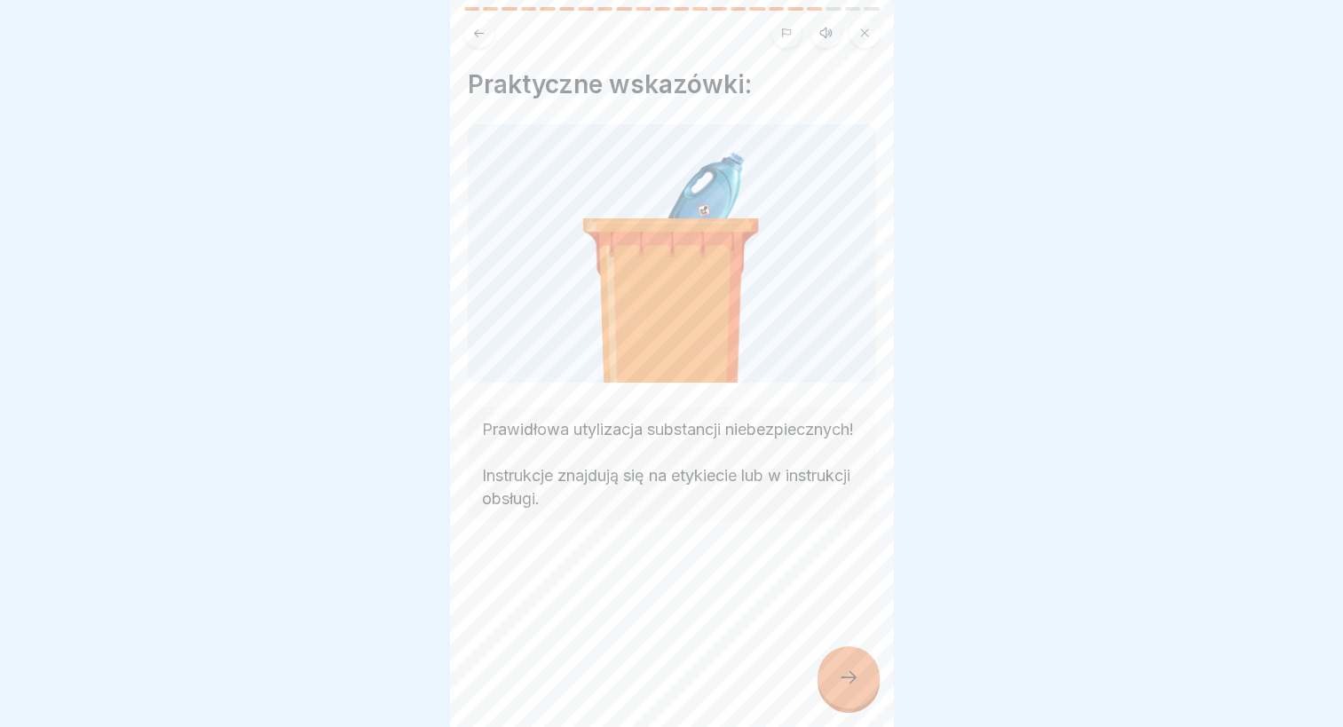
click at [847, 672] on icon at bounding box center [848, 677] width 21 height 21
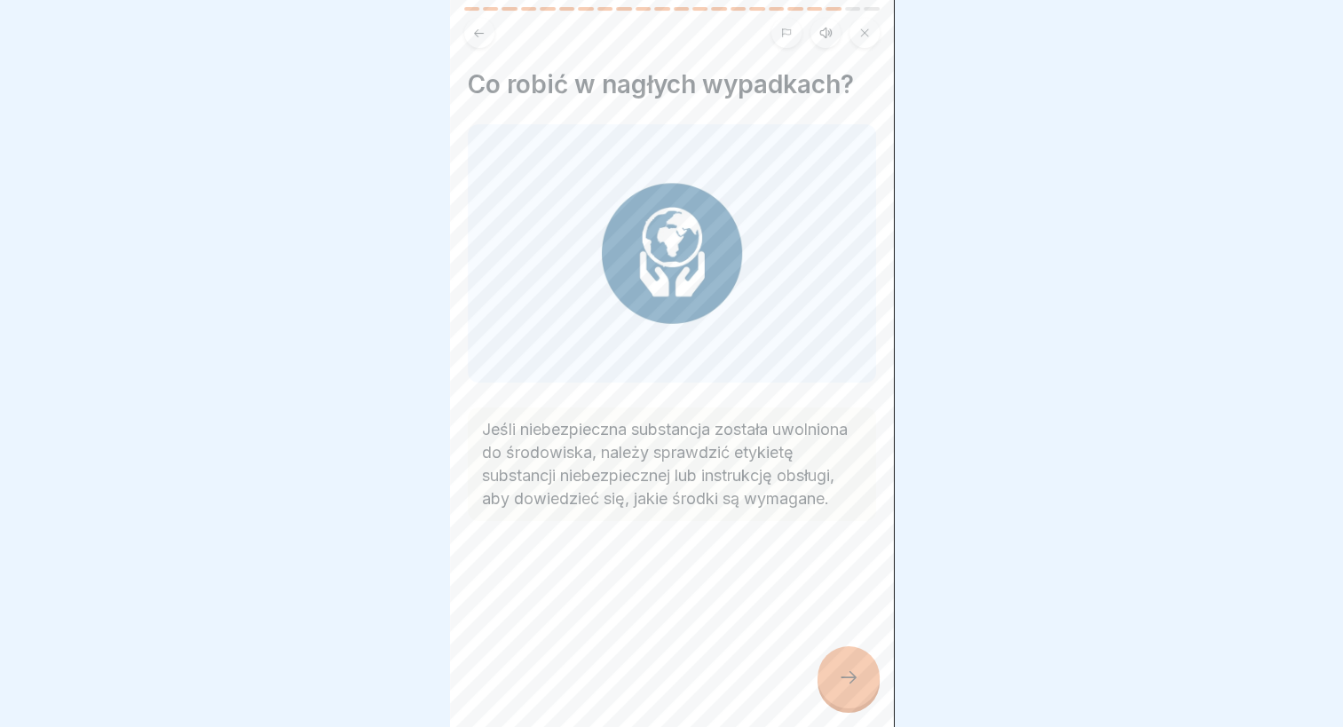
click at [842, 666] on div at bounding box center [849, 677] width 62 height 62
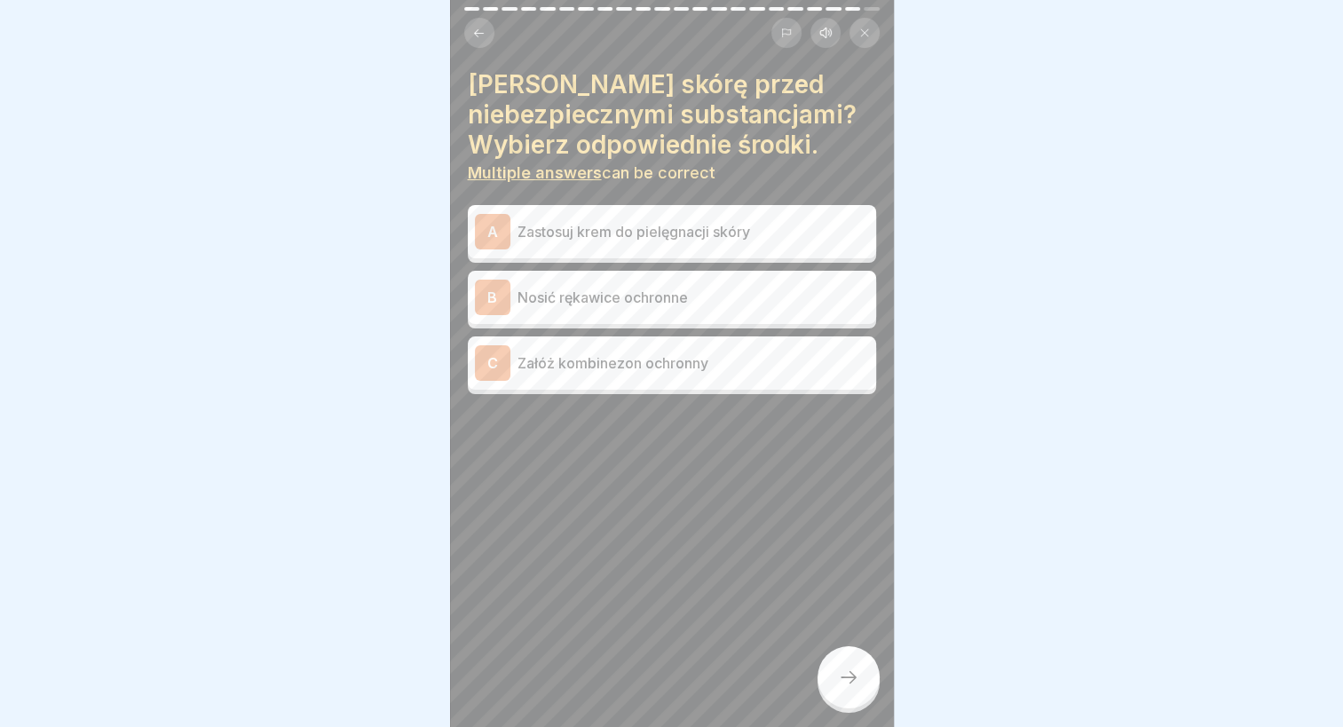
click at [674, 287] on p "Nosić rękawice ochronne" at bounding box center [694, 297] width 352 height 21
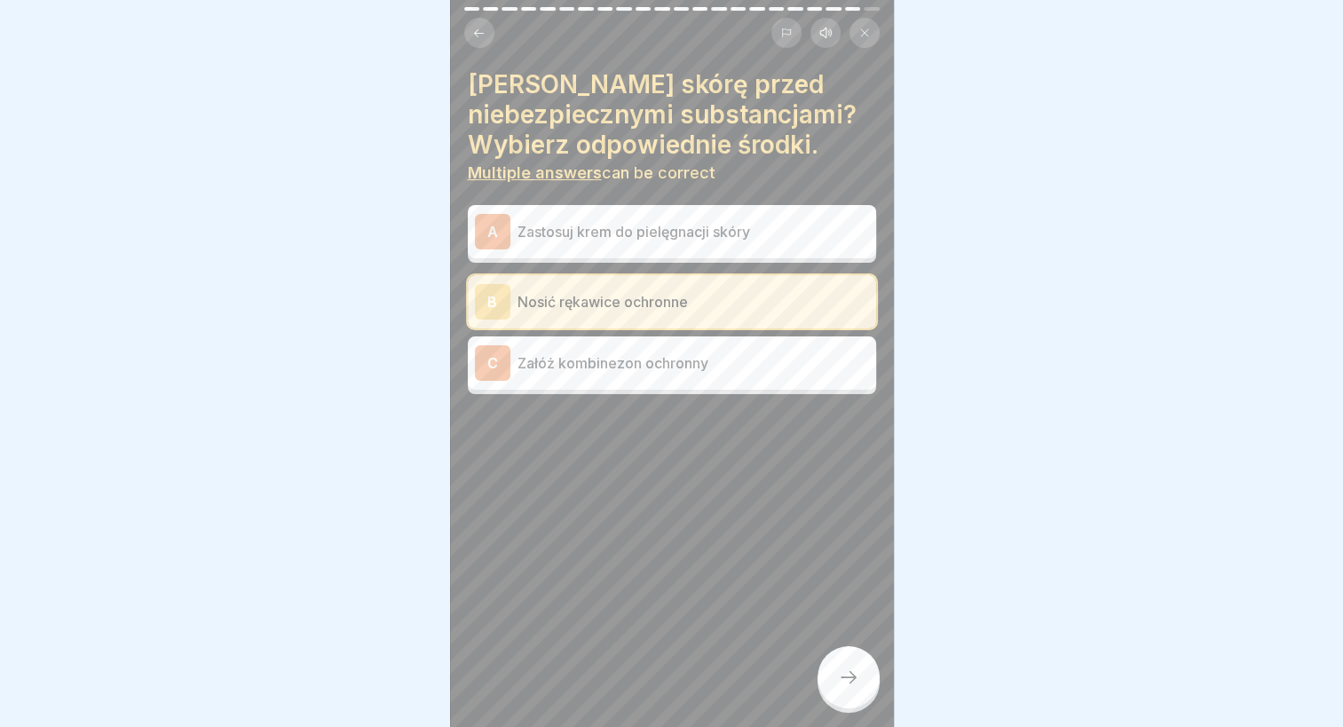
click at [674, 352] on p "Załóż kombinezon ochronny" at bounding box center [694, 362] width 352 height 21
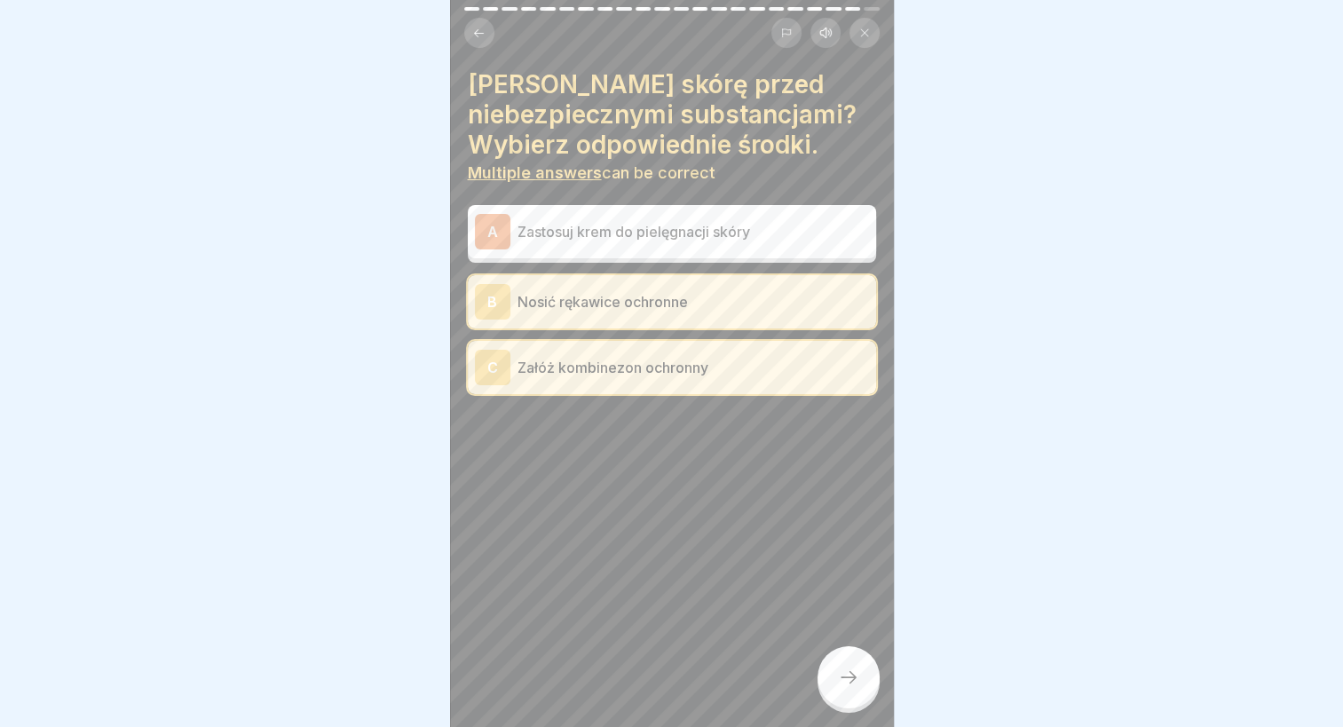
click at [844, 662] on div at bounding box center [849, 677] width 62 height 62
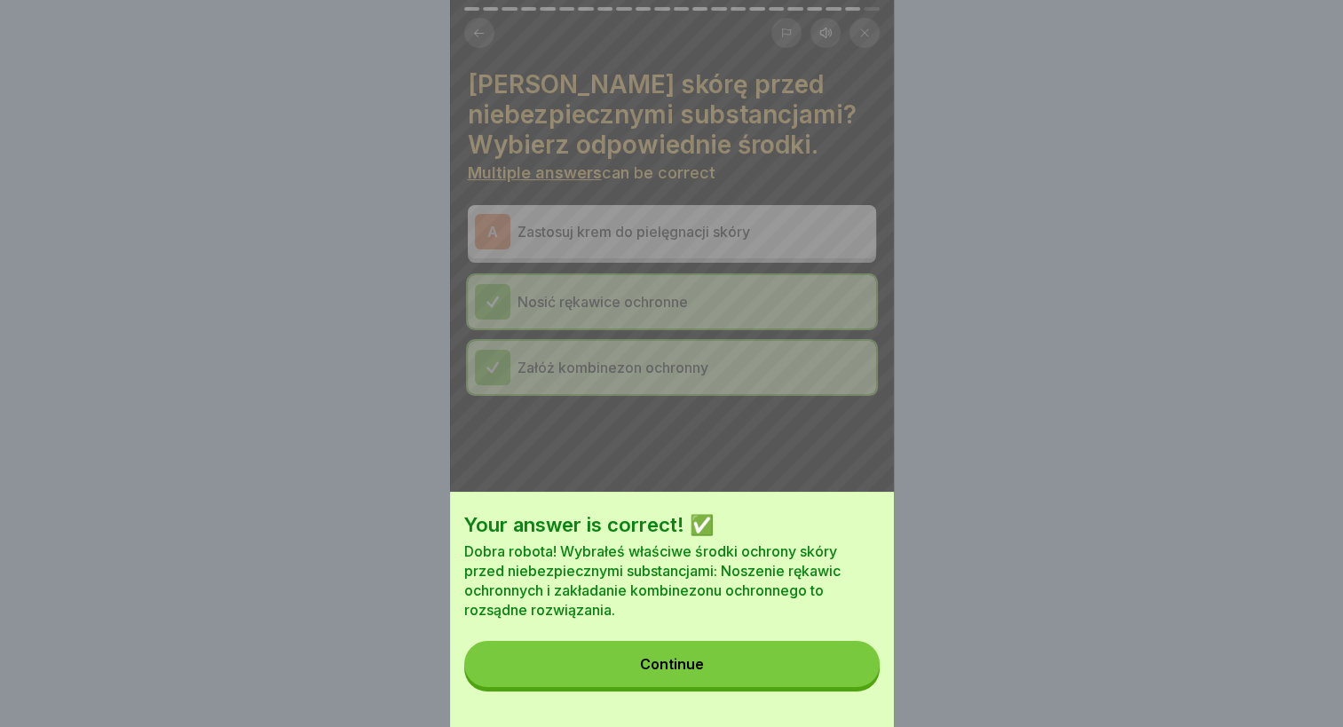
click at [827, 660] on button "Continue" at bounding box center [671, 664] width 415 height 46
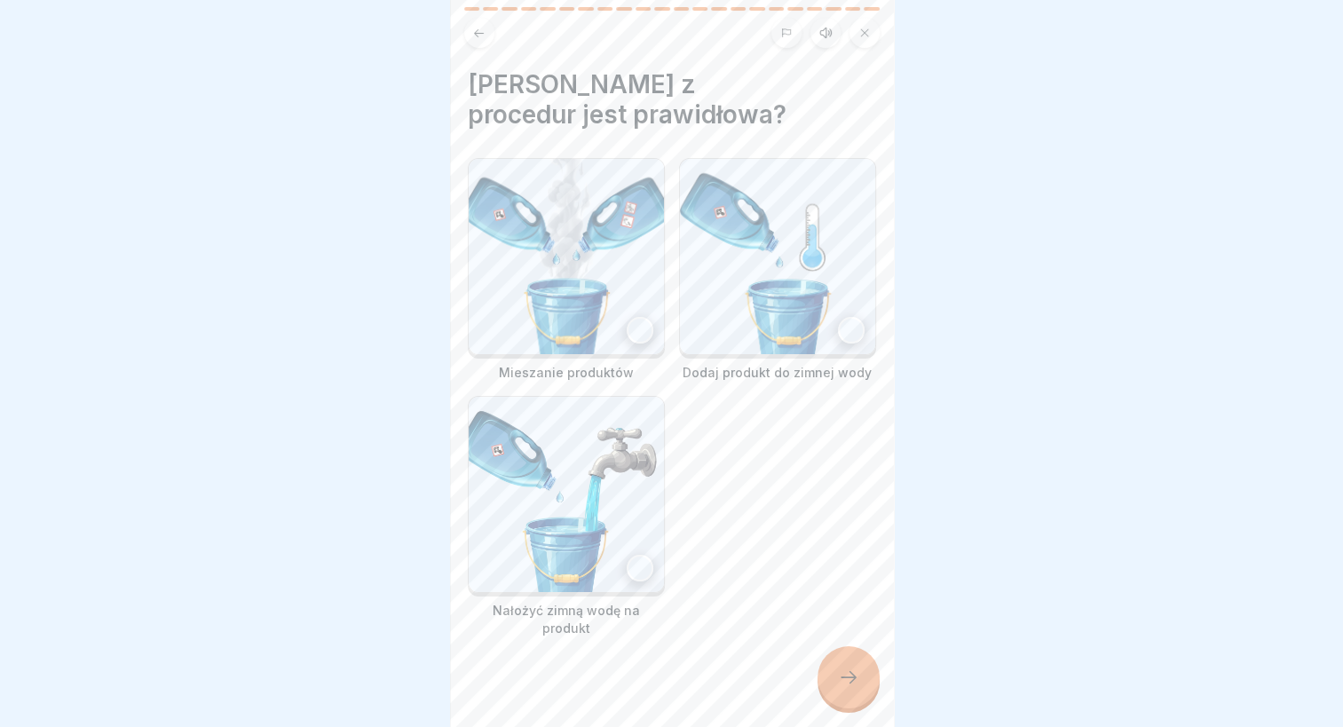
click at [838, 317] on div at bounding box center [851, 330] width 27 height 27
click at [849, 684] on icon at bounding box center [848, 677] width 21 height 21
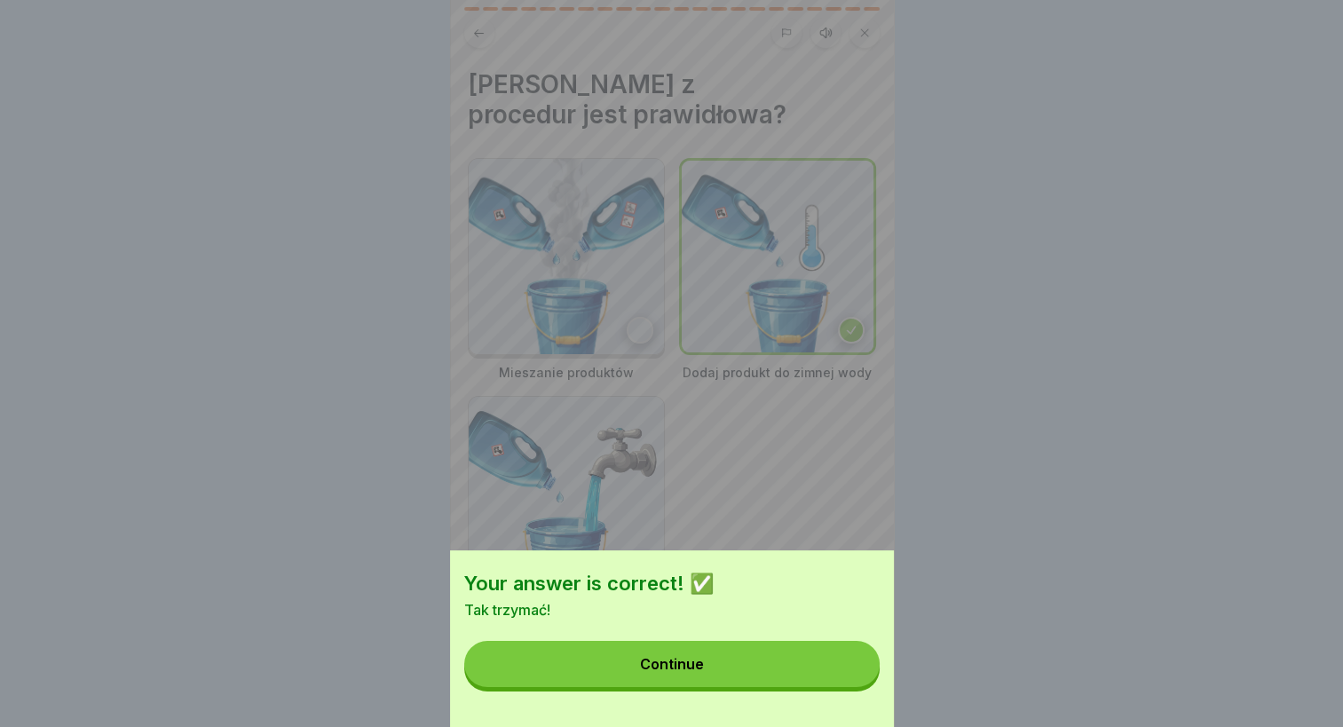
click at [798, 702] on div "Your answer is correct! ✅ Tak trzymać! Continue" at bounding box center [672, 638] width 444 height 177
click at [822, 687] on button "Continue" at bounding box center [671, 664] width 415 height 46
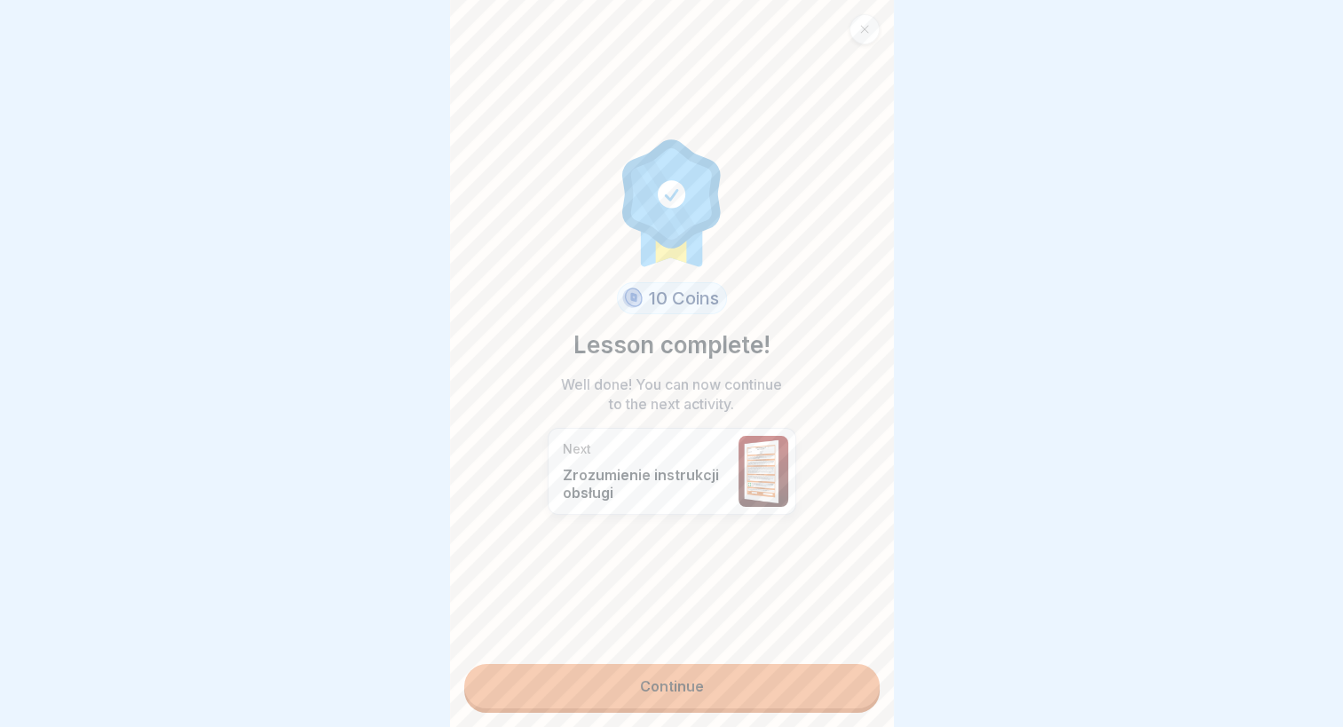
click at [778, 647] on div "10 Coins Lesson complete! Well done! You can now continue to the next activity.…" at bounding box center [672, 363] width 444 height 727
click at [783, 671] on link "Continue" at bounding box center [671, 686] width 415 height 44
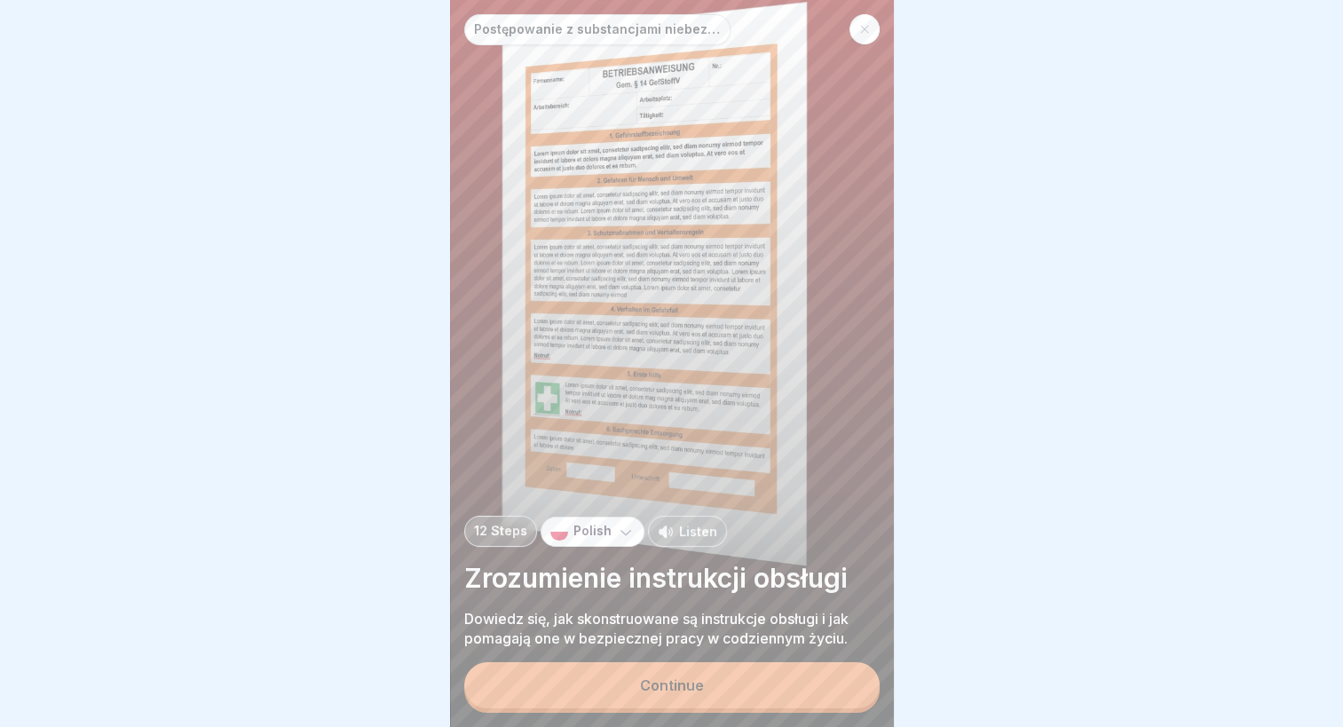
click at [747, 680] on button "Continue" at bounding box center [671, 685] width 415 height 46
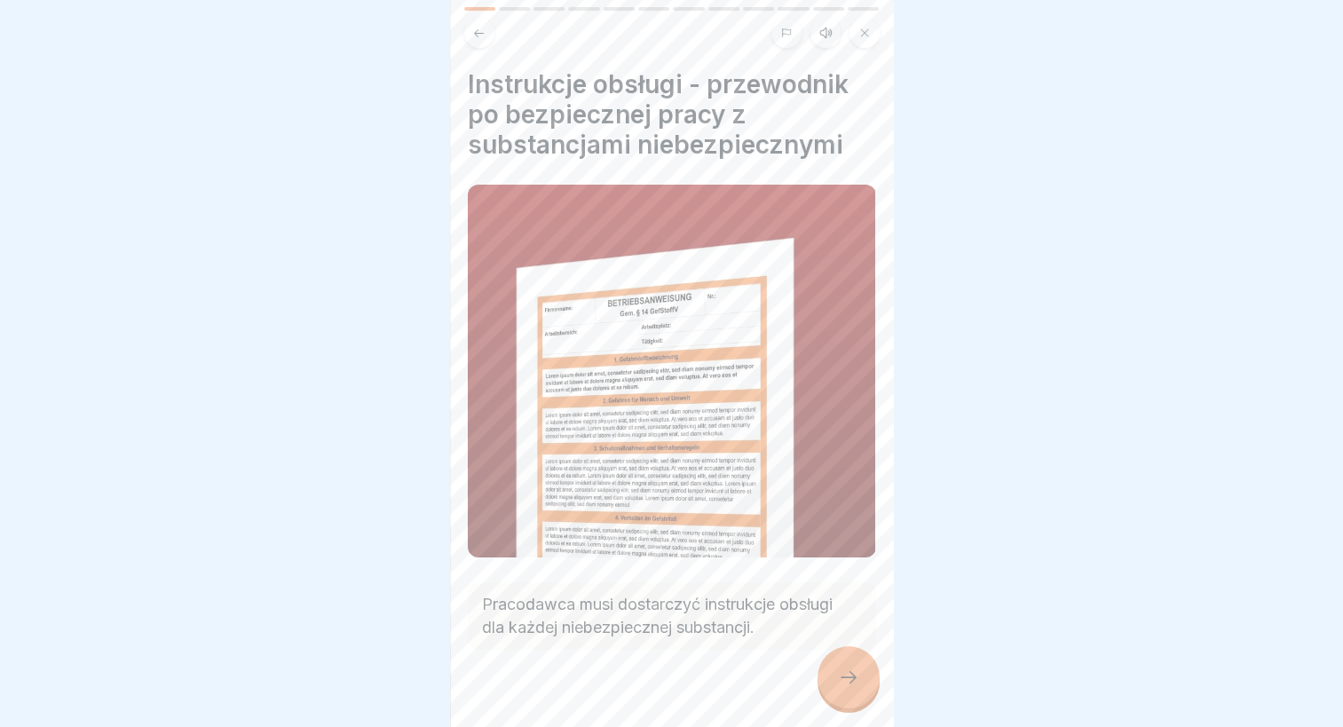
click at [798, 660] on div at bounding box center [672, 703] width 408 height 107
click at [817, 653] on div at bounding box center [672, 703] width 408 height 107
click at [823, 650] on div at bounding box center [672, 703] width 408 height 107
click at [836, 656] on div at bounding box center [849, 677] width 62 height 62
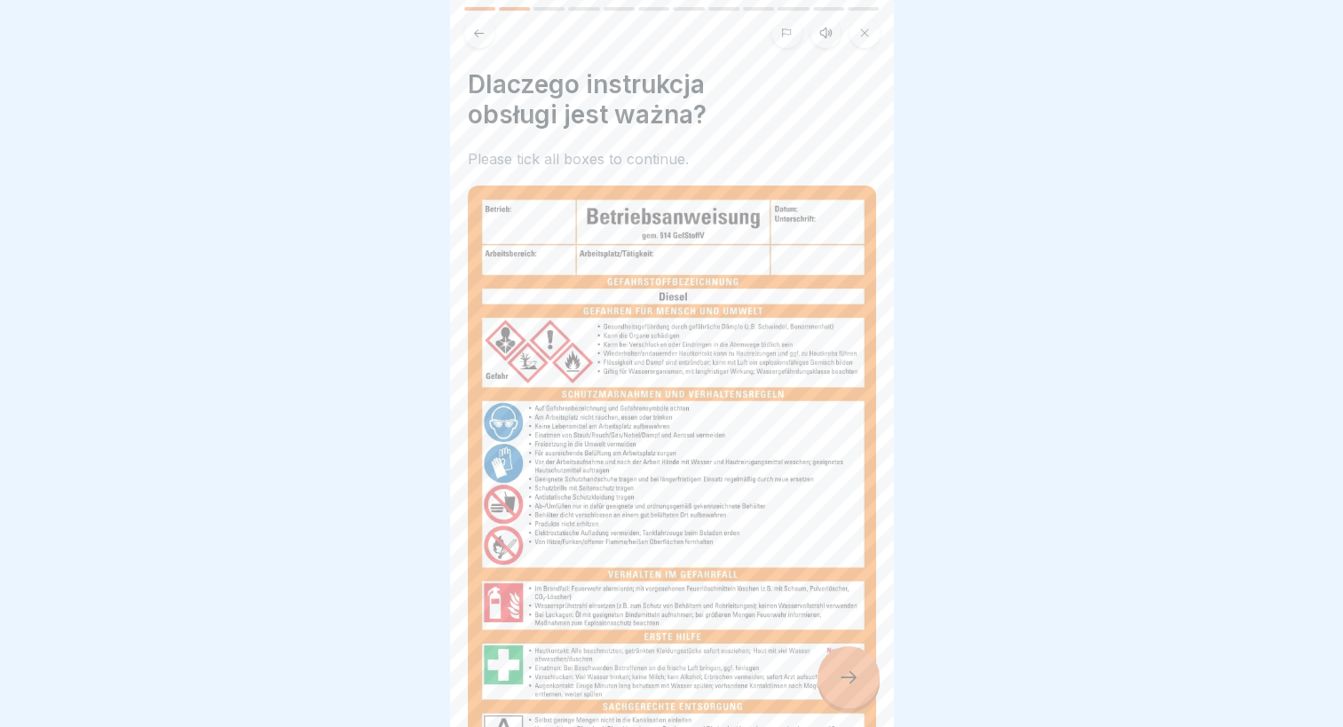
click at [834, 652] on div at bounding box center [849, 677] width 62 height 62
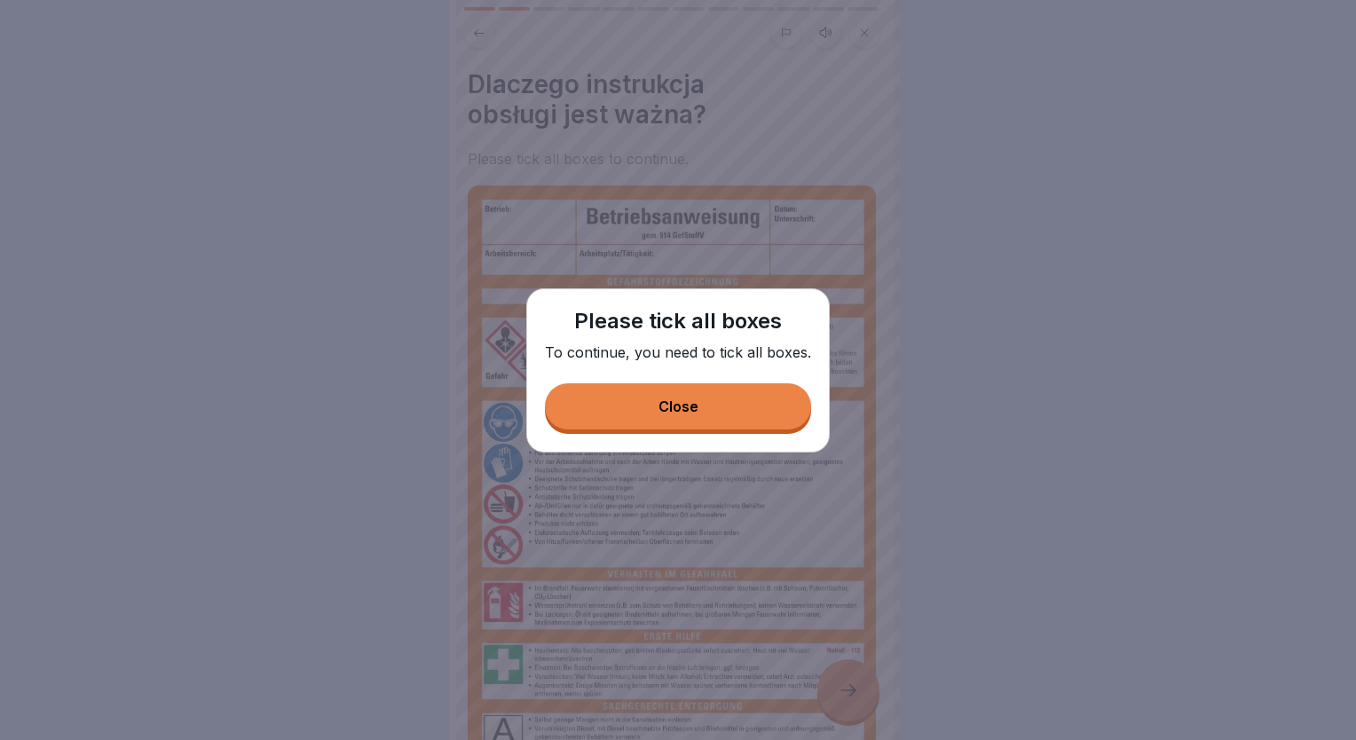
click at [728, 403] on button "Close" at bounding box center [678, 406] width 266 height 46
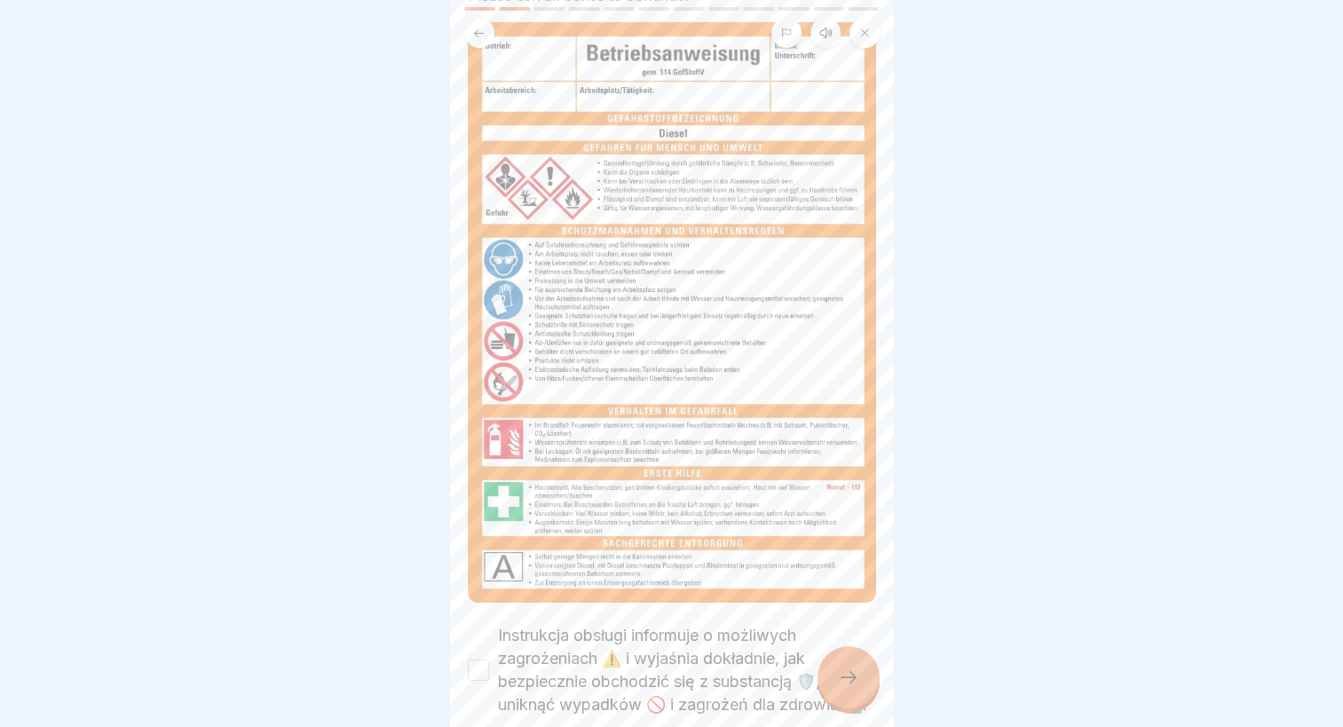
scroll to position [263, 0]
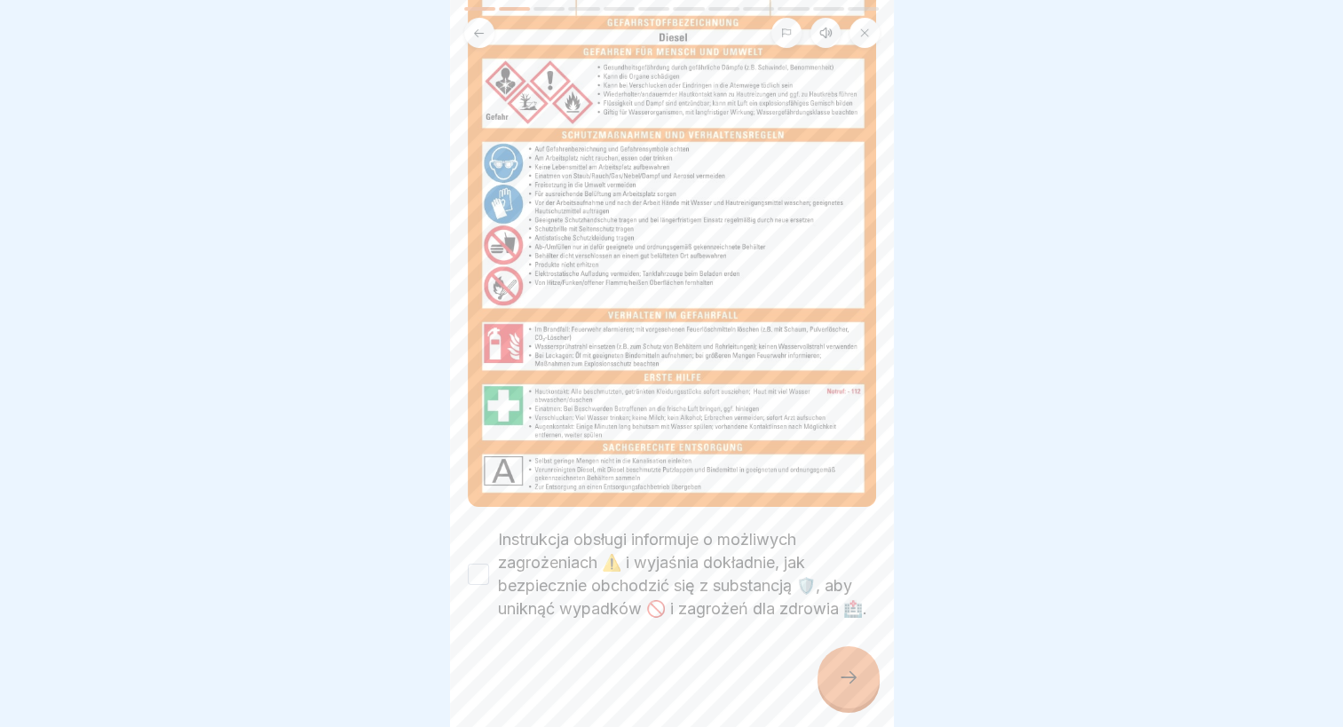
click at [685, 551] on label "Instrukcja obsługi informuje o możliwych zagrożeniach ⚠️ i wyjaśnia dokładnie, …" at bounding box center [687, 574] width 378 height 92
click at [489, 564] on button "Instrukcja obsługi informuje o możliwych zagrożeniach ⚠️ i wyjaśnia dokładnie, …" at bounding box center [478, 574] width 21 height 21
click at [820, 691] on div "Postępowanie z substancjami niebezpiecznymi 12 Steps Polish Listen Zrozumienie …" at bounding box center [672, 363] width 444 height 727
click at [845, 688] on icon at bounding box center [848, 677] width 21 height 21
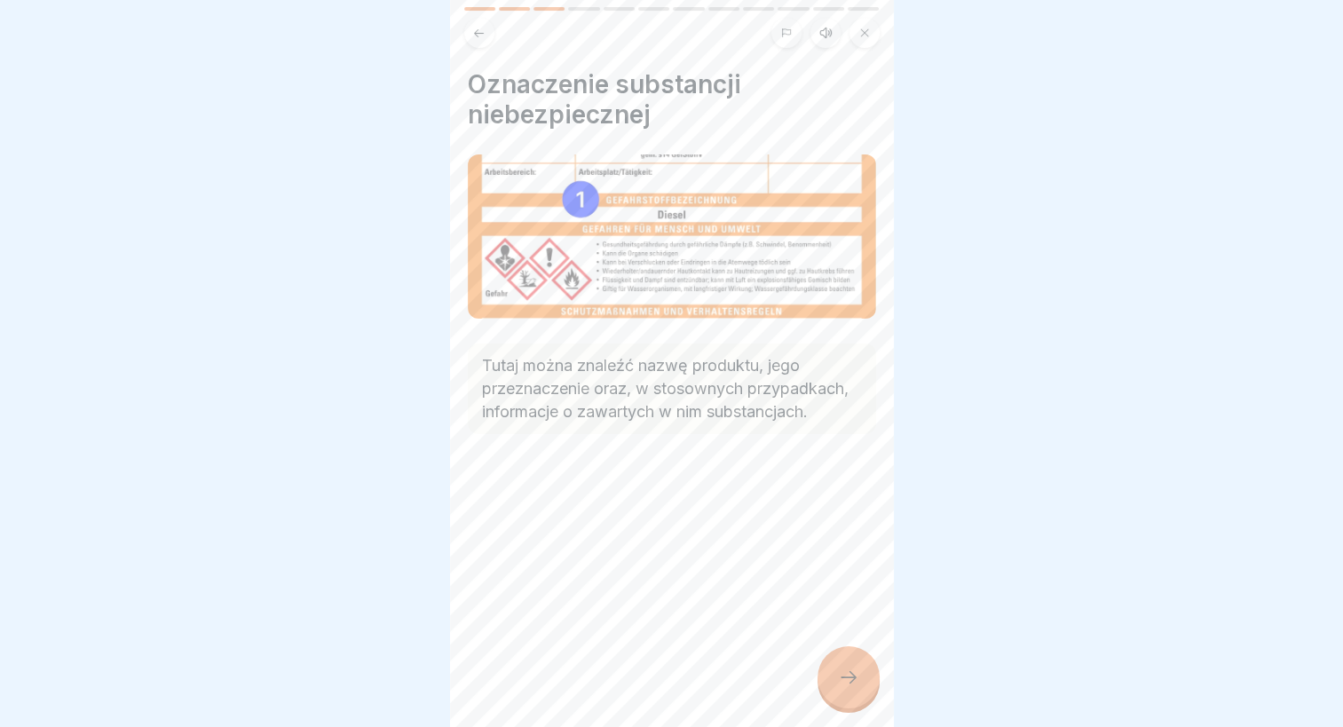
click at [868, 685] on div at bounding box center [849, 677] width 62 height 62
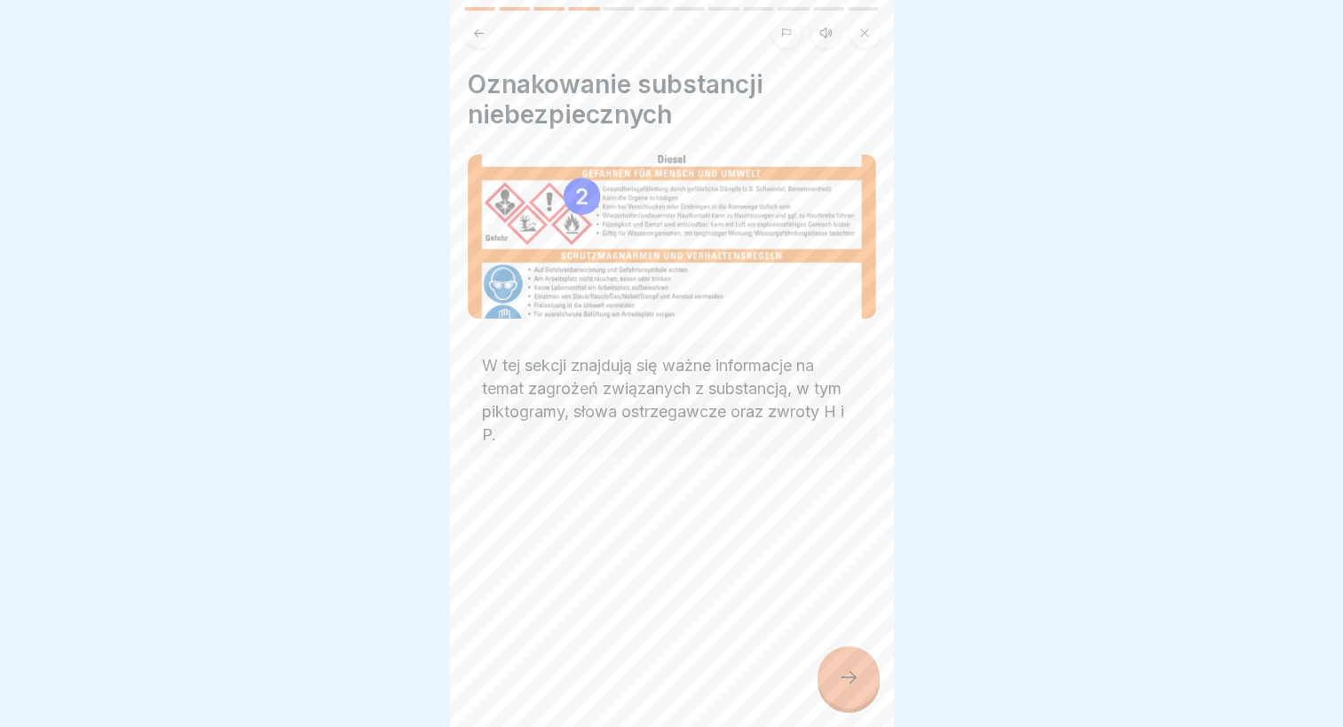
click at [847, 682] on icon at bounding box center [848, 677] width 21 height 21
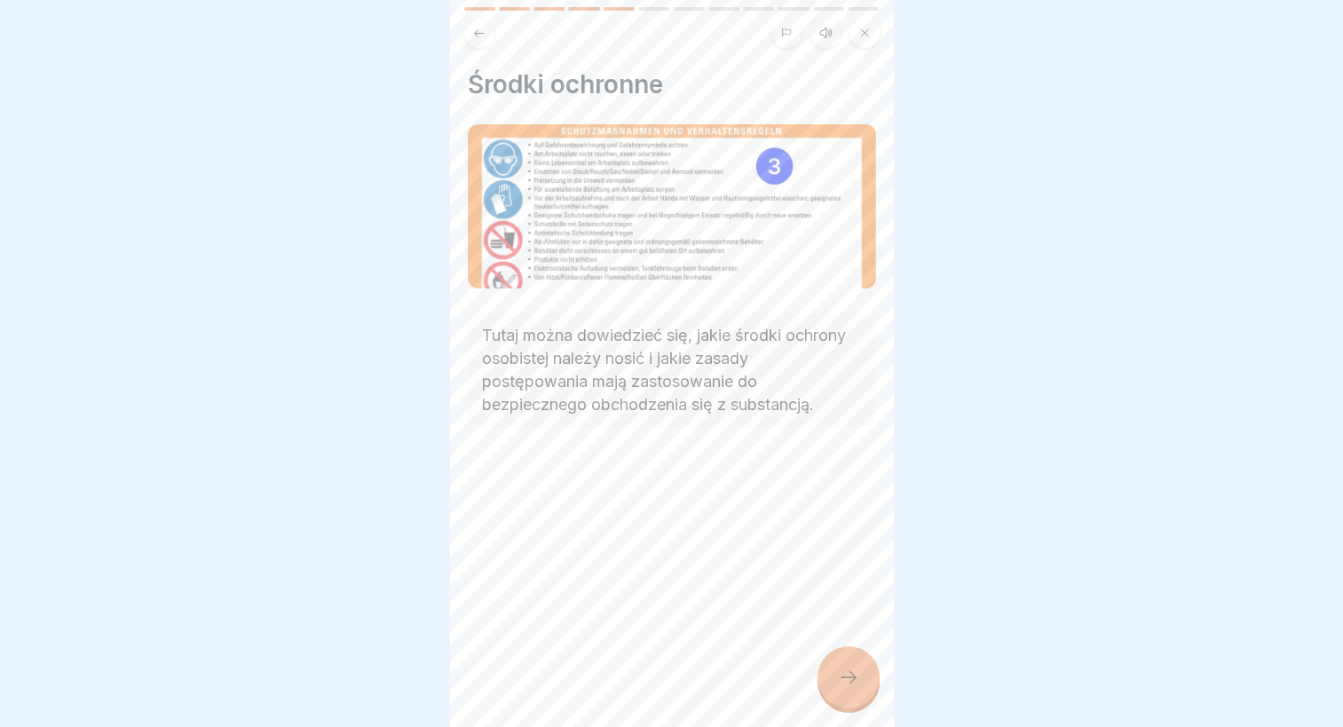
click at [847, 682] on icon at bounding box center [848, 677] width 21 height 21
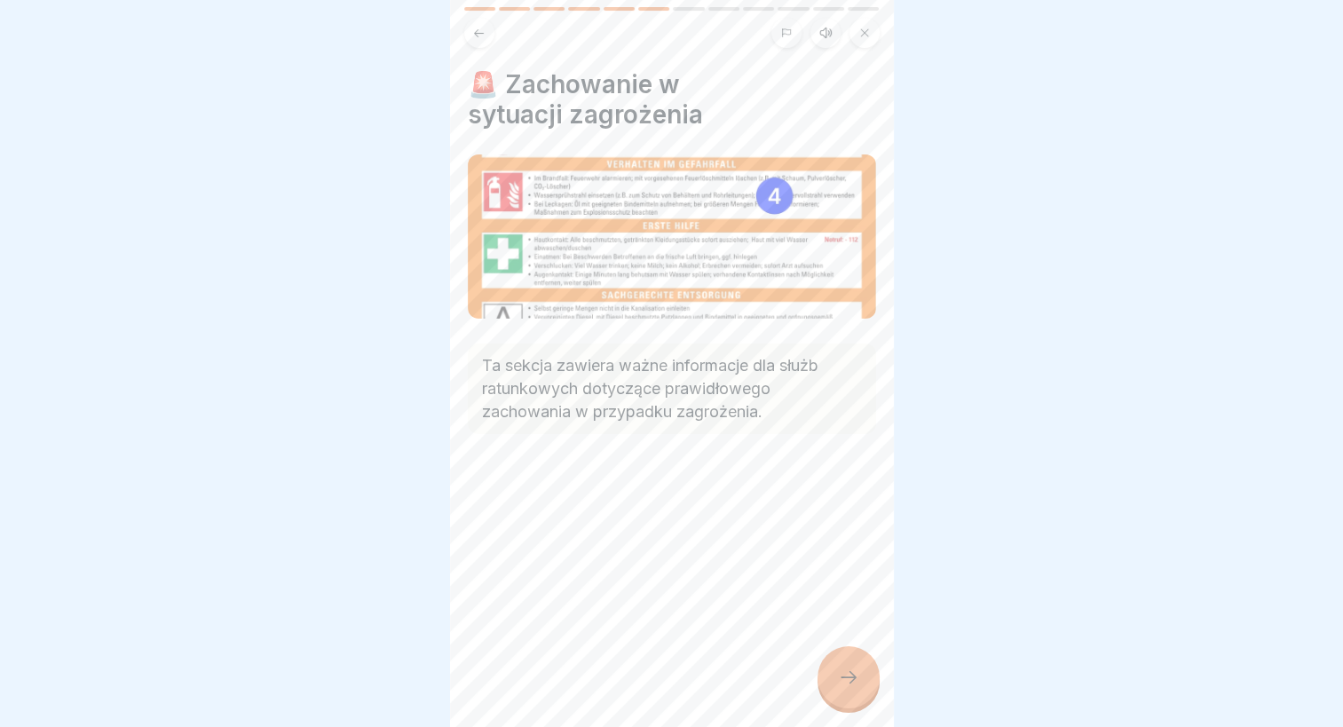
click at [847, 682] on icon at bounding box center [848, 677] width 21 height 21
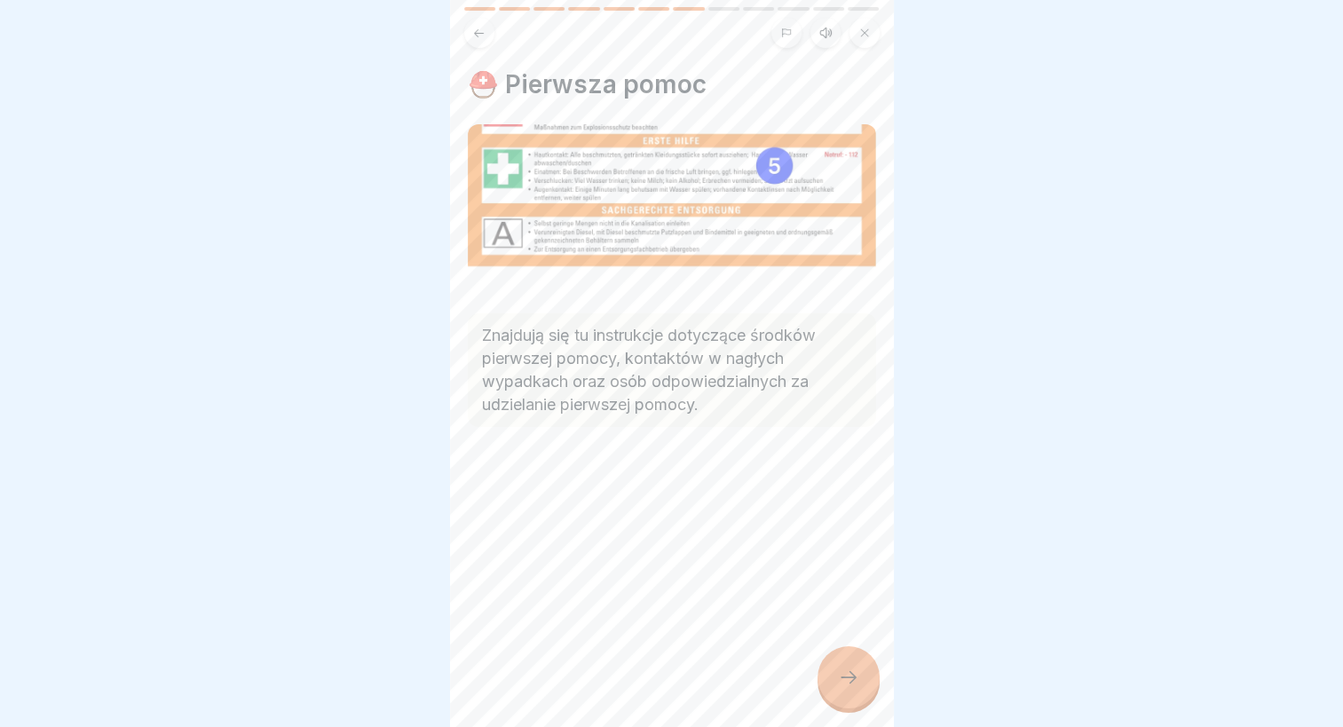
click at [847, 682] on icon at bounding box center [848, 677] width 21 height 21
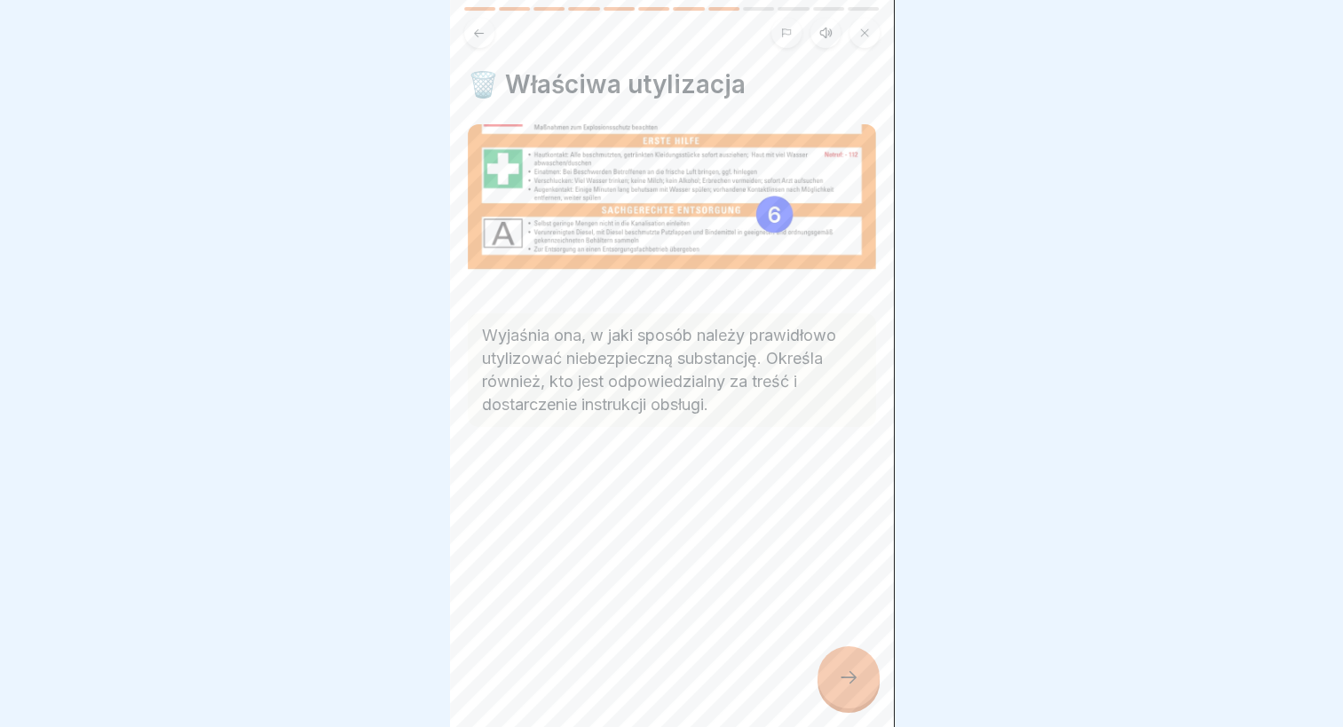
click at [847, 682] on div at bounding box center [849, 677] width 62 height 62
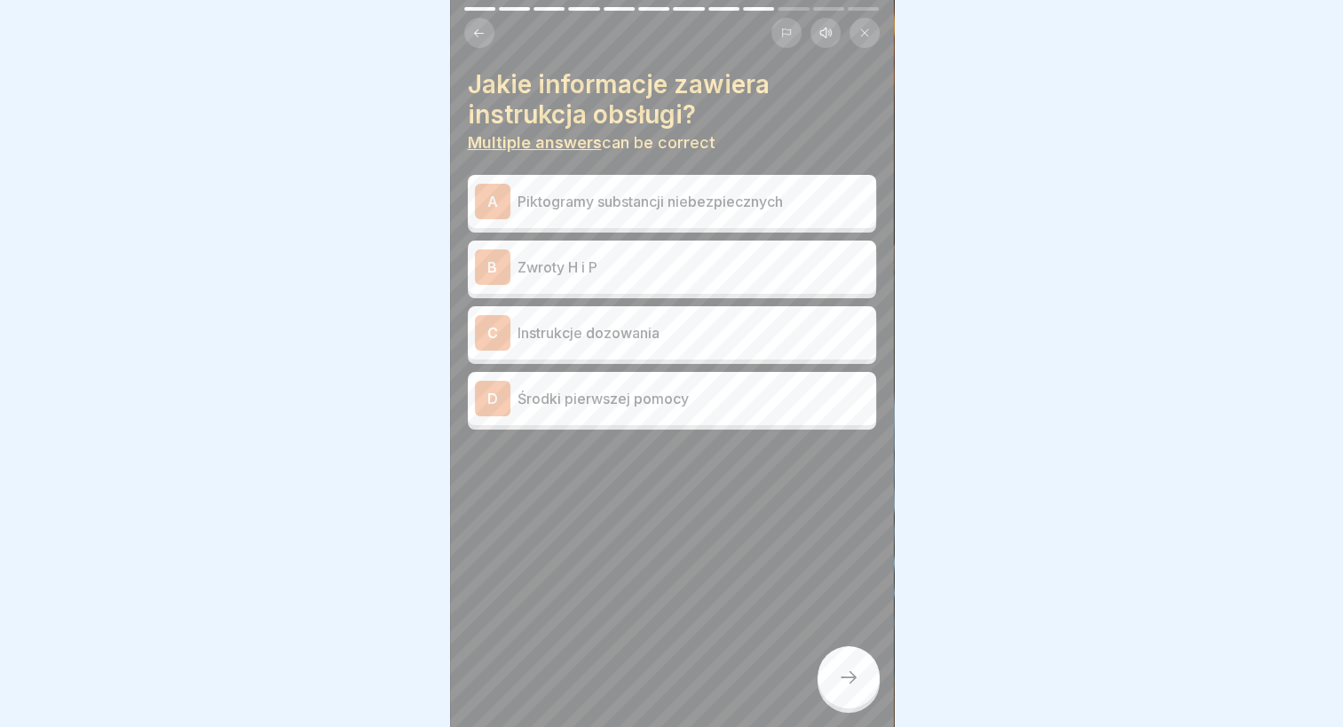
click at [618, 198] on p "Piktogramy substancji niebezpiecznych" at bounding box center [694, 201] width 352 height 21
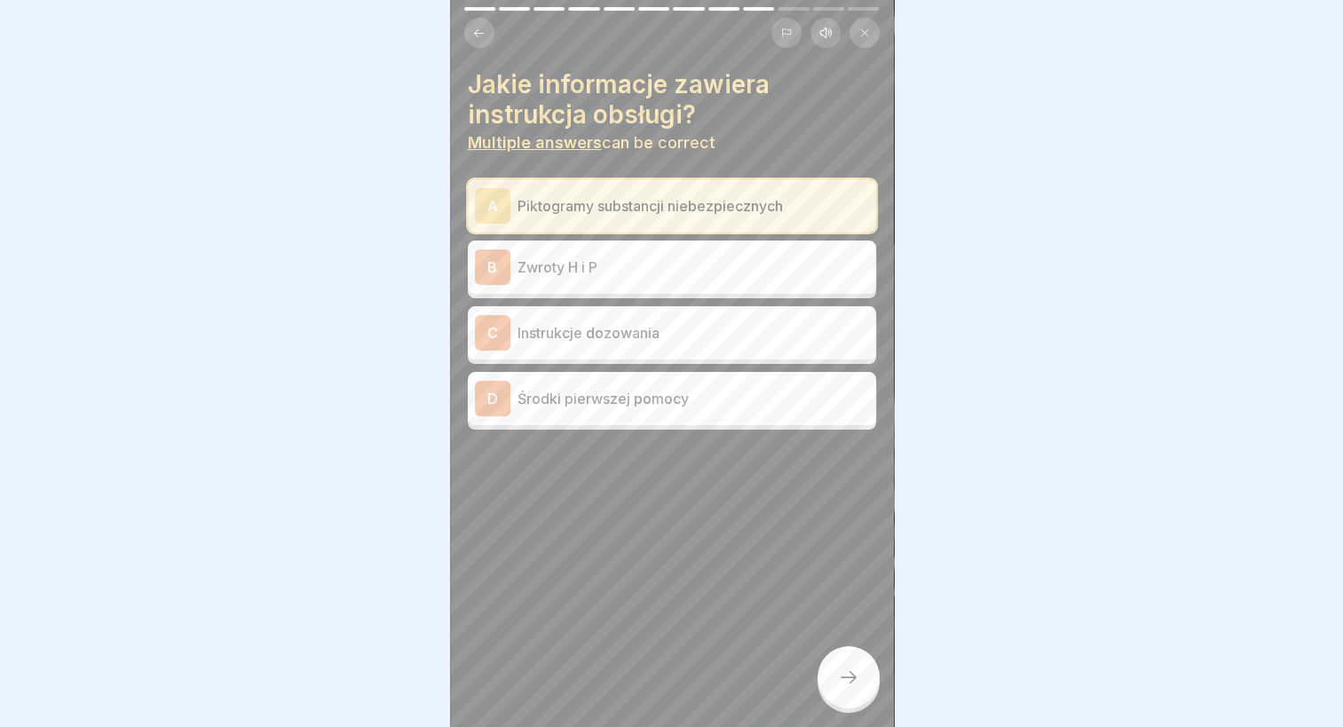
click at [618, 261] on p "Zwroty H i P" at bounding box center [694, 267] width 352 height 21
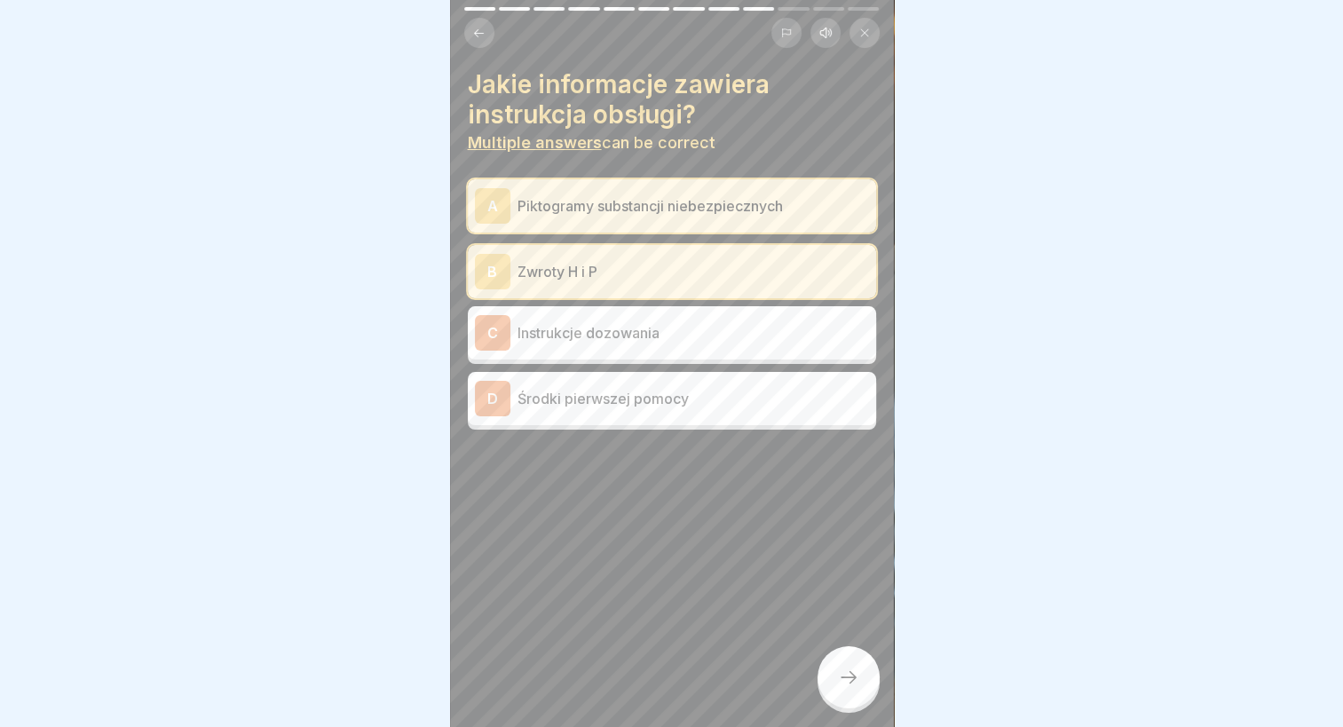
click at [622, 407] on p "Środki pierwszej pomocy" at bounding box center [694, 398] width 352 height 21
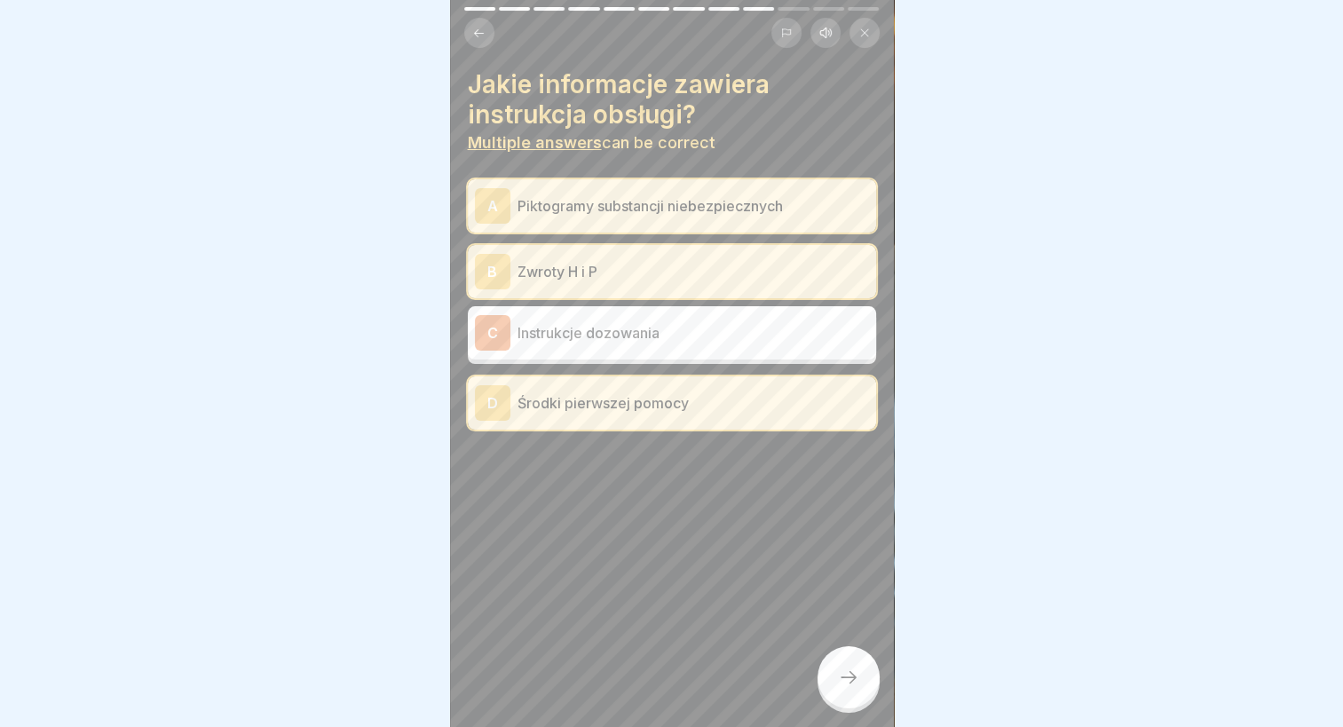
click at [845, 680] on div at bounding box center [849, 677] width 62 height 62
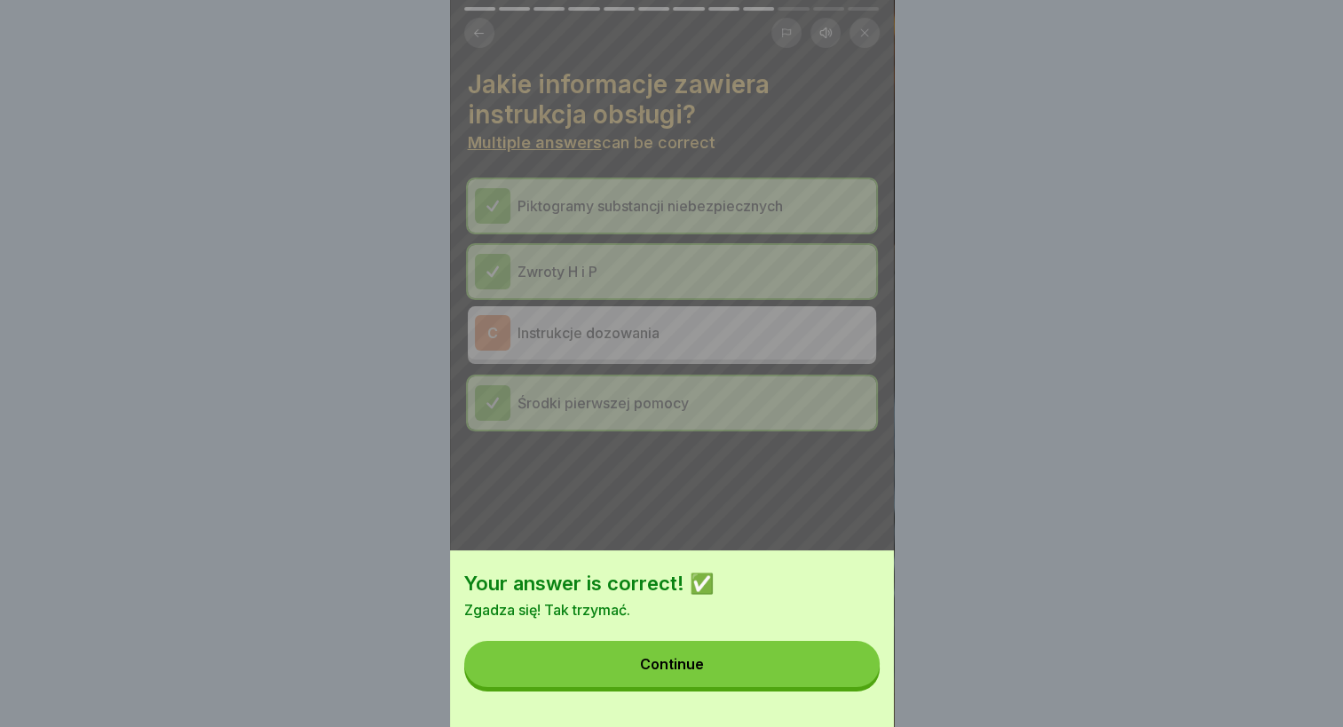
click at [773, 684] on button "Continue" at bounding box center [671, 664] width 415 height 46
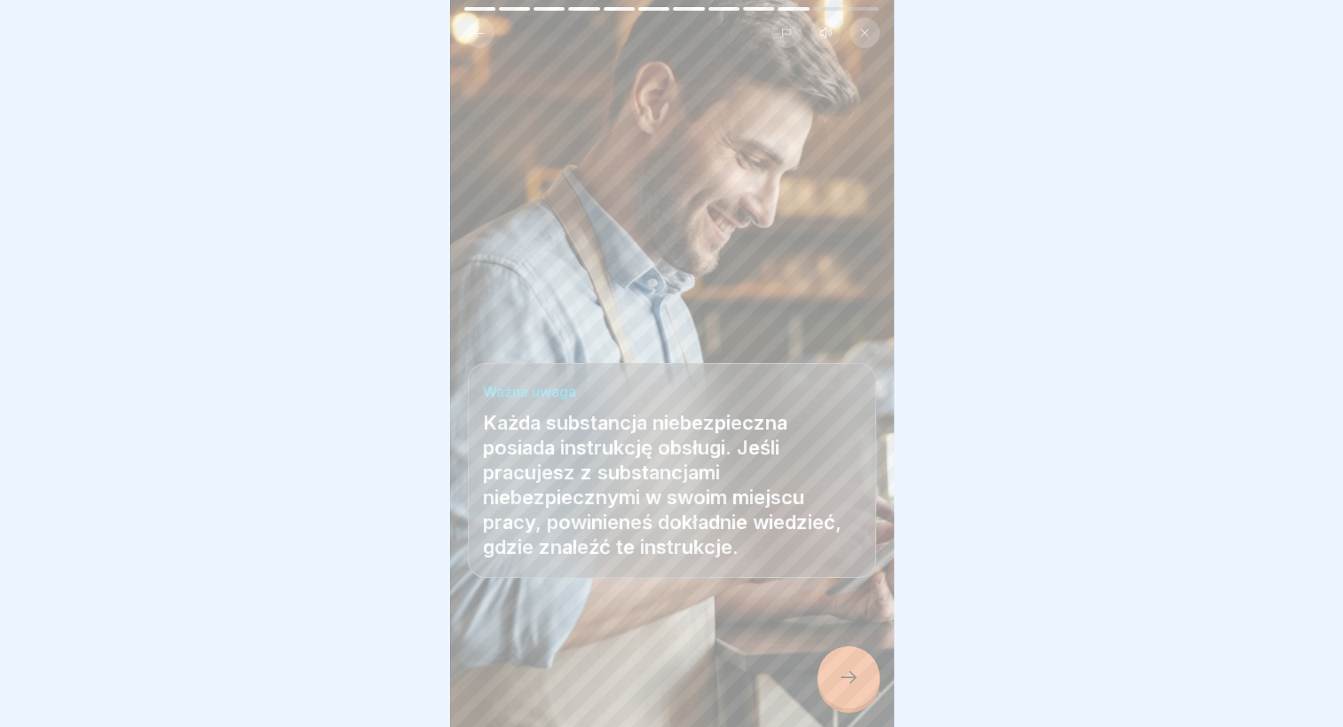
click at [851, 688] on icon at bounding box center [848, 677] width 21 height 21
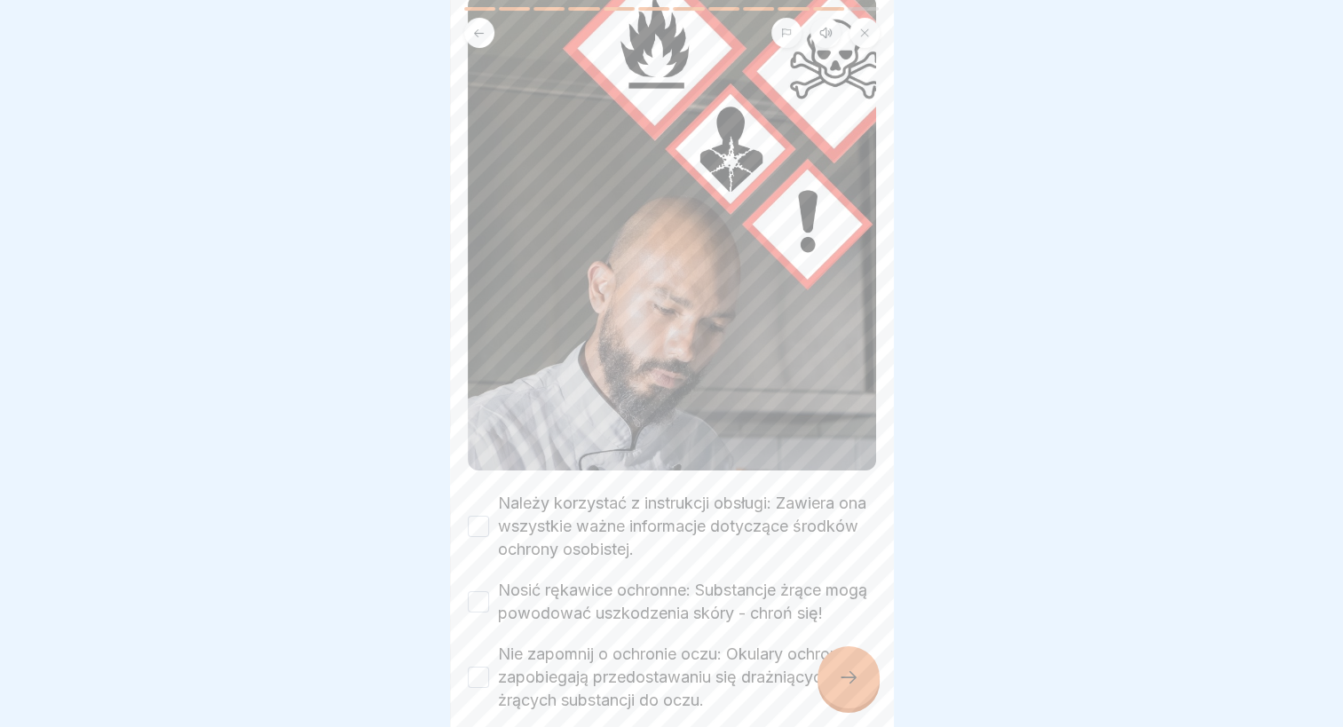
scroll to position [355, 0]
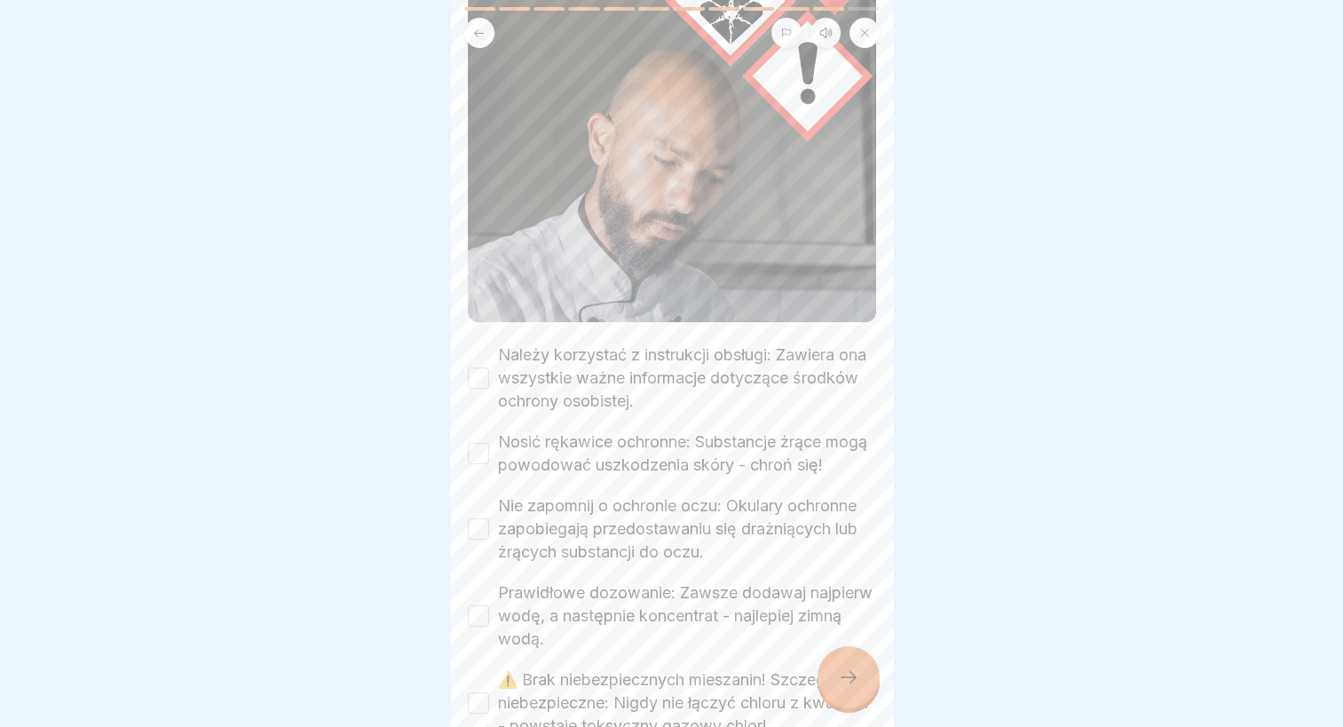
click at [636, 366] on label "Należy korzystać z instrukcji obsługi: Zawiera ona wszystkie ważne informacje d…" at bounding box center [687, 378] width 378 height 69
click at [489, 367] on button "Należy korzystać z instrukcji obsługi: Zawiera ona wszystkie ważne informacje d…" at bounding box center [478, 377] width 21 height 21
click at [634, 439] on label "Nosić rękawice ochronne: Substancje żrące mogą powodować uszkodzenia skóry - ch…" at bounding box center [687, 454] width 378 height 46
click at [489, 443] on button "Nosić rękawice ochronne: Substancje żrące mogą powodować uszkodzenia skóry - ch…" at bounding box center [478, 453] width 21 height 21
click at [600, 518] on label "Nie zapomnij o ochronie oczu: Okulary ochronne zapobiegają przedostawaniu się d…" at bounding box center [687, 528] width 378 height 69
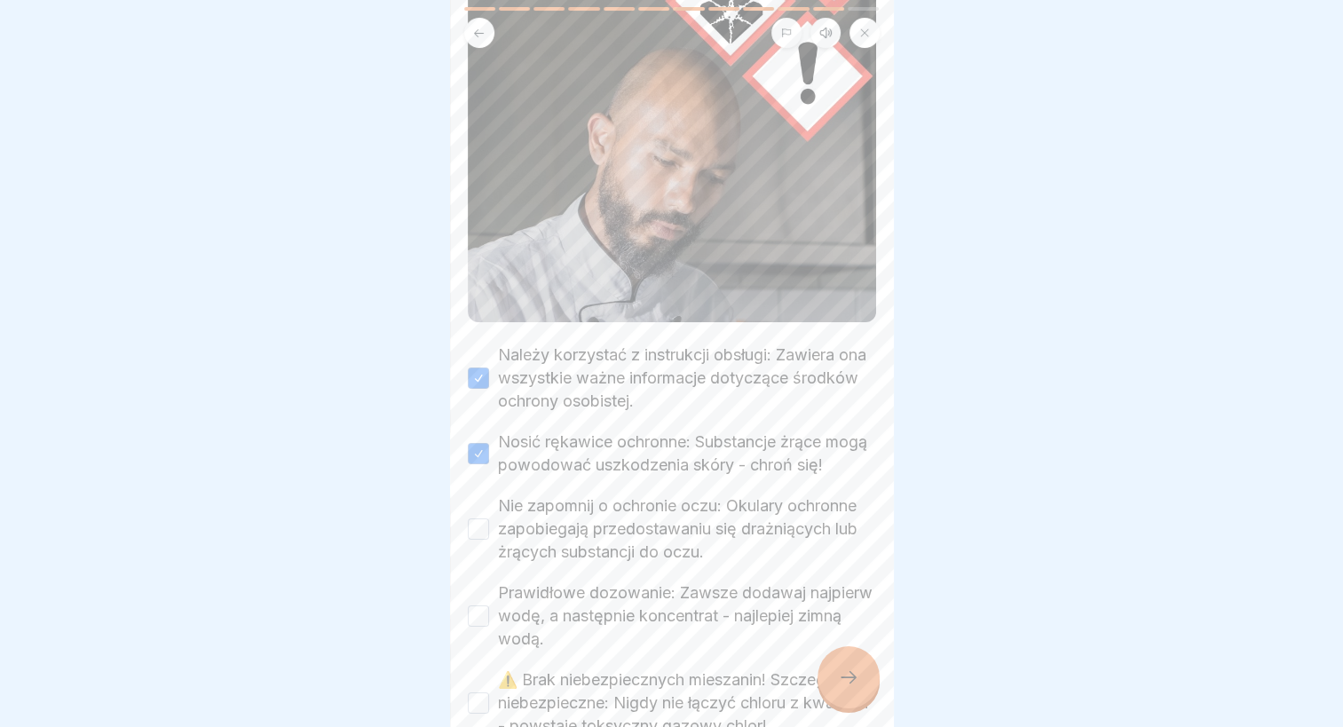
click at [489, 518] on button "Nie zapomnij o ochronie oczu: Okulary ochronne zapobiegają przedostawaniu się d…" at bounding box center [478, 528] width 21 height 21
click at [581, 600] on label "Prawidłowe dozowanie: Zawsze dodawaj najpierw wodę, a następnie koncentrat - na…" at bounding box center [687, 615] width 378 height 69
click at [489, 605] on button "Prawidłowe dozowanie: Zawsze dodawaj najpierw wodę, a następnie koncentrat - na…" at bounding box center [478, 615] width 21 height 21
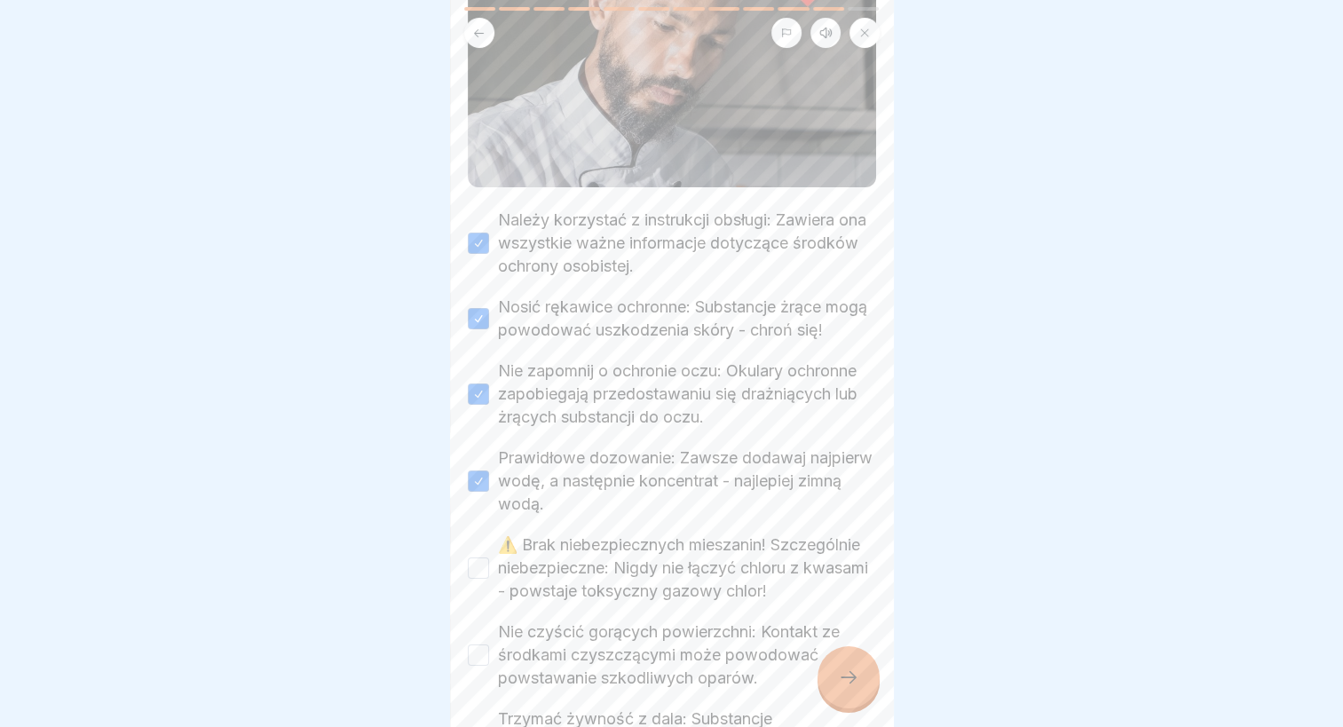
scroll to position [710, 0]
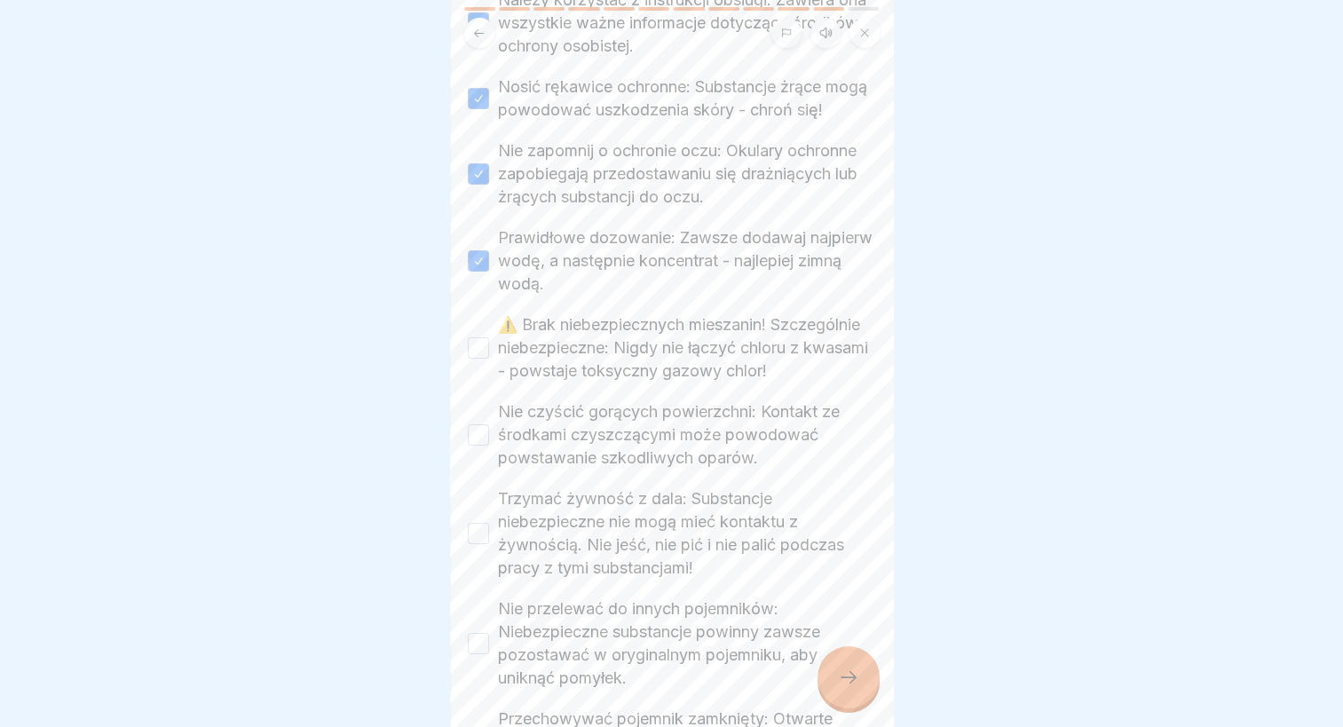
click at [604, 336] on label "⚠️ Brak niebezpiecznych mieszanin! Szczególnie niebezpieczne: Nigdy nie łączyć …" at bounding box center [687, 347] width 378 height 69
click at [489, 337] on button "⚠️ Brak niebezpiecznych mieszanin! Szczególnie niebezpieczne: Nigdy nie łączyć …" at bounding box center [478, 347] width 21 height 21
click at [628, 456] on label "Nie czyścić gorących powierzchni: Kontakt ze środkami czyszczącymi może powodow…" at bounding box center [687, 434] width 378 height 69
click at [489, 446] on button "Nie czyścić gorących powierzchni: Kontakt ze środkami czyszczącymi może powodow…" at bounding box center [478, 434] width 21 height 21
click at [612, 548] on label "Trzymać żywność z dala: Substancje niebezpieczne nie mogą mieć kontaktu z żywno…" at bounding box center [687, 533] width 378 height 92
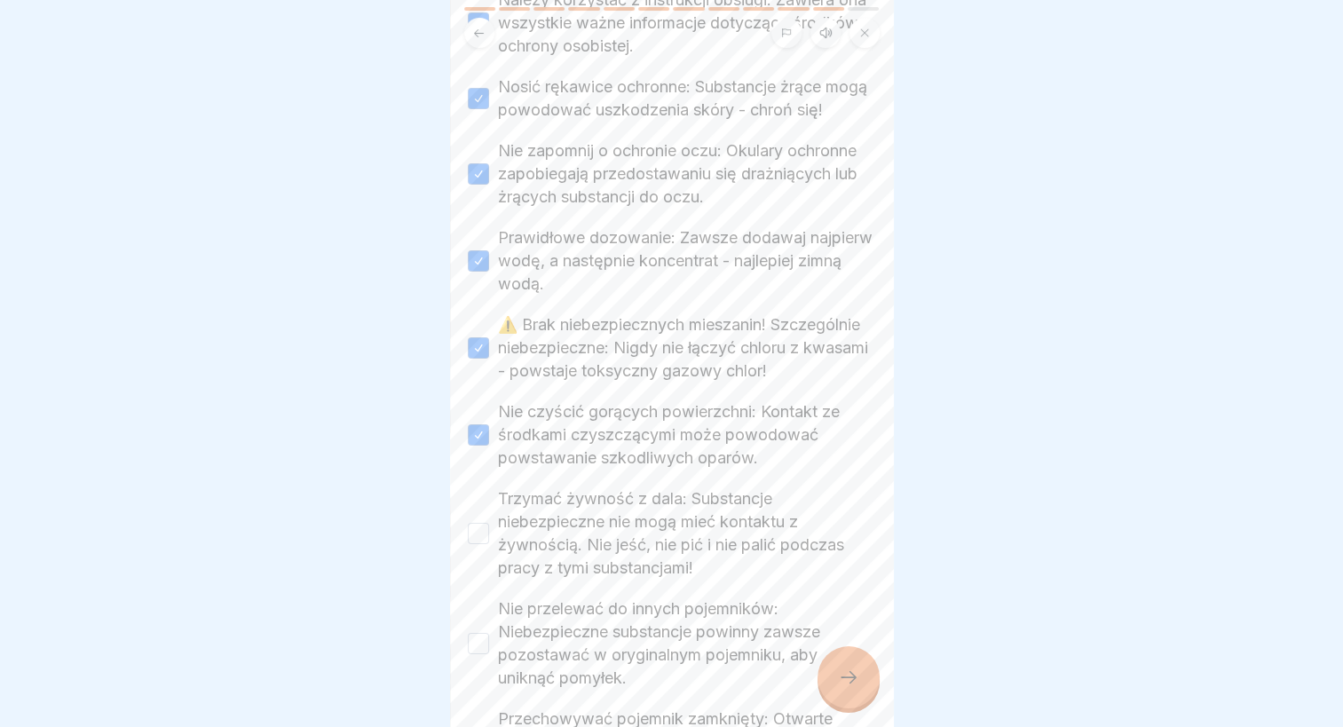
click at [489, 544] on button "Trzymać żywność z dala: Substancje niebezpieczne nie mogą mieć kontaktu z żywno…" at bounding box center [478, 533] width 21 height 21
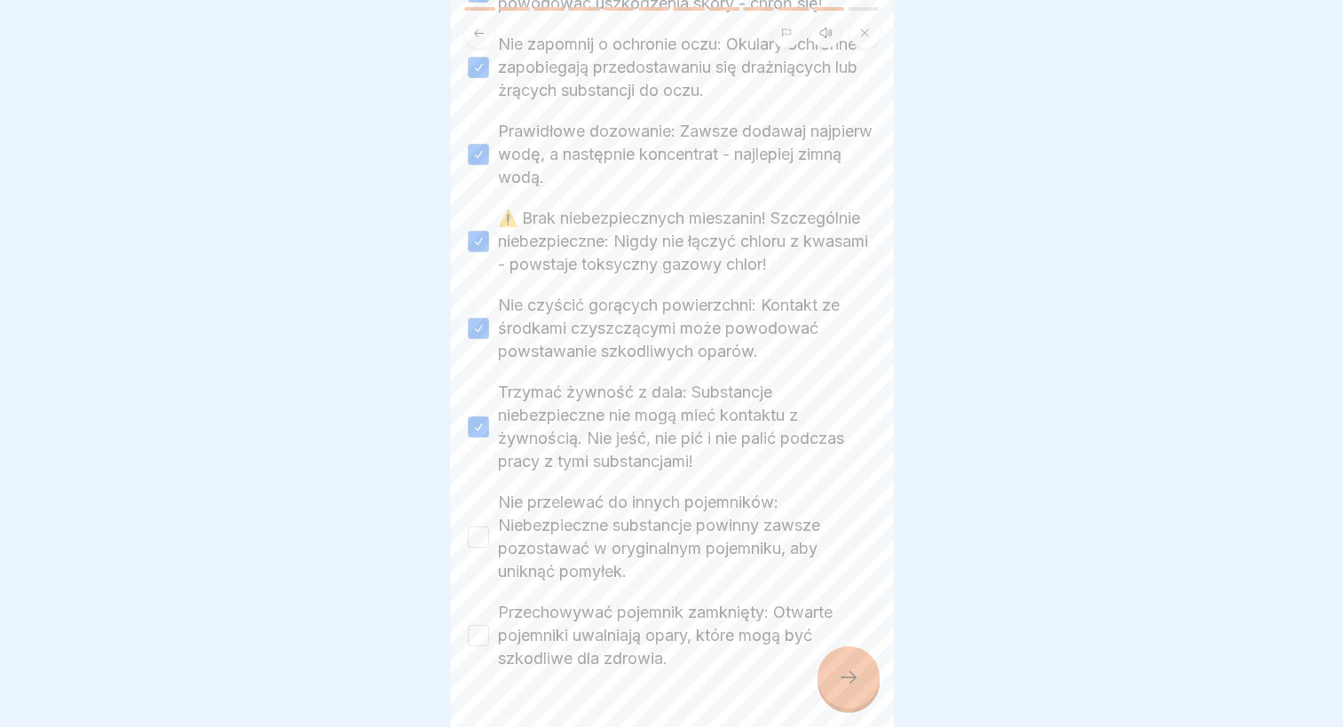
scroll to position [896, 0]
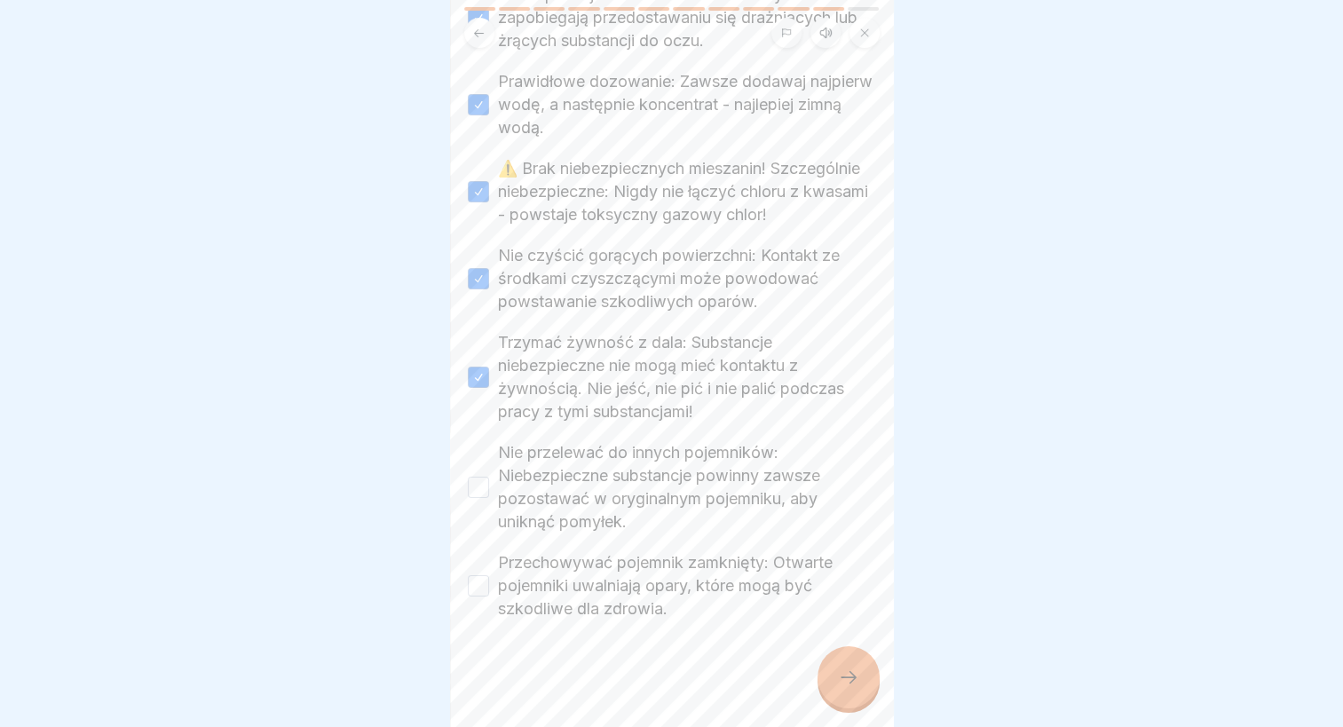
click at [616, 467] on label "Nie przelewać do innych pojemników: Niebezpieczne substancje powinny zawsze poz…" at bounding box center [687, 487] width 378 height 92
click at [489, 477] on button "Nie przelewać do innych pojemników: Niebezpieczne substancje powinny zawsze poz…" at bounding box center [478, 487] width 21 height 21
click at [602, 577] on label "Przechowywać pojemnik zamknięty: Otwarte pojemniki uwalniają opary, które mogą …" at bounding box center [687, 585] width 378 height 69
click at [489, 577] on button "Przechowywać pojemnik zamknięty: Otwarte pojemniki uwalniają opary, które mogą …" at bounding box center [478, 585] width 21 height 21
click at [857, 688] on icon at bounding box center [848, 677] width 21 height 21
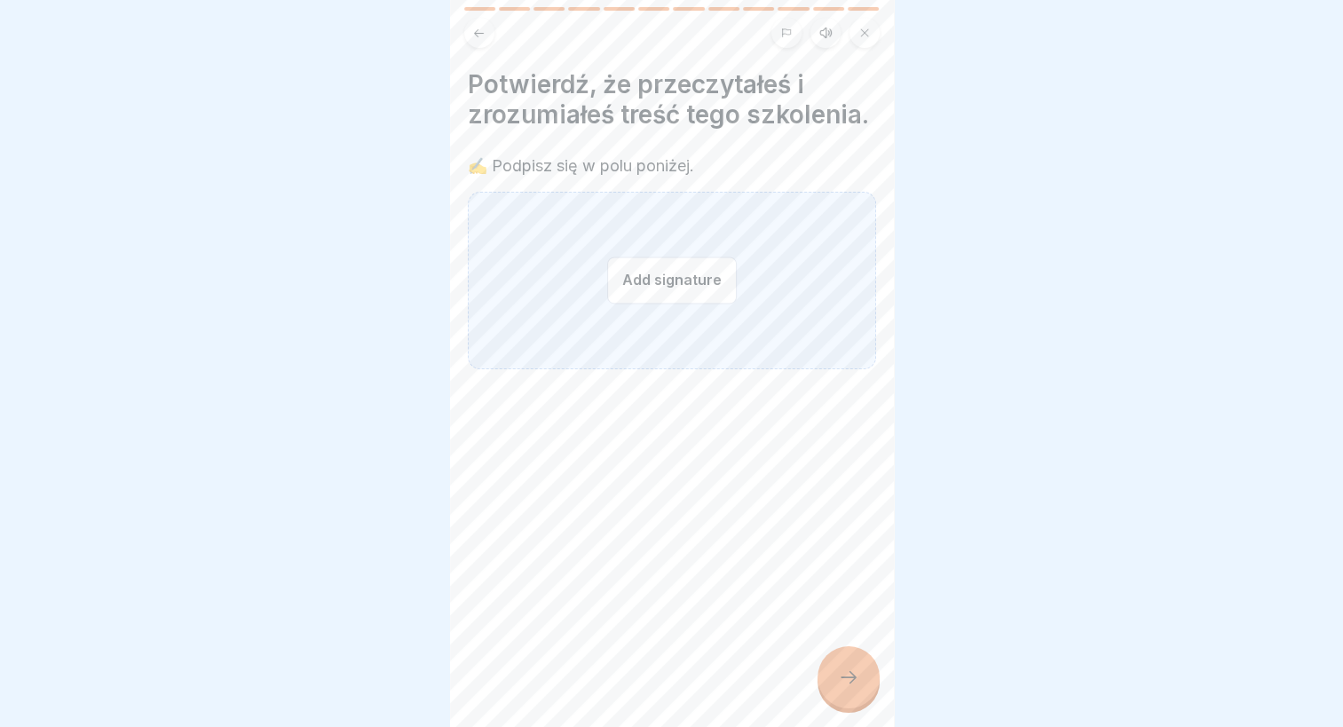
click at [690, 293] on button "Add signature" at bounding box center [672, 280] width 130 height 47
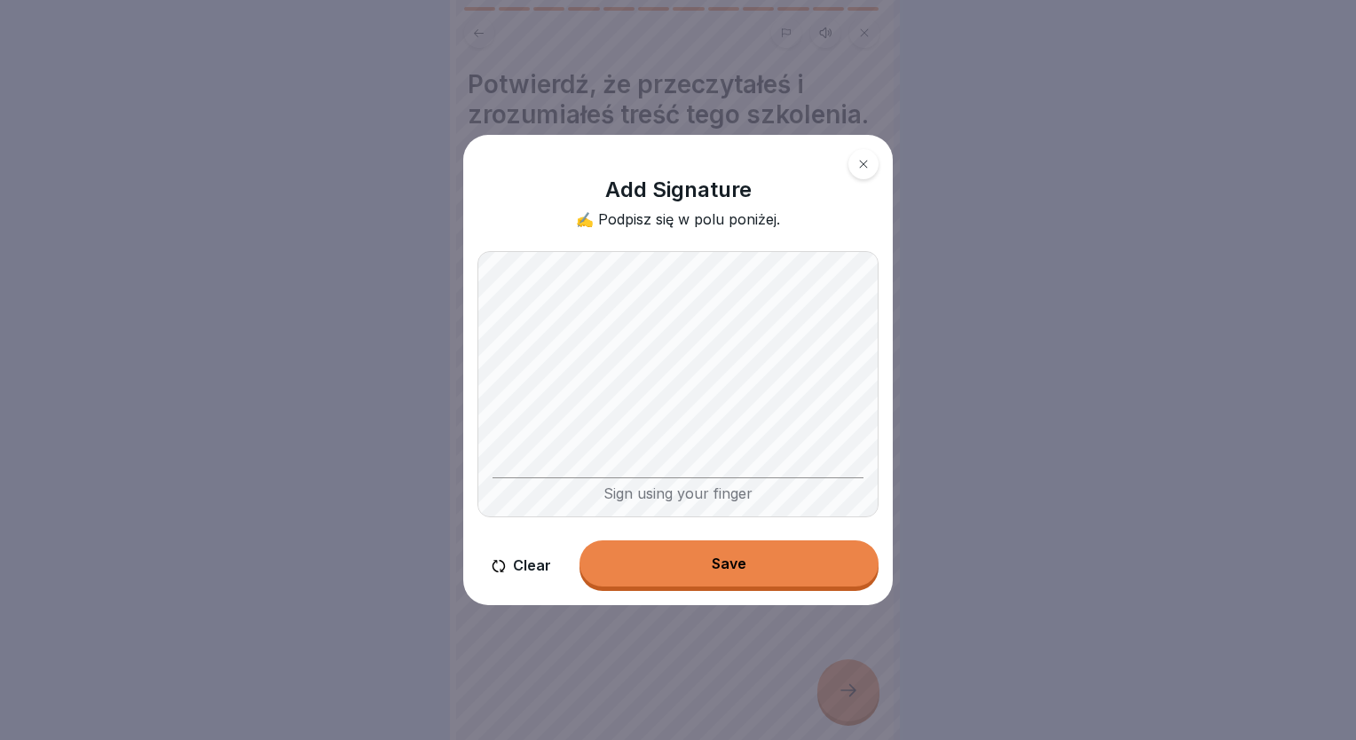
click at [740, 551] on button "Save" at bounding box center [729, 564] width 299 height 46
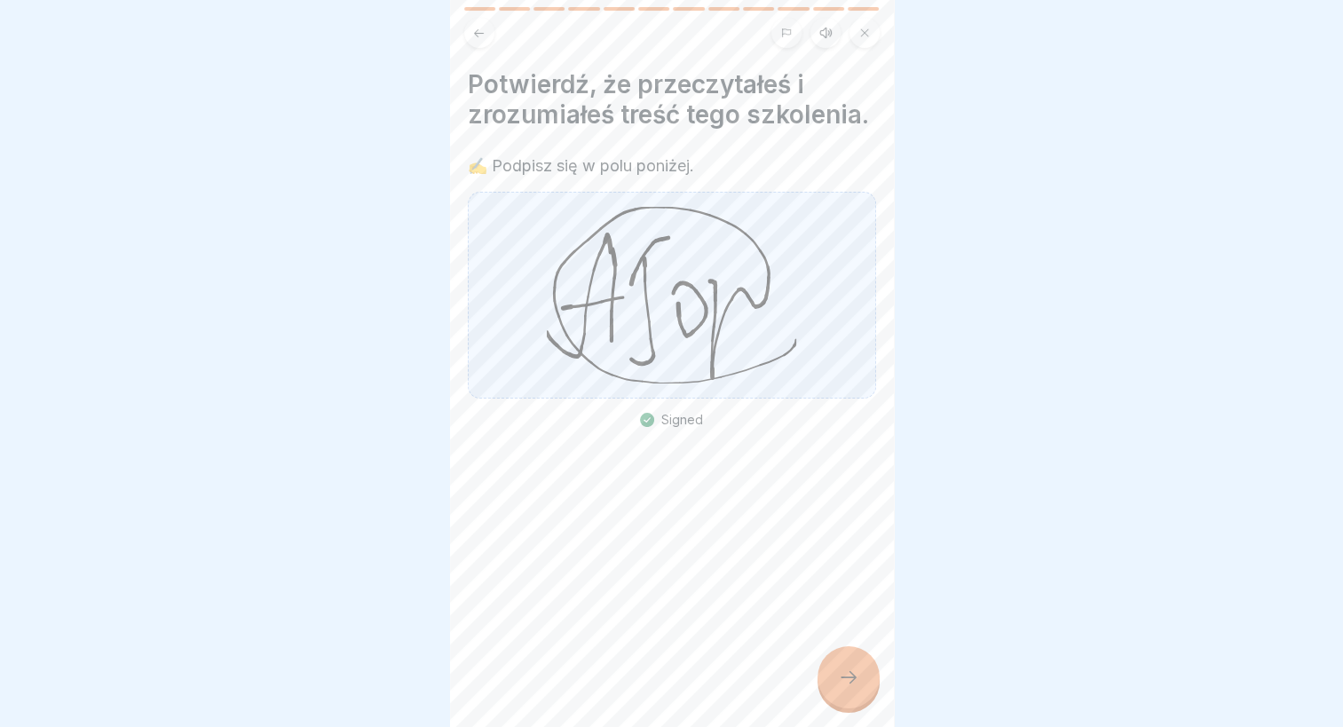
click at [834, 684] on div at bounding box center [849, 677] width 62 height 62
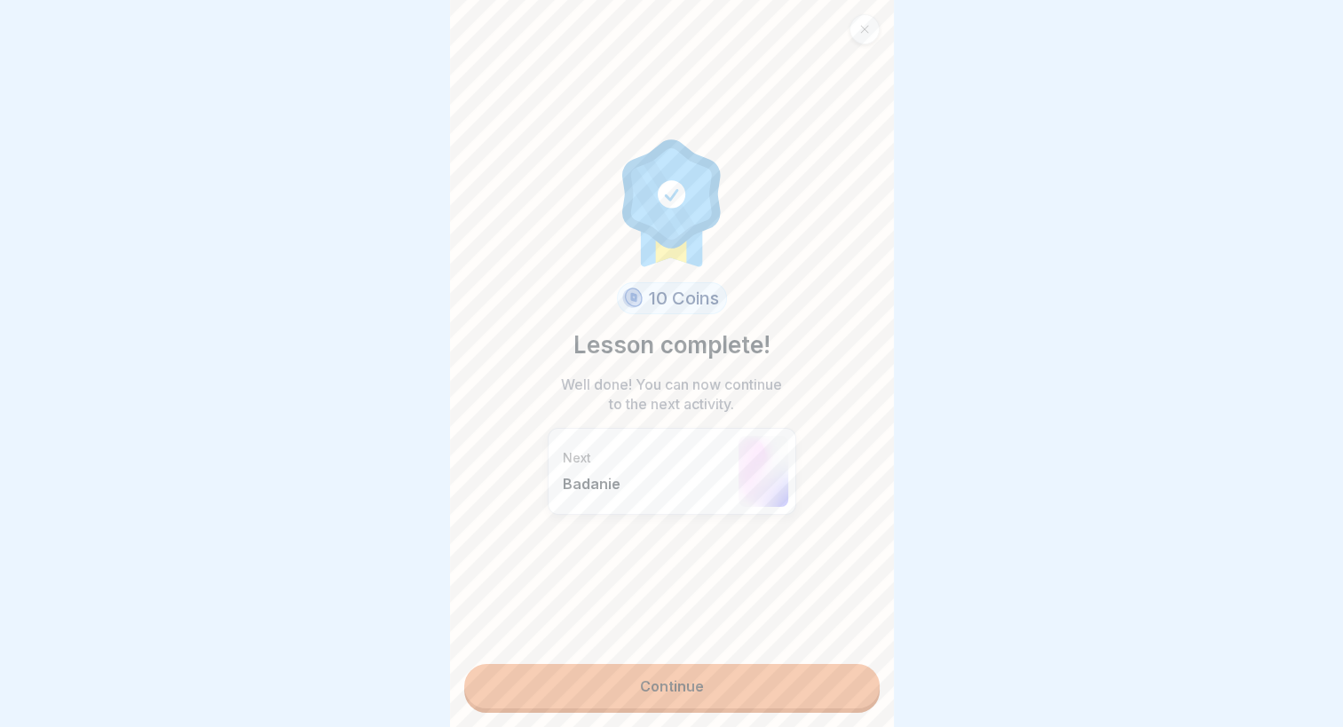
click at [716, 705] on link "Continue" at bounding box center [671, 686] width 415 height 44
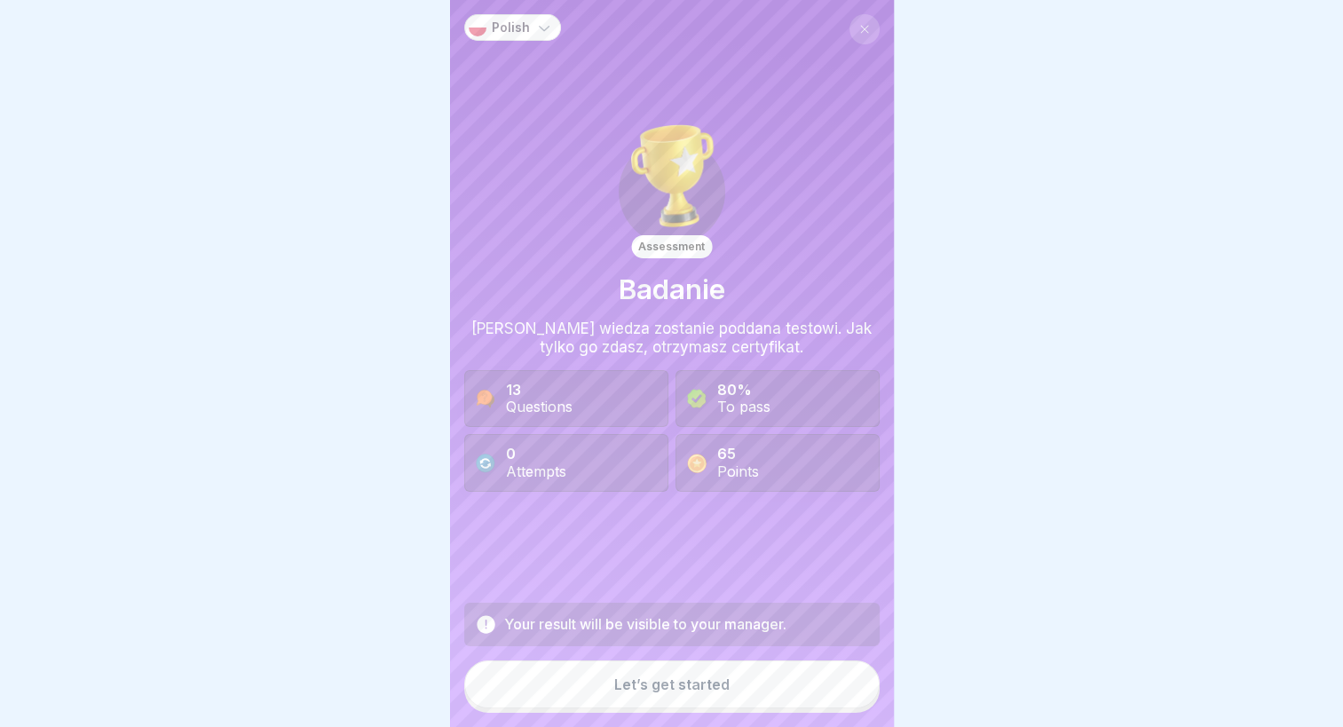
scroll to position [13, 0]
click at [637, 684] on div "Let’s get started" at bounding box center [671, 684] width 115 height 16
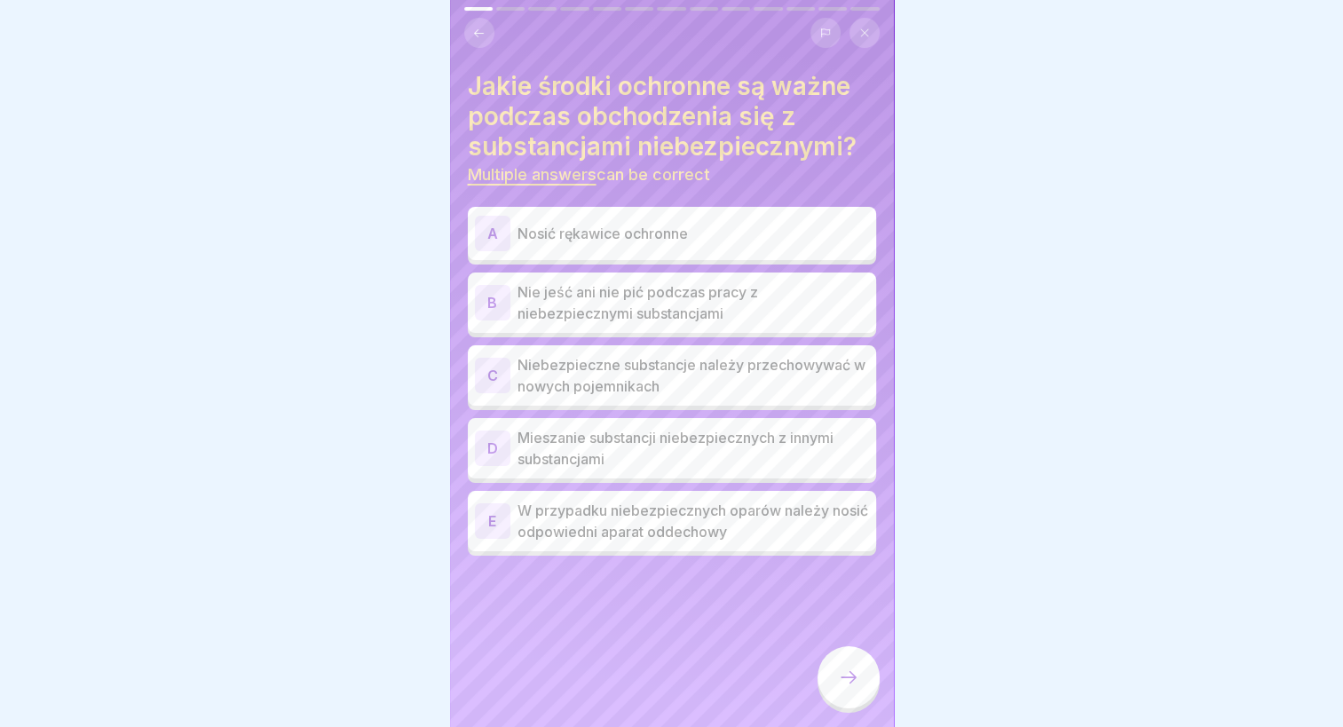
click at [650, 207] on div "A Nosić rękawice ochronne" at bounding box center [672, 233] width 408 height 53
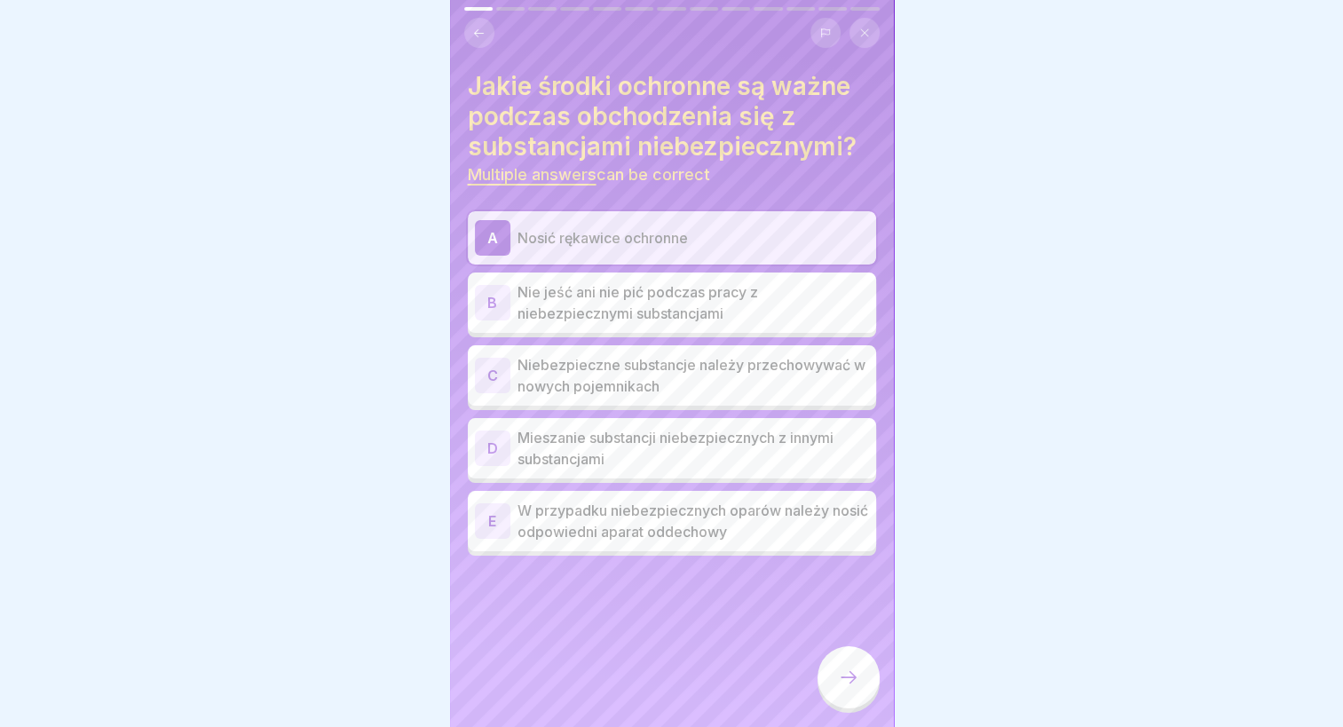
click at [618, 527] on p "W przypadku niebezpiecznych oparów należy nosić odpowiedni aparat oddechowy" at bounding box center [694, 521] width 352 height 43
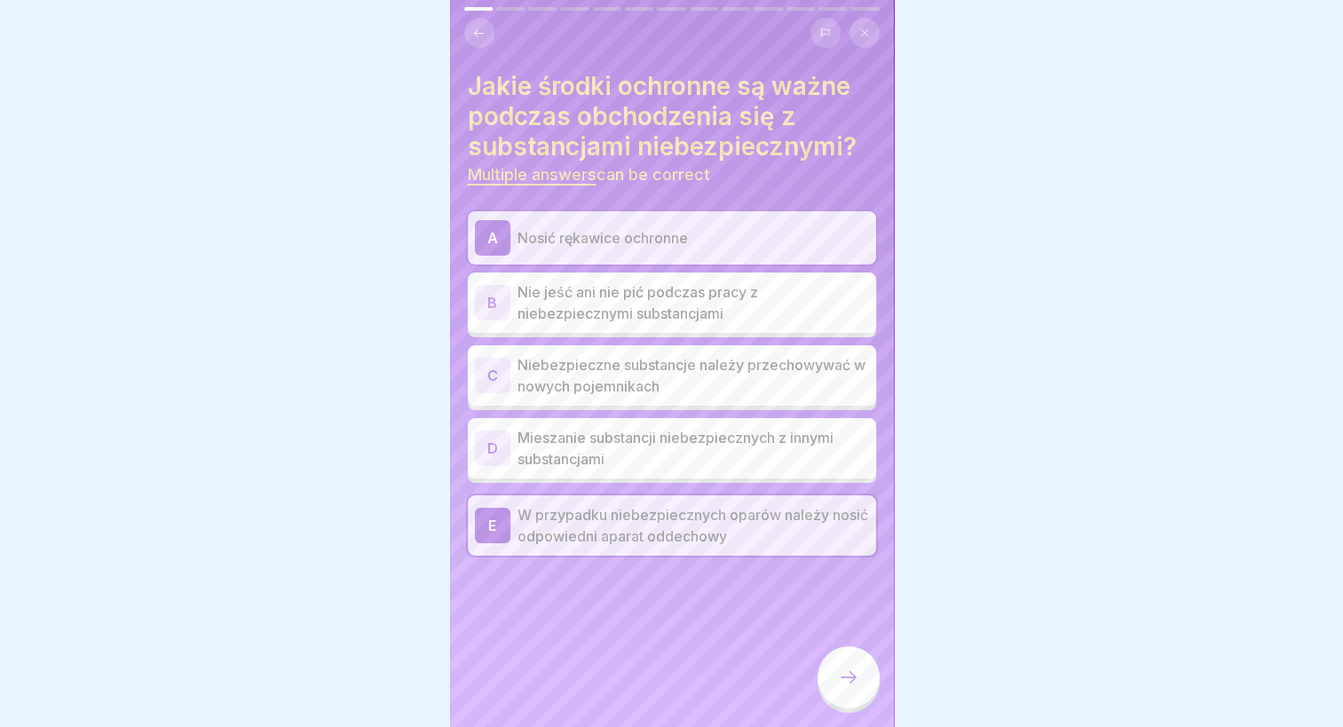
click at [848, 676] on icon at bounding box center [848, 677] width 21 height 21
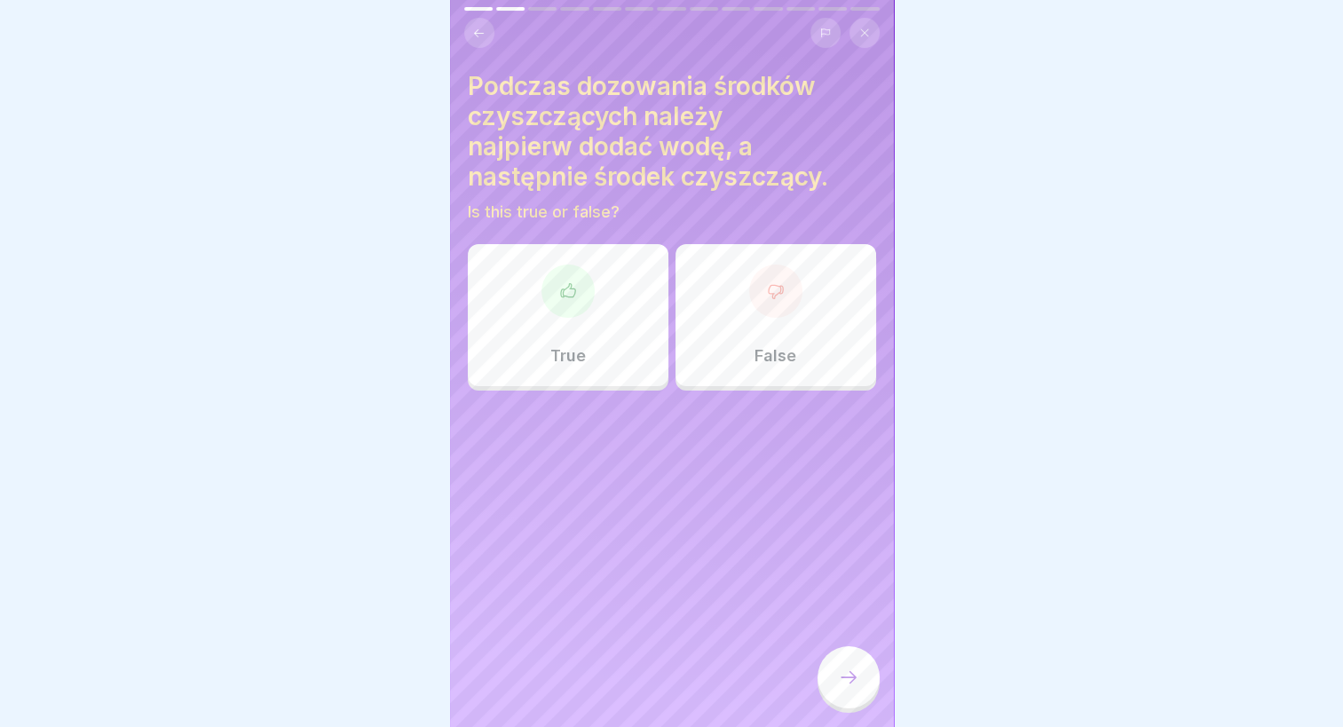
click at [605, 328] on div "True" at bounding box center [568, 315] width 201 height 142
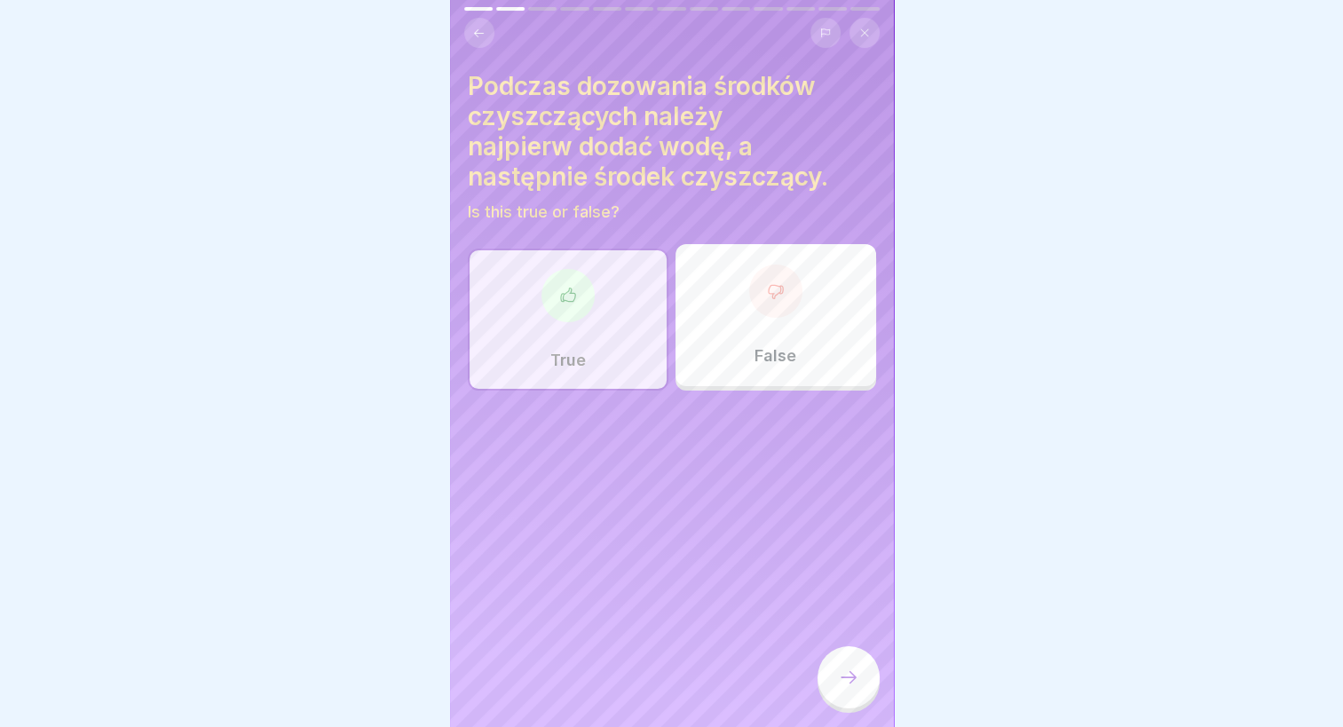
click at [845, 683] on icon at bounding box center [848, 677] width 21 height 21
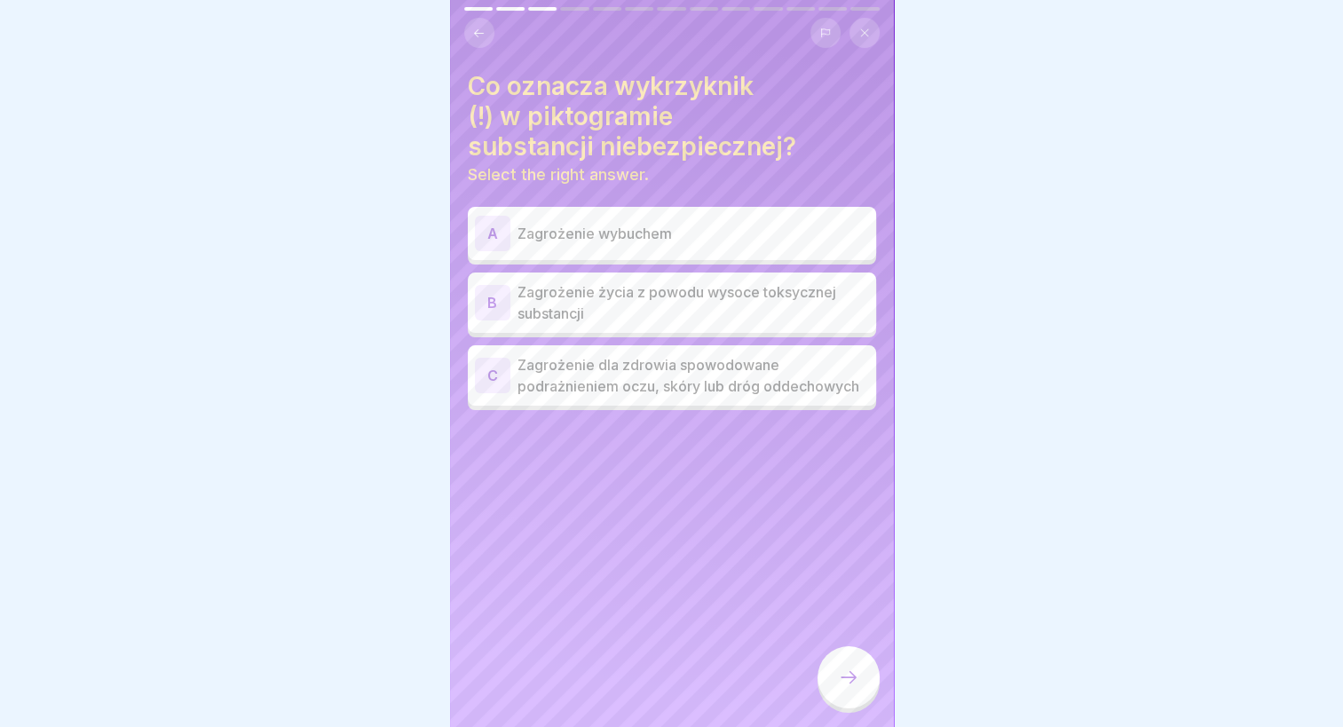
click at [620, 391] on p "Zagrożenie dla zdrowia spowodowane podrażnieniem oczu, skóry lub dróg oddechowy…" at bounding box center [694, 375] width 352 height 43
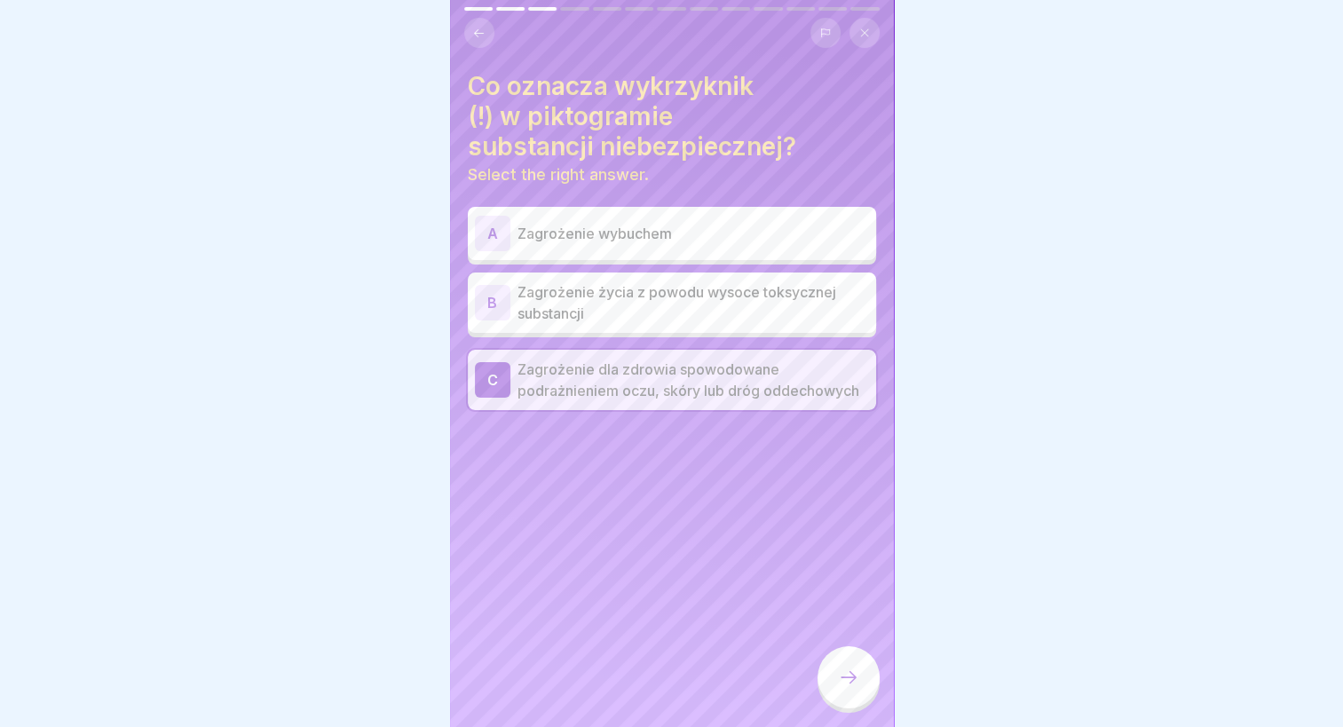
click at [839, 681] on icon at bounding box center [848, 677] width 21 height 21
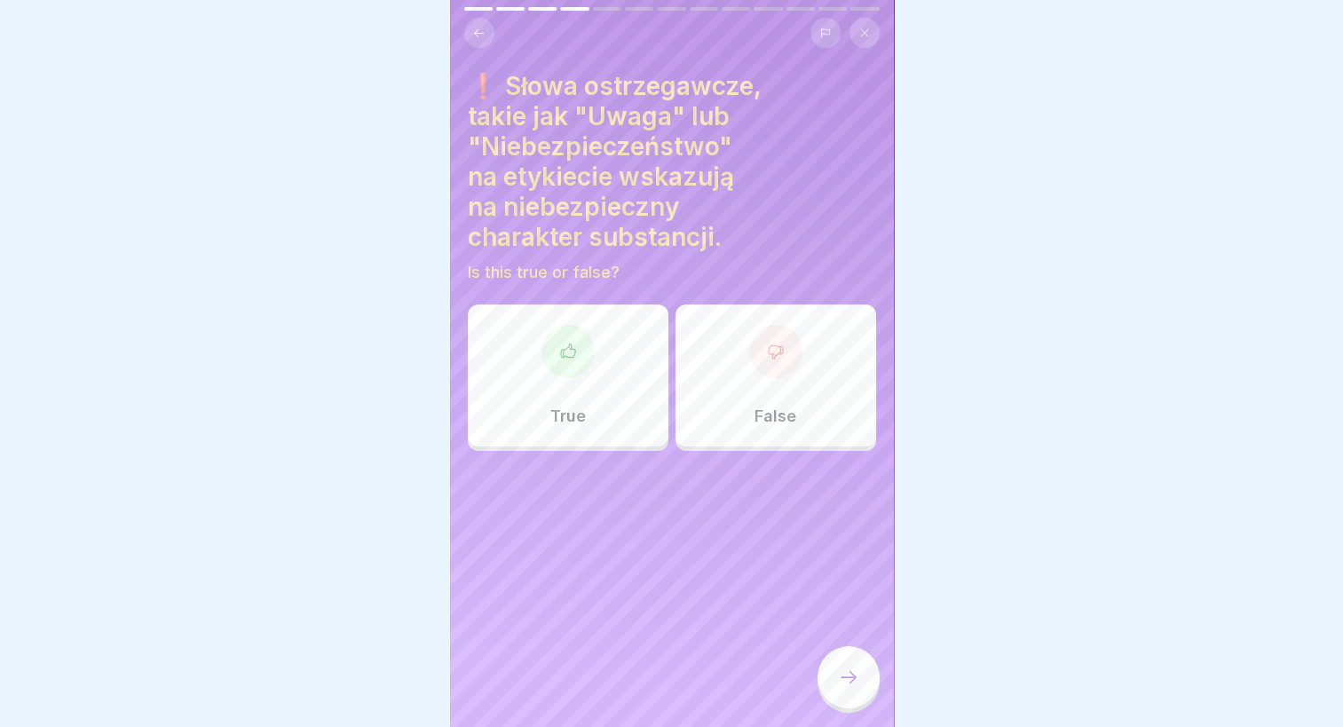
click at [478, 27] on icon at bounding box center [478, 33] width 13 height 13
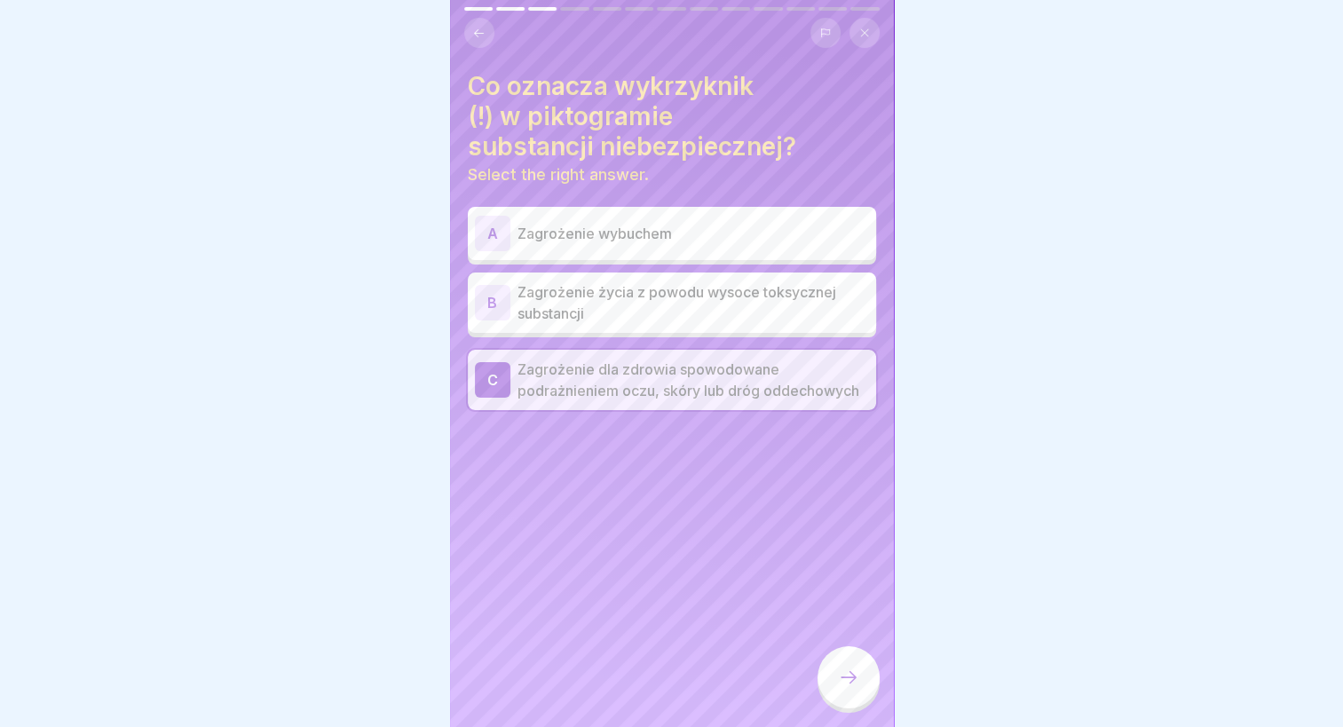
click at [845, 669] on icon at bounding box center [848, 677] width 21 height 21
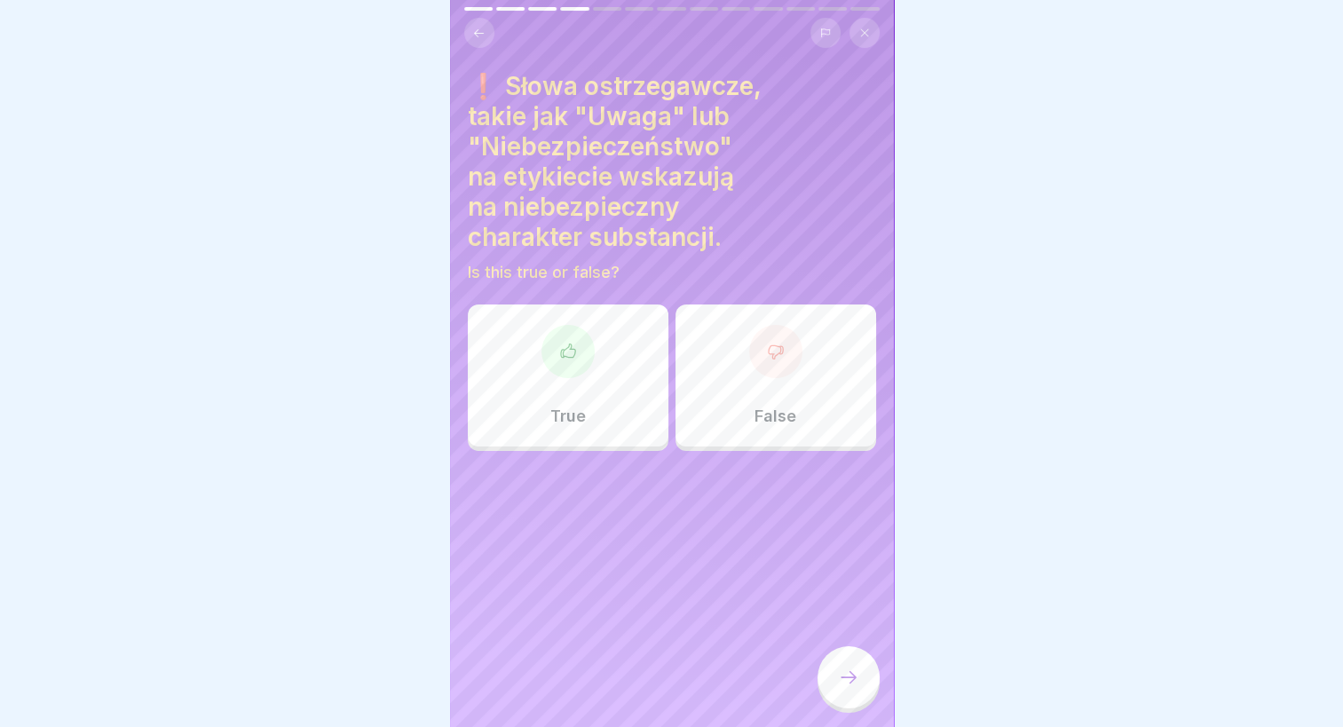
click at [614, 344] on div "True" at bounding box center [568, 375] width 201 height 142
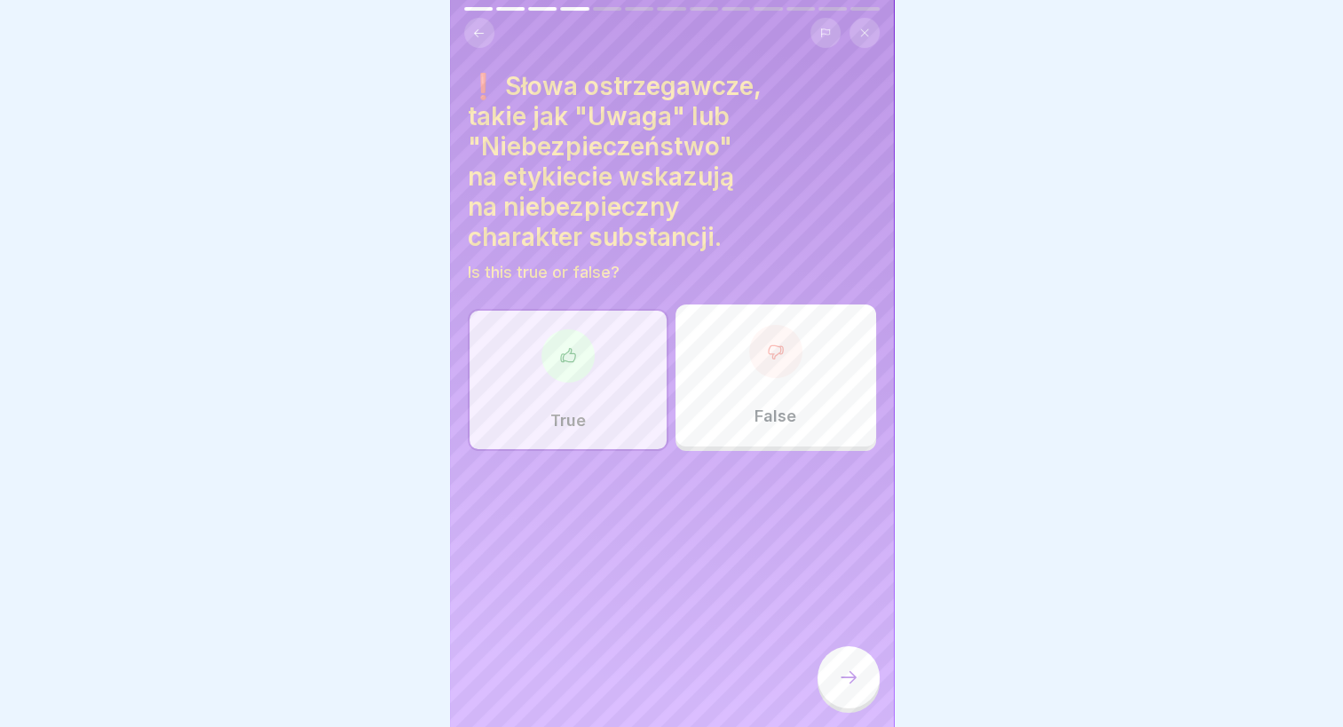
click at [831, 665] on div at bounding box center [849, 677] width 62 height 62
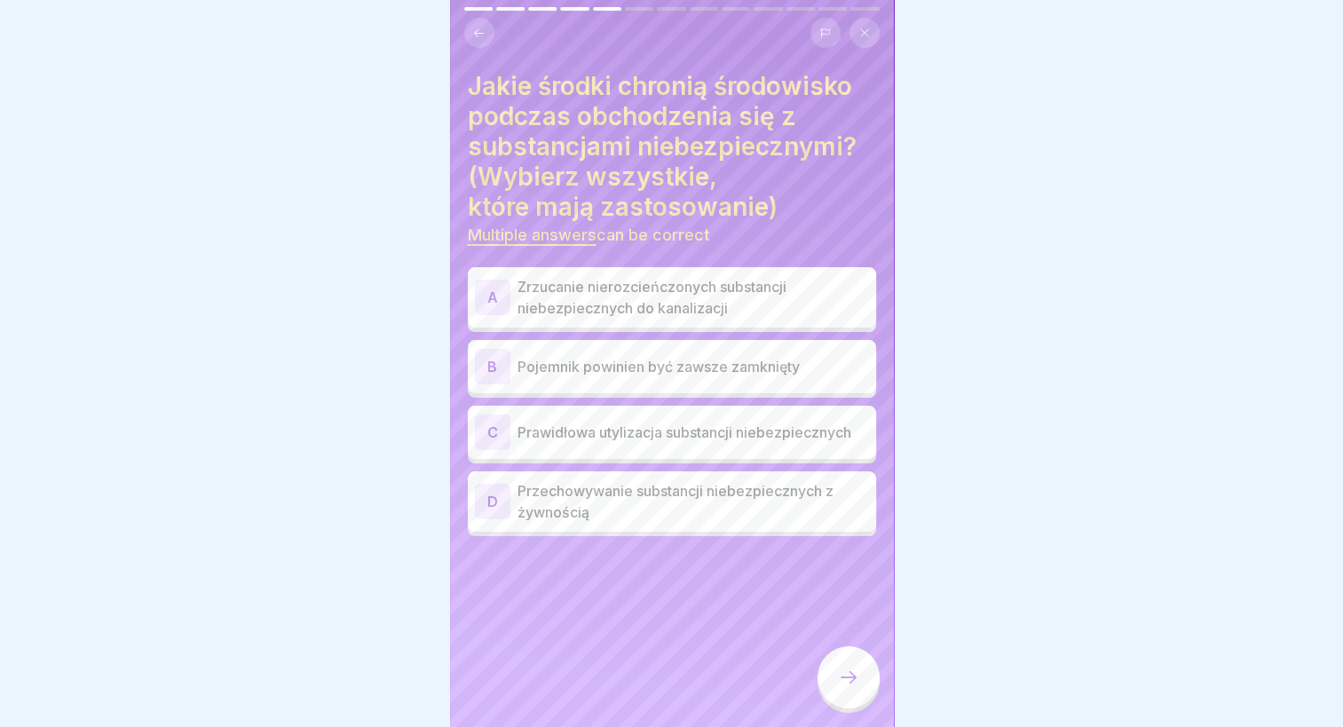
click at [620, 422] on p "Prawidłowa utylizacja substancji niebezpiecznych" at bounding box center [694, 432] width 352 height 21
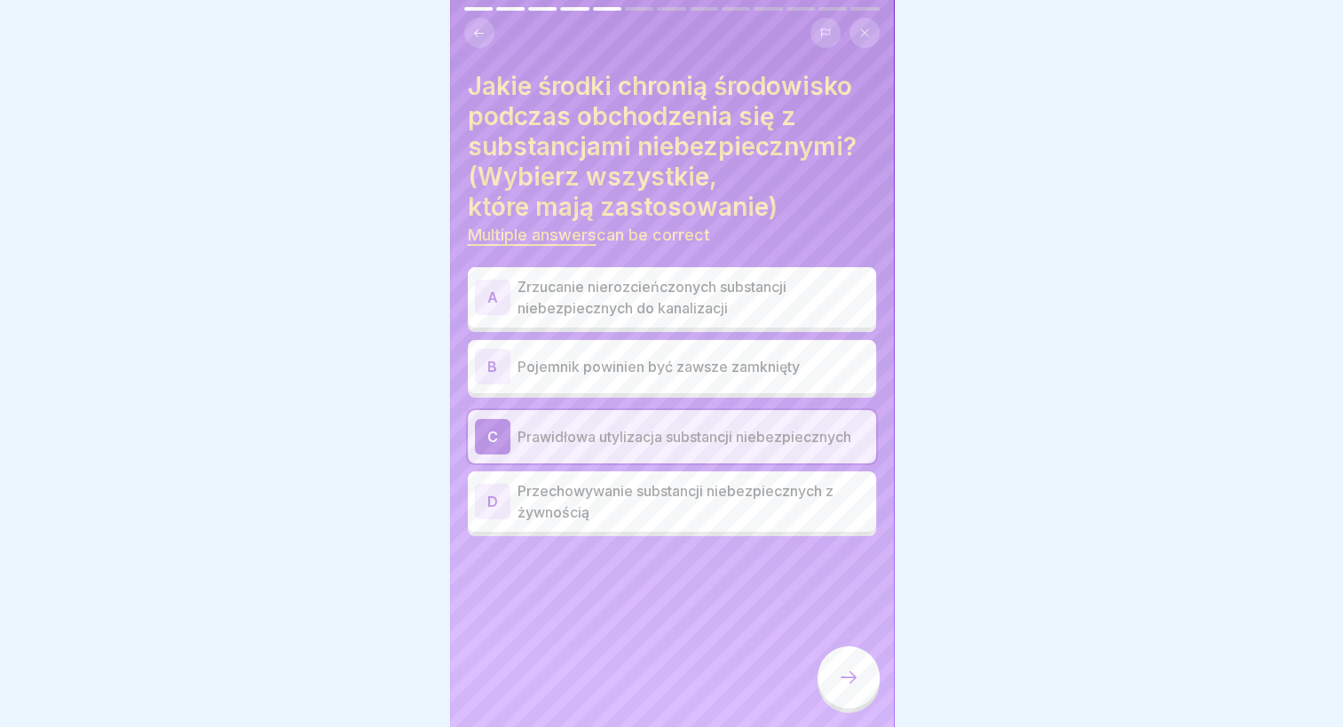
click at [621, 356] on p "Pojemnik powinien być zawsze zamknięty" at bounding box center [694, 366] width 352 height 21
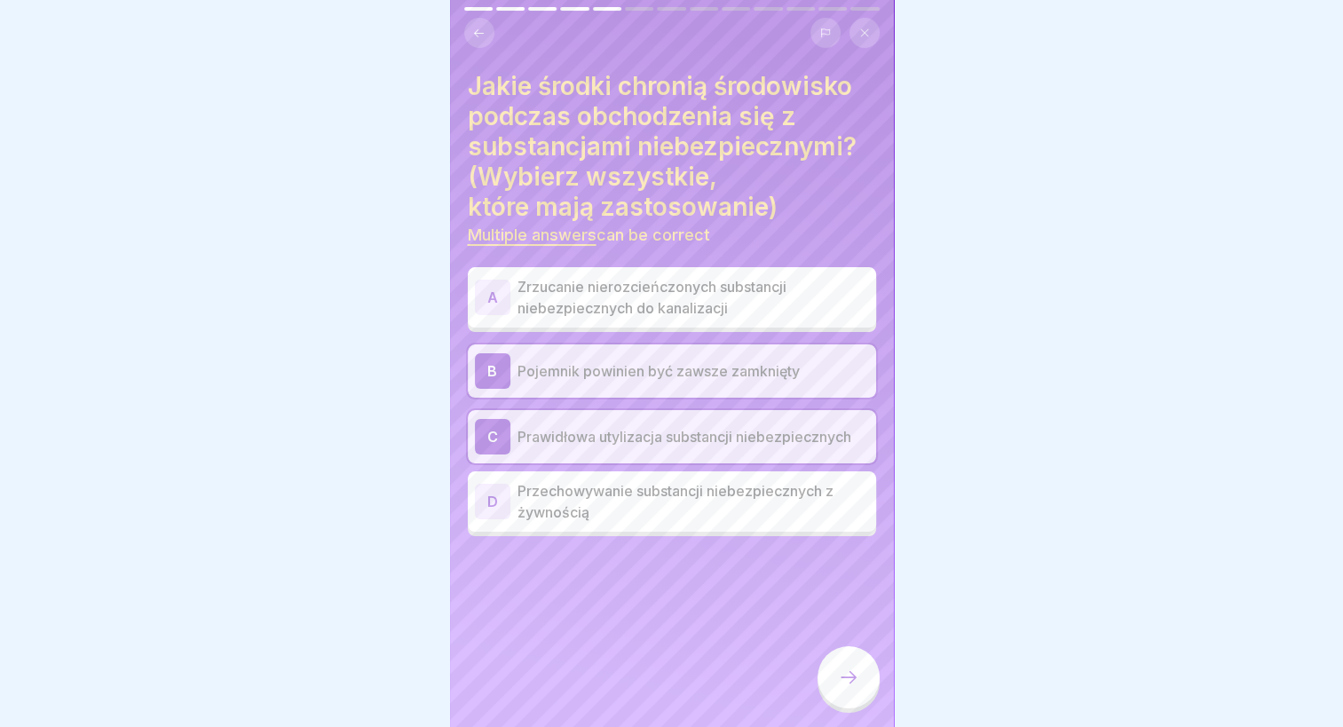
click at [866, 670] on div at bounding box center [849, 677] width 62 height 62
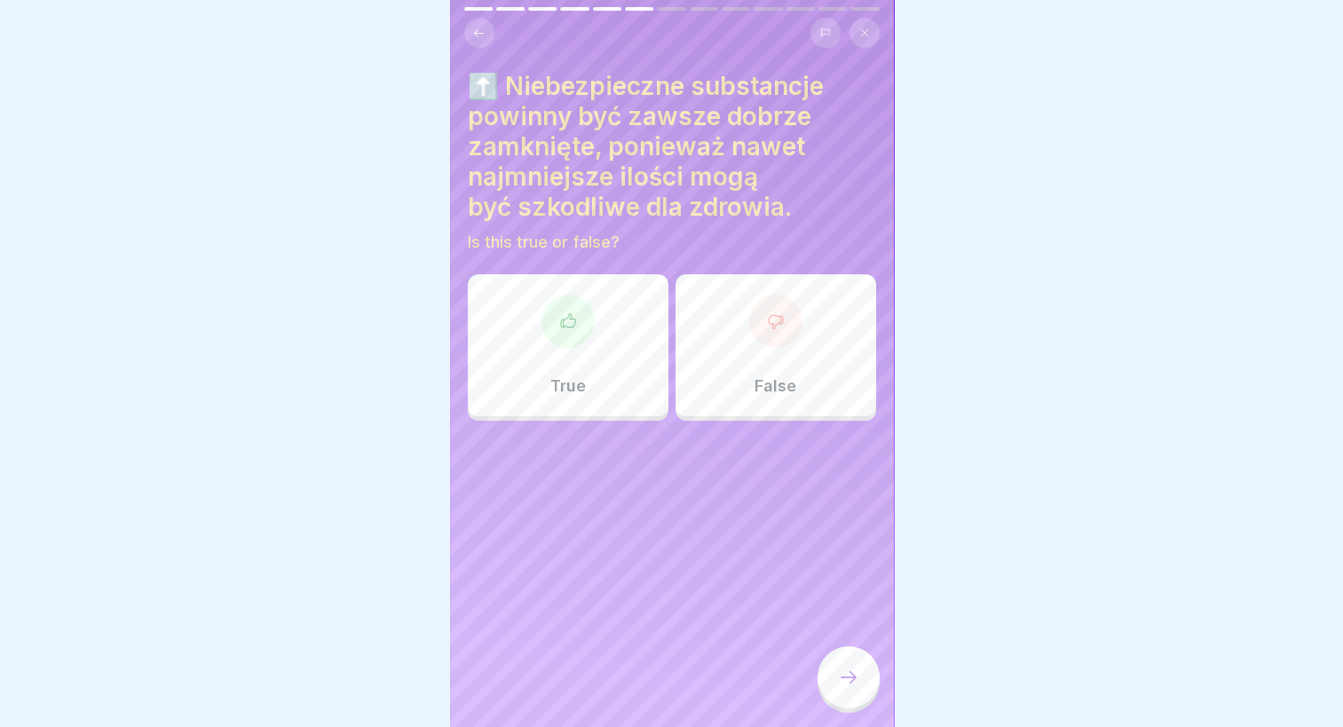
click at [598, 339] on div "True" at bounding box center [568, 345] width 201 height 142
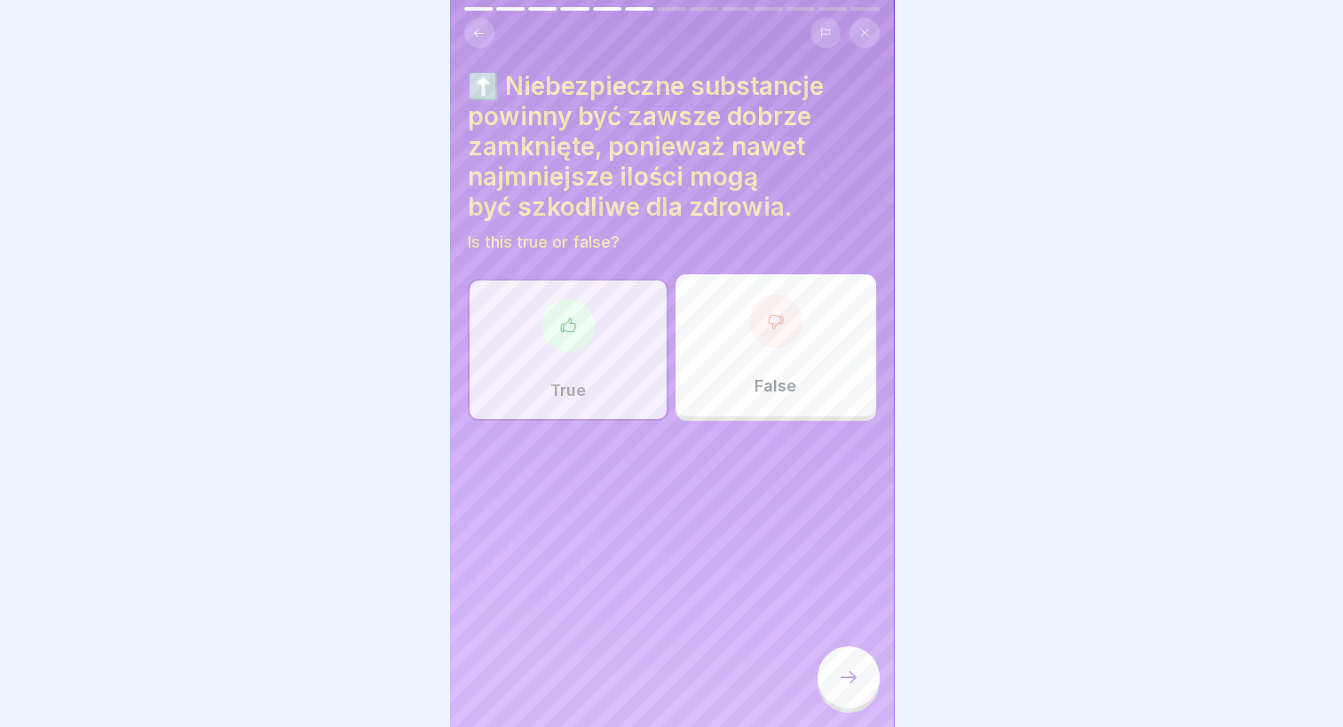
click at [852, 684] on icon at bounding box center [848, 677] width 21 height 21
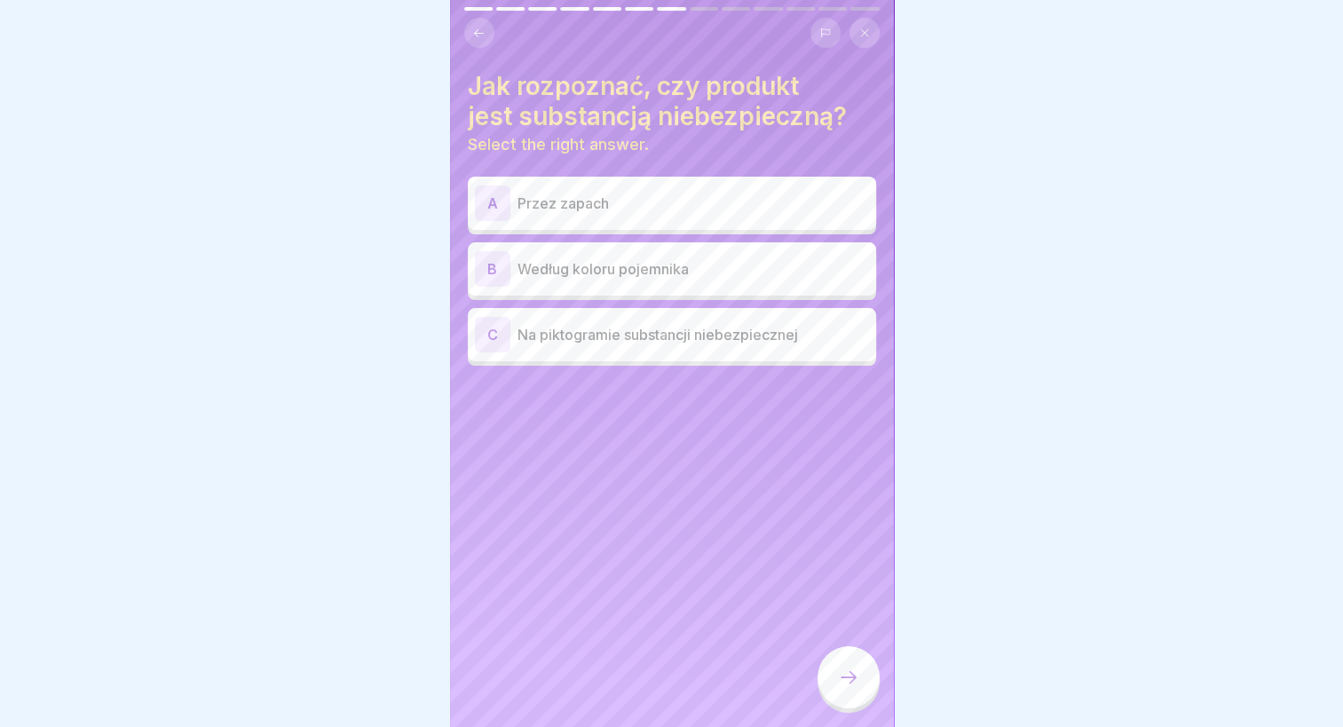
click at [634, 324] on p "Na piktogramie substancji niebezpiecznej" at bounding box center [694, 334] width 352 height 21
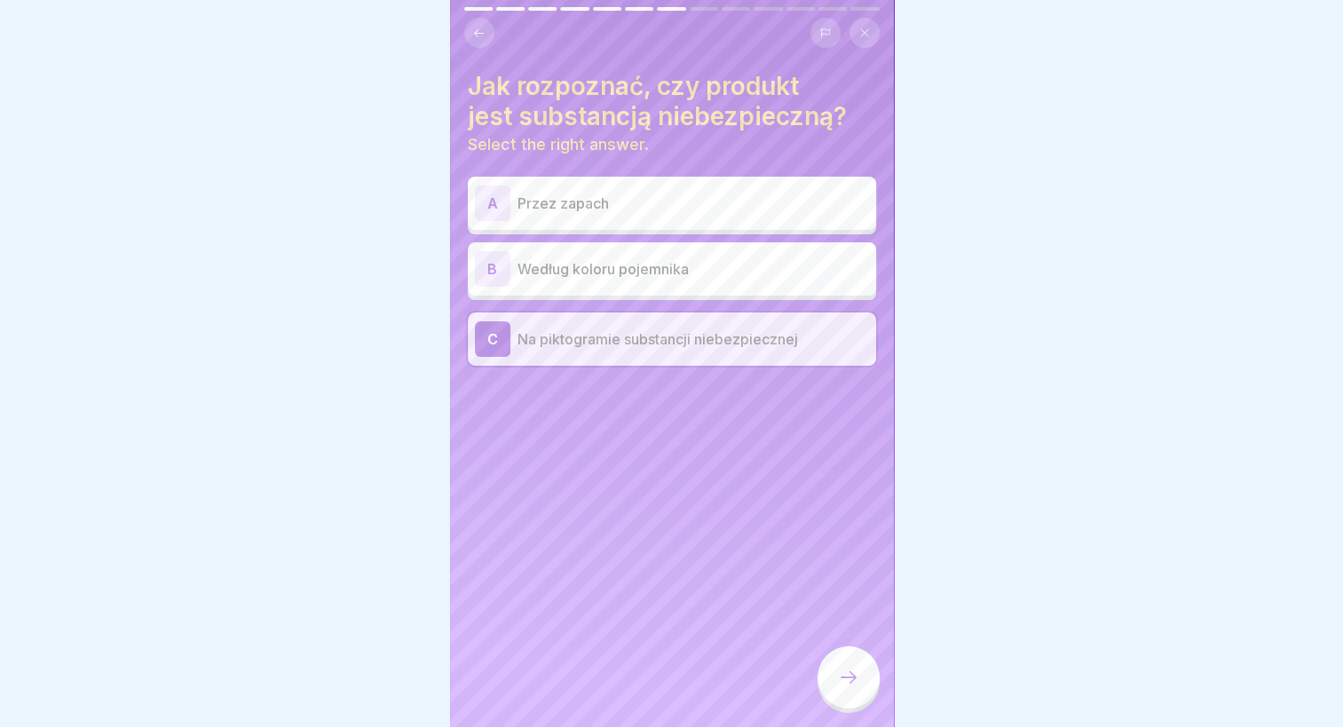
click at [842, 665] on div at bounding box center [849, 677] width 62 height 62
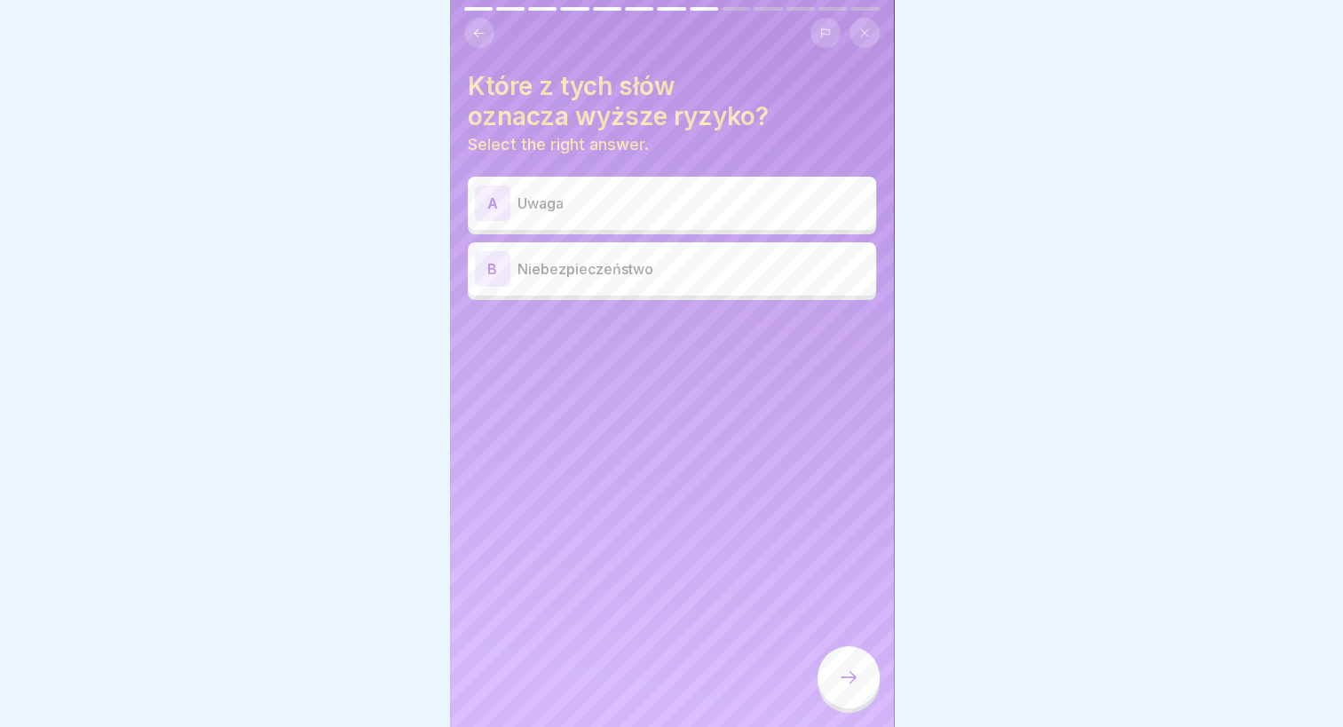
scroll to position [0, 0]
click at [627, 252] on div "B Niebezpieczeństwo" at bounding box center [672, 269] width 394 height 36
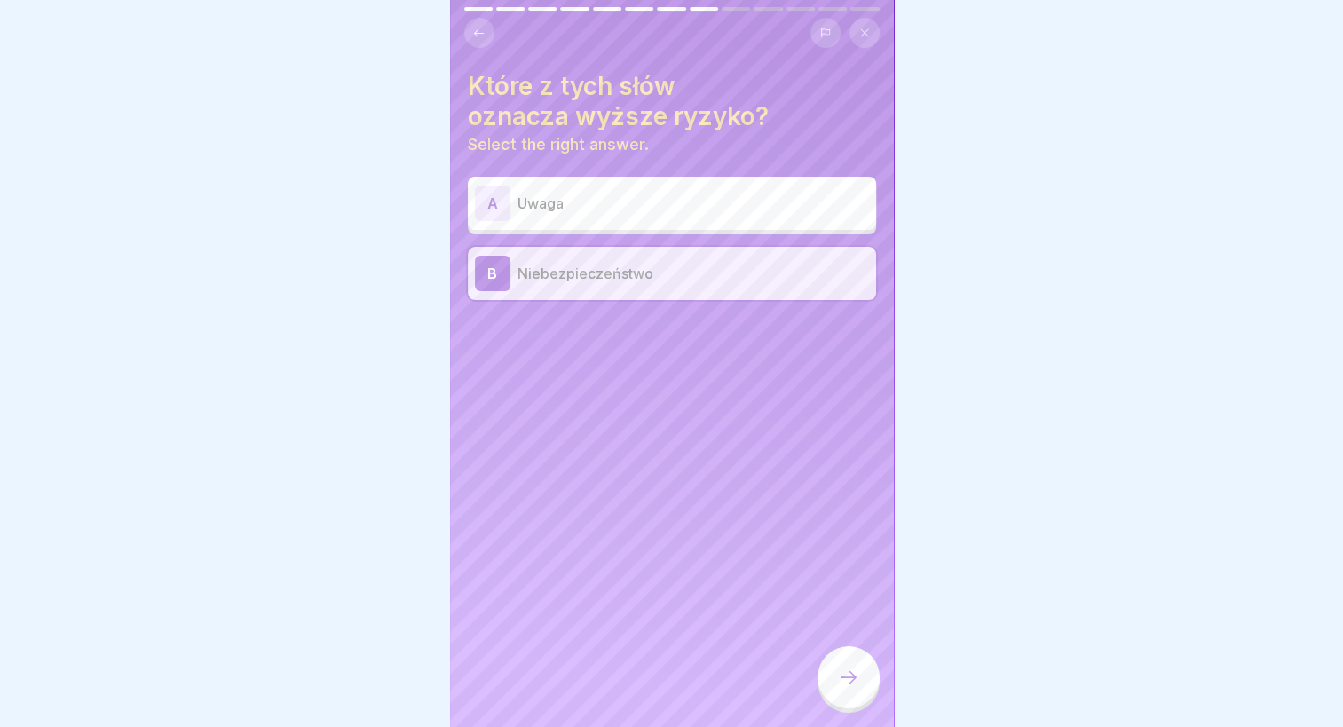
click at [841, 704] on div at bounding box center [849, 677] width 62 height 62
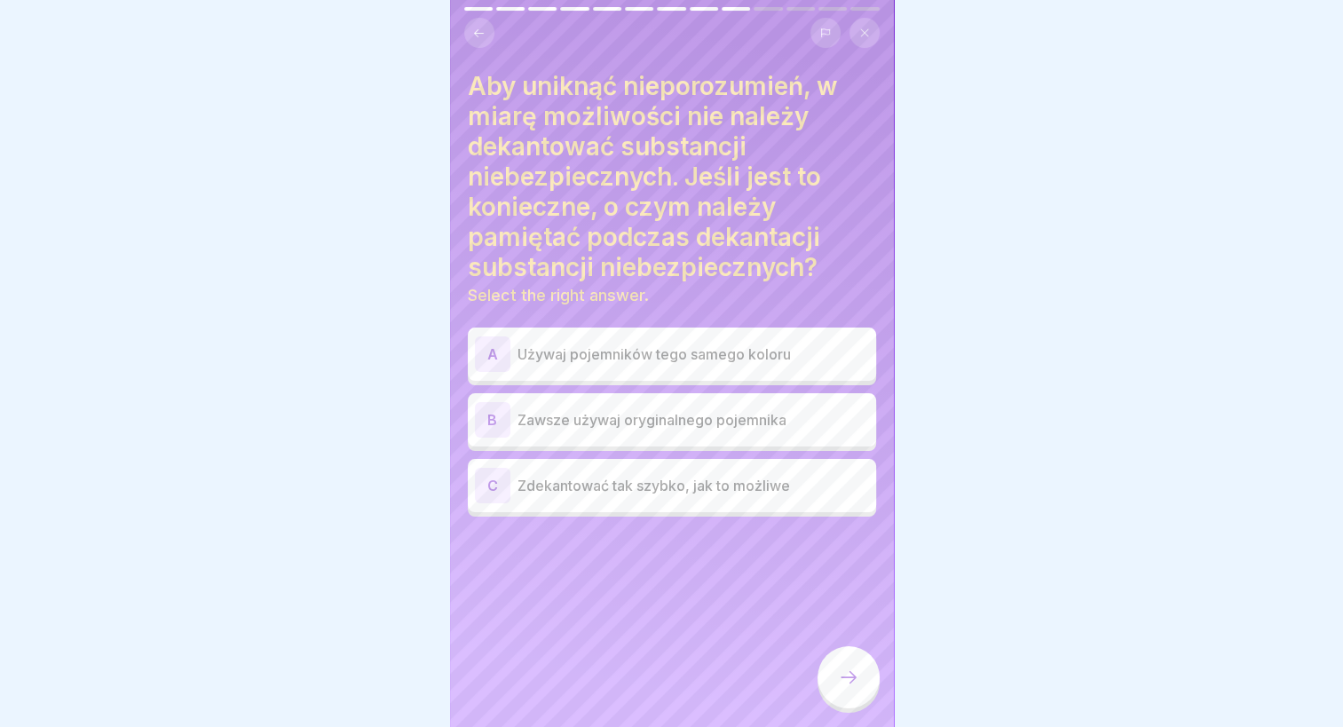
click at [652, 435] on div "B Zawsze używaj oryginalnego pojemnika" at bounding box center [672, 420] width 394 height 36
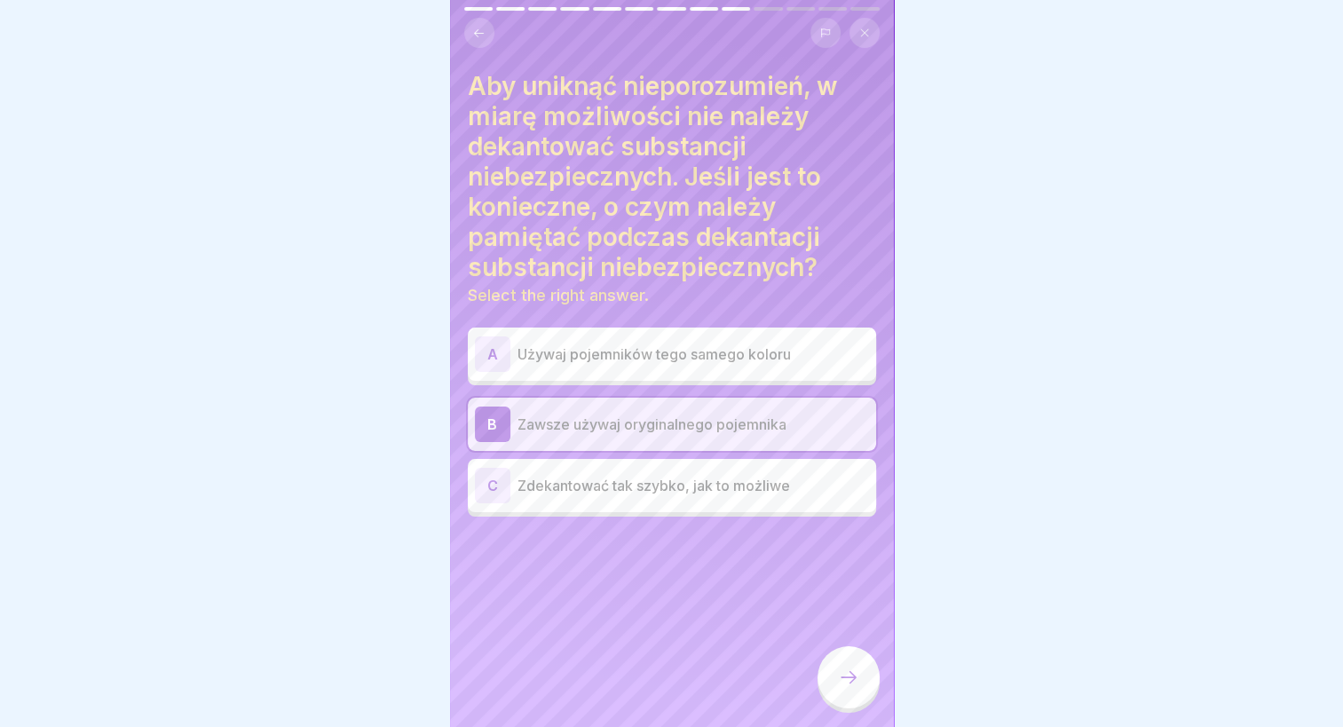
click at [844, 703] on div at bounding box center [849, 677] width 62 height 62
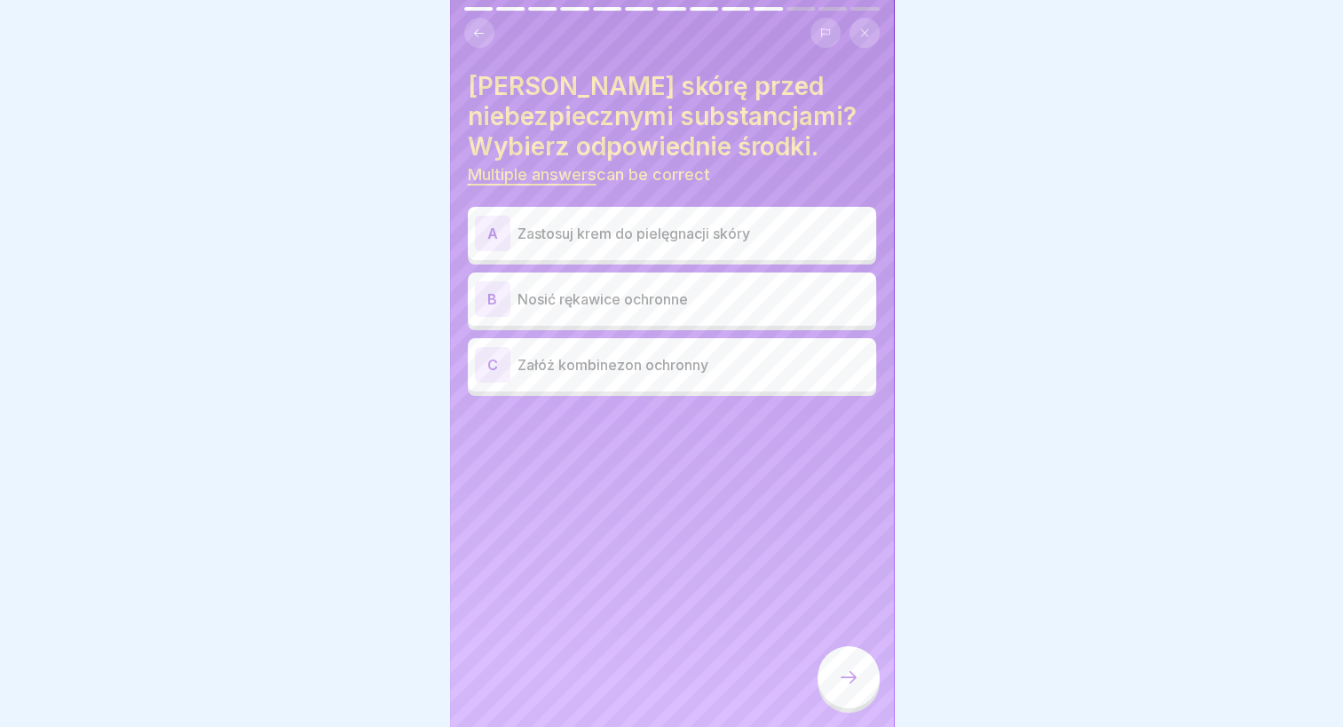
click at [607, 297] on p "Nosić rękawice ochronne" at bounding box center [694, 298] width 352 height 21
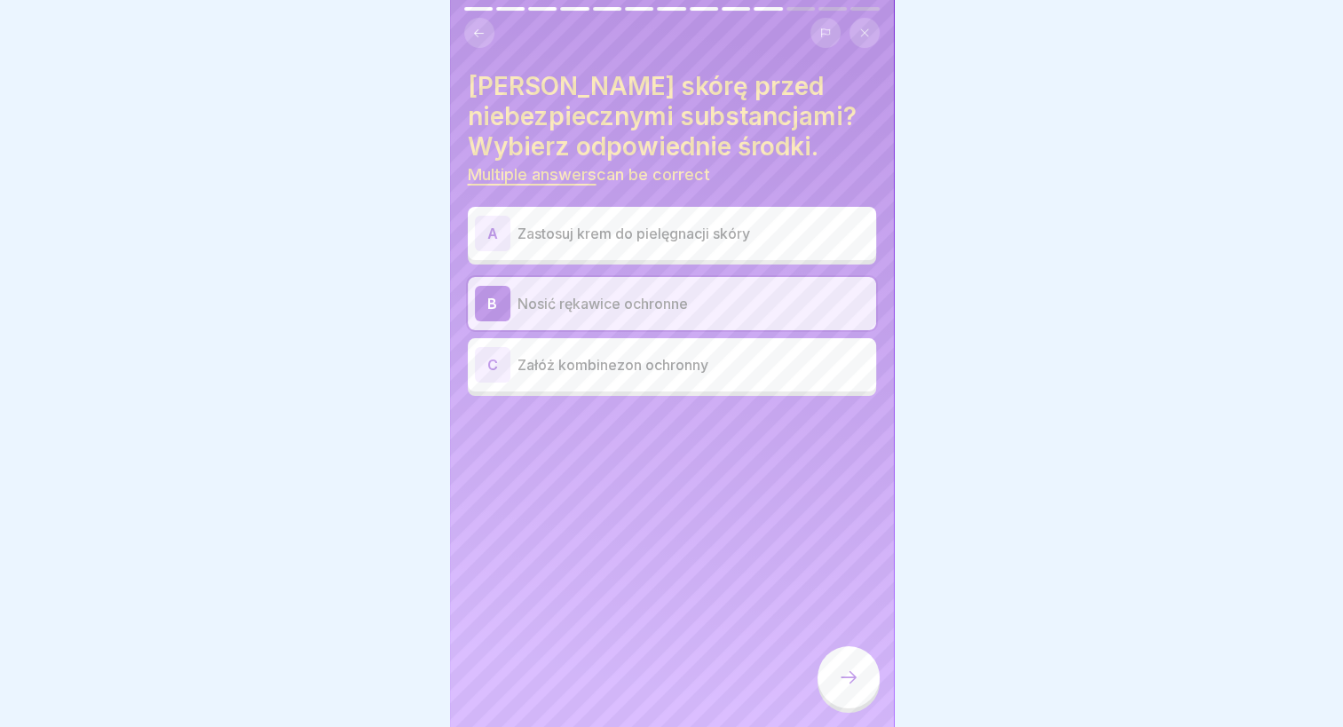
click at [611, 378] on div "C Załóż kombinezon ochronny" at bounding box center [672, 365] width 394 height 36
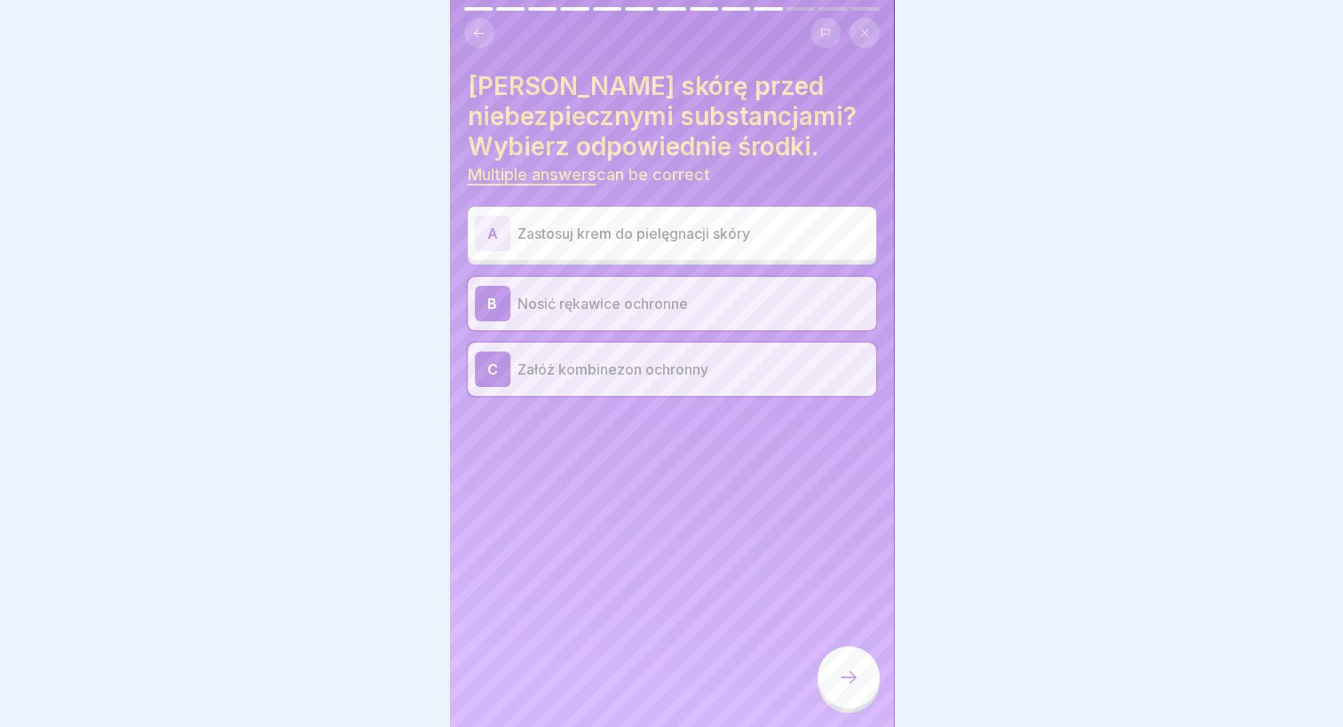
click at [853, 682] on div at bounding box center [849, 677] width 62 height 62
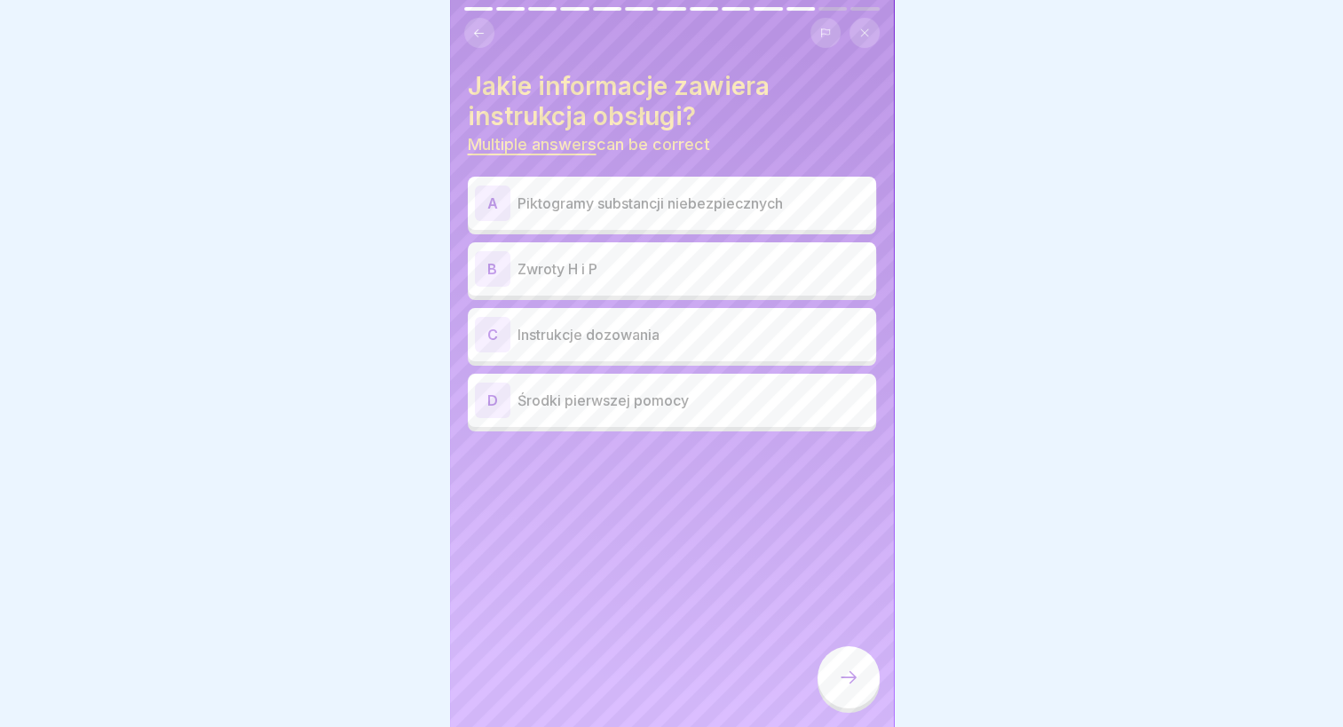
click at [660, 281] on div "B Zwroty H i P" at bounding box center [672, 269] width 394 height 36
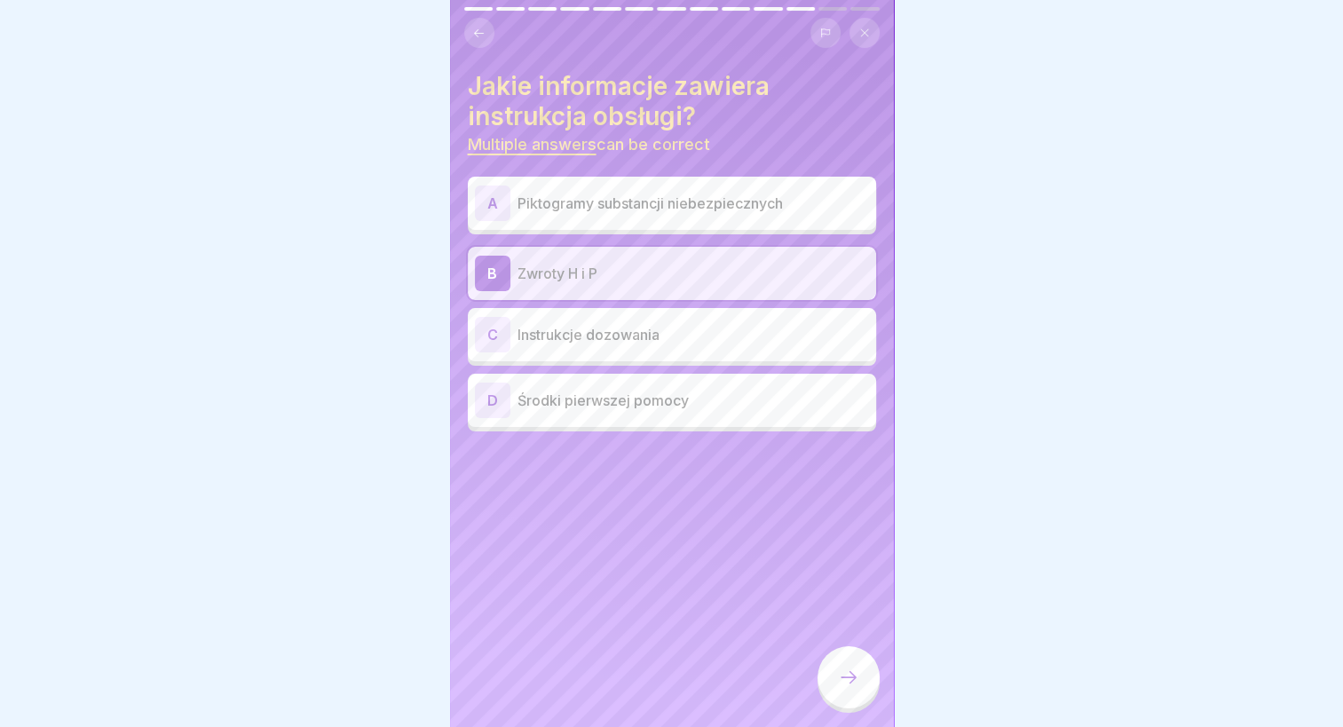
click at [601, 204] on p "Piktogramy substancji niebezpiecznych" at bounding box center [694, 203] width 352 height 21
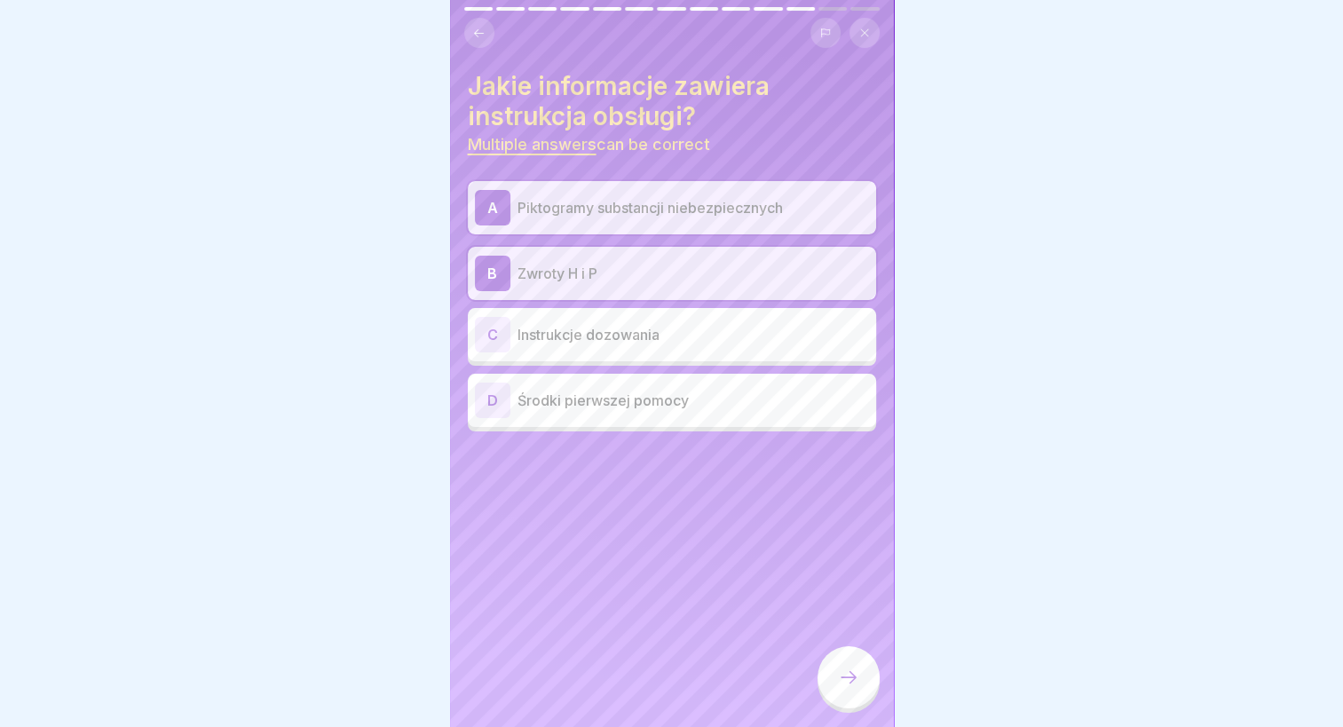
click at [619, 407] on p "Środki pierwszej pomocy" at bounding box center [694, 400] width 352 height 21
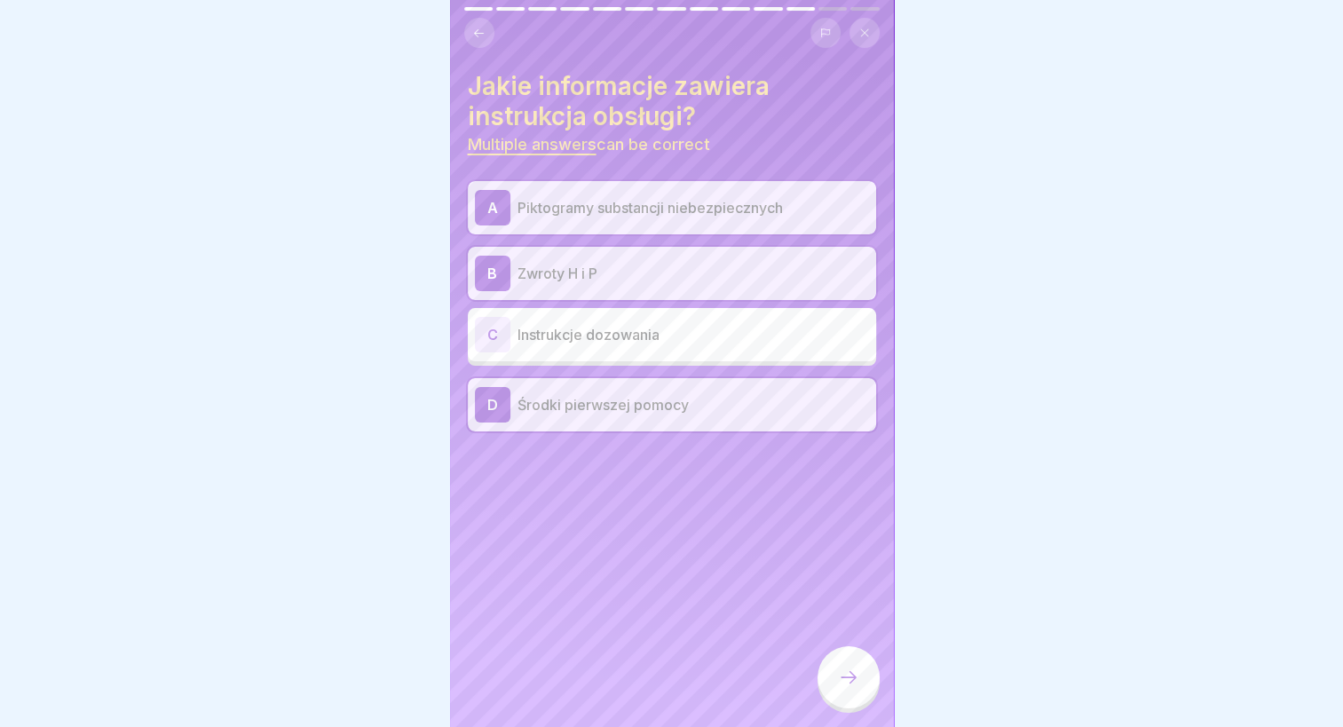
click at [857, 699] on div at bounding box center [849, 677] width 62 height 62
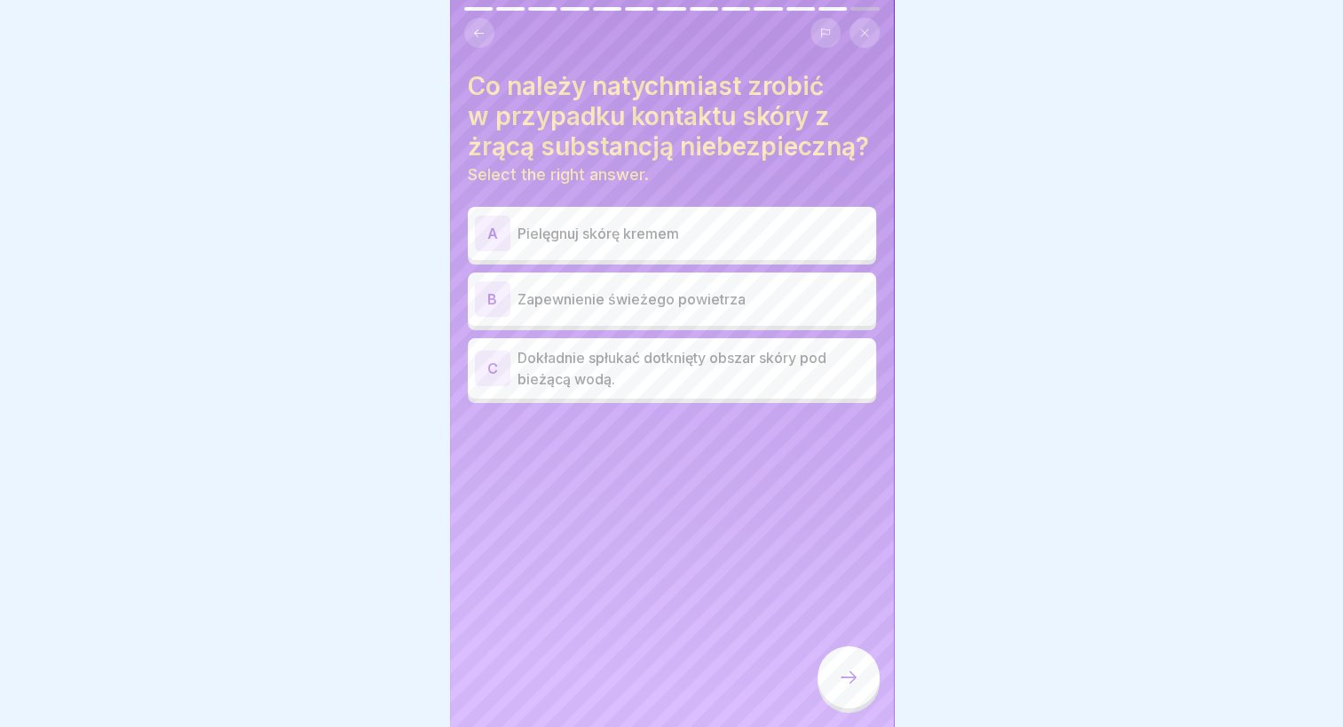
click at [717, 557] on div "Co należy natychmiast zrobić w przypadku kontaktu skóry z żrącą substancją nieb…" at bounding box center [672, 363] width 444 height 727
click at [636, 390] on p "Dokładnie spłukać dotknięty obszar skóry pod bieżącą wodą." at bounding box center [694, 368] width 352 height 43
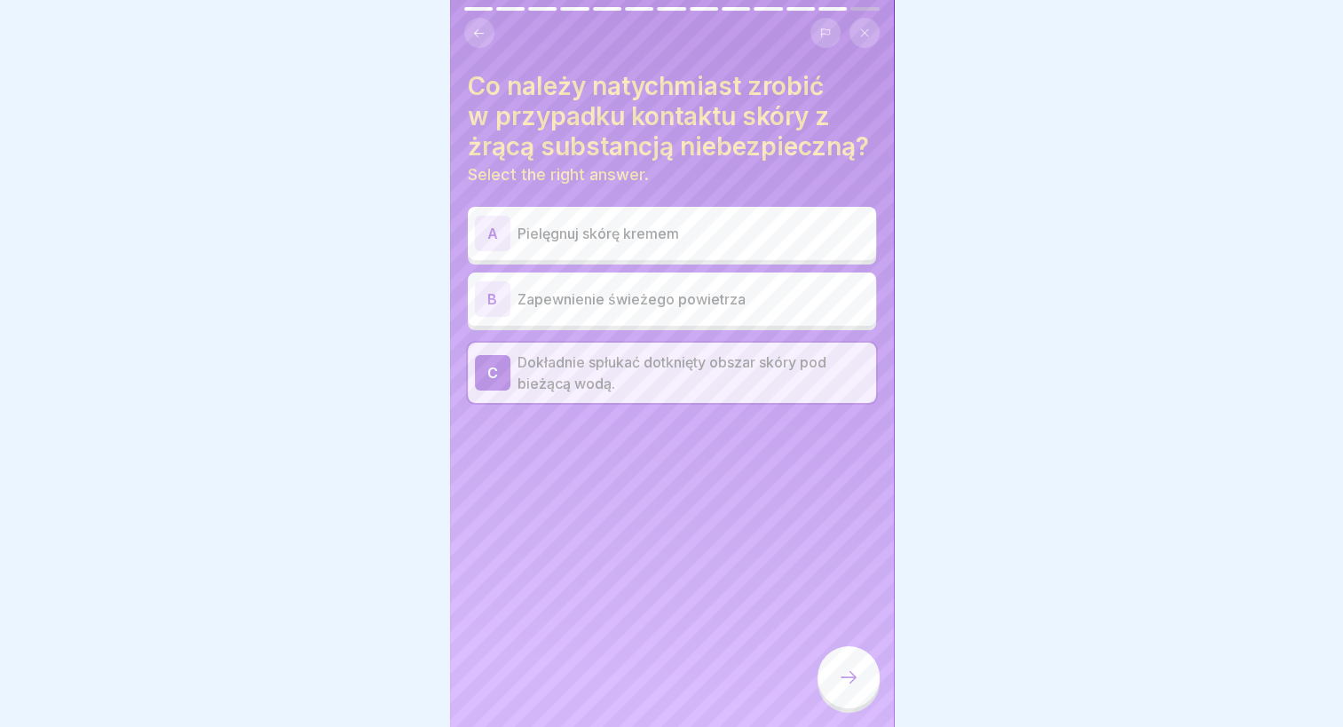
click at [856, 684] on icon at bounding box center [848, 677] width 21 height 21
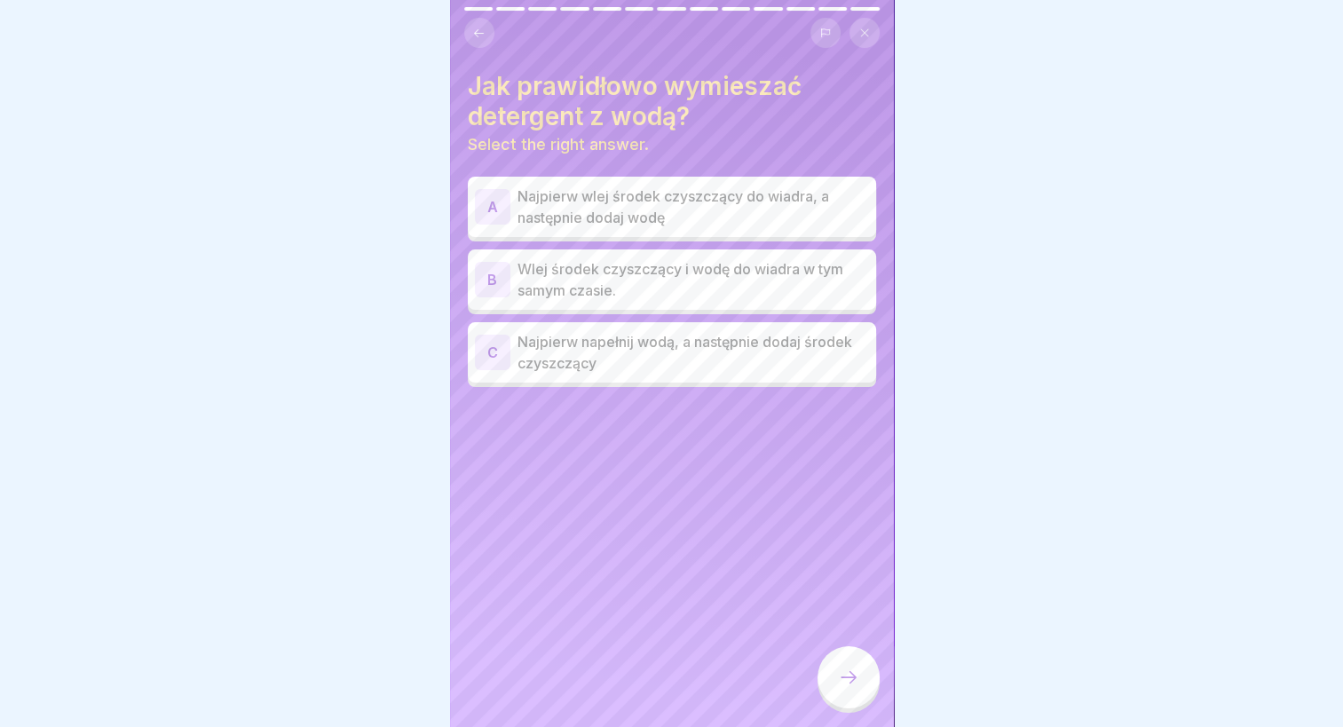
click at [561, 208] on p "Najpierw wlej środek czyszczący do wiadra, a następnie dodaj wodę" at bounding box center [694, 207] width 352 height 43
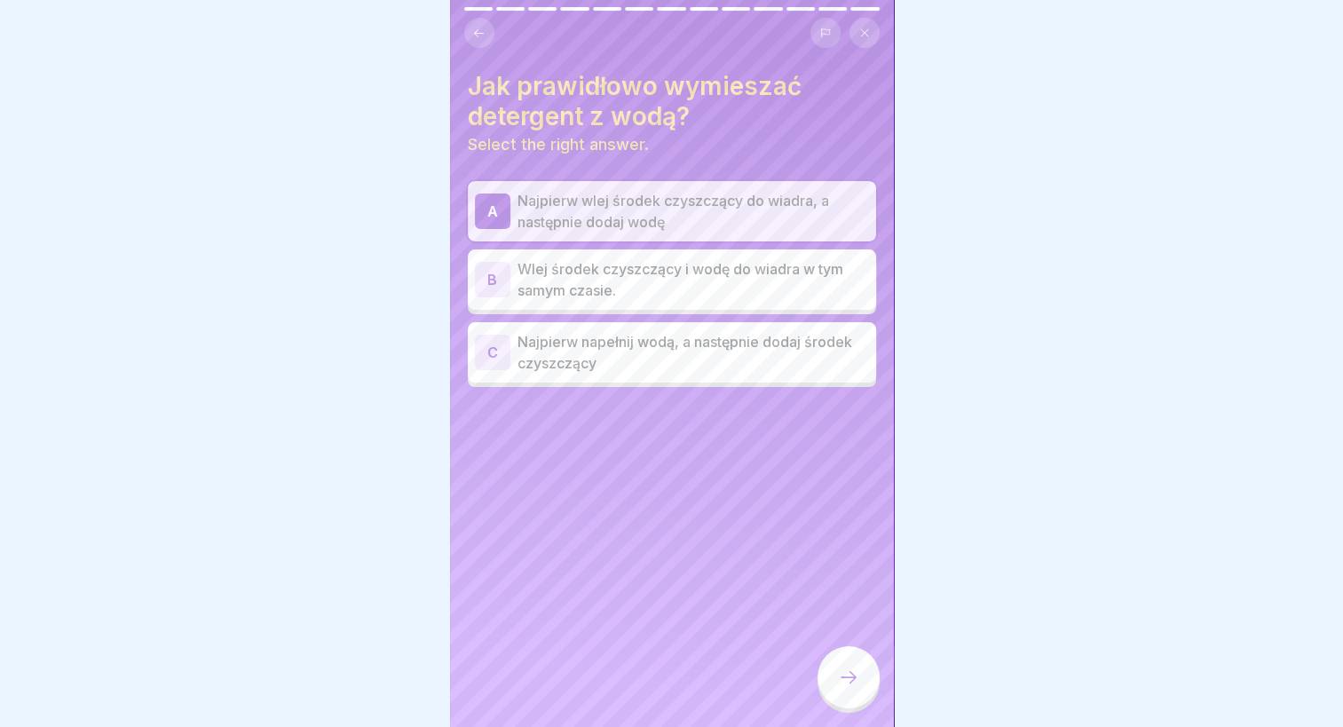
click at [577, 218] on p "Najpierw wlej środek czyszczący do wiadra, a następnie dodaj wodę" at bounding box center [694, 211] width 352 height 43
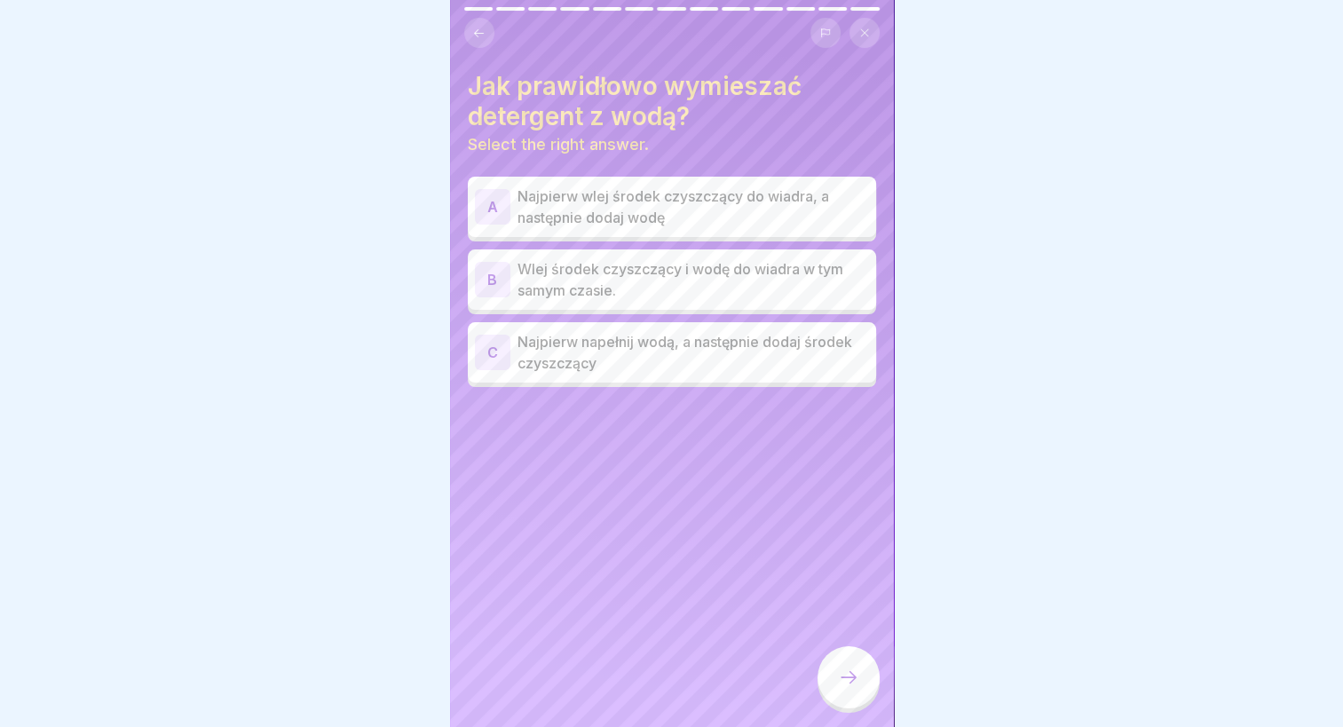
click at [583, 371] on p "Najpierw napełnij wodą, a następnie dodaj środek czyszczący" at bounding box center [694, 352] width 352 height 43
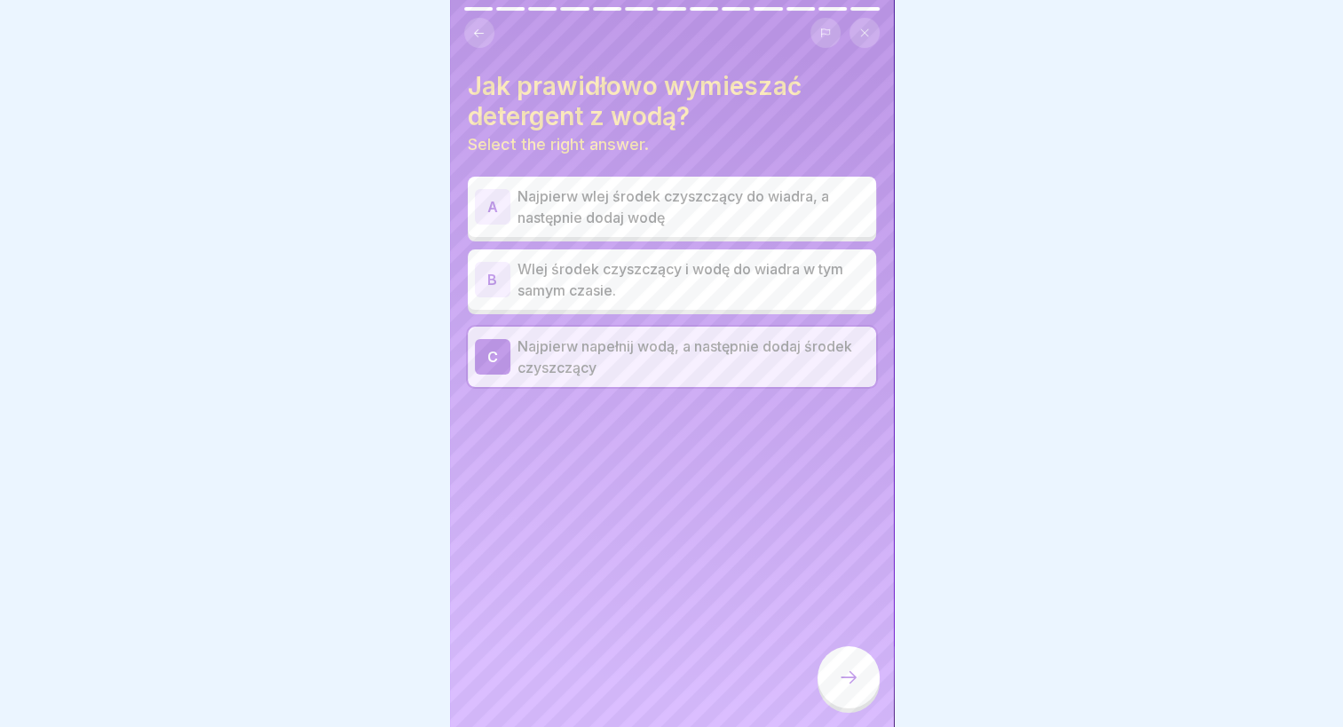
click at [845, 688] on icon at bounding box center [848, 677] width 21 height 21
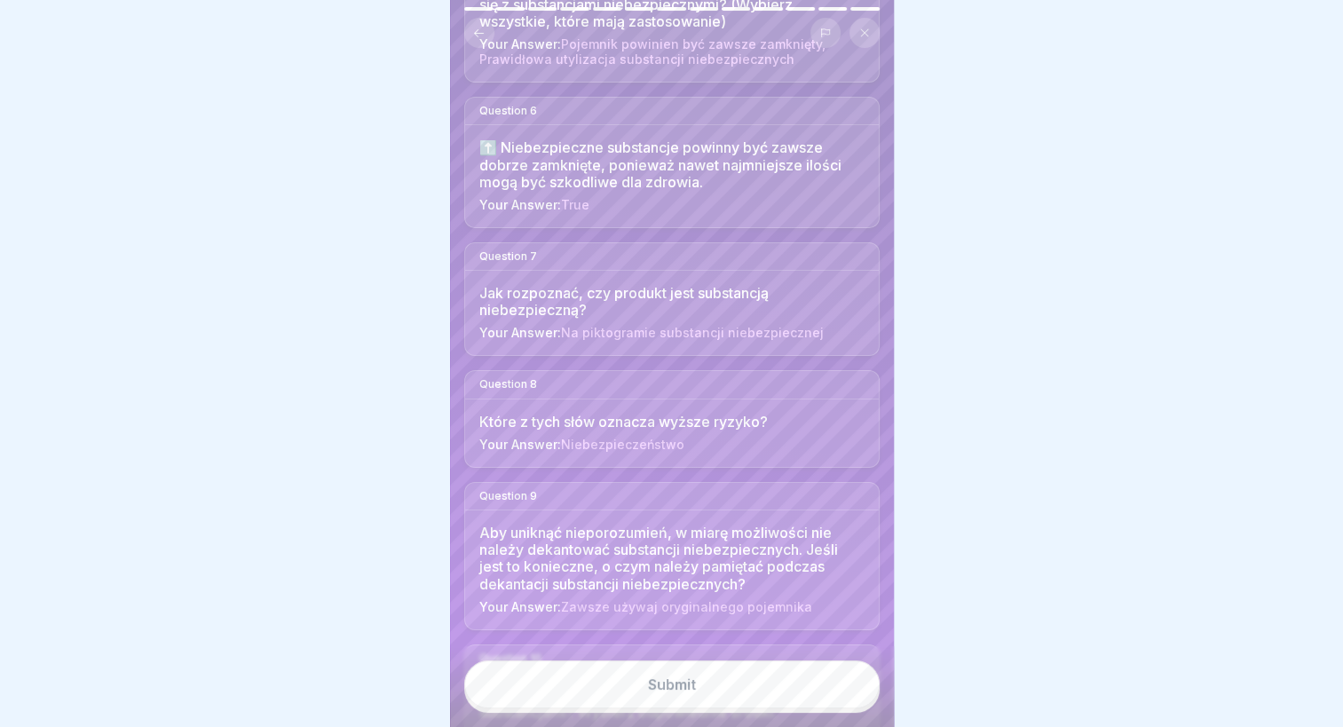
scroll to position [1065, 0]
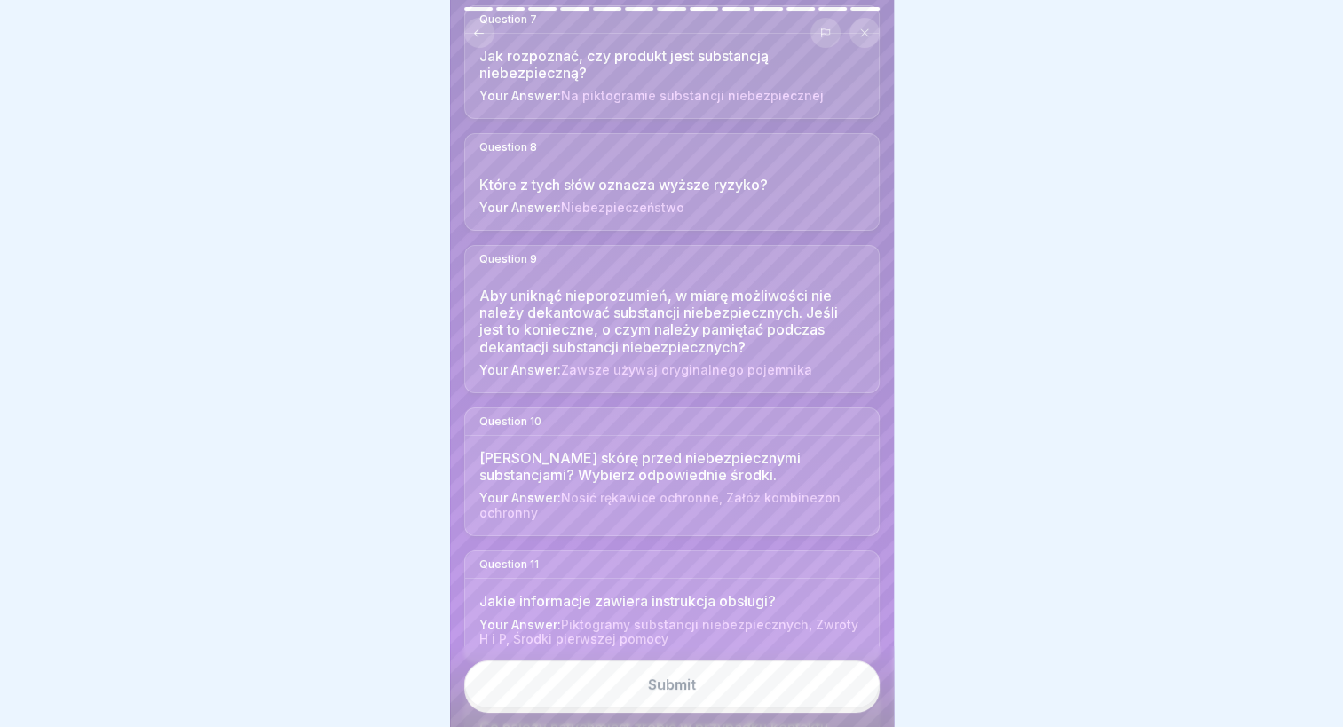
drag, startPoint x: 708, startPoint y: 684, endPoint x: 704, endPoint y: 661, distance: 22.6
click at [708, 684] on button "Submit" at bounding box center [671, 684] width 415 height 48
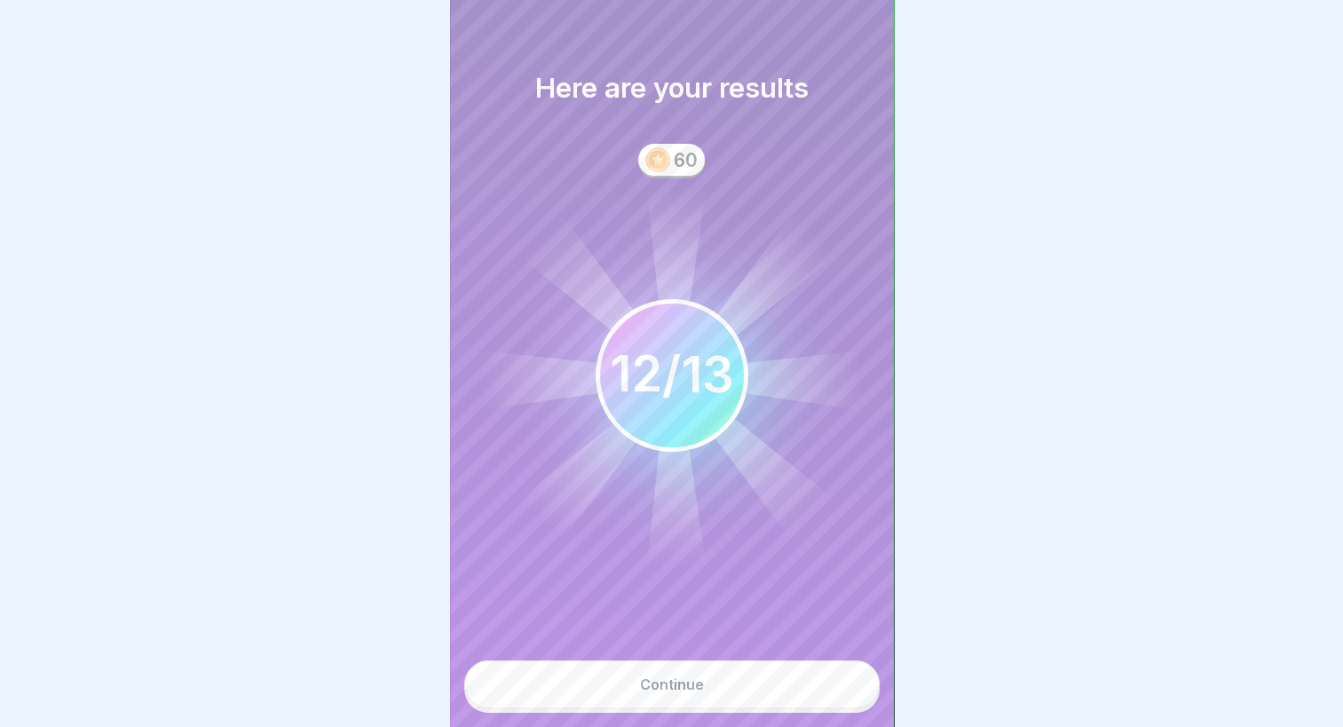
click at [690, 681] on button "Continue" at bounding box center [671, 684] width 415 height 48
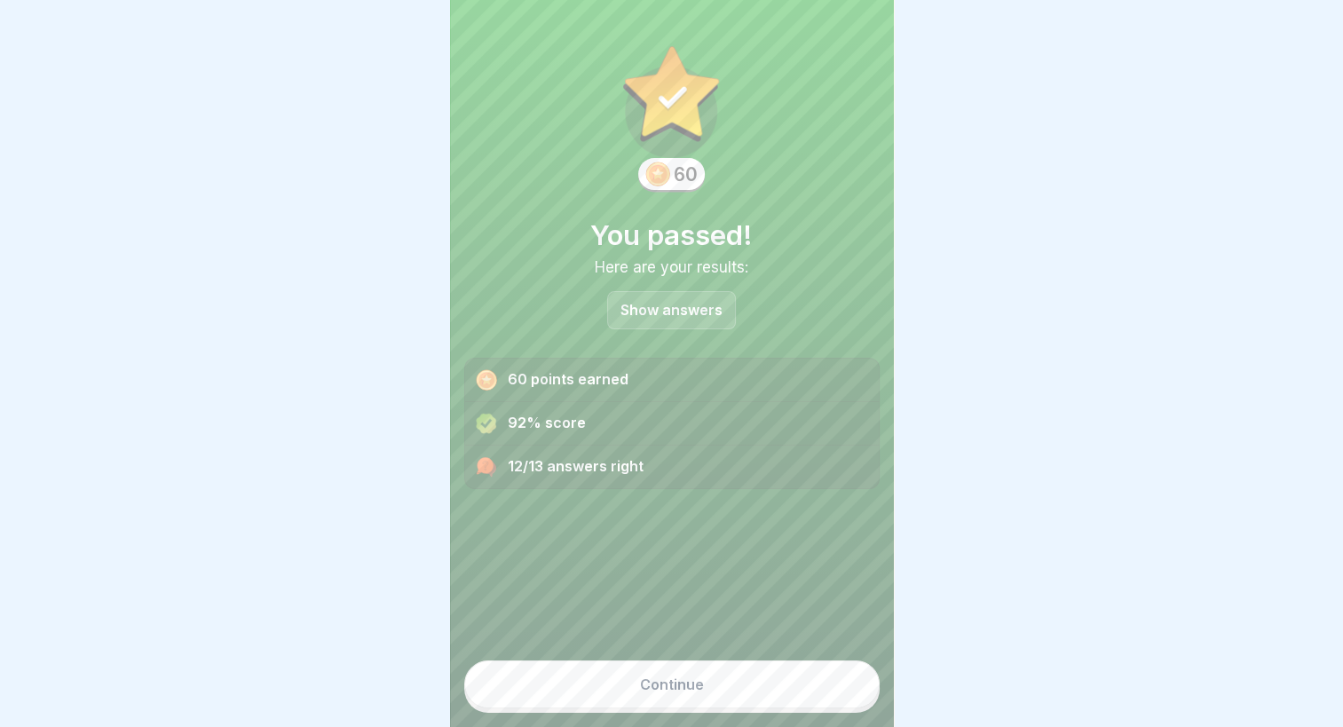
click at [699, 692] on button "Continue" at bounding box center [671, 684] width 415 height 48
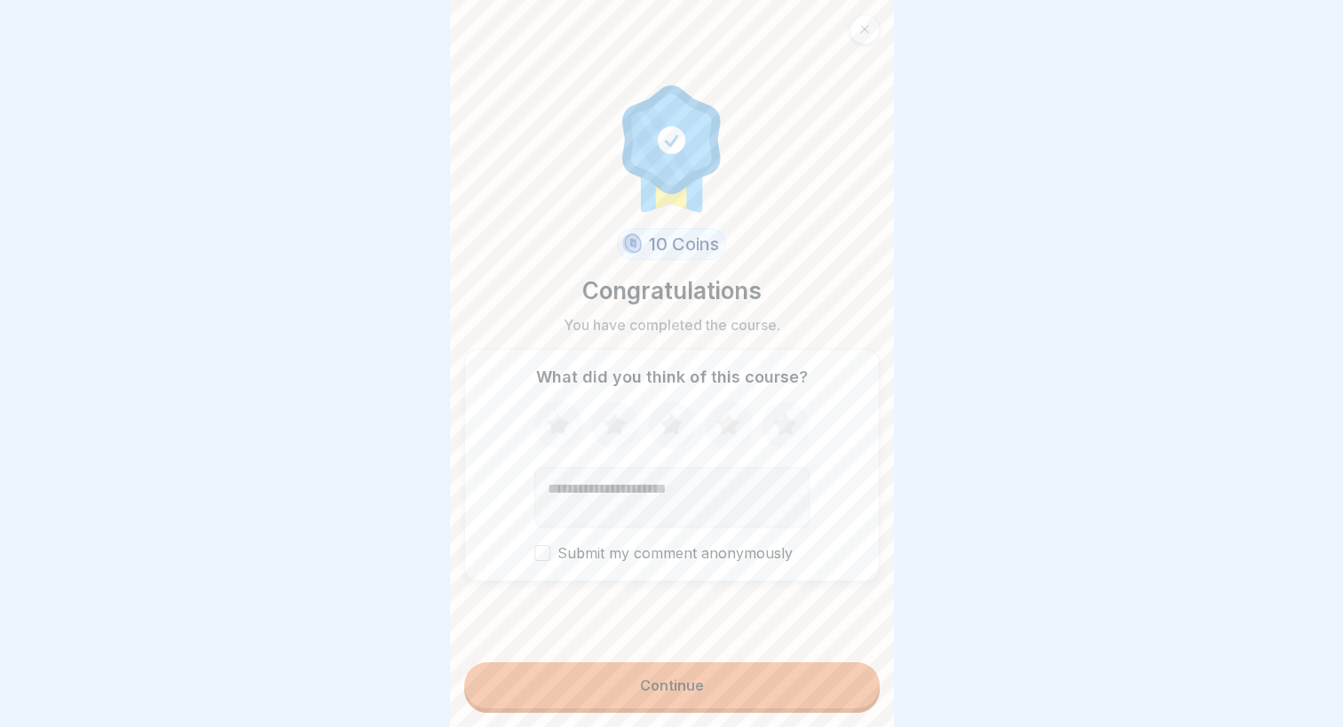
click at [689, 708] on button "Continue" at bounding box center [671, 685] width 415 height 46
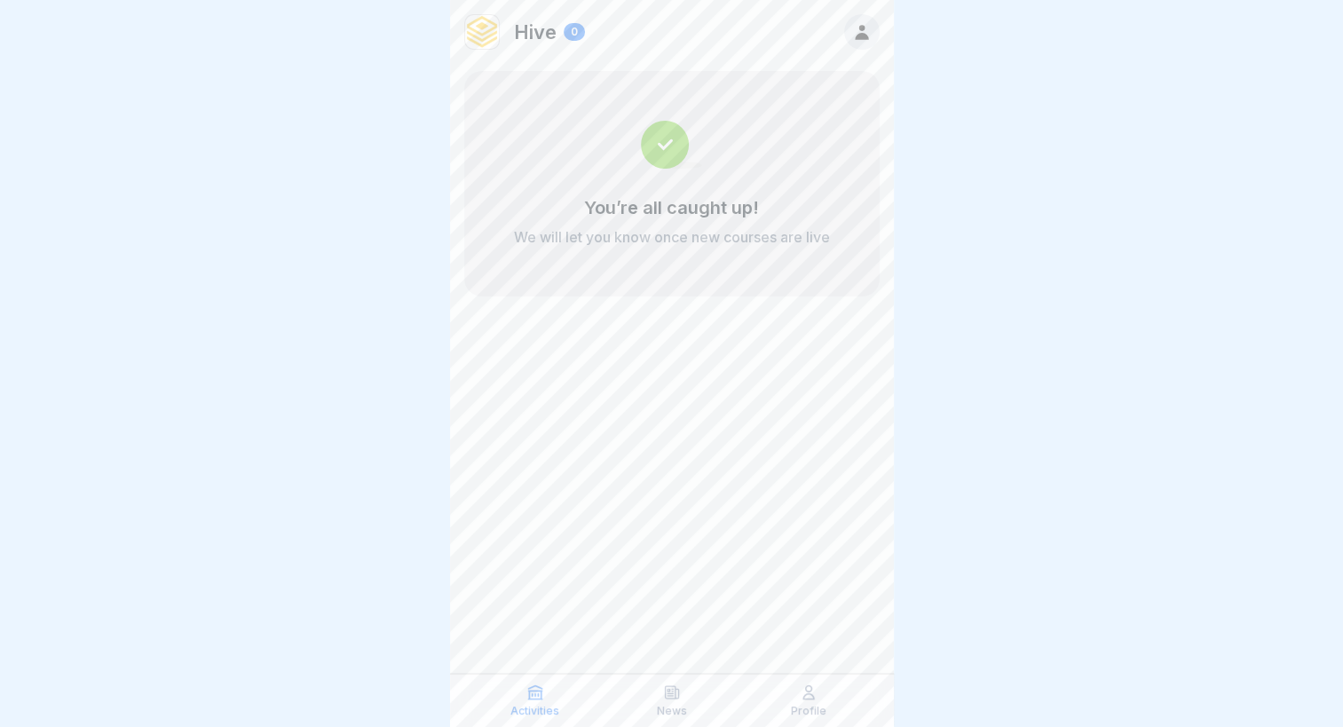
scroll to position [13, 0]
click at [827, 715] on div "Profile" at bounding box center [809, 701] width 128 height 34
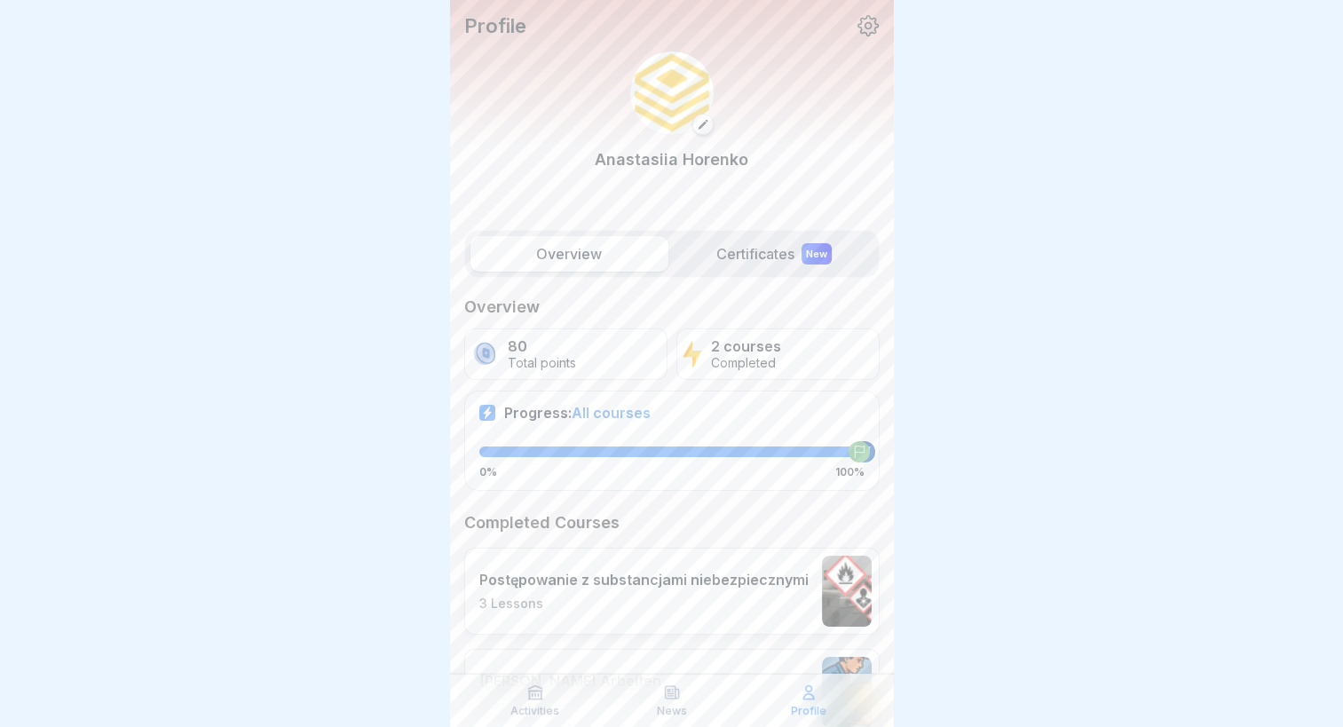
click at [551, 699] on div "Activities" at bounding box center [535, 701] width 128 height 34
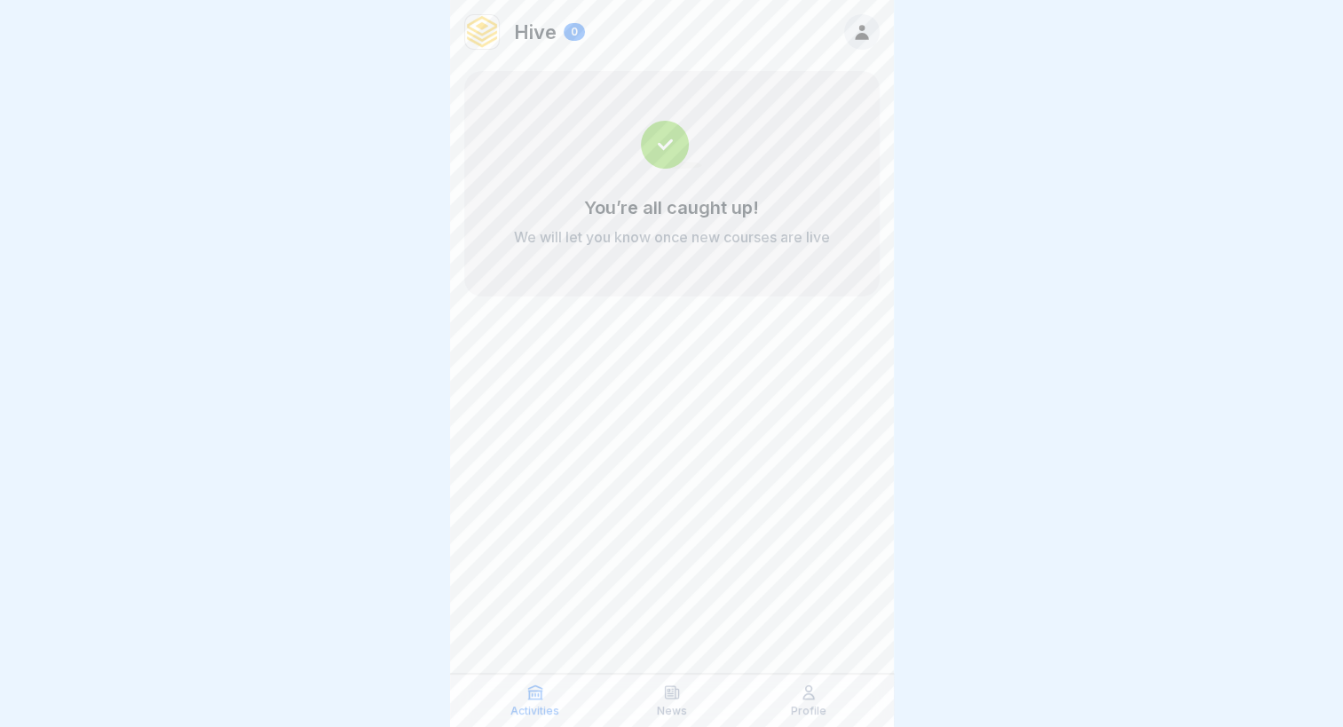
click at [660, 710] on p "News" at bounding box center [672, 711] width 30 height 12
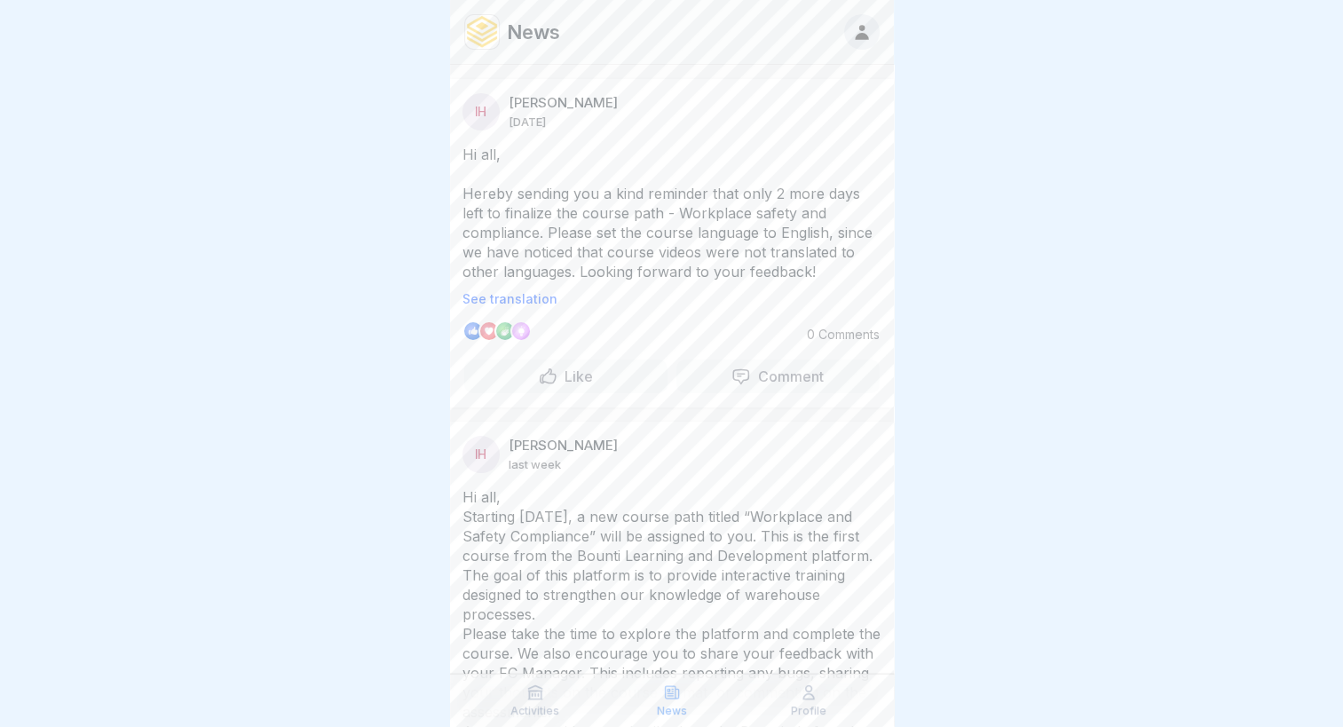
click at [655, 704] on div "News" at bounding box center [672, 701] width 128 height 34
click at [795, 700] on div "Profile" at bounding box center [809, 701] width 128 height 34
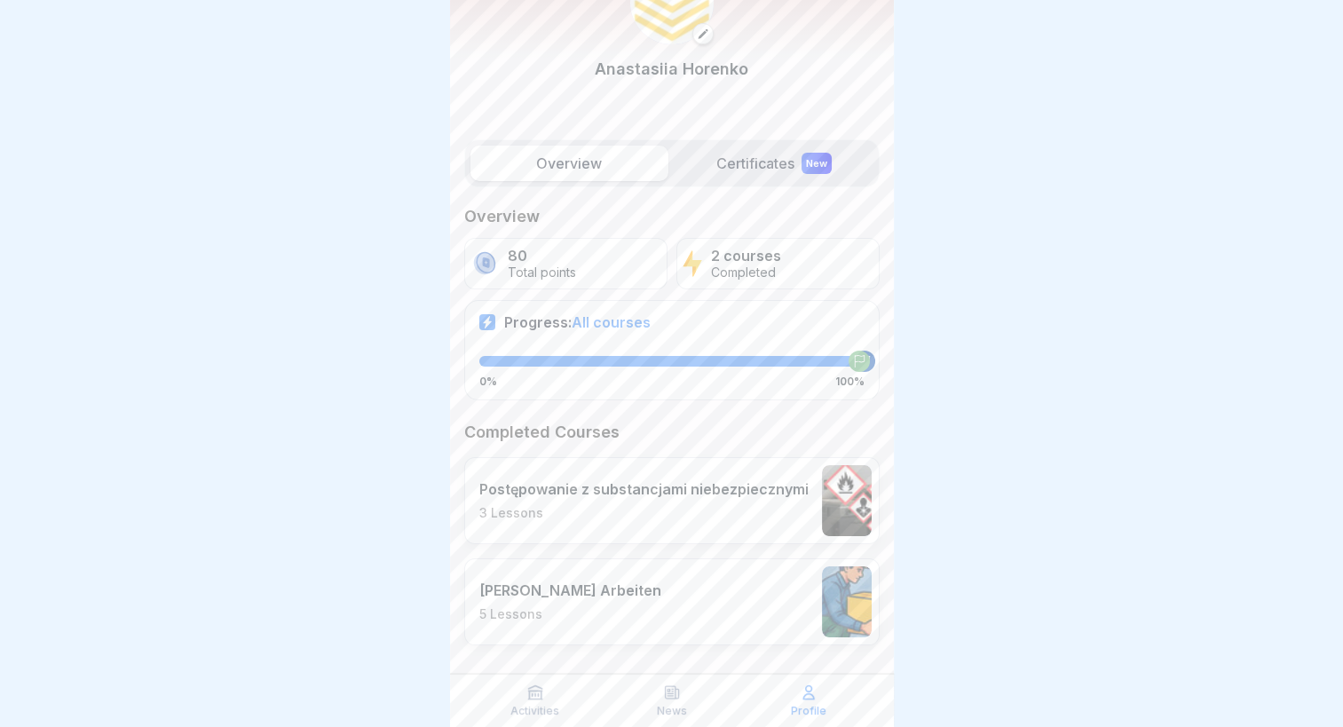
scroll to position [96, 0]
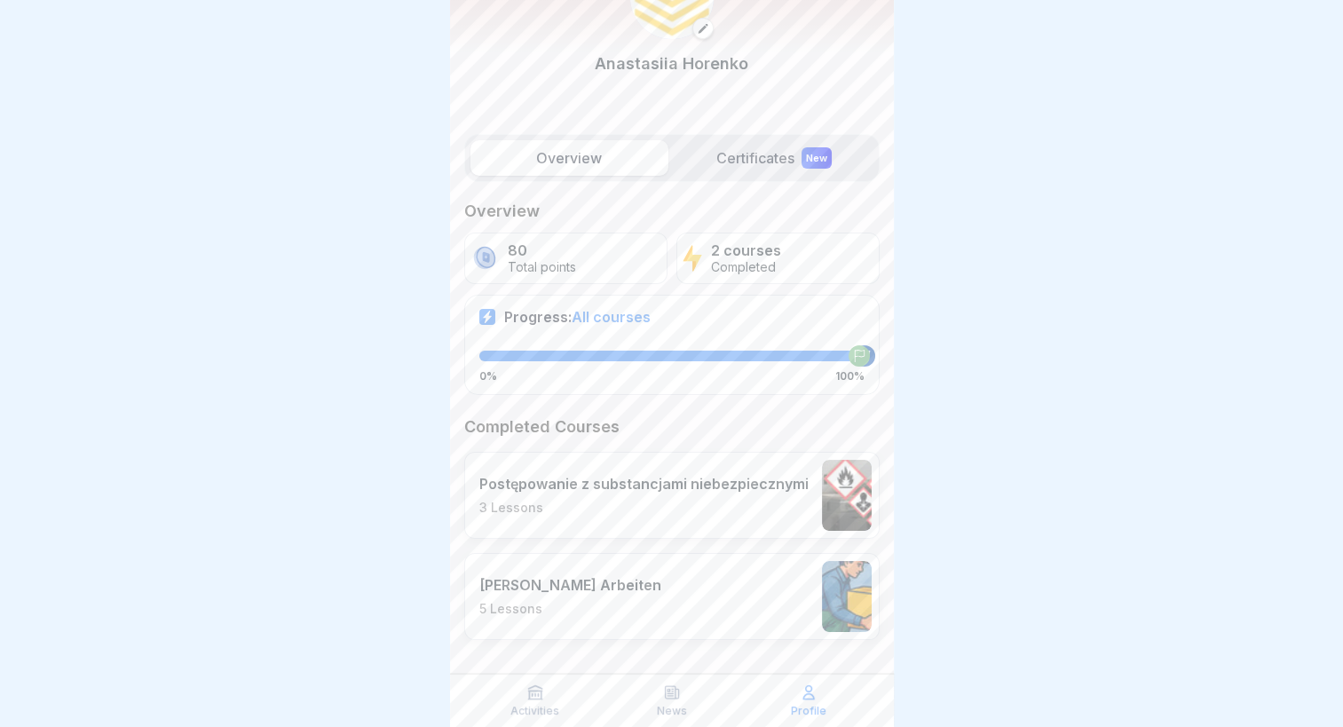
click at [721, 170] on label "Certificates New" at bounding box center [775, 158] width 198 height 36
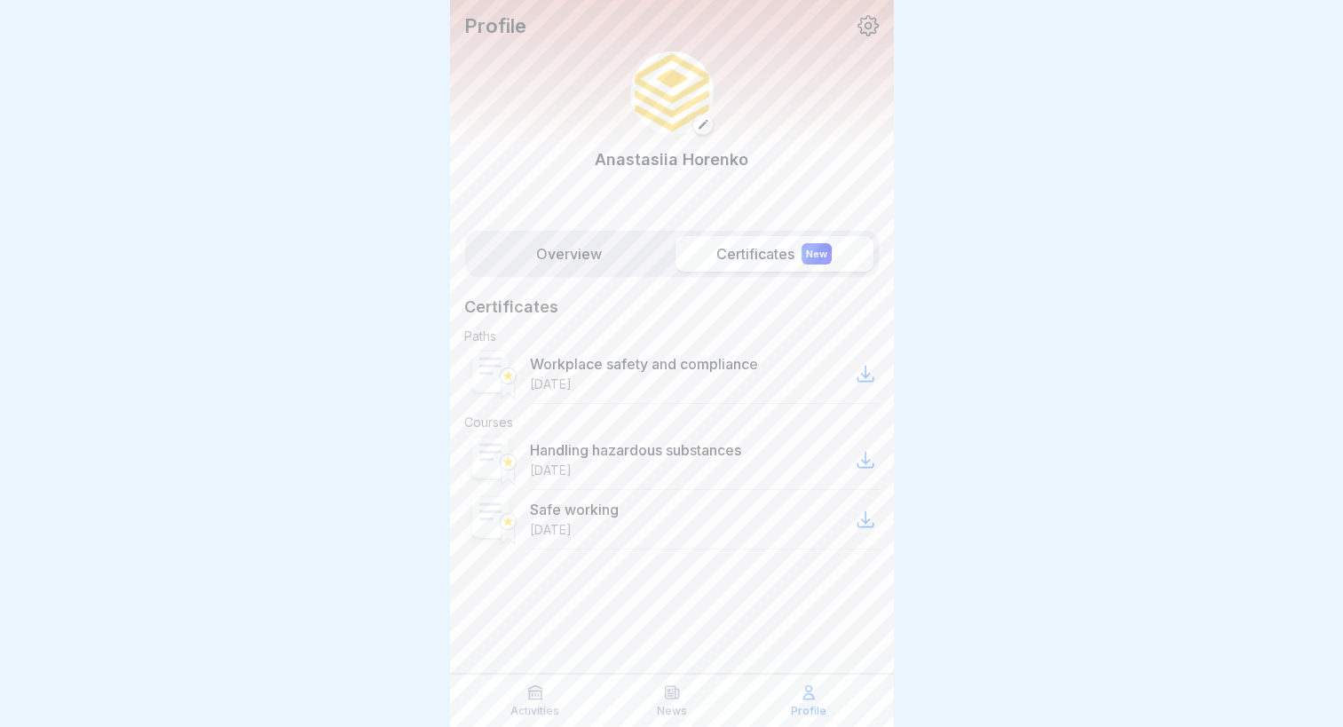
click at [563, 242] on label "Overview" at bounding box center [569, 254] width 198 height 36
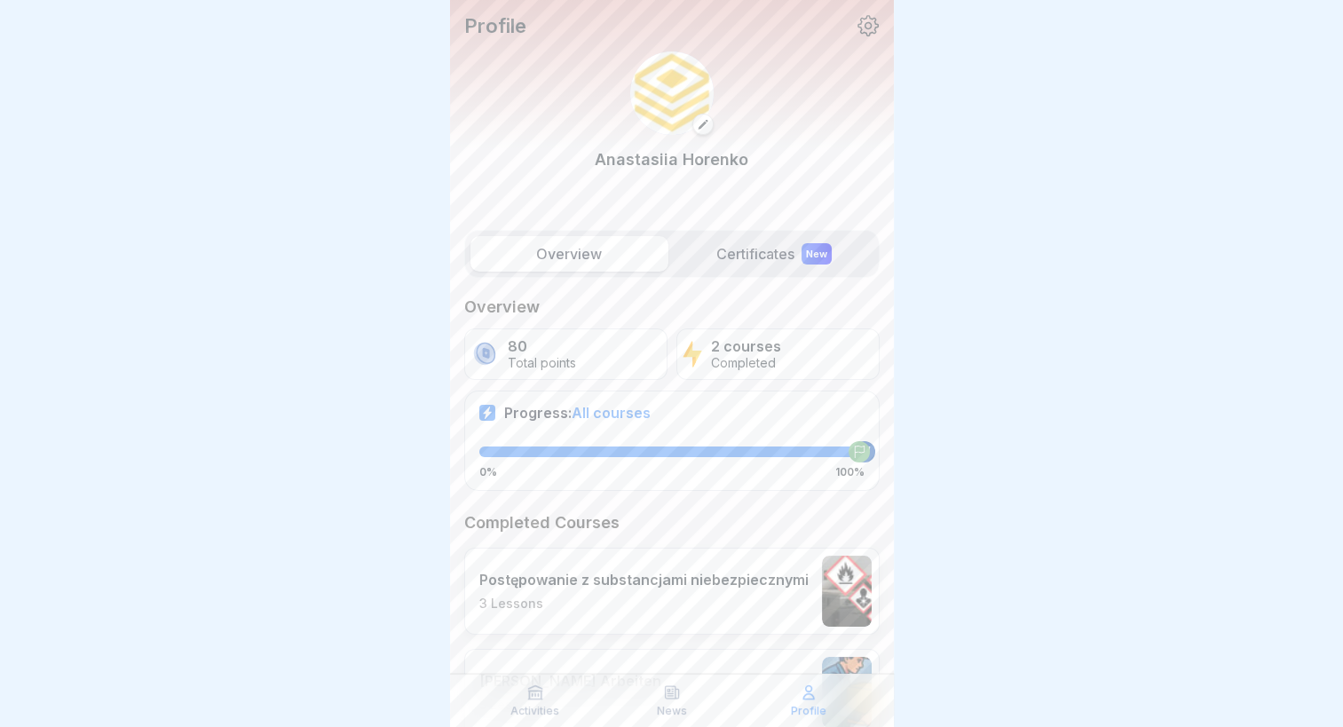
click at [181, 290] on div at bounding box center [671, 363] width 1343 height 727
click at [1136, 273] on div at bounding box center [671, 363] width 1343 height 727
